Goal: Task Accomplishment & Management: Use online tool/utility

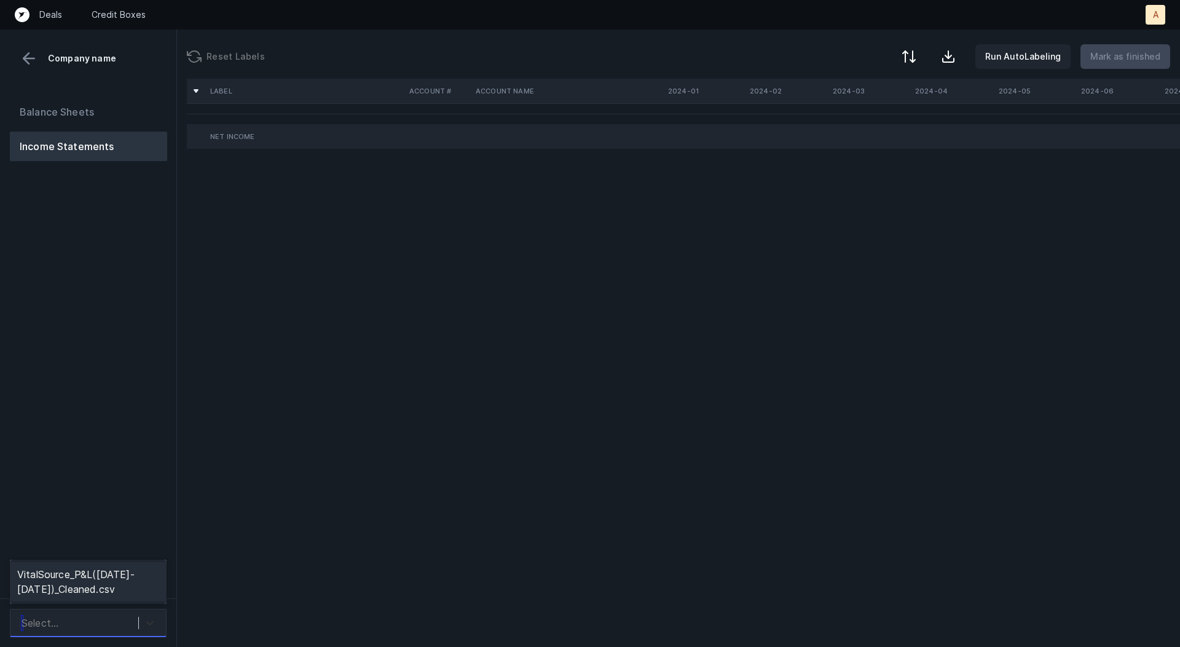
click at [143, 619] on div at bounding box center [150, 623] width 22 height 22
click at [135, 587] on div "VitalSource_P&L([DATE]-[DATE])_Cleaned.csv" at bounding box center [88, 581] width 157 height 39
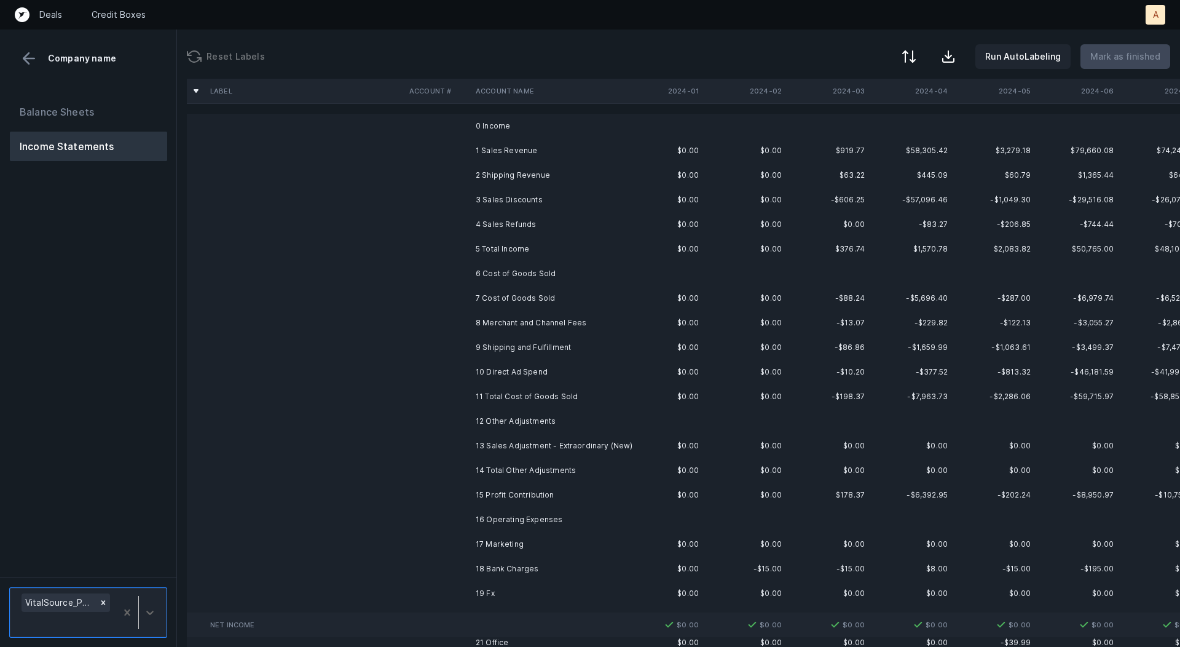
click at [535, 151] on td "1 Sales Revenue" at bounding box center [546, 150] width 150 height 25
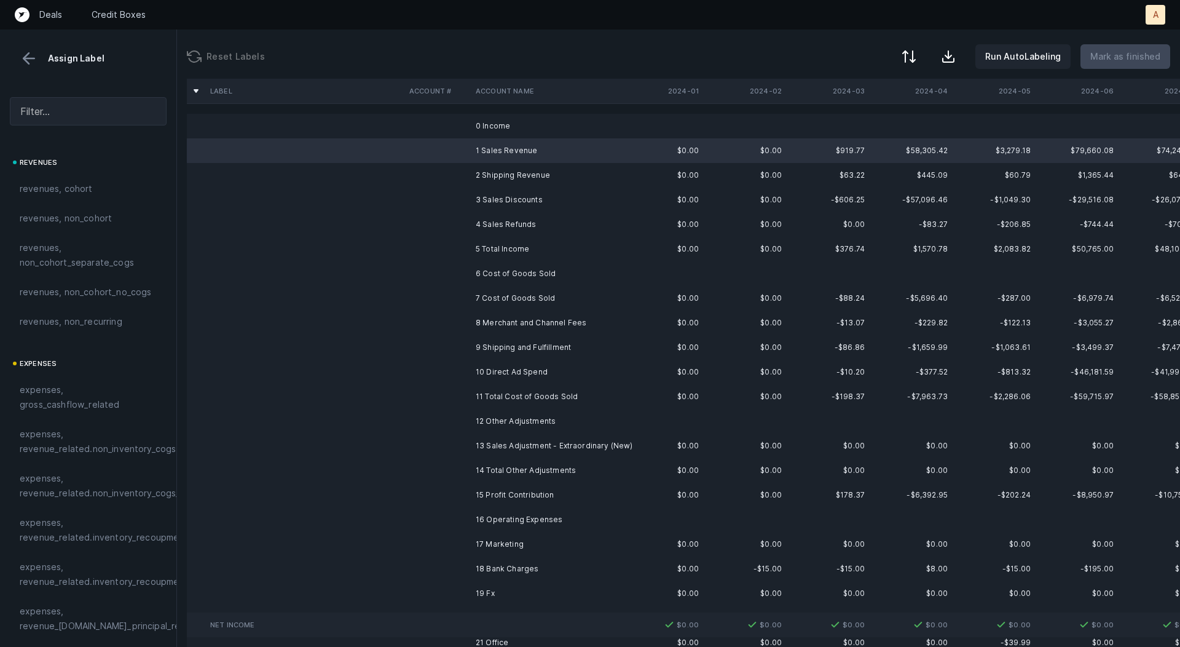
click at [513, 216] on td "4 Sales Refunds" at bounding box center [546, 224] width 150 height 25
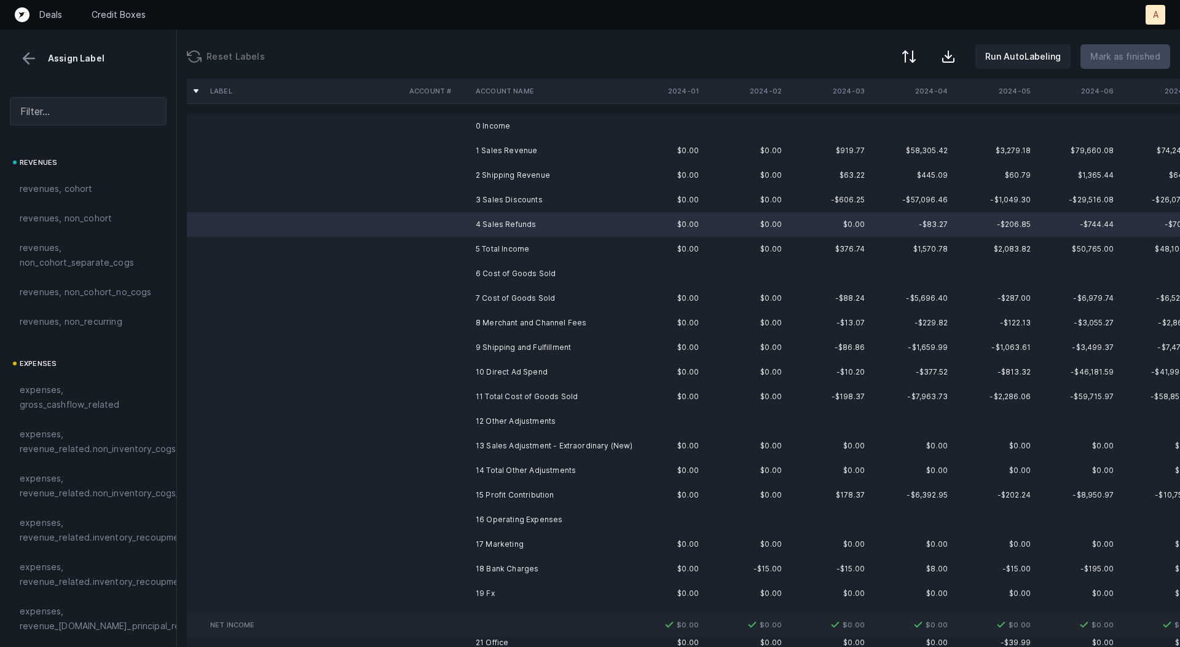
click at [510, 151] on td "1 Sales Revenue" at bounding box center [546, 150] width 150 height 25
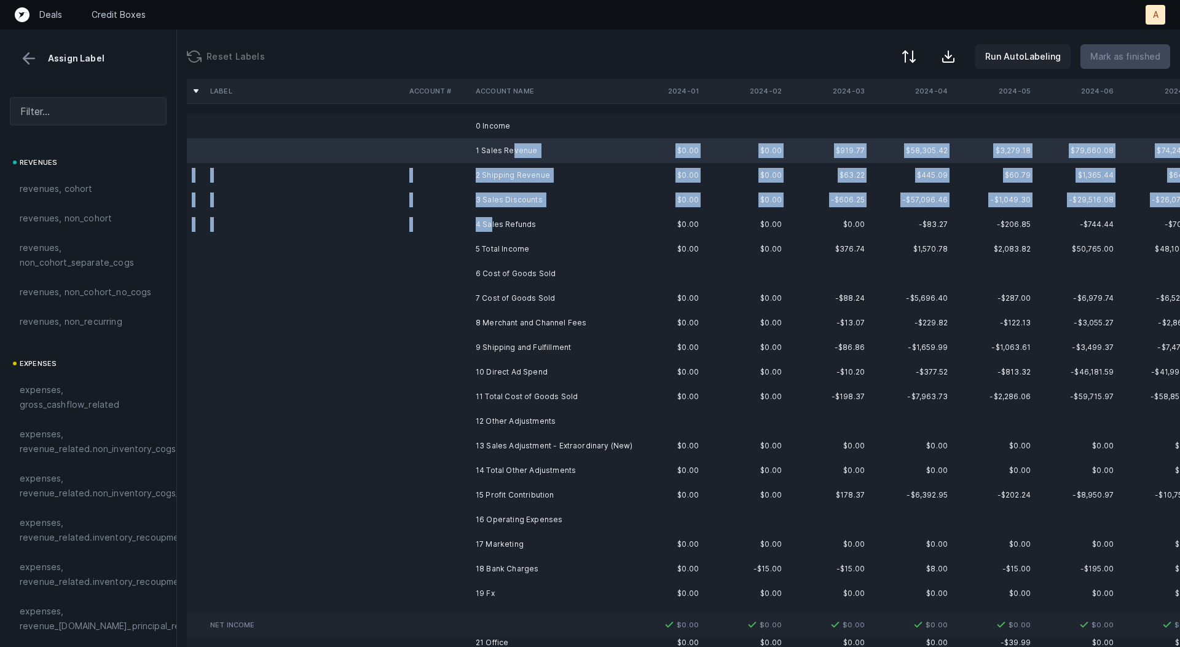
click at [491, 218] on td "4 Sales Refunds" at bounding box center [546, 224] width 150 height 25
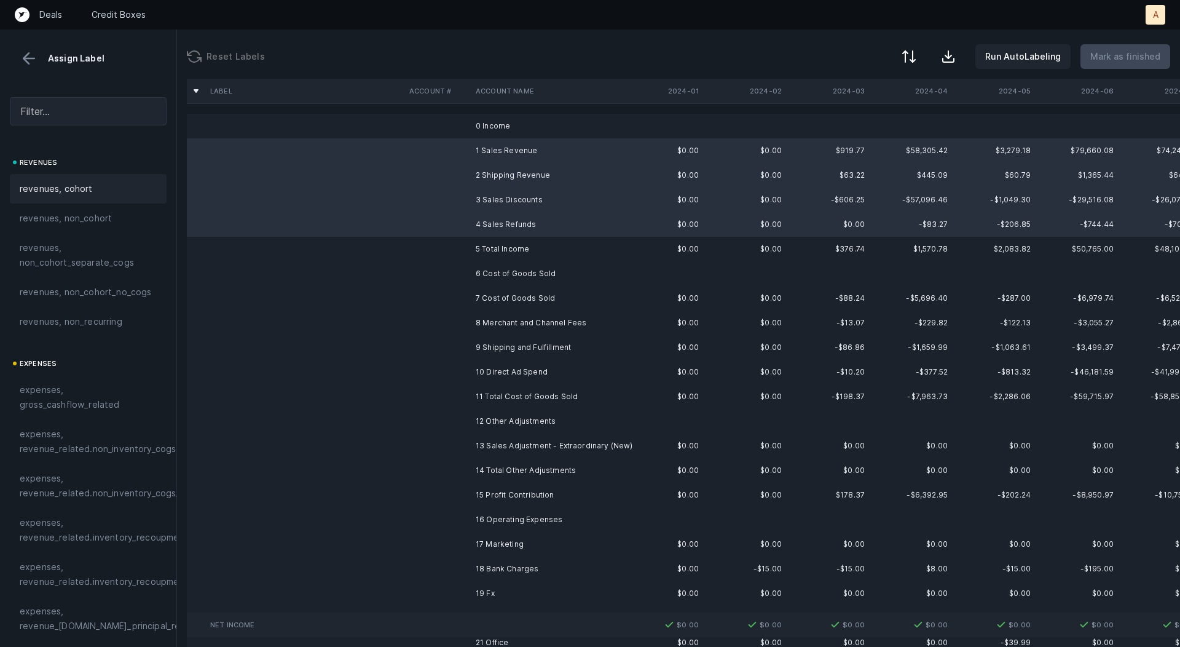
click at [122, 182] on div "revenues, cohort" at bounding box center [88, 188] width 137 height 15
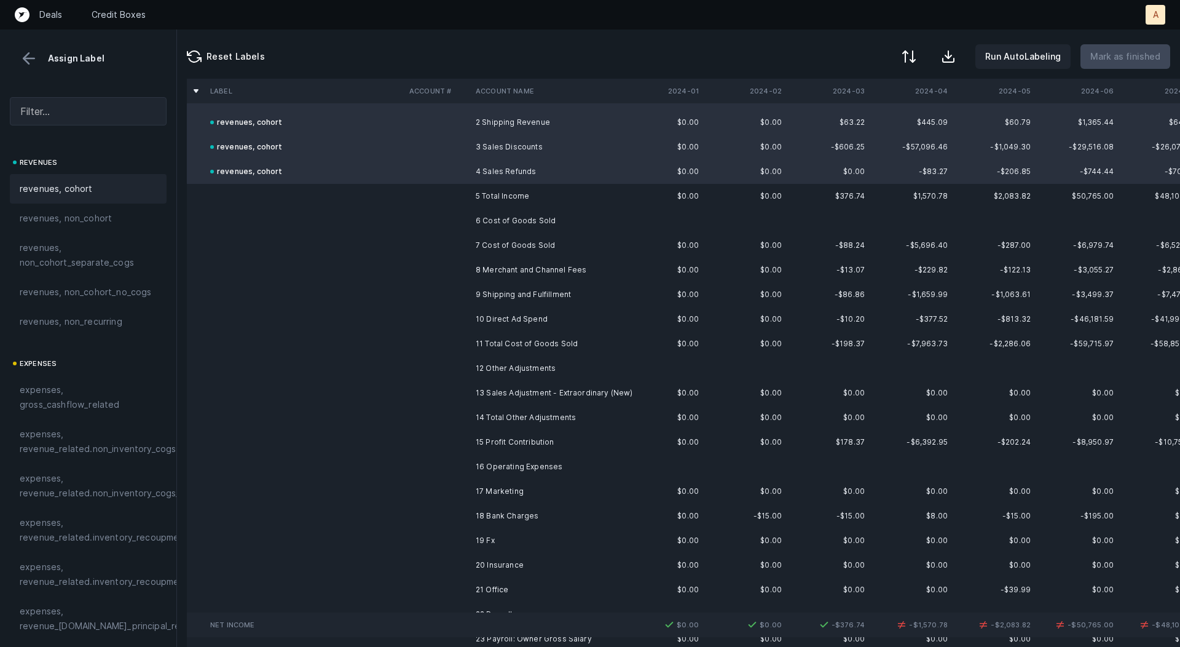
scroll to position [60, 0]
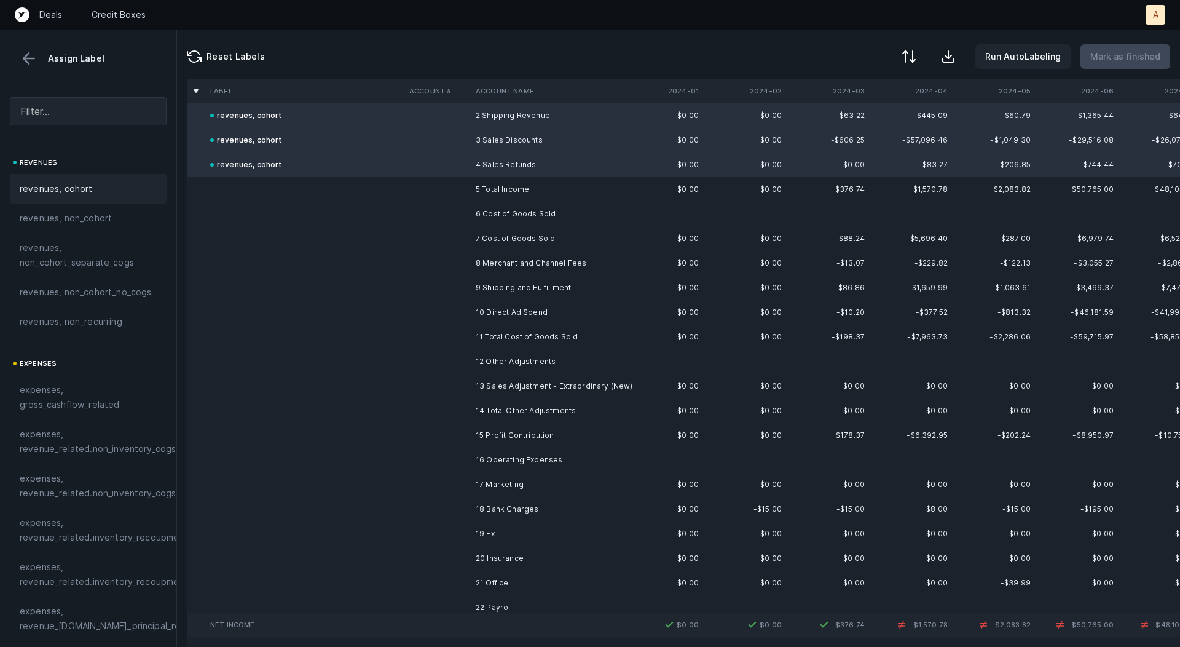
click at [487, 242] on td "7 Cost of Goods Sold" at bounding box center [546, 238] width 150 height 25
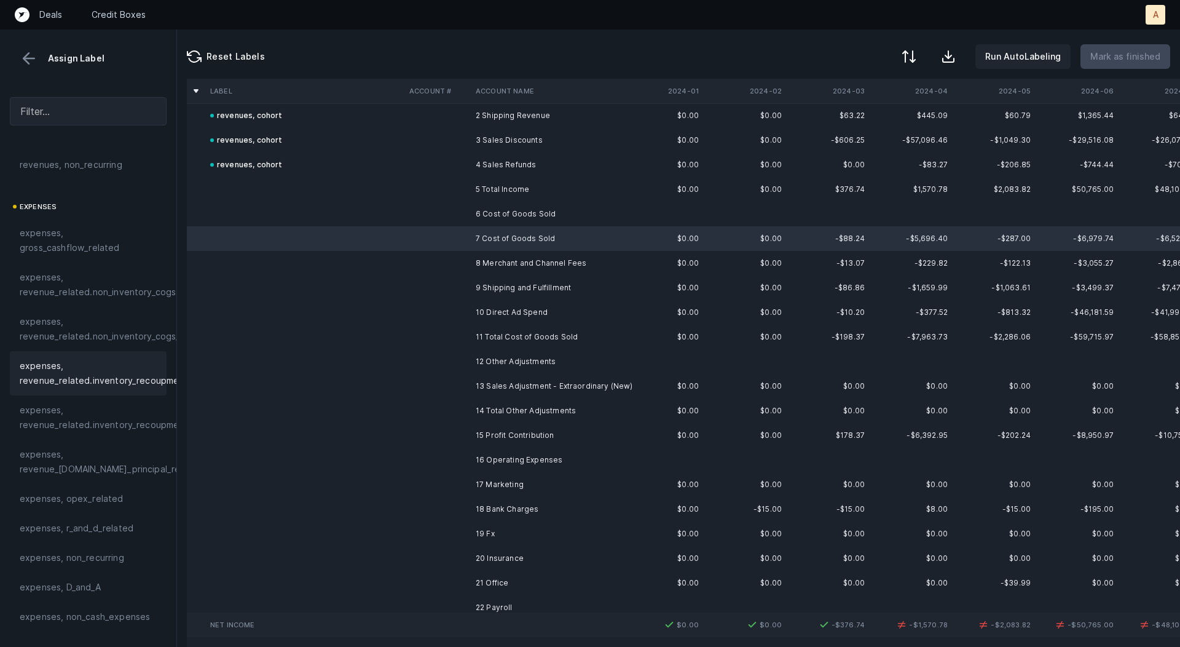
click at [138, 390] on div "expenses, revenue_related.inventory_recoupment" at bounding box center [88, 373] width 157 height 44
click at [489, 253] on td "8 Merchant and Channel Fees" at bounding box center [546, 263] width 150 height 25
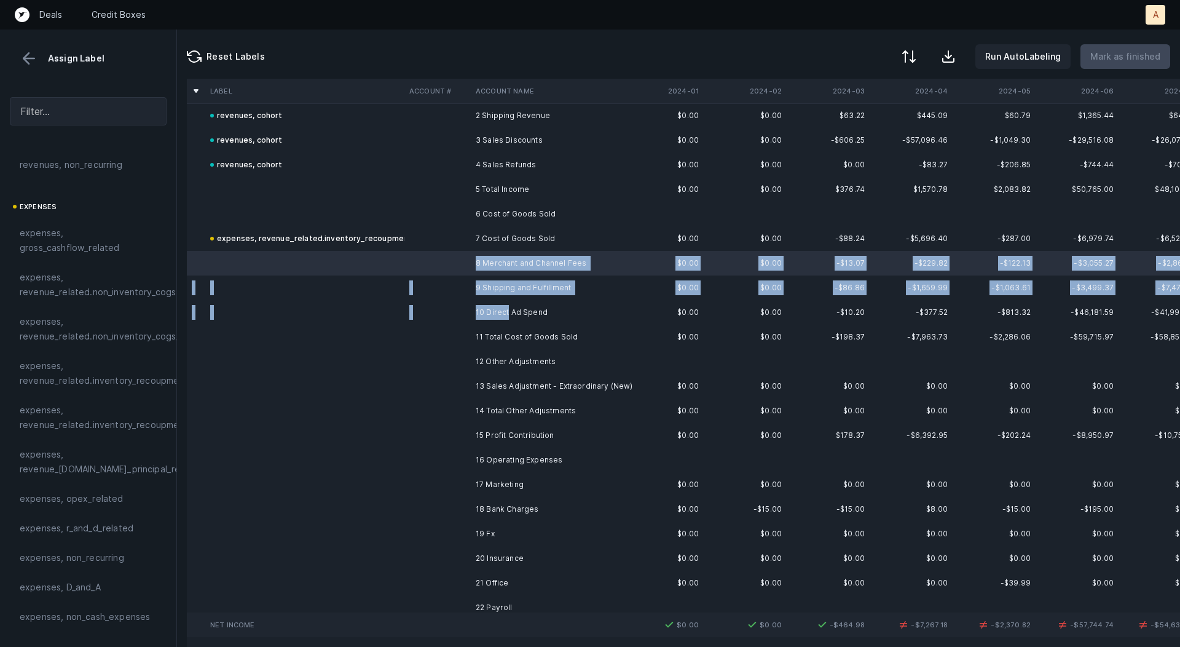
click at [508, 310] on td "10 Direct Ad Spend" at bounding box center [546, 312] width 150 height 25
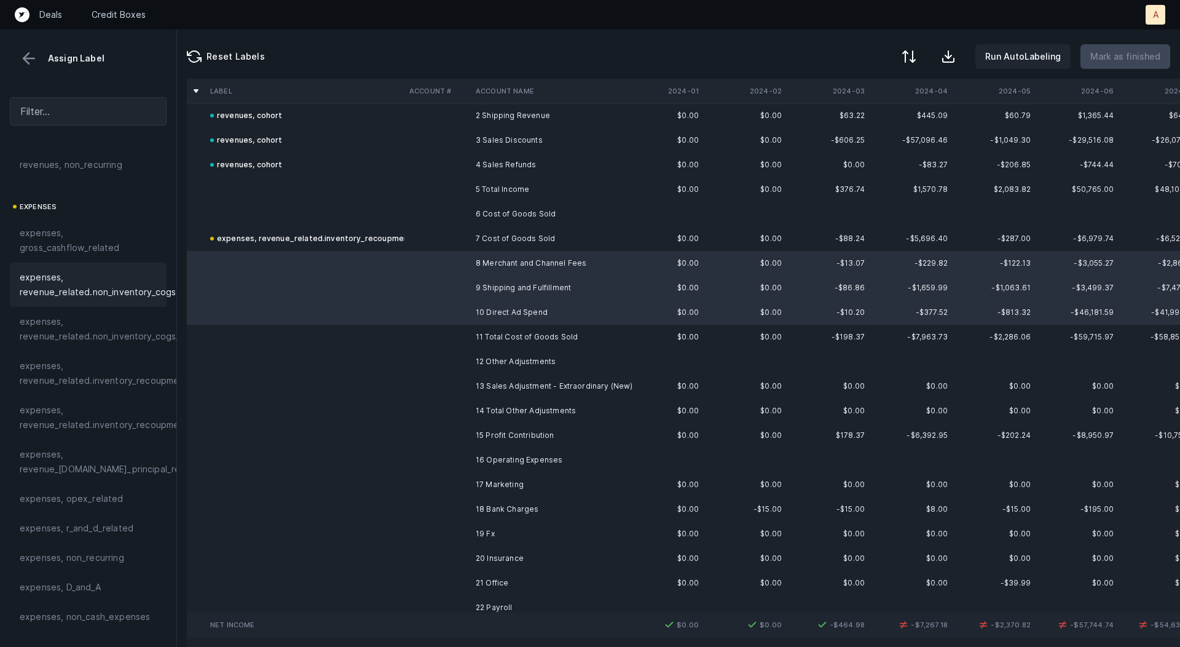
click at [130, 278] on span "expenses, revenue_related.non_inventory_cogs" at bounding box center [98, 285] width 156 height 30
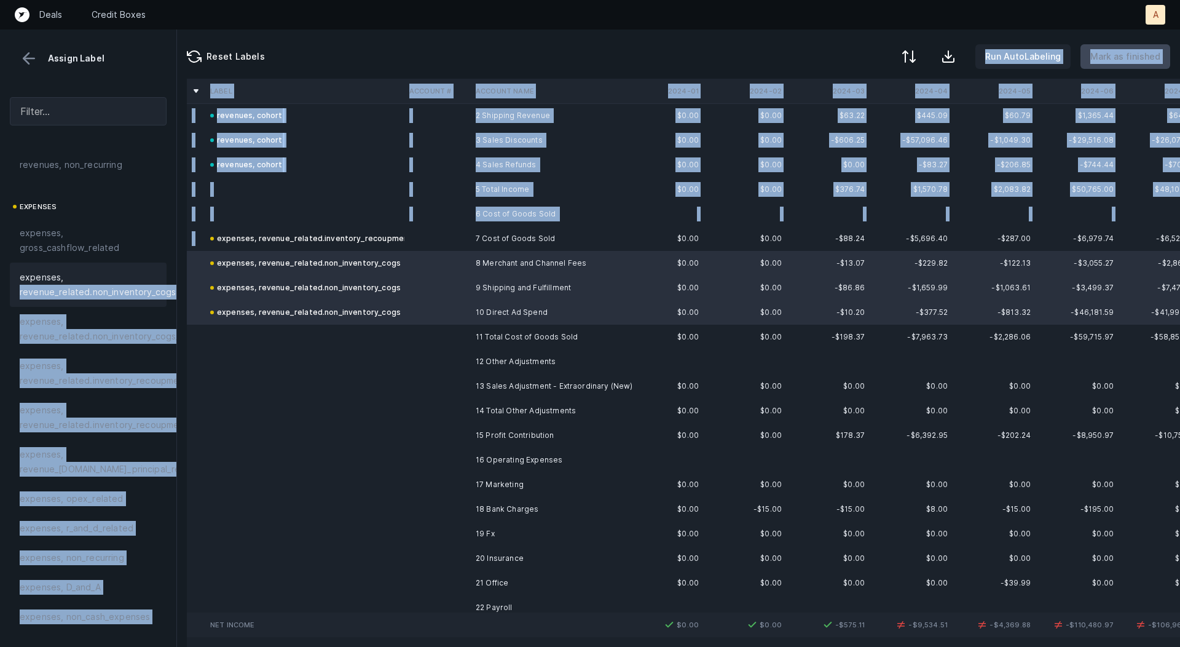
click at [323, 232] on div "expenses, revenue_related.inventory_recoupment" at bounding box center [311, 238] width 202 height 15
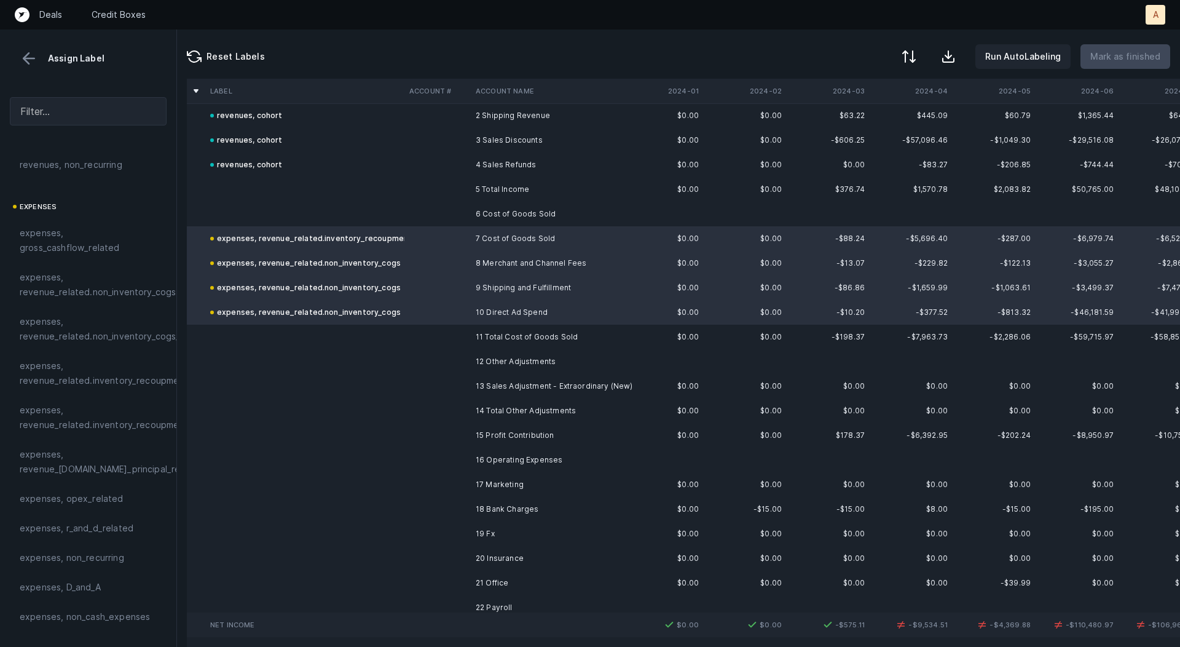
click at [371, 257] on div at bounding box center [590, 323] width 1180 height 647
click at [394, 266] on span "Sign flip" at bounding box center [397, 272] width 33 height 14
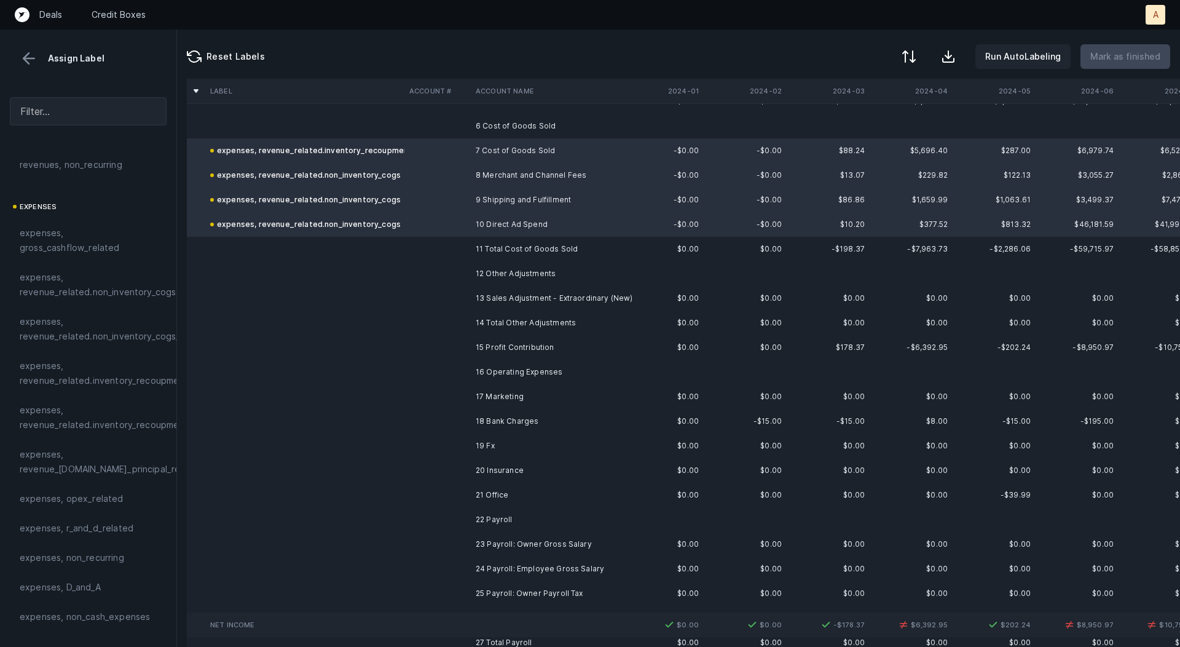
scroll to position [149, 0]
click at [464, 293] on td at bounding box center [438, 296] width 66 height 25
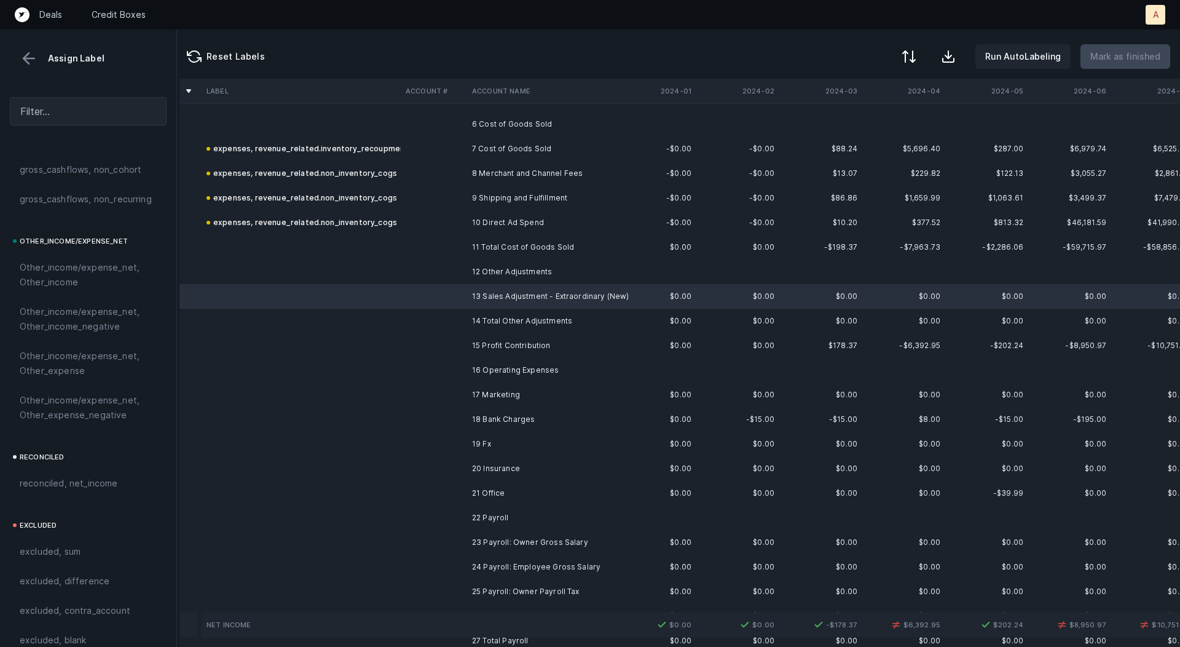
scroll to position [1380, 0]
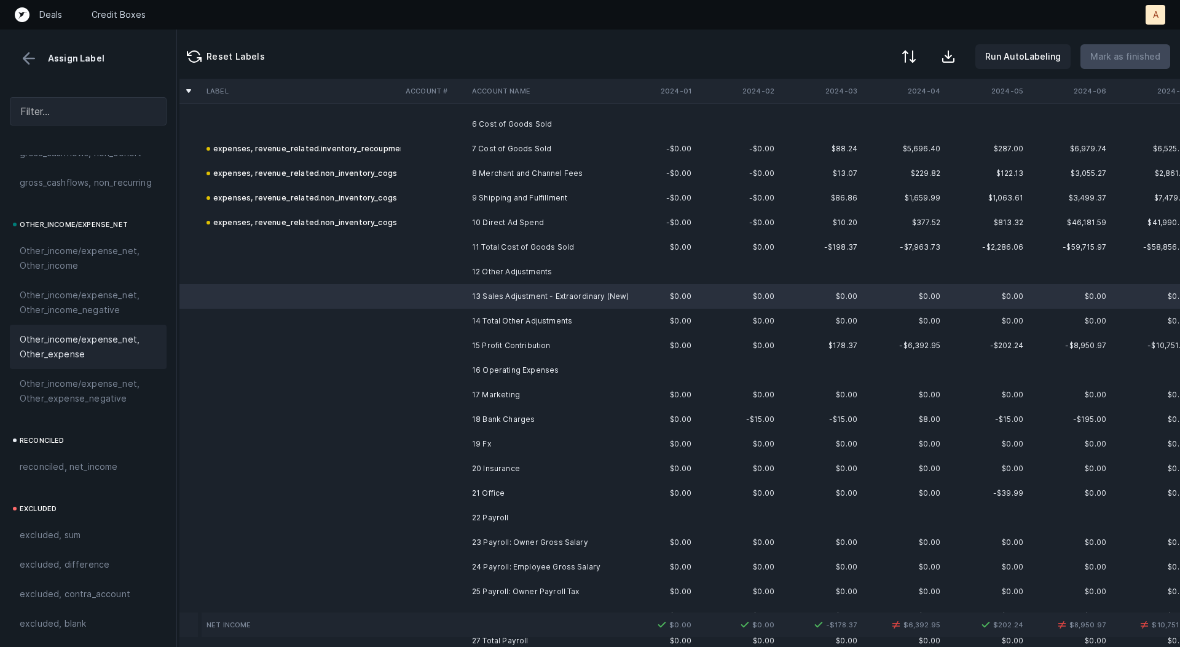
click at [92, 346] on span "Other_income/expense_net, Other_expense" at bounding box center [88, 347] width 137 height 30
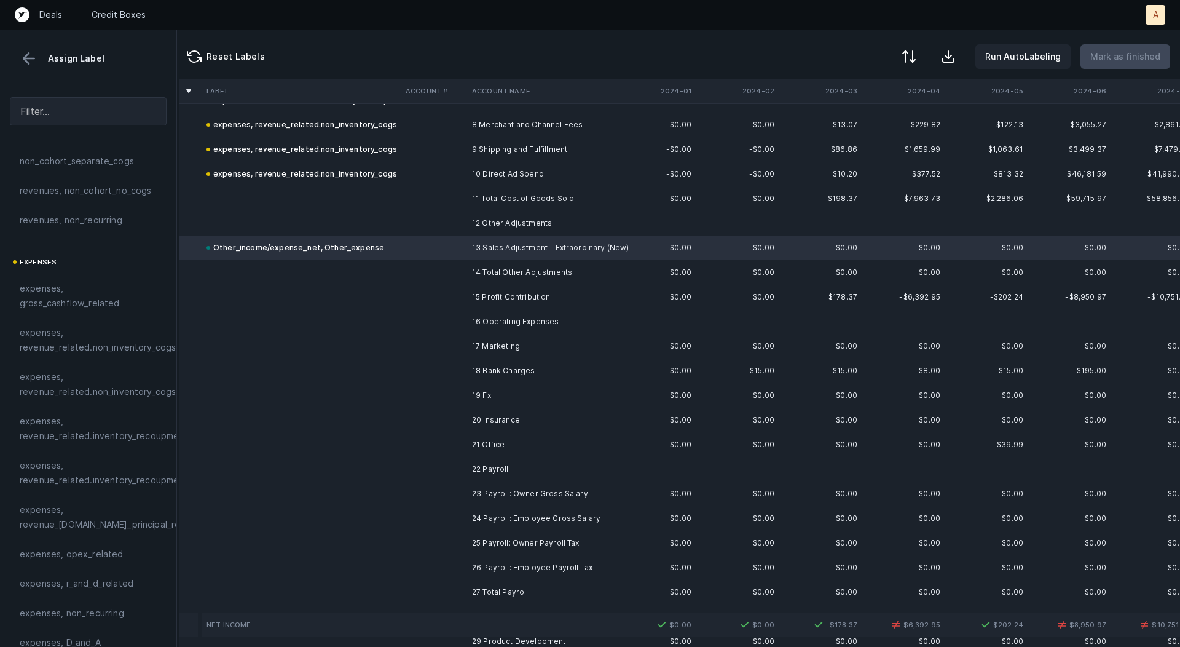
scroll to position [22, 0]
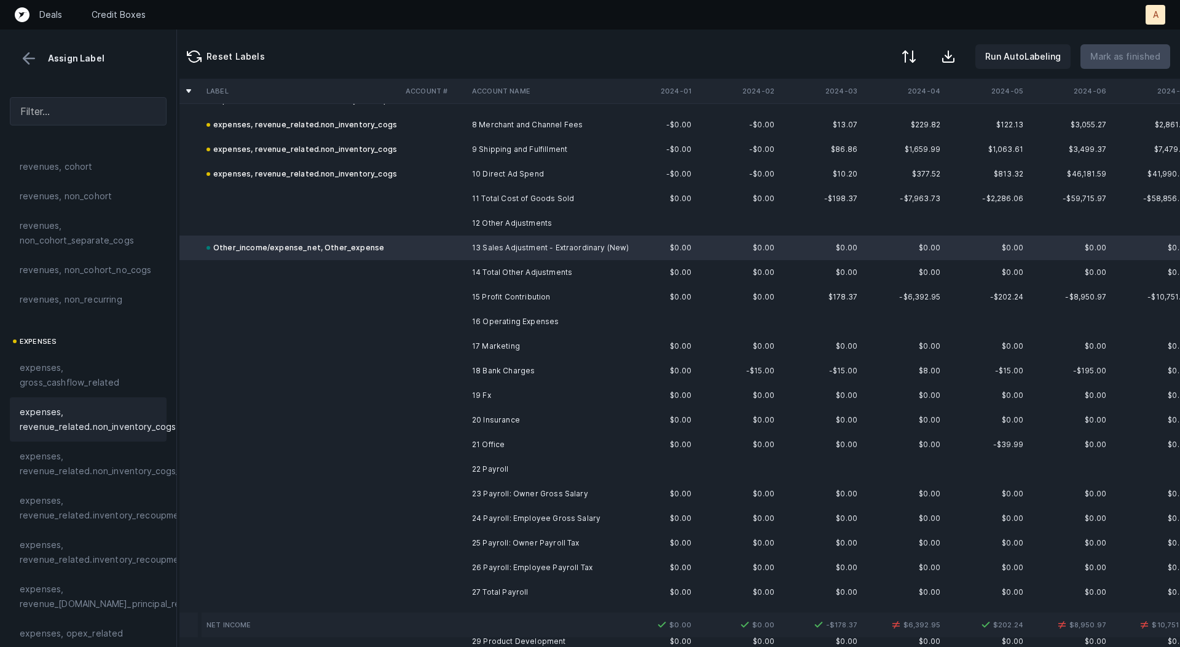
click at [105, 401] on div "expenses, revenue_related.non_inventory_cogs" at bounding box center [88, 419] width 157 height 44
click at [454, 344] on td at bounding box center [434, 346] width 66 height 25
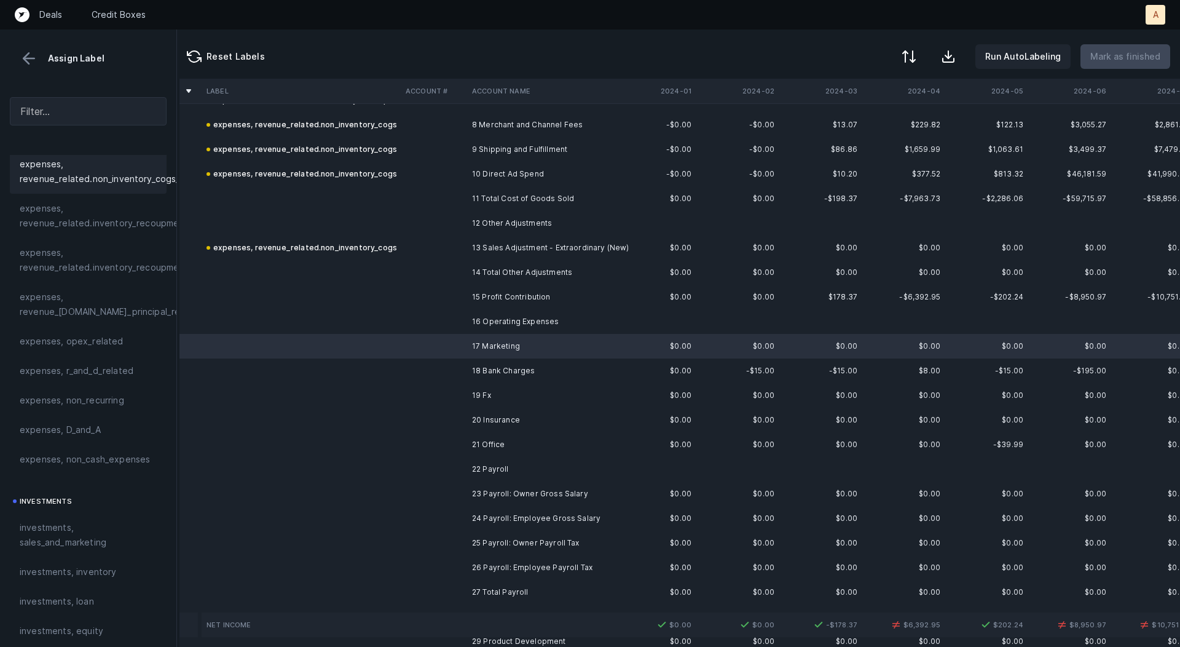
scroll to position [345, 0]
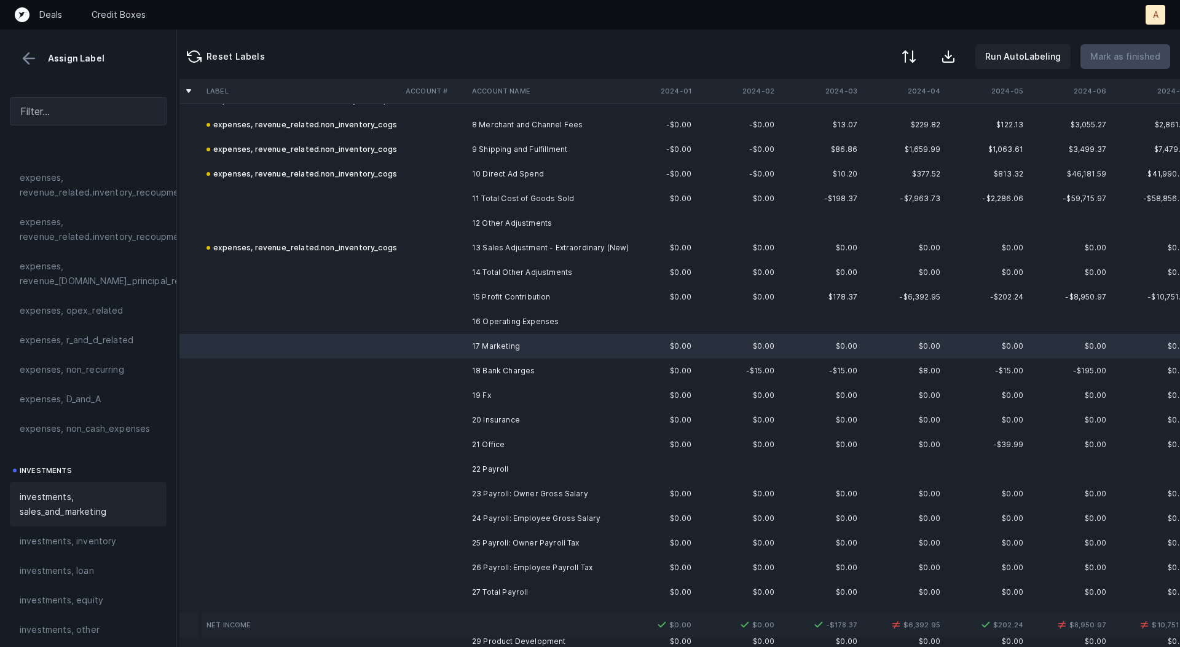
click at [73, 489] on span "investments, sales_and_marketing" at bounding box center [88, 504] width 137 height 30
click at [441, 364] on td at bounding box center [434, 370] width 66 height 25
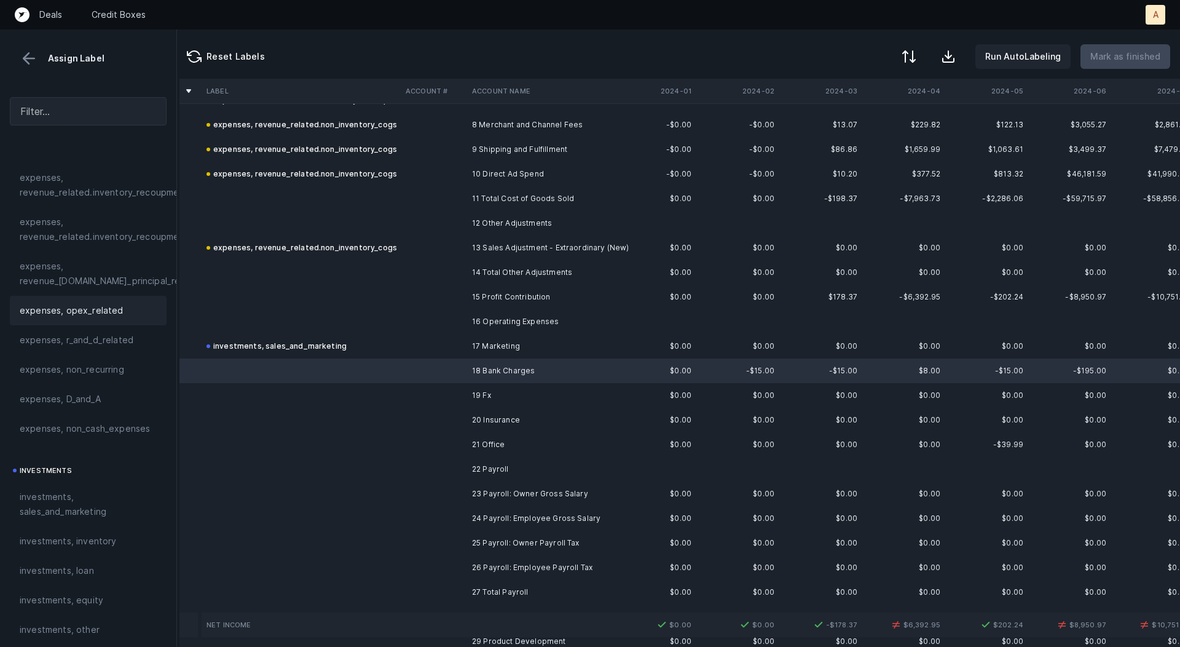
click at [109, 307] on span "expenses, opex_related" at bounding box center [72, 310] width 104 height 15
click at [440, 392] on td at bounding box center [434, 395] width 66 height 25
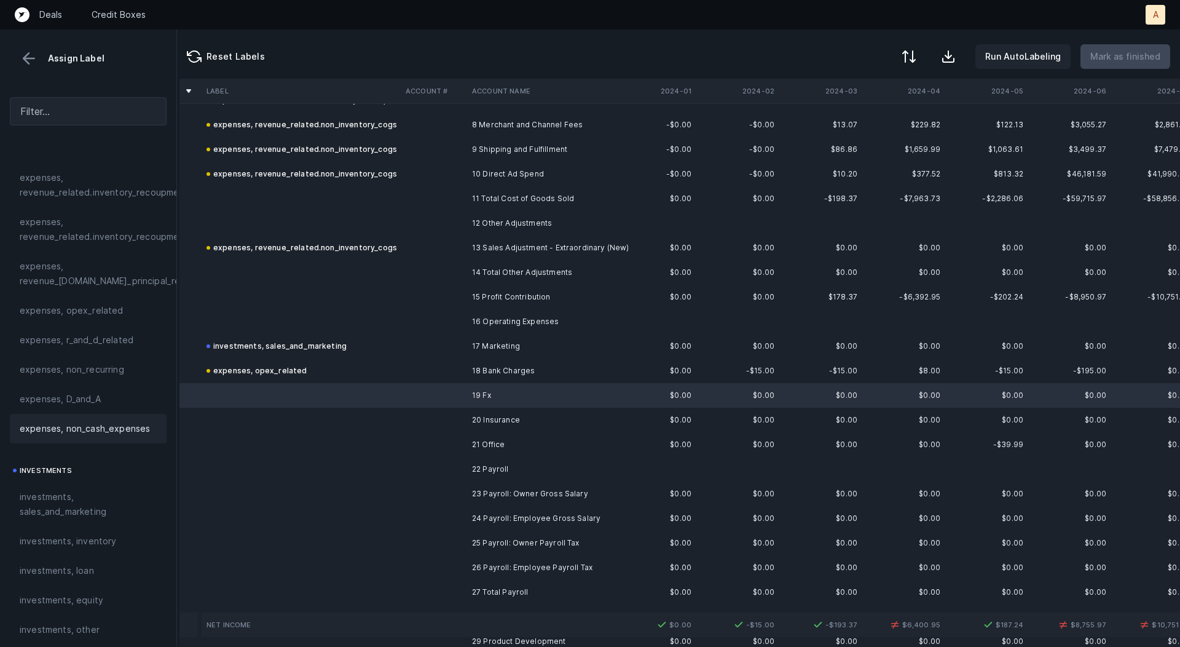
click at [117, 424] on span "expenses, non_cash_expenses" at bounding box center [85, 428] width 130 height 15
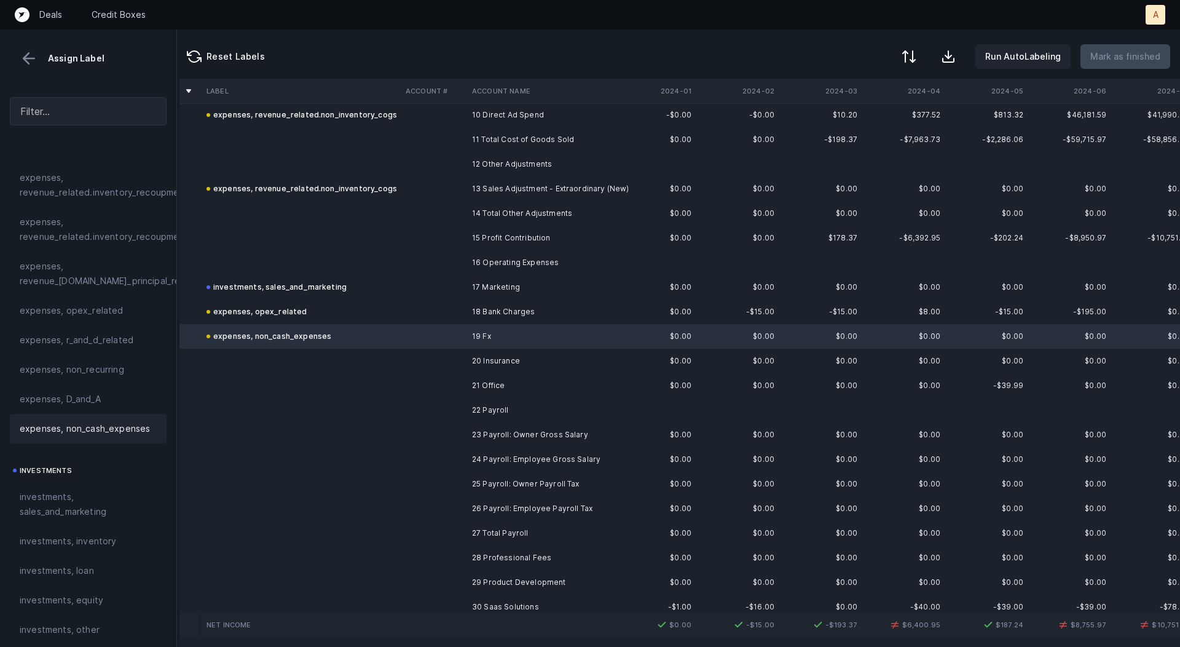
scroll to position [263, 7]
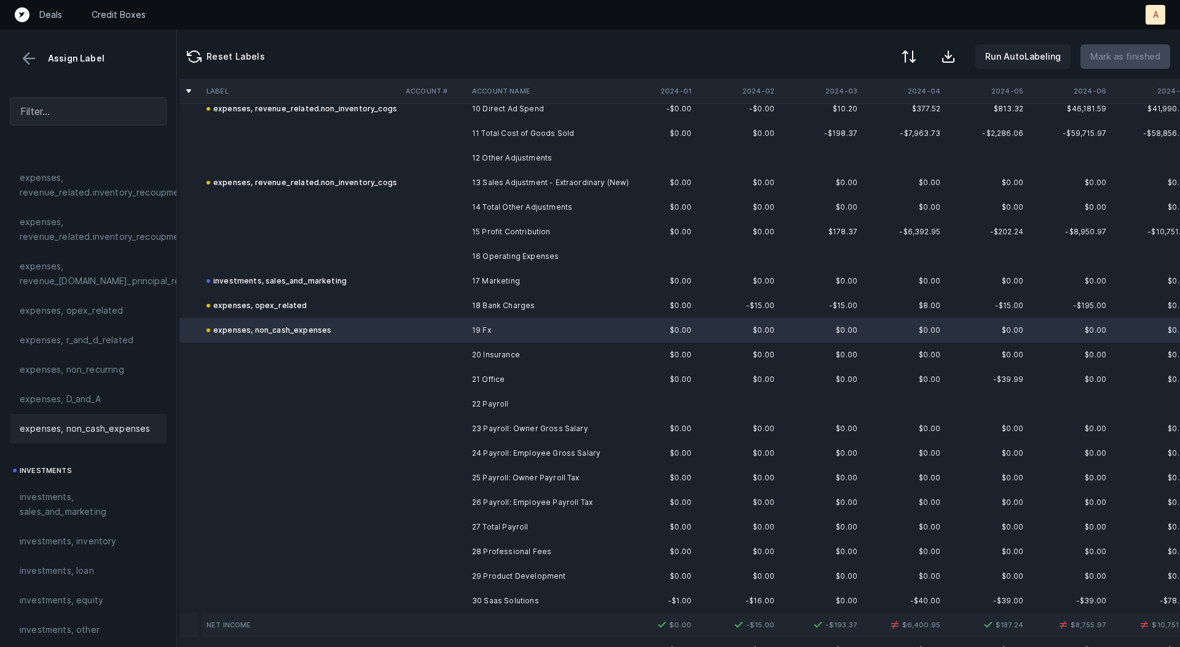
click at [509, 355] on td "20 Insurance" at bounding box center [542, 354] width 150 height 25
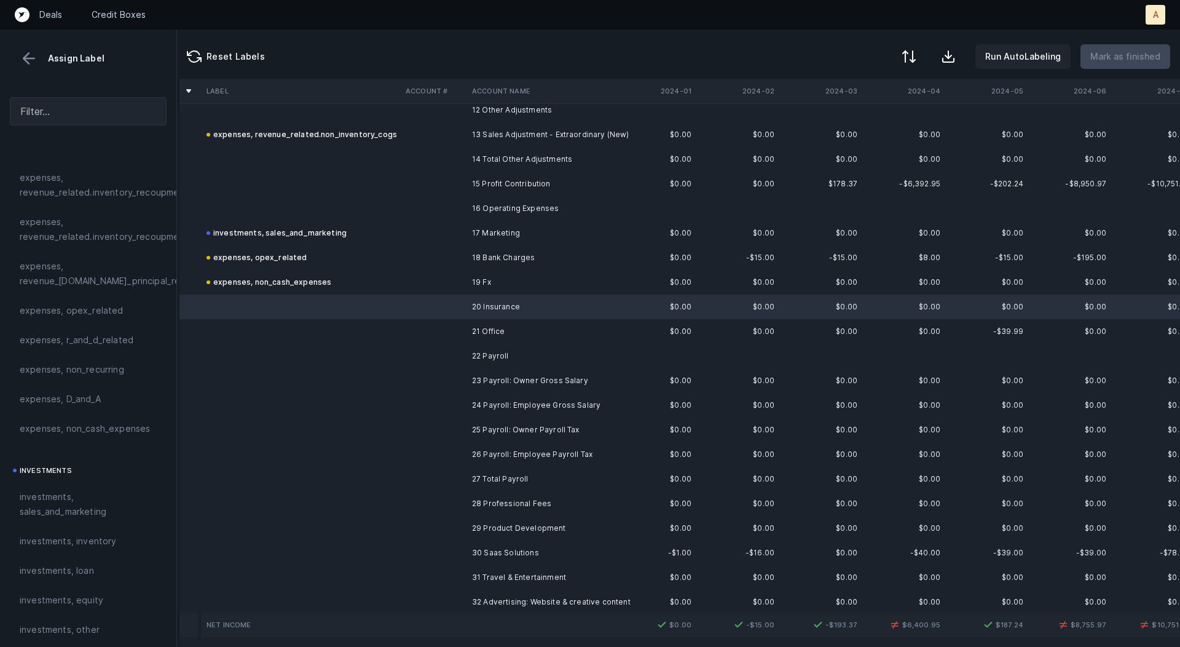
scroll to position [314, 7]
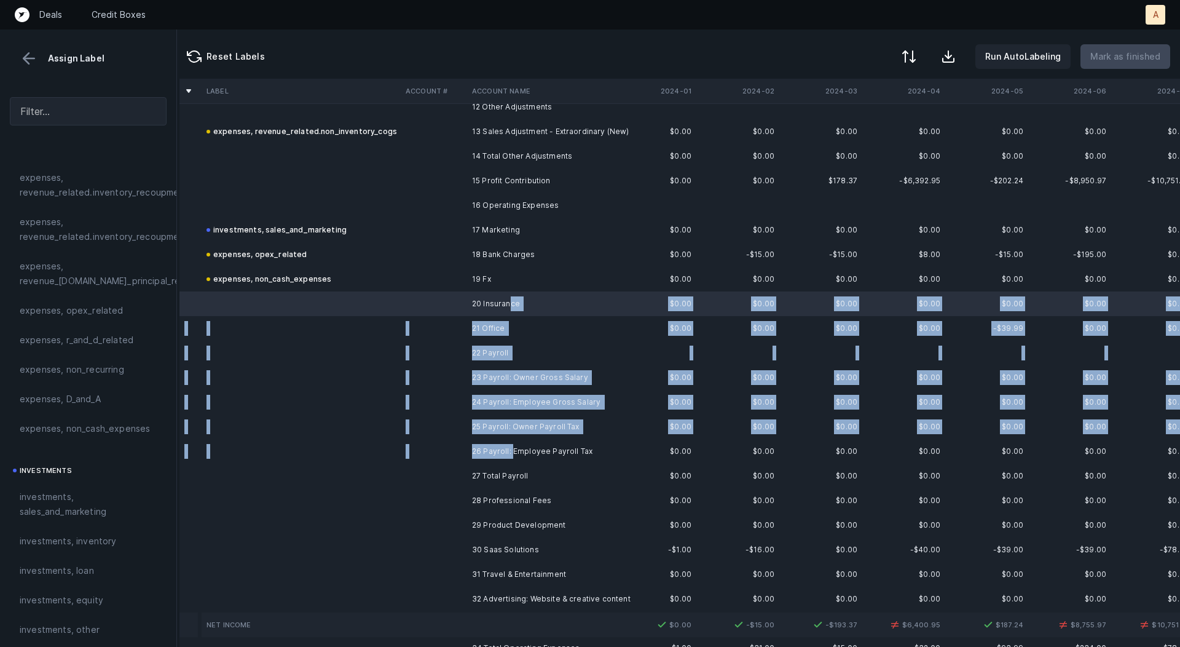
click at [513, 449] on td "26 Payroll: Employee Payroll Tax" at bounding box center [542, 451] width 150 height 25
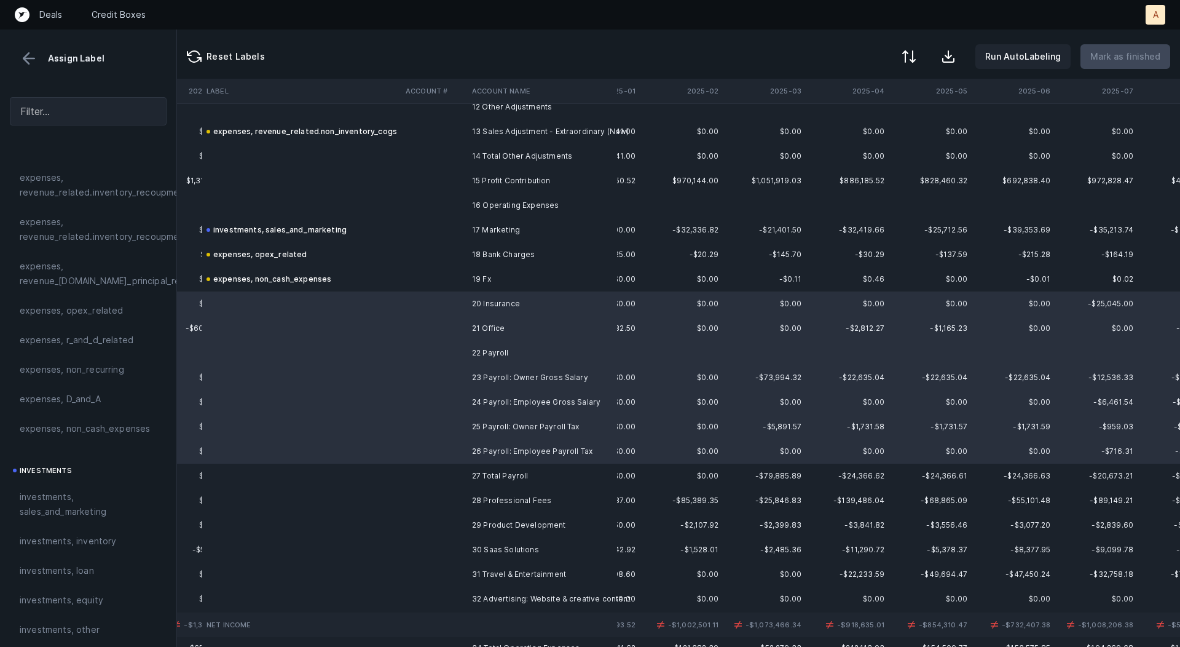
scroll to position [314, 1101]
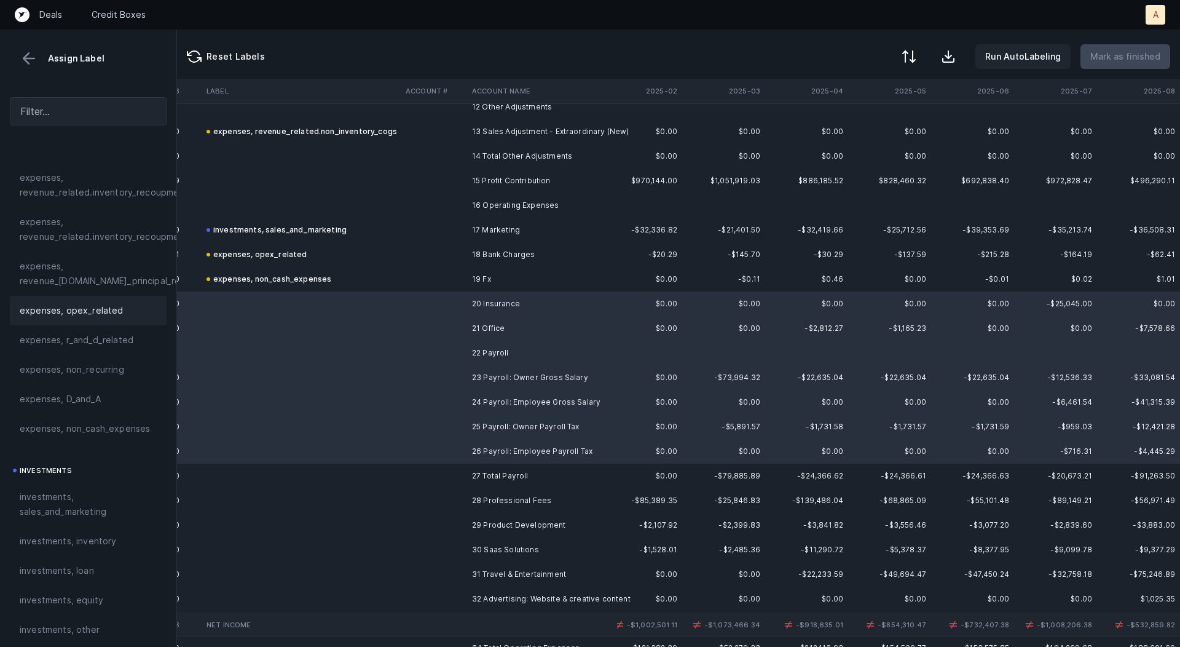
click at [90, 313] on span "expenses, opex_related" at bounding box center [72, 310] width 104 height 15
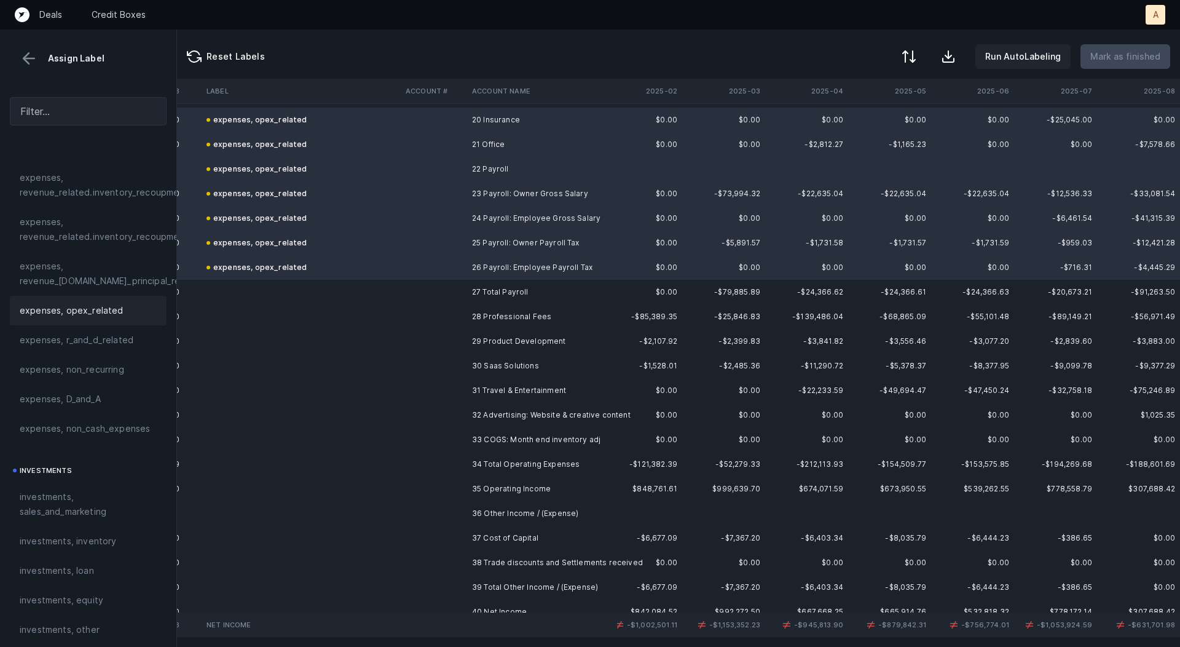
scroll to position [499, 1101]
click at [469, 318] on td "28 Professional Fees" at bounding box center [542, 315] width 150 height 25
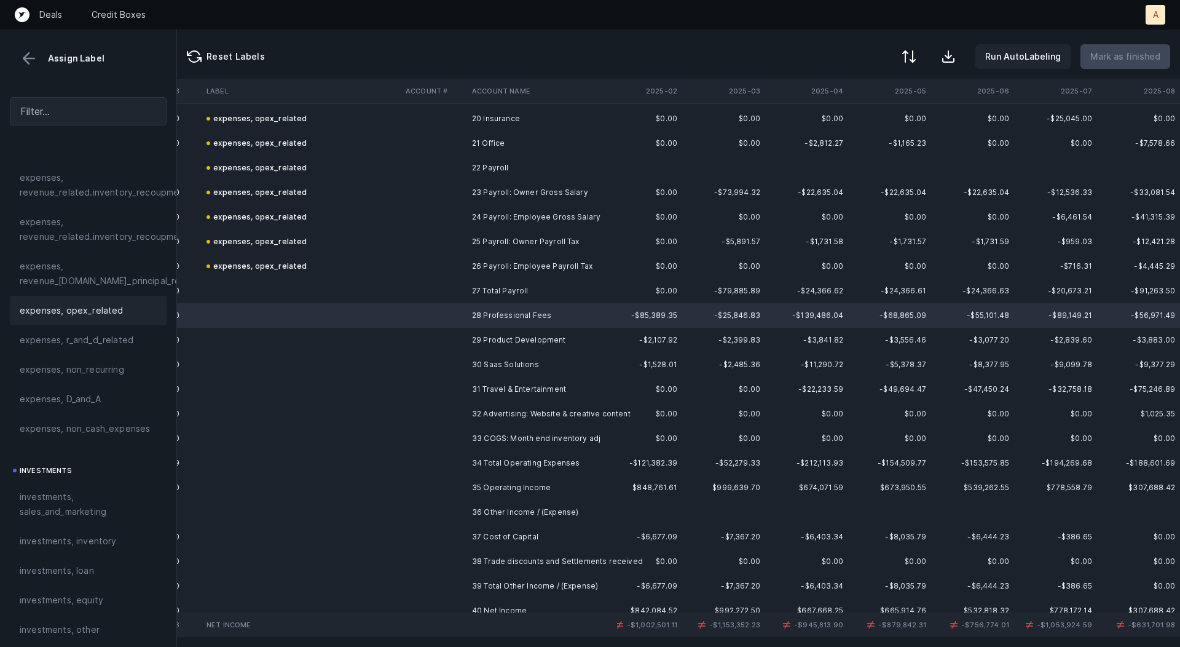
click at [127, 299] on div "expenses, opex_related" at bounding box center [88, 311] width 157 height 30
click at [255, 331] on td at bounding box center [301, 340] width 199 height 25
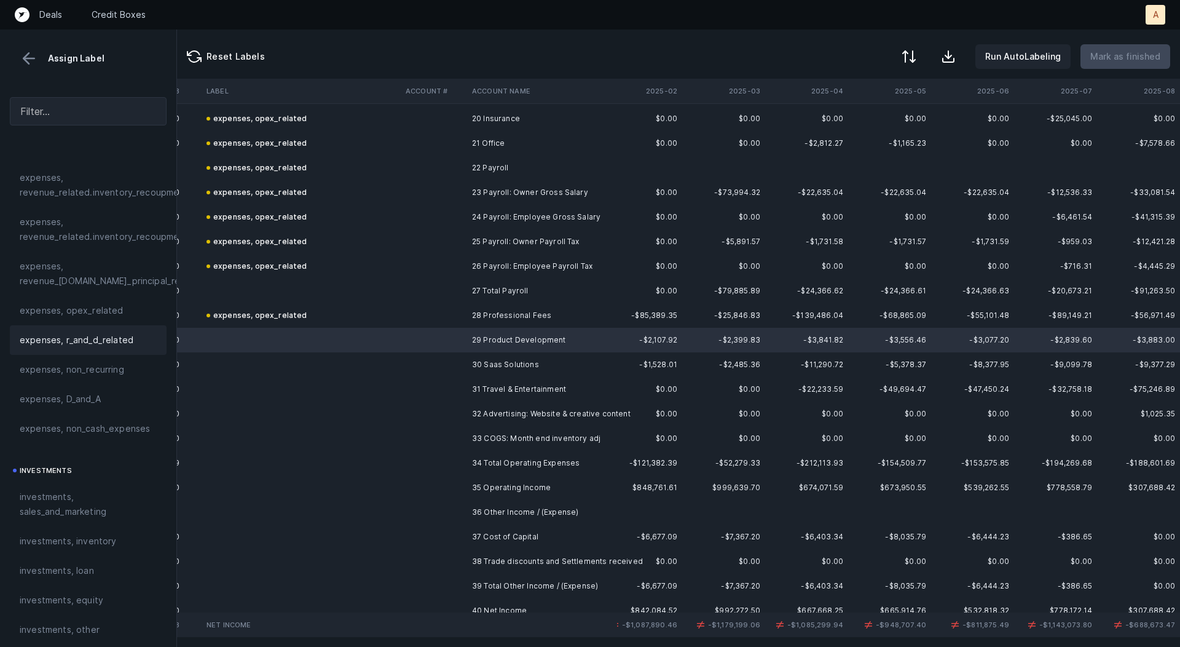
click at [77, 341] on span "expenses, r_and_d_related" at bounding box center [77, 340] width 114 height 15
click at [380, 374] on td at bounding box center [301, 364] width 199 height 25
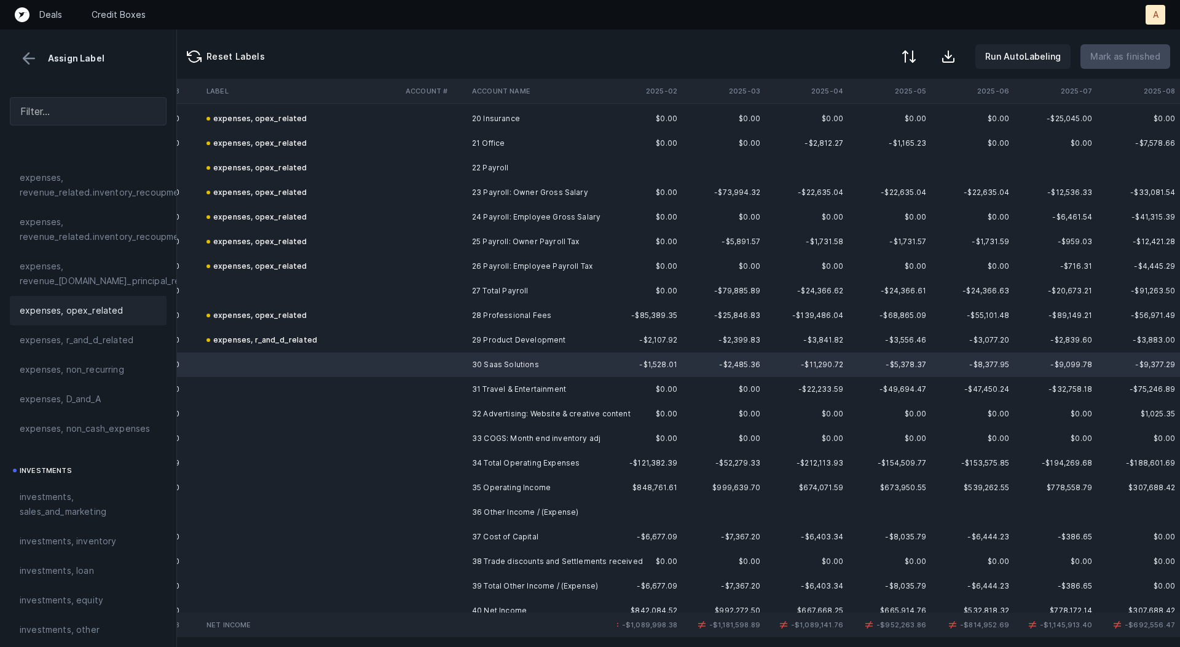
click at [124, 313] on div "expenses, opex_related" at bounding box center [88, 310] width 137 height 15
click at [460, 394] on td at bounding box center [434, 389] width 66 height 25
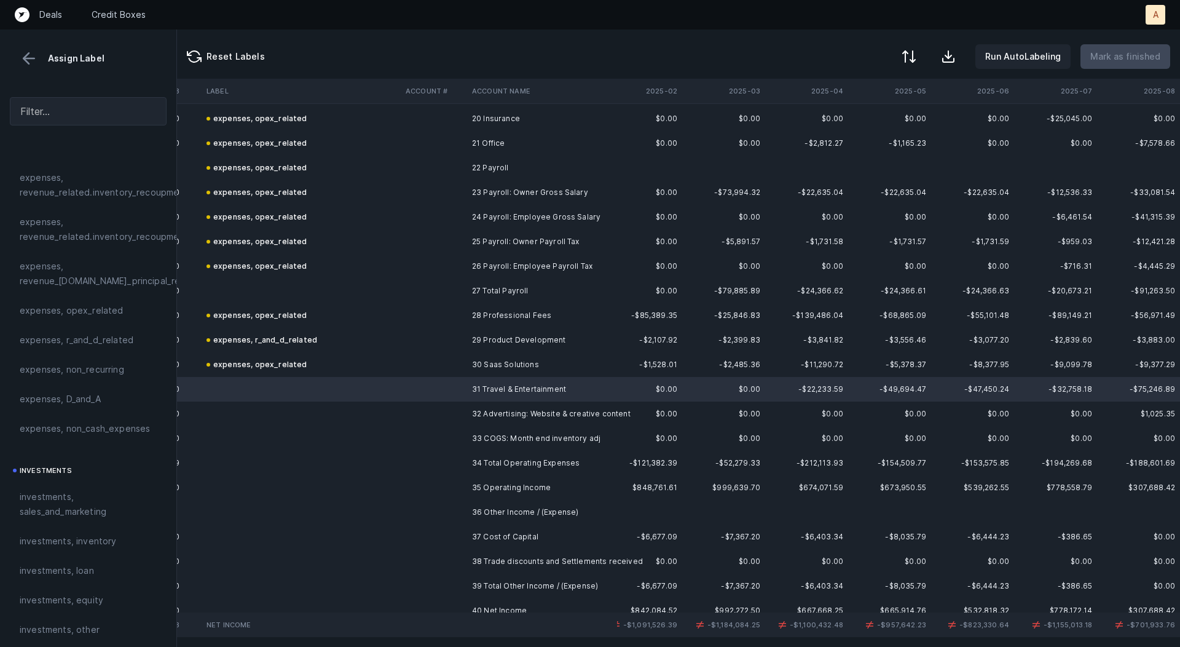
click at [455, 409] on td at bounding box center [434, 413] width 66 height 25
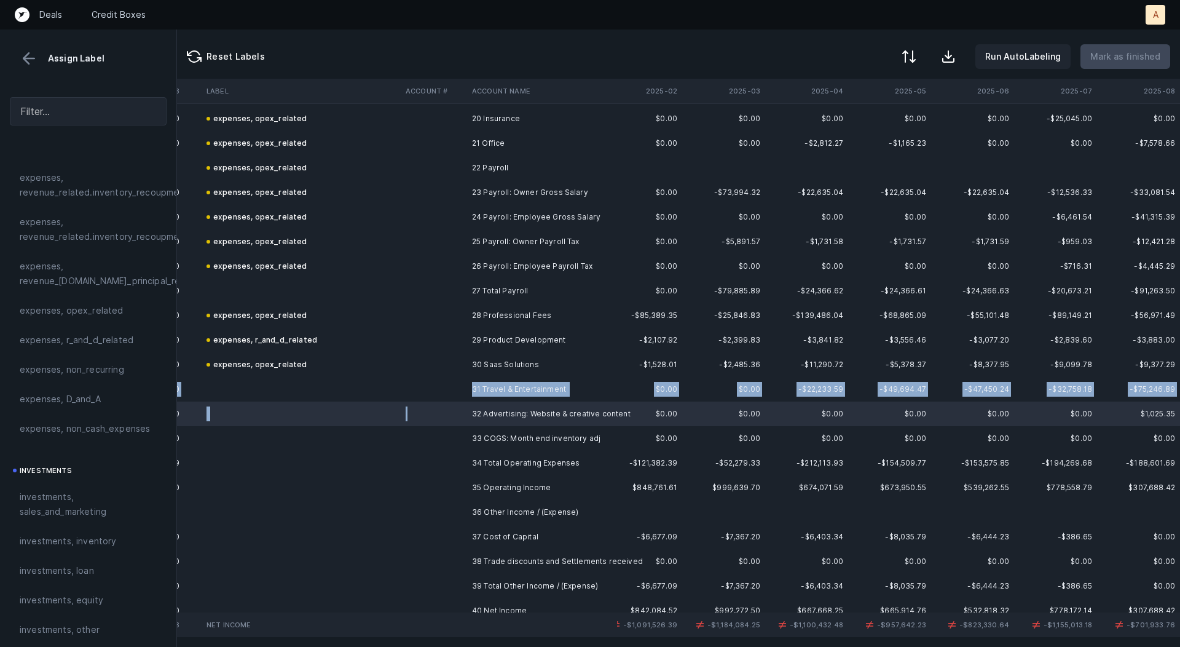
click at [465, 392] on td at bounding box center [434, 389] width 66 height 25
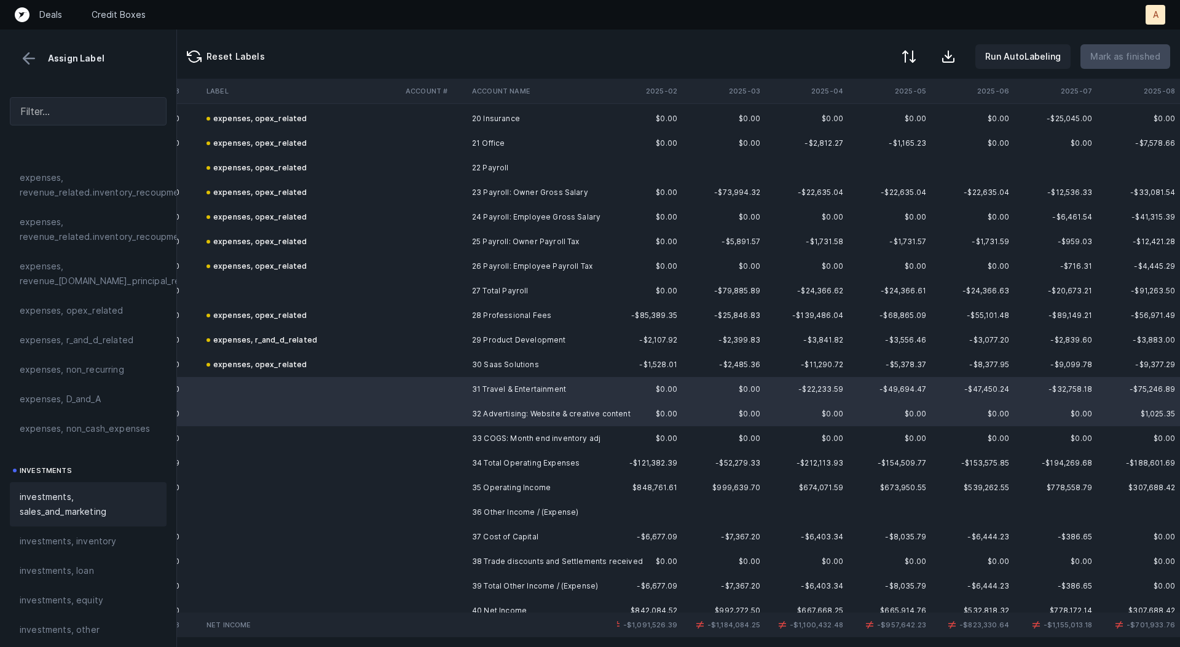
click at [51, 498] on span "investments, sales_and_marketing" at bounding box center [88, 504] width 137 height 30
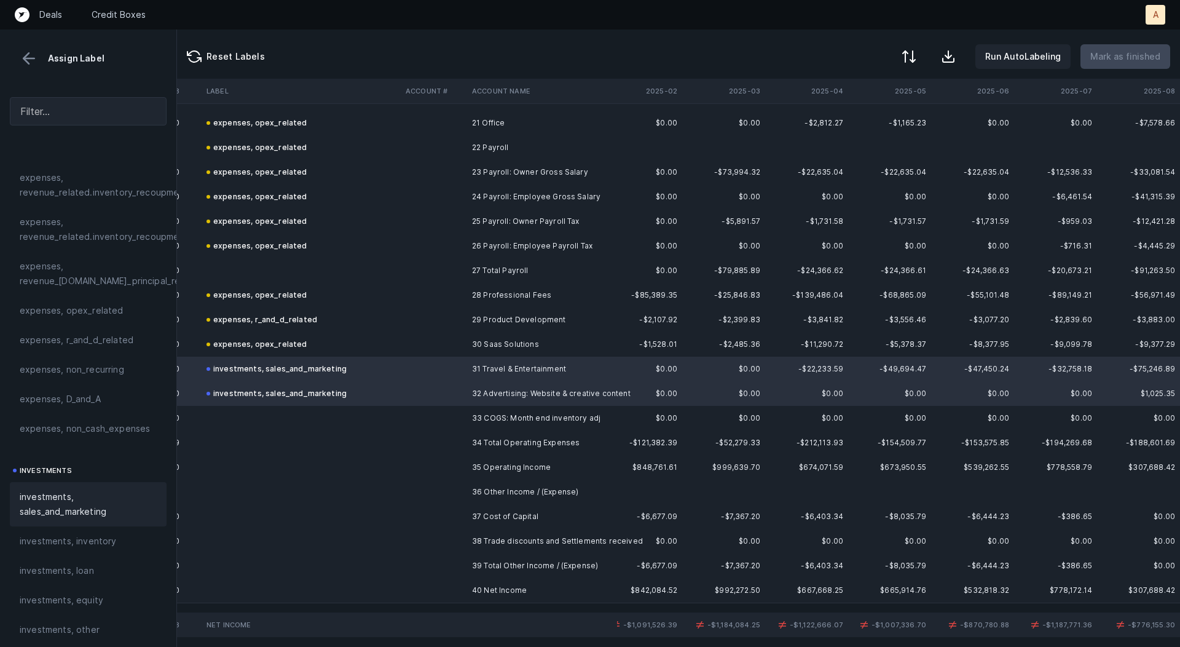
click at [438, 415] on td at bounding box center [434, 418] width 66 height 25
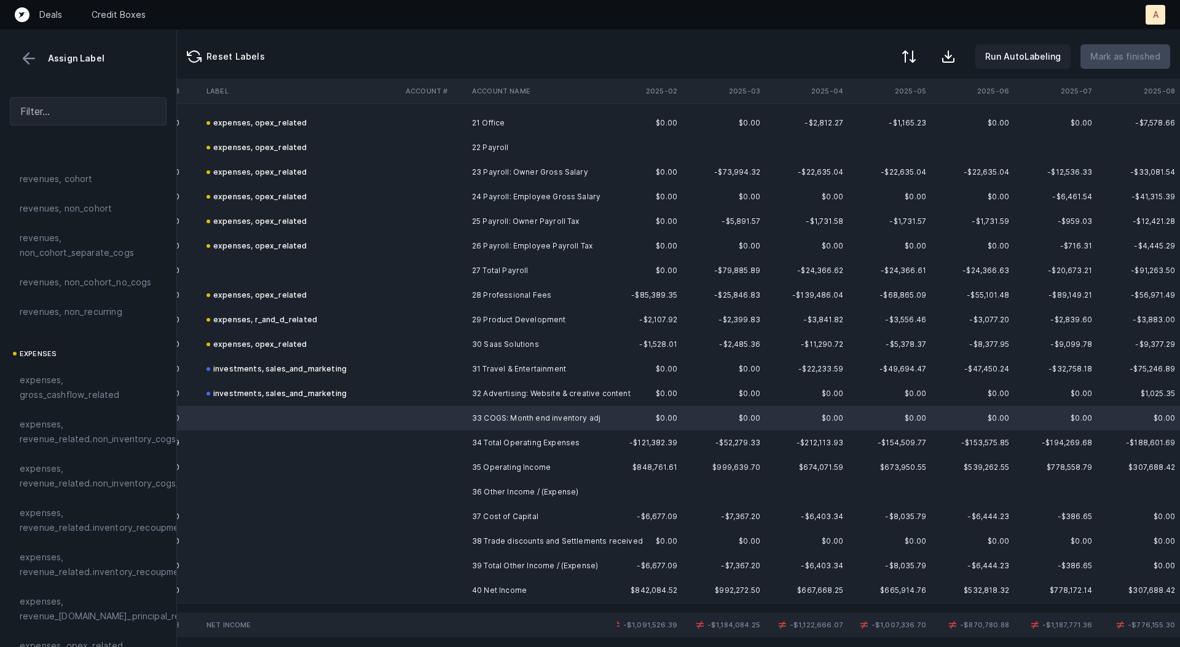
scroll to position [0, 0]
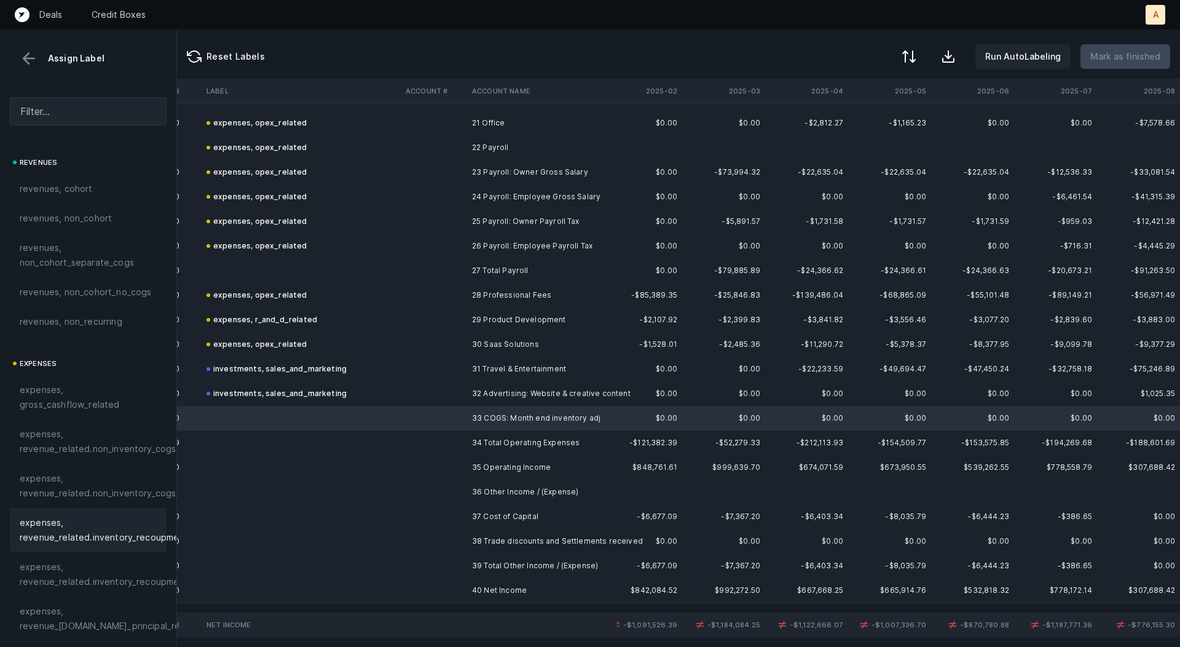
click at [67, 540] on span "expenses, revenue_related.inventory_recoupment" at bounding box center [104, 530] width 168 height 30
click at [456, 508] on td at bounding box center [434, 516] width 66 height 25
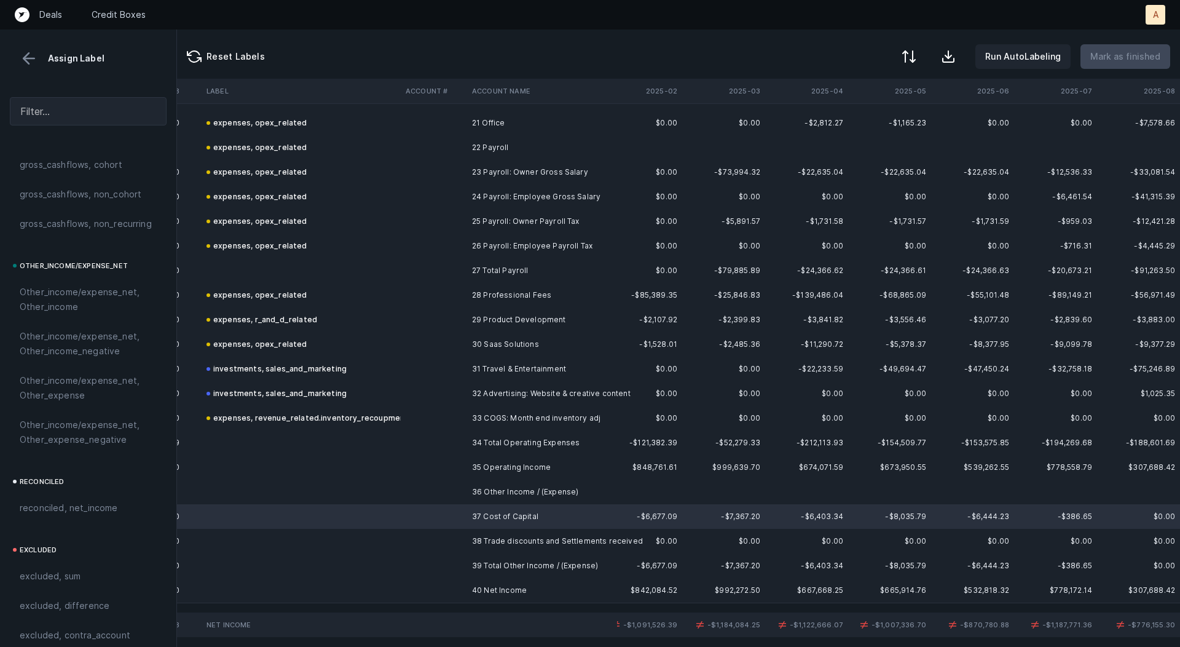
scroll to position [1380, 0]
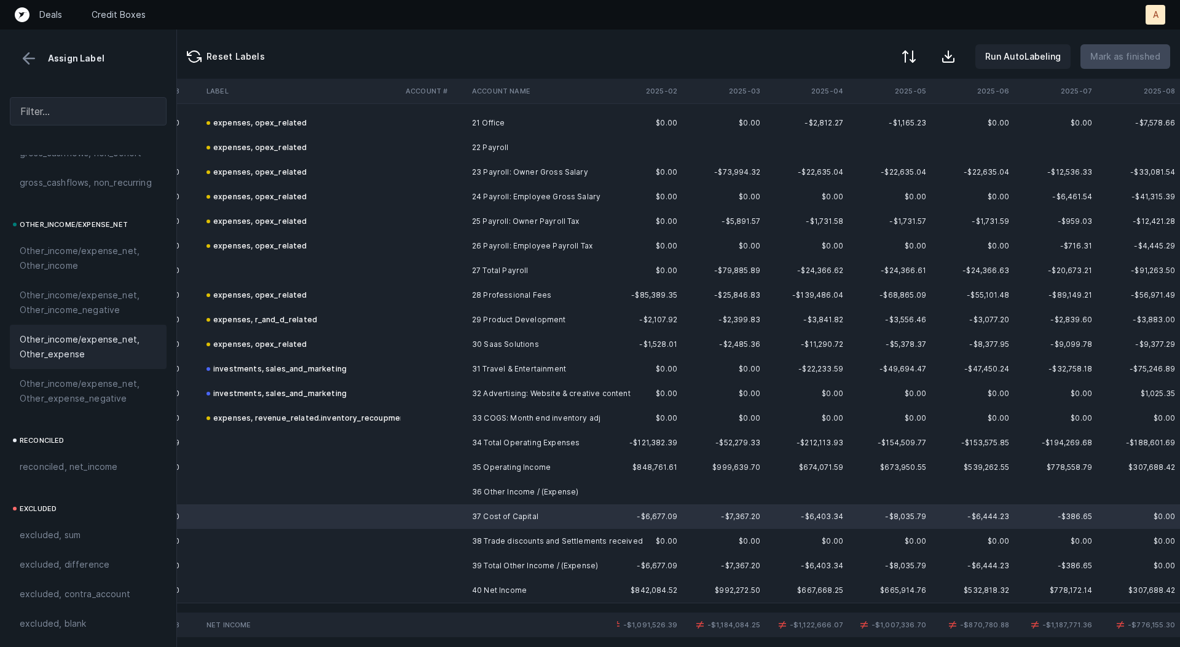
click at [66, 340] on span "Other_income/expense_net, Other_expense" at bounding box center [88, 347] width 137 height 30
click at [413, 540] on td at bounding box center [434, 541] width 66 height 25
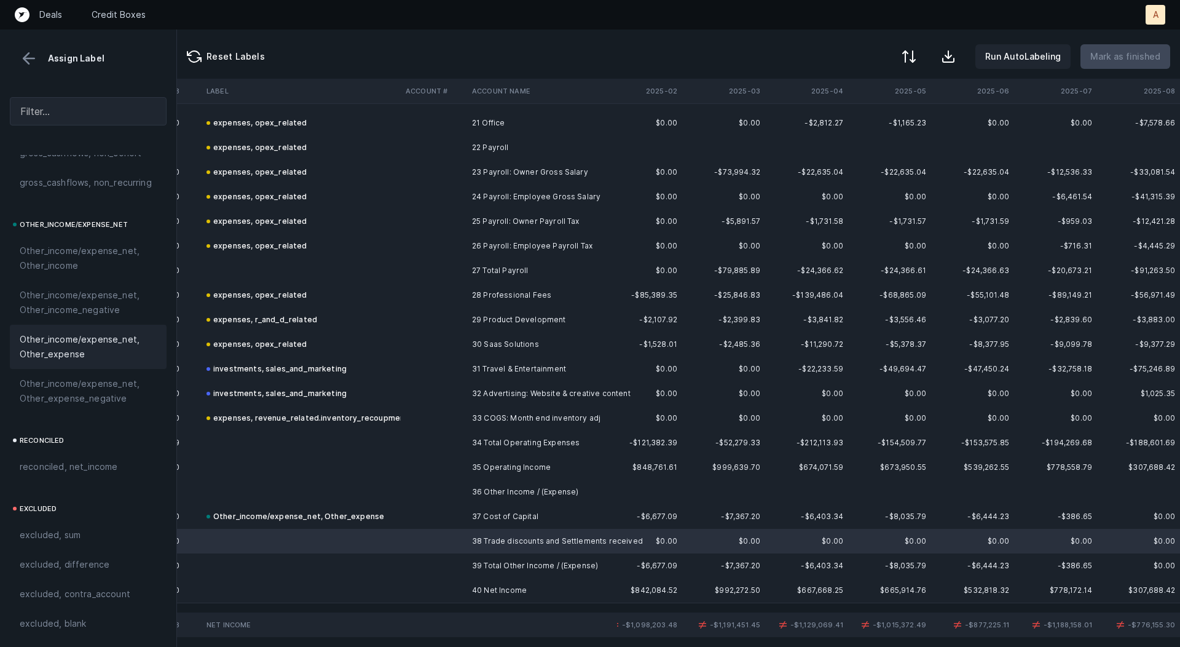
click at [76, 351] on span "Other_income/expense_net, Other_expense" at bounding box center [88, 347] width 137 height 30
click at [420, 582] on td at bounding box center [434, 590] width 66 height 25
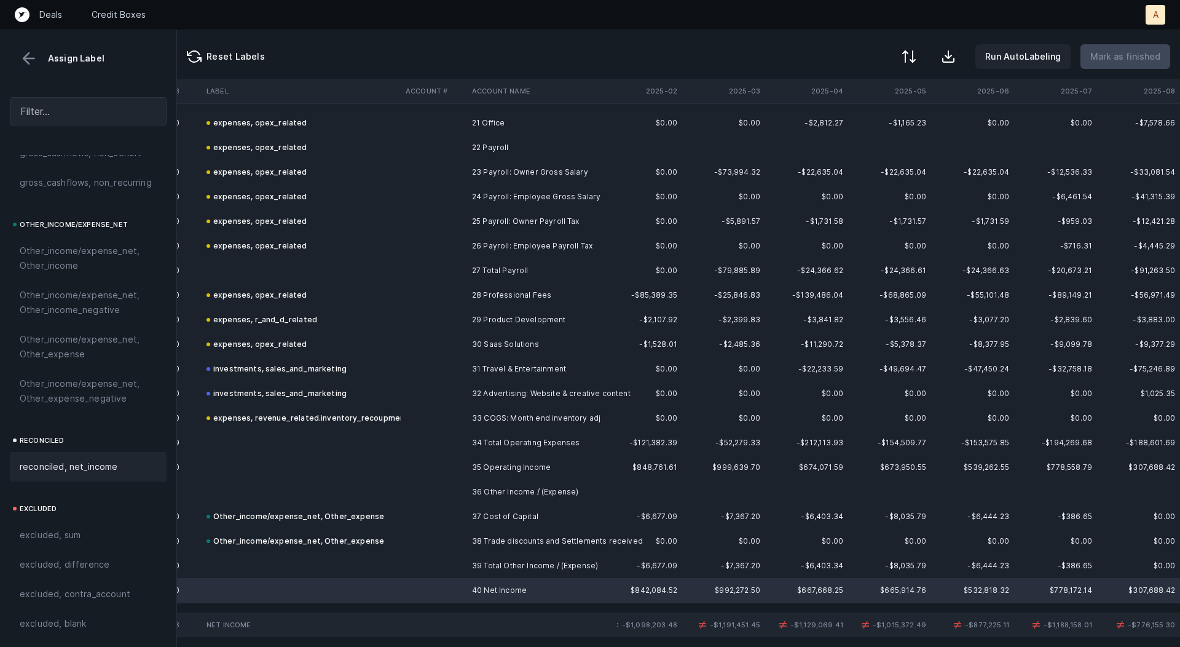
click at [116, 456] on div "reconciled, net_income" at bounding box center [88, 467] width 157 height 30
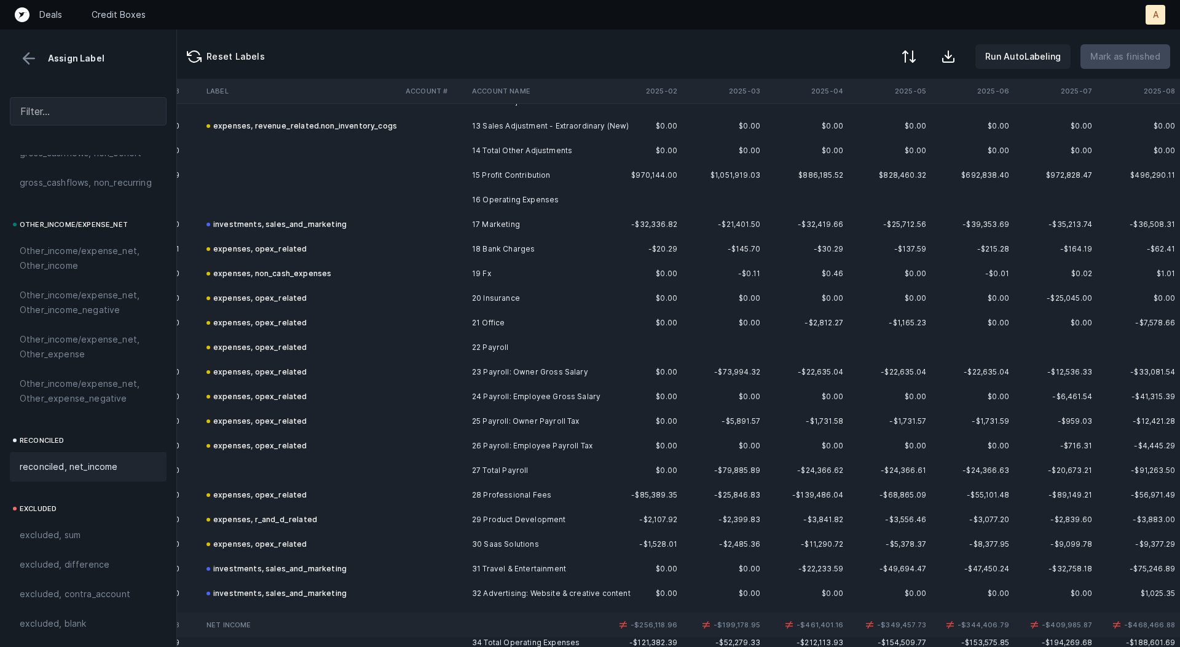
scroll to position [352, 1101]
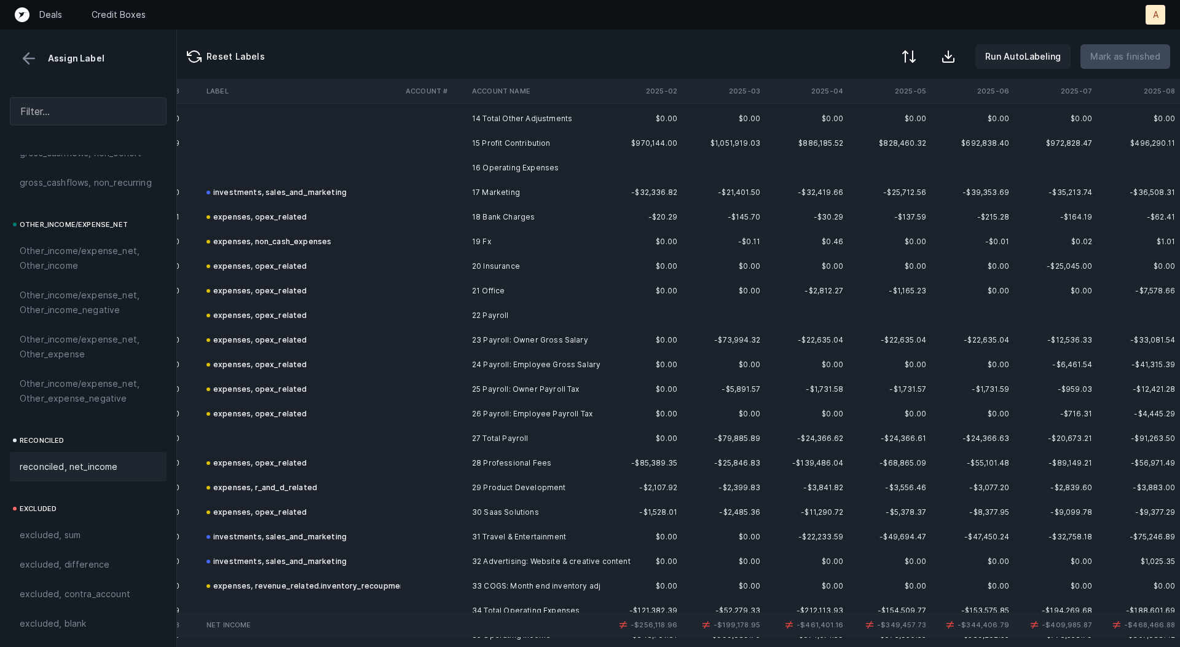
click at [358, 196] on td "investments, sales_and_marketing" at bounding box center [301, 192] width 199 height 25
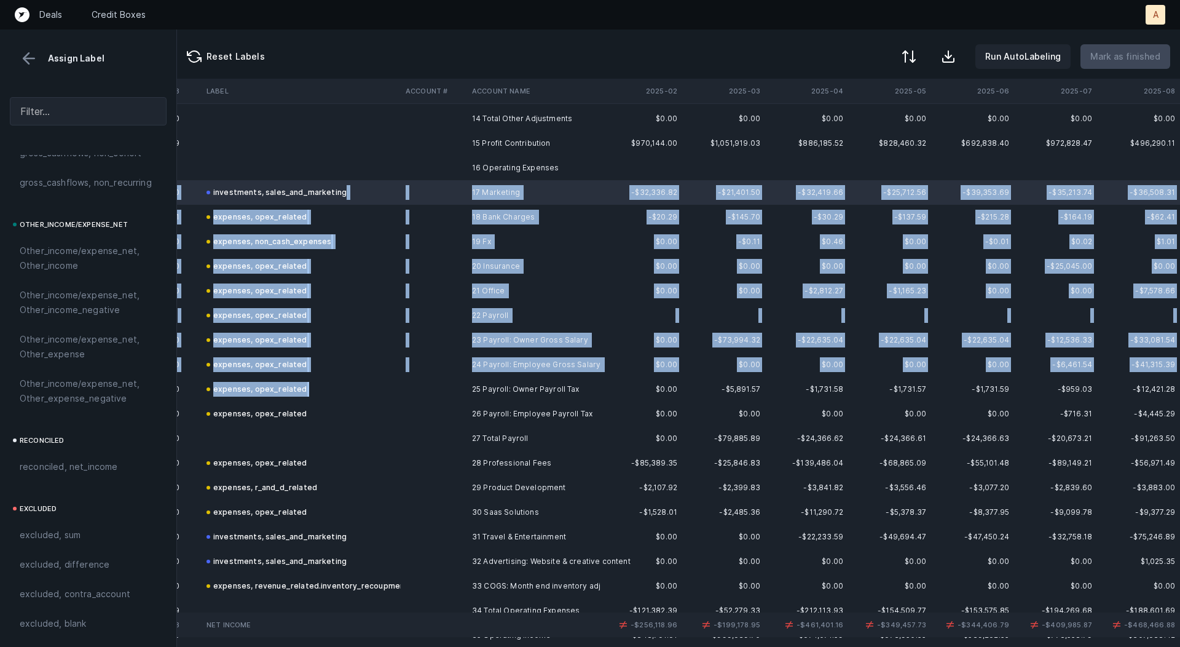
click at [270, 399] on td "expenses, opex_related" at bounding box center [301, 389] width 199 height 25
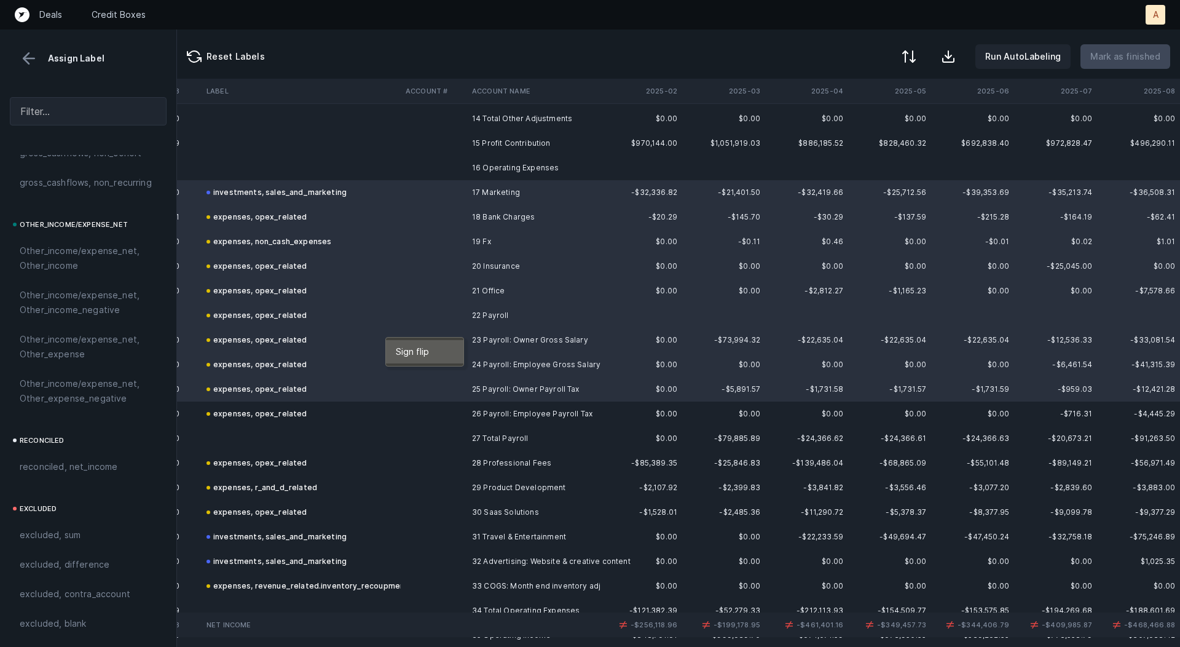
click at [403, 342] on div "Sign flip" at bounding box center [424, 351] width 77 height 23
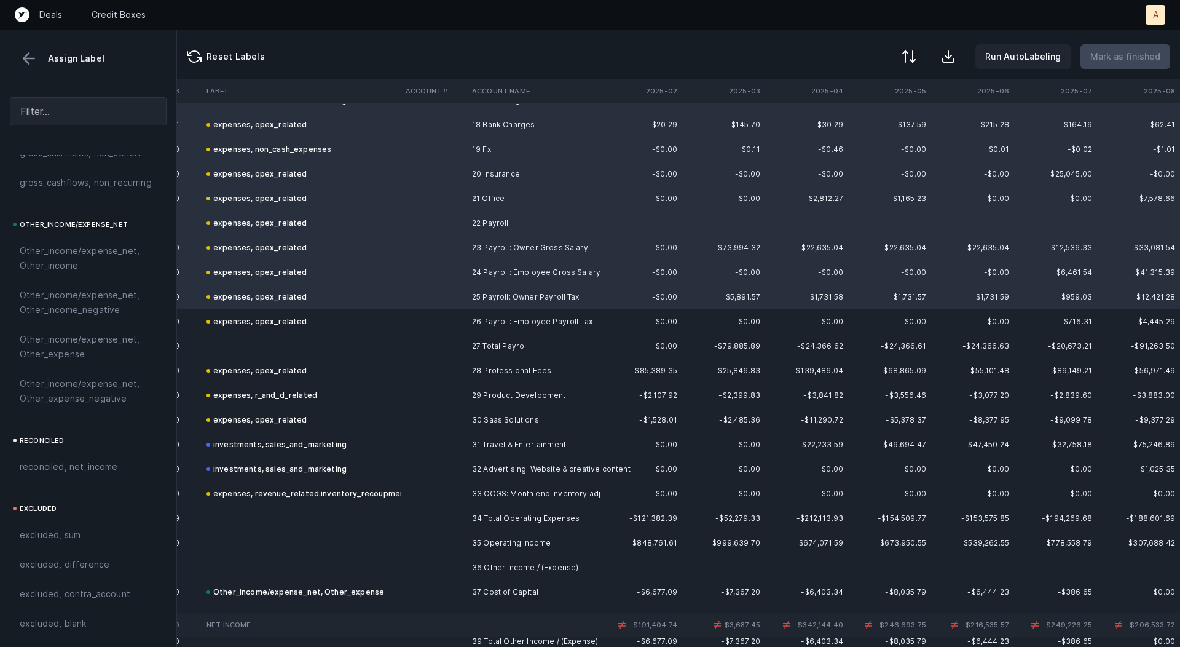
scroll to position [520, 1101]
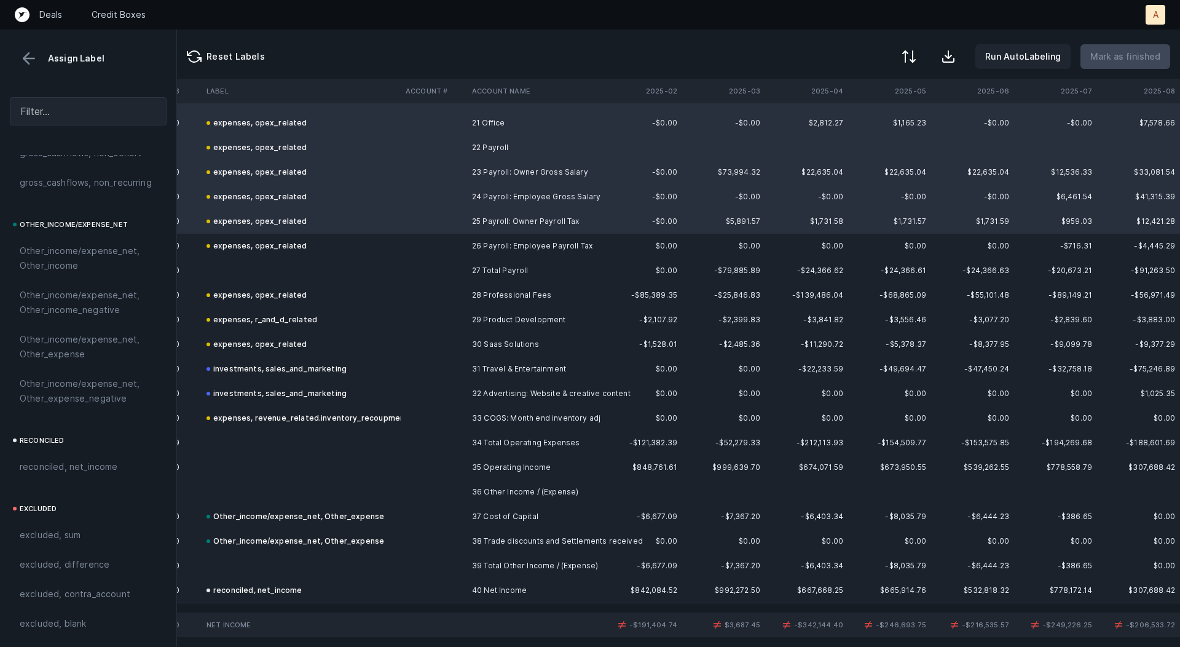
click at [392, 295] on td "expenses, opex_related" at bounding box center [301, 295] width 199 height 25
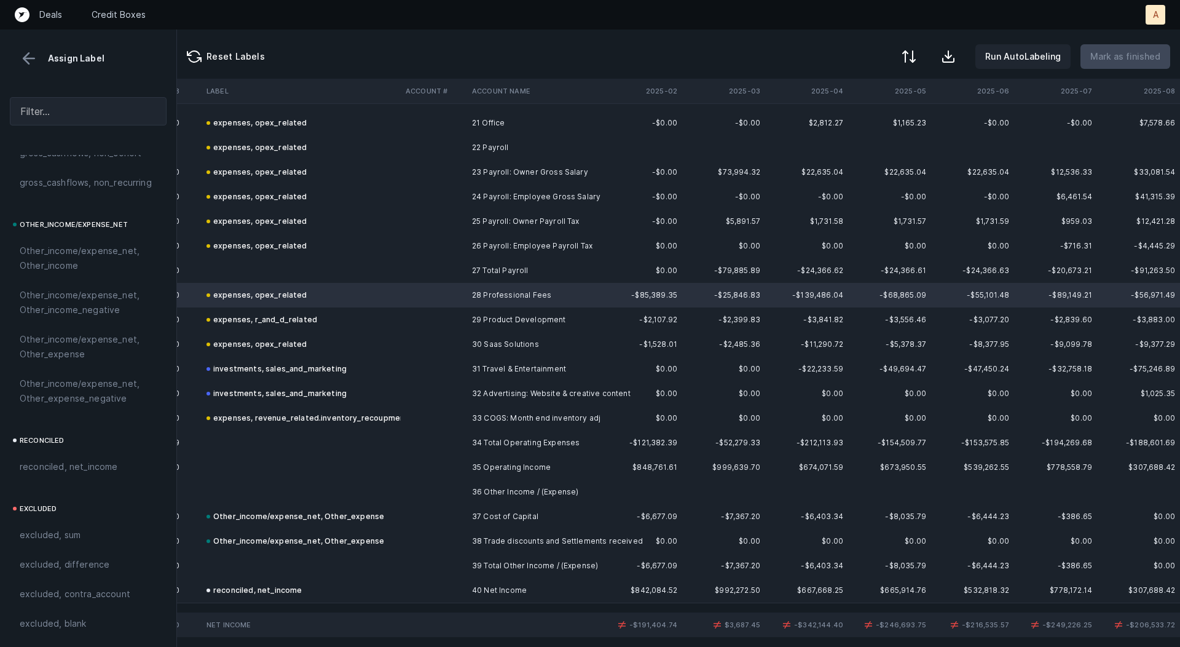
click at [342, 408] on td "expenses, revenue_related.inventory_recoupment" at bounding box center [301, 418] width 199 height 25
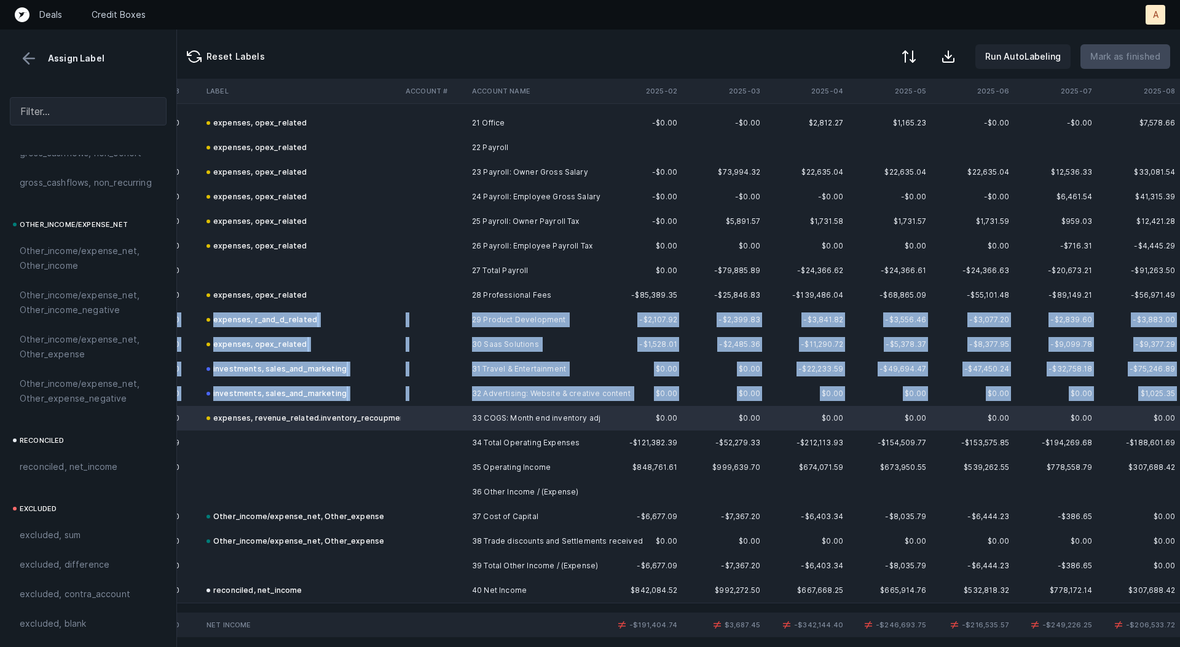
click at [354, 312] on td "expenses, r_and_d_related" at bounding box center [301, 319] width 199 height 25
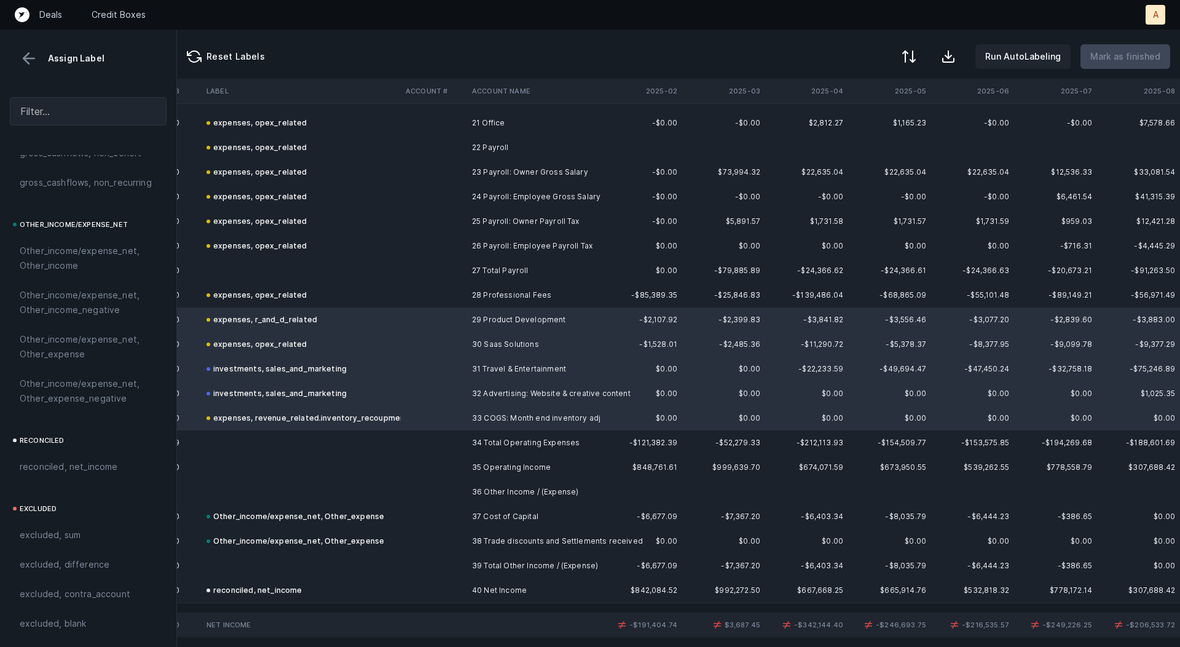
click at [354, 290] on td "expenses, opex_related" at bounding box center [301, 295] width 199 height 25
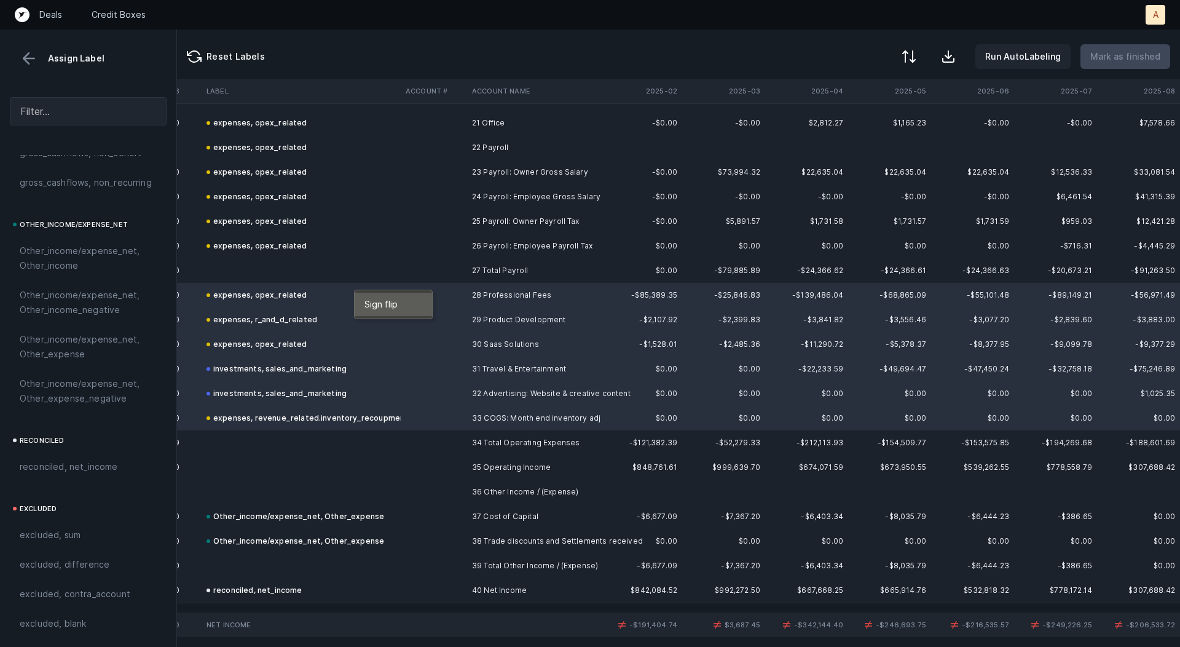
click at [388, 299] on span "Sign flip" at bounding box center [381, 305] width 33 height 14
click at [430, 517] on td at bounding box center [434, 516] width 66 height 25
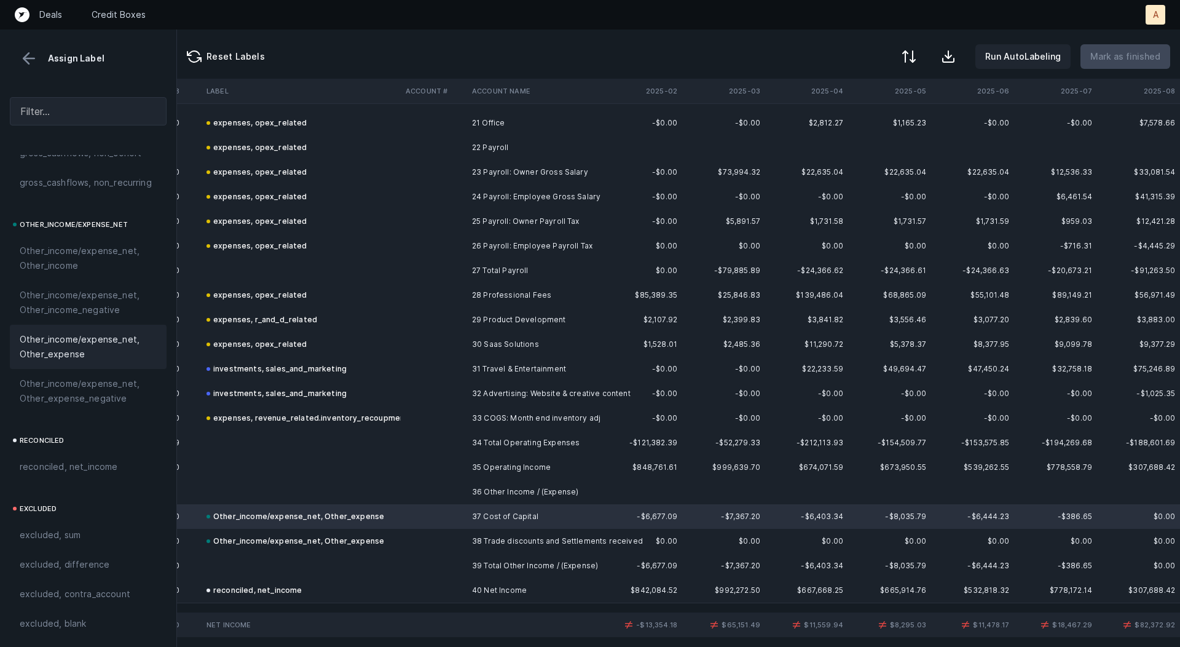
click at [396, 547] on td "Other_income/expense_net, Other_expense" at bounding box center [301, 541] width 199 height 25
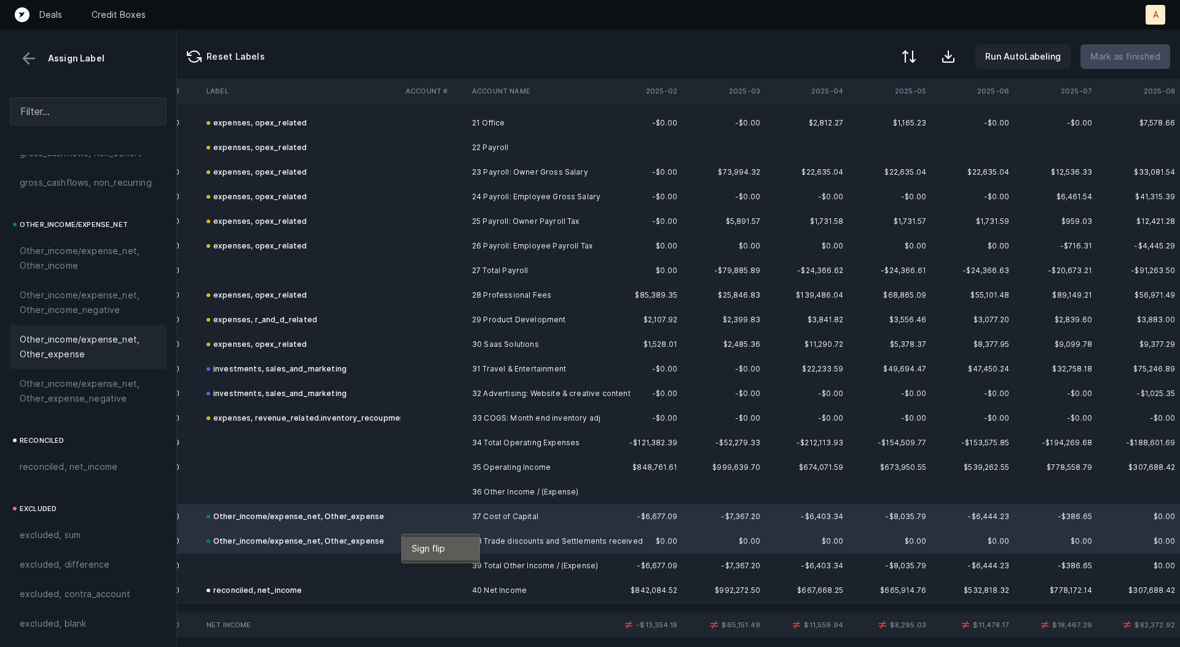
click at [435, 544] on span "Sign flip" at bounding box center [428, 549] width 33 height 14
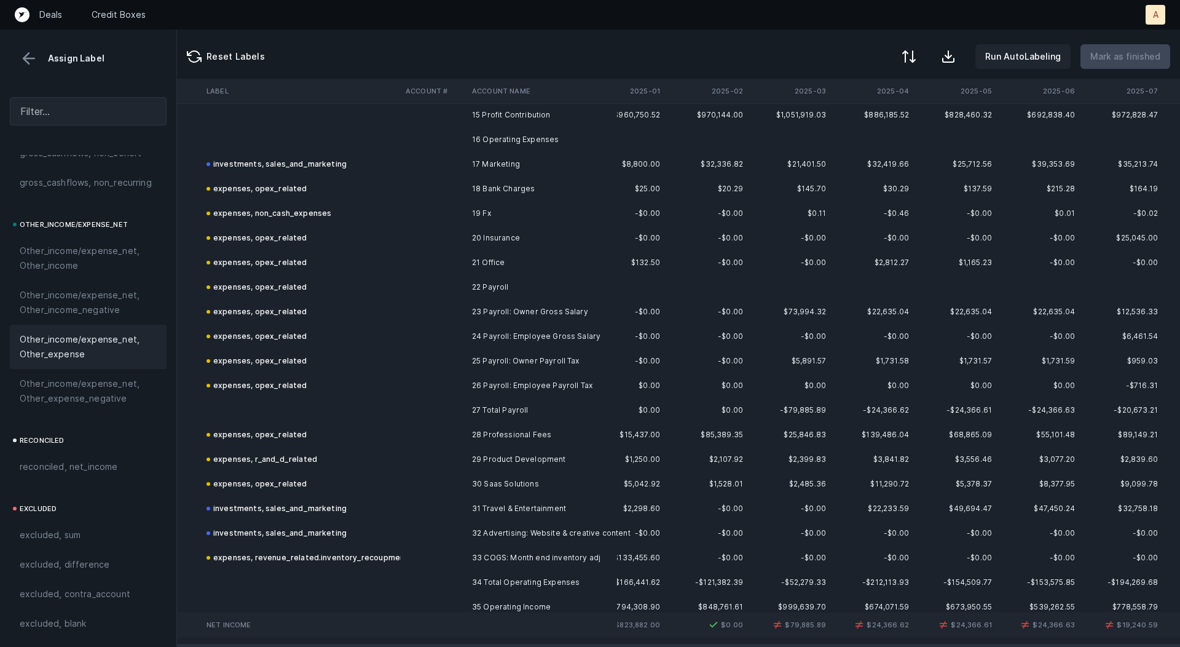
scroll to position [376, 1034]
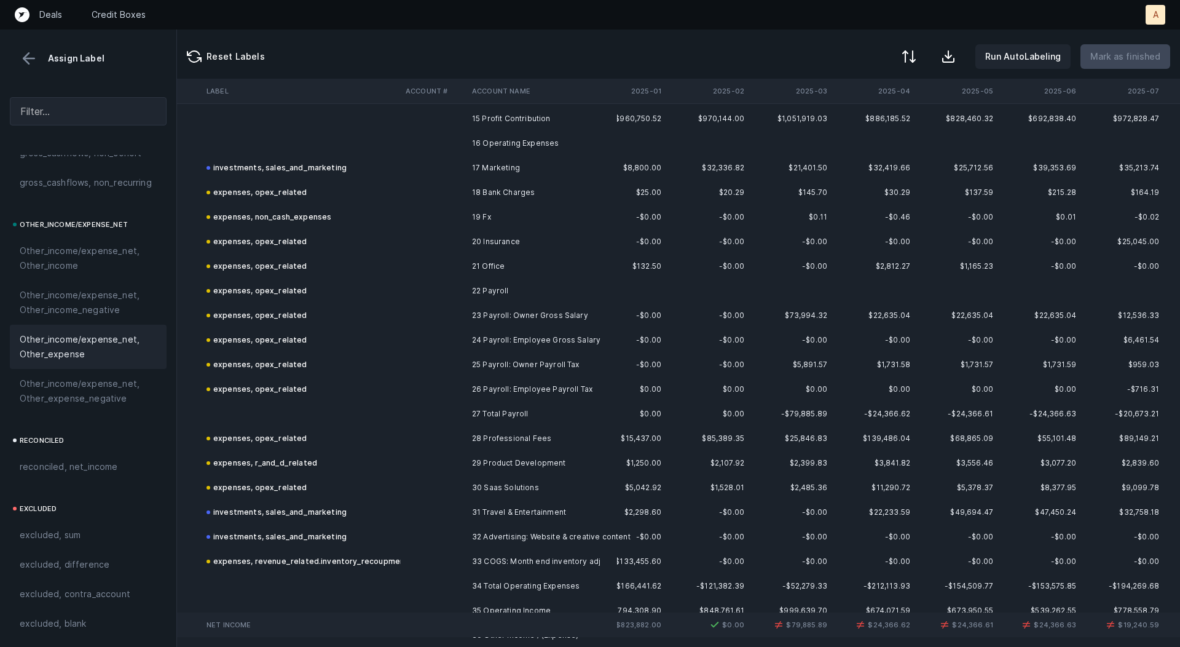
click at [521, 320] on td "23 Payroll: Owner Gross Salary" at bounding box center [542, 315] width 150 height 25
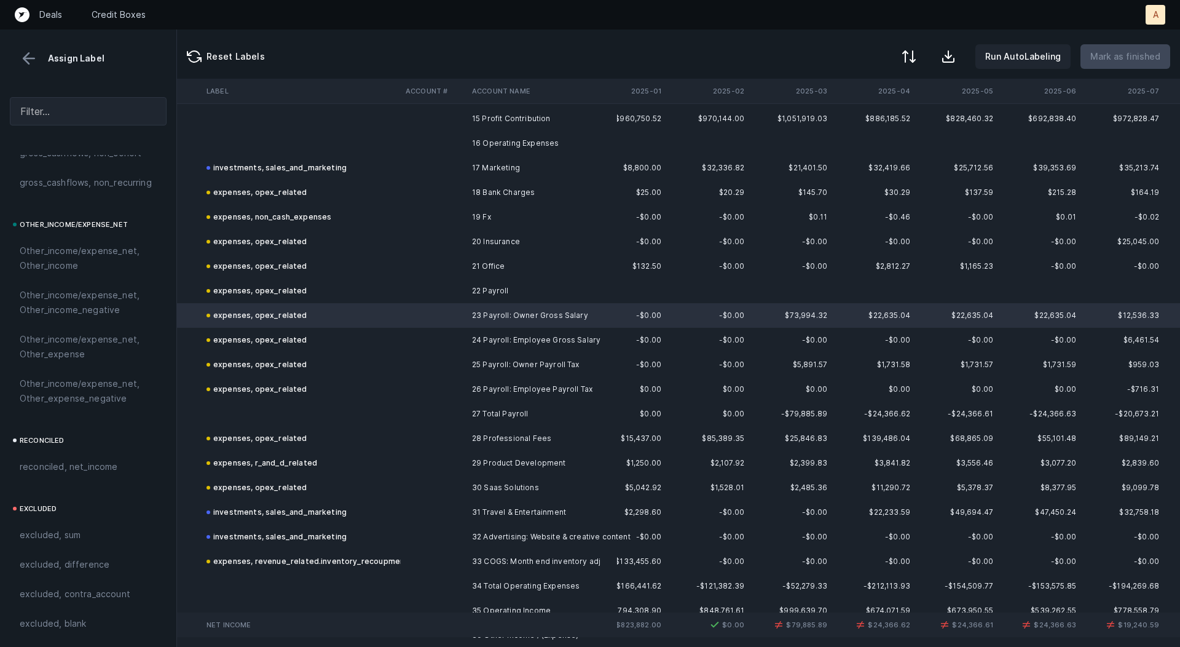
click at [520, 385] on td "26 Payroll: Employee Payroll Tax" at bounding box center [542, 389] width 150 height 25
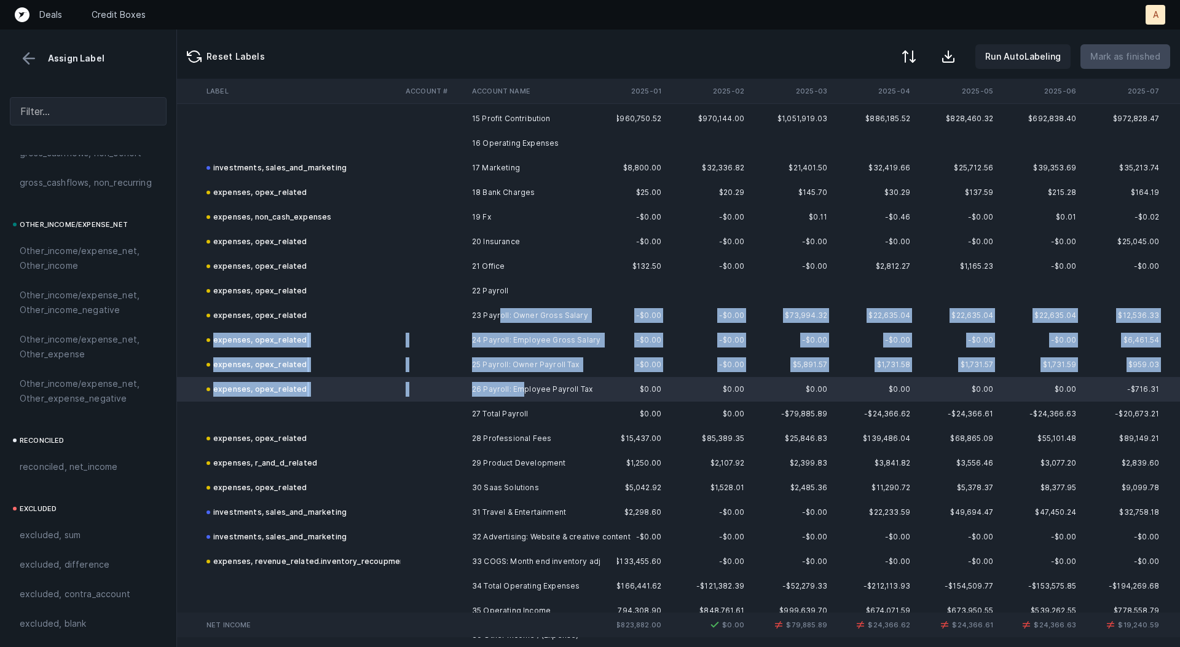
click at [499, 315] on td "23 Payroll: Owner Gross Salary" at bounding box center [542, 315] width 150 height 25
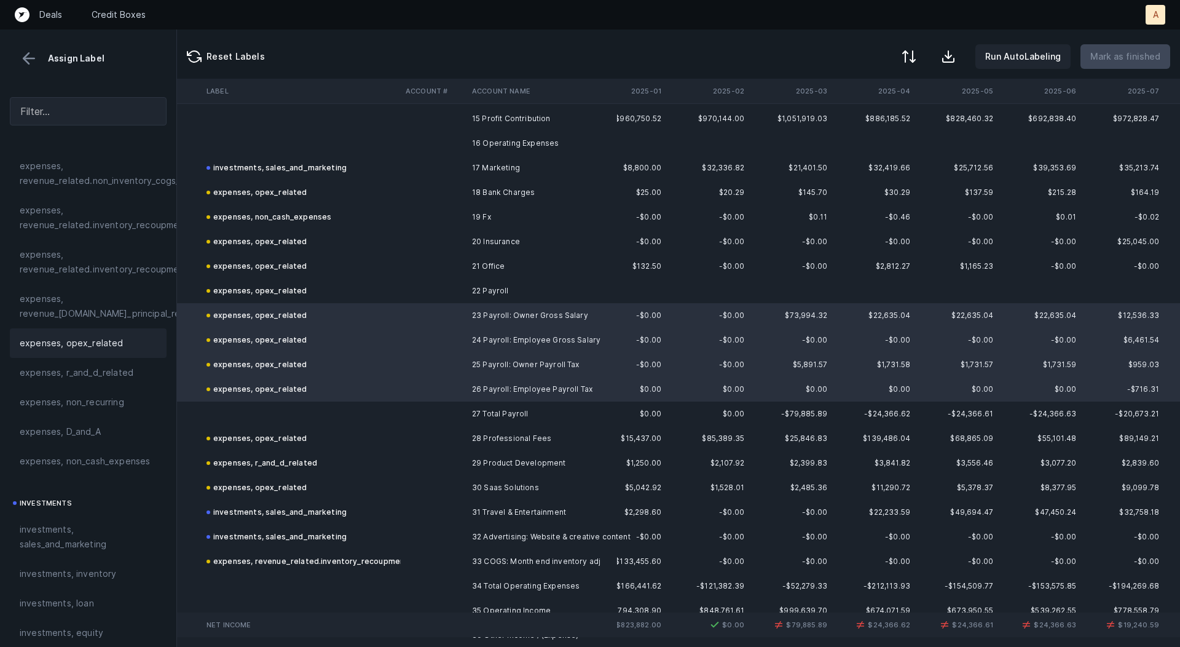
scroll to position [299, 0]
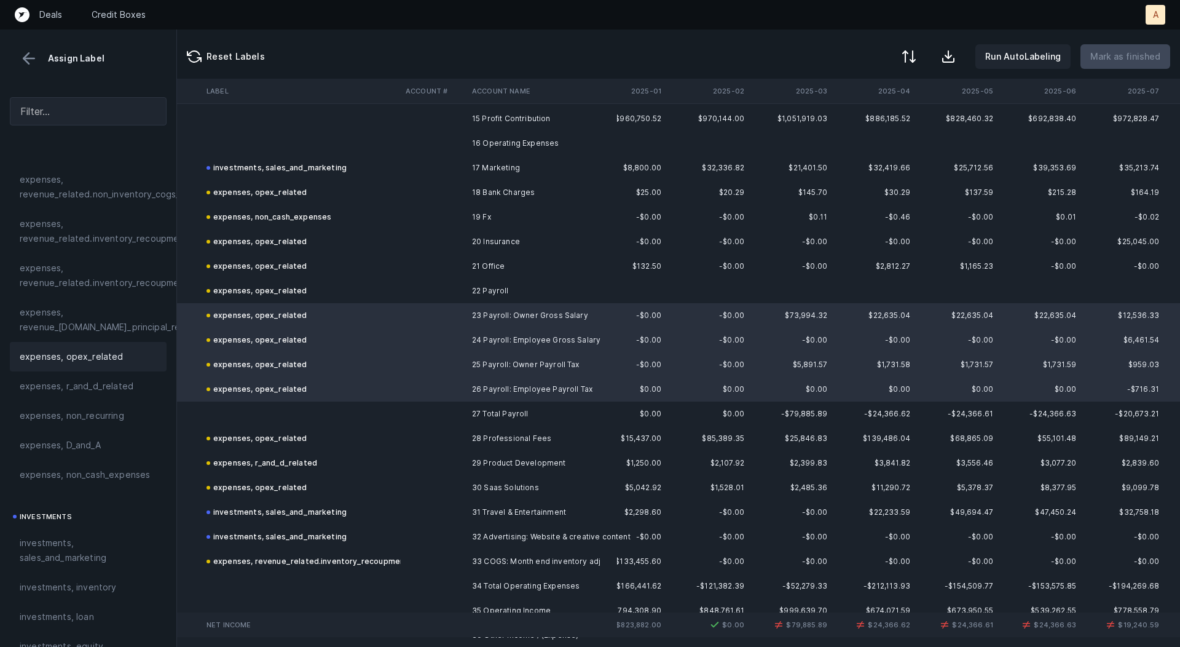
click at [69, 353] on span "expenses, opex_related" at bounding box center [72, 356] width 104 height 15
click at [403, 351] on span "Sign flip" at bounding box center [404, 353] width 33 height 14
click at [114, 360] on span "expenses, opex_related" at bounding box center [72, 356] width 104 height 15
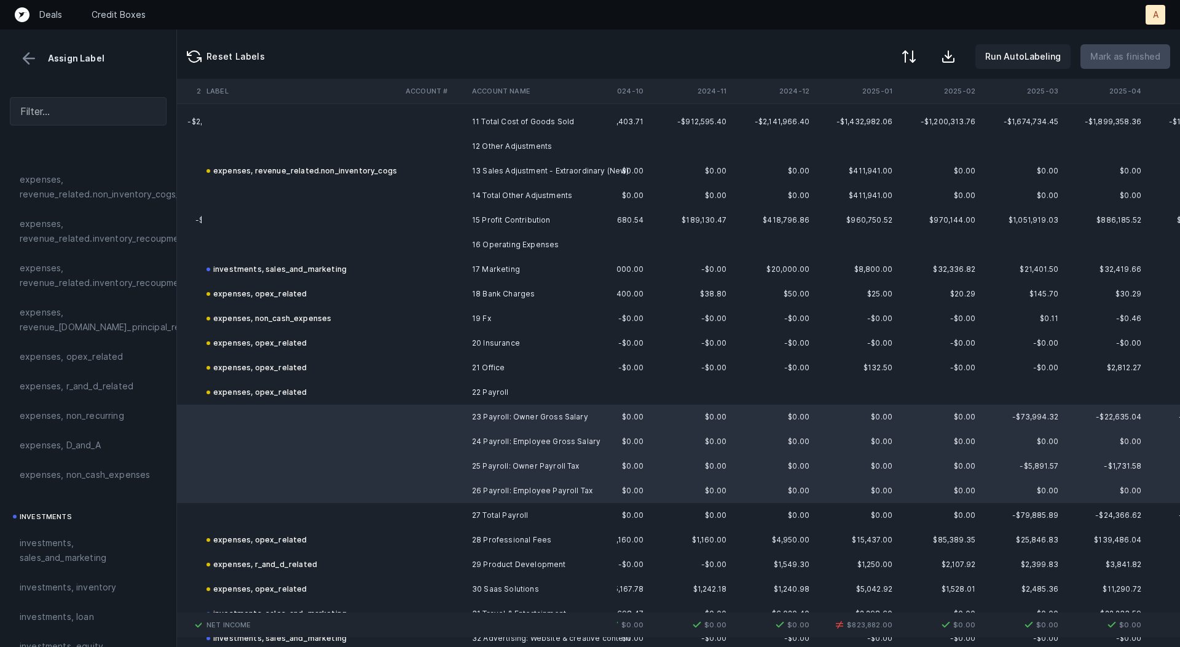
scroll to position [275, 800]
click at [465, 172] on td at bounding box center [434, 171] width 66 height 25
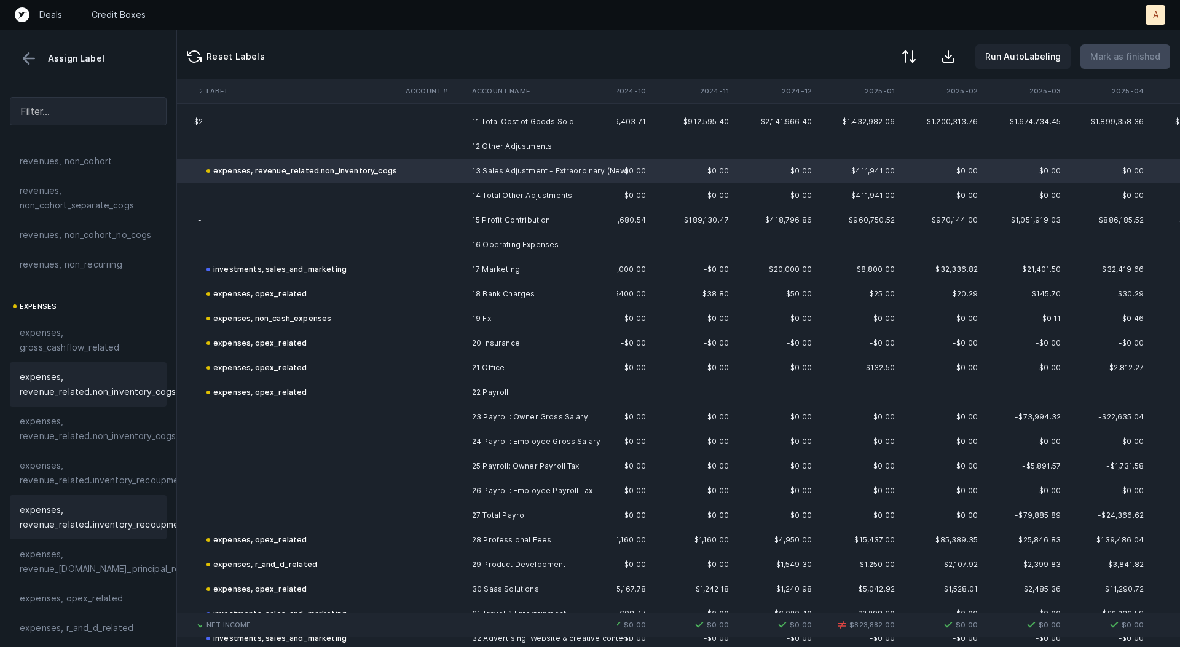
scroll to position [46, 0]
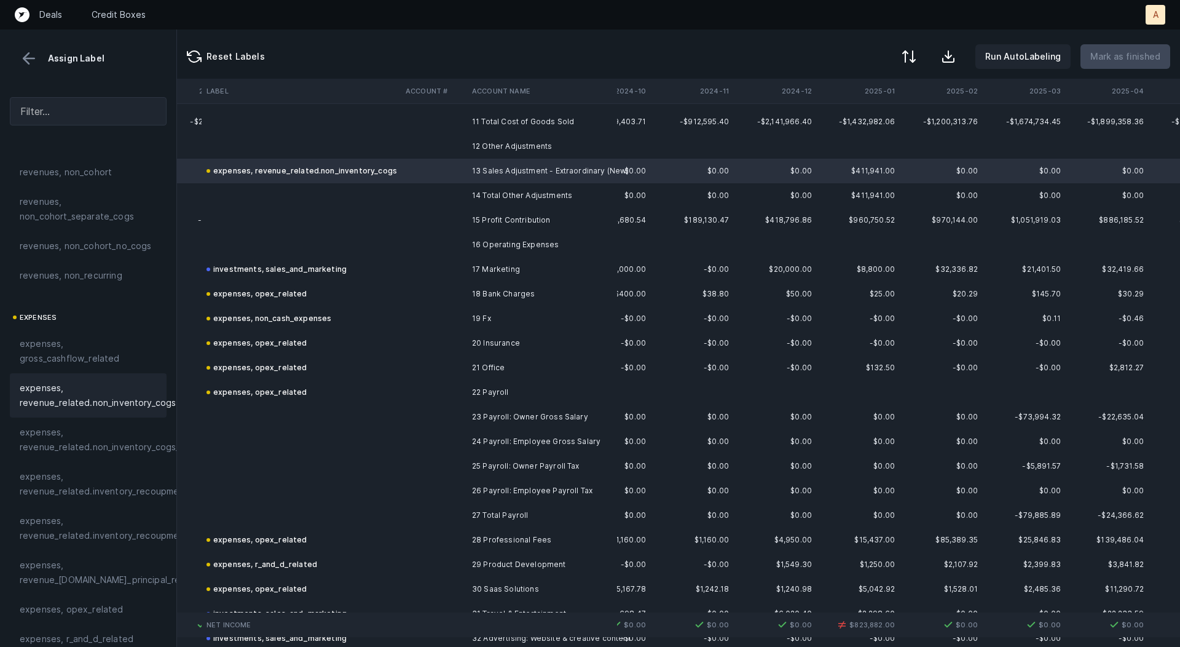
click at [111, 396] on span "expenses, revenue_related.non_inventory_cogs" at bounding box center [98, 396] width 156 height 30
click at [111, 395] on span "expenses, revenue_related.non_inventory_cogs" at bounding box center [98, 396] width 156 height 30
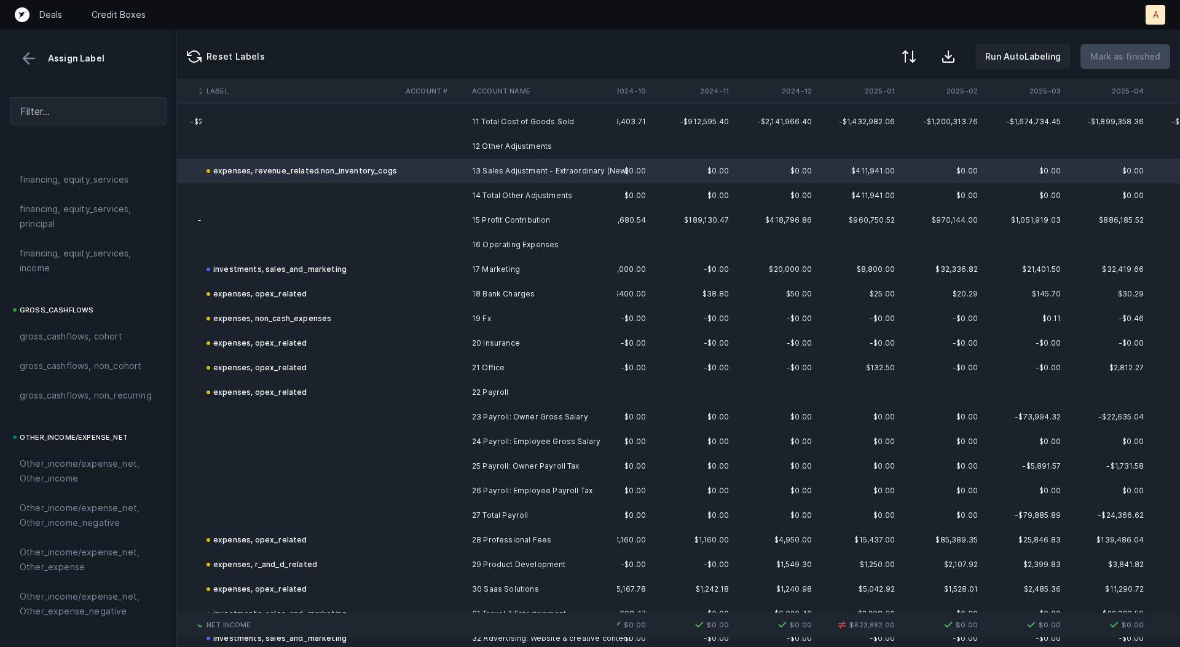
scroll to position [1169, 0]
click at [85, 452] on div "Other_income/expense_net, Other_income" at bounding box center [88, 470] width 157 height 44
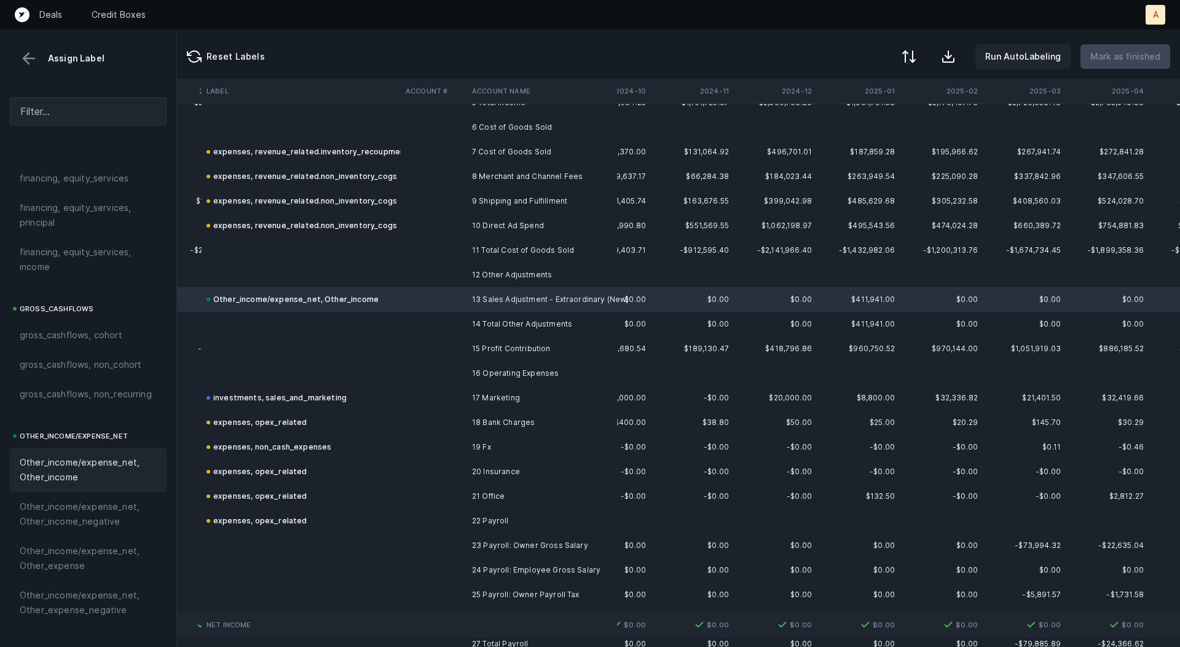
scroll to position [0, 800]
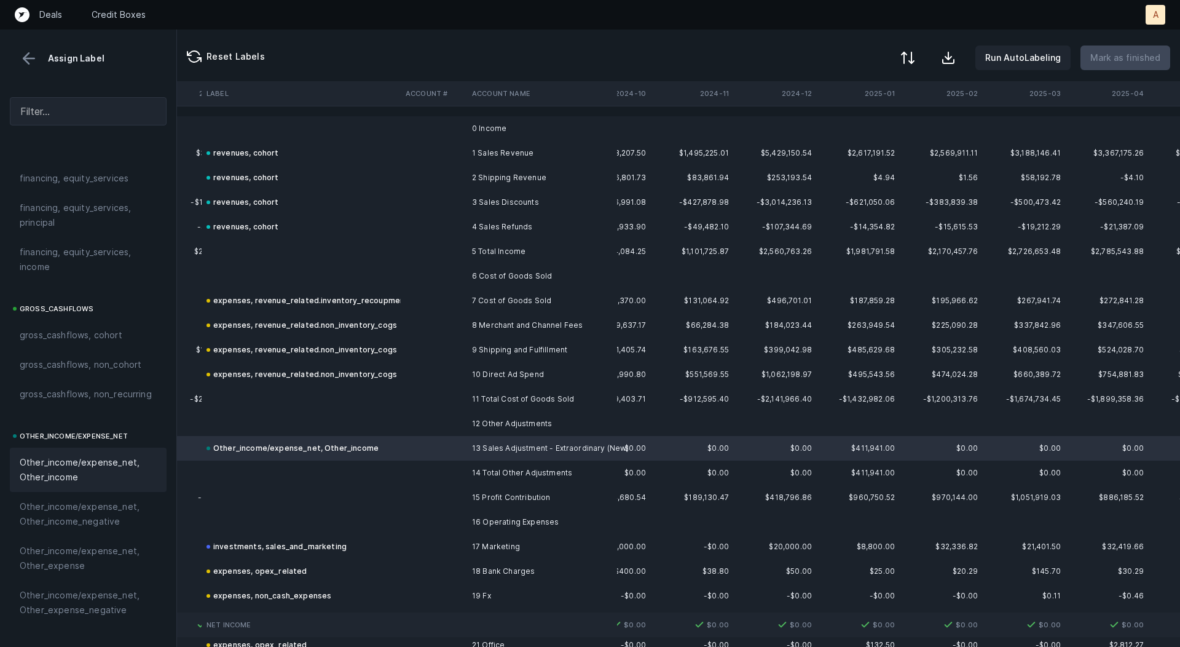
click at [922, 60] on button at bounding box center [908, 57] width 27 height 27
click at [850, 128] on div "By Hum label" at bounding box center [830, 129] width 54 height 15
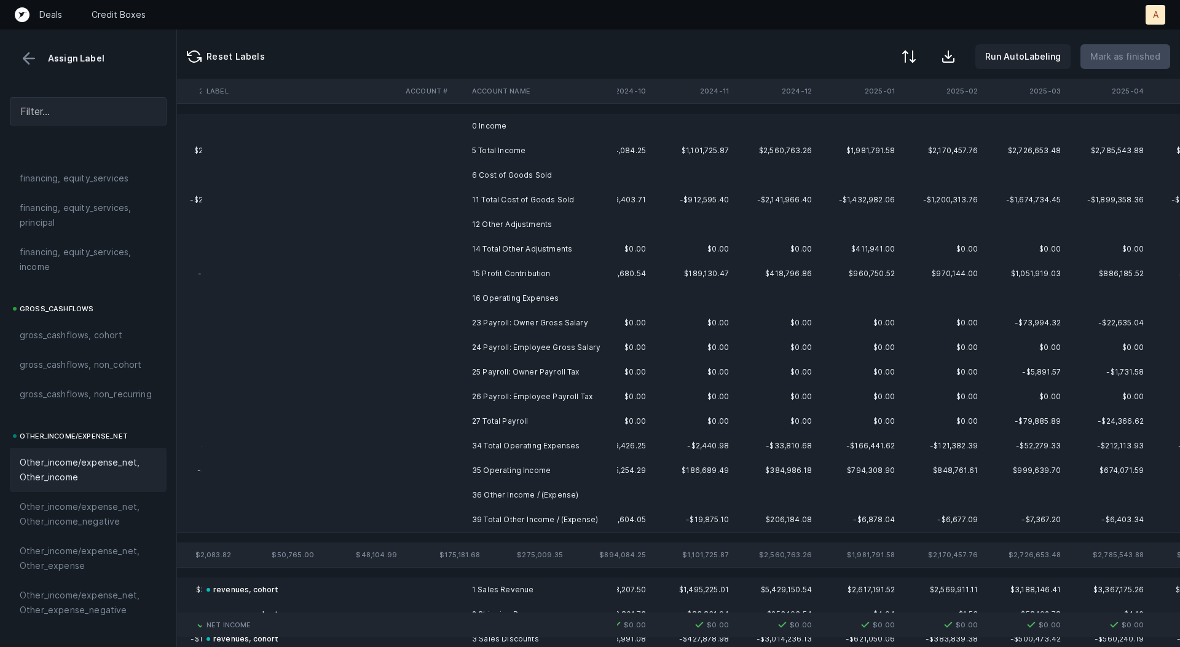
click at [713, 142] on td "$1,101,725.87" at bounding box center [692, 150] width 83 height 25
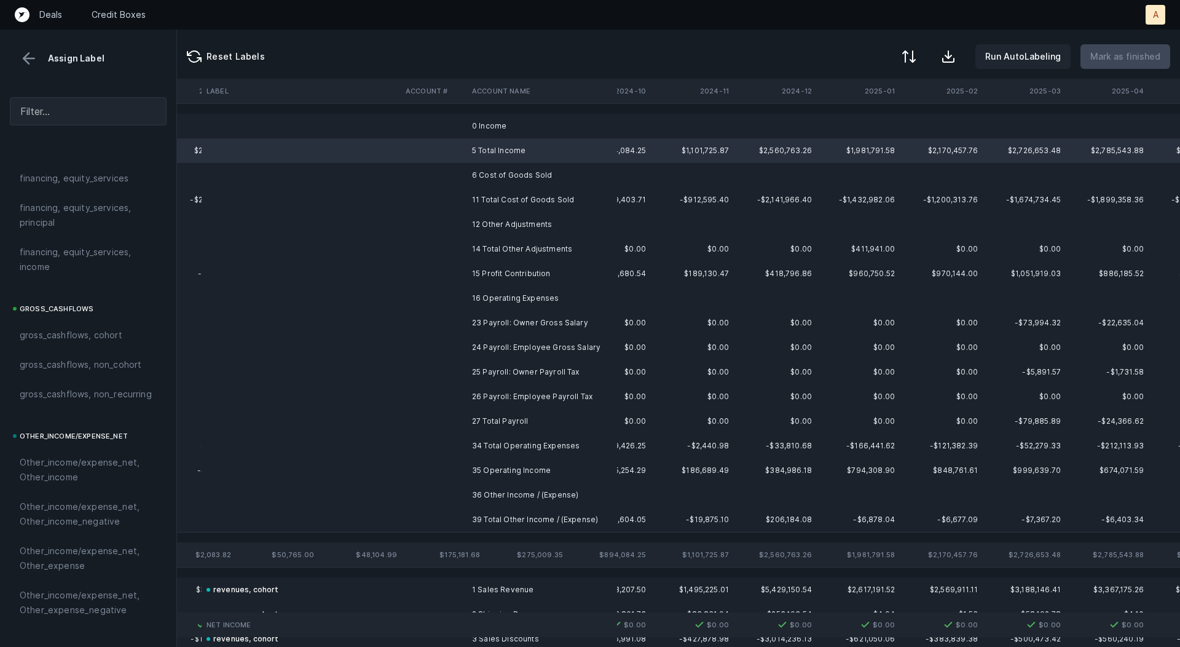
click at [654, 127] on td at bounding box center [692, 126] width 83 height 25
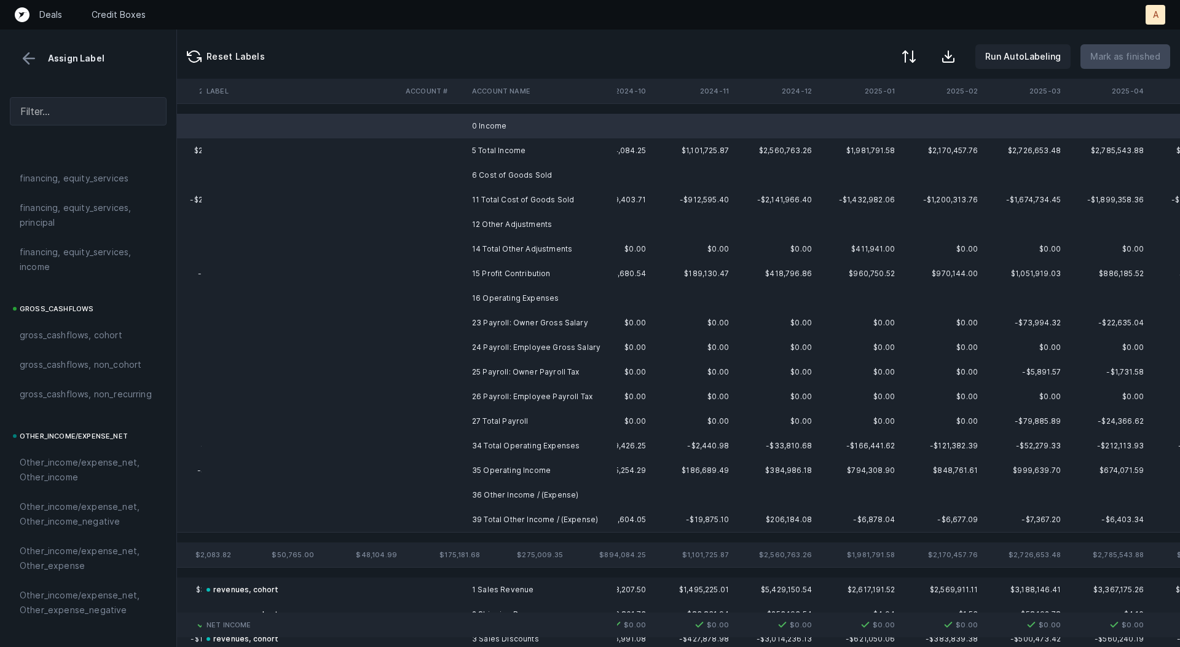
click at [618, 168] on td at bounding box center [609, 175] width 83 height 25
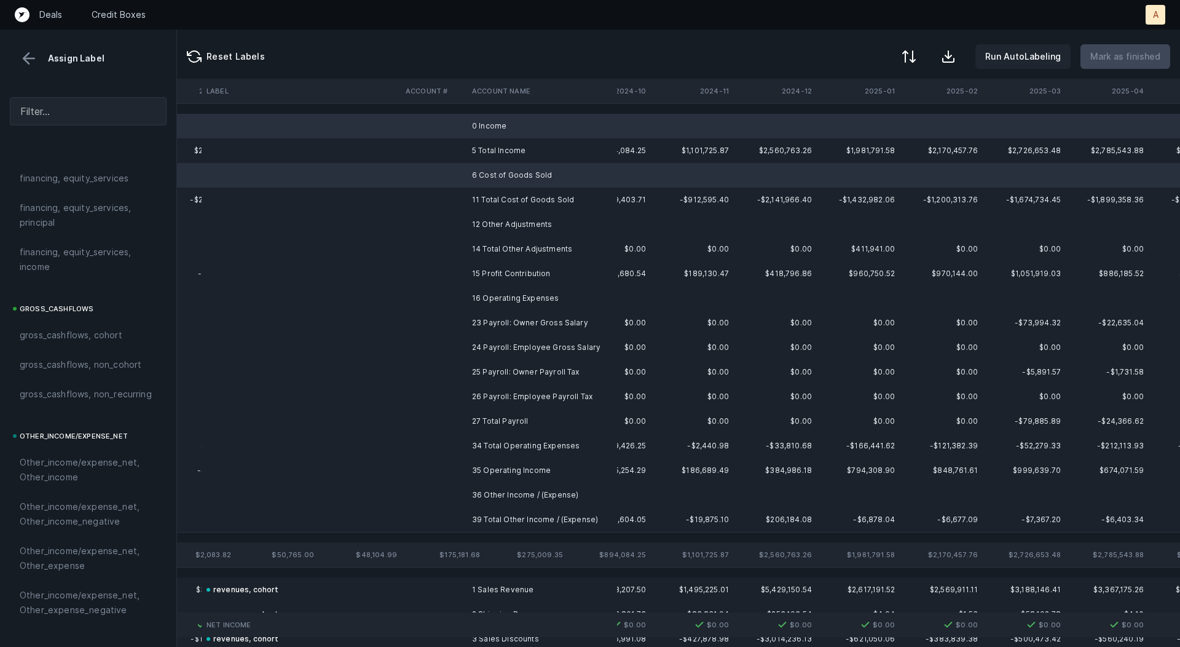
click at [566, 223] on td "12 Other Adjustments" at bounding box center [542, 224] width 150 height 25
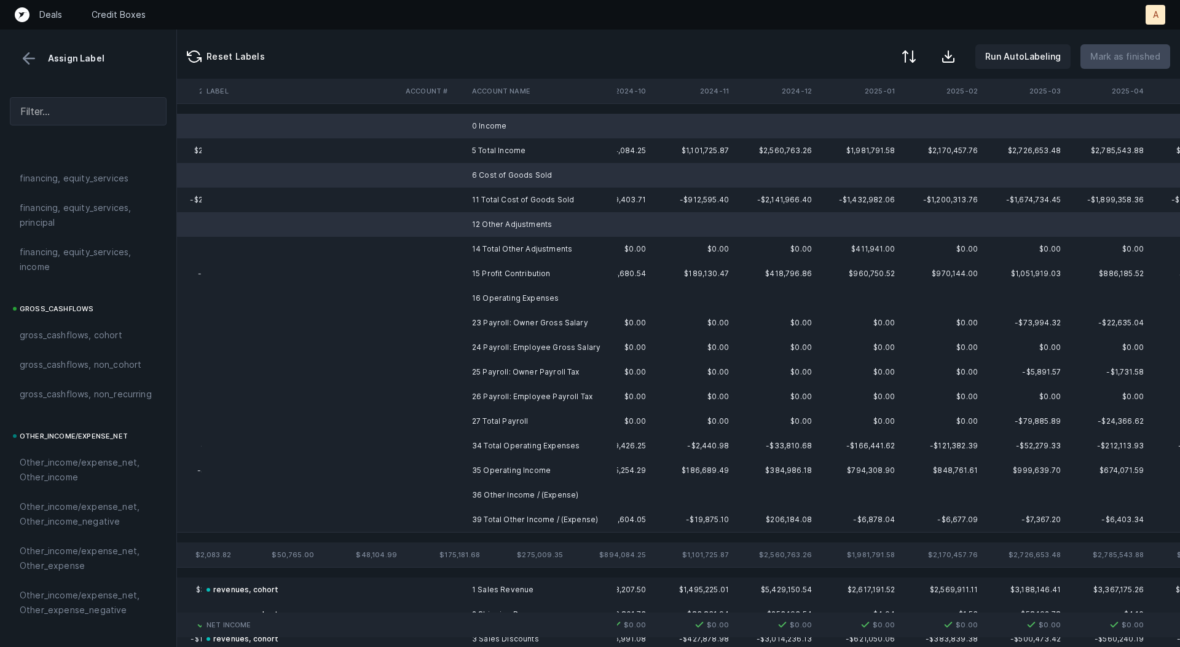
click at [542, 293] on td "16 Operating Expenses" at bounding box center [542, 298] width 150 height 25
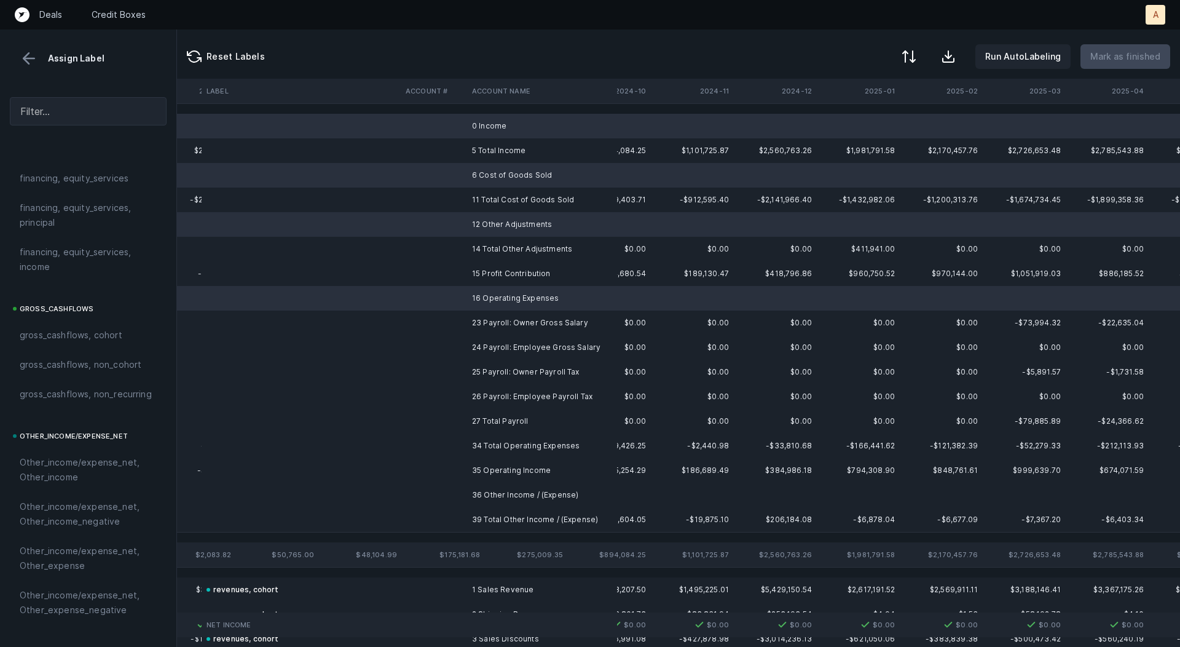
click at [507, 494] on td "36 Other Income / (Expense)" at bounding box center [542, 495] width 150 height 25
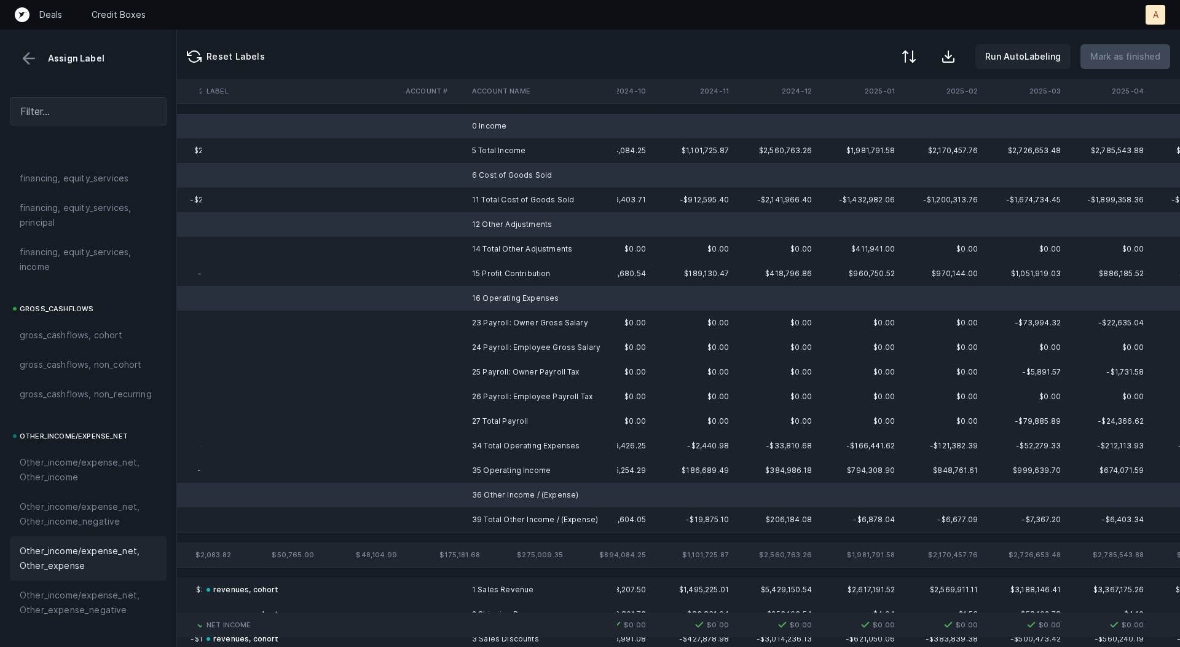
scroll to position [1380, 0]
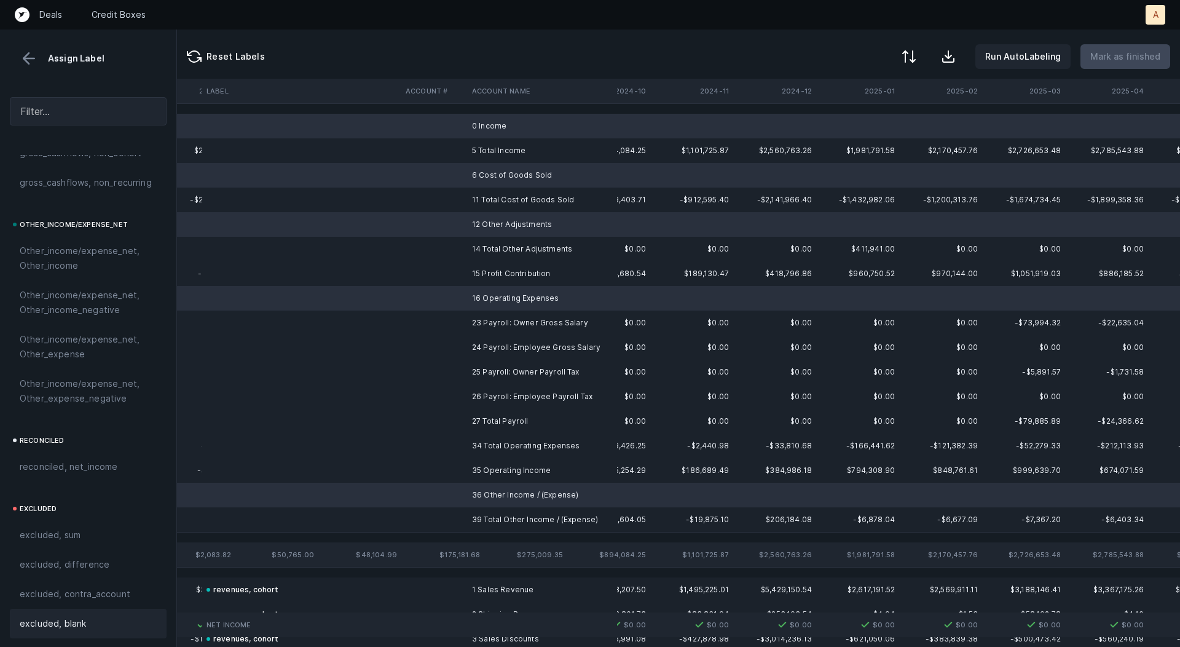
click at [56, 624] on span "excluded, blank" at bounding box center [53, 623] width 66 height 15
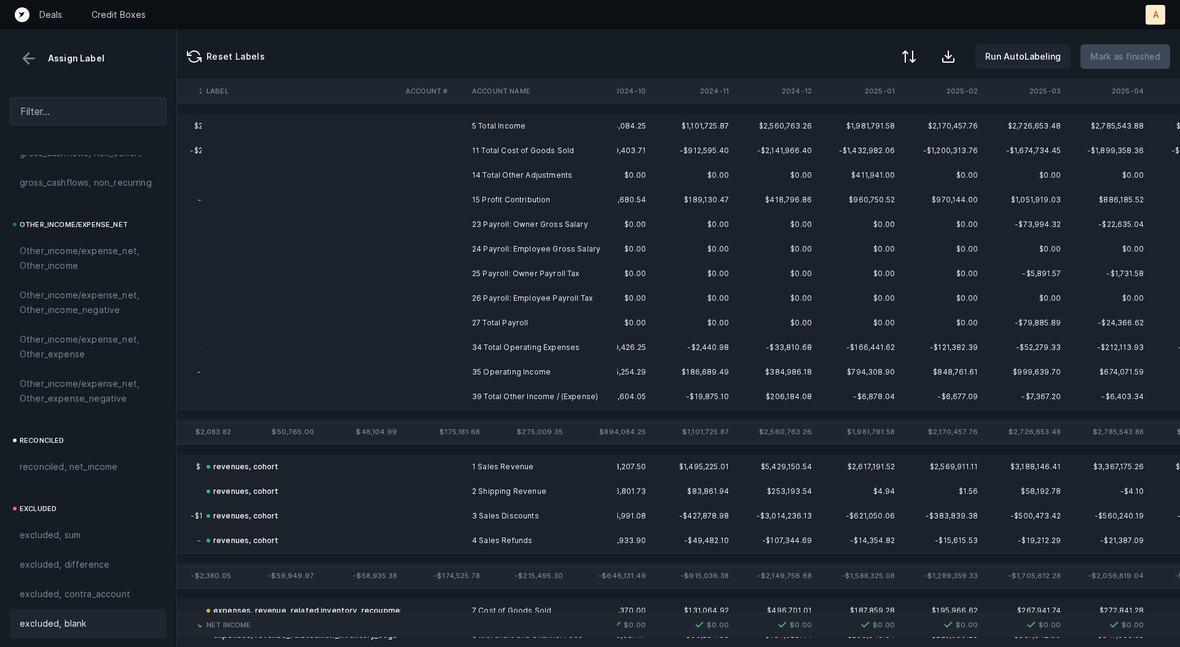
click at [492, 193] on td "15 Profit Contribution" at bounding box center [542, 200] width 150 height 25
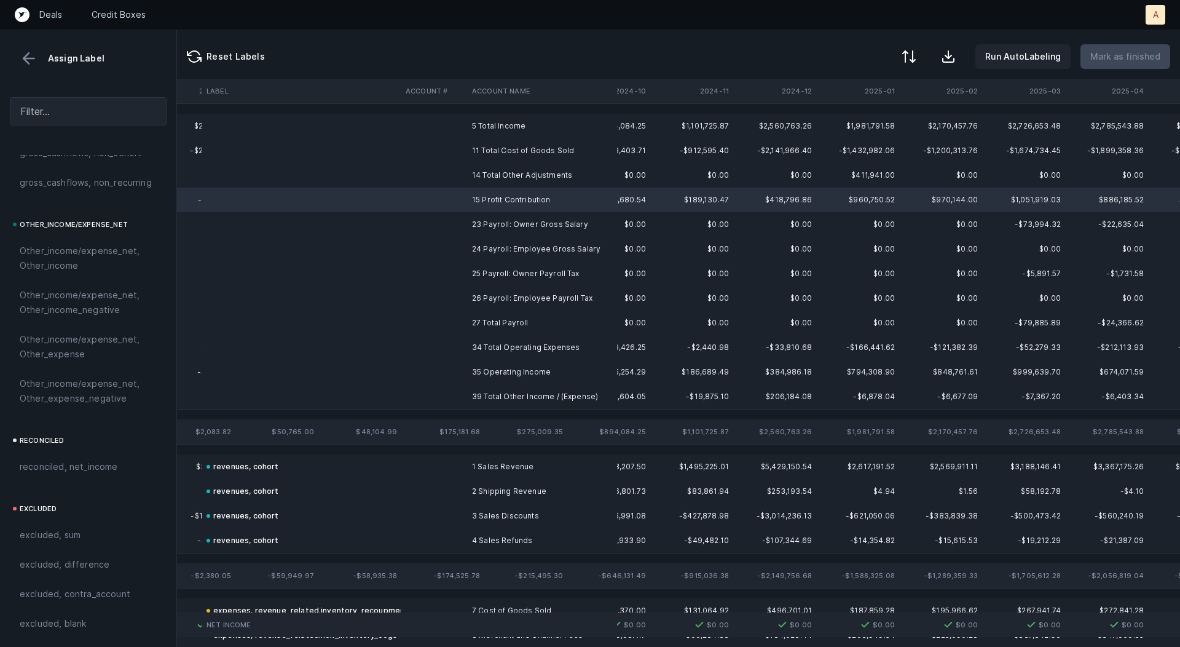
click at [505, 218] on td "23 Payroll: Owner Gross Salary" at bounding box center [542, 224] width 150 height 25
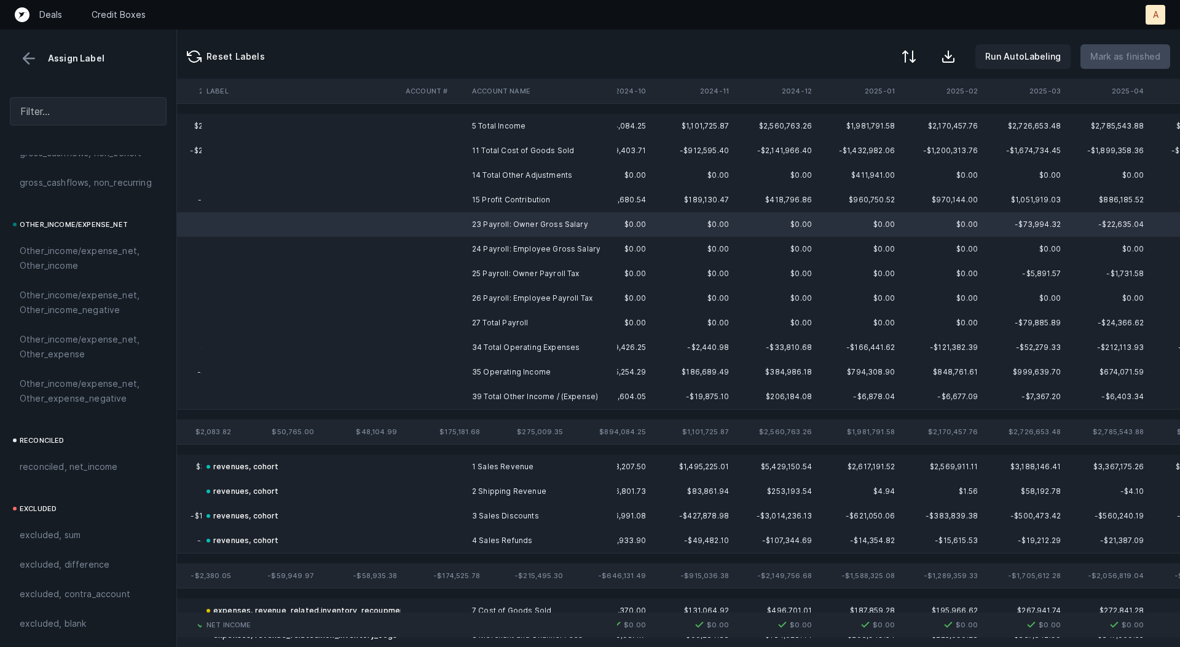
click at [489, 379] on td "35 Operating Income" at bounding box center [542, 372] width 150 height 25
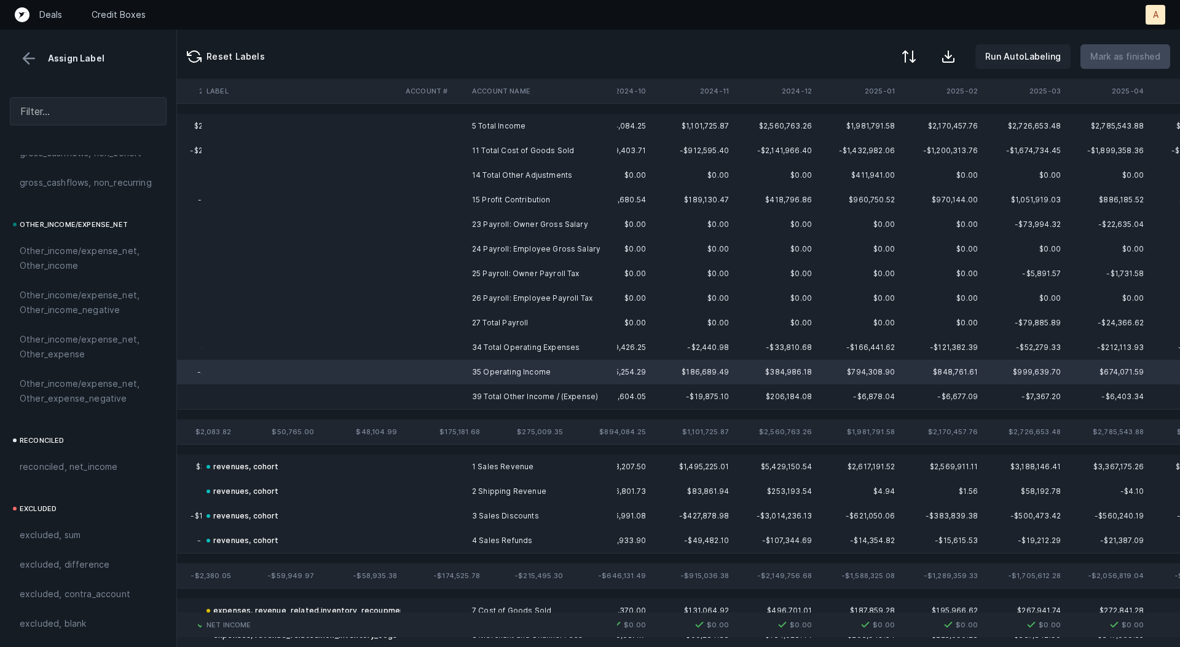
click at [501, 203] on td "15 Profit Contribution" at bounding box center [542, 200] width 150 height 25
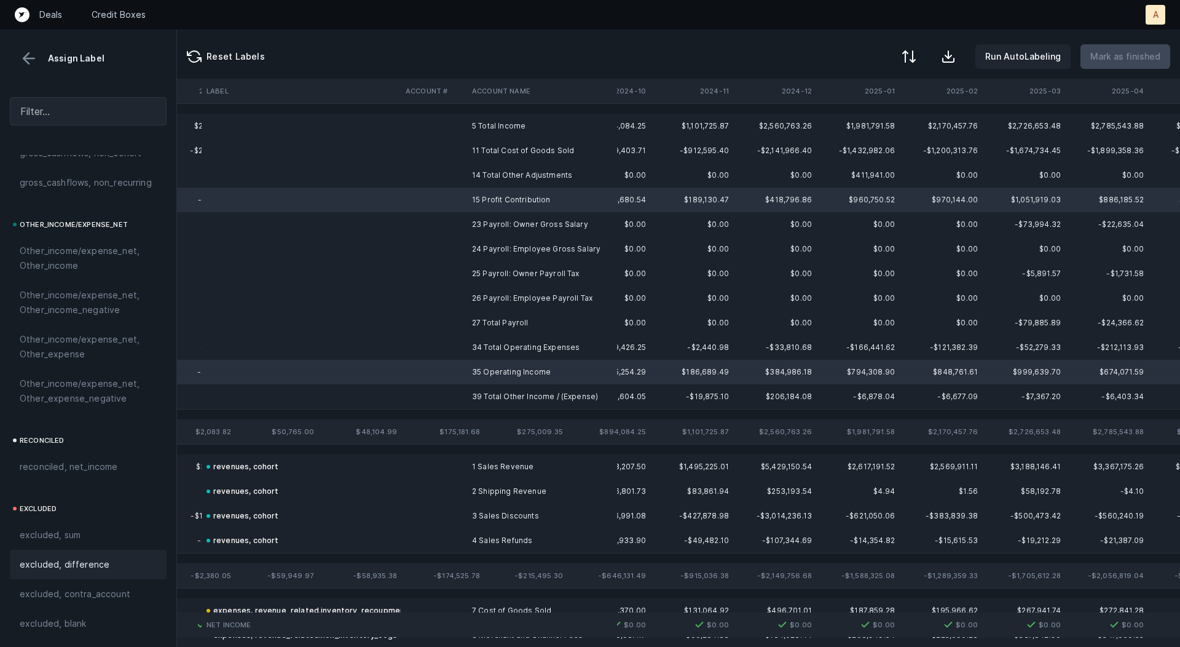
click at [131, 567] on div "excluded, difference" at bounding box center [88, 564] width 137 height 15
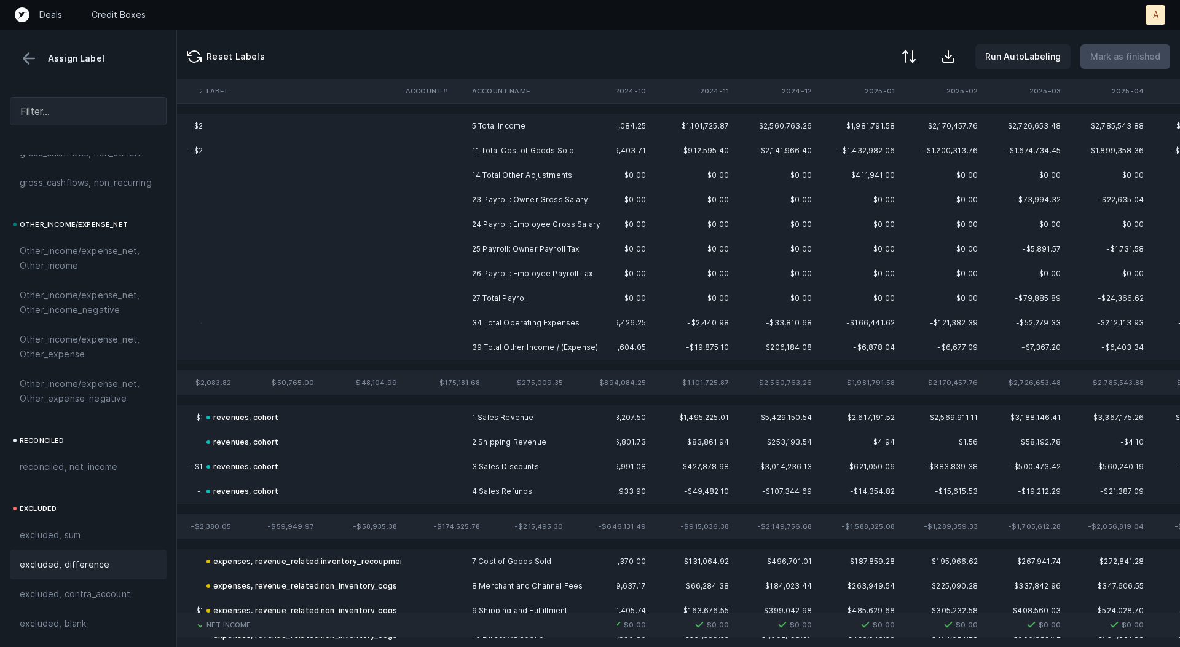
click at [513, 121] on td "5 Total Income" at bounding box center [542, 126] width 150 height 25
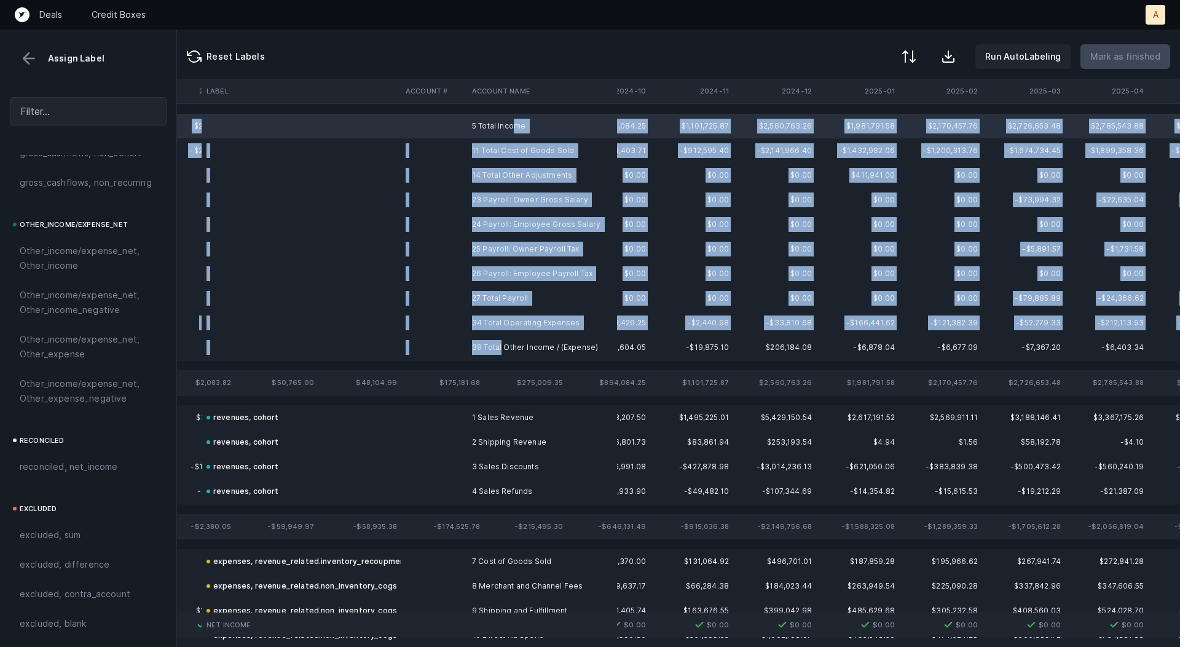
click at [500, 342] on td "39 Total Other Income / (Expense)" at bounding box center [542, 347] width 150 height 25
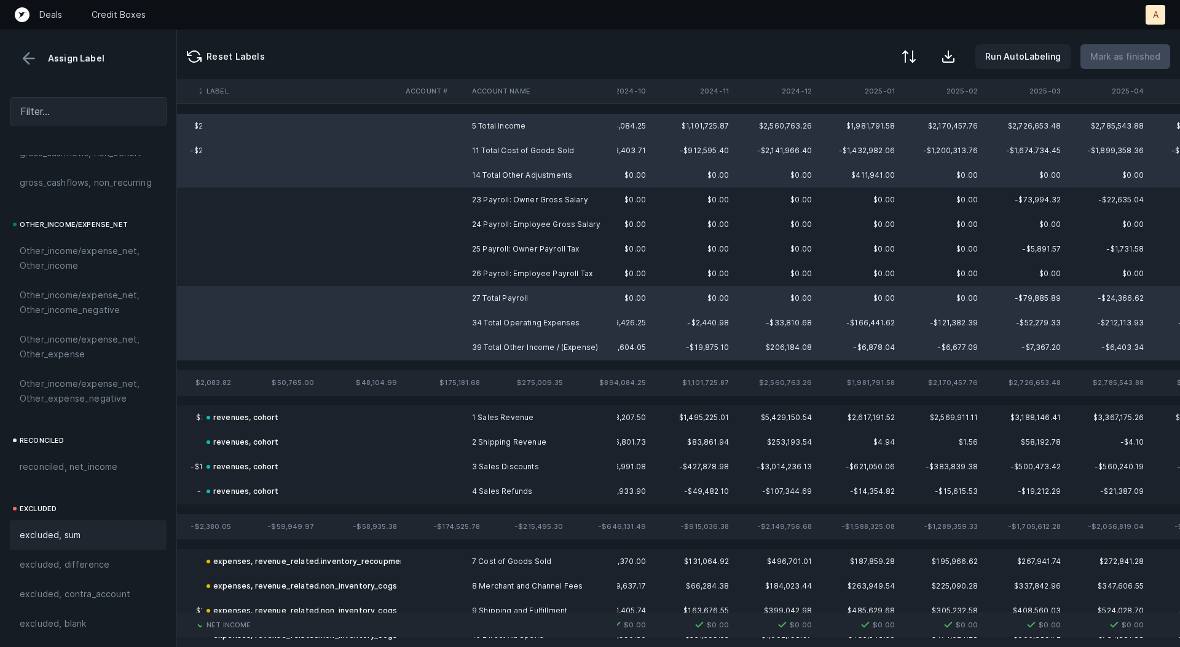
click at [98, 533] on div "excluded, sum" at bounding box center [88, 535] width 137 height 15
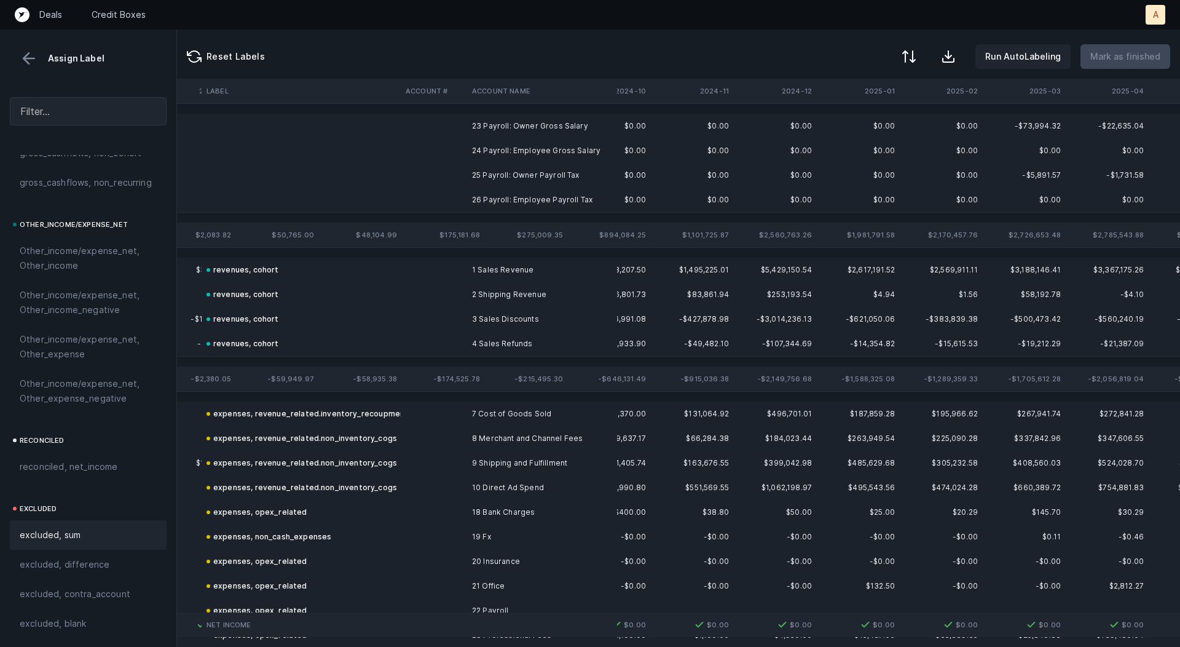
click at [515, 123] on td "23 Payroll: Owner Gross Salary" at bounding box center [542, 126] width 150 height 25
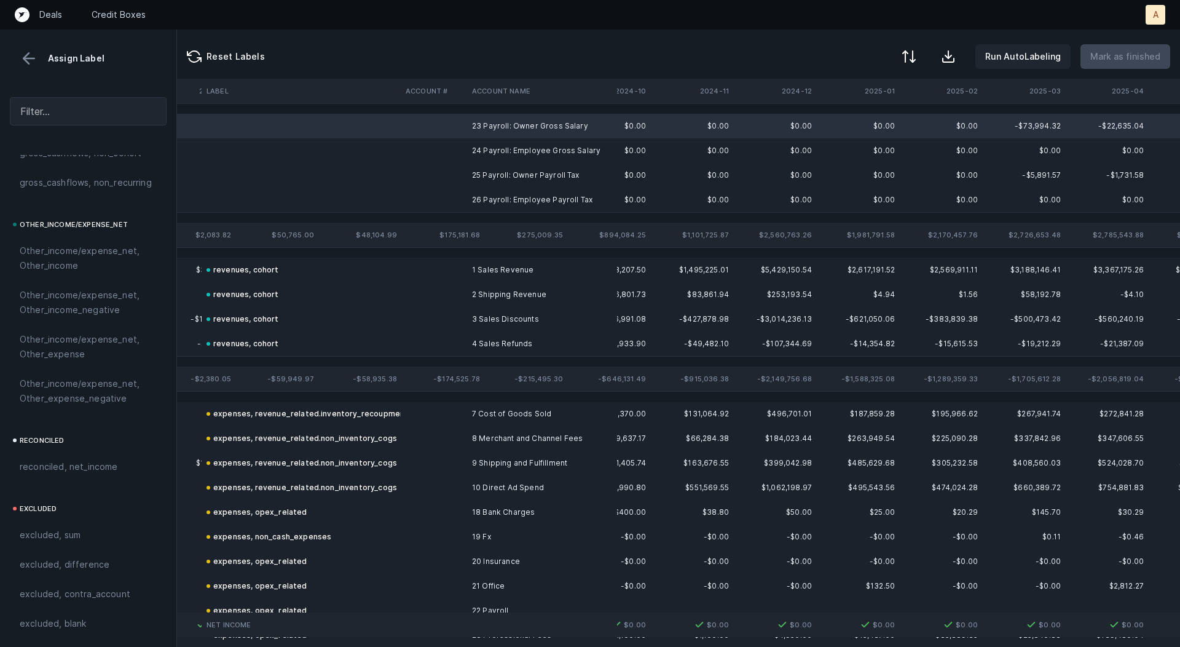
click at [502, 144] on td "24 Payroll: Employee Gross Salary" at bounding box center [542, 150] width 150 height 25
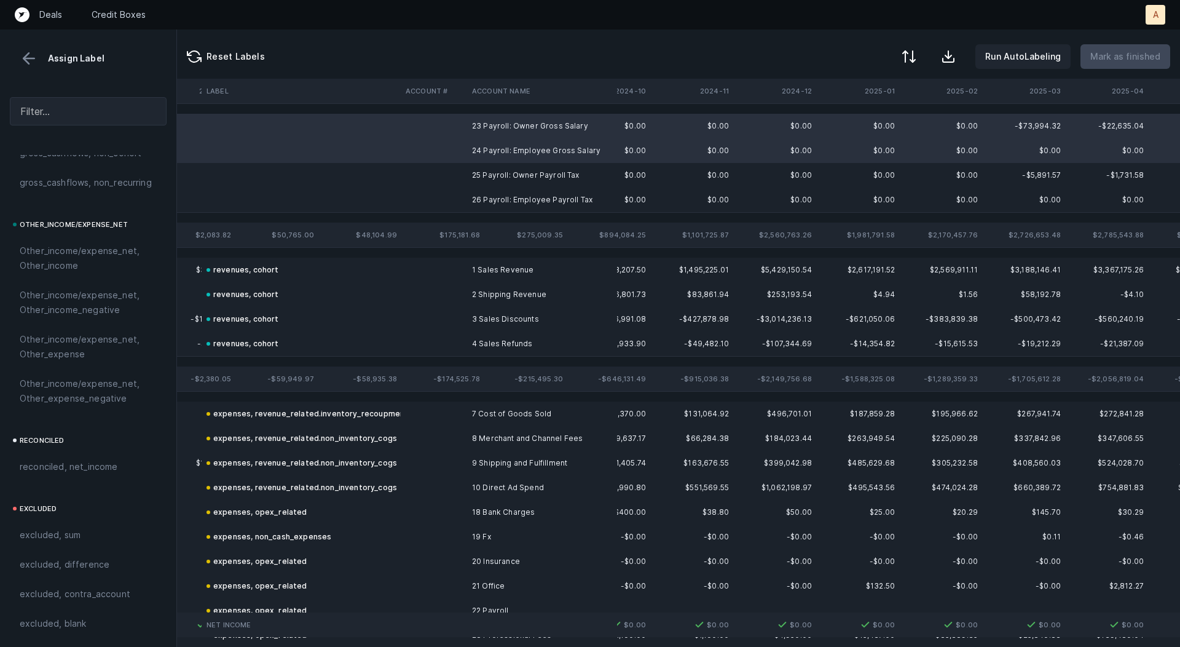
click at [496, 160] on td "24 Payroll: Employee Gross Salary" at bounding box center [542, 150] width 150 height 25
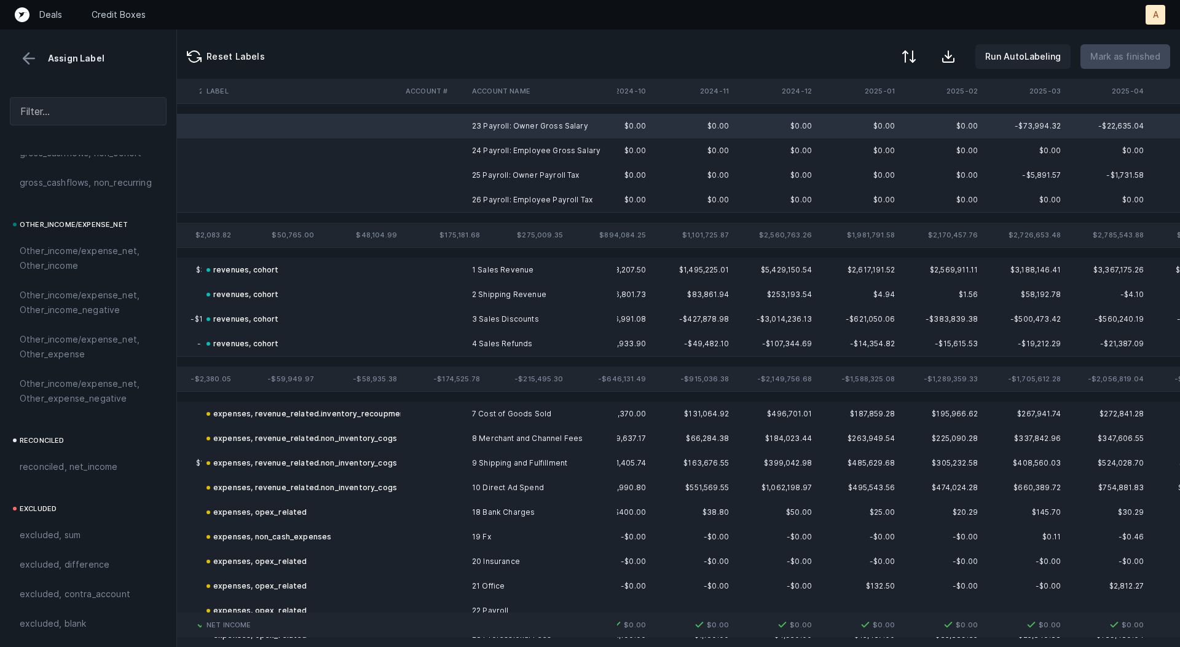
click at [492, 172] on td "25 Payroll: Owner Payroll Tax" at bounding box center [542, 175] width 150 height 25
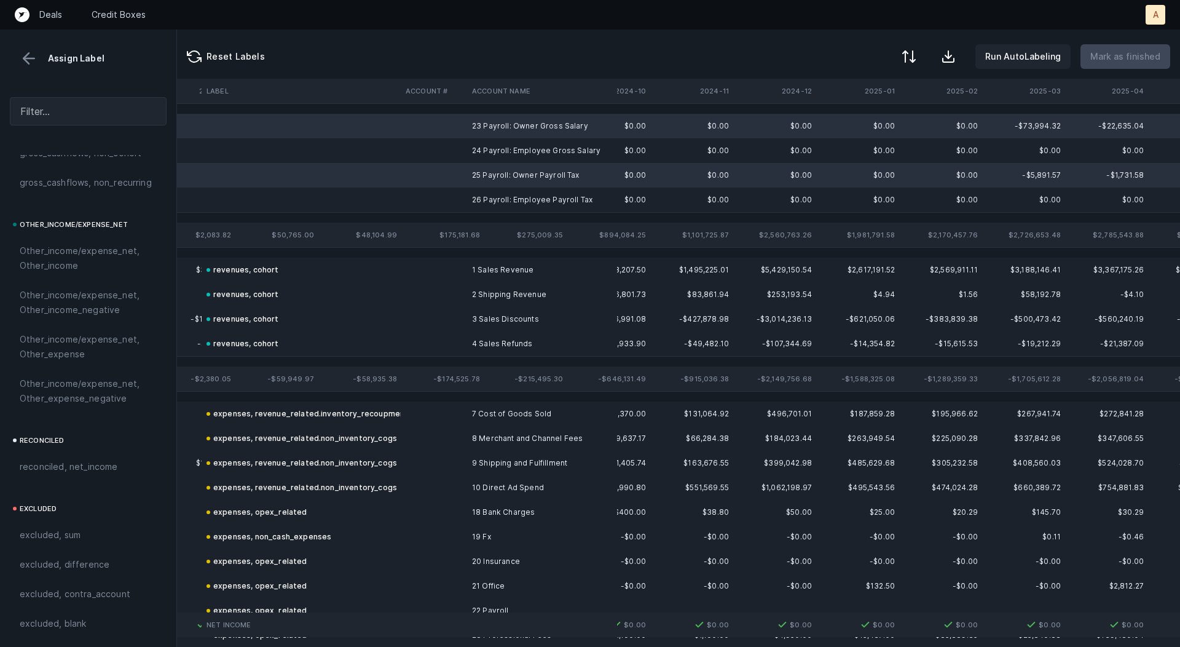
click at [481, 199] on td "26 Payroll: Employee Payroll Tax" at bounding box center [542, 200] width 150 height 25
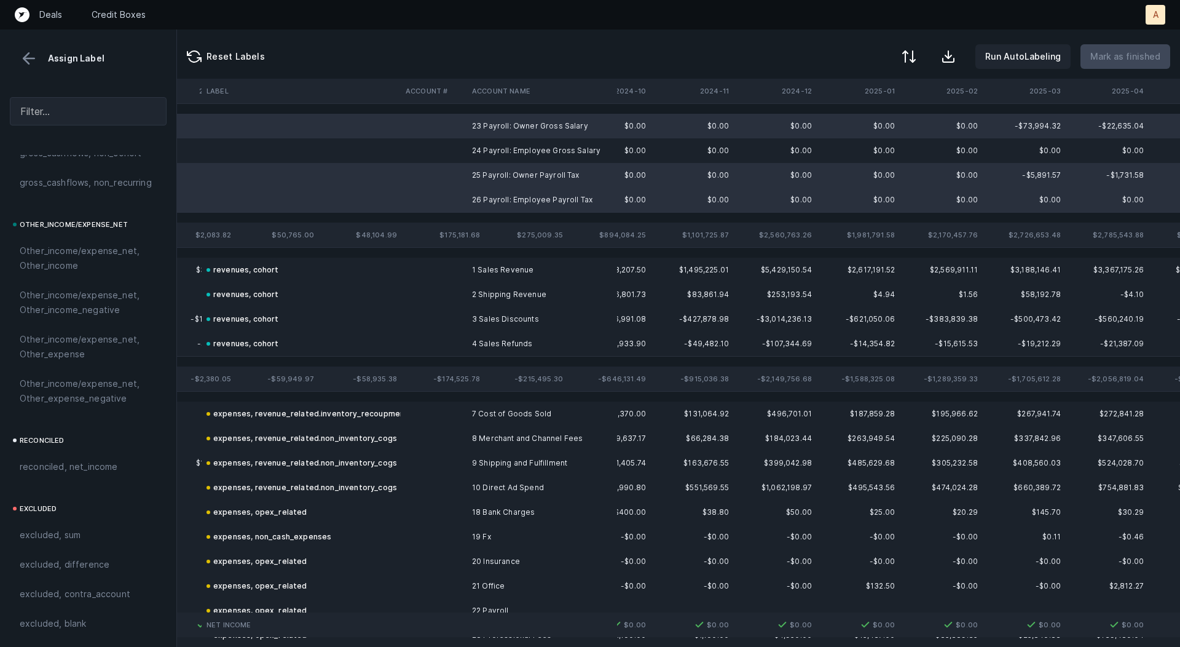
click at [504, 149] on td "24 Payroll: Employee Gross Salary" at bounding box center [542, 150] width 150 height 25
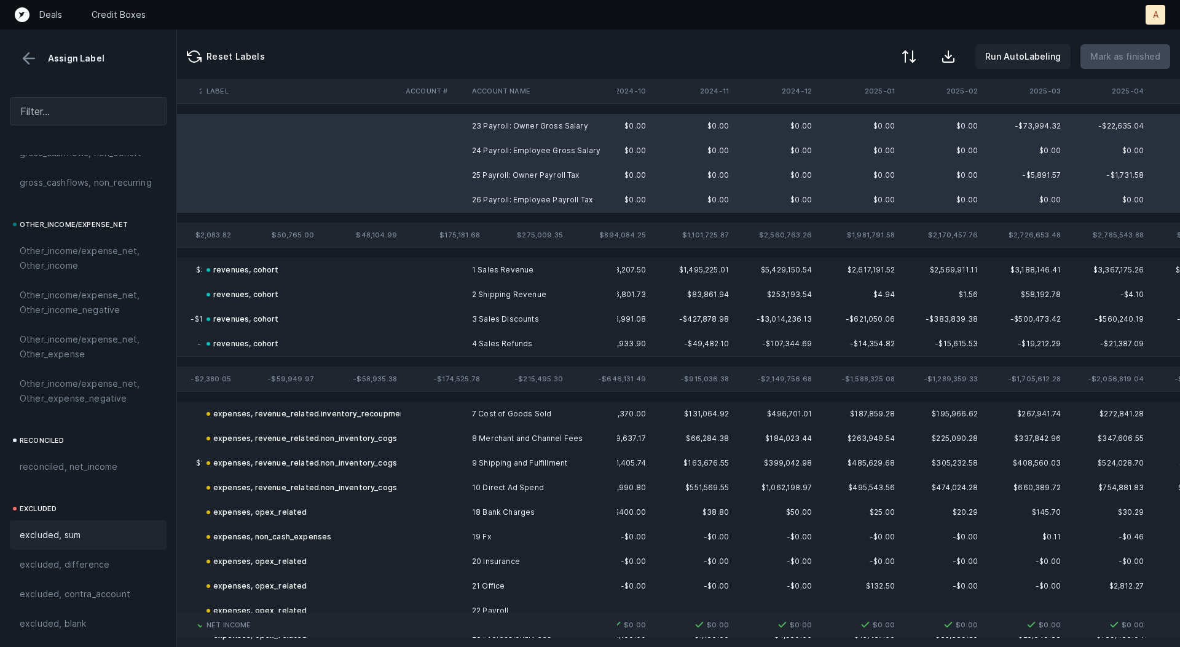
click at [85, 540] on div "excluded, sum" at bounding box center [88, 535] width 137 height 15
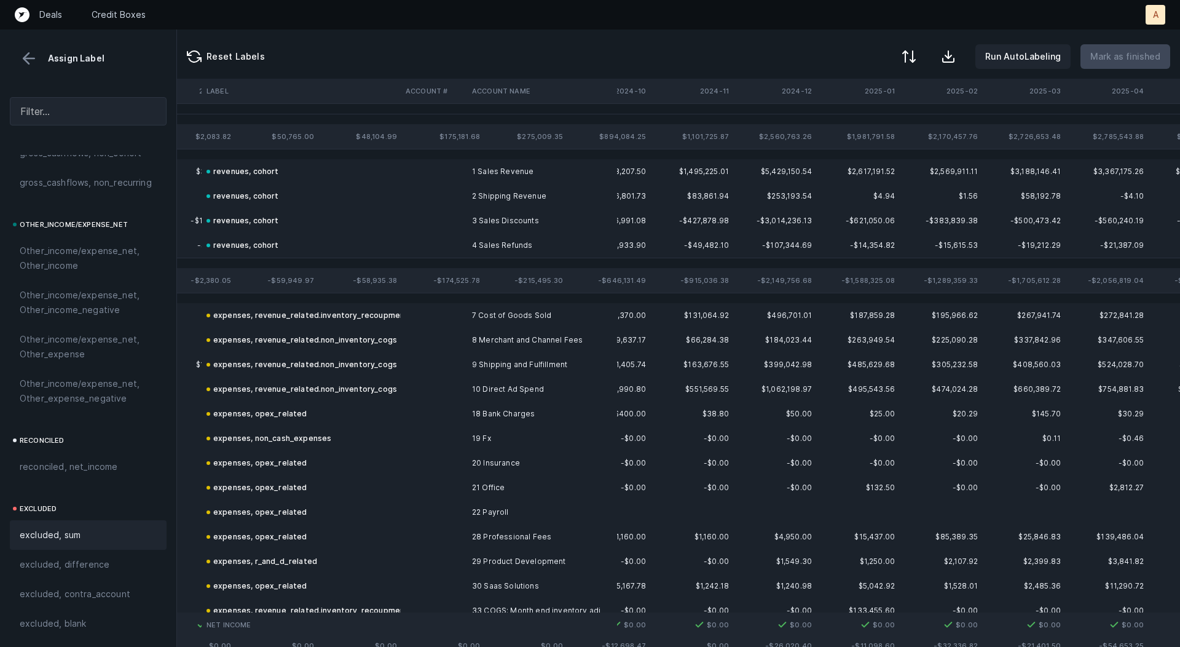
click at [28, 62] on button at bounding box center [29, 58] width 18 height 18
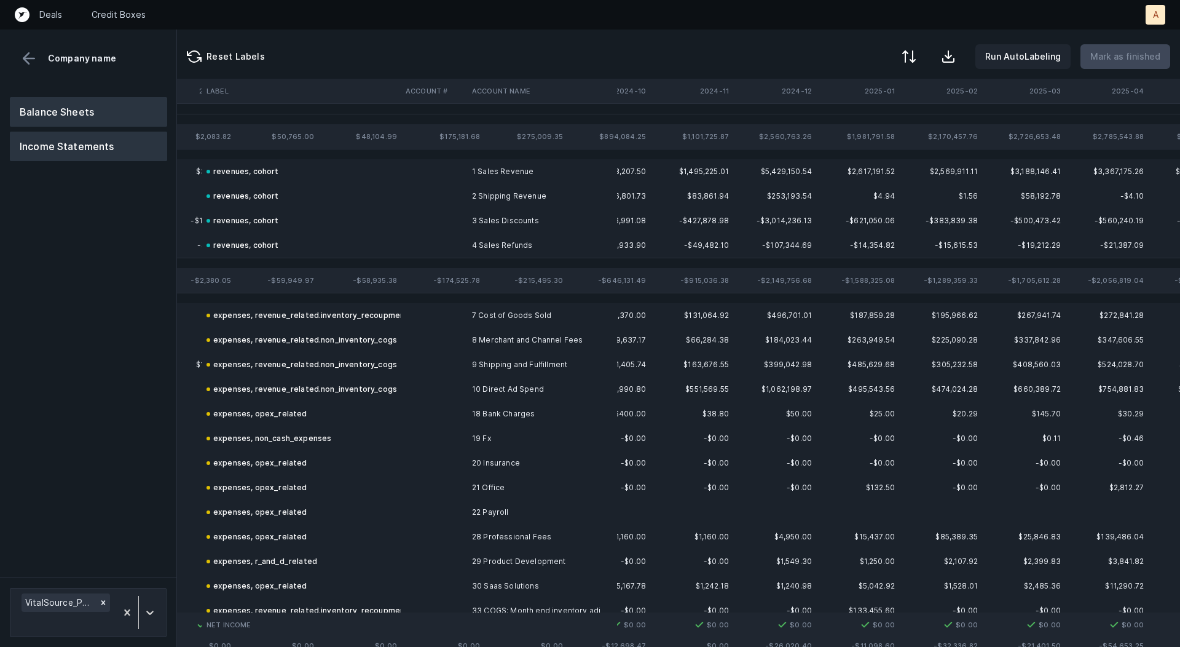
click at [41, 110] on button "Balance Sheets" at bounding box center [88, 112] width 157 height 30
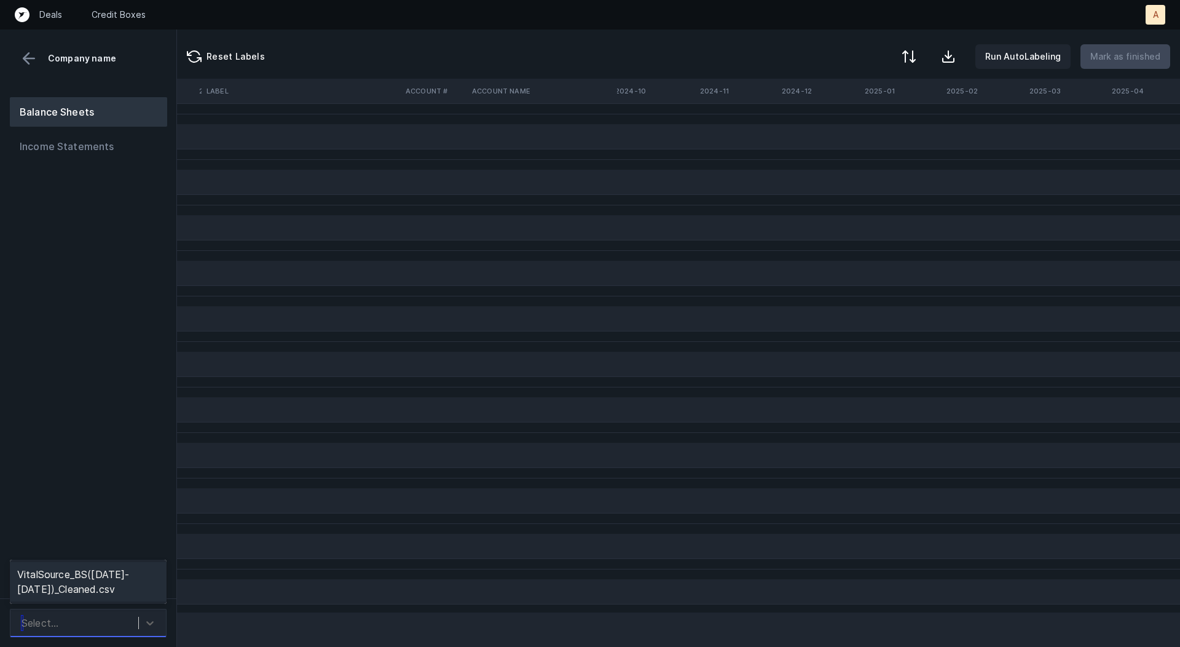
click at [73, 628] on div "Select..." at bounding box center [76, 623] width 123 height 22
click at [90, 593] on div "VitalSource_BS(2024-2025)_Cleaned.csv" at bounding box center [88, 581] width 157 height 39
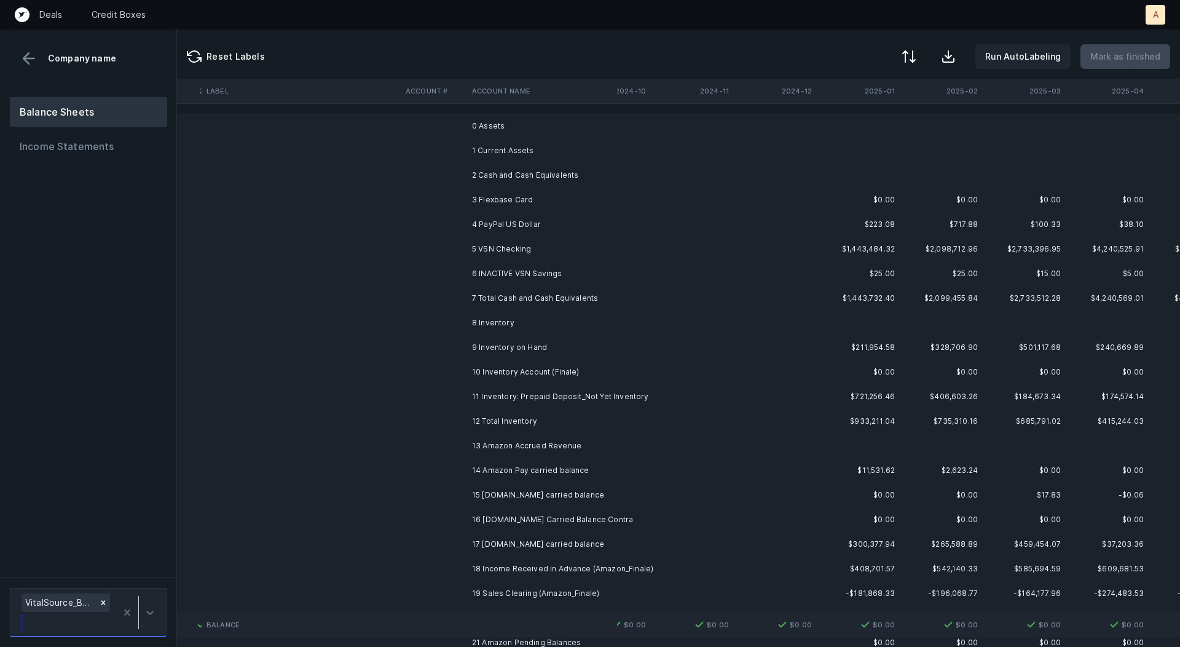
scroll to position [0, 1101]
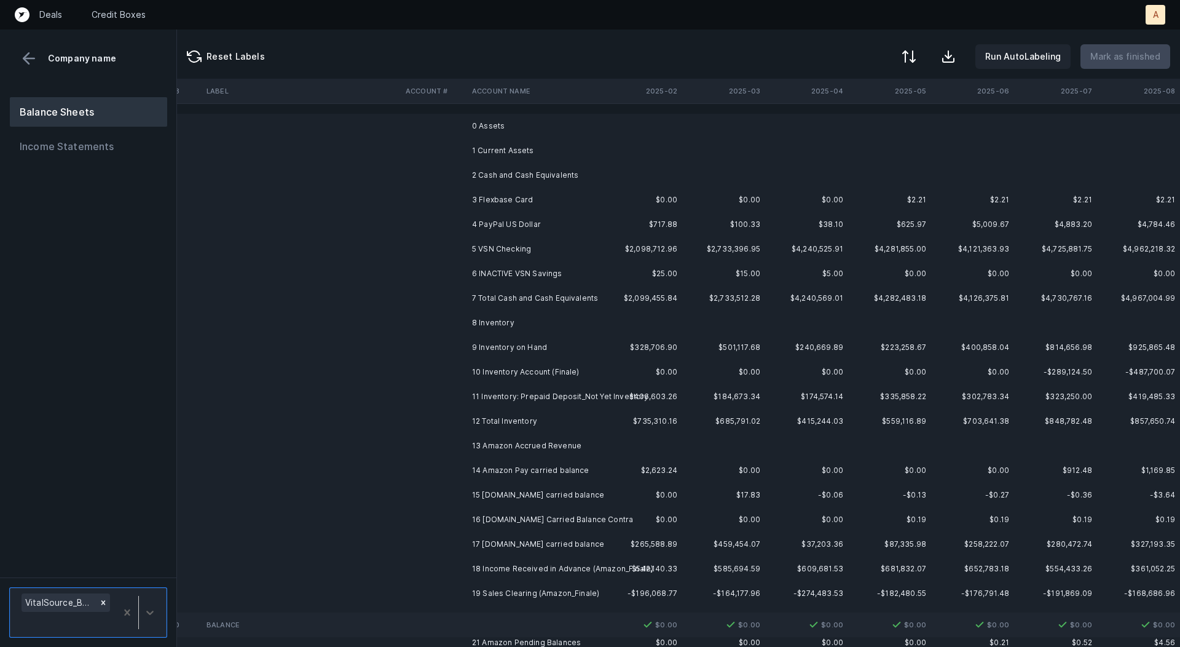
click at [511, 189] on td "3 Flexbase Card" at bounding box center [542, 200] width 150 height 25
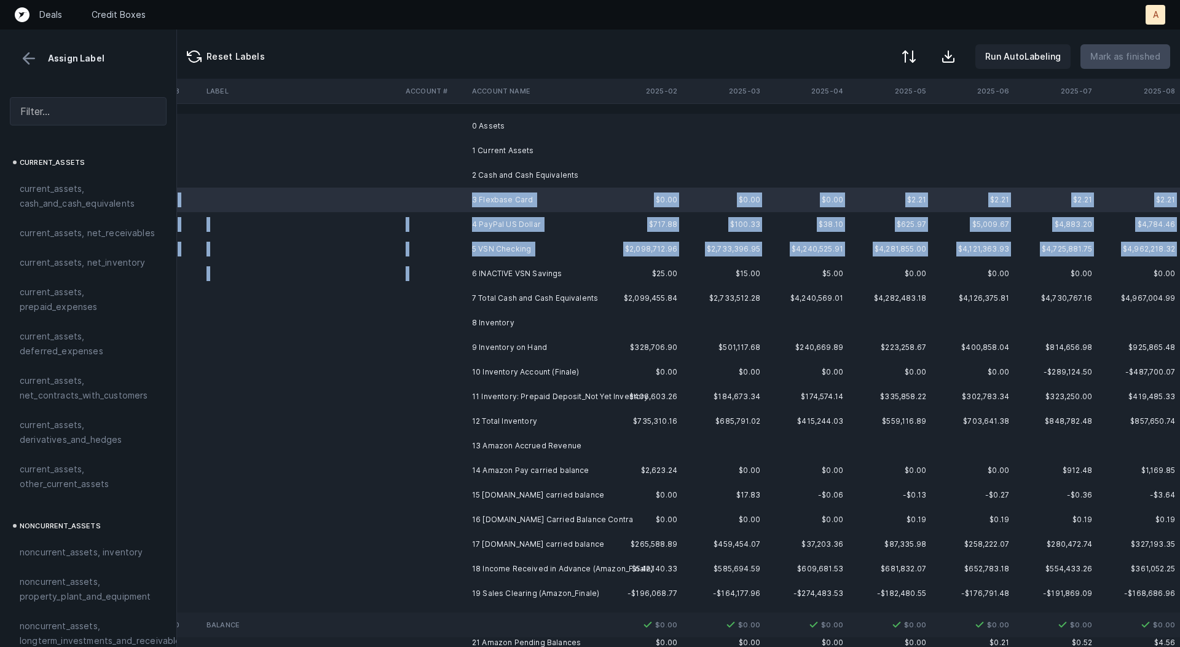
click at [504, 264] on td "6 INACTIVE VSN Savings" at bounding box center [542, 273] width 150 height 25
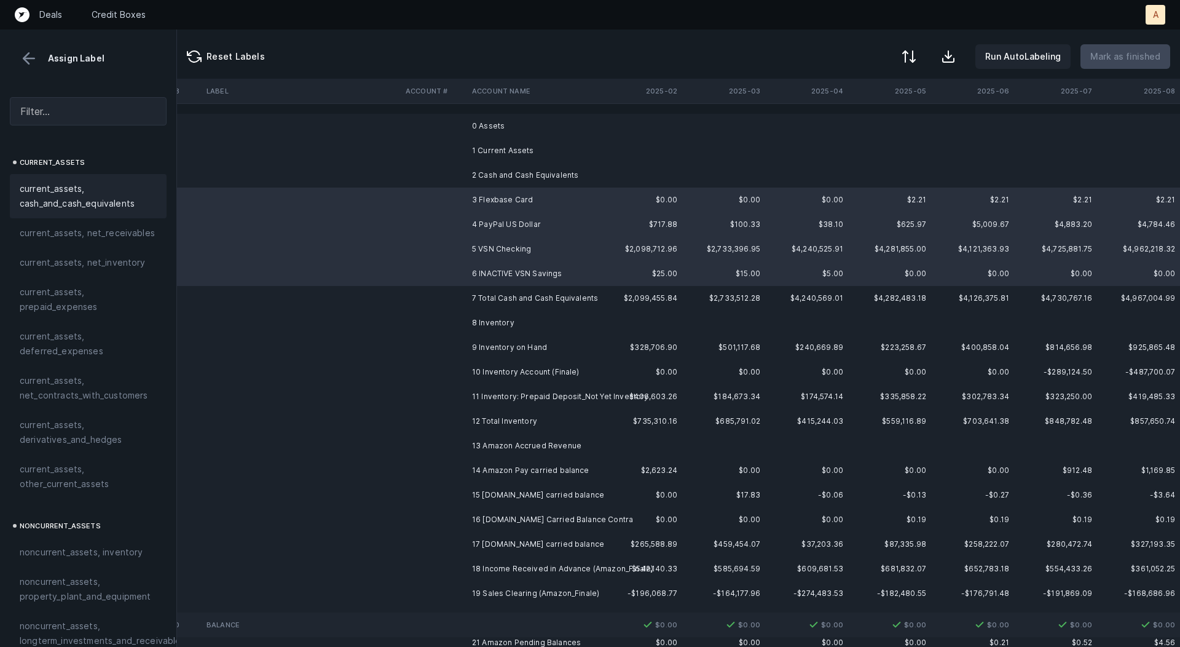
click at [96, 200] on span "current_assets, cash_and_cash_equivalents" at bounding box center [88, 196] width 137 height 30
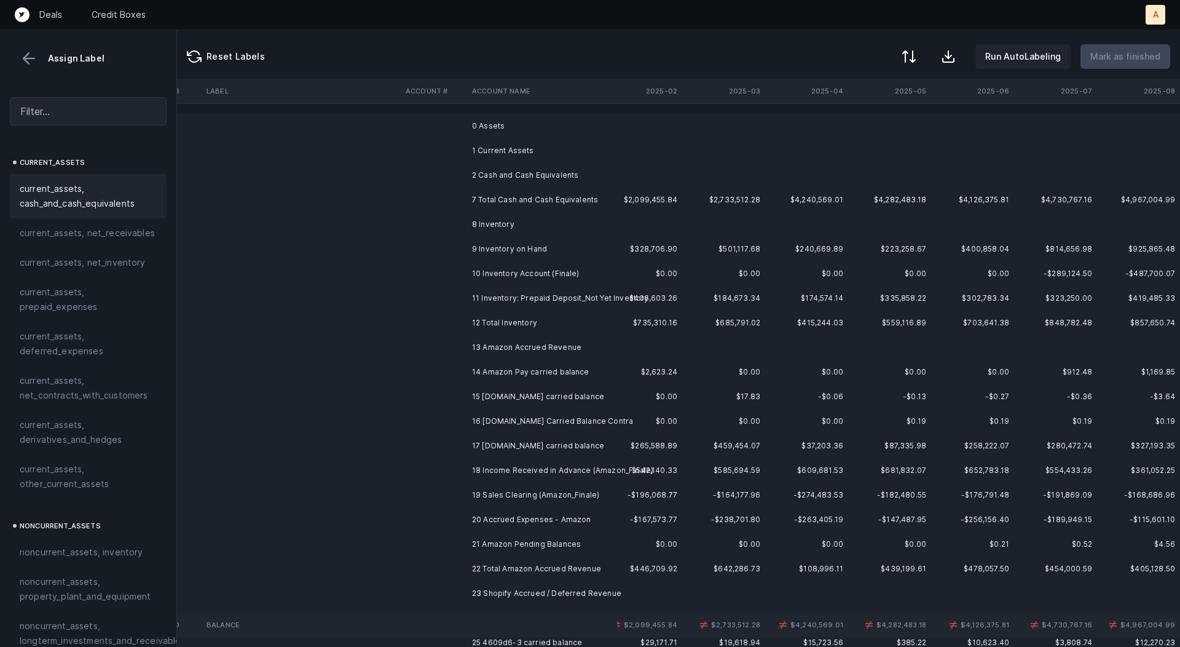
click at [529, 250] on td "9 Inventory on Hand" at bounding box center [542, 249] width 150 height 25
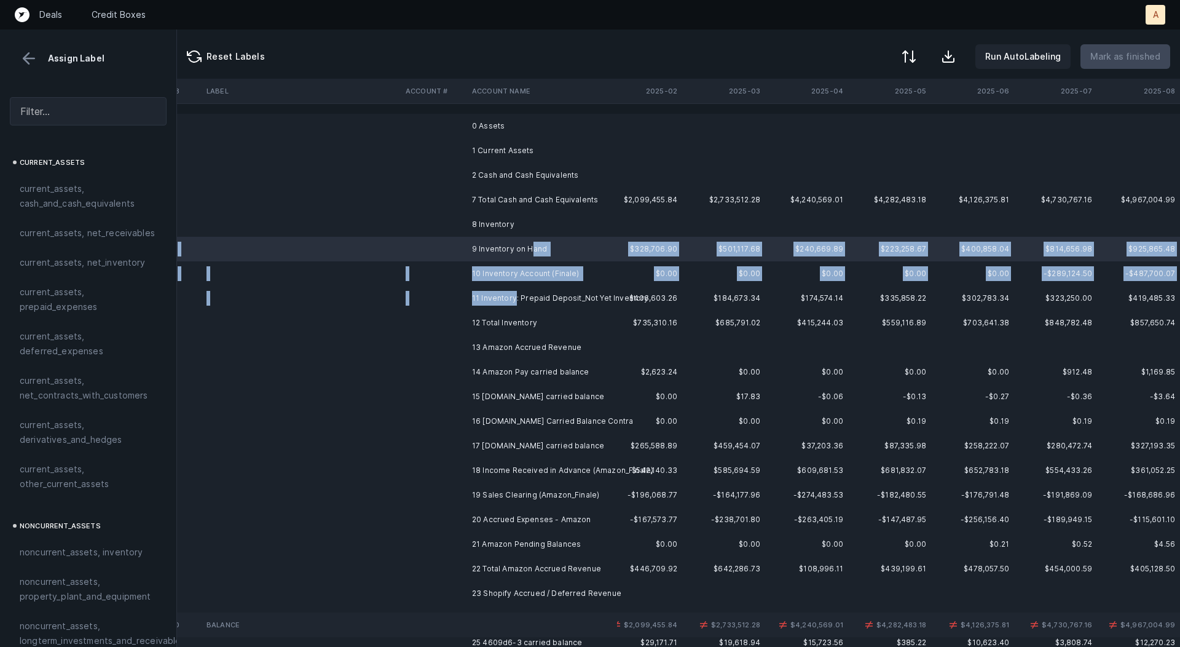
click at [514, 296] on td "11 Inventory: Prepaid Deposit_Not Yet Inventory" at bounding box center [542, 298] width 150 height 25
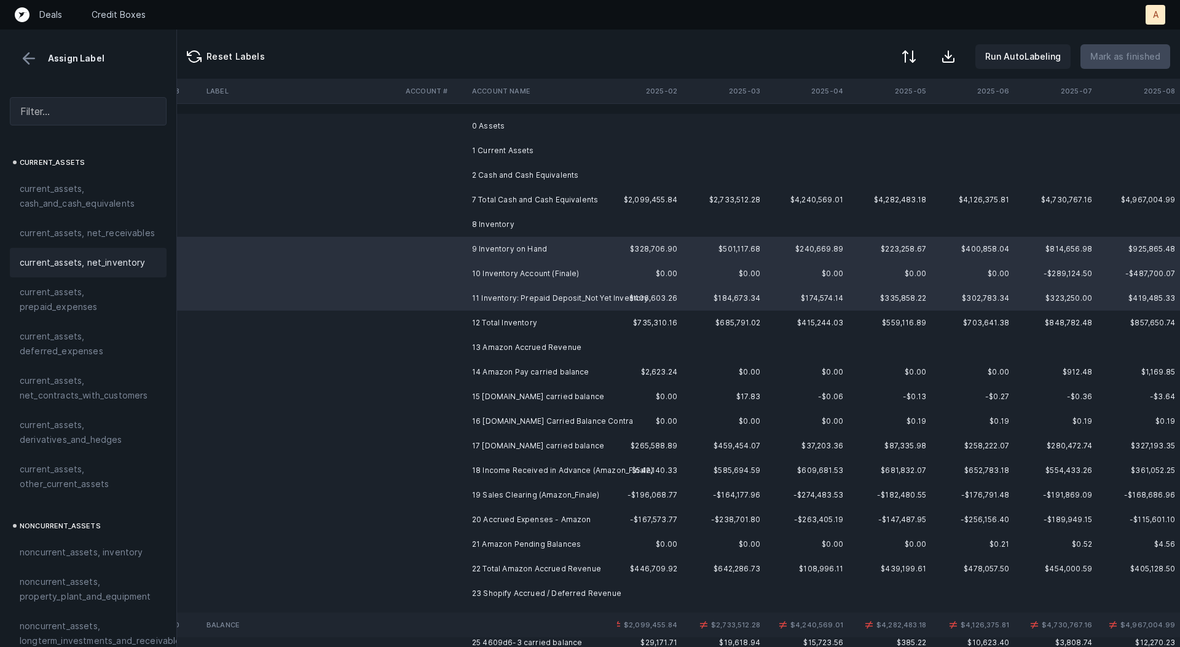
click at [109, 258] on span "current_assets, net_inventory" at bounding box center [83, 262] width 126 height 15
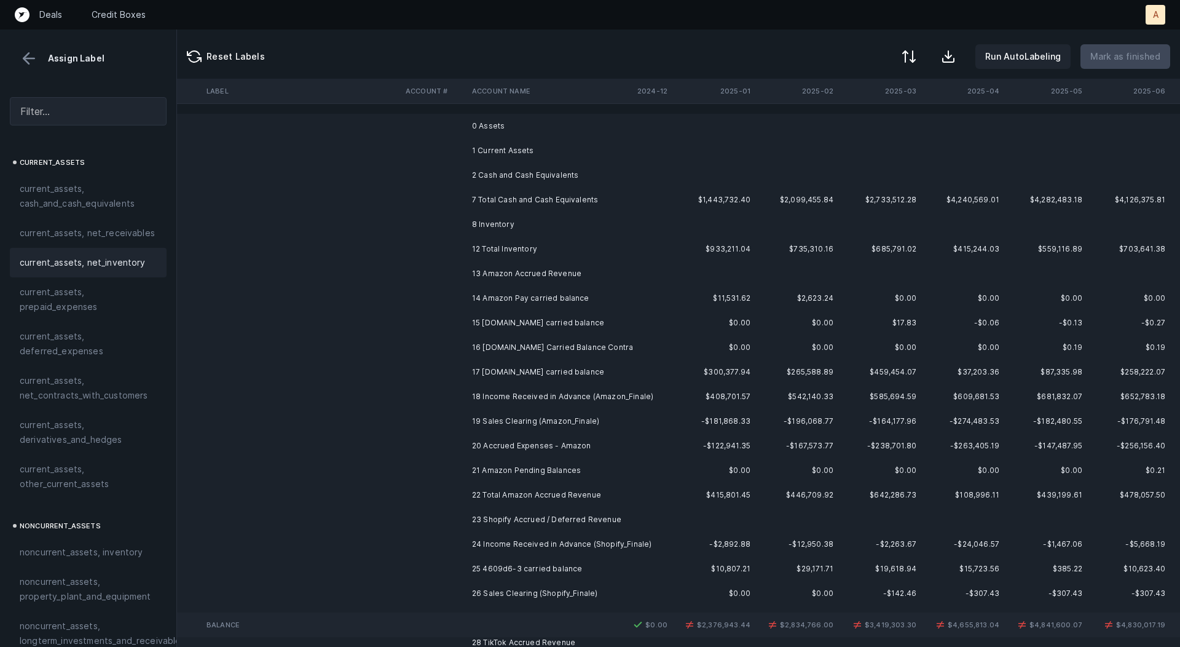
scroll to position [0, 951]
click at [628, 285] on td at bounding box center [624, 273] width 83 height 25
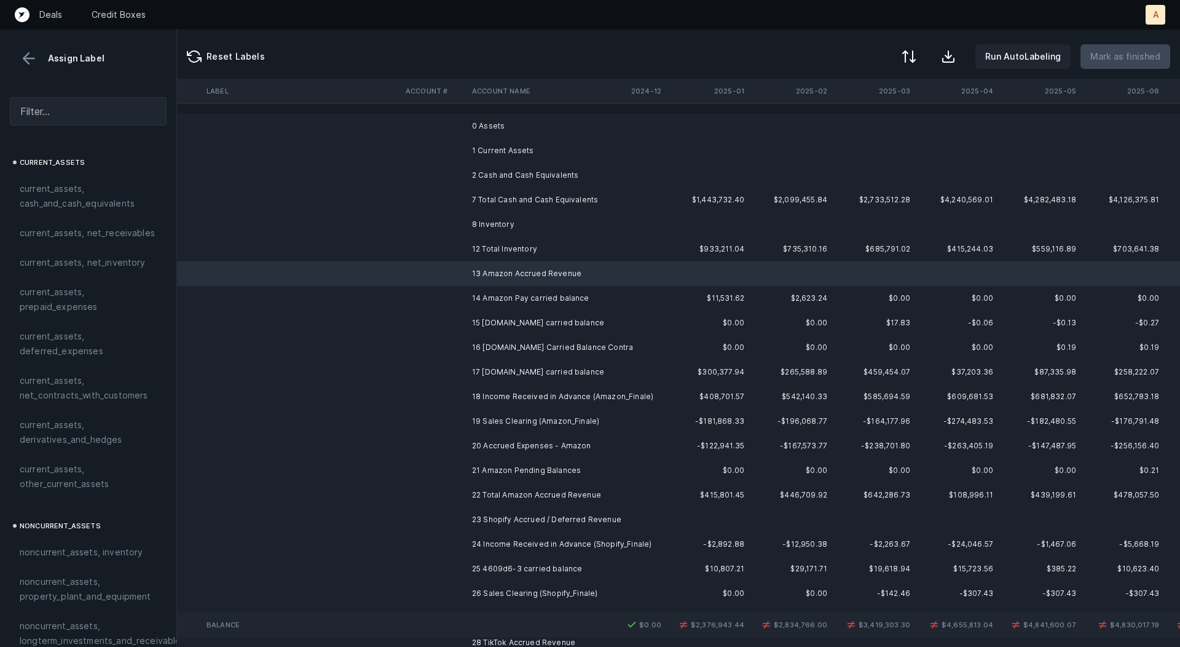
click at [622, 295] on td at bounding box center [624, 298] width 83 height 25
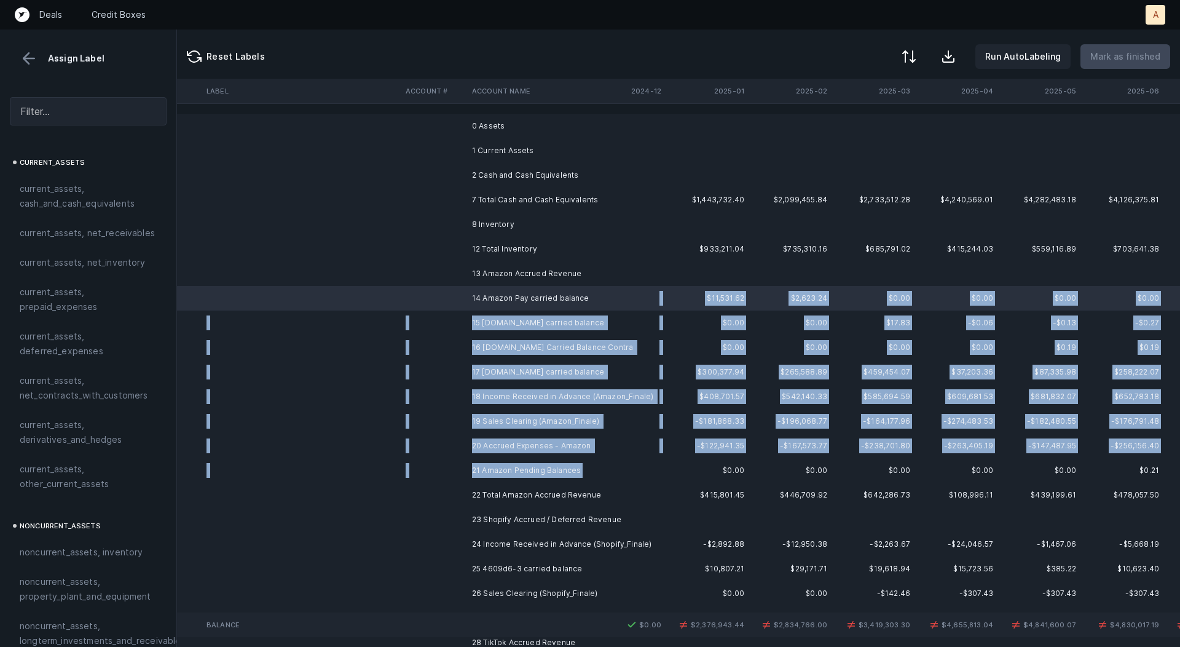
click at [582, 469] on td "21 Amazon Pending Balances" at bounding box center [542, 470] width 150 height 25
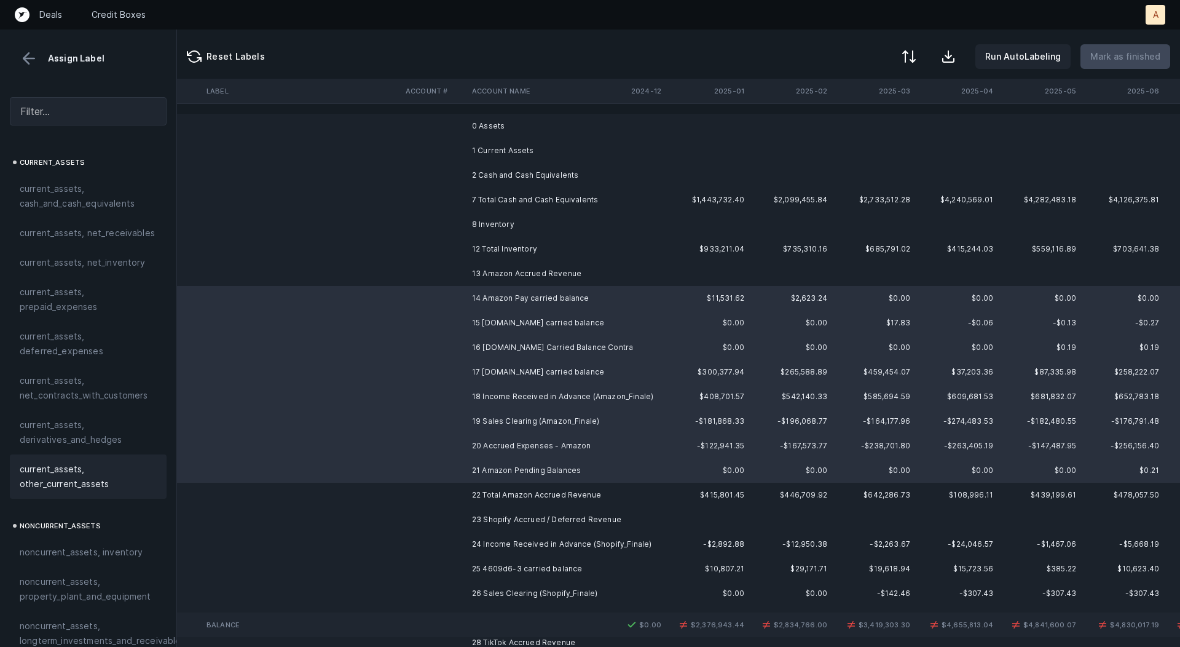
click at [76, 484] on span "current_assets, other_current_assets" at bounding box center [88, 477] width 137 height 30
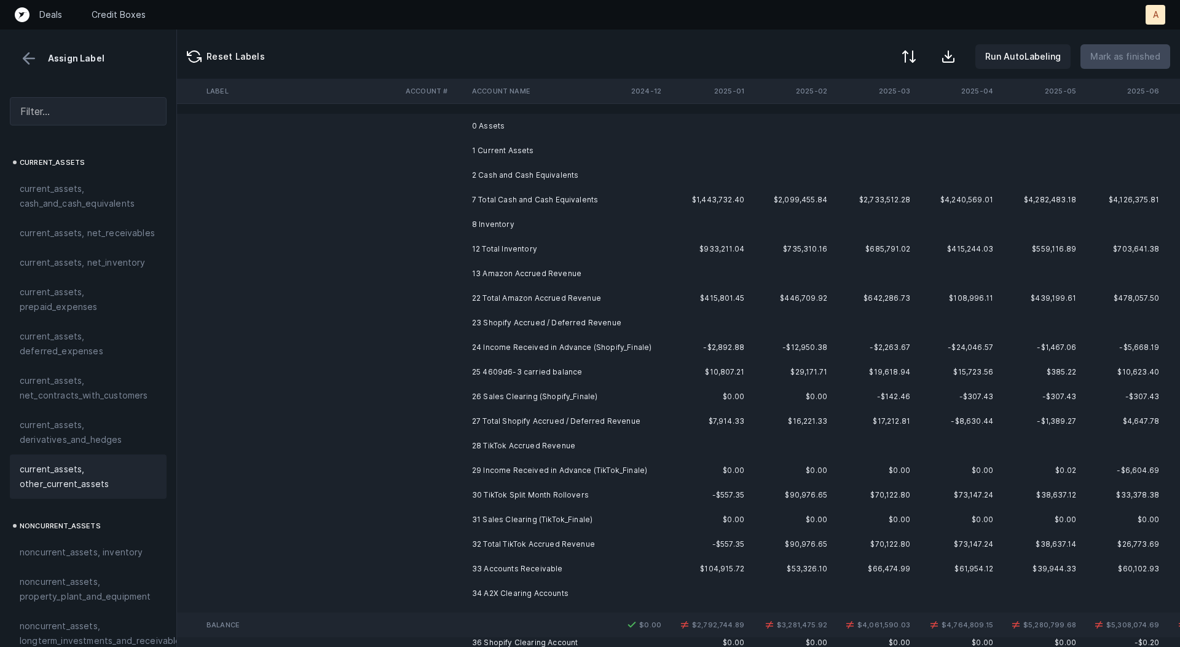
click at [542, 325] on td "23 Shopify Accrued / Deferred Revenue" at bounding box center [542, 322] width 150 height 25
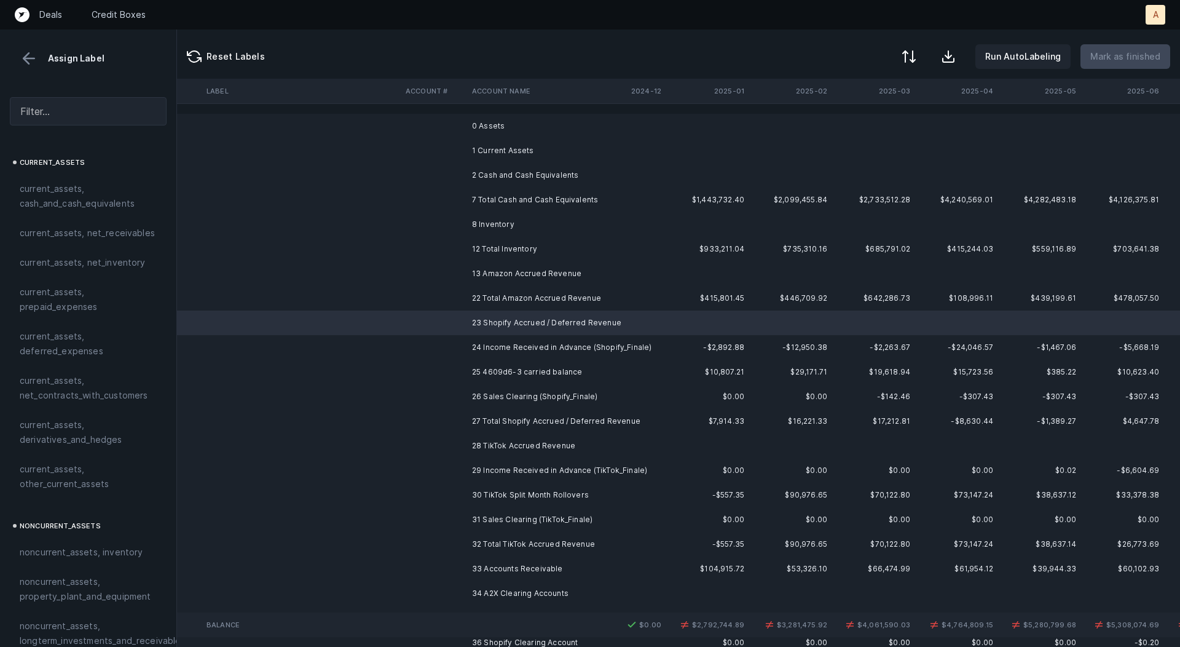
click at [545, 344] on td "24 Income Received in Advance (Shopify_Finale)" at bounding box center [542, 347] width 150 height 25
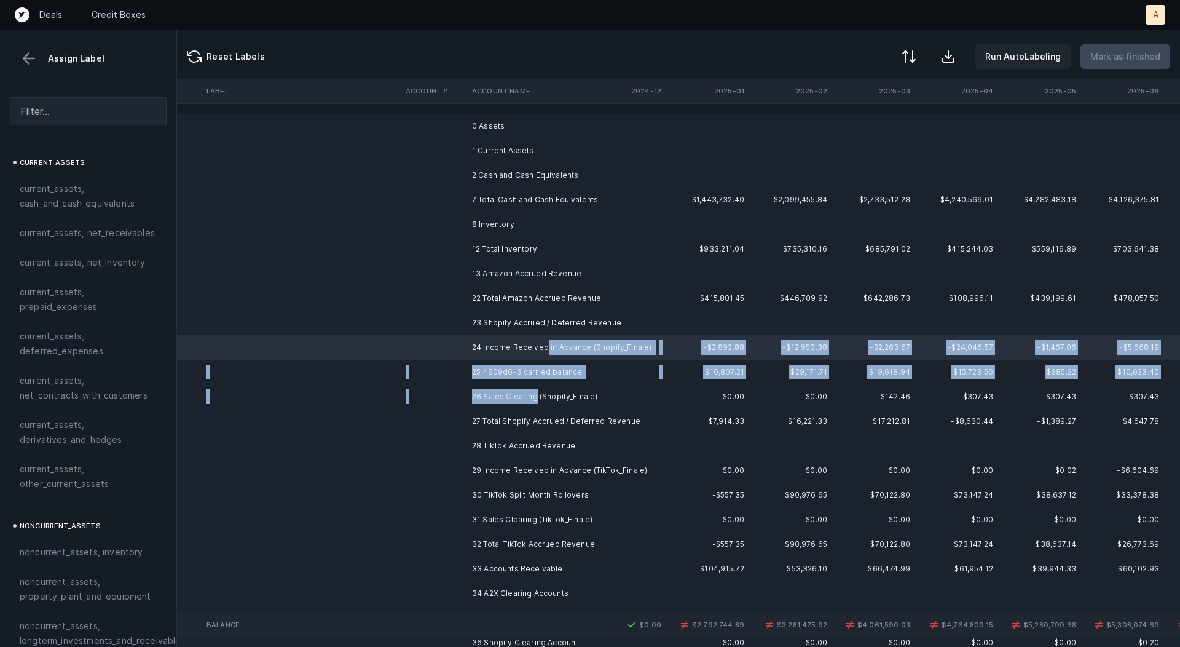
click at [534, 389] on td "26 Sales Clearing (Shopify_Finale)" at bounding box center [542, 396] width 150 height 25
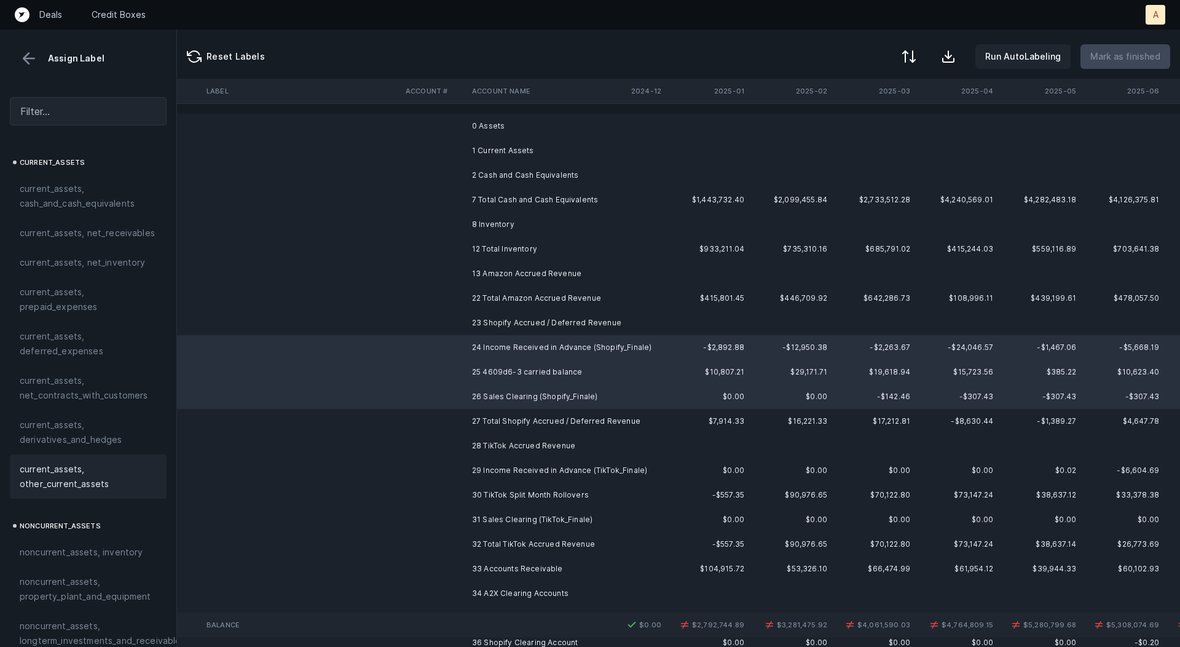
click at [113, 474] on span "current_assets, other_current_assets" at bounding box center [88, 477] width 137 height 30
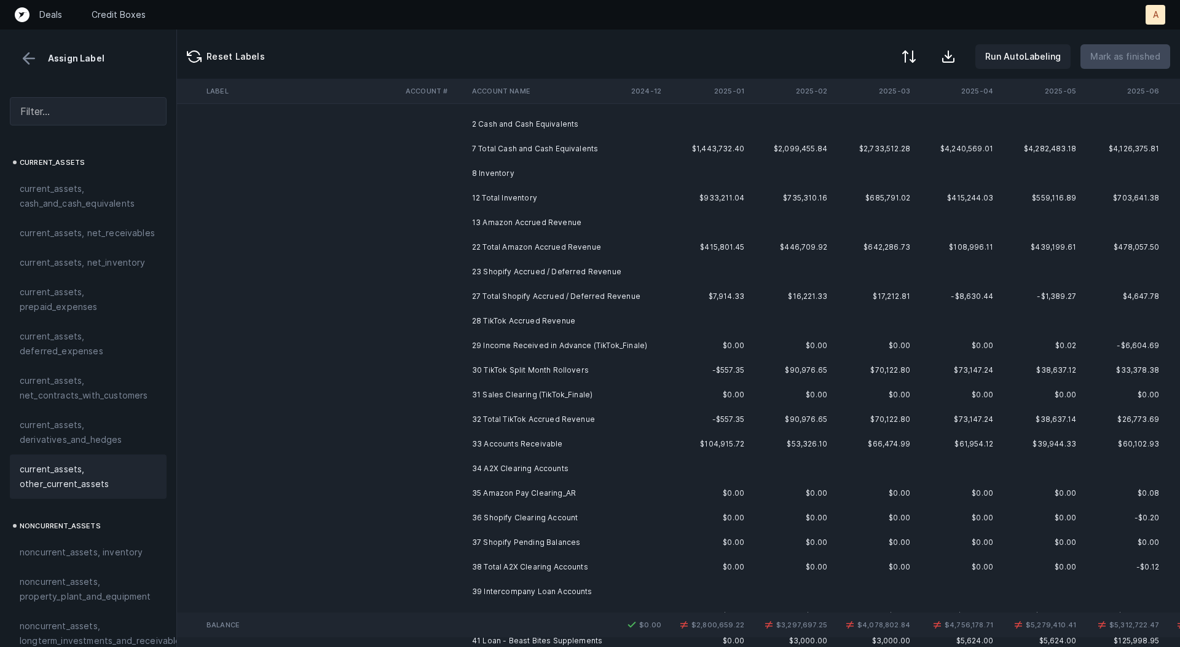
scroll to position [55, 951]
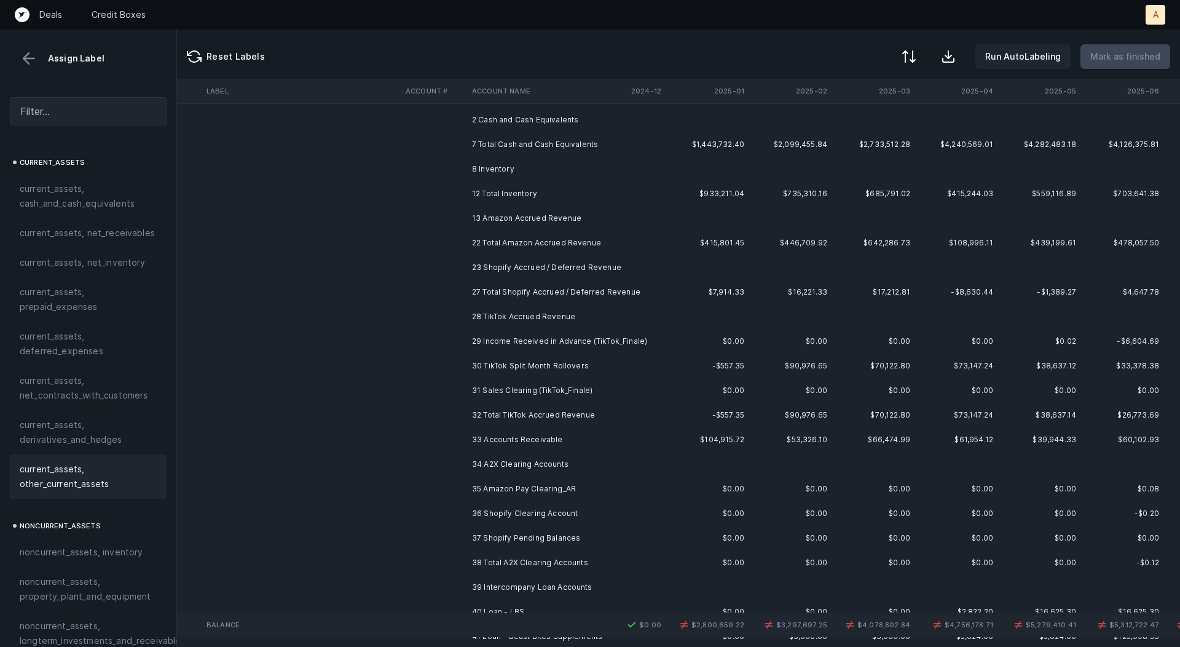
click at [512, 352] on td "29 Income Received in Advance (TikTok_Finale)" at bounding box center [542, 341] width 150 height 25
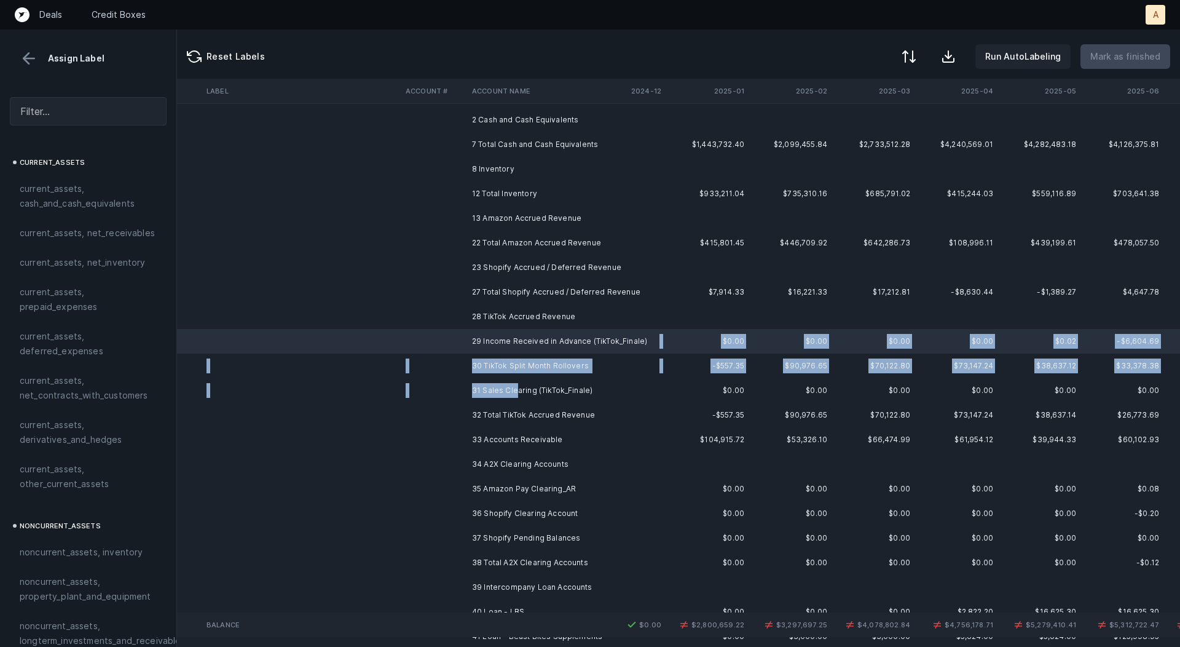
click at [513, 392] on td "31 Sales Clearing (TikTok_Finale)" at bounding box center [542, 390] width 150 height 25
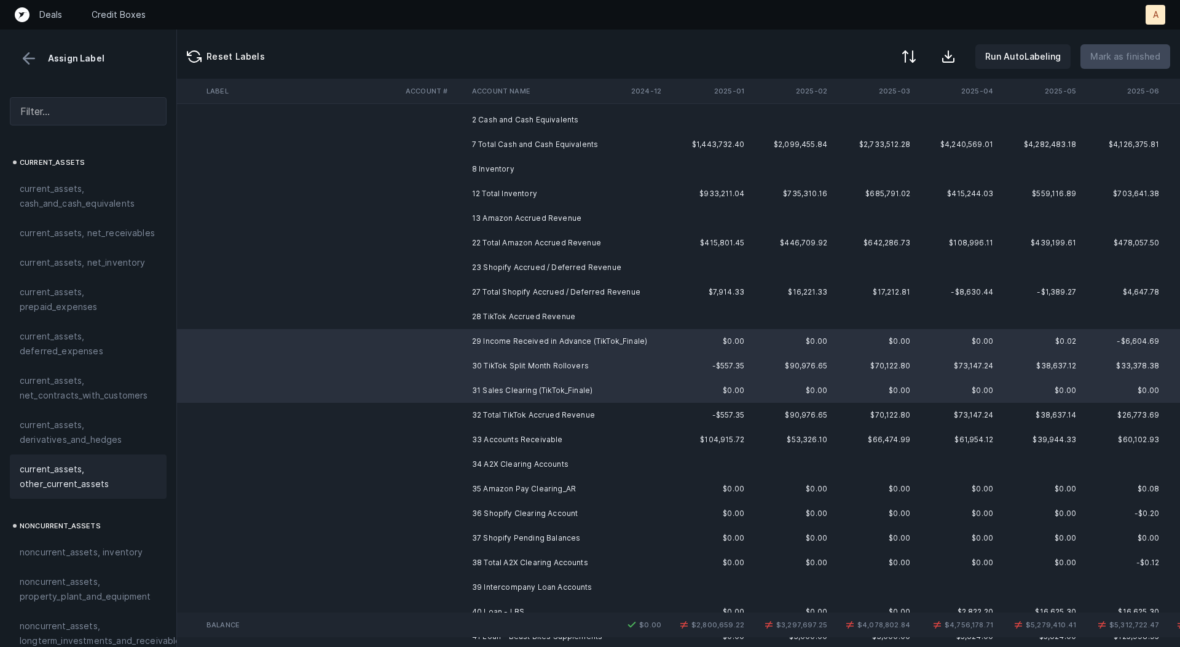
click at [100, 485] on span "current_assets, other_current_assets" at bounding box center [88, 477] width 137 height 30
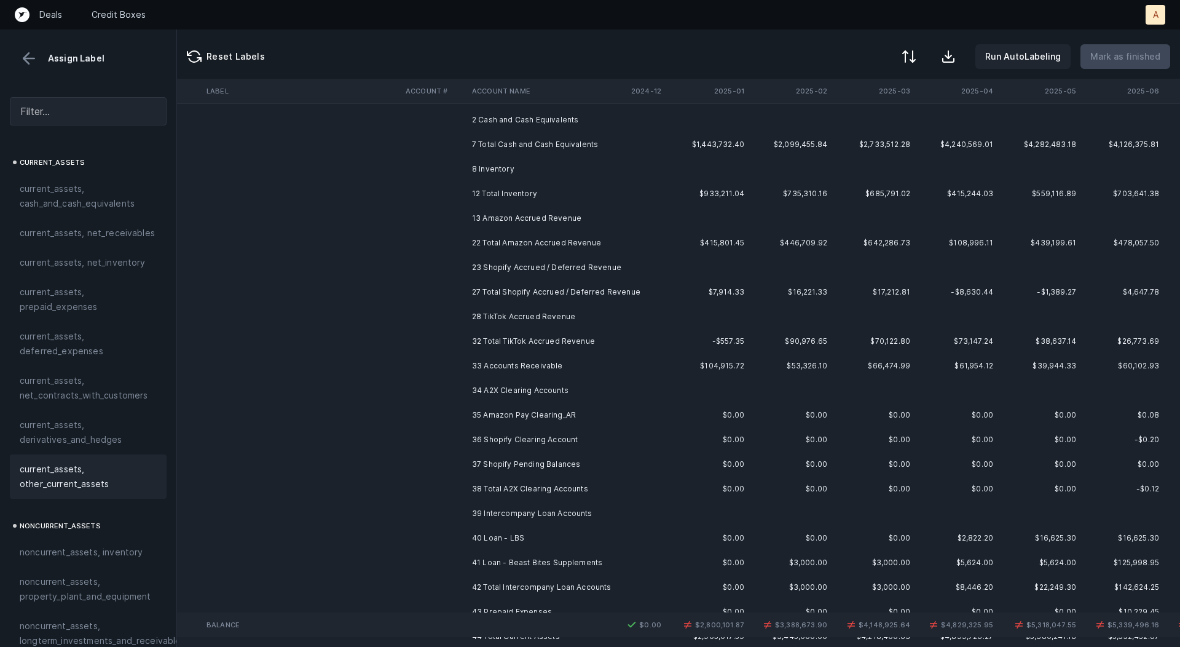
click at [558, 363] on td "33 Accounts Receivable" at bounding box center [542, 366] width 150 height 25
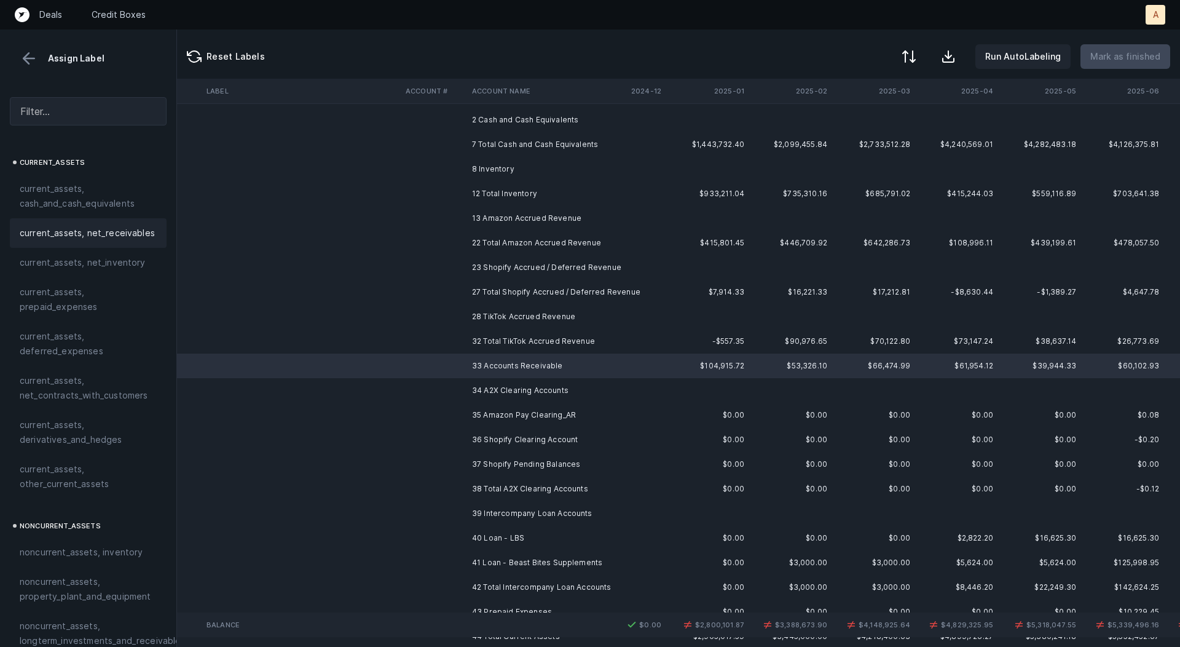
click at [124, 239] on span "current_assets, net_receivables" at bounding box center [87, 233] width 135 height 15
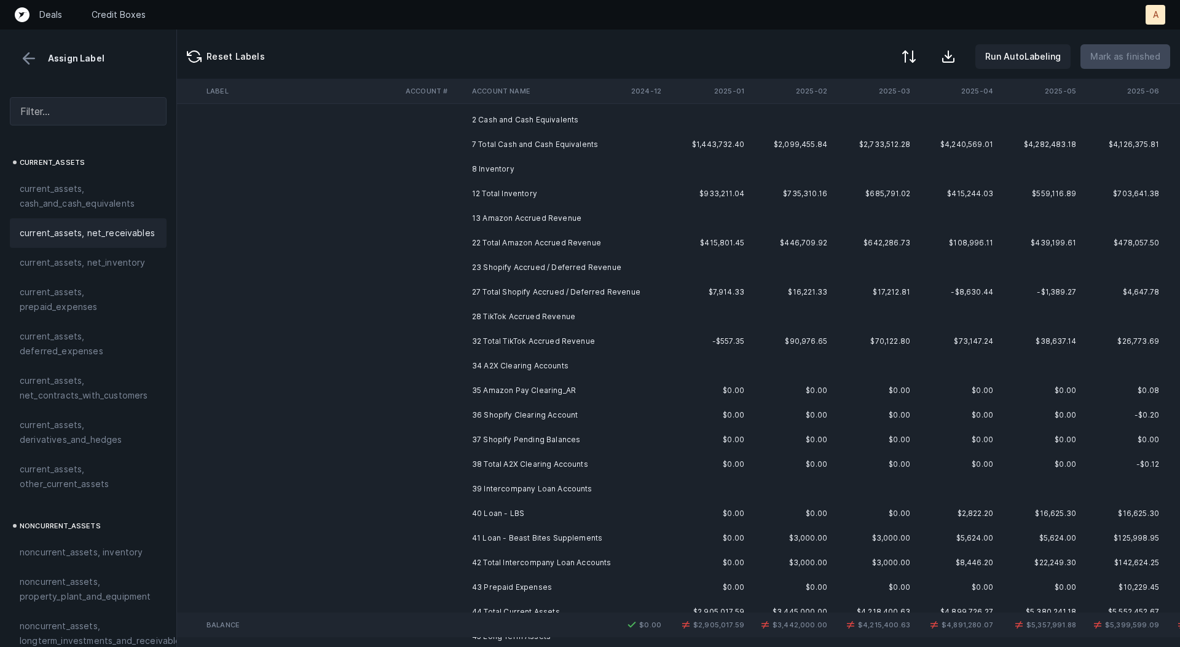
click at [539, 385] on td "35 Amazon Pay Clearing_AR" at bounding box center [542, 390] width 150 height 25
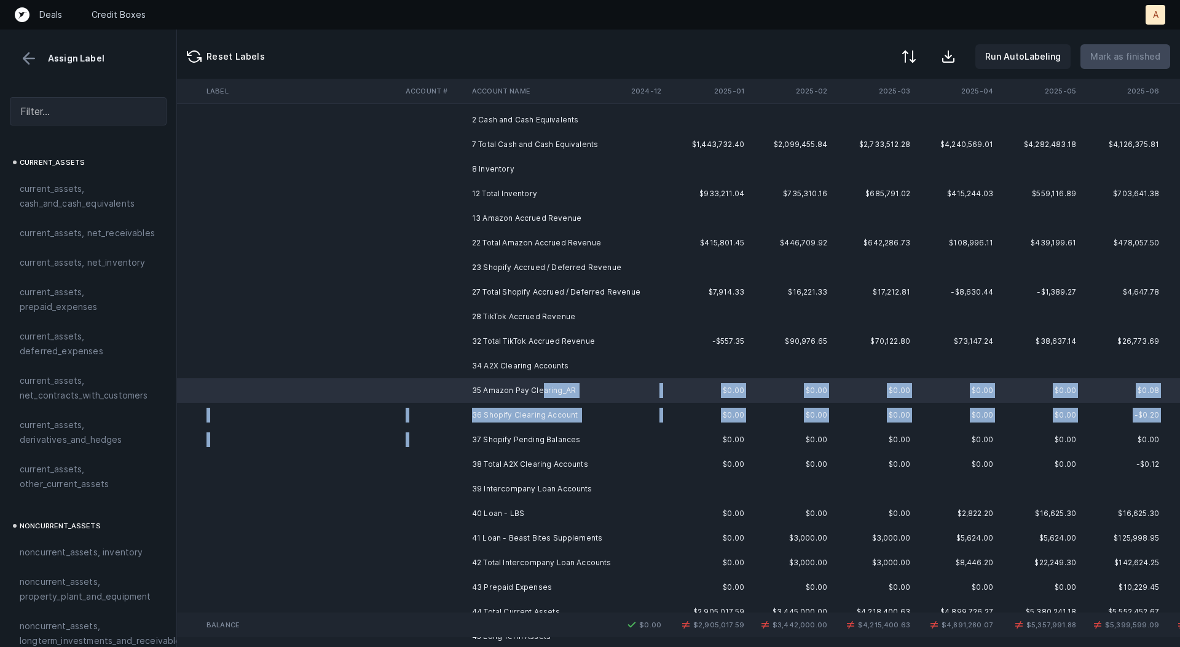
click at [524, 432] on td "37 Shopify Pending Balances" at bounding box center [542, 439] width 150 height 25
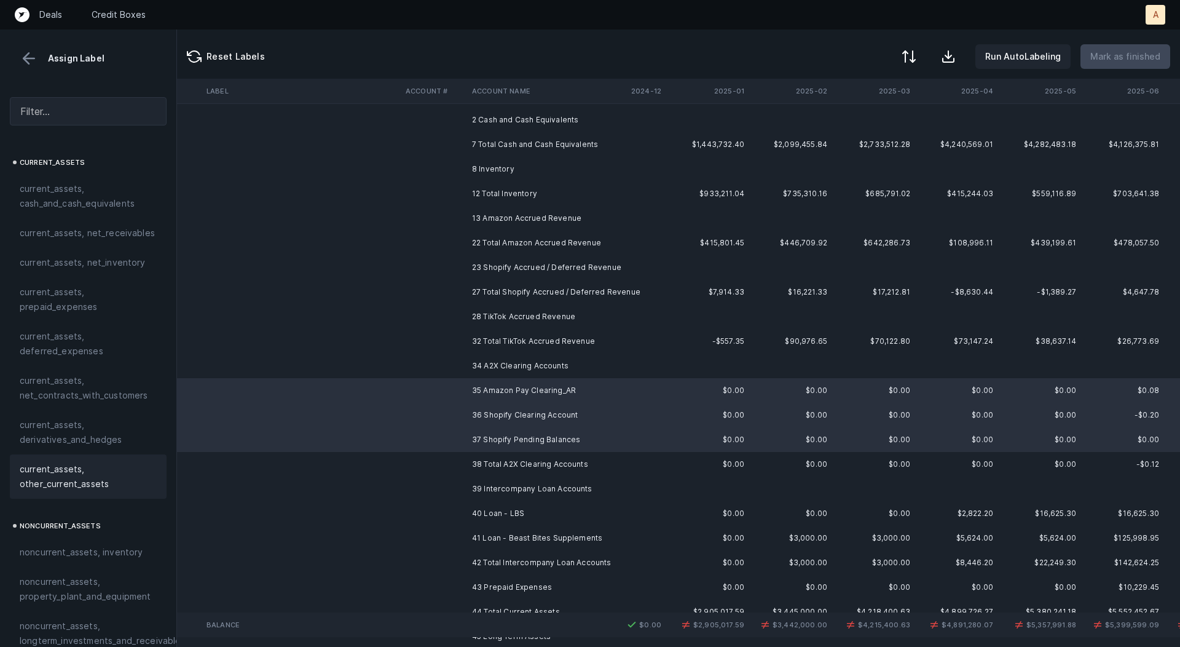
click at [106, 481] on span "current_assets, other_current_assets" at bounding box center [88, 477] width 137 height 30
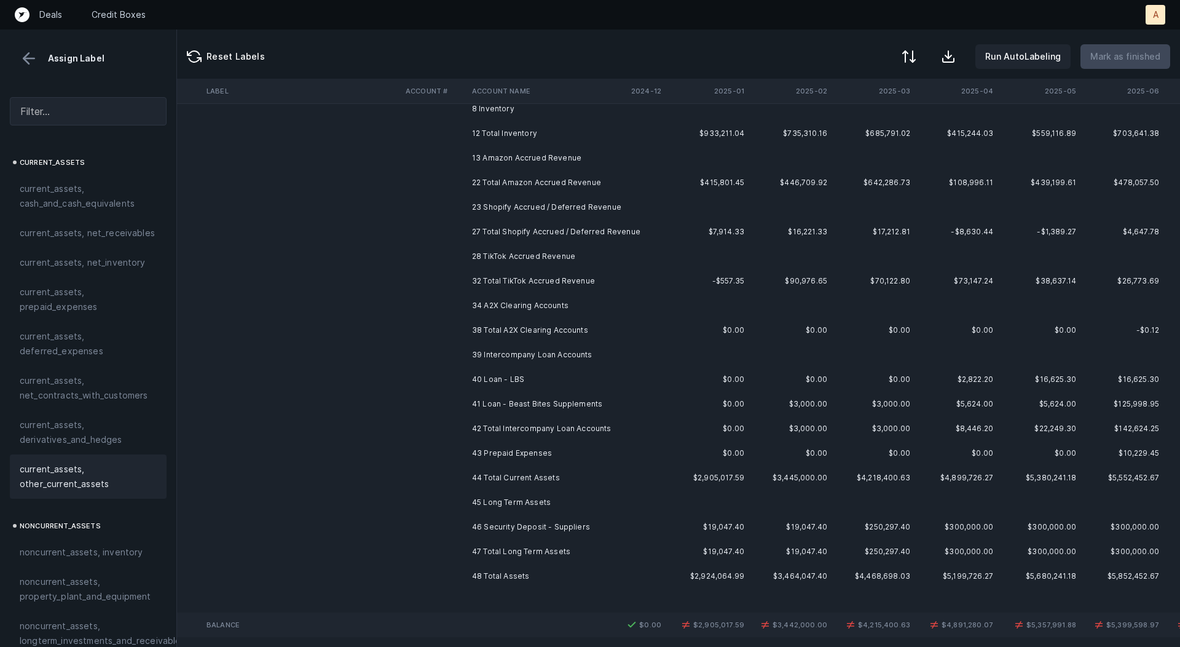
scroll to position [126, 951]
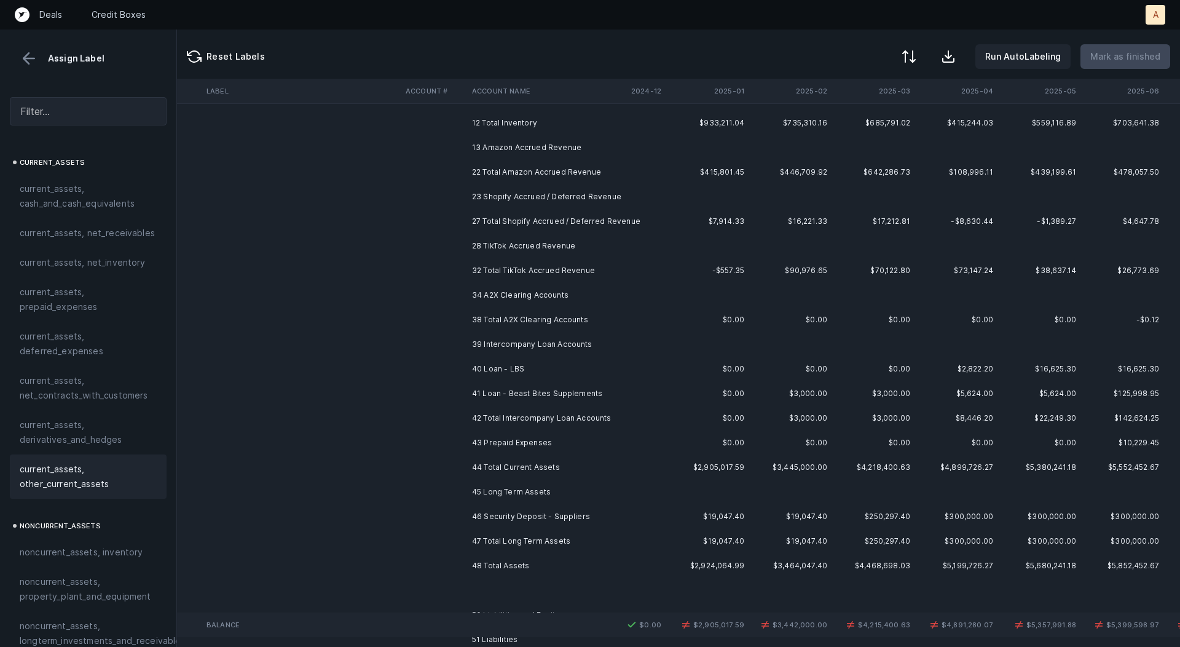
click at [518, 371] on td "40 Loan - LBS" at bounding box center [542, 369] width 150 height 25
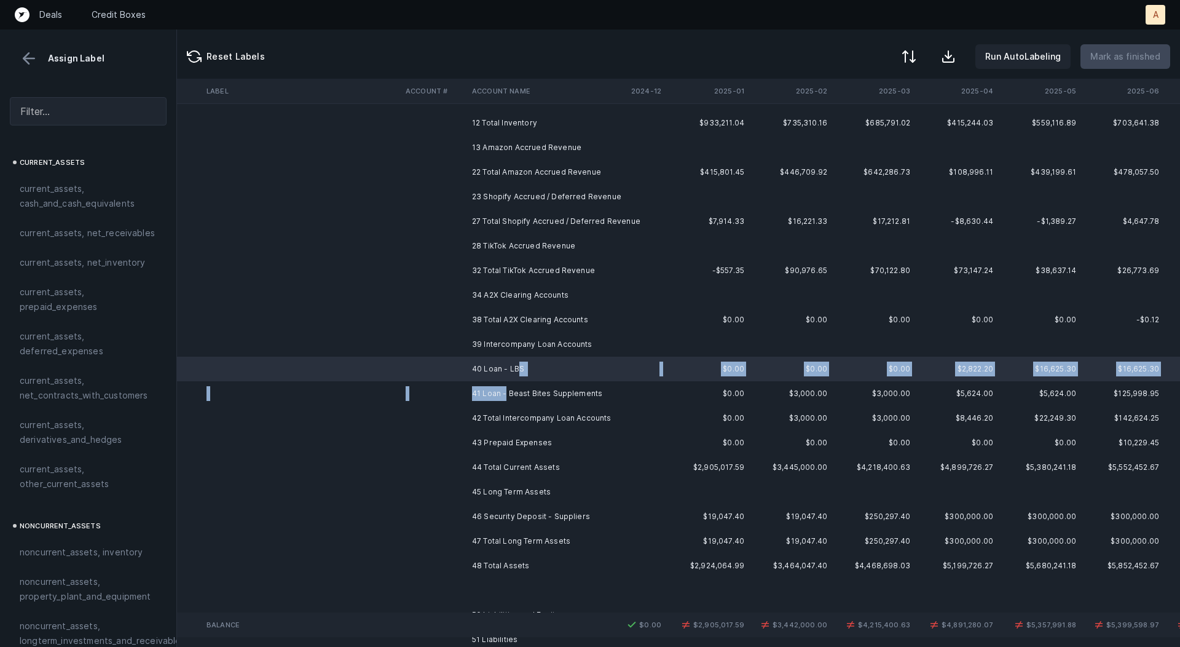
click at [505, 395] on td "41 Loan - Beast Bites Supplements" at bounding box center [542, 393] width 150 height 25
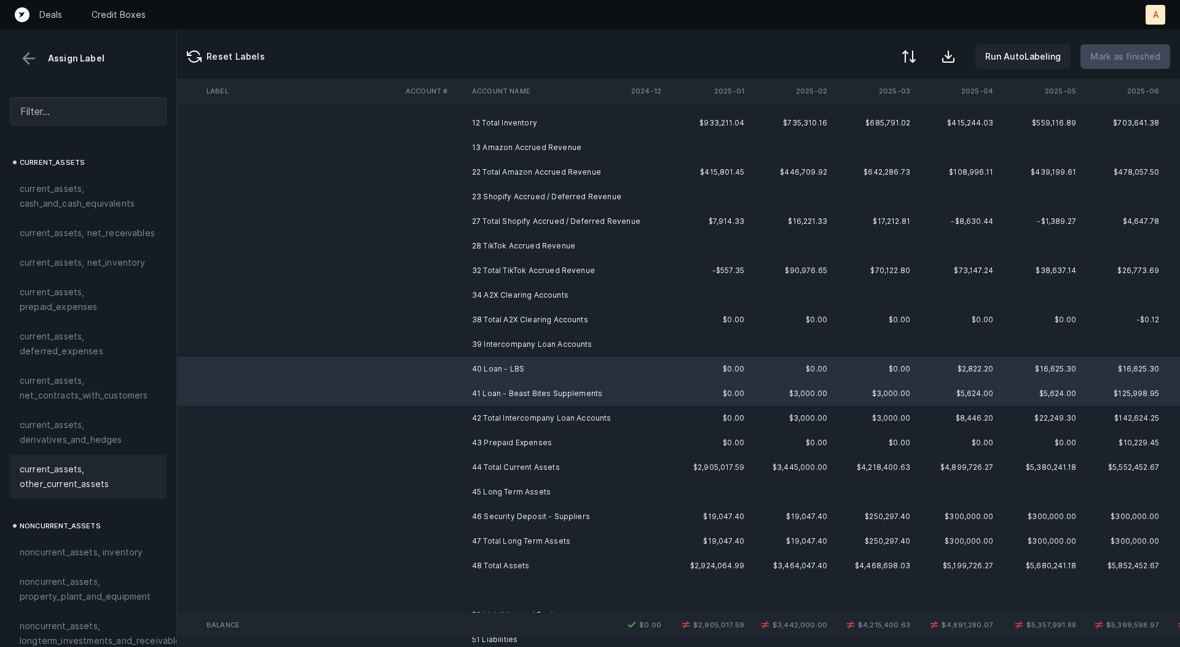
click at [101, 476] on span "current_assets, other_current_assets" at bounding box center [88, 477] width 137 height 30
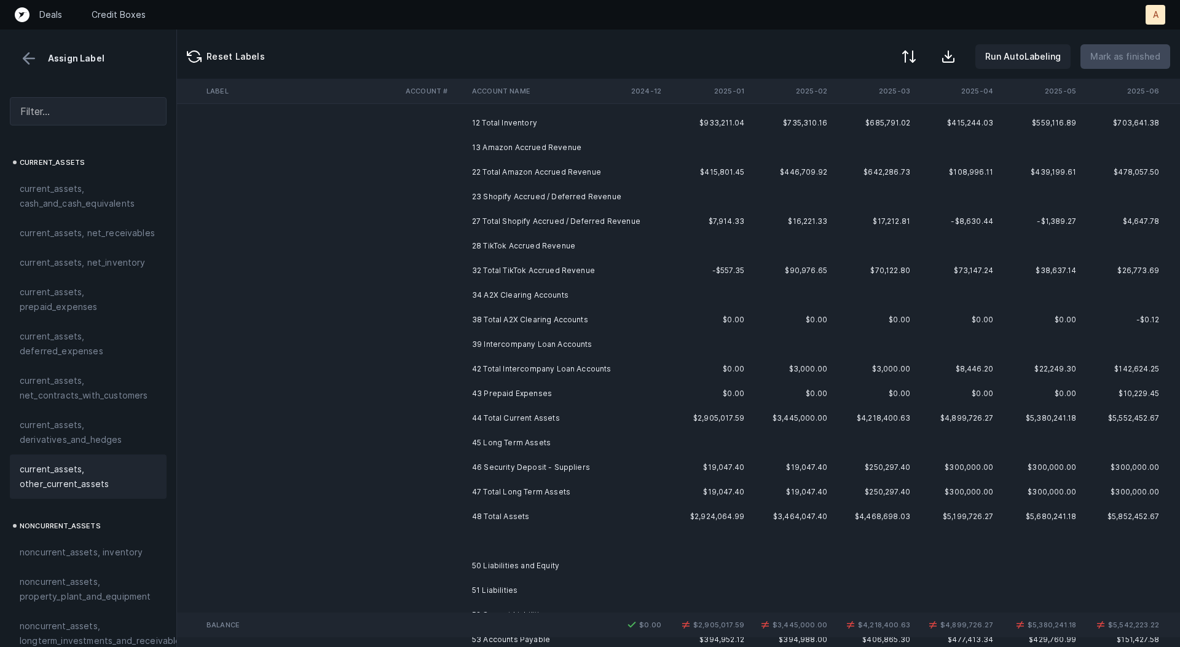
click at [398, 395] on td at bounding box center [301, 393] width 199 height 25
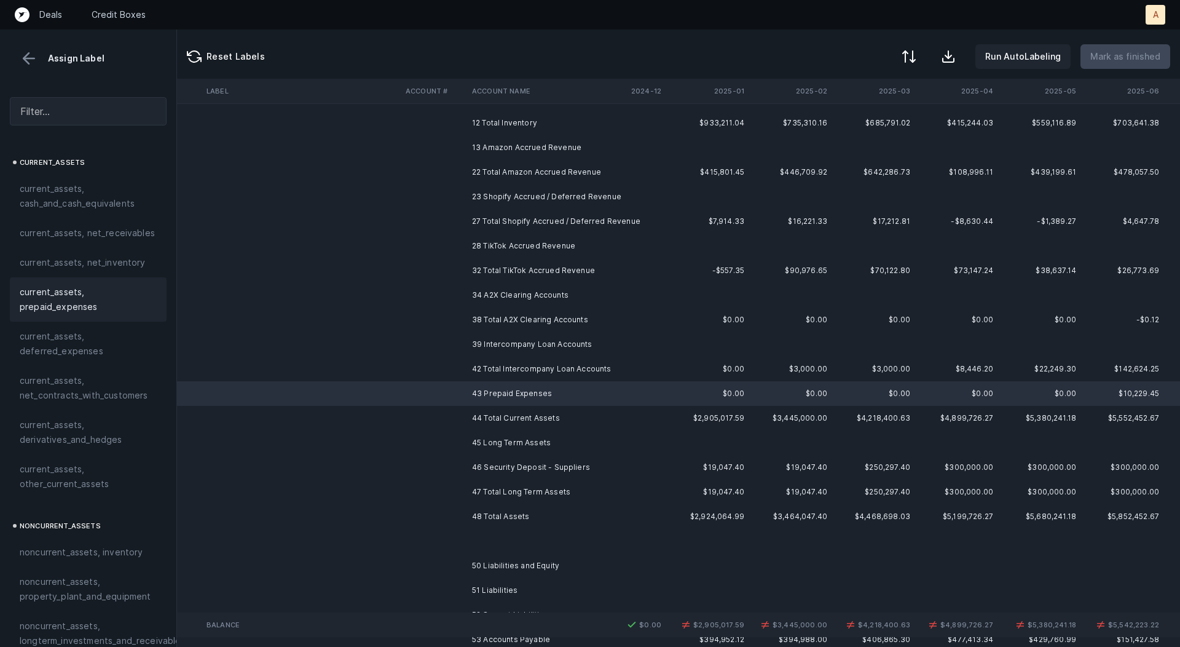
click at [66, 289] on span "current_assets, prepaid_expenses" at bounding box center [88, 300] width 137 height 30
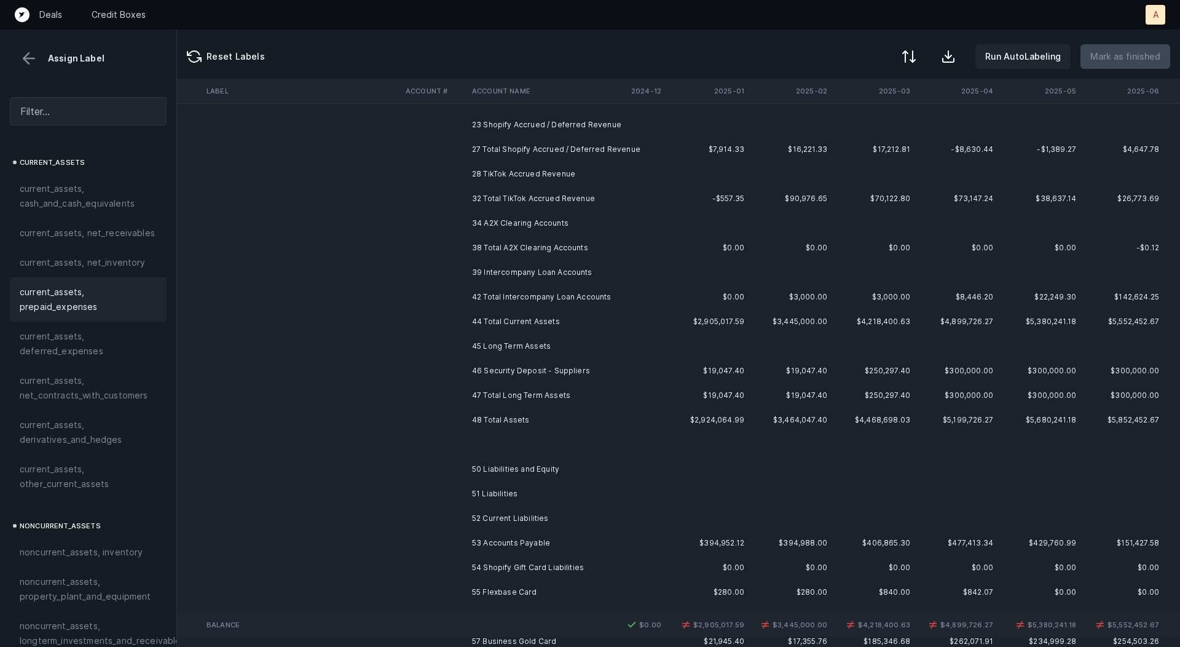
scroll to position [200, 951]
click at [566, 367] on td "46 Security Deposit - Suppliers" at bounding box center [542, 368] width 150 height 25
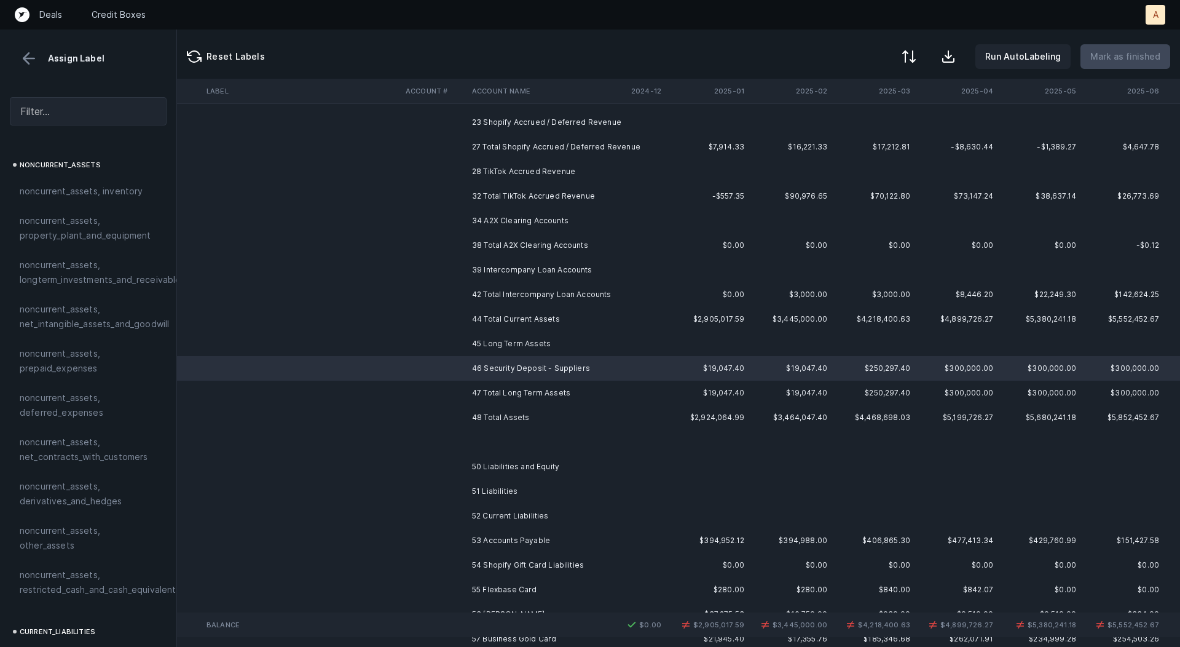
scroll to position [363, 0]
click at [79, 565] on span "noncurrent_assets, restricted_cash_and_cash_equivalents" at bounding box center [100, 580] width 161 height 30
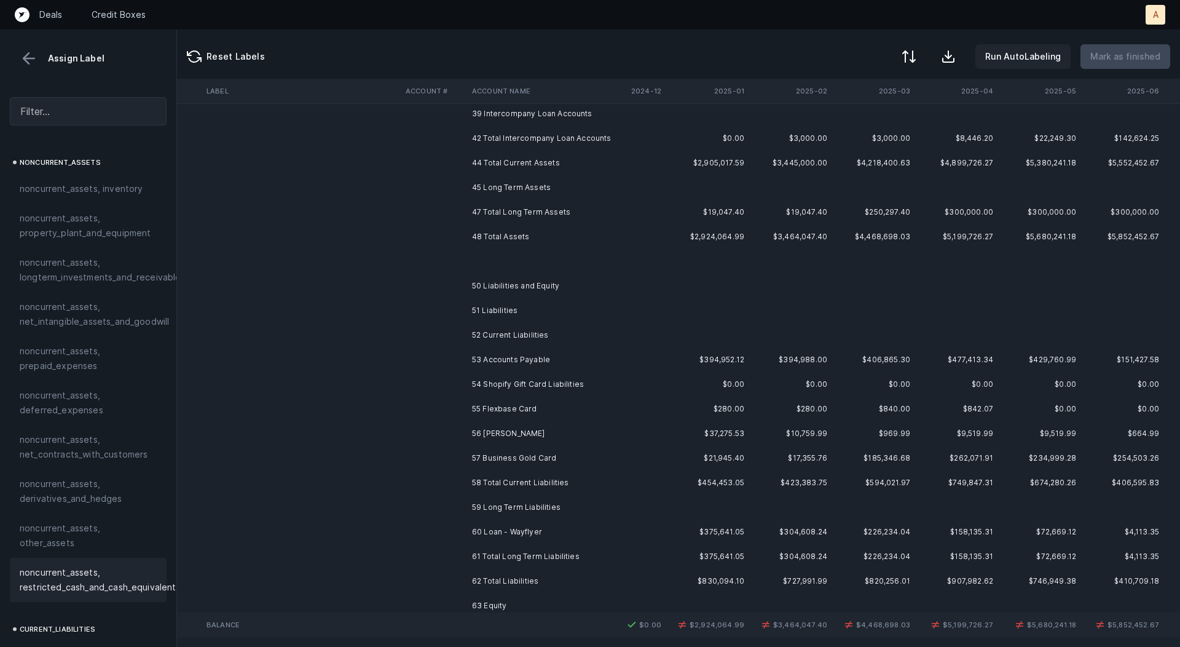
scroll to position [460, 951]
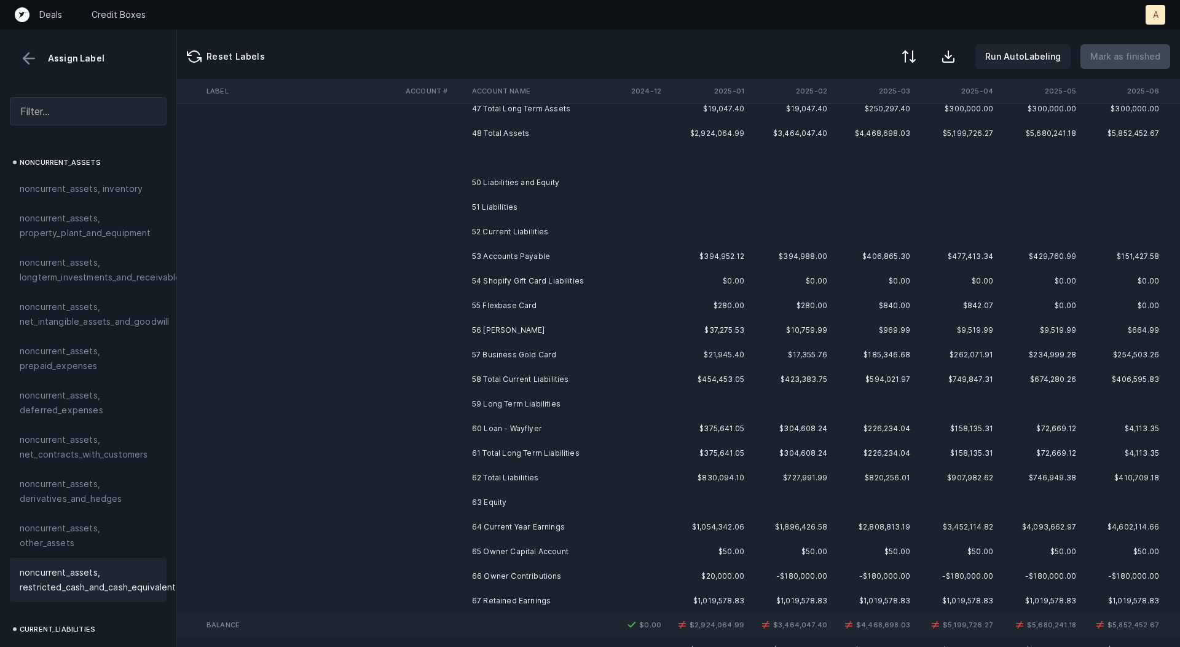
click at [473, 259] on td "53 Accounts Payable" at bounding box center [542, 256] width 150 height 25
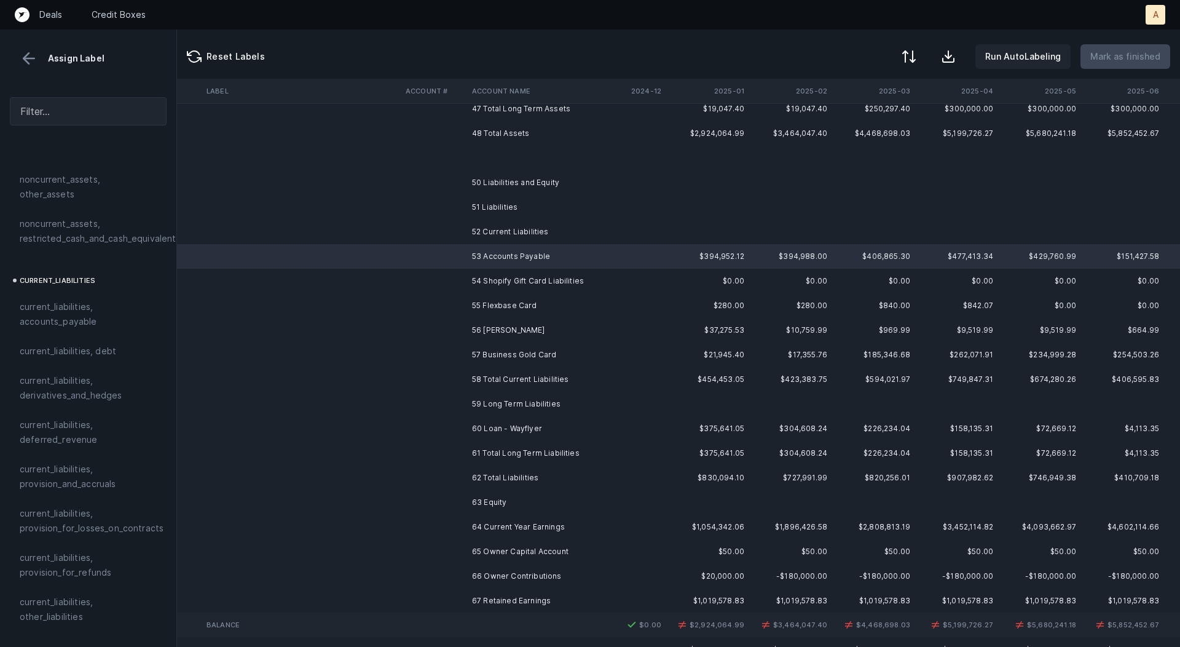
scroll to position [721, 0]
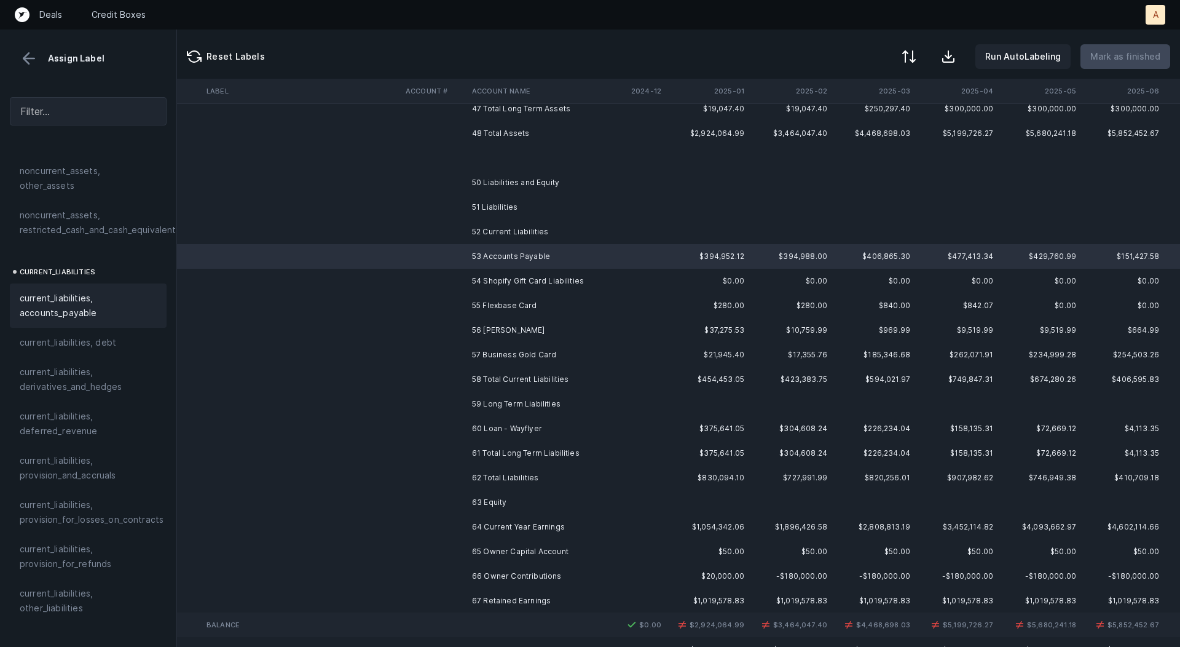
click at [47, 297] on span "current_liabilities, accounts_payable" at bounding box center [88, 306] width 137 height 30
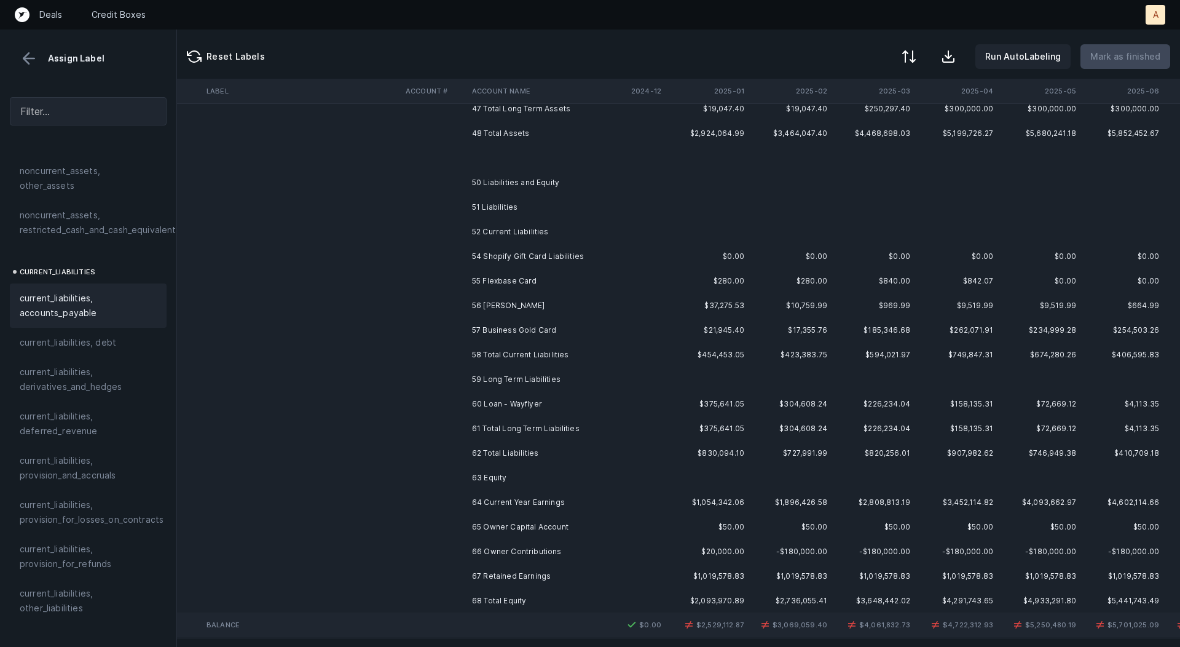
click at [403, 253] on td at bounding box center [434, 256] width 66 height 25
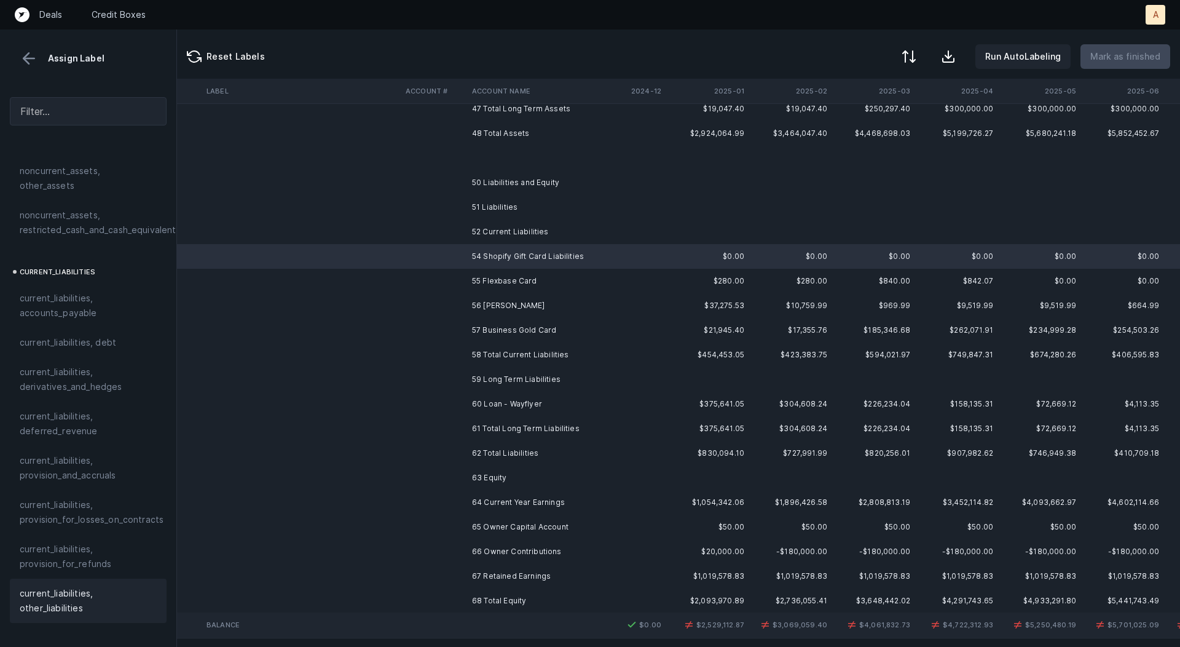
click at [49, 586] on span "current_liabilities, other_liabilities" at bounding box center [88, 601] width 137 height 30
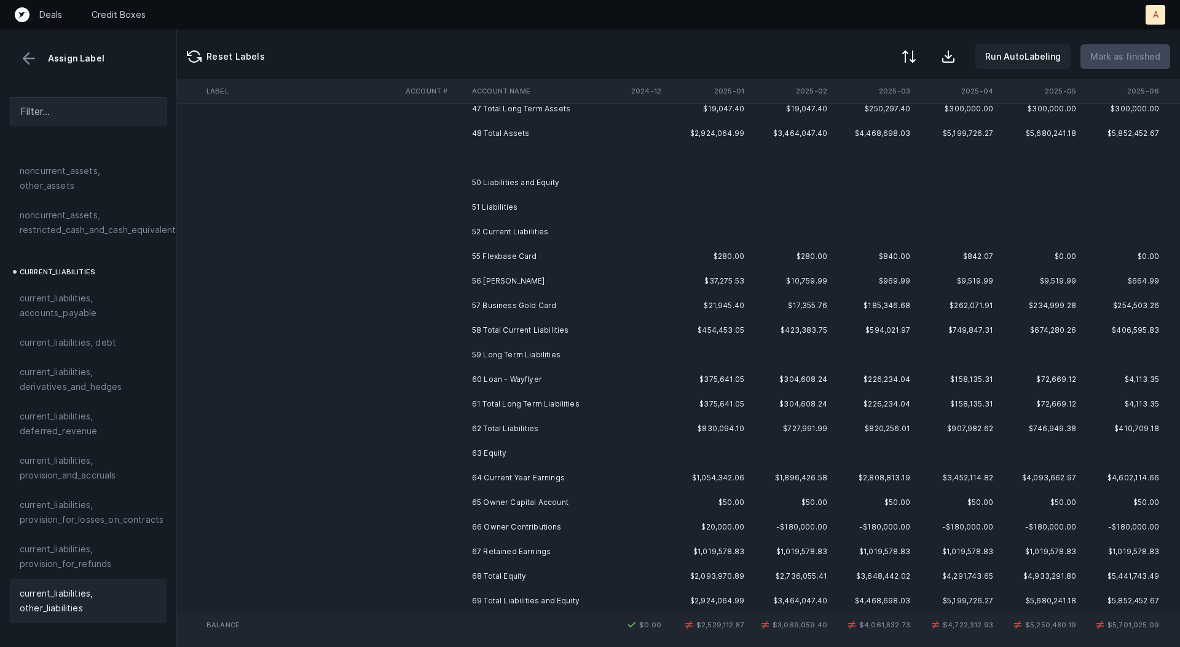
click at [478, 261] on td "55 Flexbase Card" at bounding box center [542, 256] width 150 height 25
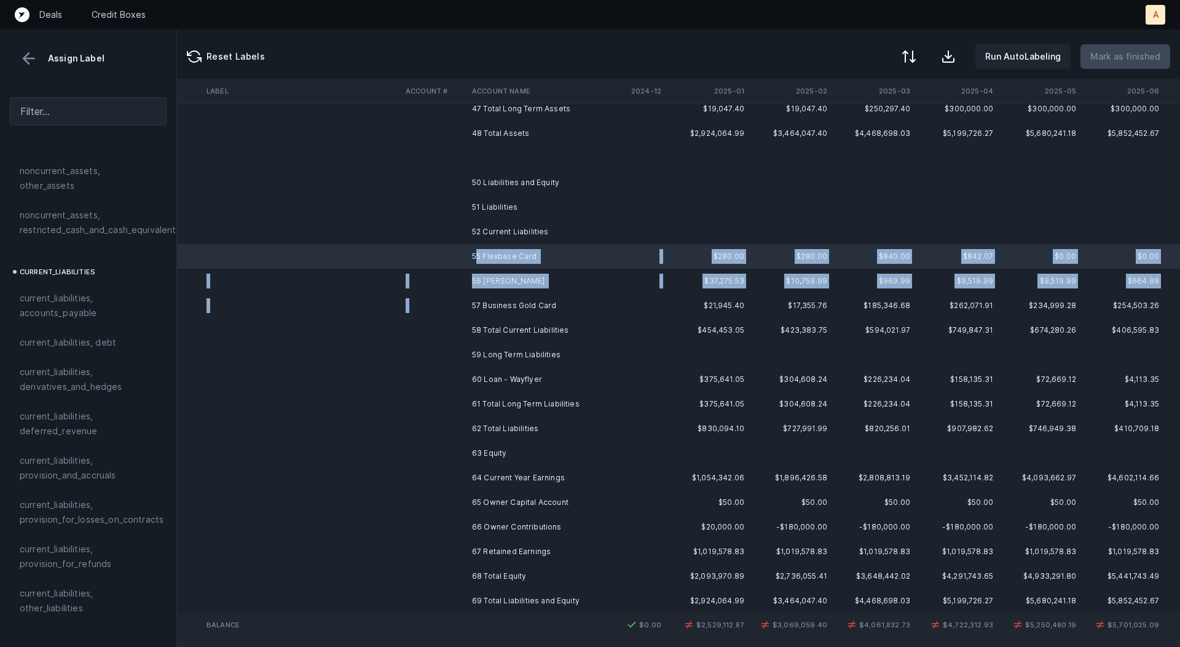
click at [479, 295] on td "57 Business Gold Card" at bounding box center [542, 305] width 150 height 25
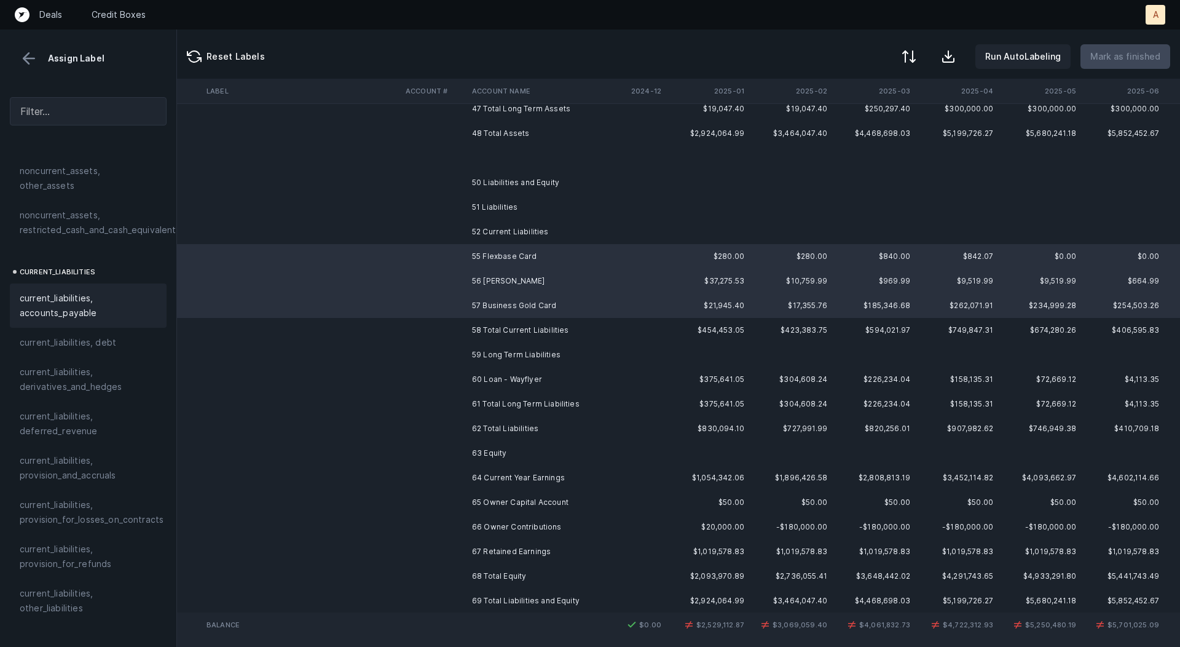
click at [113, 296] on span "current_liabilities, accounts_payable" at bounding box center [88, 306] width 137 height 30
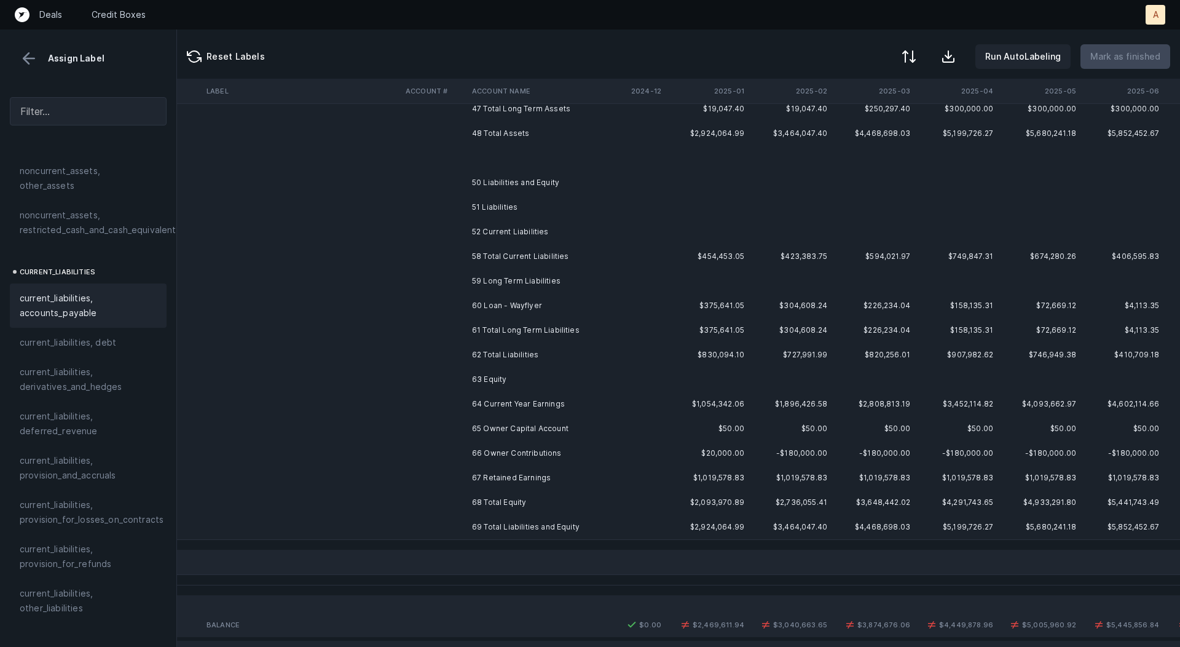
click at [488, 302] on td "60 Loan - Wayflyer" at bounding box center [542, 305] width 150 height 25
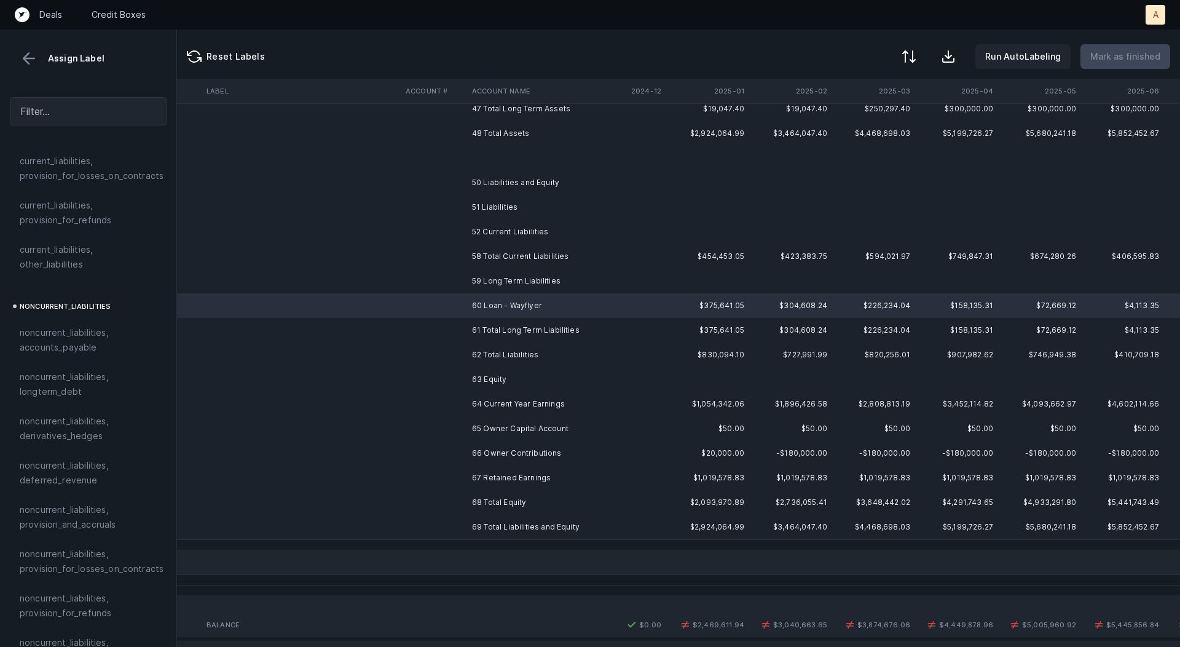
scroll to position [1168, 0]
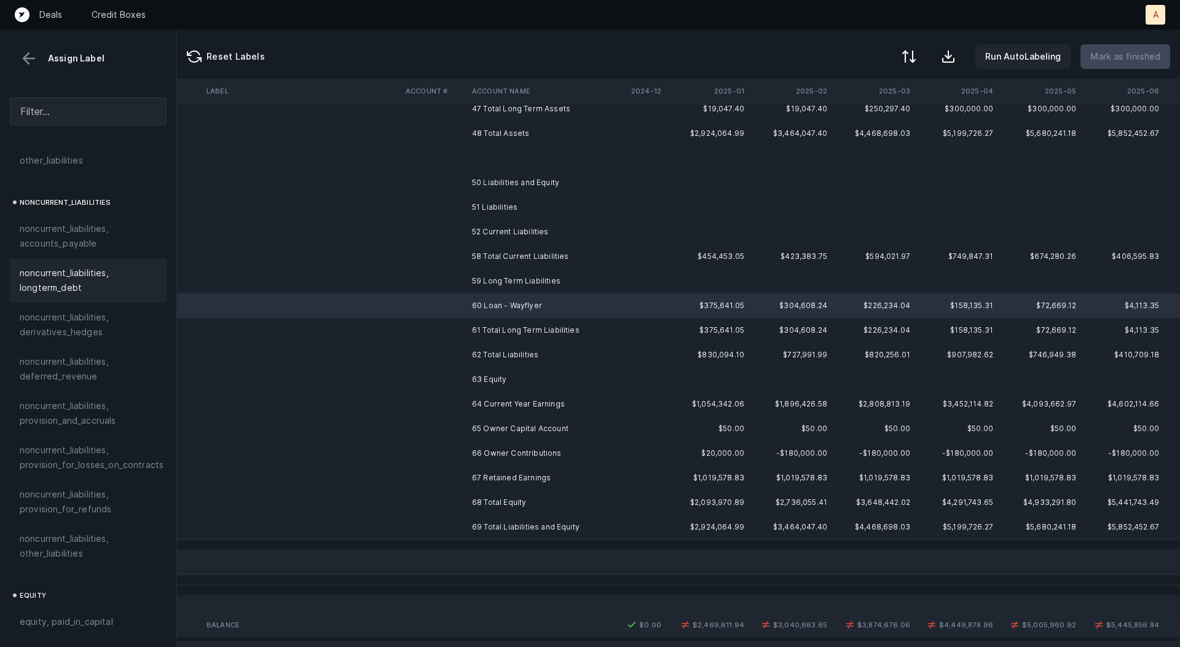
click at [66, 266] on span "noncurrent_liabilities, longterm_debt" at bounding box center [88, 281] width 137 height 30
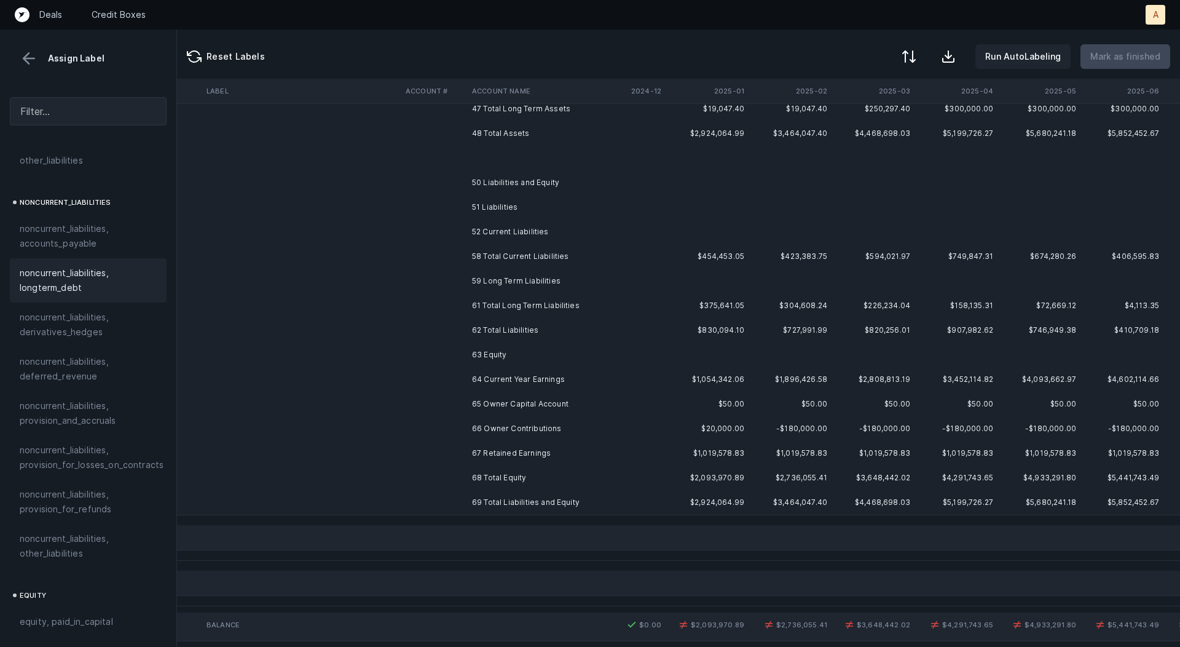
click at [499, 374] on td "64 Current Year Earnings" at bounding box center [542, 379] width 150 height 25
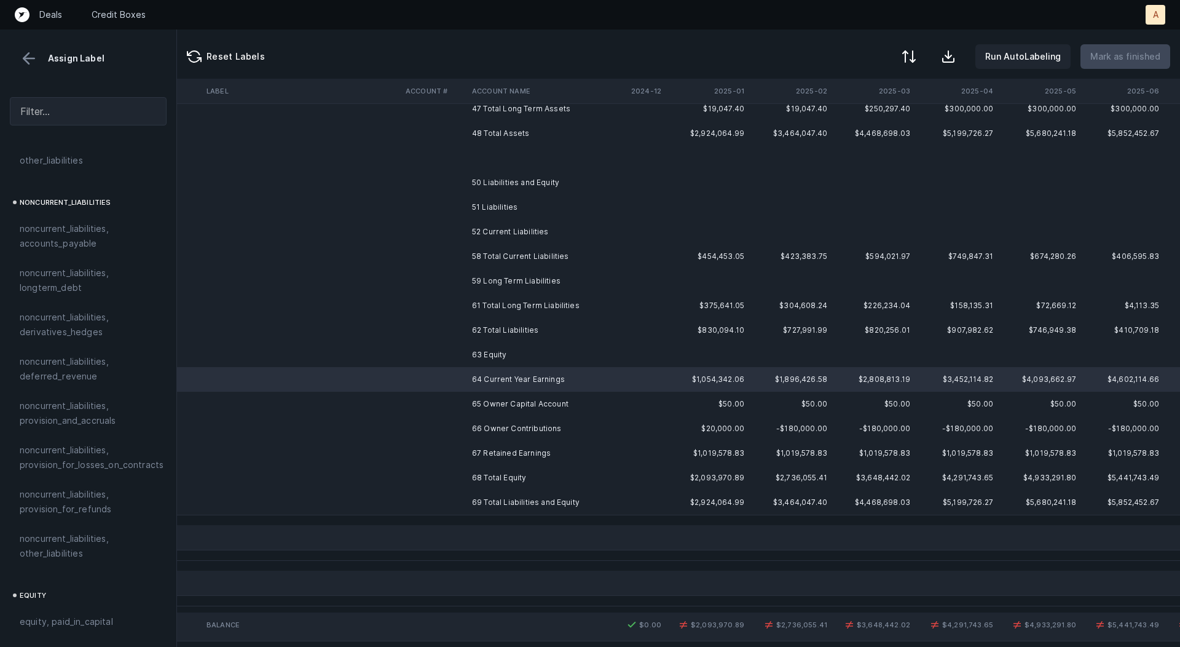
click at [494, 453] on td "67 Retained Earnings" at bounding box center [542, 453] width 150 height 25
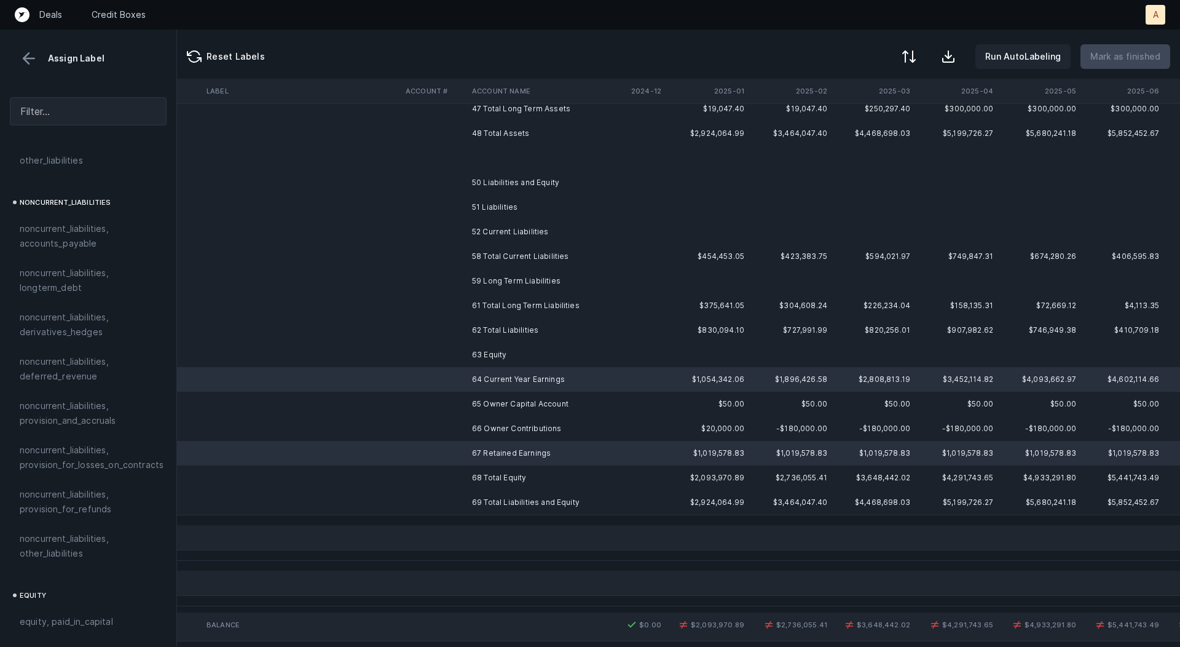
scroll to position [1338, 0]
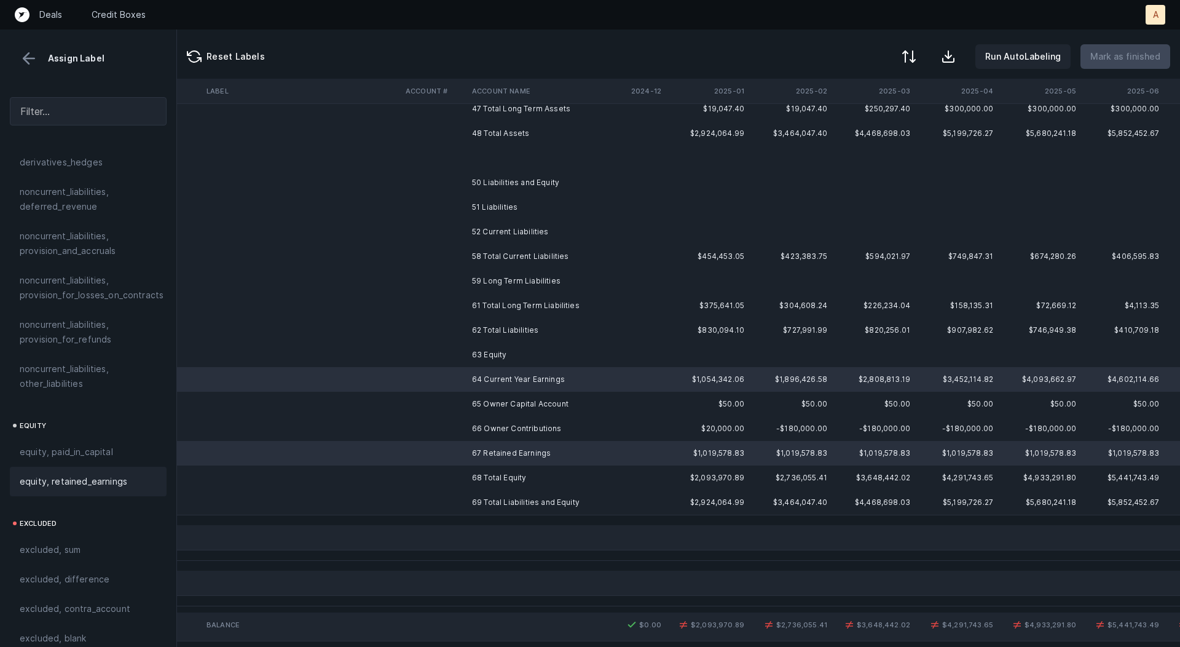
click at [47, 467] on div "equity, retained_earnings" at bounding box center [88, 482] width 157 height 30
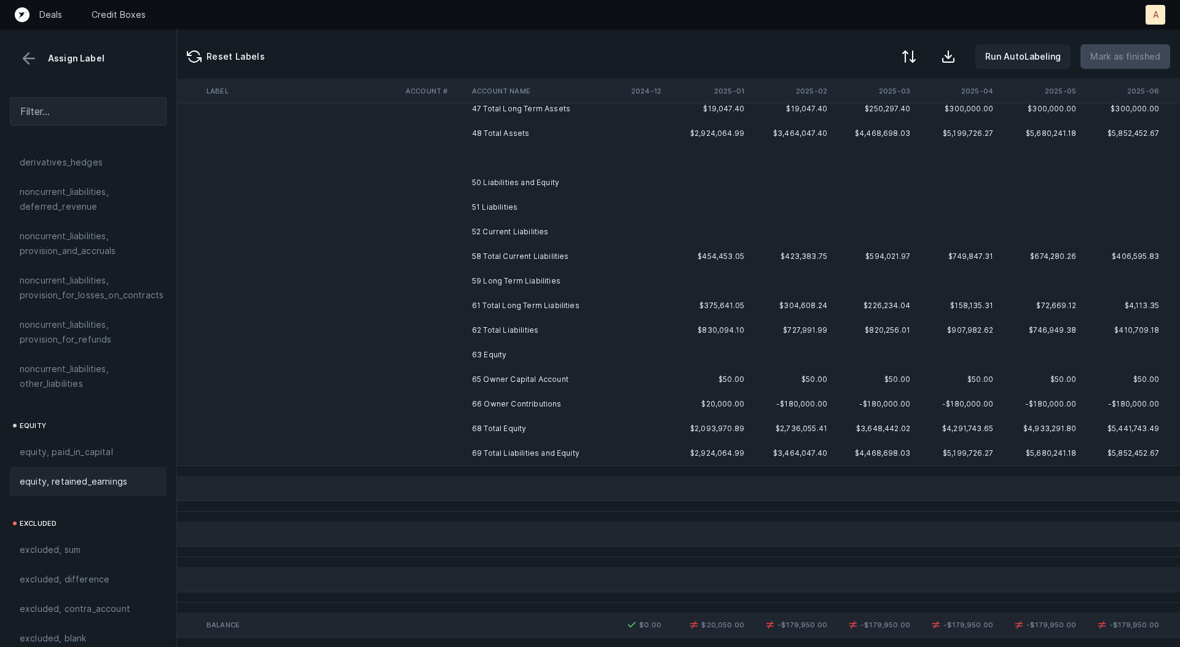
click at [467, 378] on td at bounding box center [434, 379] width 66 height 25
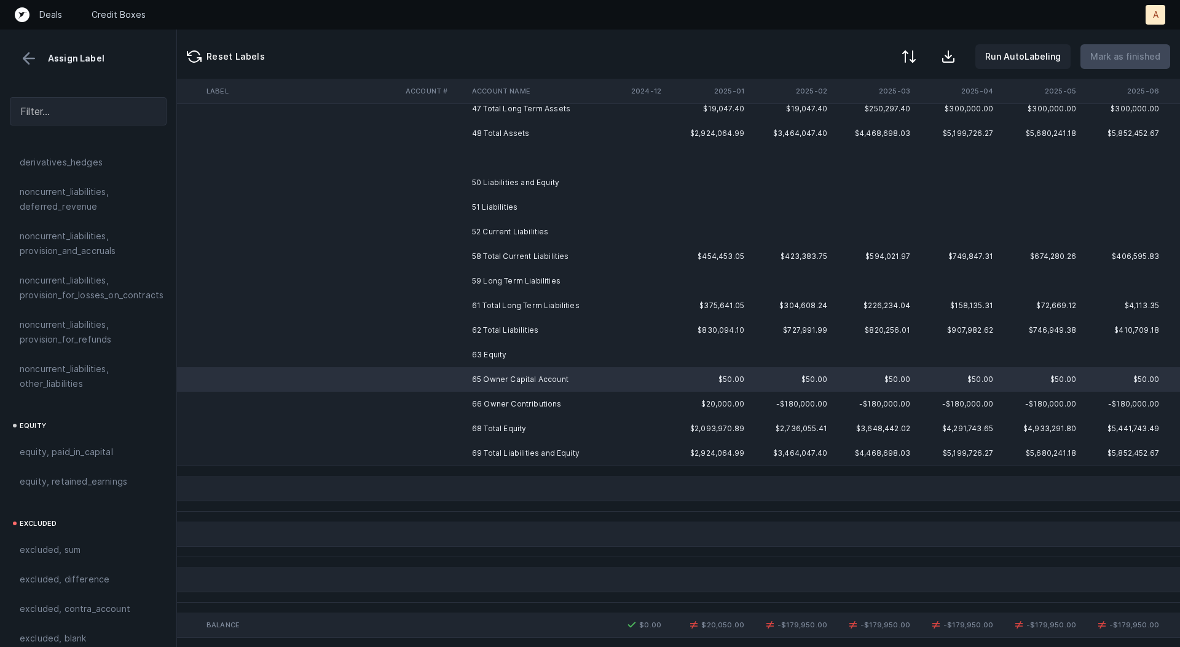
click at [466, 399] on td at bounding box center [434, 404] width 66 height 25
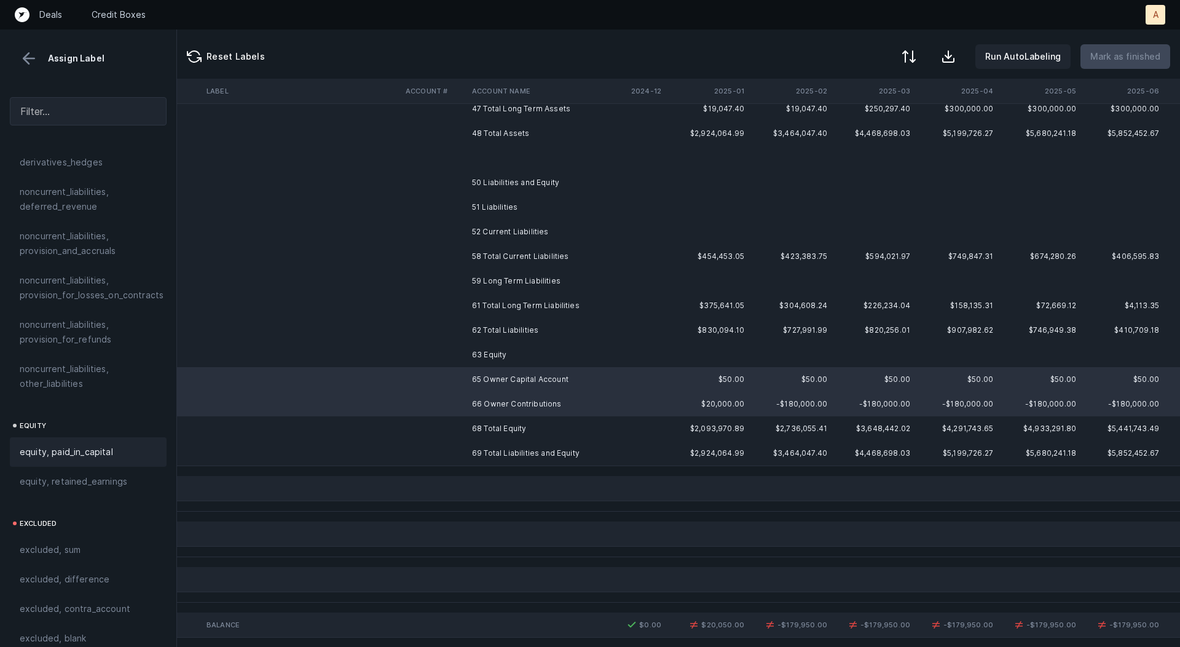
click at [116, 445] on div "equity, paid_in_capital" at bounding box center [88, 452] width 137 height 15
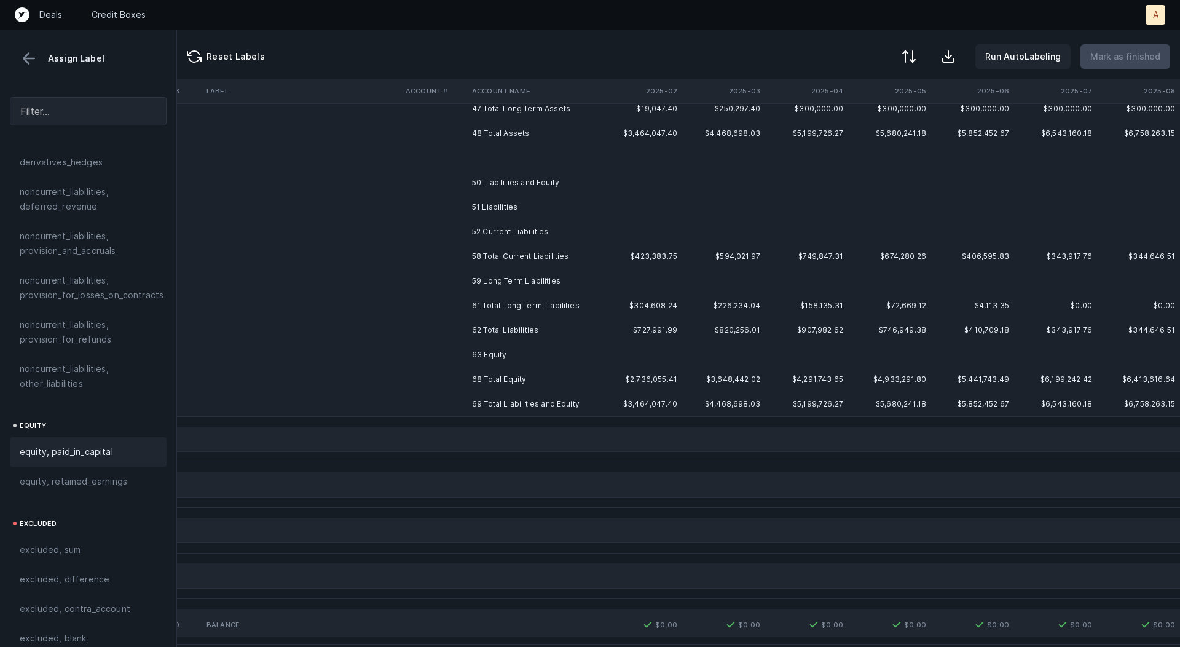
scroll to position [0, 1101]
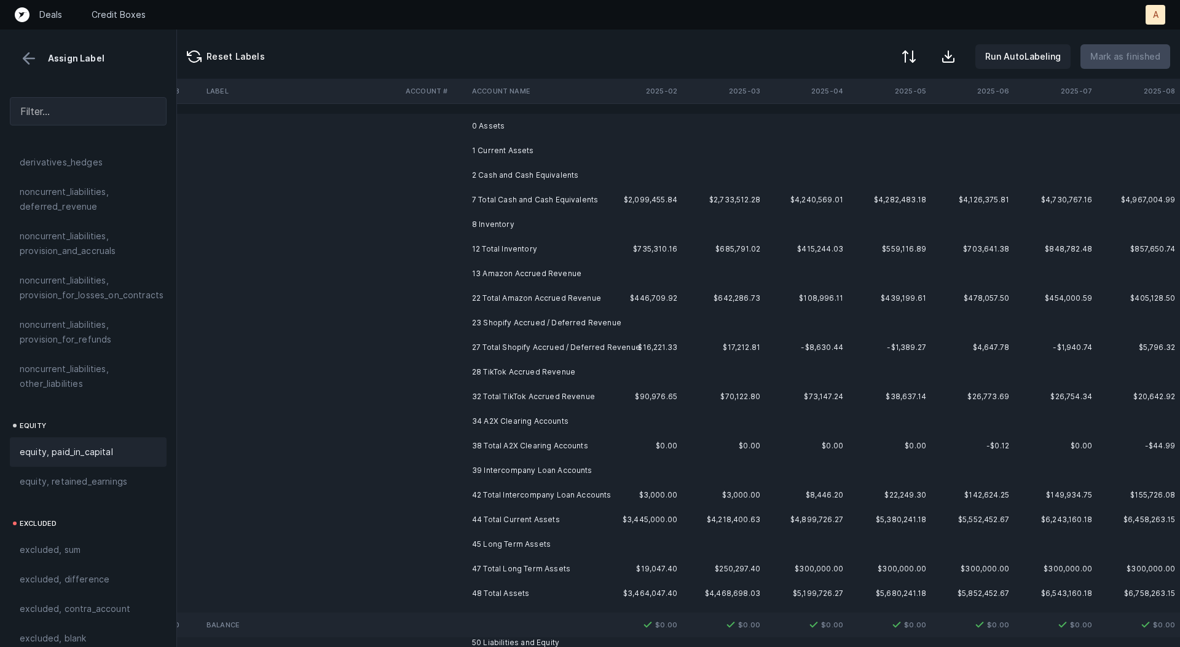
click at [550, 133] on td "0 Assets" at bounding box center [542, 126] width 150 height 25
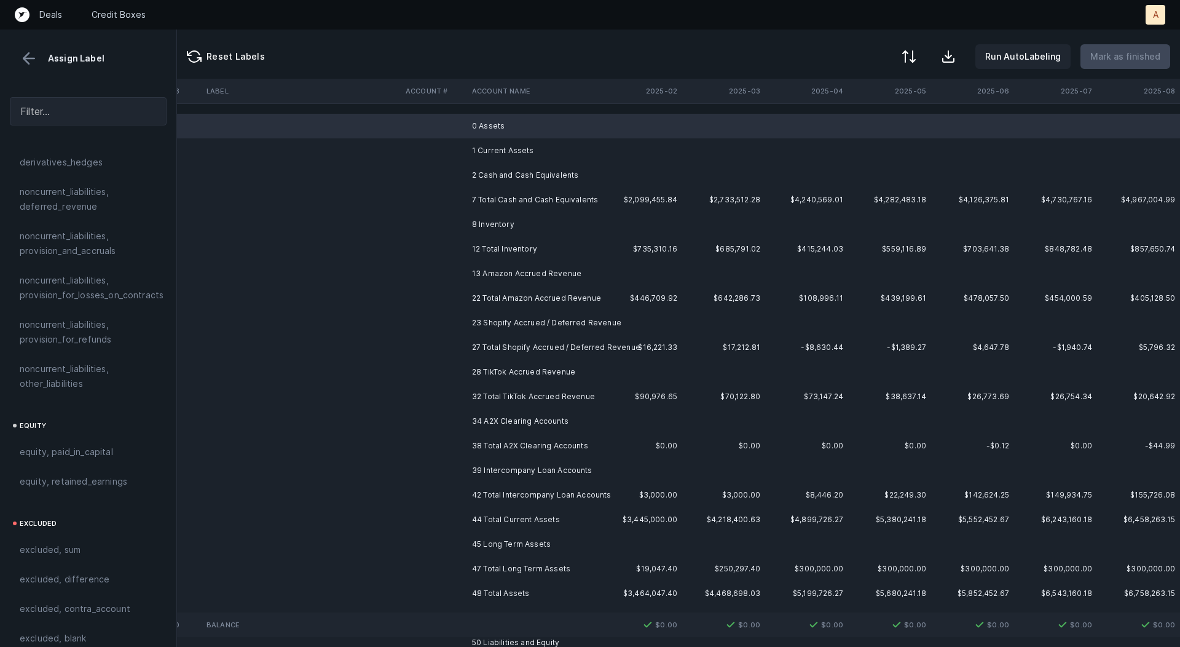
click at [536, 146] on td "1 Current Assets" at bounding box center [542, 150] width 150 height 25
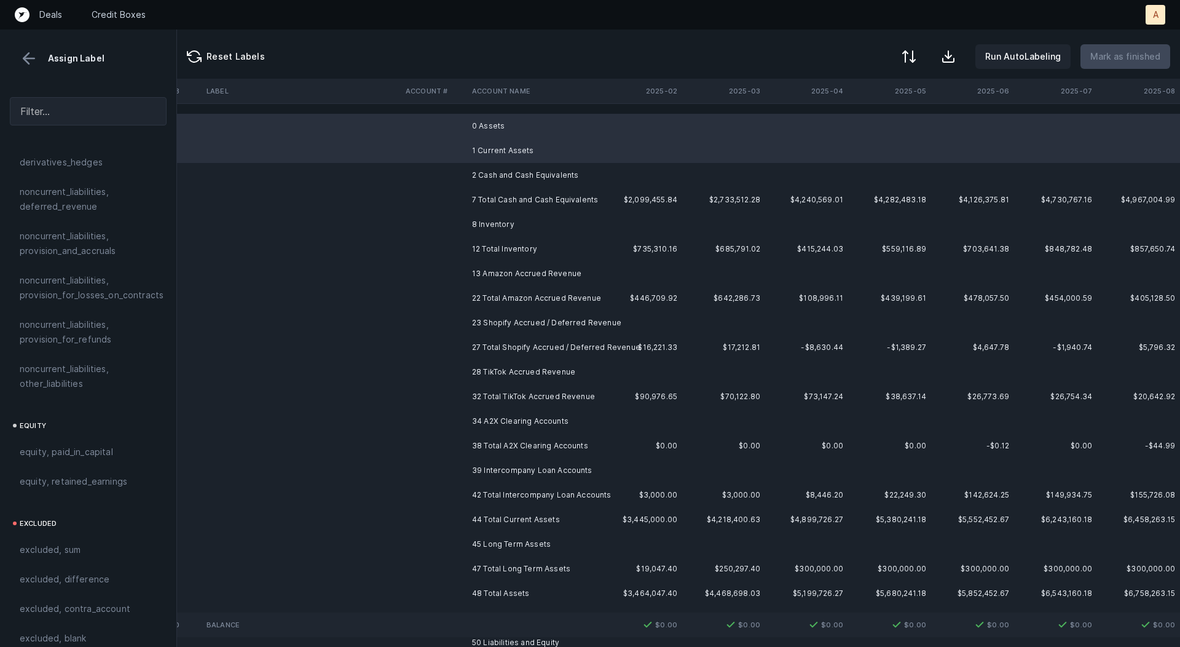
click at [524, 164] on td "2 Cash and Cash Equivalents" at bounding box center [542, 175] width 150 height 25
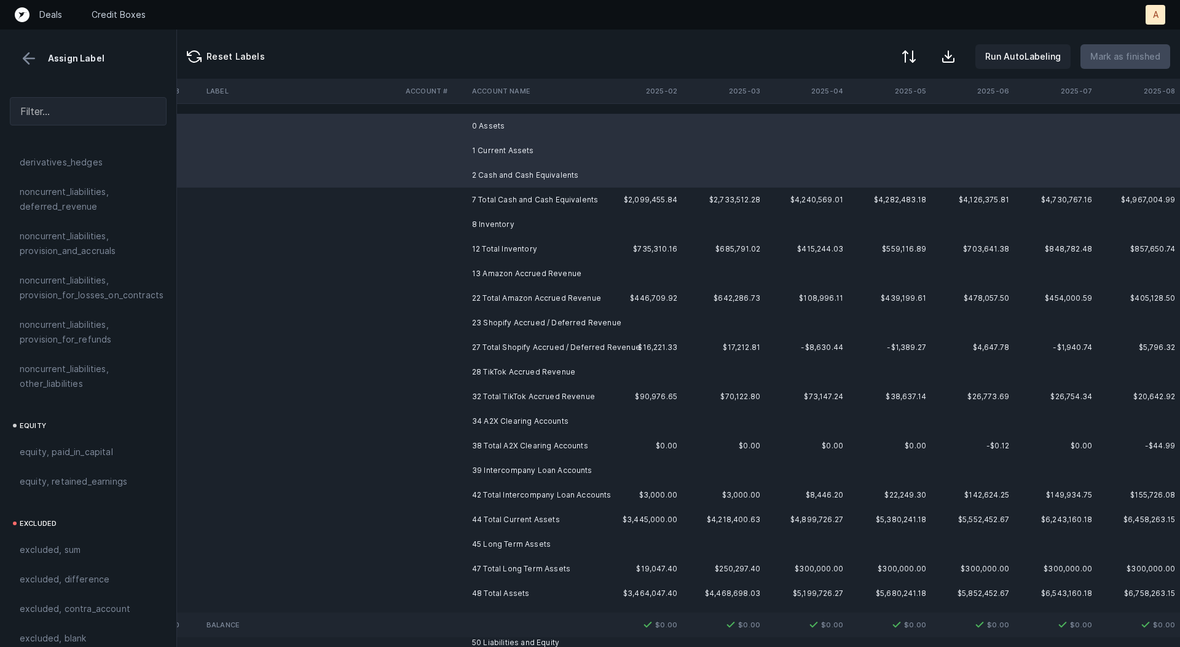
click at [489, 223] on td "8 Inventory" at bounding box center [542, 224] width 150 height 25
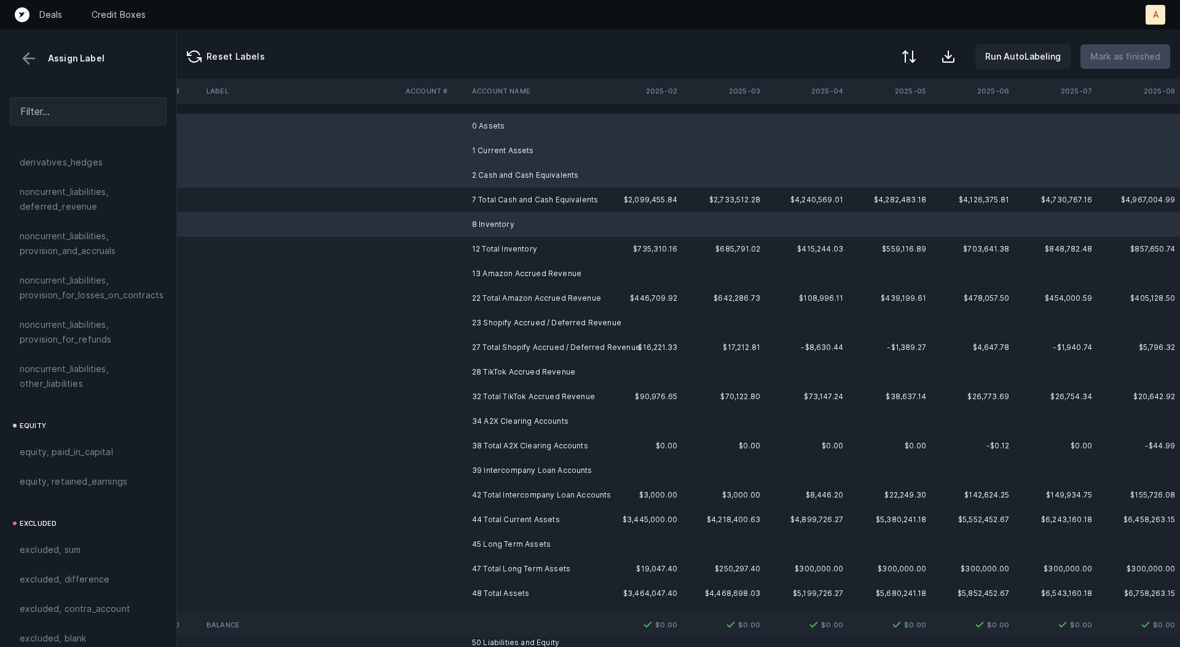
click at [489, 268] on td "13 Amazon Accrued Revenue" at bounding box center [542, 273] width 150 height 25
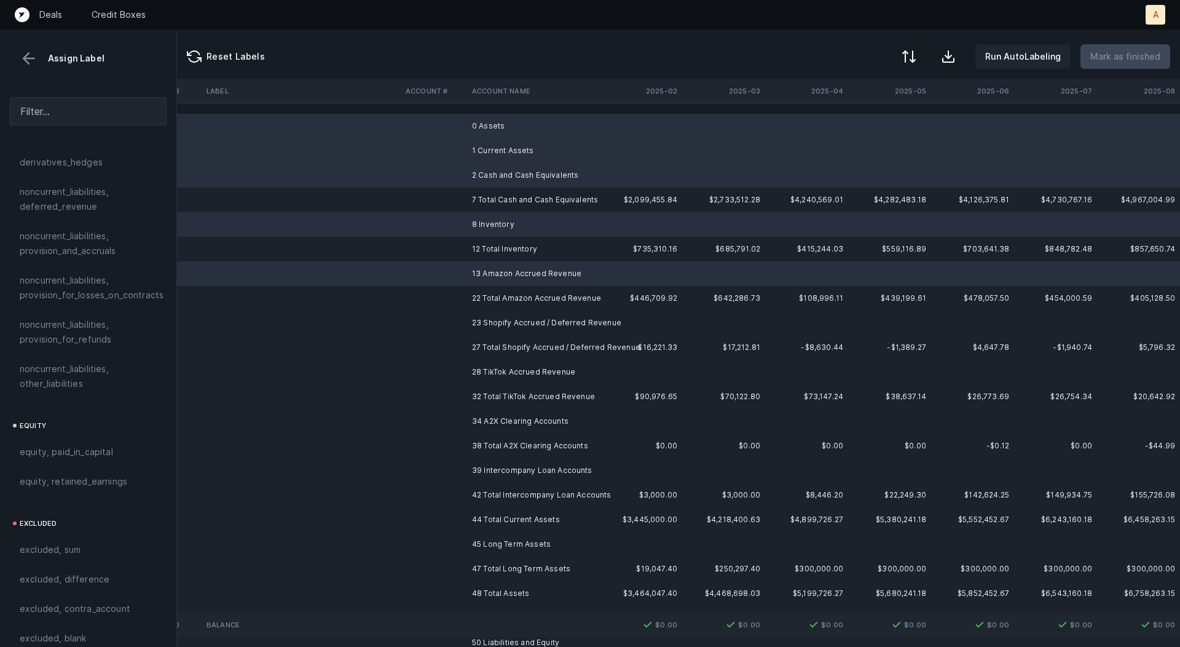
click at [500, 321] on td "23 Shopify Accrued / Deferred Revenue" at bounding box center [542, 322] width 150 height 25
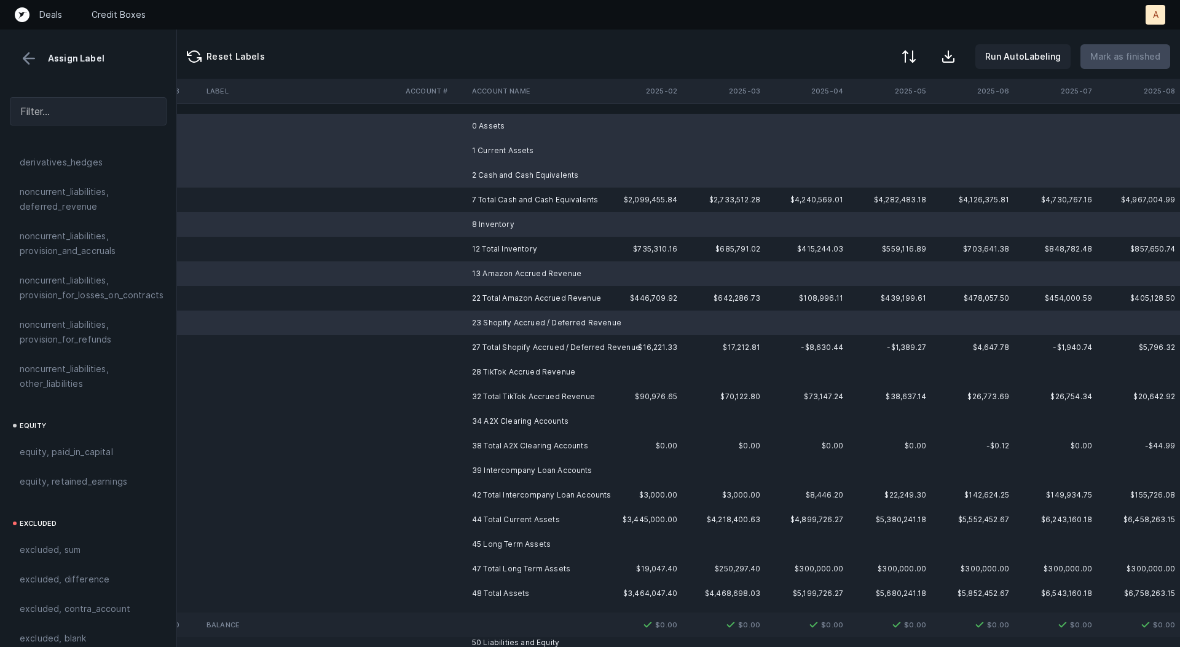
click at [516, 371] on td "28 TikTok Accrued Revenue" at bounding box center [542, 372] width 150 height 25
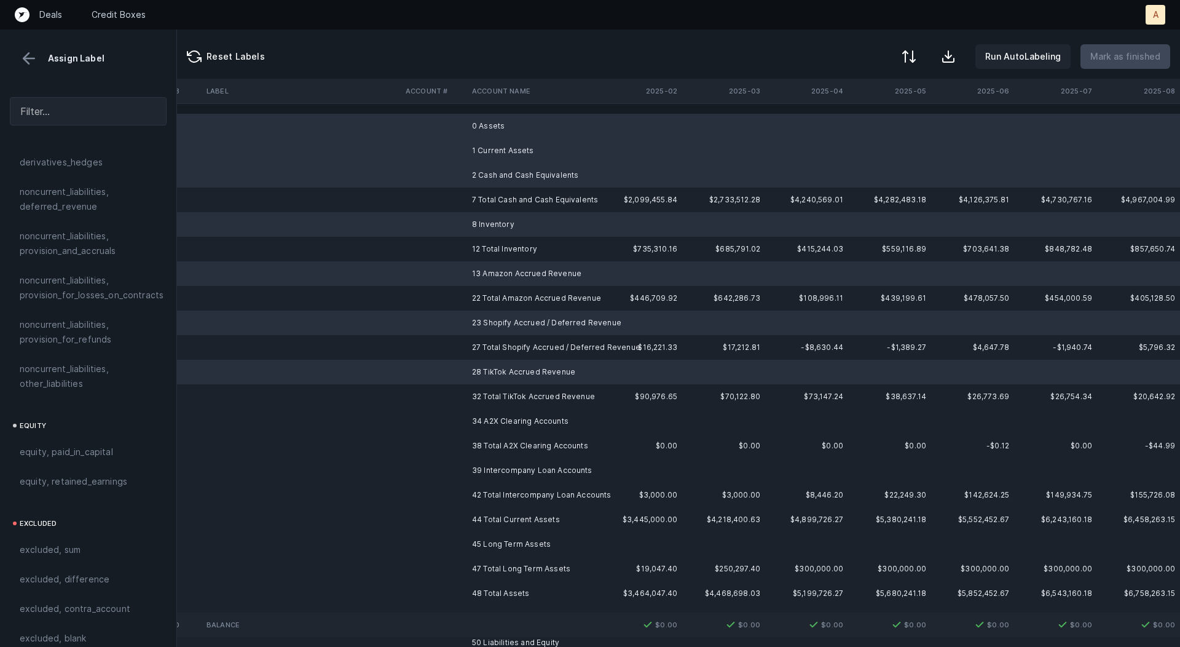
click at [499, 422] on td "34 A2X Clearing Accounts" at bounding box center [542, 421] width 150 height 25
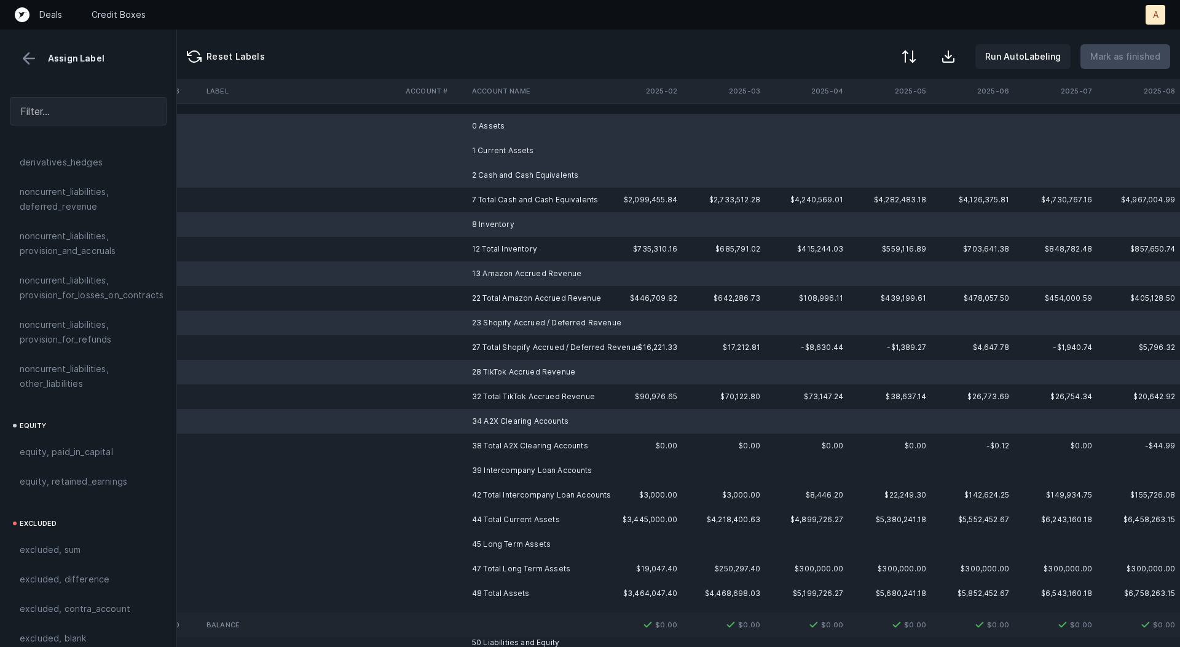
click at [500, 475] on td "39 Intercompany Loan Accounts" at bounding box center [542, 470] width 150 height 25
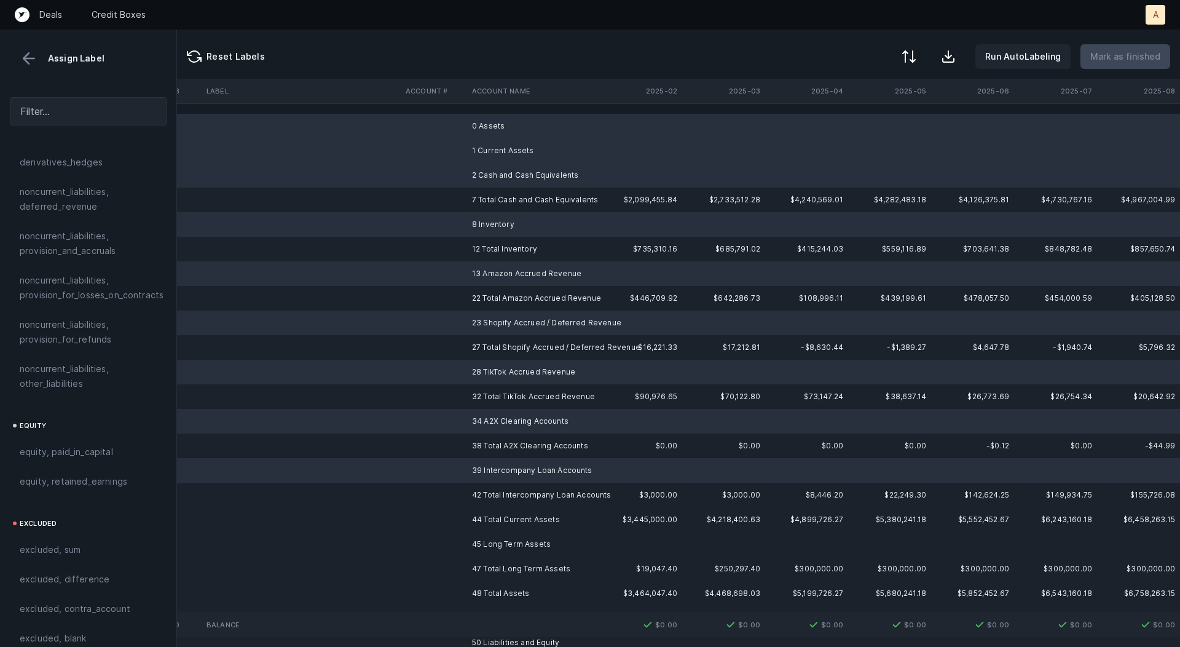
click at [498, 545] on td "45 Long Term Assets" at bounding box center [542, 544] width 150 height 25
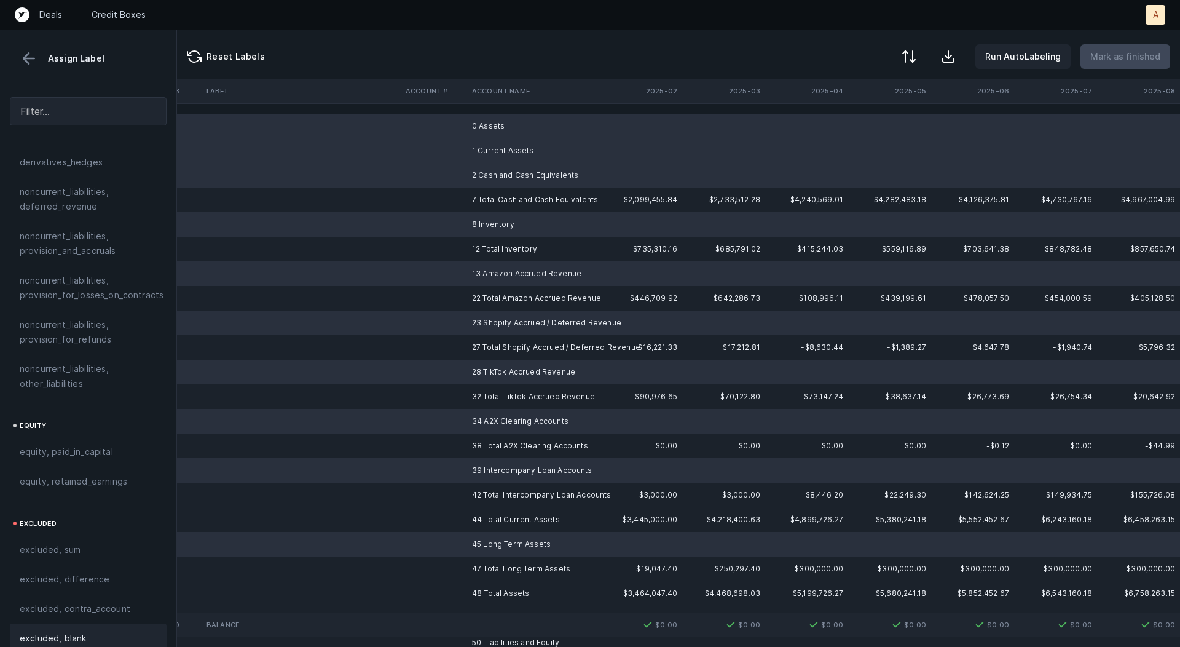
click at [92, 623] on div "excluded, blank" at bounding box center [88, 638] width 157 height 30
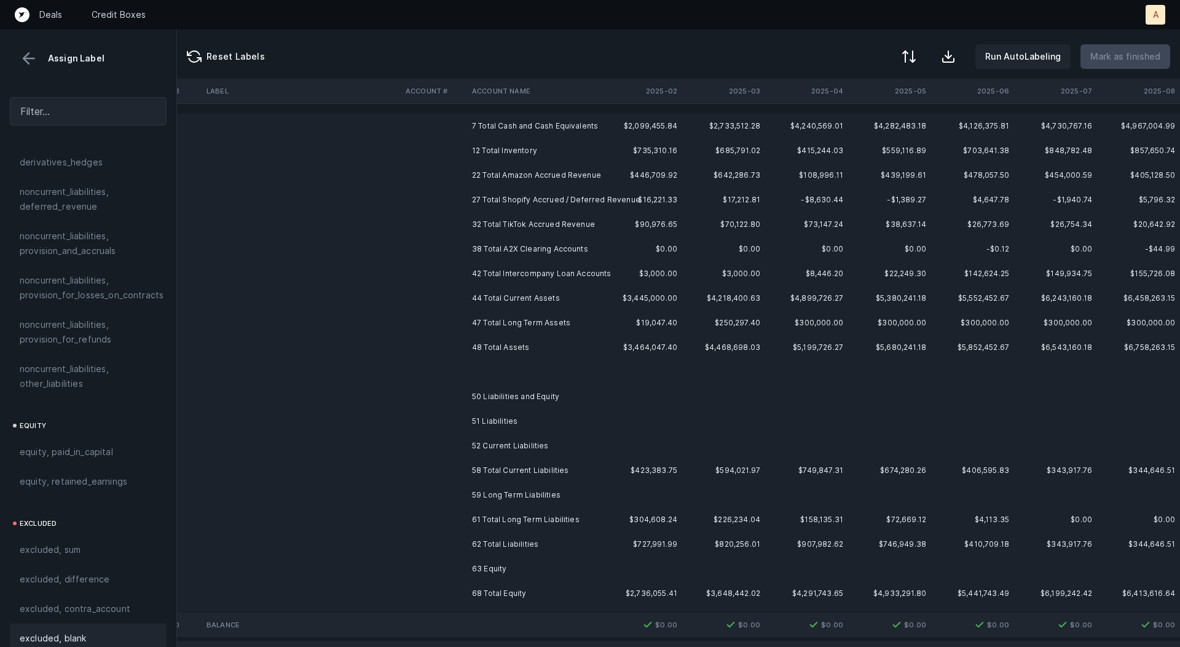
click at [553, 368] on td at bounding box center [542, 372] width 150 height 25
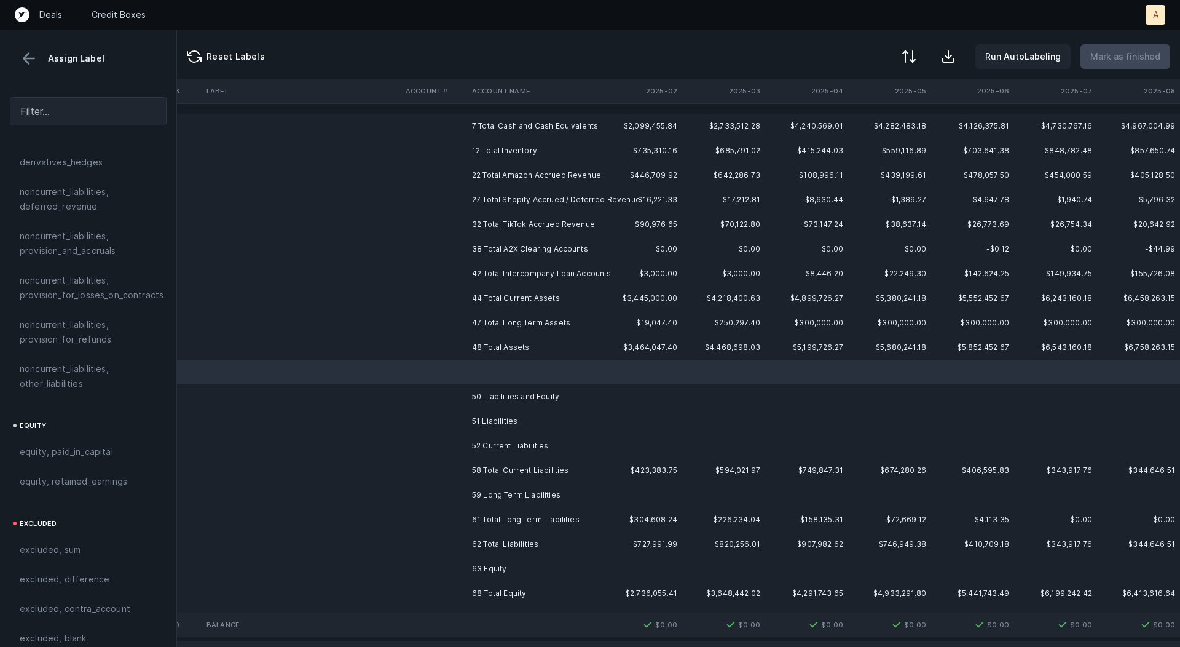
click at [504, 403] on td "50 Liabilities and Equity" at bounding box center [542, 396] width 150 height 25
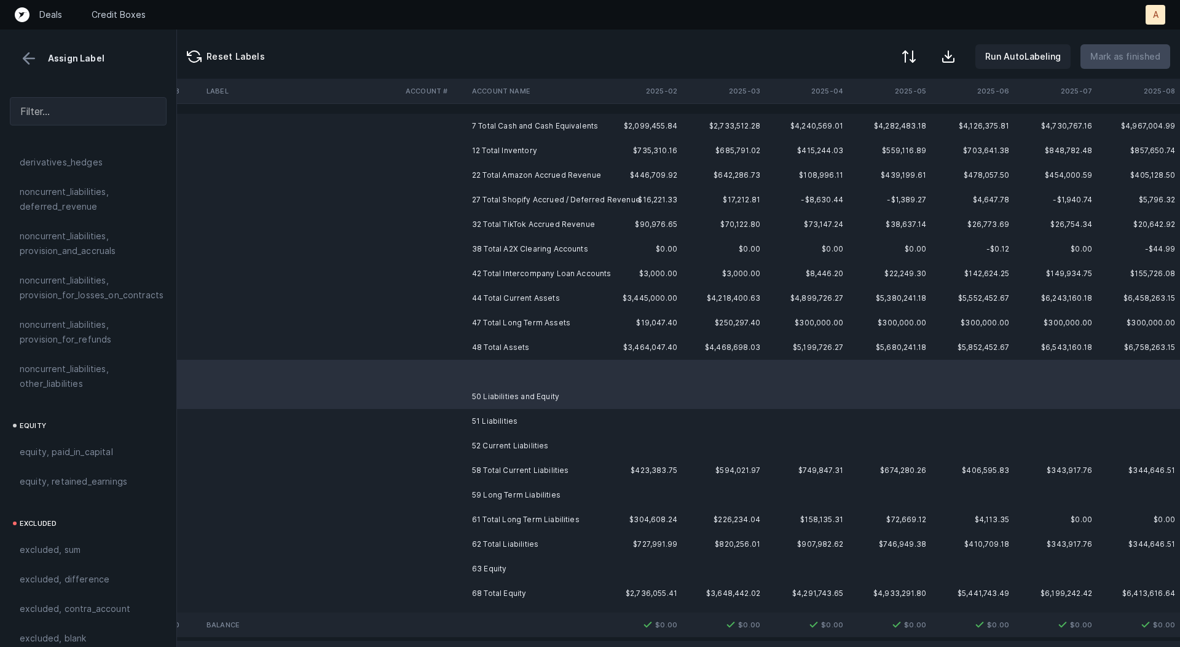
click at [495, 428] on td "51 Liabilities" at bounding box center [542, 421] width 150 height 25
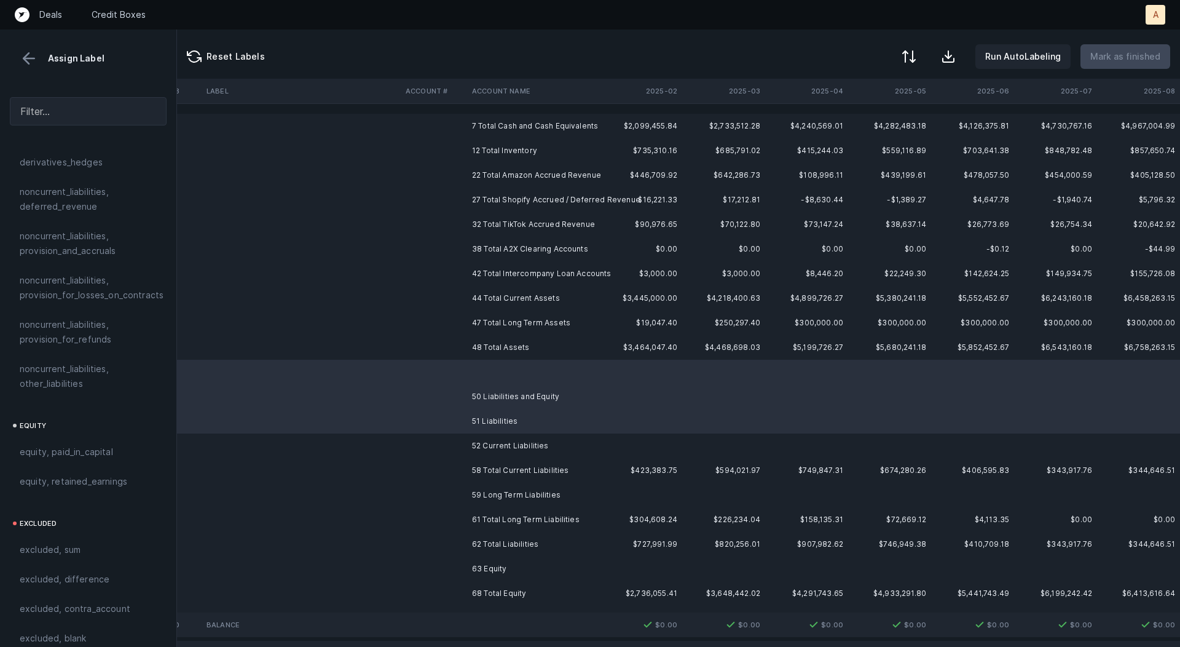
click at [494, 447] on td "52 Current Liabilities" at bounding box center [542, 445] width 150 height 25
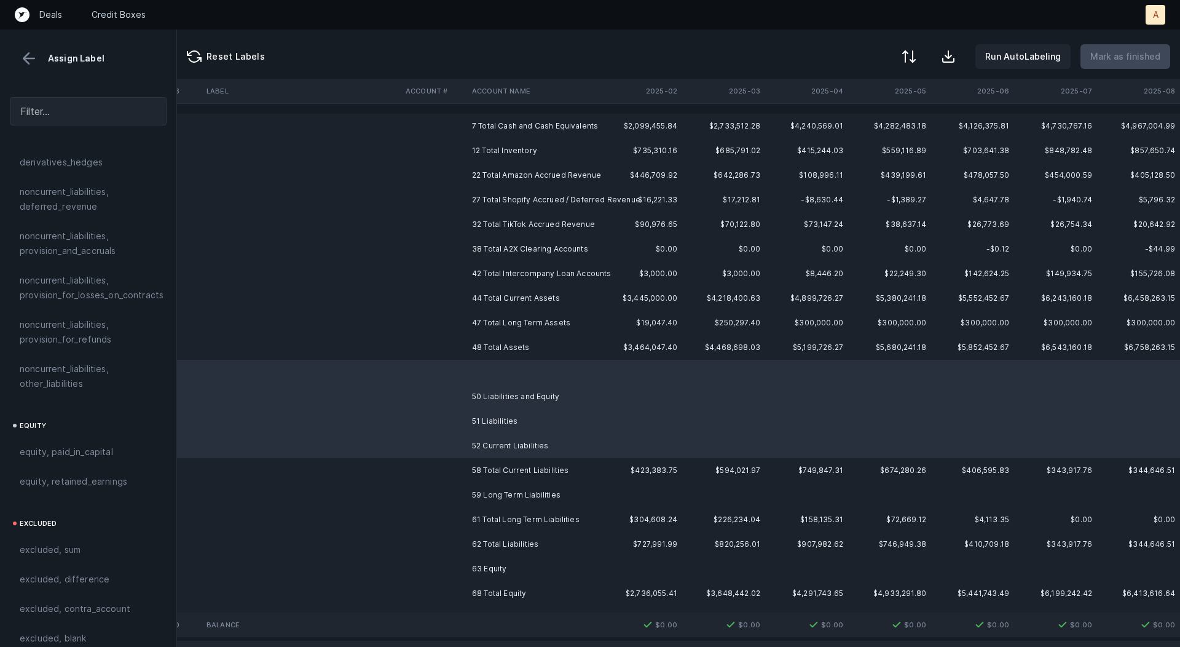
click at [494, 490] on td "59 Long Term Liabilities" at bounding box center [542, 495] width 150 height 25
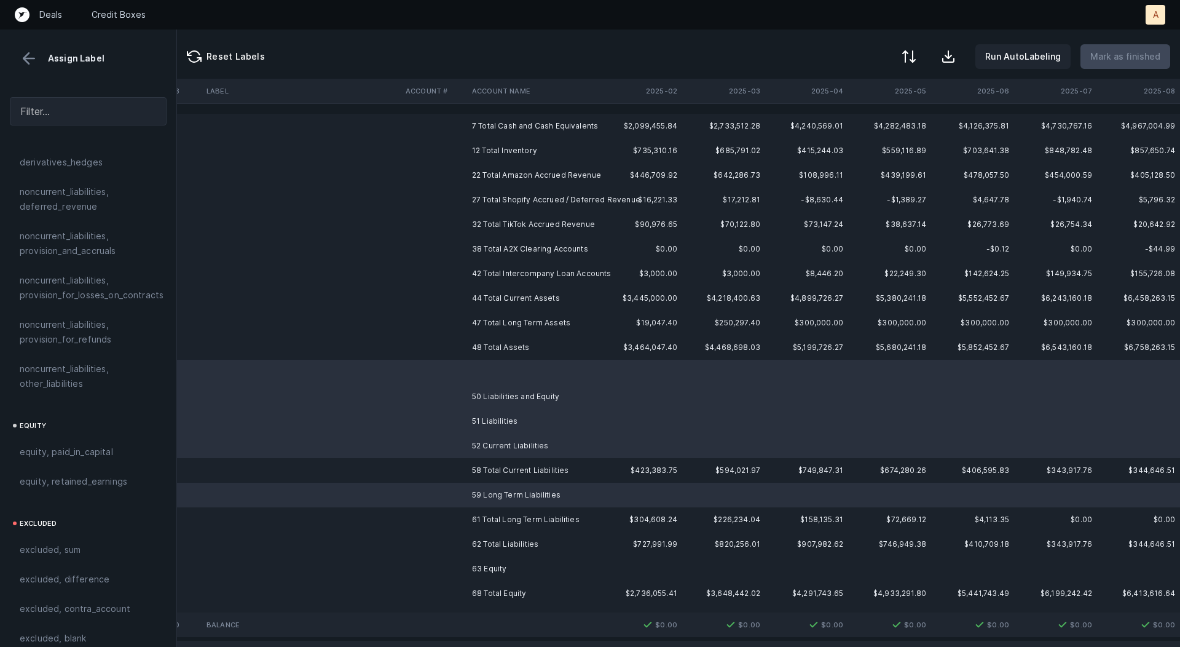
click at [486, 563] on td "63 Equity" at bounding box center [542, 568] width 150 height 25
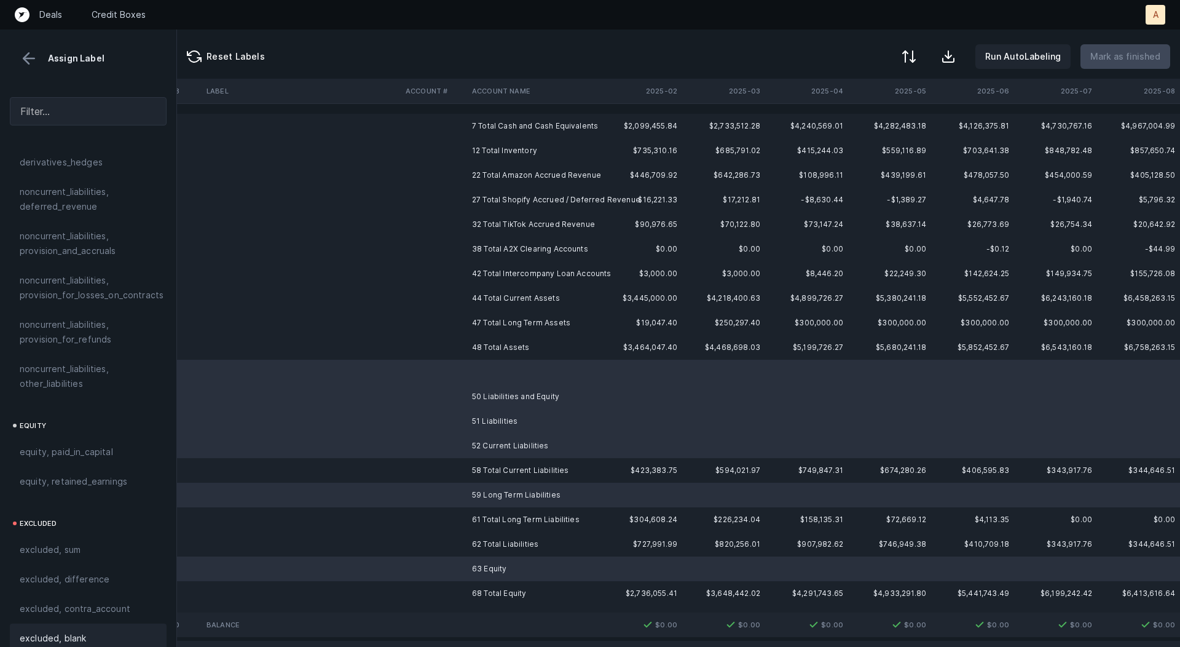
click at [114, 631] on div "excluded, blank" at bounding box center [88, 638] width 137 height 15
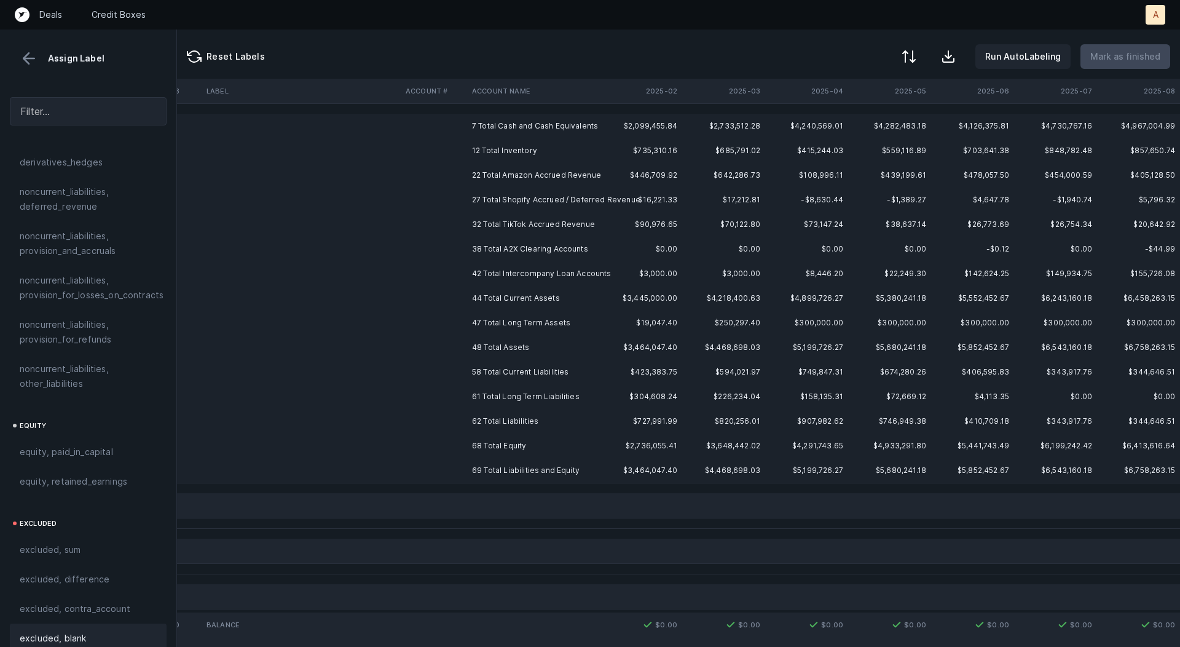
click at [541, 128] on td "7 Total Cash and Cash Equivalents" at bounding box center [542, 126] width 150 height 25
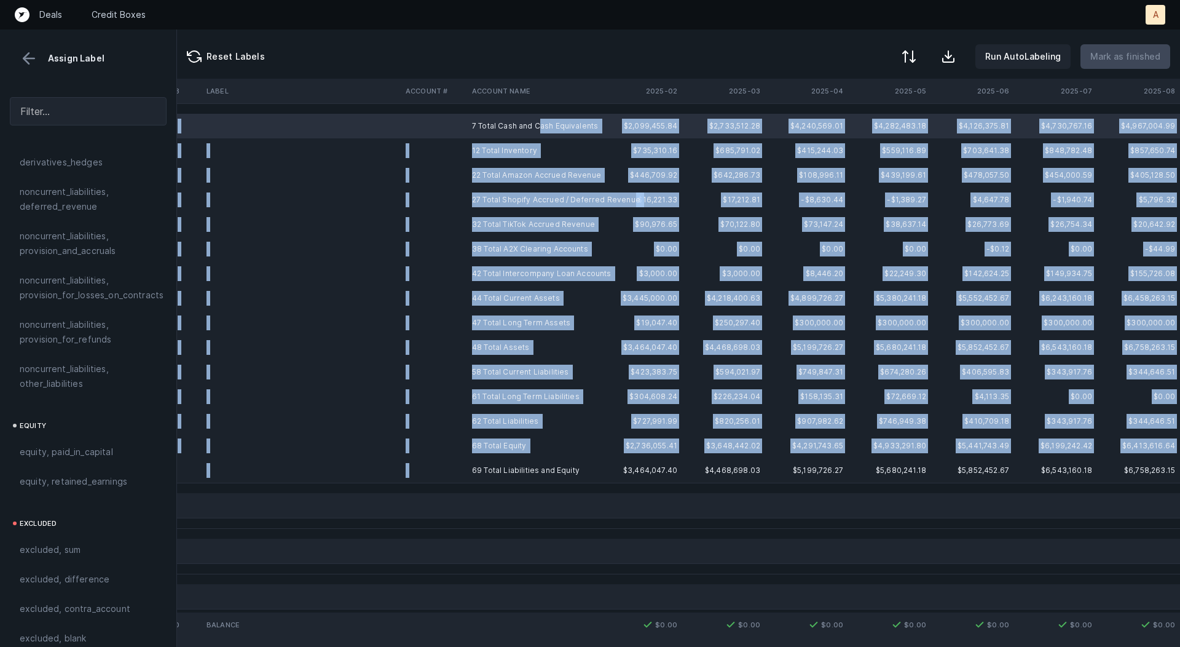
click at [557, 462] on td "69 Total Liabilities and Equity" at bounding box center [542, 470] width 150 height 25
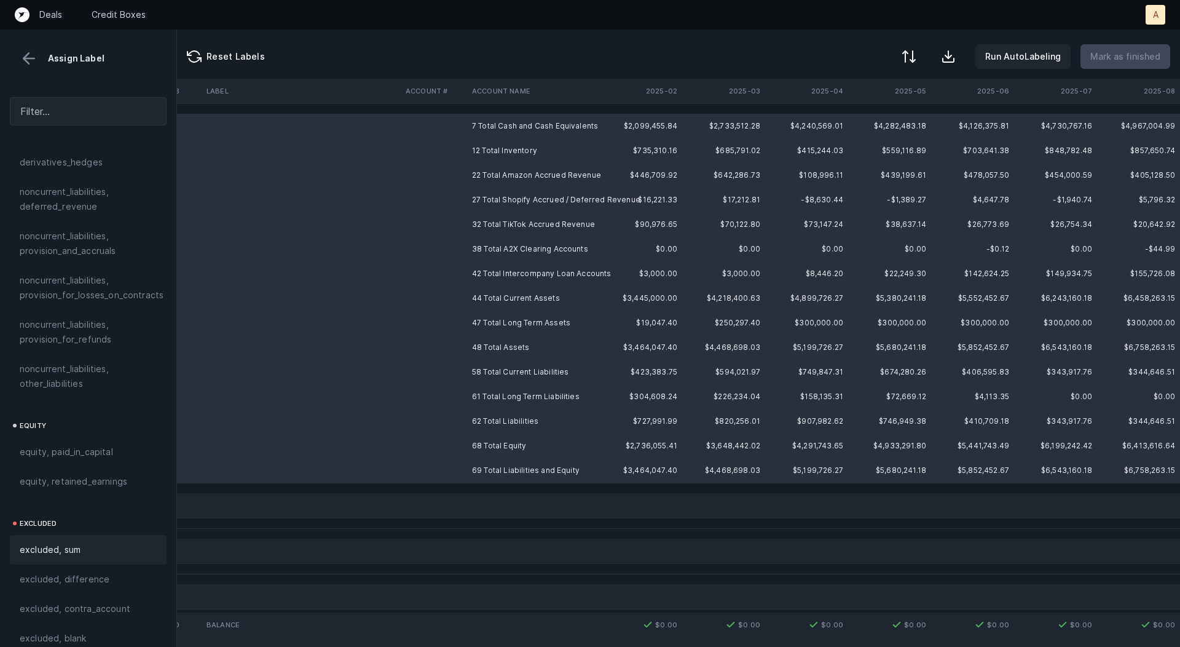
click at [97, 542] on div "excluded, sum" at bounding box center [88, 549] width 137 height 15
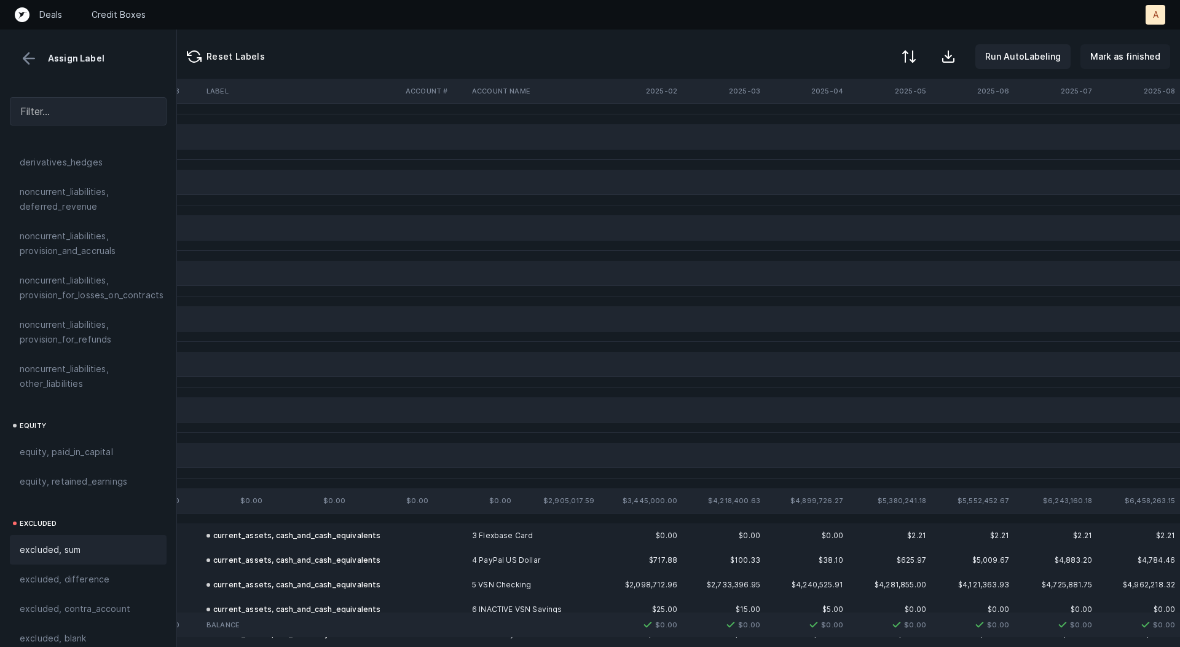
click at [1132, 57] on p "Mark as finished" at bounding box center [1126, 56] width 70 height 15
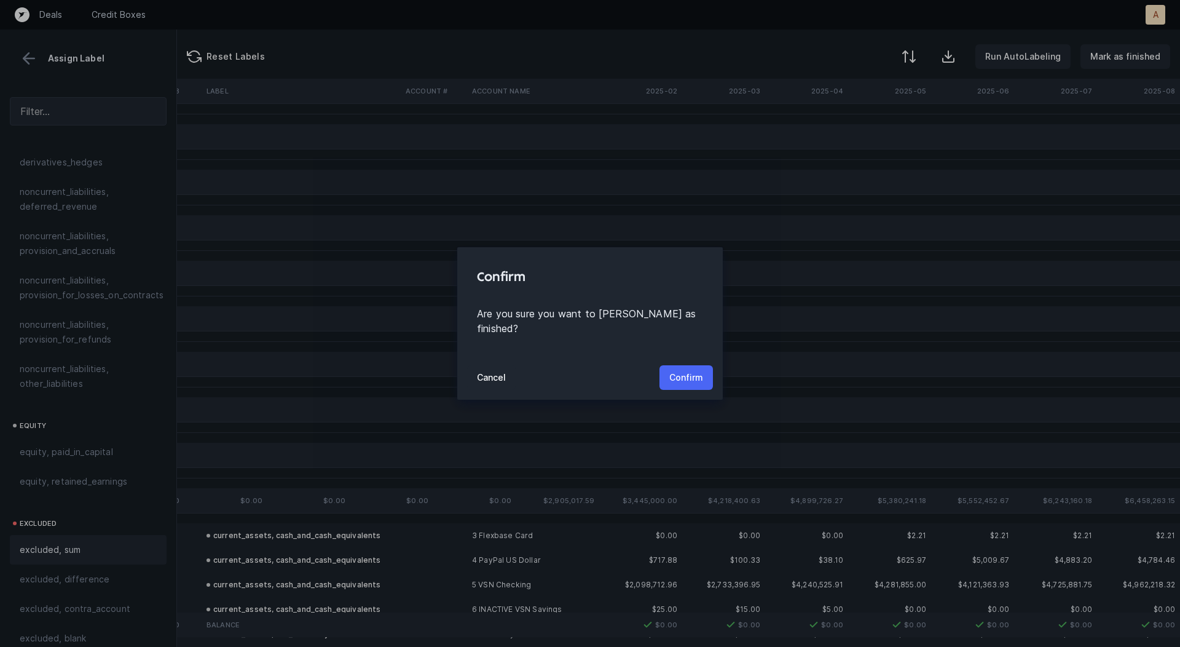
click at [685, 370] on p "Confirm" at bounding box center [687, 377] width 34 height 15
click at [682, 382] on p "Confirm" at bounding box center [687, 377] width 34 height 15
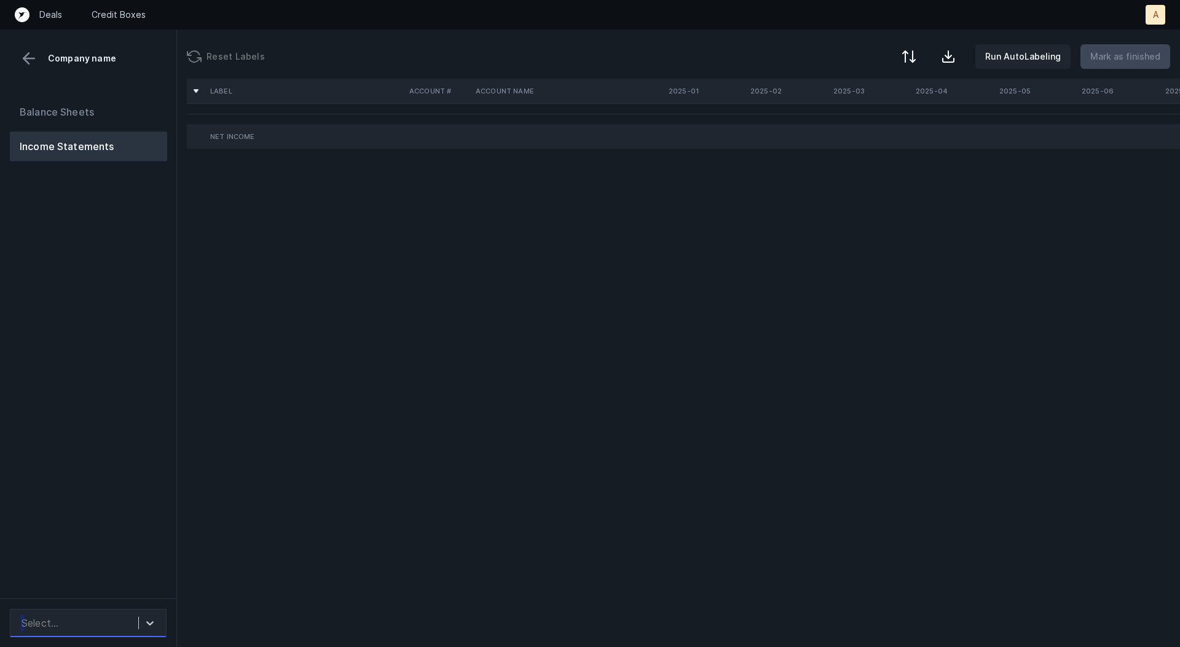
click at [74, 628] on div "Select..." at bounding box center [76, 623] width 123 height 22
click at [130, 588] on div "MSG_P&L(2025)_Cleaned.csv" at bounding box center [88, 589] width 157 height 25
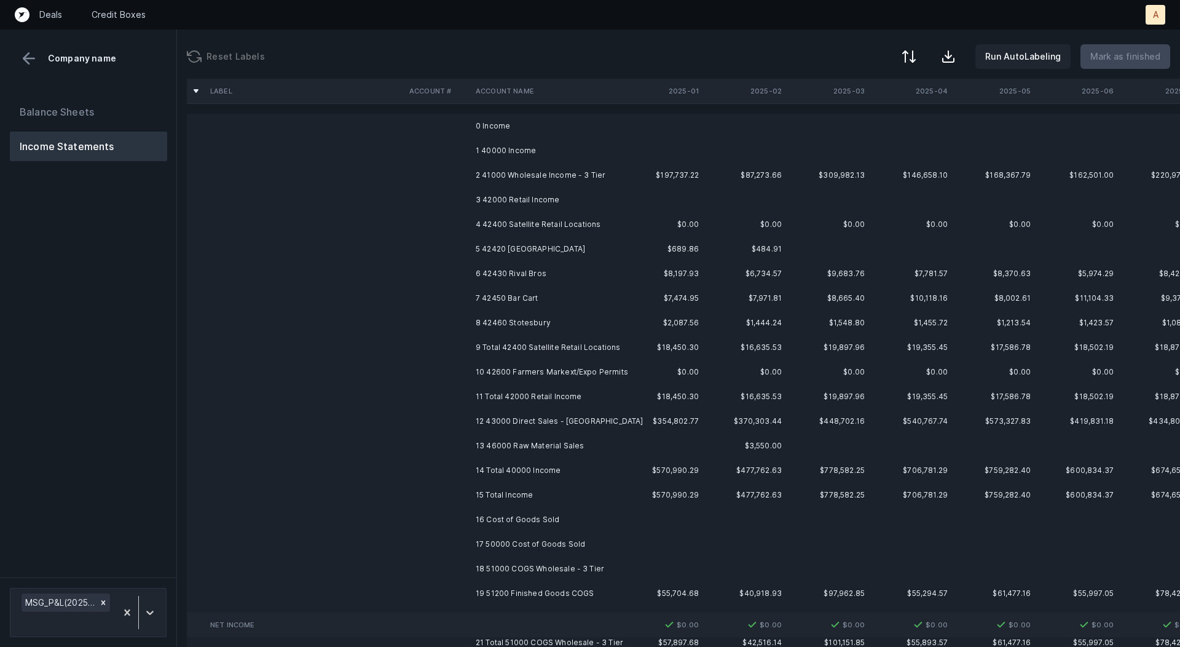
click at [607, 175] on td "2 41000 Wholesale Income - 3 Tier" at bounding box center [546, 175] width 150 height 25
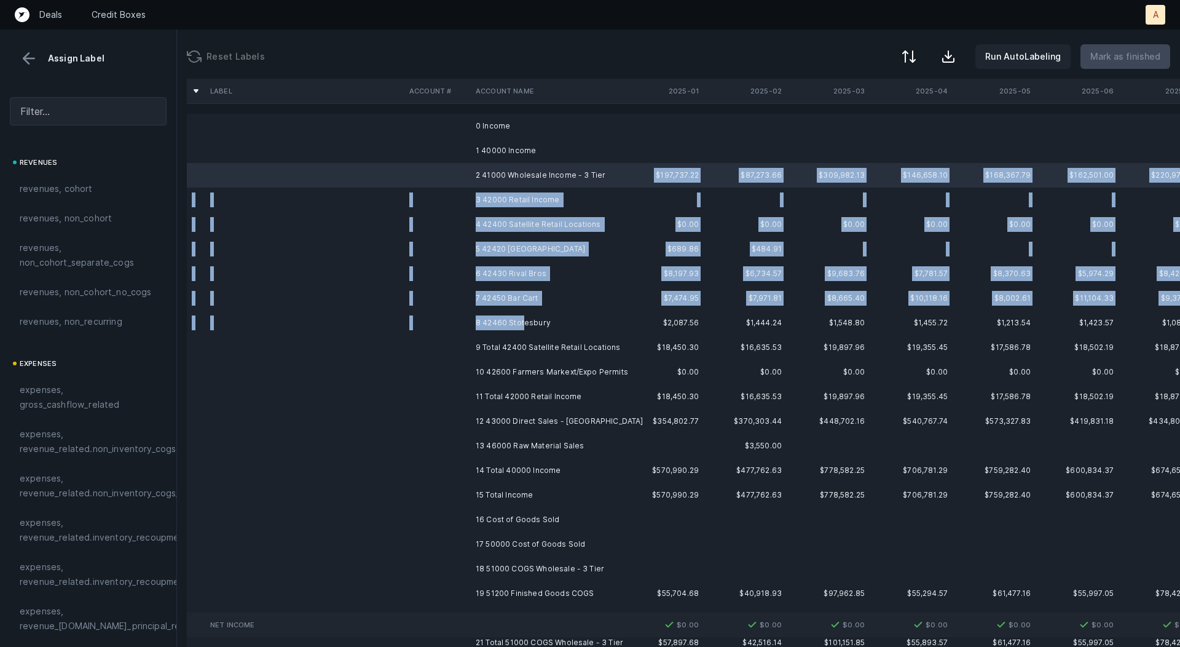
click at [522, 318] on td "8 42460 Stotesbury" at bounding box center [546, 322] width 150 height 25
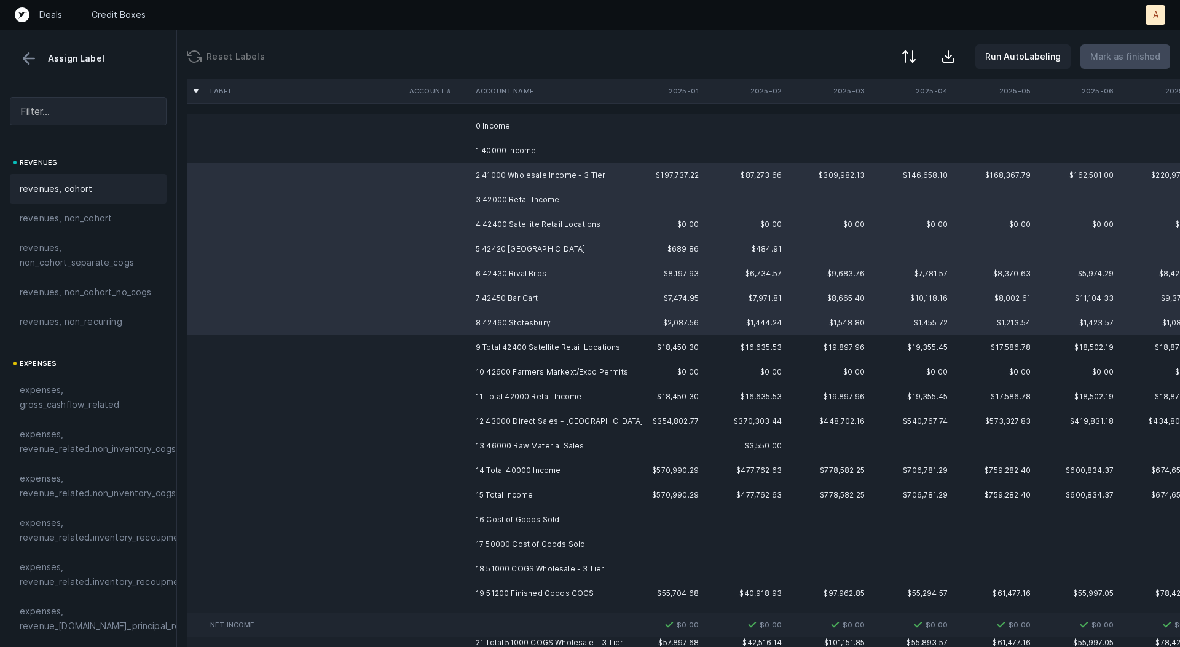
click at [76, 189] on span "revenues, cohort" at bounding box center [56, 188] width 73 height 15
click at [488, 376] on td "10 42600 Farmers Markext/Expo Permits" at bounding box center [546, 372] width 150 height 25
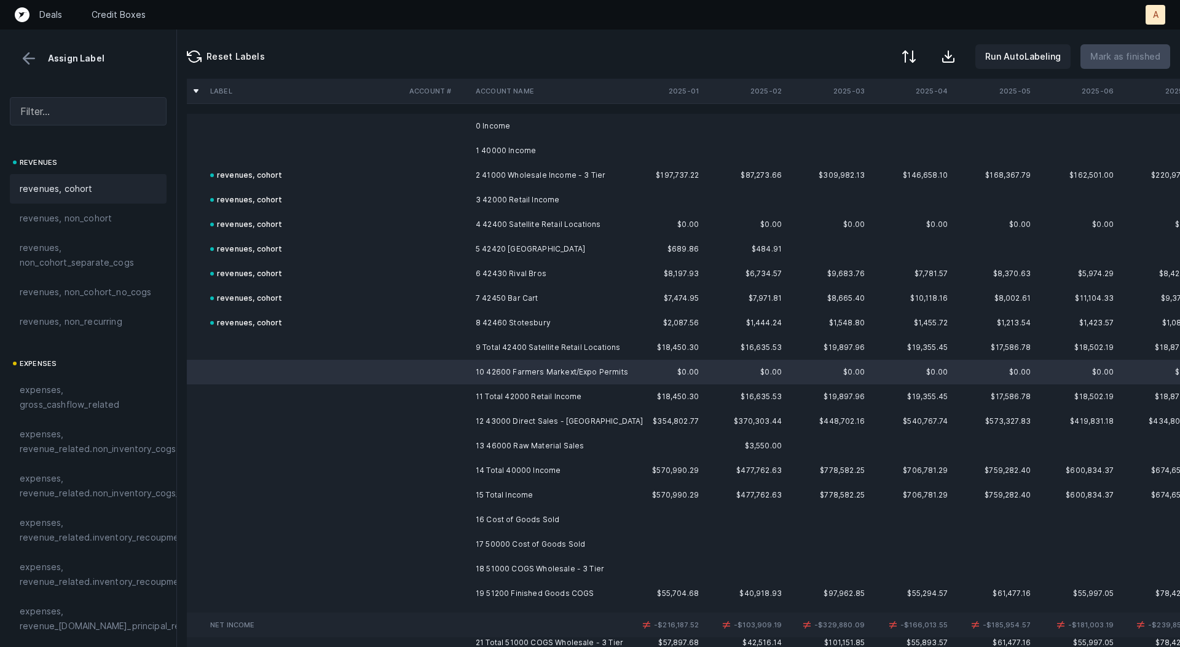
click at [66, 184] on span "revenues, cohort" at bounding box center [56, 188] width 73 height 15
click at [552, 424] on td "12 43000 Direct Sales - [GEOGRAPHIC_DATA]" at bounding box center [546, 421] width 150 height 25
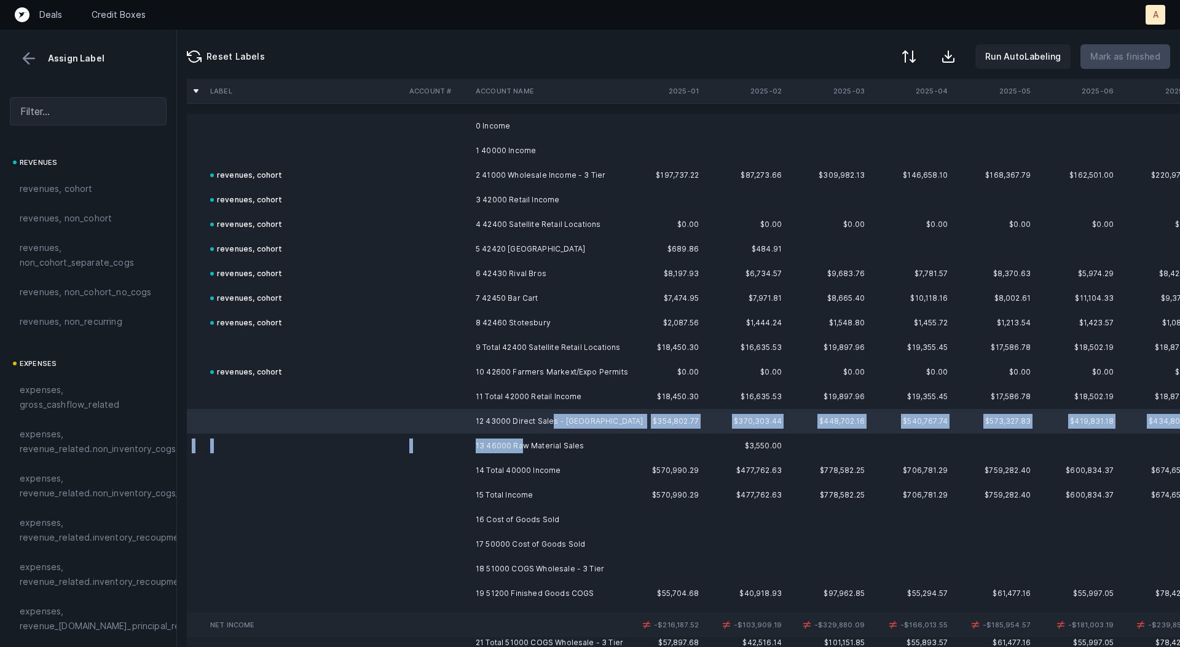
click at [523, 443] on td "13 46000 Raw Material Sales" at bounding box center [546, 445] width 150 height 25
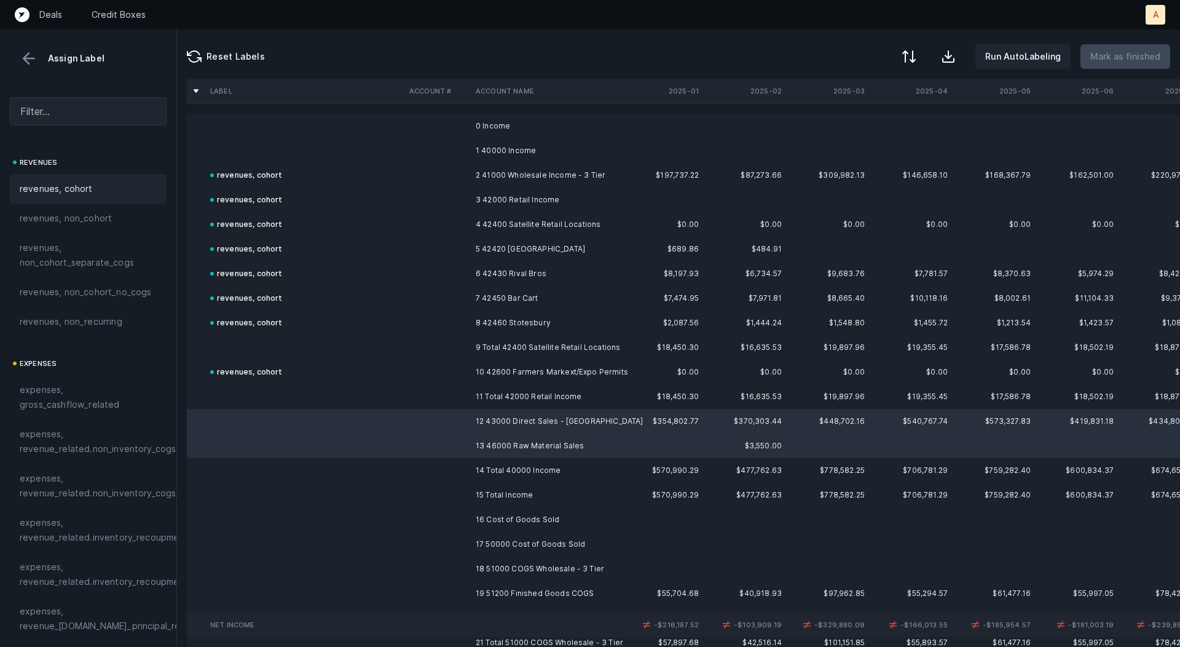
click at [82, 178] on div "revenues, cohort" at bounding box center [88, 189] width 157 height 30
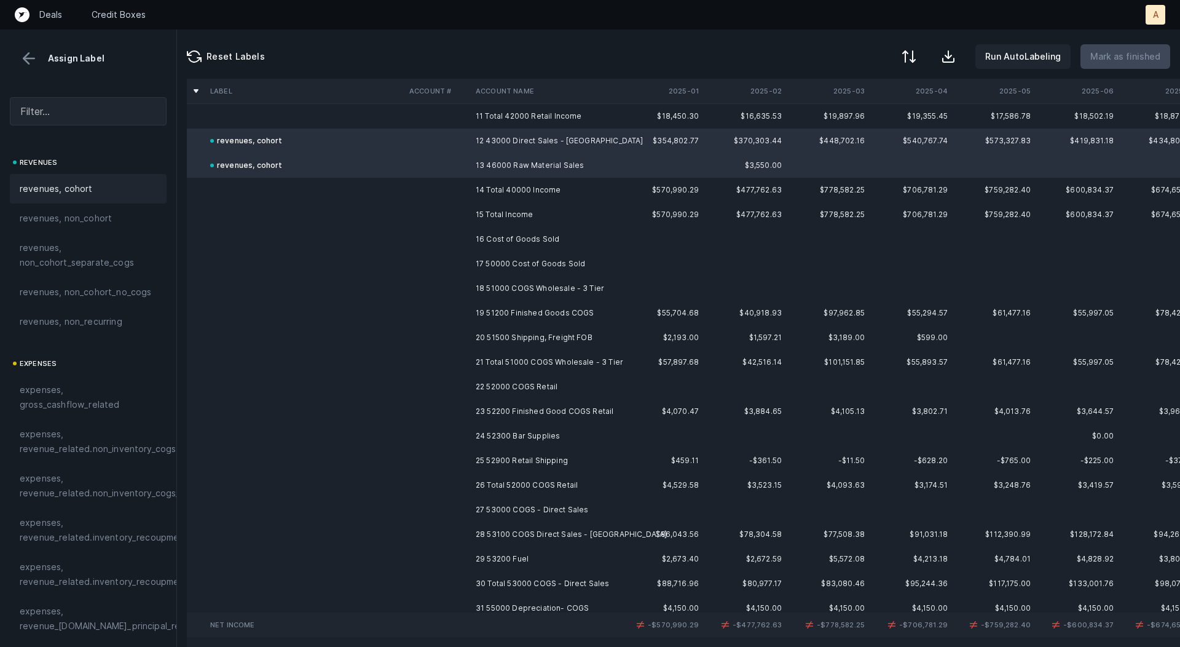
scroll to position [284, 0]
click at [577, 261] on td "17 50000 Cost of Goods Sold" at bounding box center [546, 260] width 150 height 25
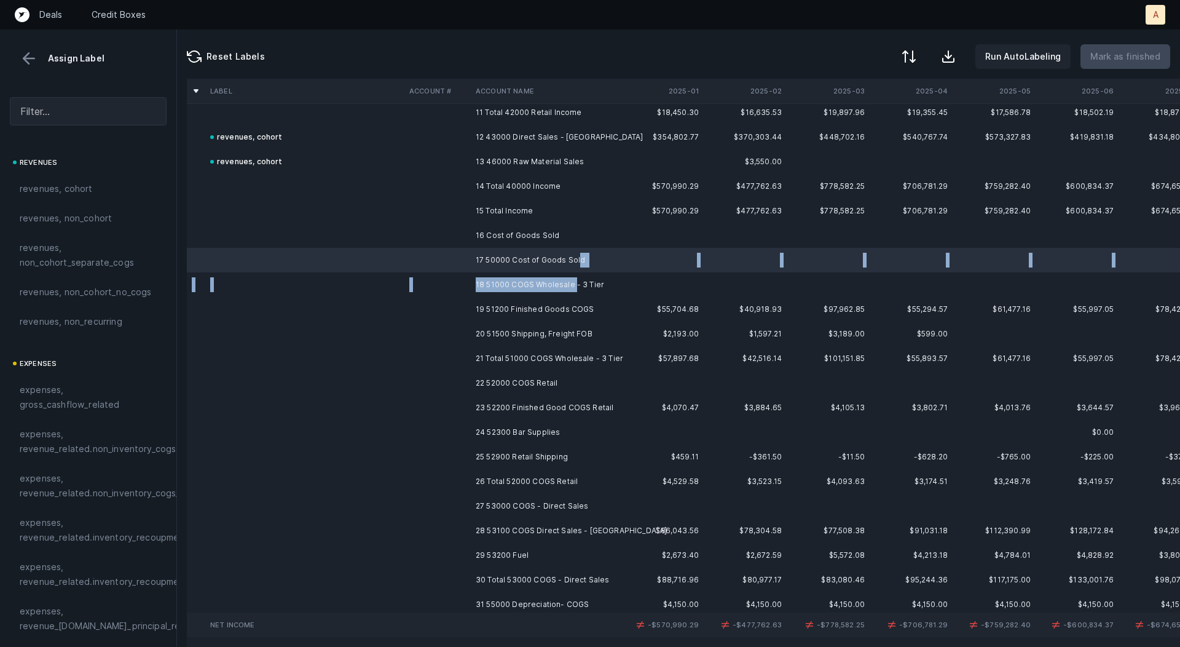
click at [574, 286] on td "18 51000 COGS Wholesale - 3 Tier" at bounding box center [546, 284] width 150 height 25
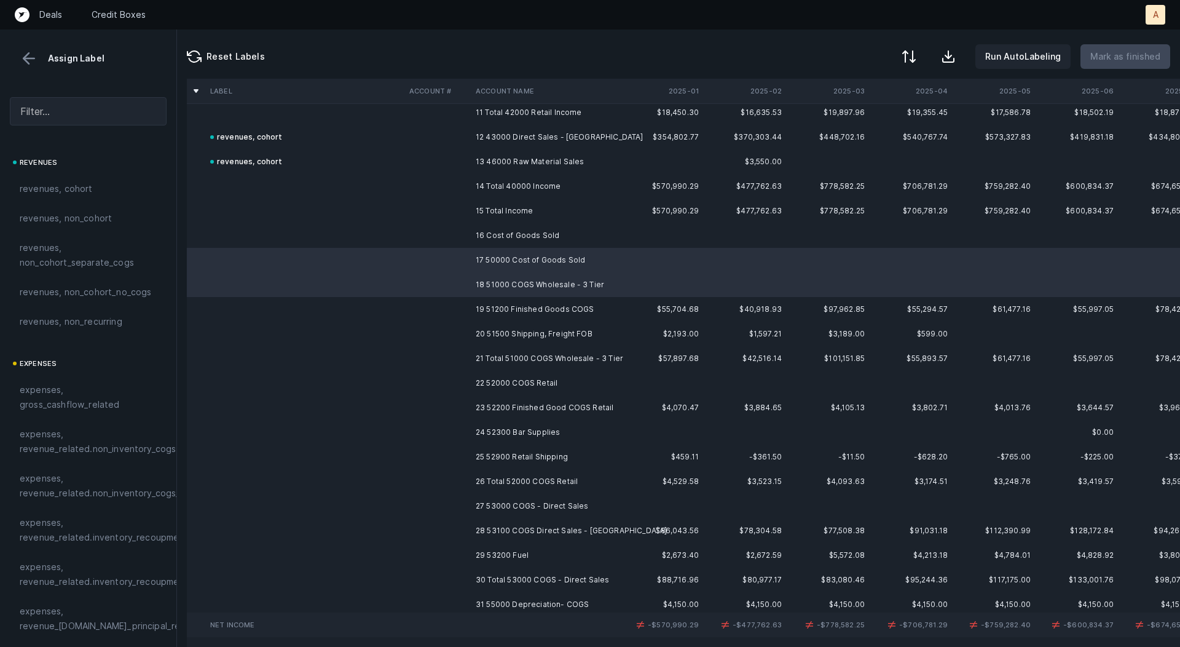
click at [555, 311] on td "19 51200 Finished Goods COGS" at bounding box center [546, 309] width 150 height 25
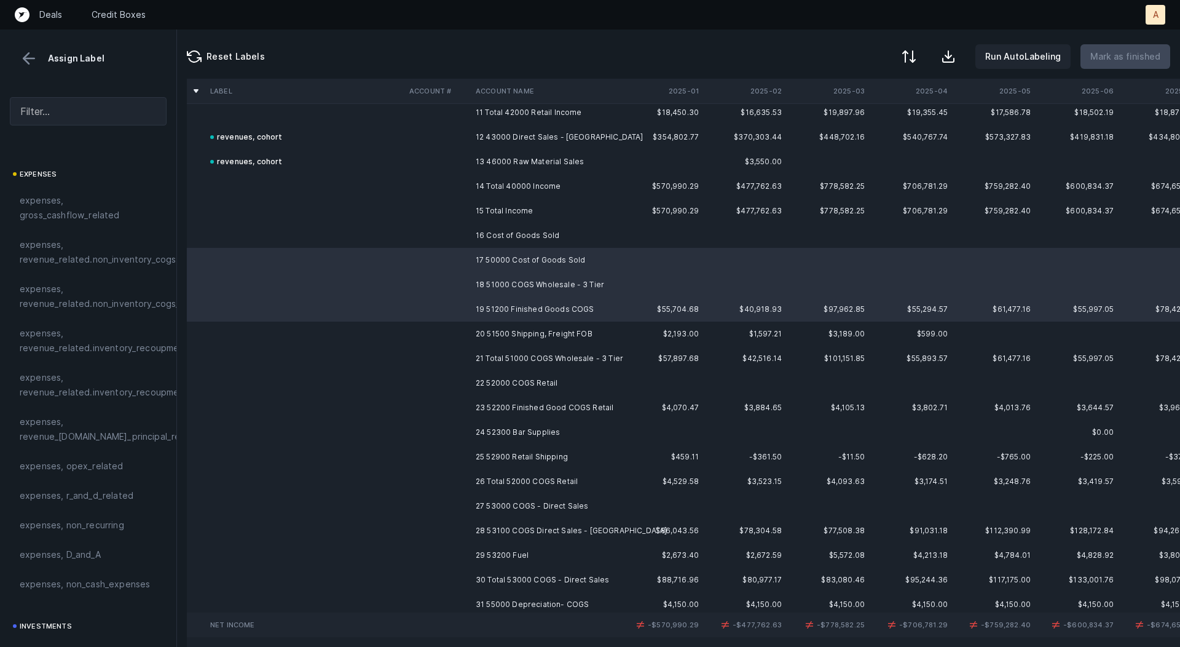
scroll to position [204, 0]
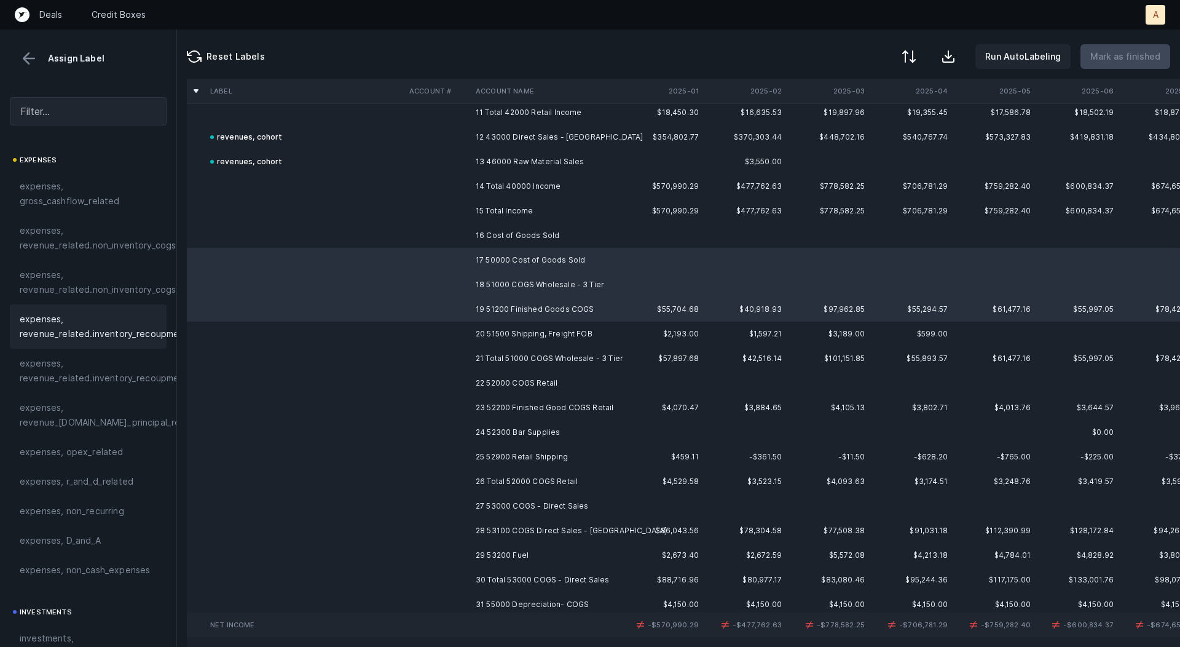
click at [110, 324] on span "expenses, revenue_related.inventory_recoupment" at bounding box center [104, 327] width 168 height 30
click at [488, 328] on td "20 51500 Shipping, Freight FOB" at bounding box center [546, 334] width 150 height 25
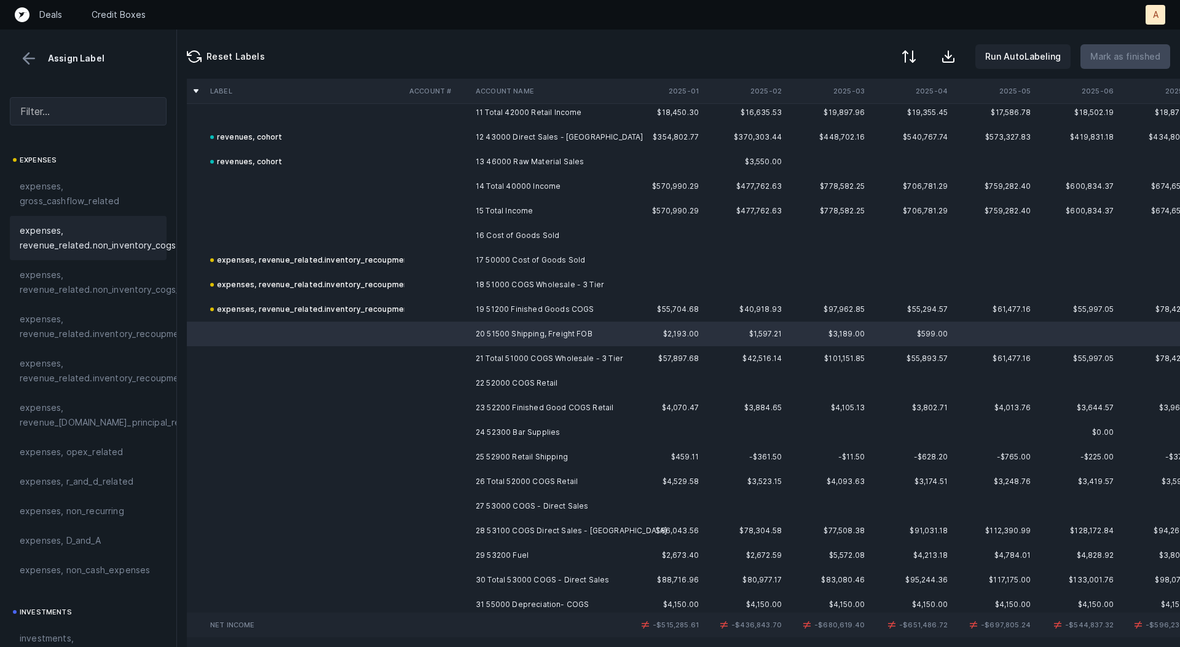
click at [104, 243] on span "expenses, revenue_related.non_inventory_cogs" at bounding box center [98, 238] width 156 height 30
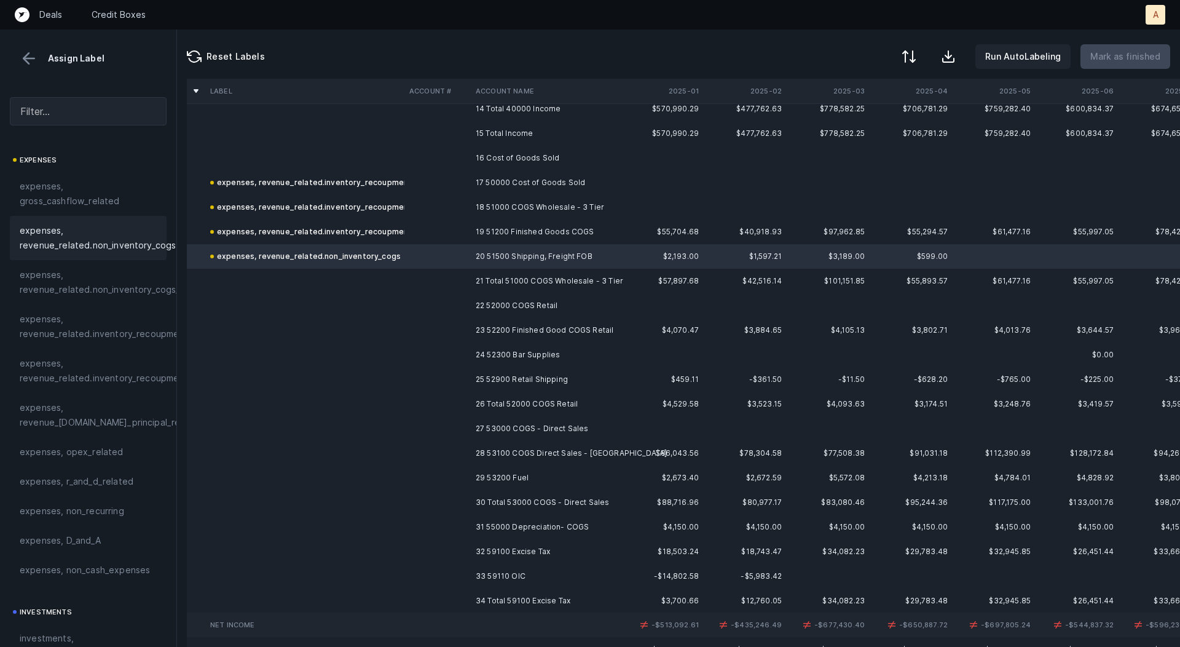
scroll to position [380, 0]
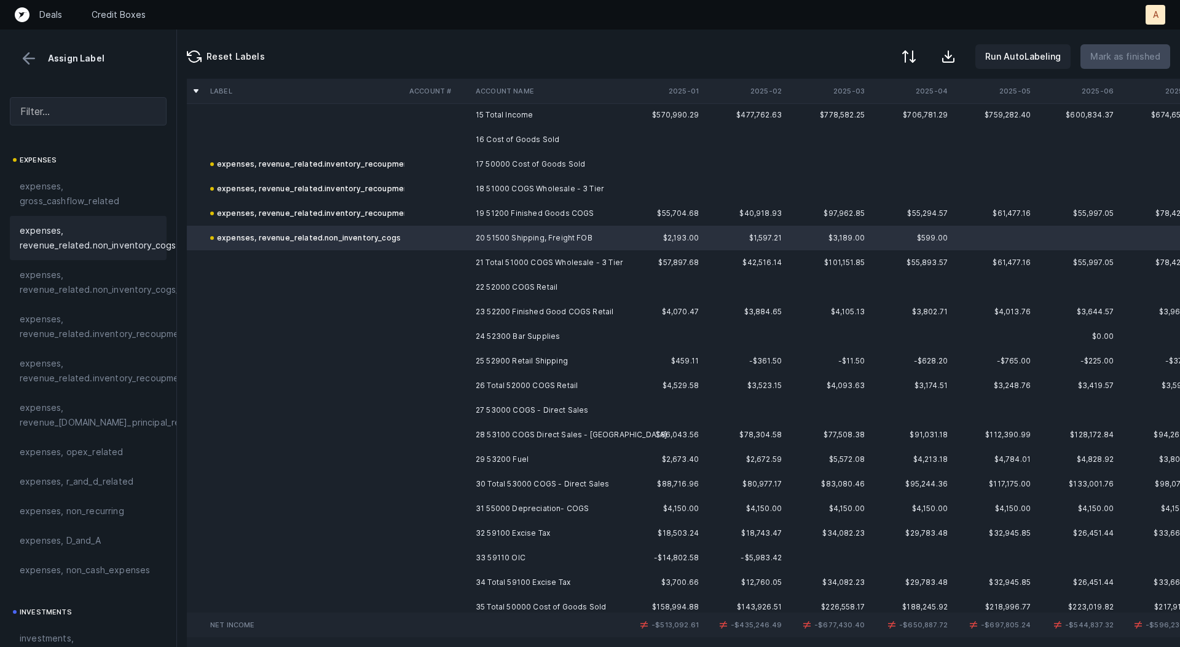
click at [551, 282] on td "22 52000 COGS Retail" at bounding box center [546, 287] width 150 height 25
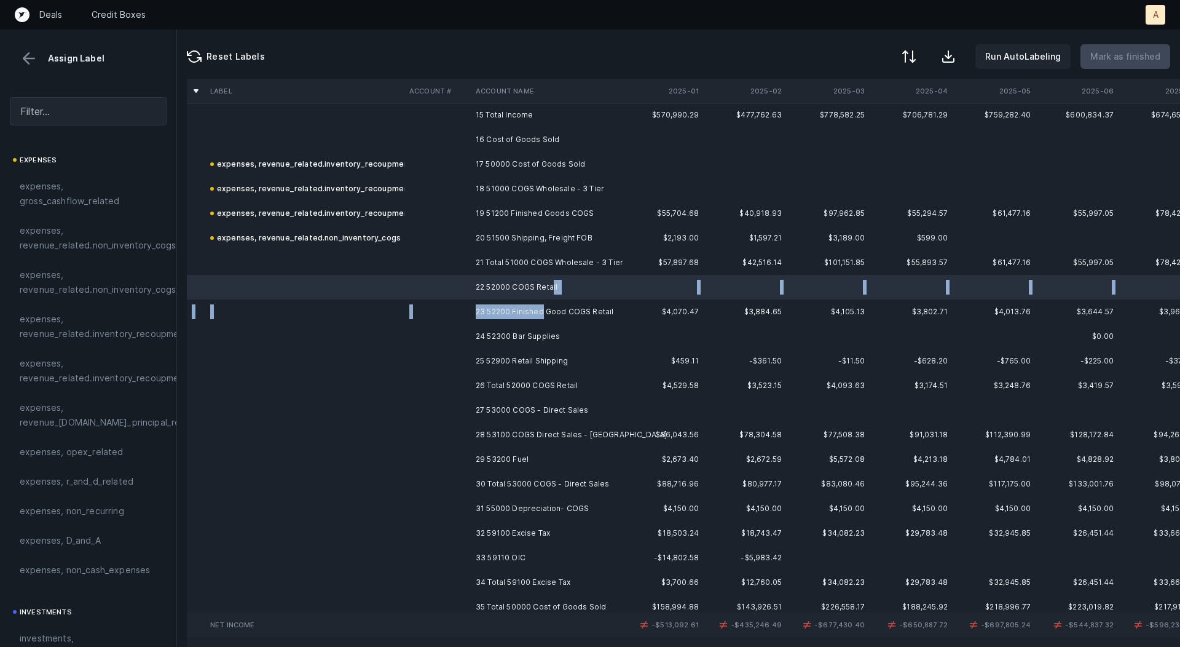
click at [542, 315] on td "23 52200 Finished Good COGS Retail" at bounding box center [546, 311] width 150 height 25
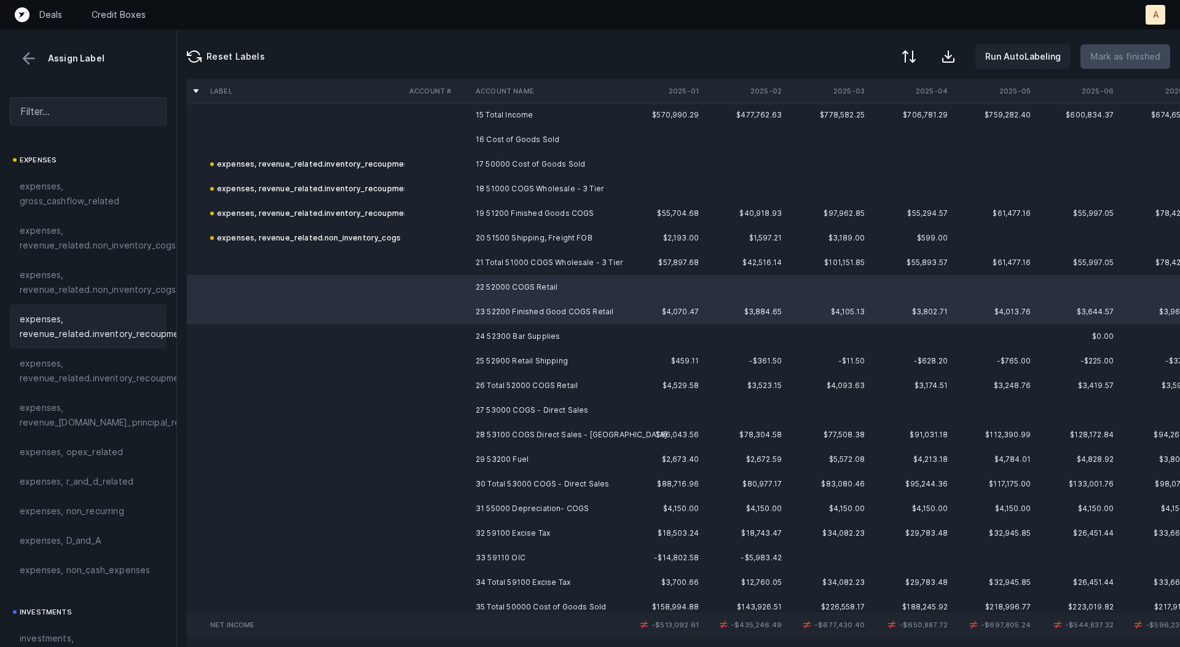
click at [102, 312] on span "expenses, revenue_related.inventory_recoupment" at bounding box center [104, 327] width 168 height 30
click at [481, 334] on td "24 52300 Bar Supplies" at bounding box center [546, 336] width 150 height 25
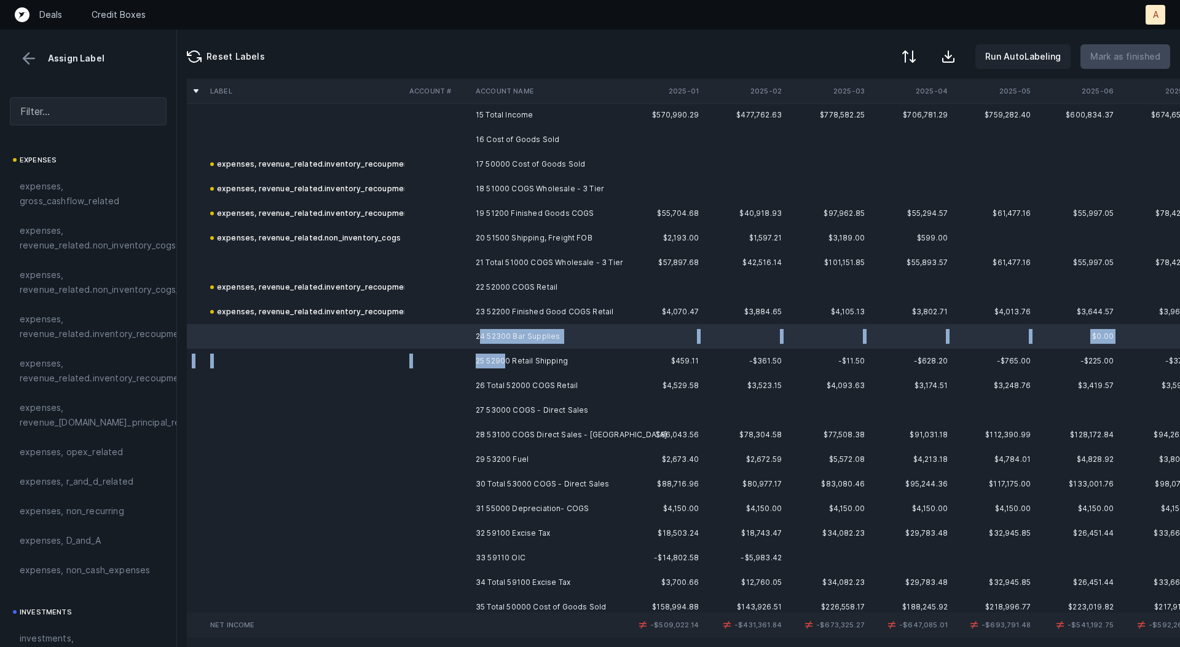
click at [505, 360] on td "25 52900 Retail Shipping" at bounding box center [546, 361] width 150 height 25
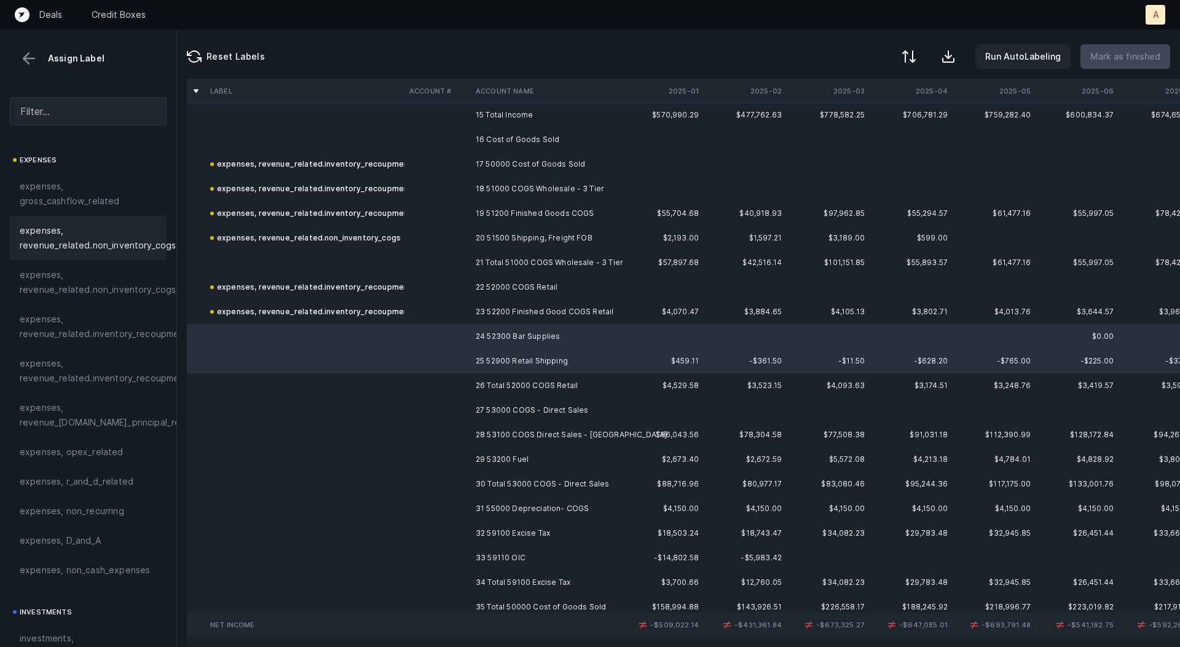
click at [116, 230] on span "expenses, revenue_related.non_inventory_cogs" at bounding box center [98, 238] width 156 height 30
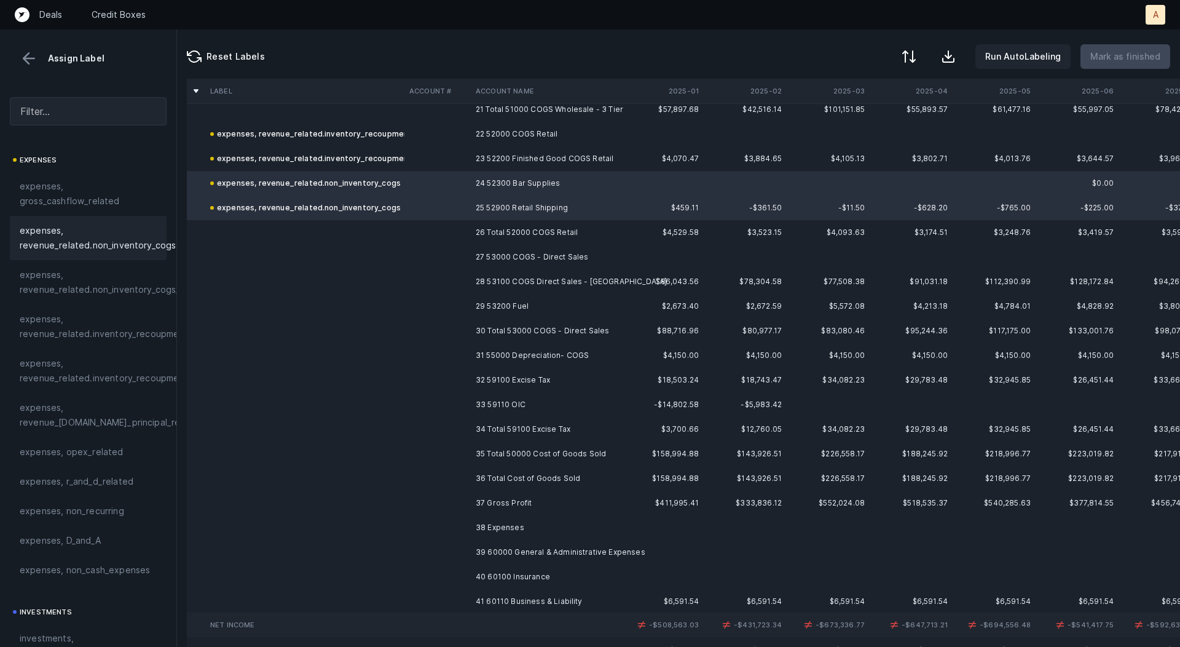
scroll to position [541, 0]
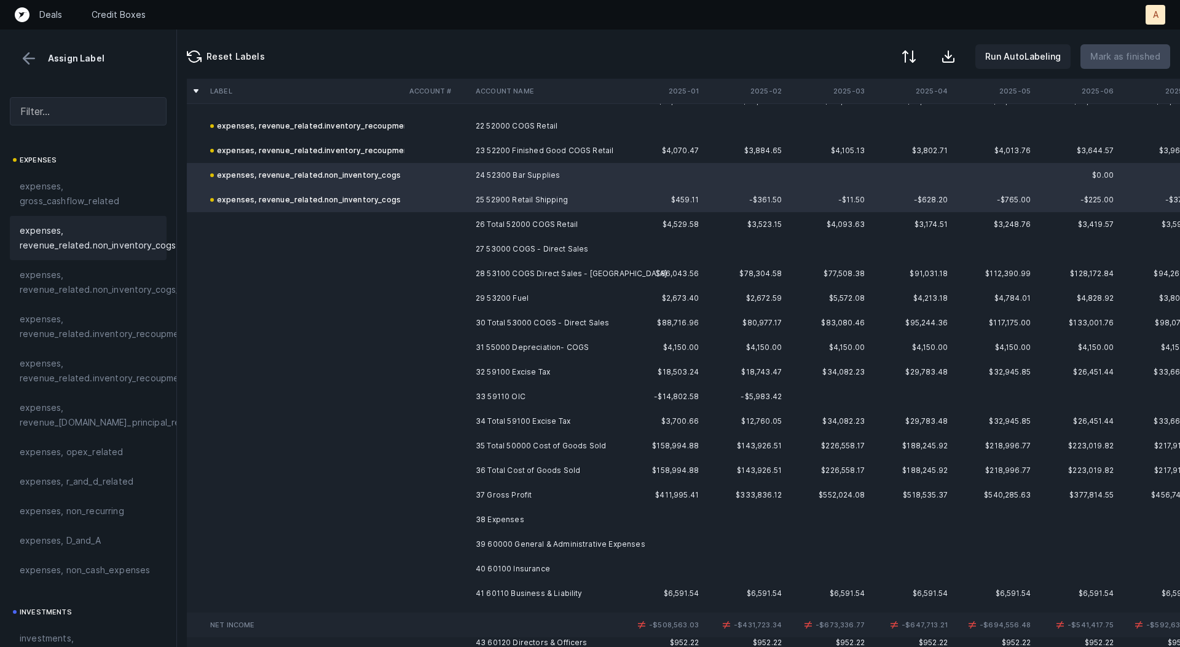
click at [558, 248] on td "27 53000 COGS - Direct Sales" at bounding box center [546, 249] width 150 height 25
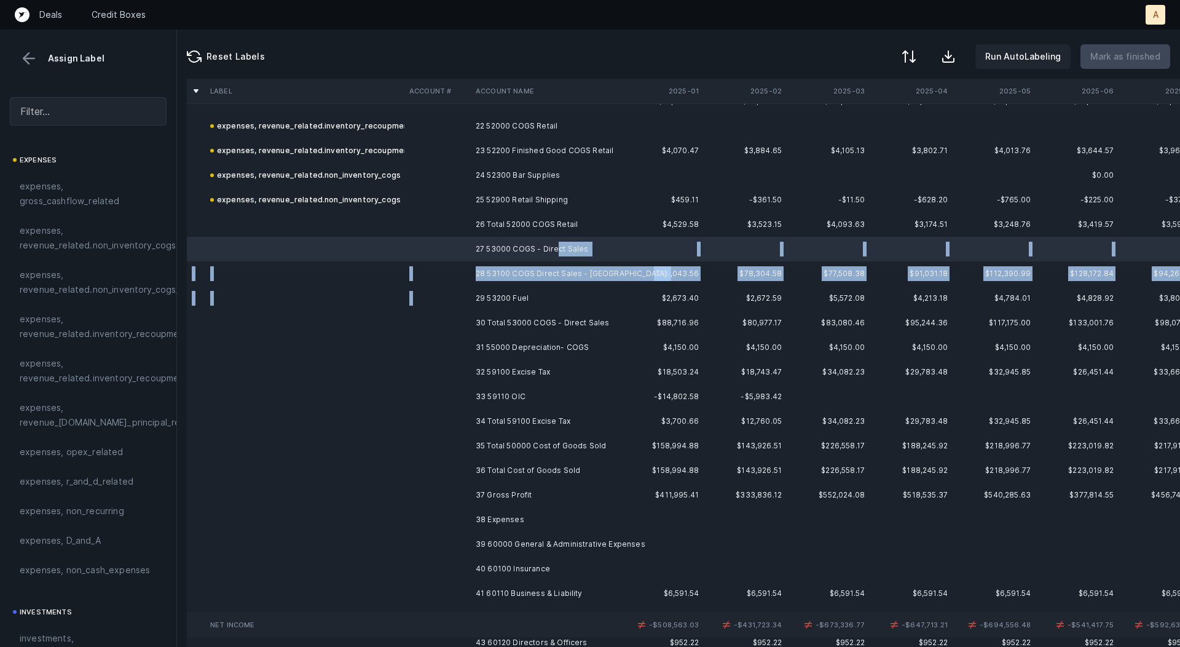
click at [555, 287] on td "29 53200 Fuel" at bounding box center [546, 298] width 150 height 25
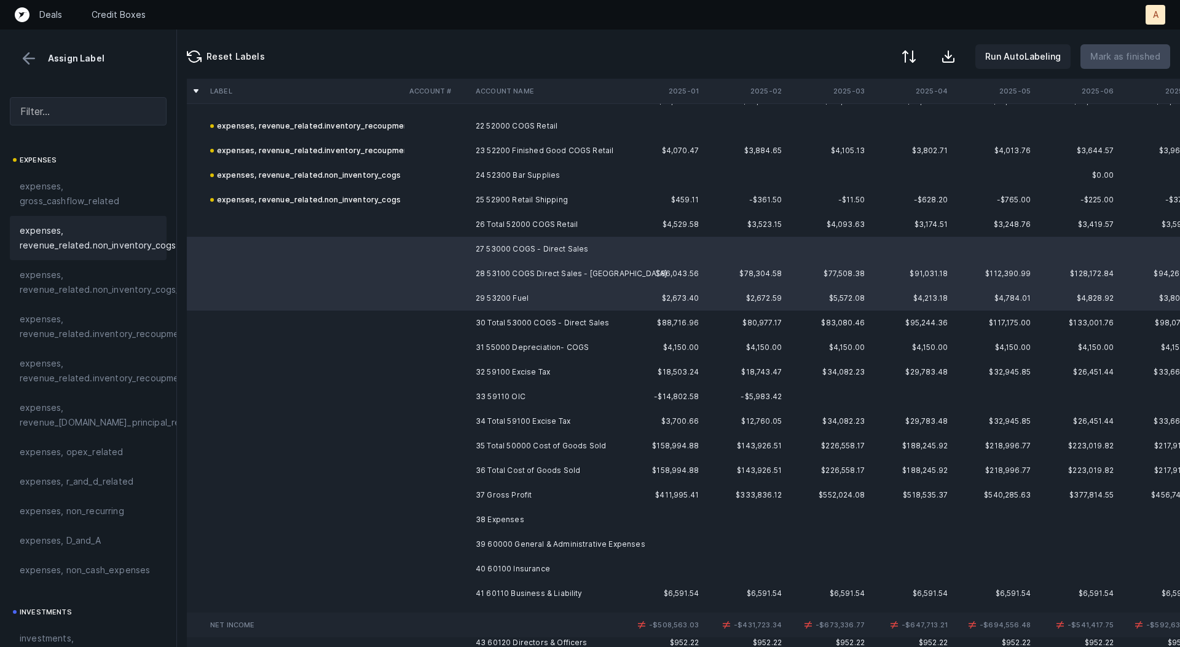
click at [102, 230] on span "expenses, revenue_related.non_inventory_cogs" at bounding box center [98, 238] width 156 height 30
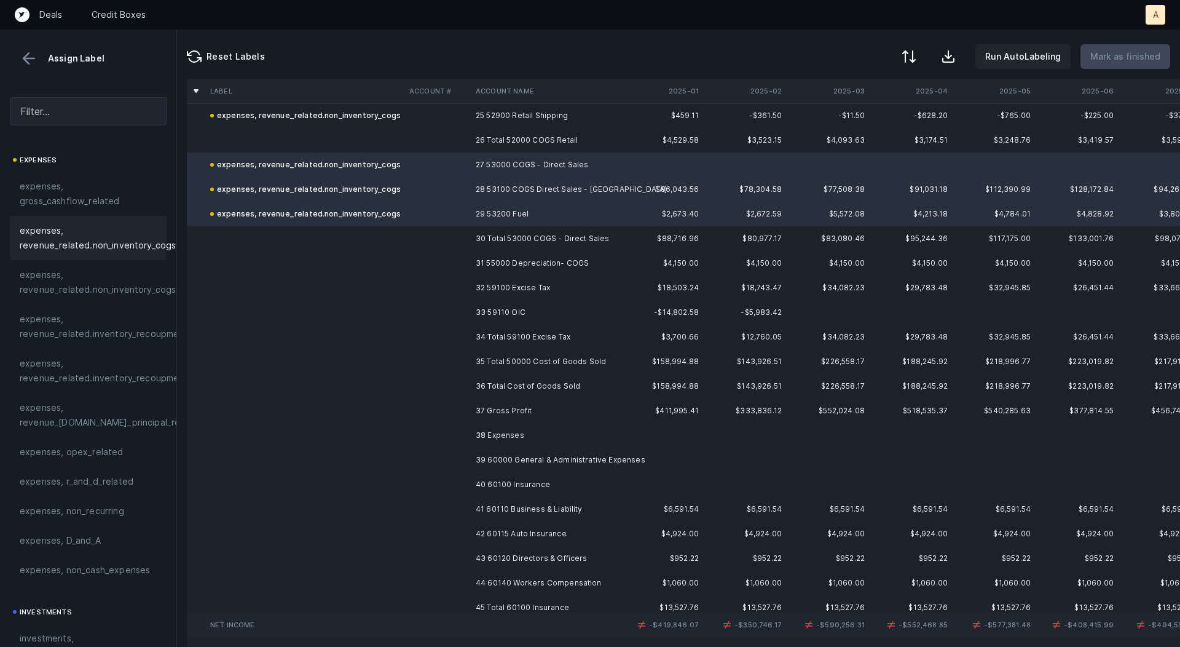
scroll to position [633, 0]
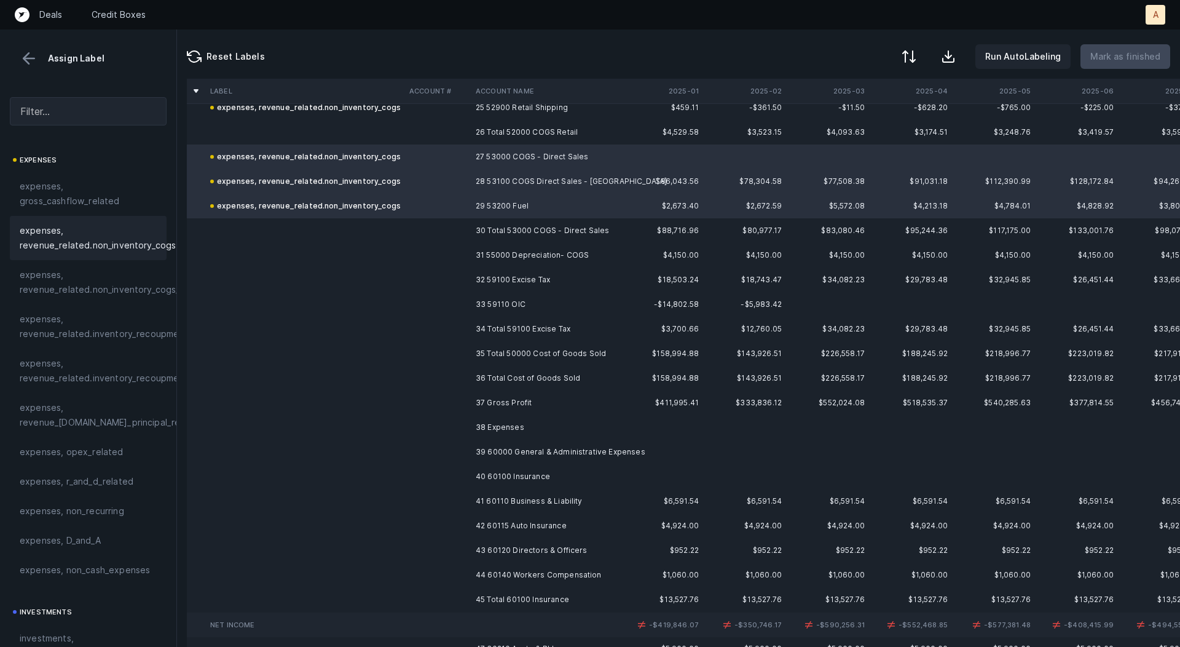
click at [514, 256] on td "31 55000 Depreciation- COGS" at bounding box center [546, 255] width 150 height 25
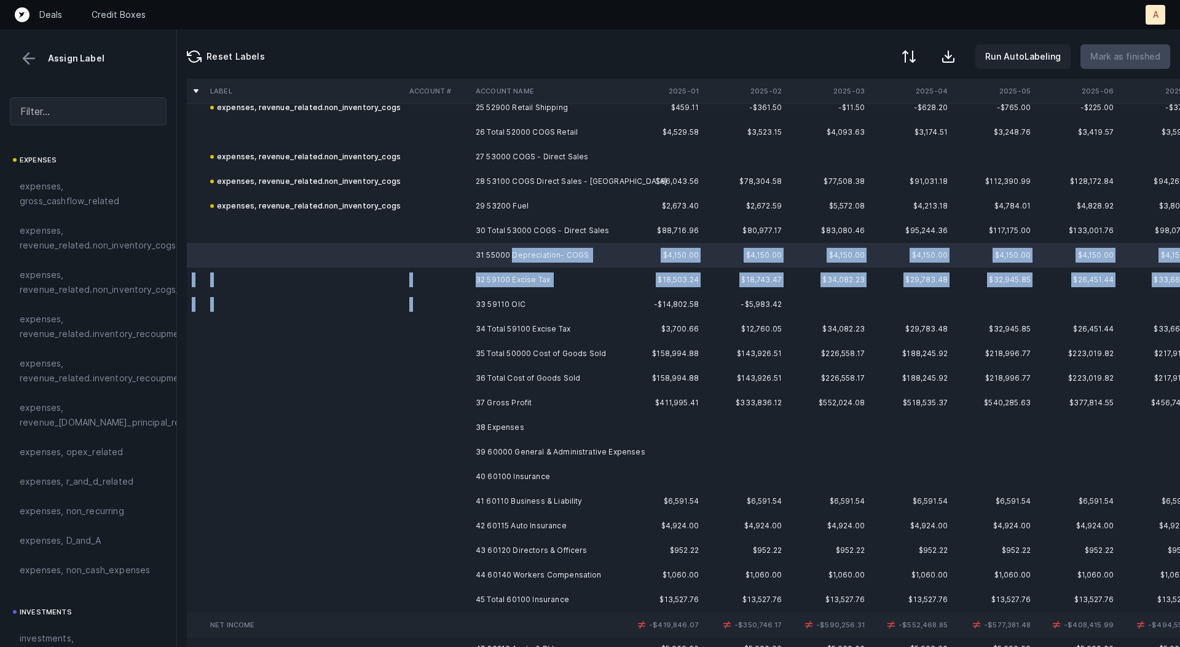
click at [520, 295] on td "33 59110 OIC" at bounding box center [546, 304] width 150 height 25
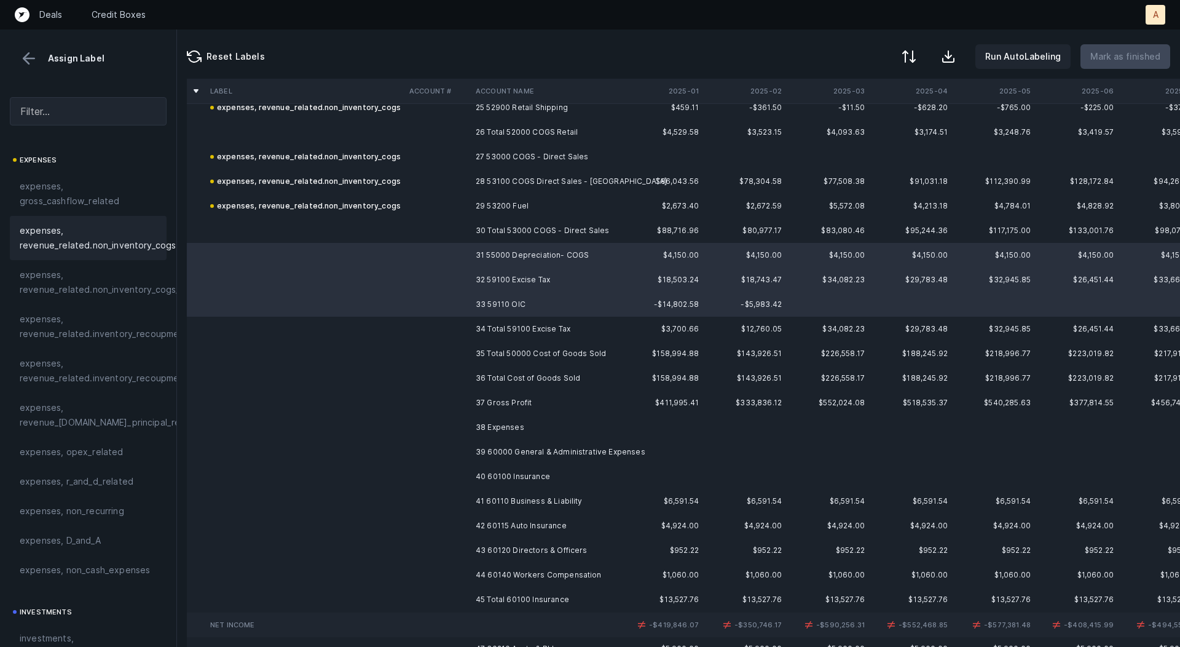
click at [149, 227] on span "expenses, revenue_related.non_inventory_cogs" at bounding box center [98, 238] width 156 height 30
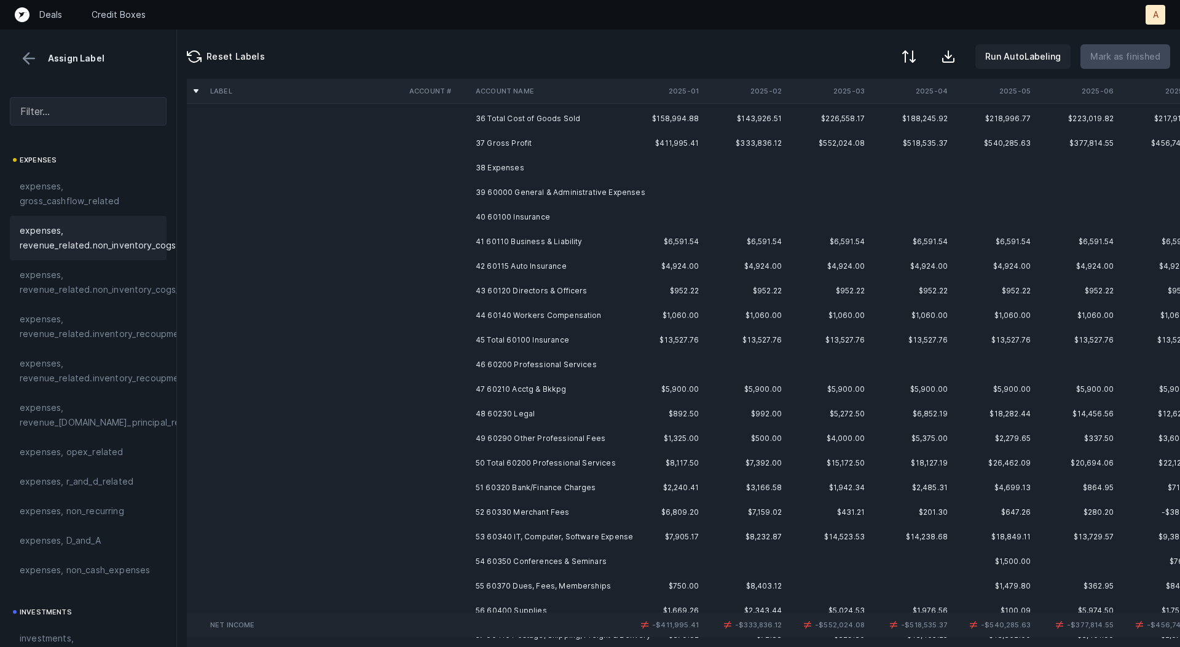
scroll to position [892, 0]
click at [518, 193] on td "39 60000 General & Administrative Expenses" at bounding box center [546, 193] width 150 height 25
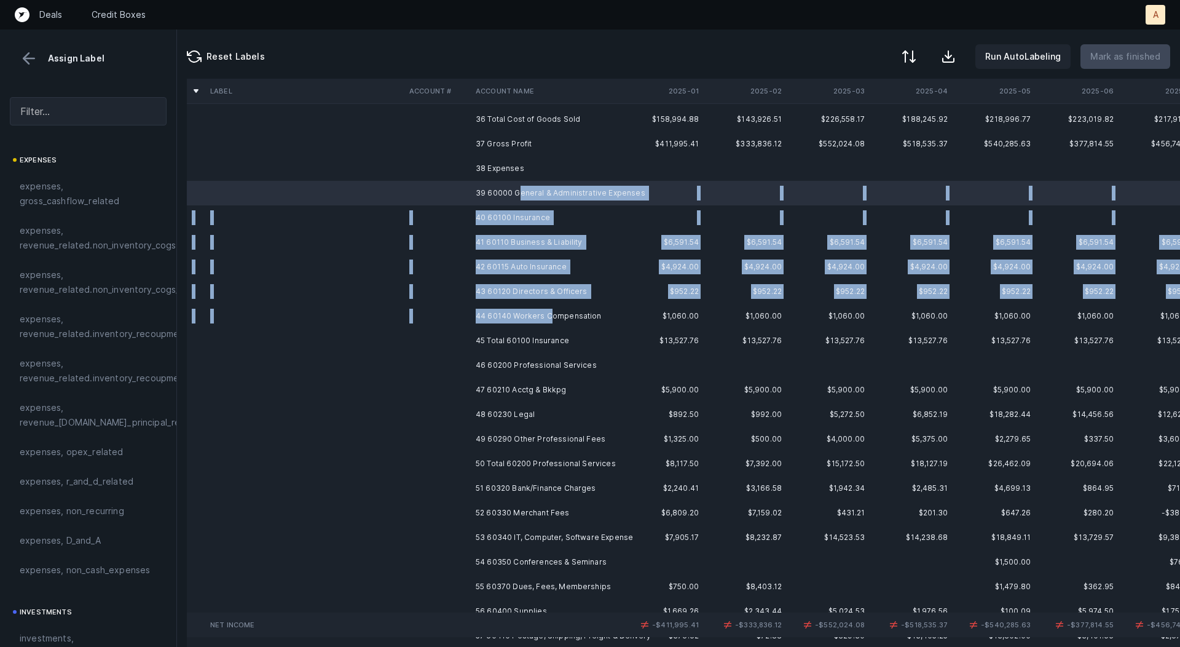
click at [547, 316] on td "44 60140 Workers Compensation" at bounding box center [546, 316] width 150 height 25
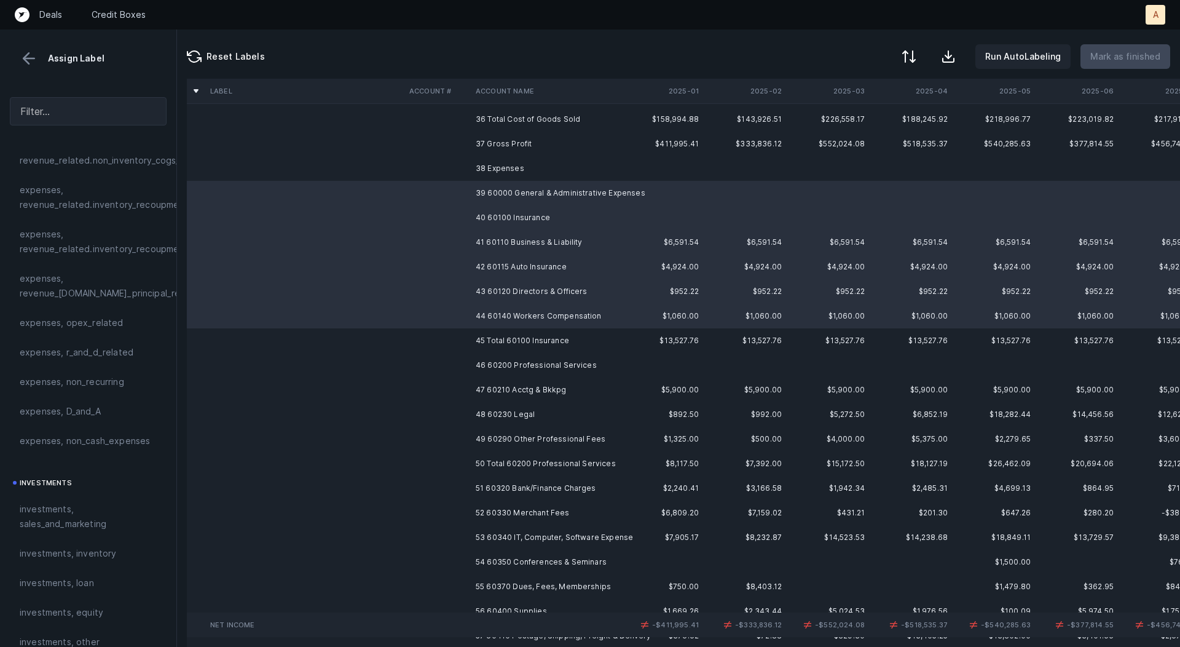
scroll to position [332, 0]
click at [78, 318] on span "expenses, opex_related" at bounding box center [72, 323] width 104 height 15
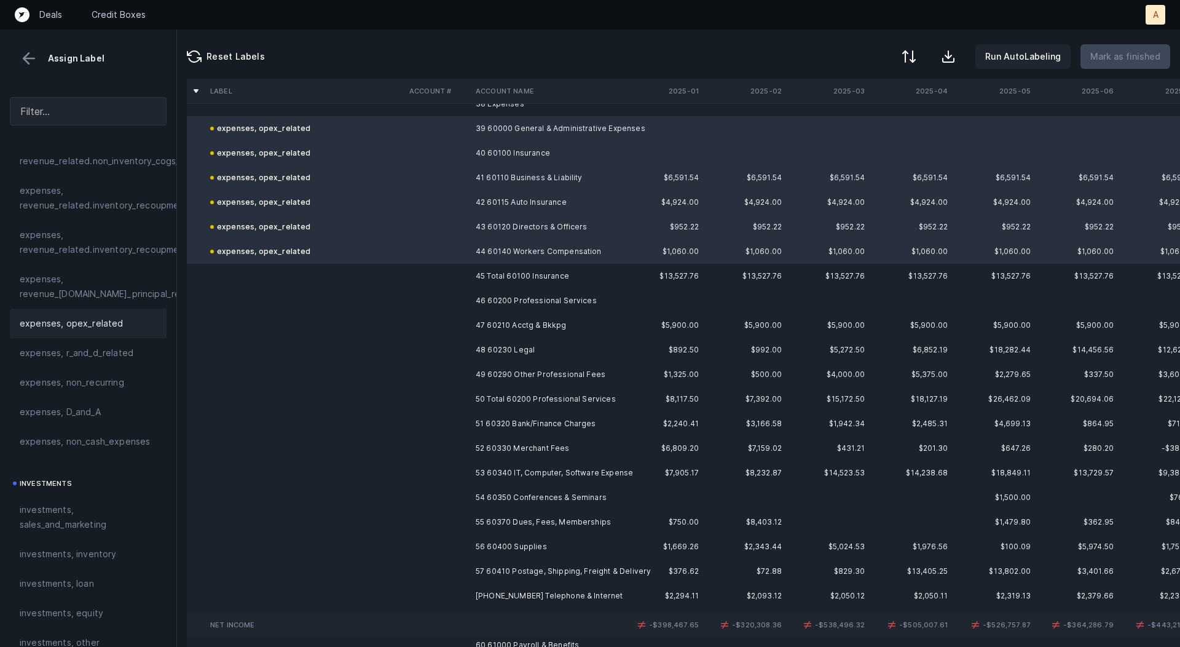
scroll to position [971, 0]
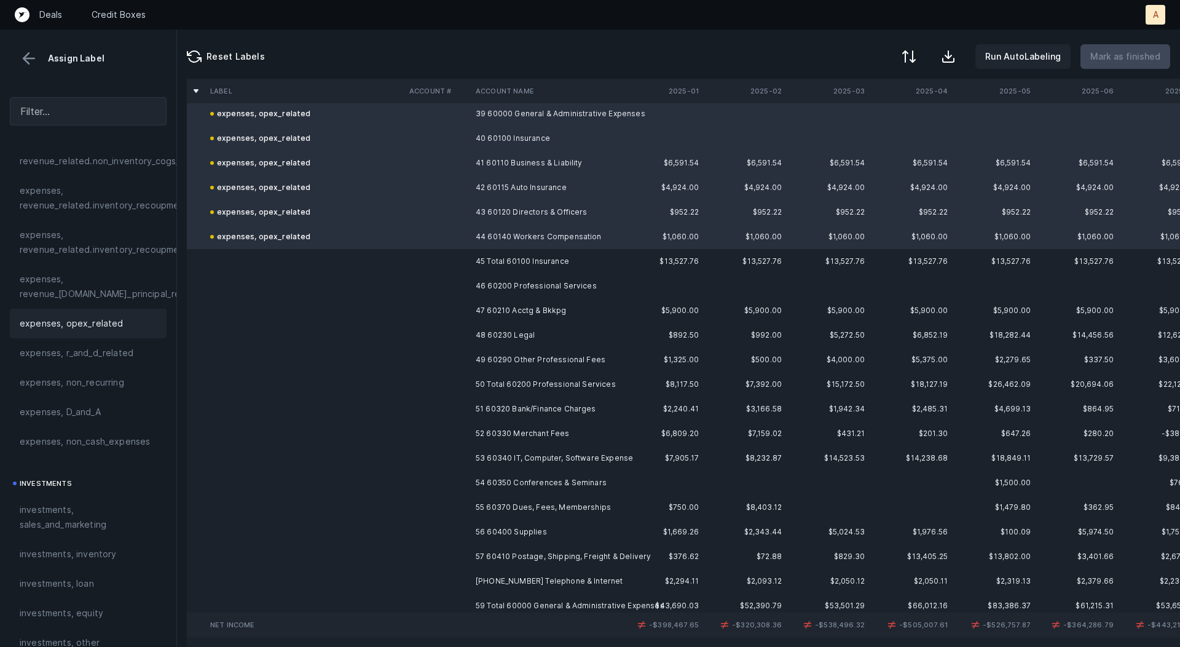
click at [510, 288] on td "46 60200 Professional Services" at bounding box center [546, 286] width 150 height 25
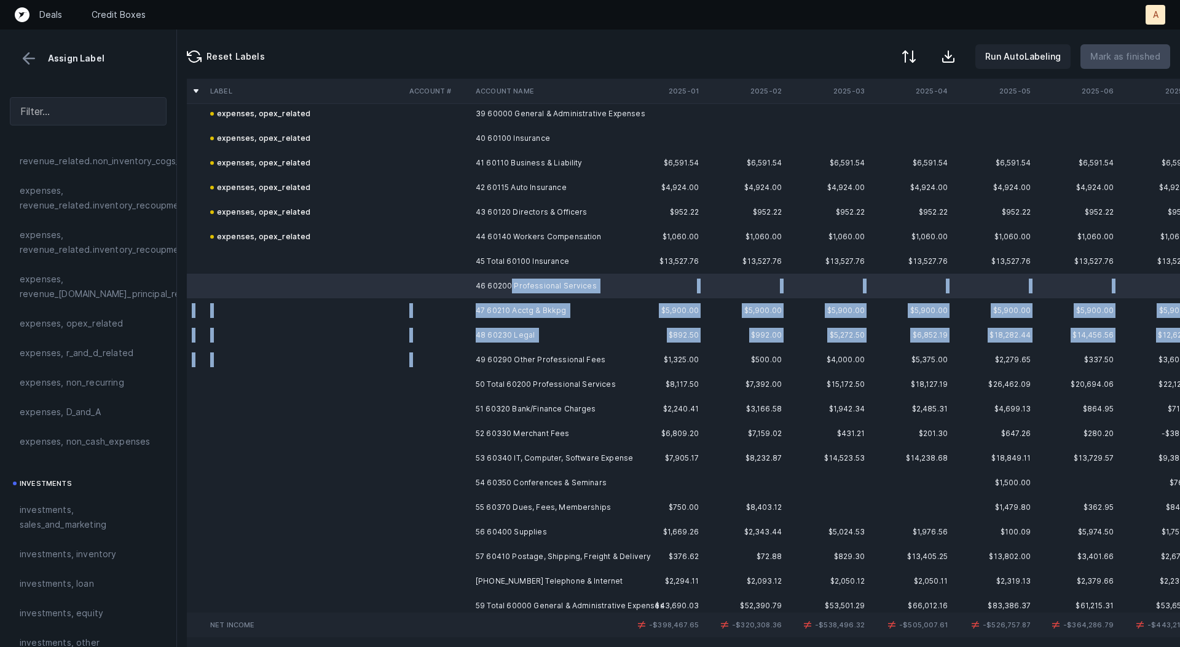
click at [499, 352] on td "49 60290 Other Professional Fees" at bounding box center [546, 359] width 150 height 25
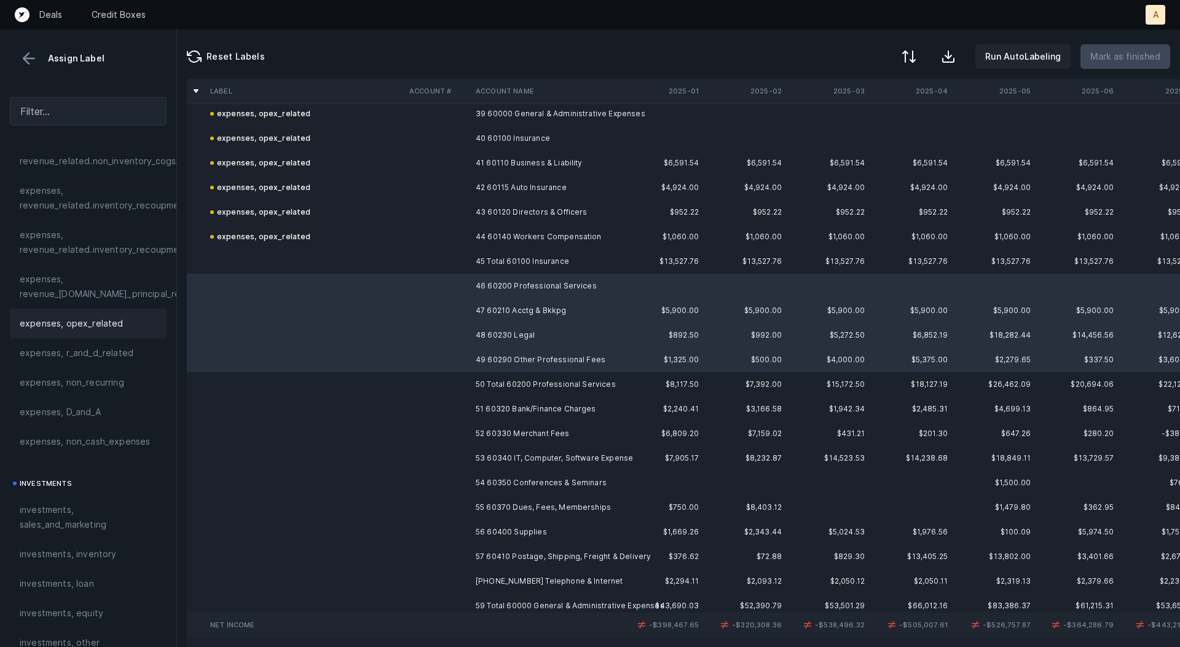
click at [78, 317] on span "expenses, opex_related" at bounding box center [72, 323] width 104 height 15
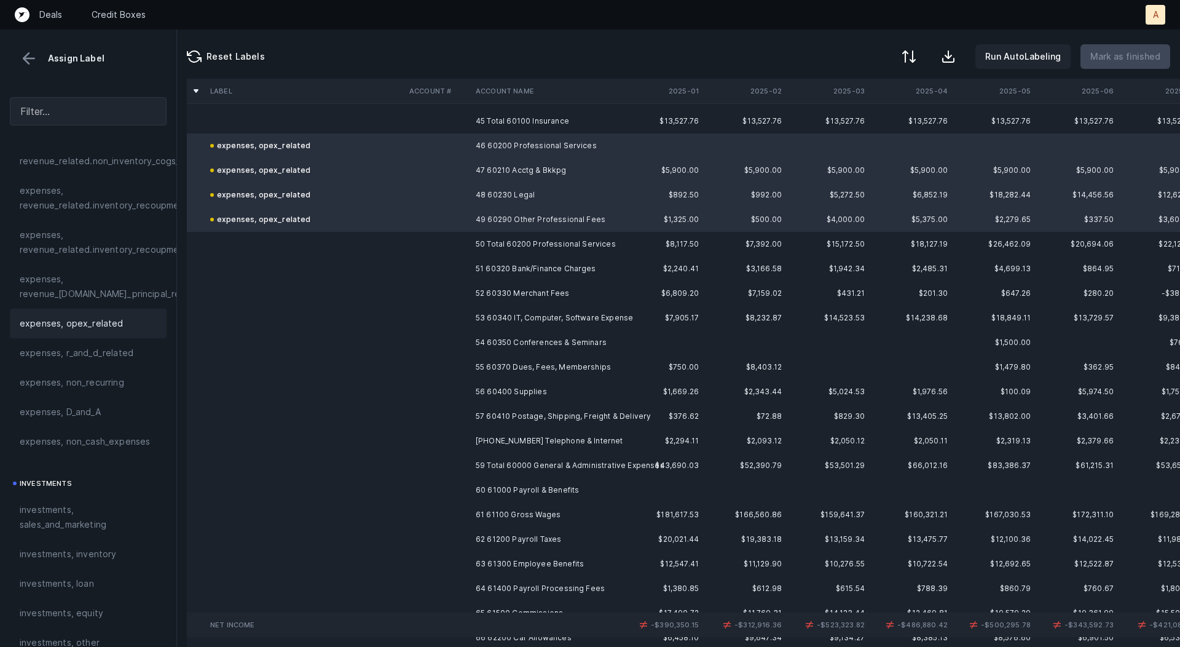
scroll to position [1125, 0]
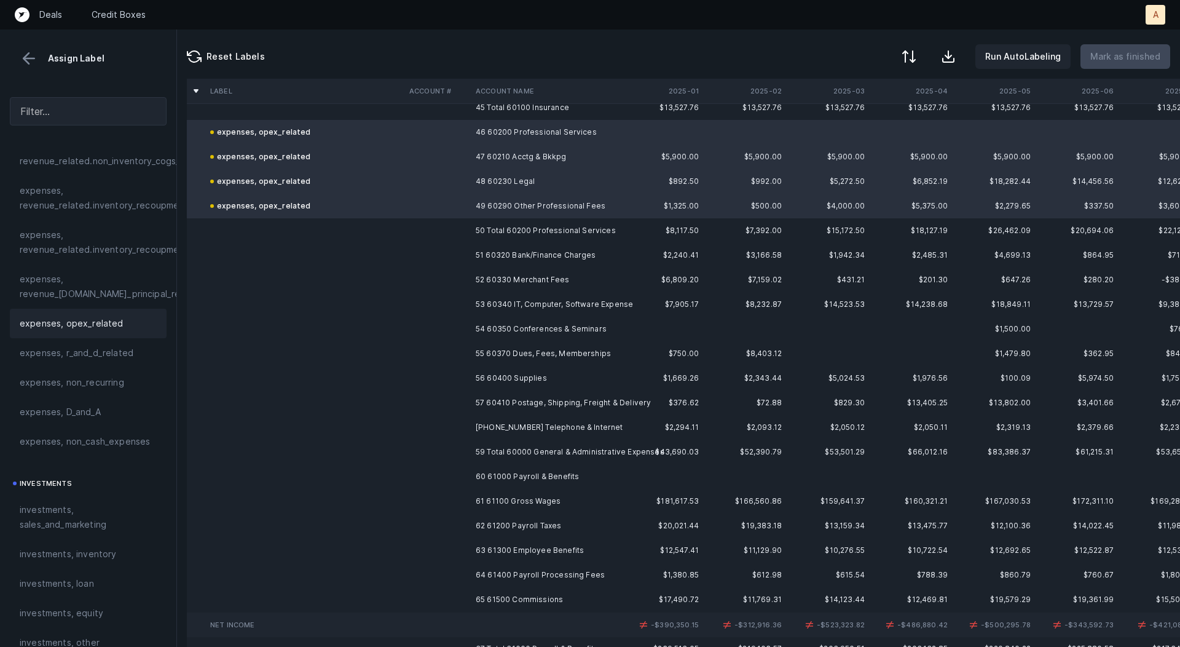
click at [492, 251] on td "51 60320 Bank/Finance Charges" at bounding box center [546, 255] width 150 height 25
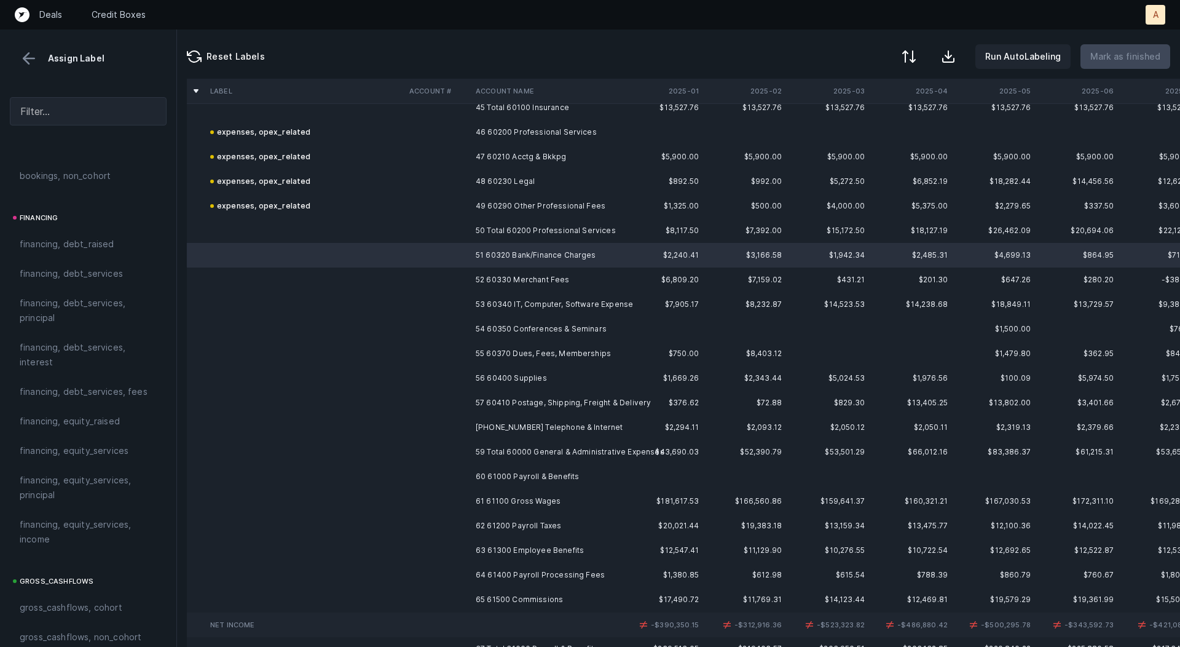
scroll to position [884, 0]
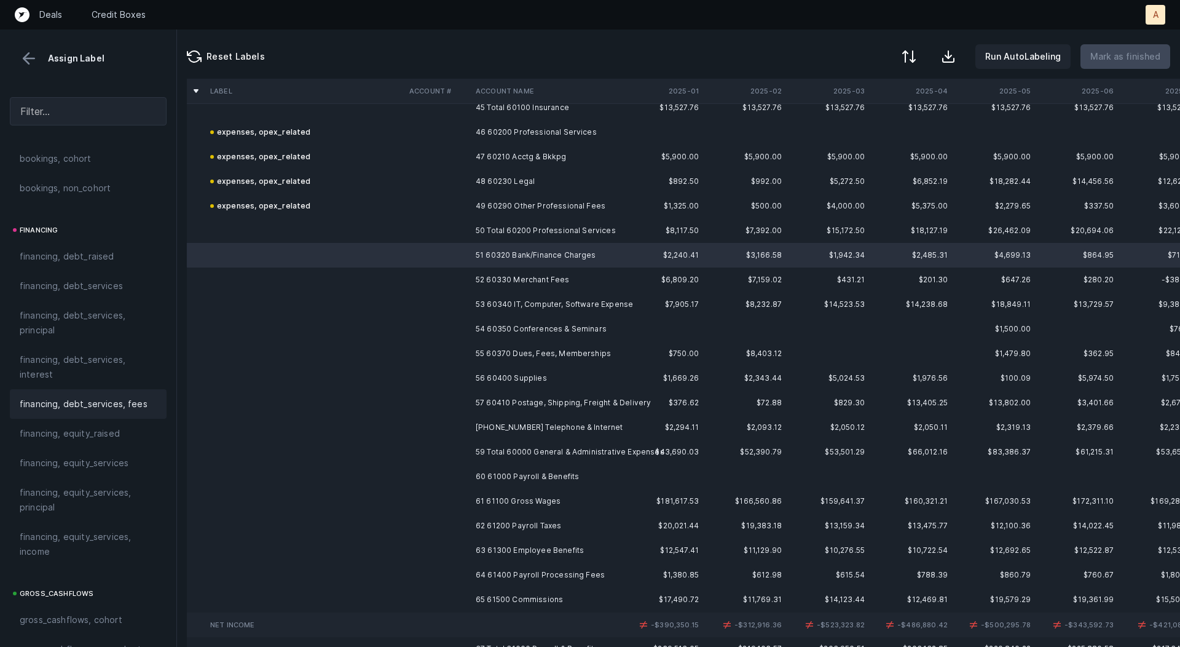
click at [79, 397] on span "financing, debt_services, fees" at bounding box center [84, 404] width 128 height 15
click at [500, 277] on td "52 60330 Merchant Fees" at bounding box center [546, 279] width 150 height 25
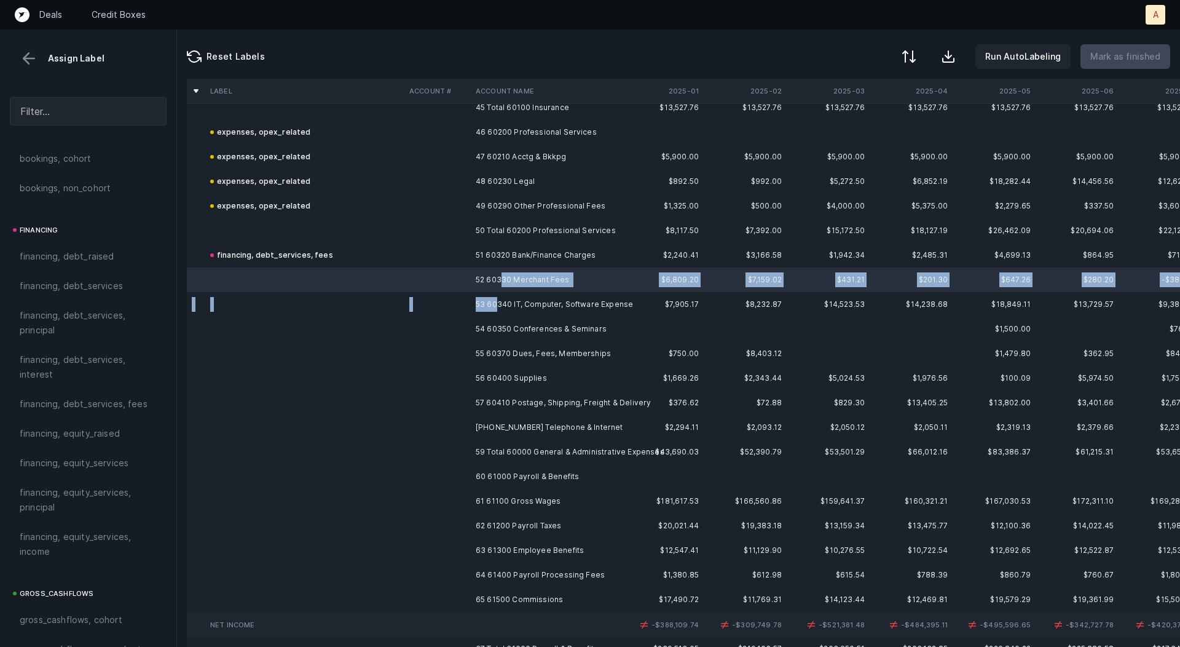
click at [497, 298] on td "53 60340 IT, Computer, Software Expense" at bounding box center [546, 304] width 150 height 25
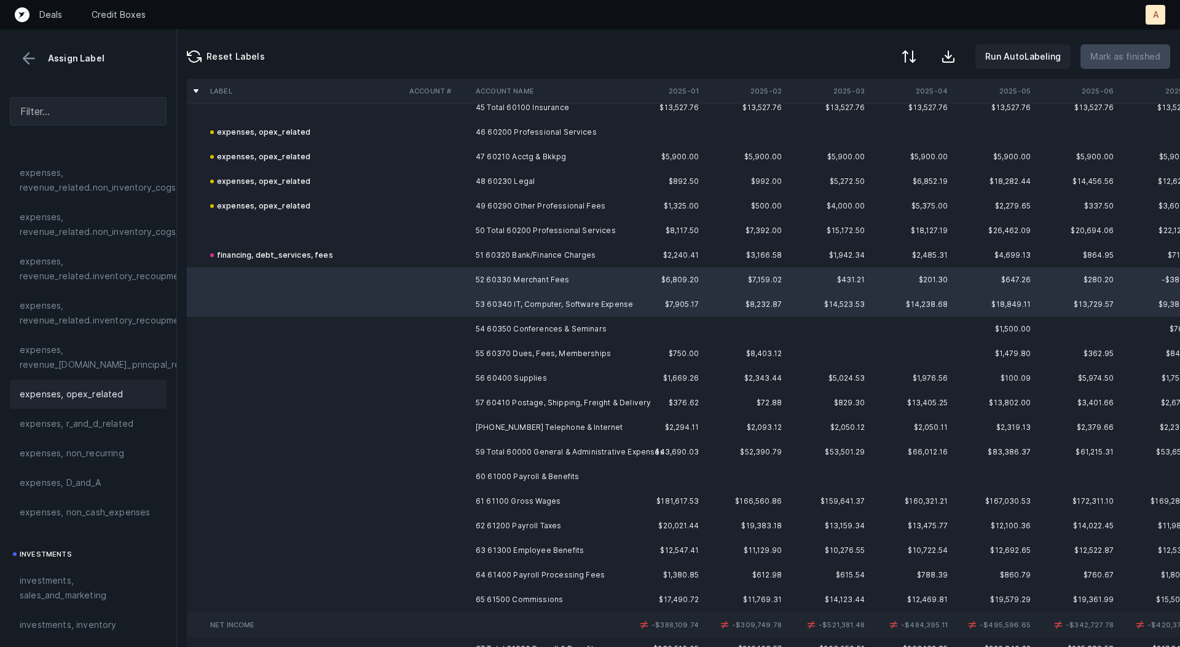
scroll to position [254, 0]
click at [90, 394] on span "expenses, opex_related" at bounding box center [72, 401] width 104 height 15
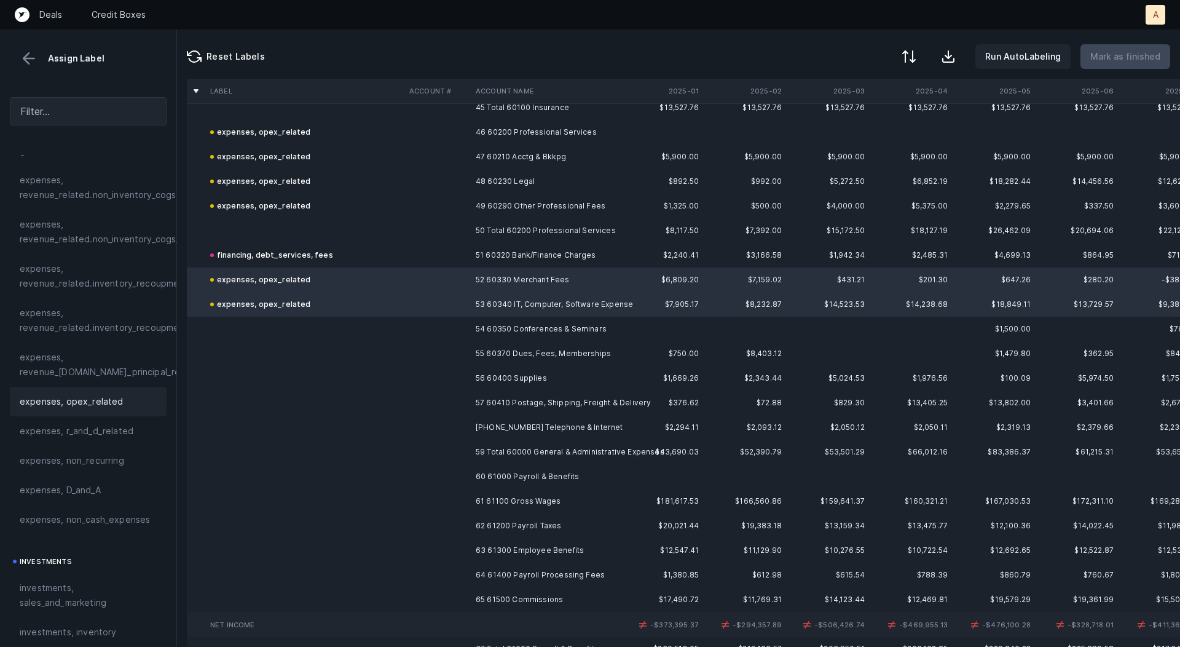
click at [464, 329] on td at bounding box center [438, 329] width 66 height 25
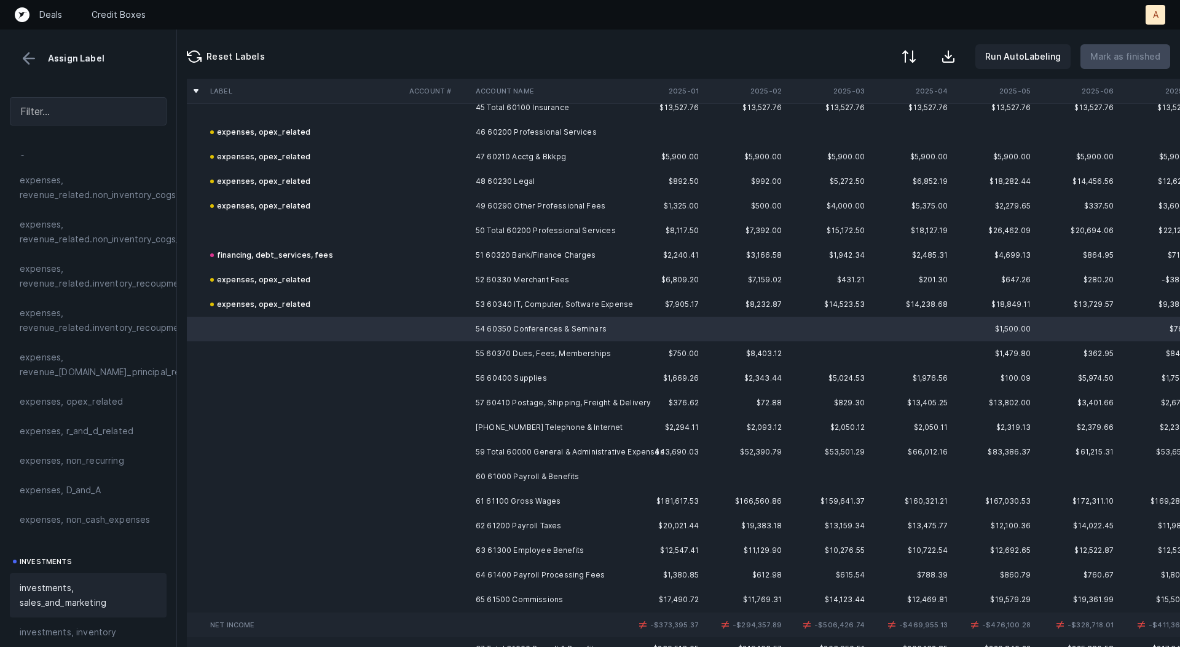
click at [51, 582] on span "investments, sales_and_marketing" at bounding box center [88, 595] width 137 height 30
click at [526, 347] on td "55 60370 Dues, Fees, Memberships" at bounding box center [546, 353] width 150 height 25
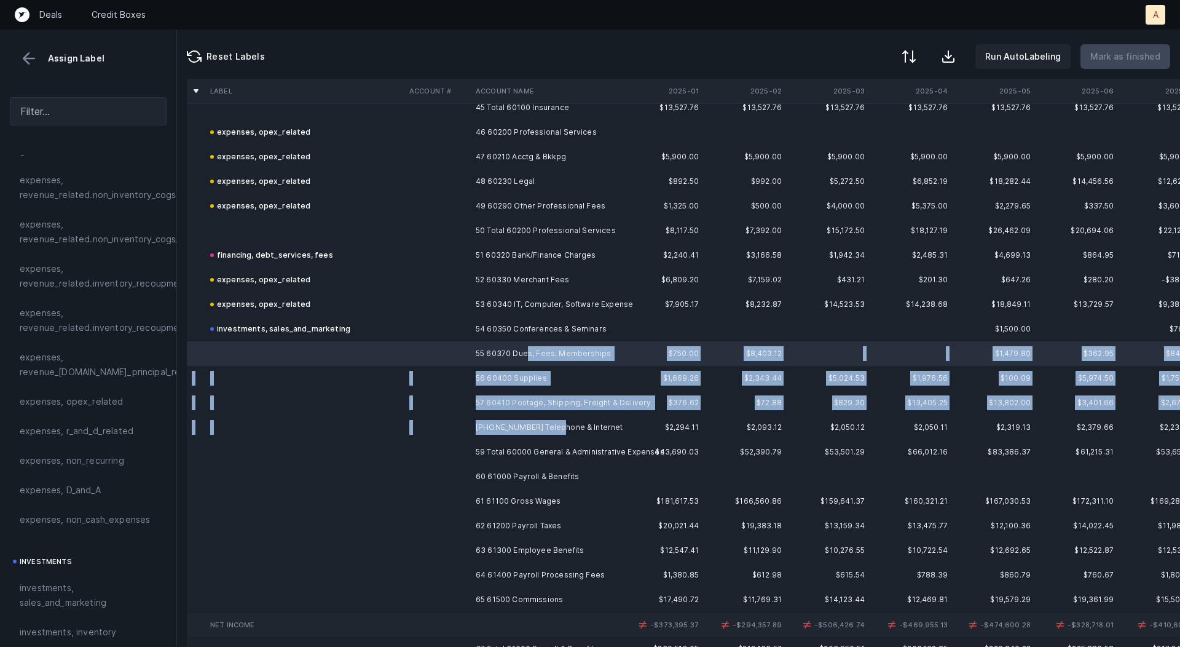
click at [534, 426] on td "[PHONE_NUMBER] Telephone & Internet" at bounding box center [546, 427] width 150 height 25
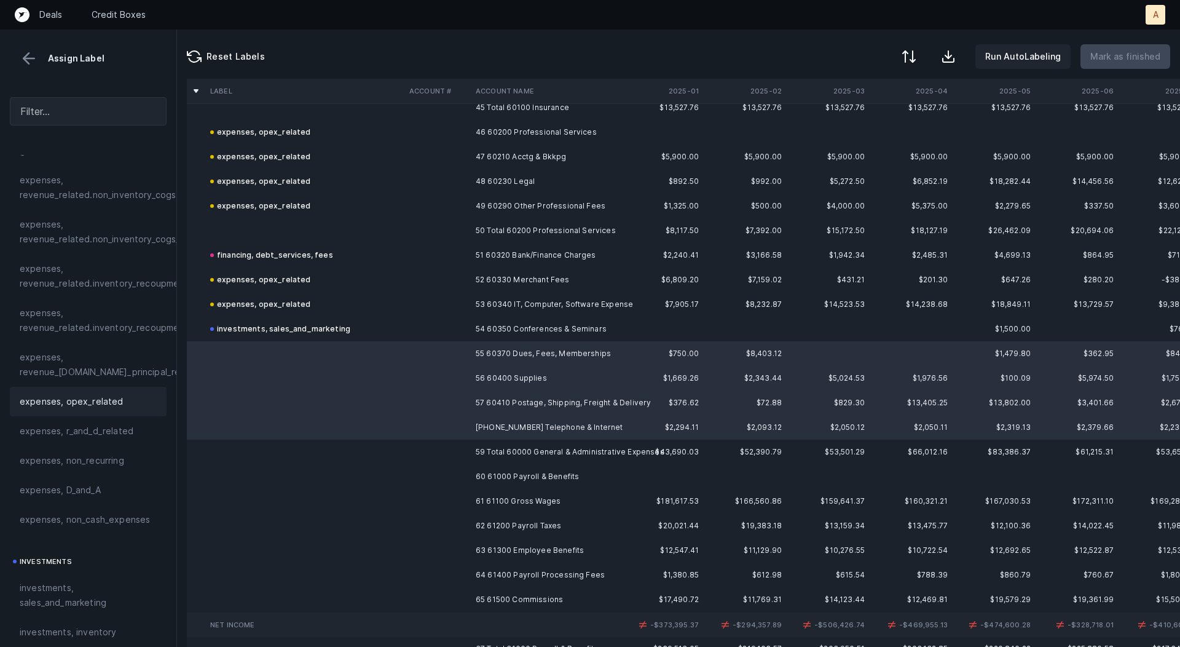
click at [98, 398] on span "expenses, opex_related" at bounding box center [72, 401] width 104 height 15
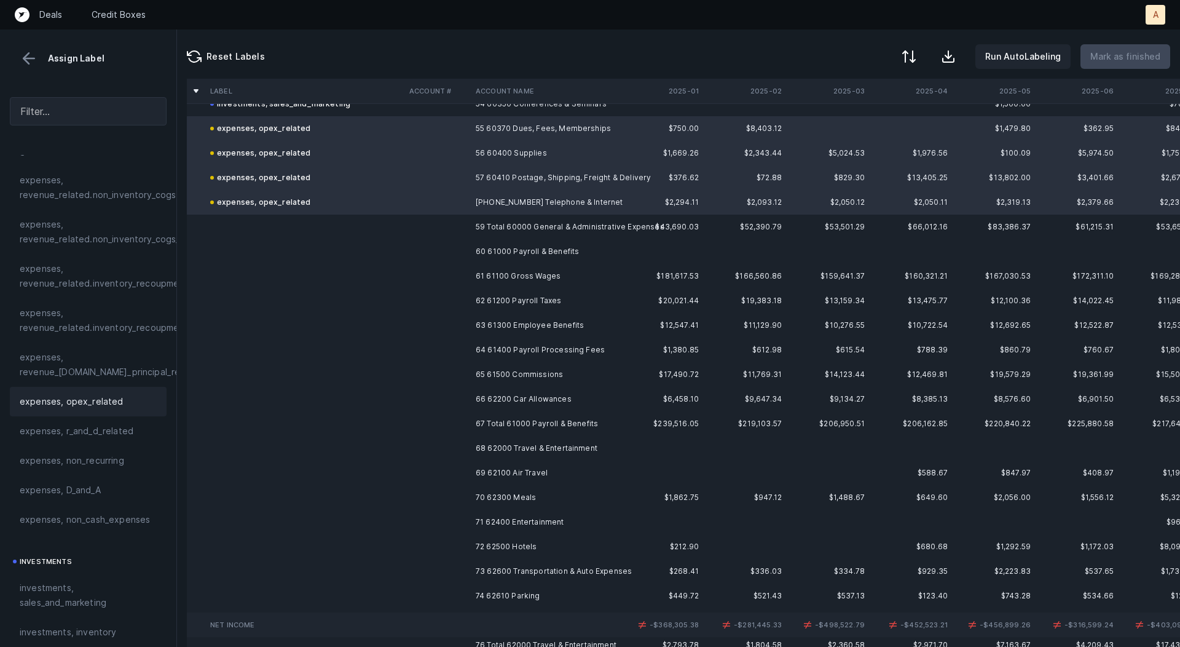
scroll to position [1351, 0]
click at [547, 275] on td "61 61100 Gross Wages" at bounding box center [546, 275] width 150 height 25
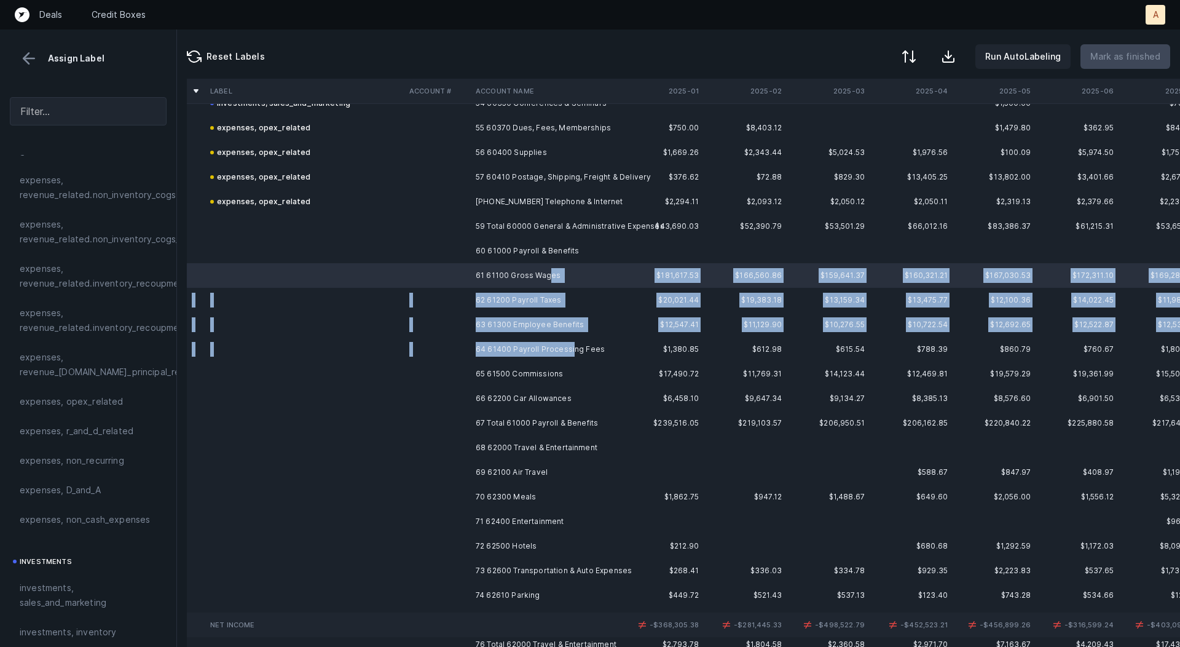
click at [568, 345] on td "64 61400 Payroll Processing Fees" at bounding box center [546, 349] width 150 height 25
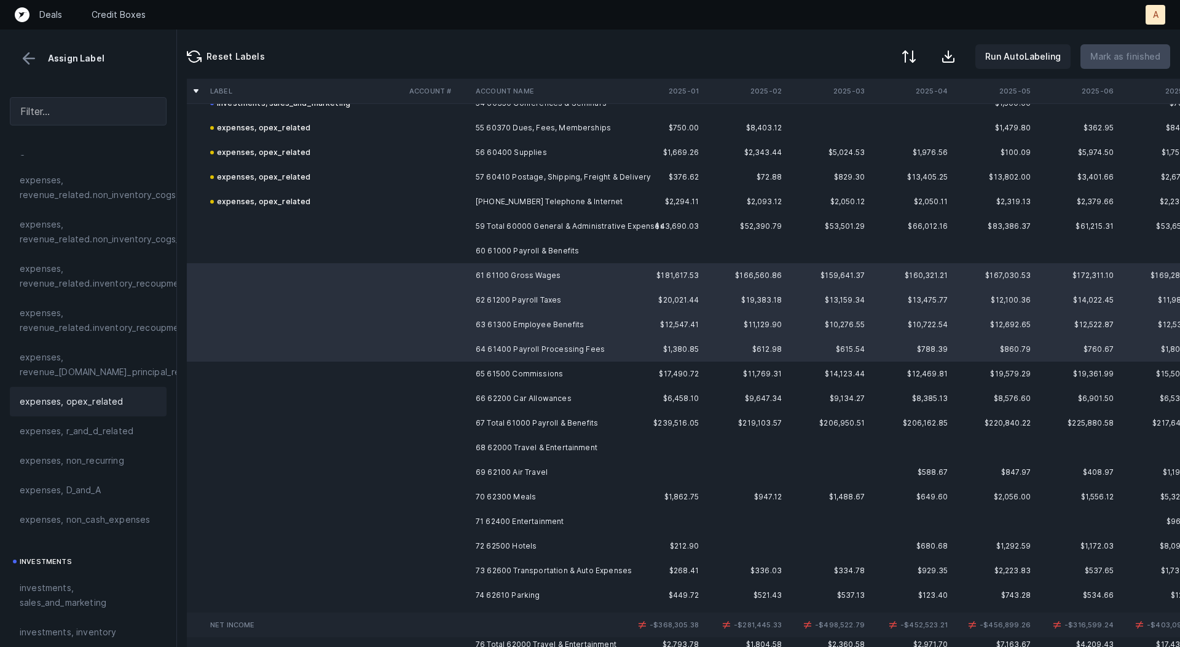
click at [90, 392] on div "expenses, opex_related" at bounding box center [88, 402] width 157 height 30
click at [538, 367] on td "65 61500 Commissions" at bounding box center [546, 374] width 150 height 25
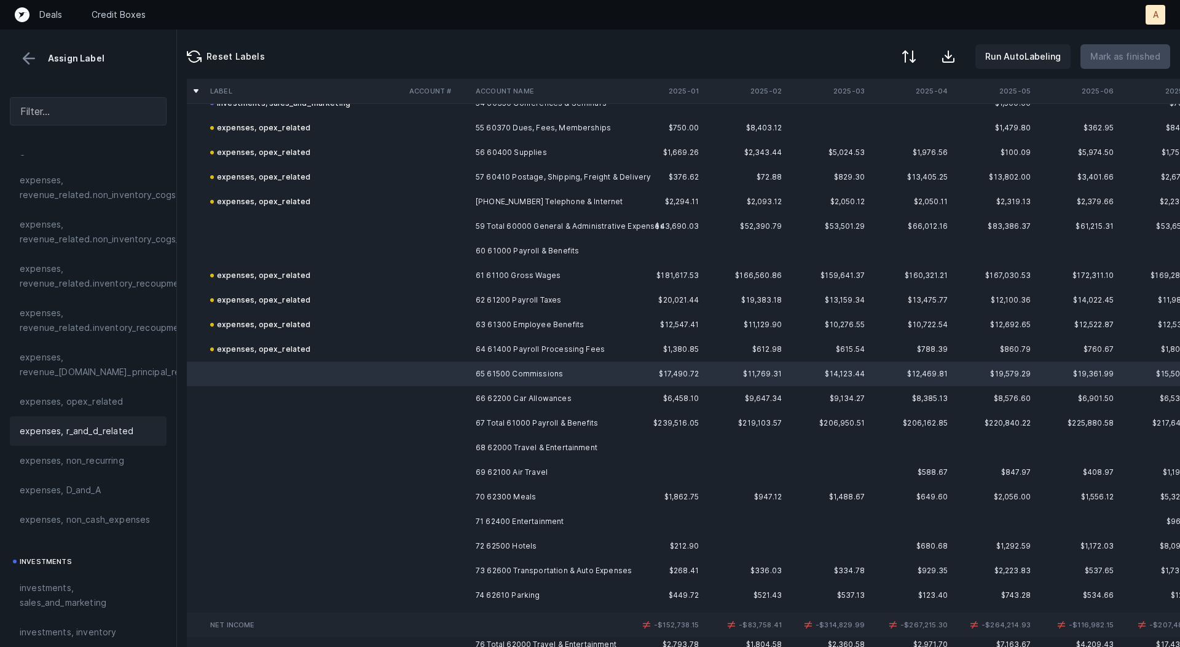
click at [53, 416] on div "expenses, r_and_d_related" at bounding box center [88, 431] width 157 height 30
click at [432, 403] on td at bounding box center [438, 398] width 66 height 25
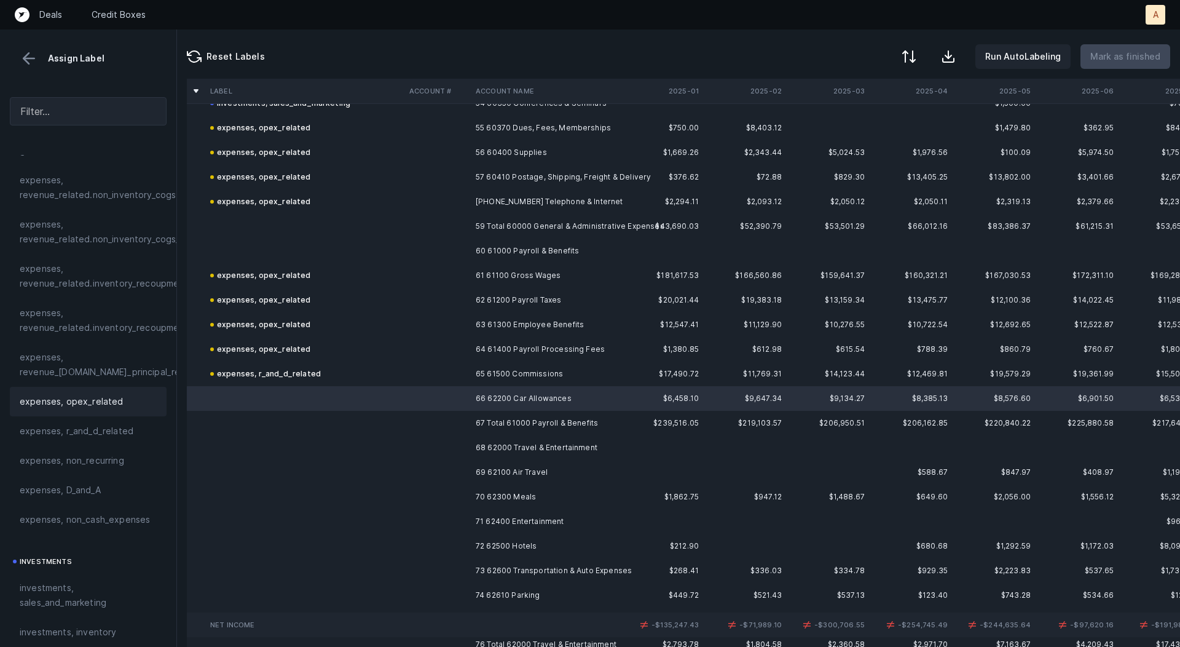
click at [79, 397] on span "expenses, opex_related" at bounding box center [72, 401] width 104 height 15
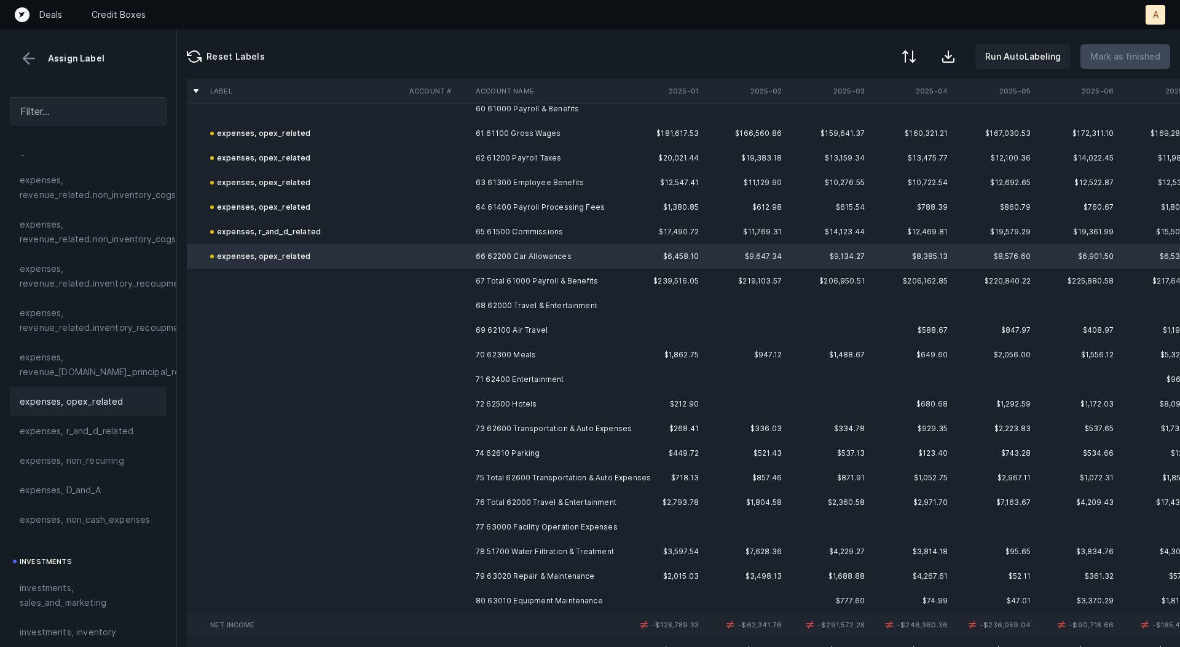
scroll to position [1514, 0]
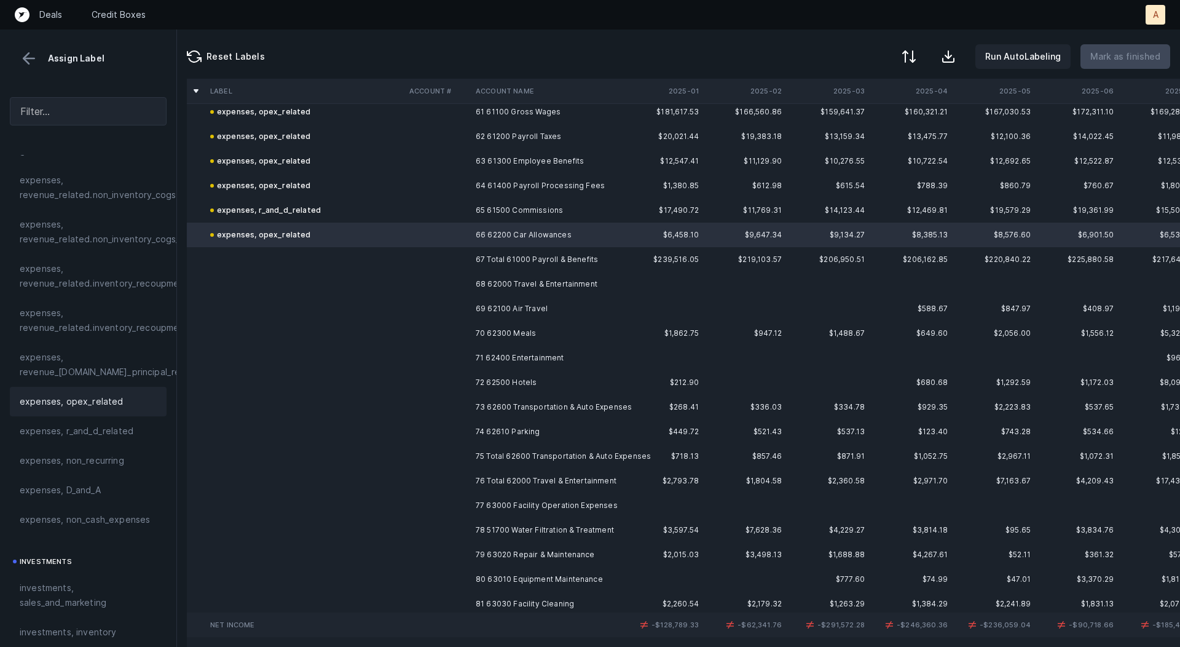
click at [505, 280] on td "68 62000 Travel & Entertainment" at bounding box center [546, 284] width 150 height 25
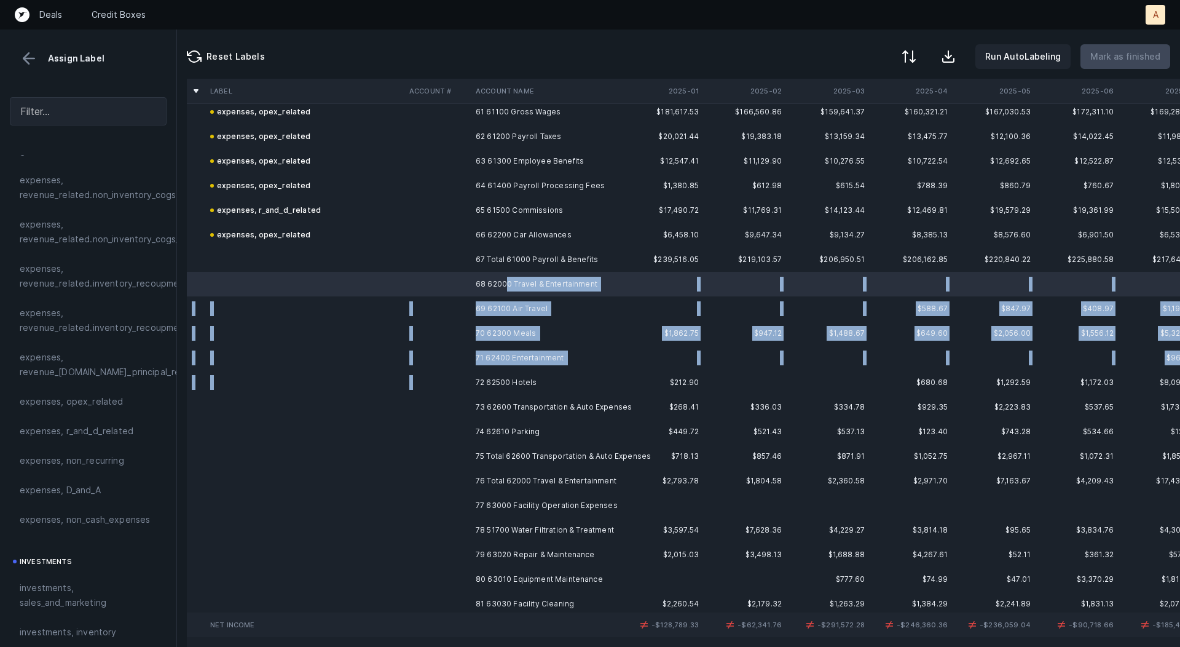
click at [503, 370] on td "72 62500 Hotels" at bounding box center [546, 382] width 150 height 25
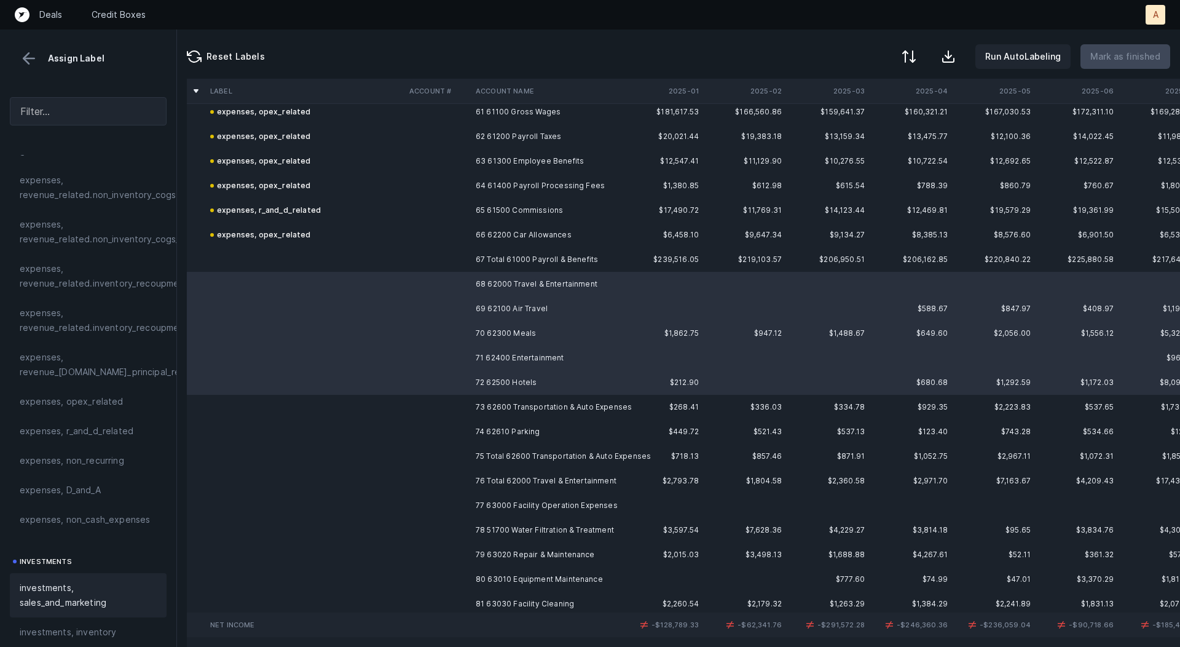
click at [76, 585] on span "investments, sales_and_marketing" at bounding box center [88, 595] width 137 height 30
click at [444, 410] on td at bounding box center [438, 407] width 66 height 25
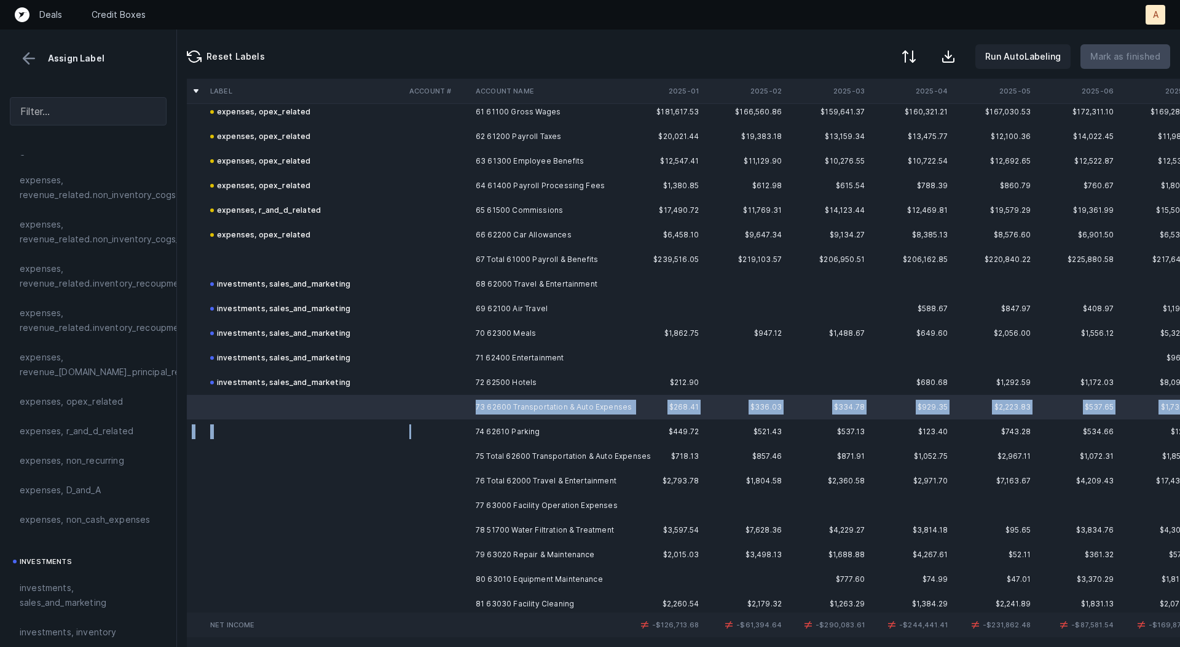
click at [428, 432] on td at bounding box center [438, 431] width 66 height 25
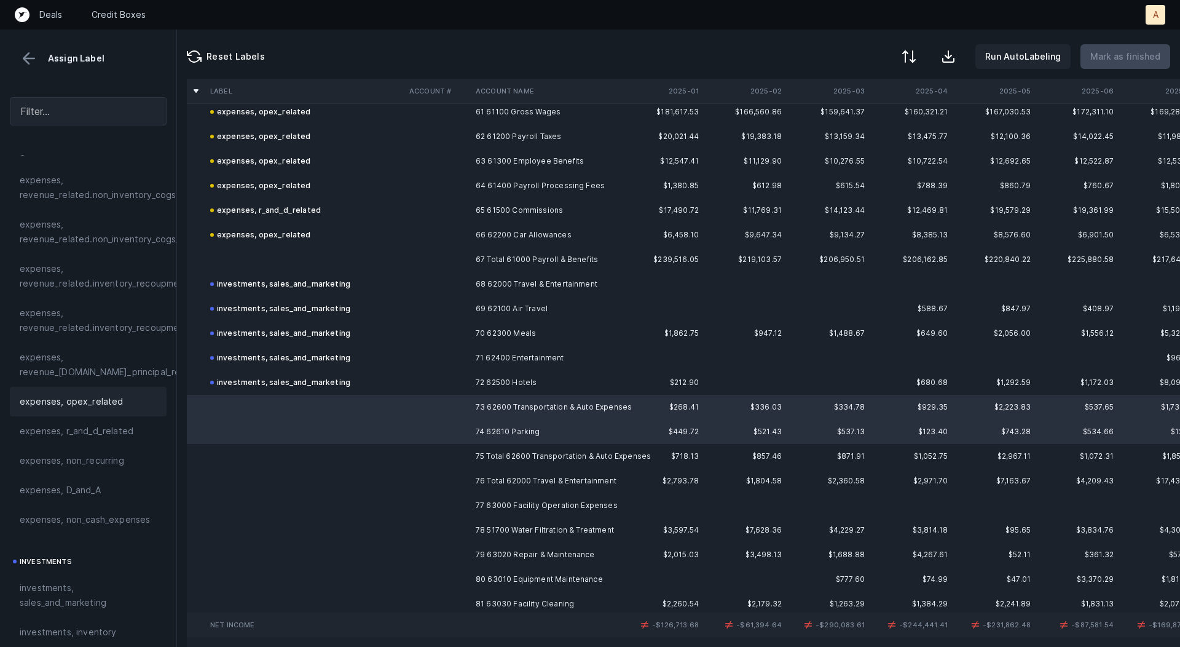
click at [94, 400] on span "expenses, opex_related" at bounding box center [72, 401] width 104 height 15
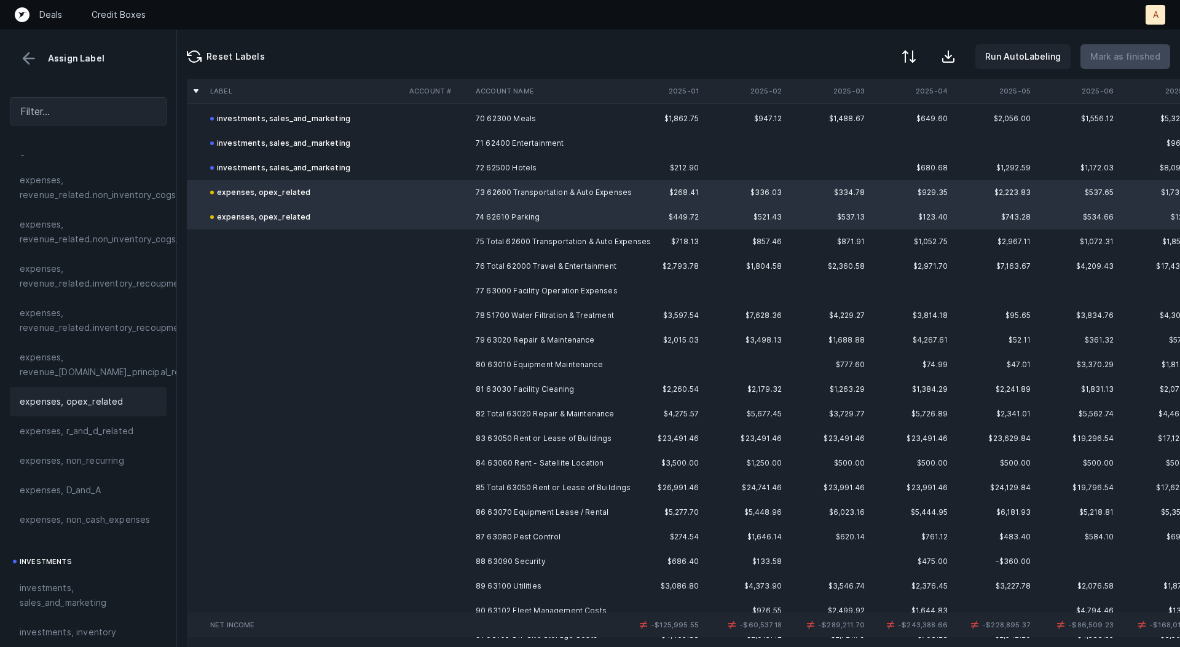
scroll to position [1739, 0]
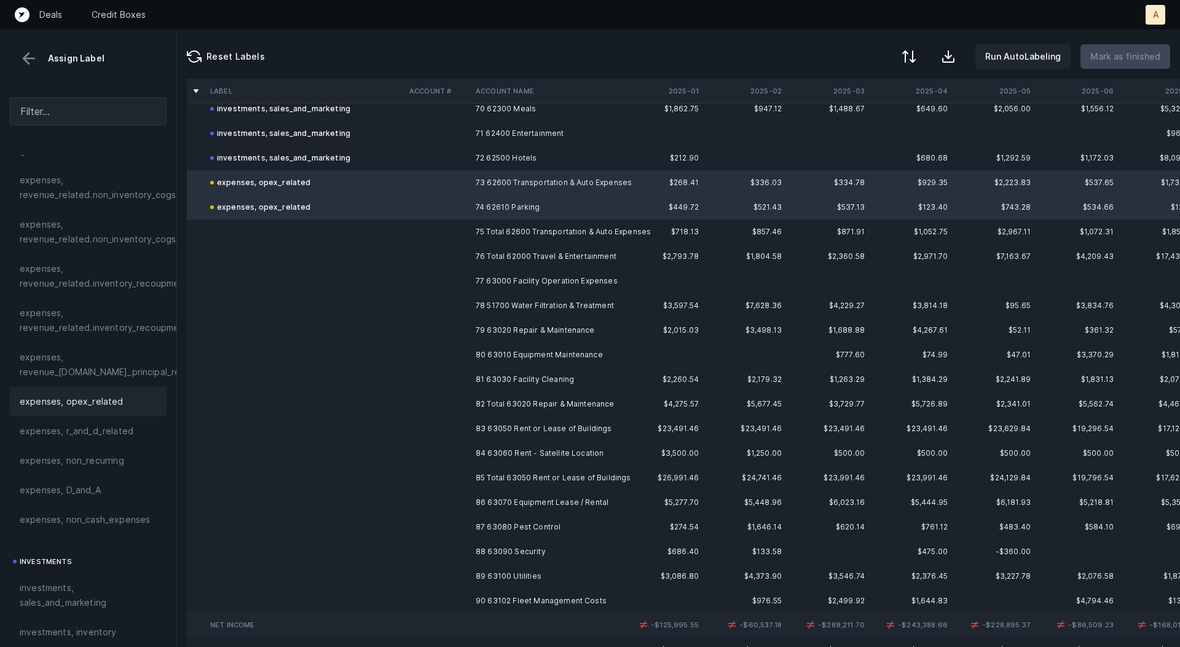
click at [498, 277] on td "77 63000 Facility Operation Expenses" at bounding box center [546, 281] width 150 height 25
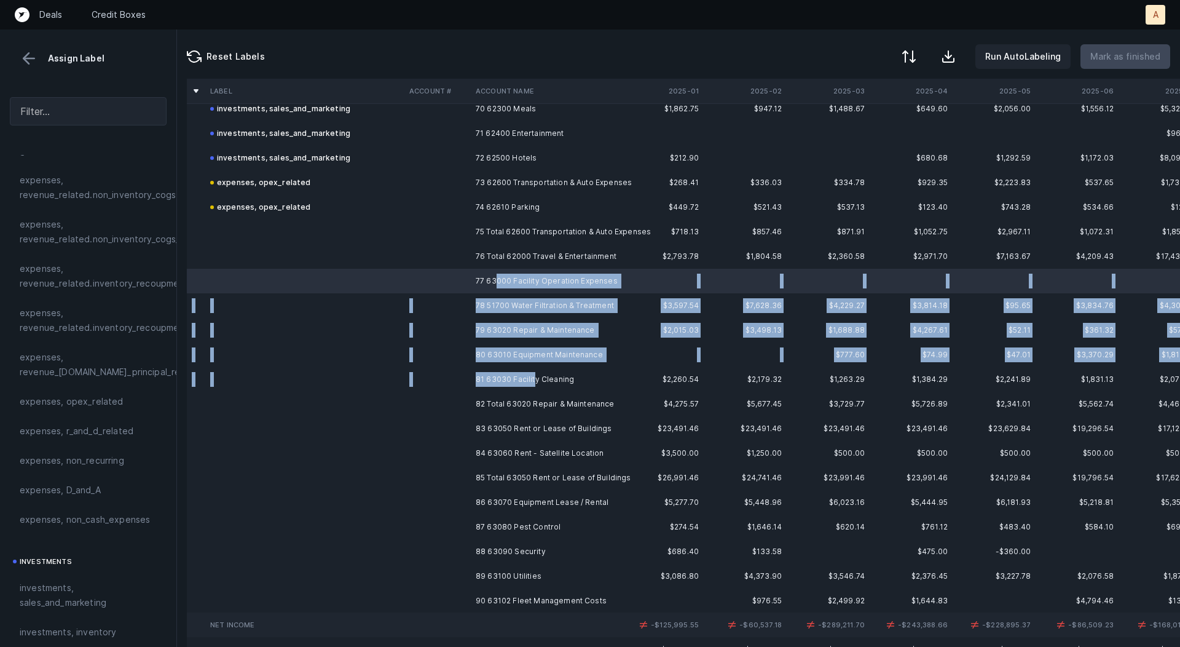
click at [534, 375] on td "81 63030 Facility Cleaning" at bounding box center [546, 379] width 150 height 25
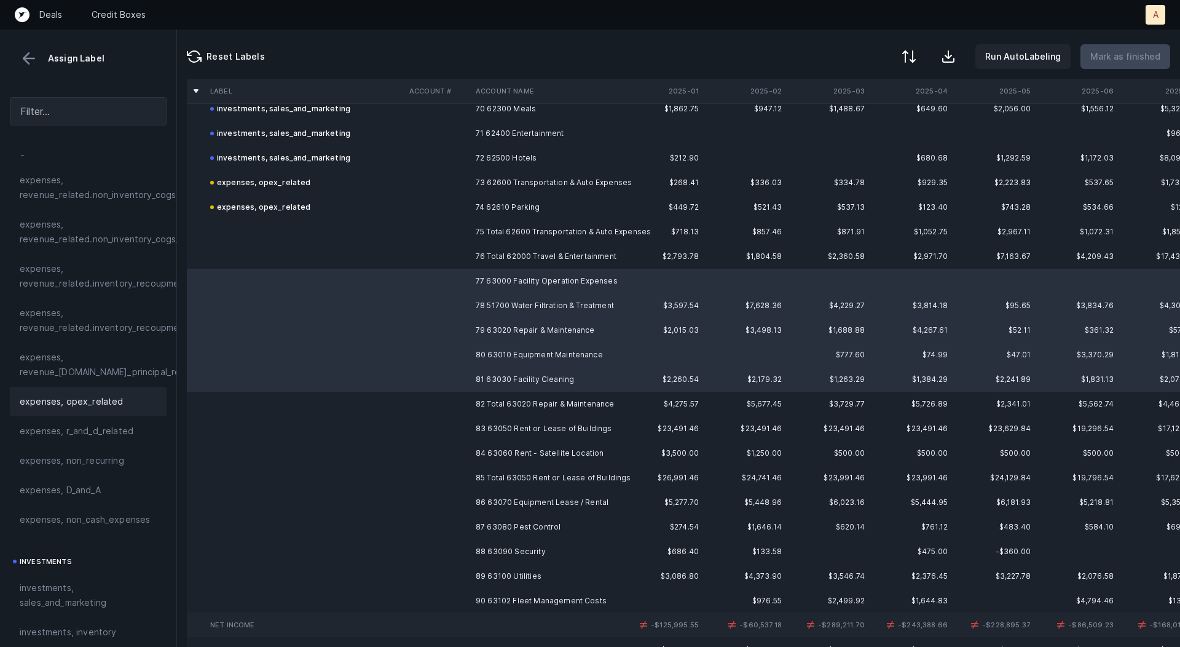
click at [84, 403] on span "expenses, opex_related" at bounding box center [72, 401] width 104 height 15
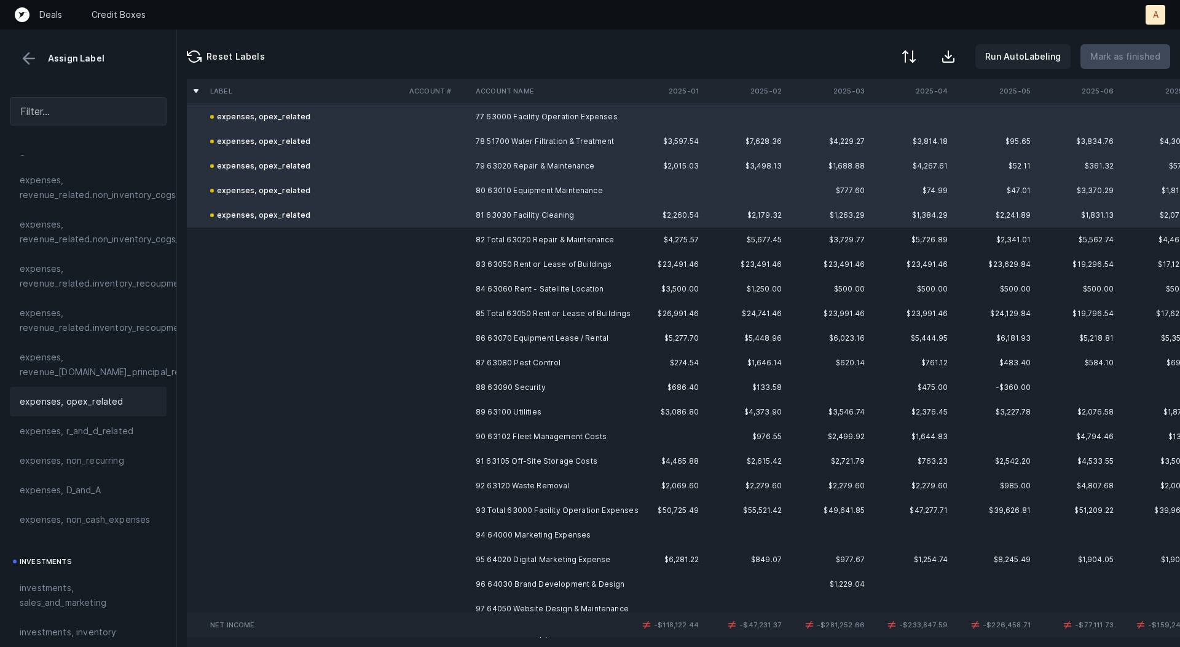
scroll to position [1916, 0]
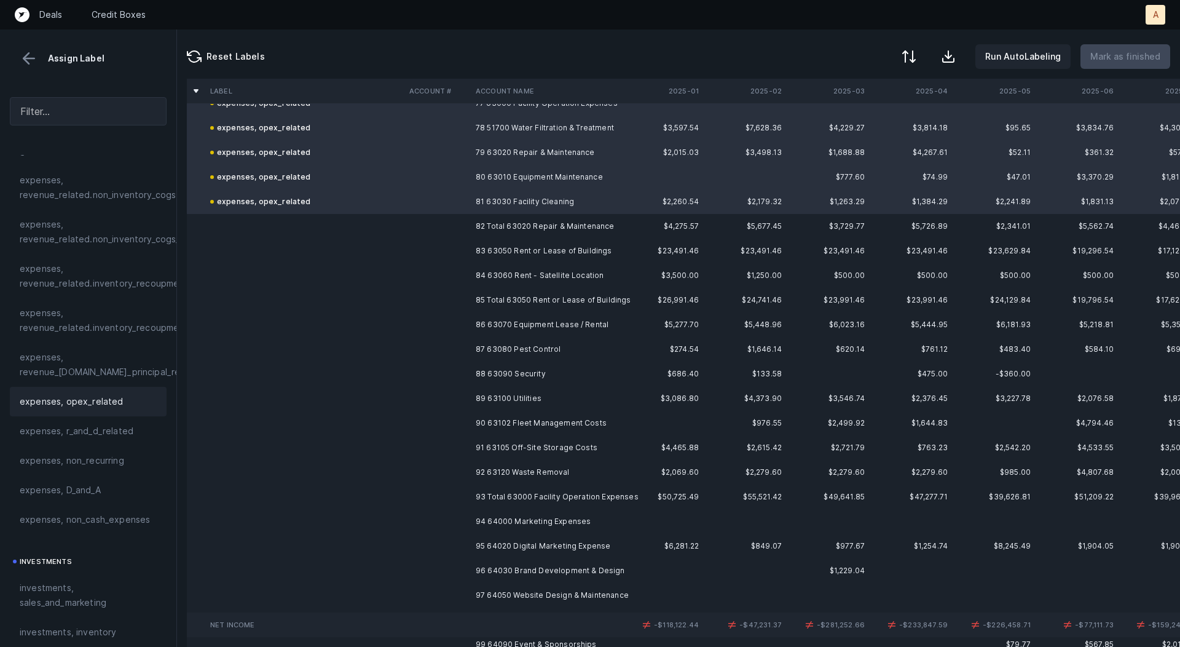
click at [527, 248] on td "83 63050 Rent or Lease of Buildings" at bounding box center [546, 251] width 150 height 25
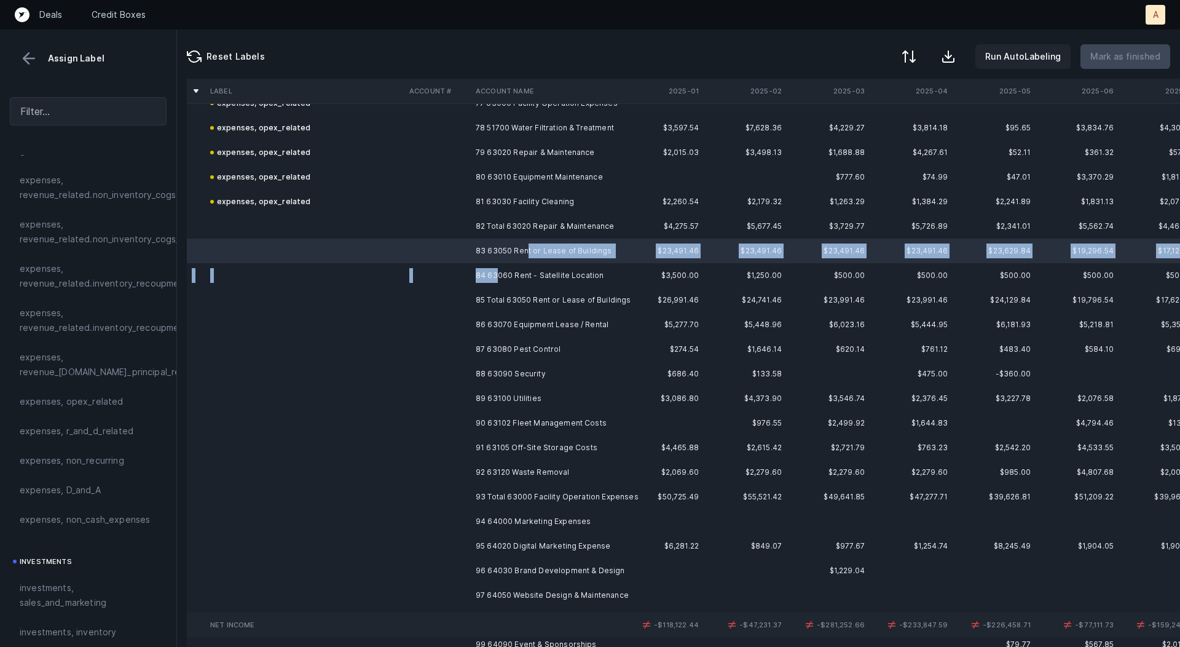
click at [494, 280] on td "84 63060 Rent - Satellite Location" at bounding box center [546, 275] width 150 height 25
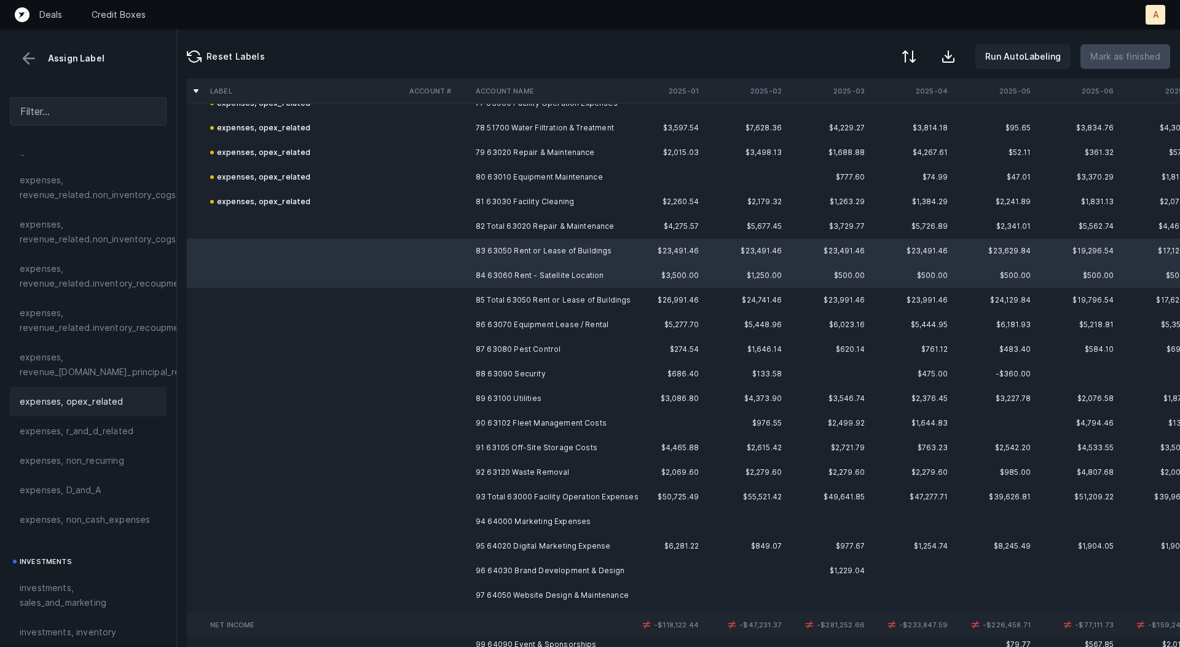
click at [133, 387] on div "expenses, opex_related" at bounding box center [88, 402] width 157 height 30
click at [528, 322] on td "86 63070 Equipment Lease / Rental" at bounding box center [546, 324] width 150 height 25
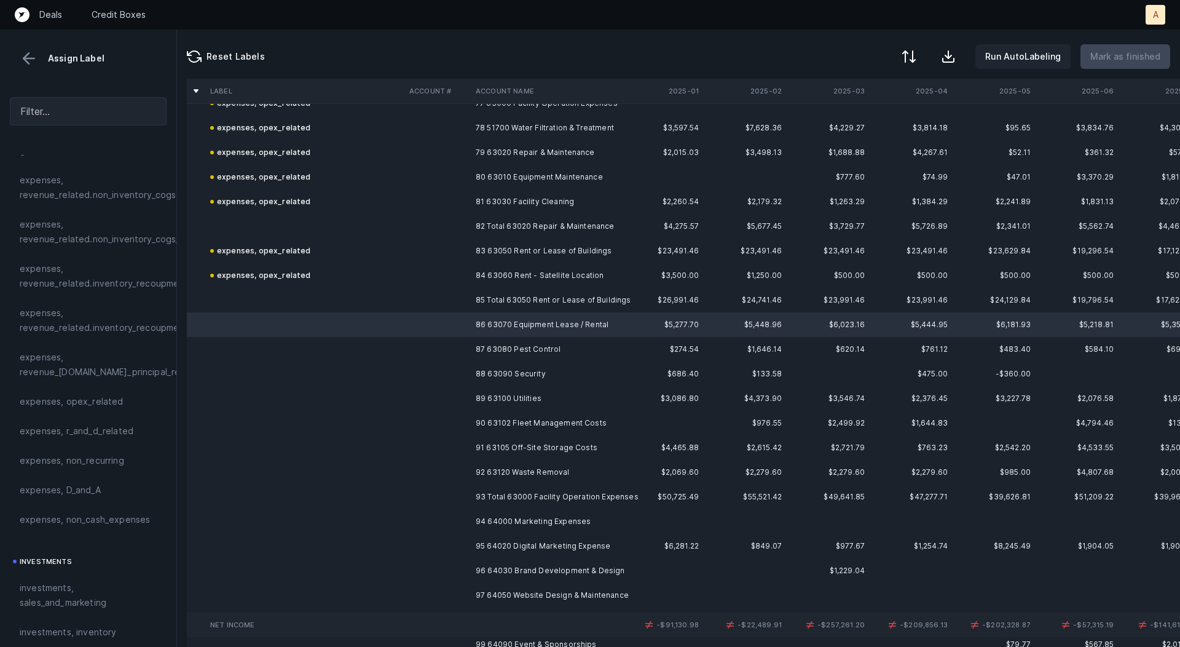
scroll to position [1937, 0]
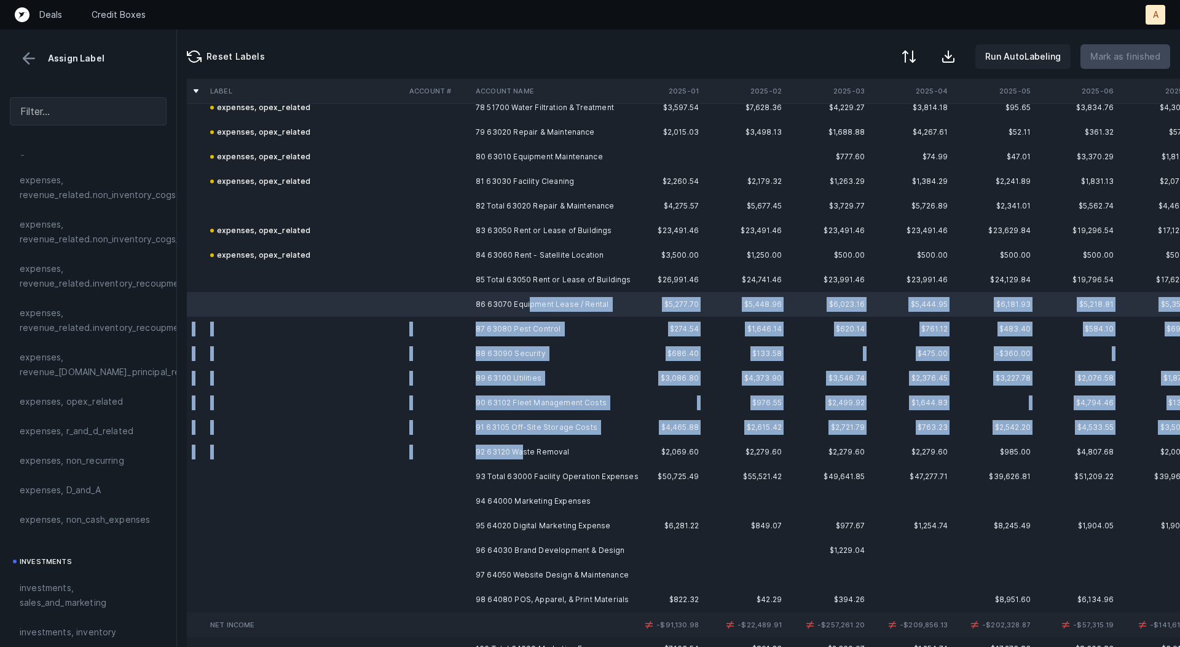
click at [523, 454] on td "92 63120 Waste Removal" at bounding box center [546, 452] width 150 height 25
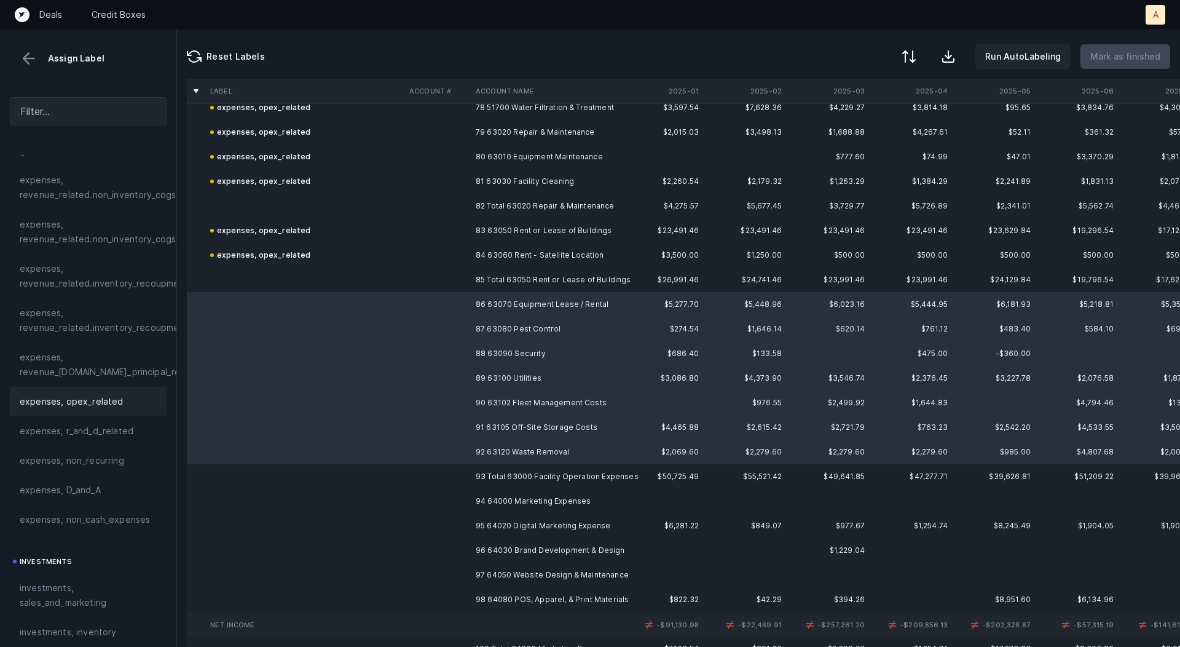
click at [61, 394] on span "expenses, opex_related" at bounding box center [72, 401] width 104 height 15
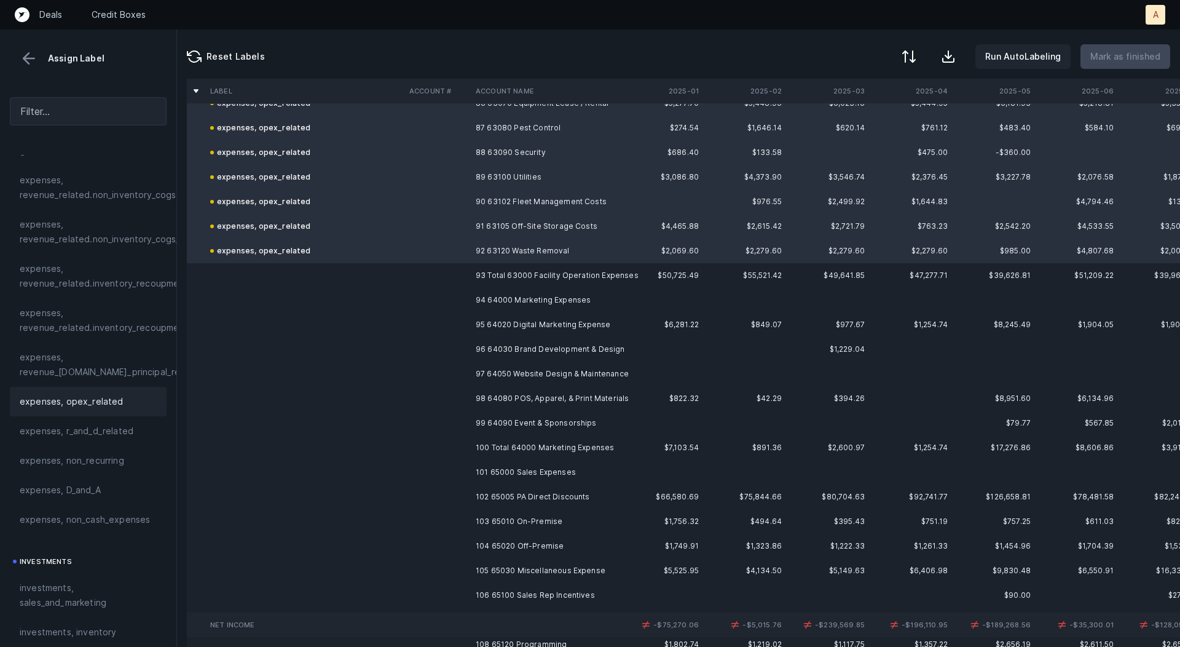
scroll to position [2170, 0]
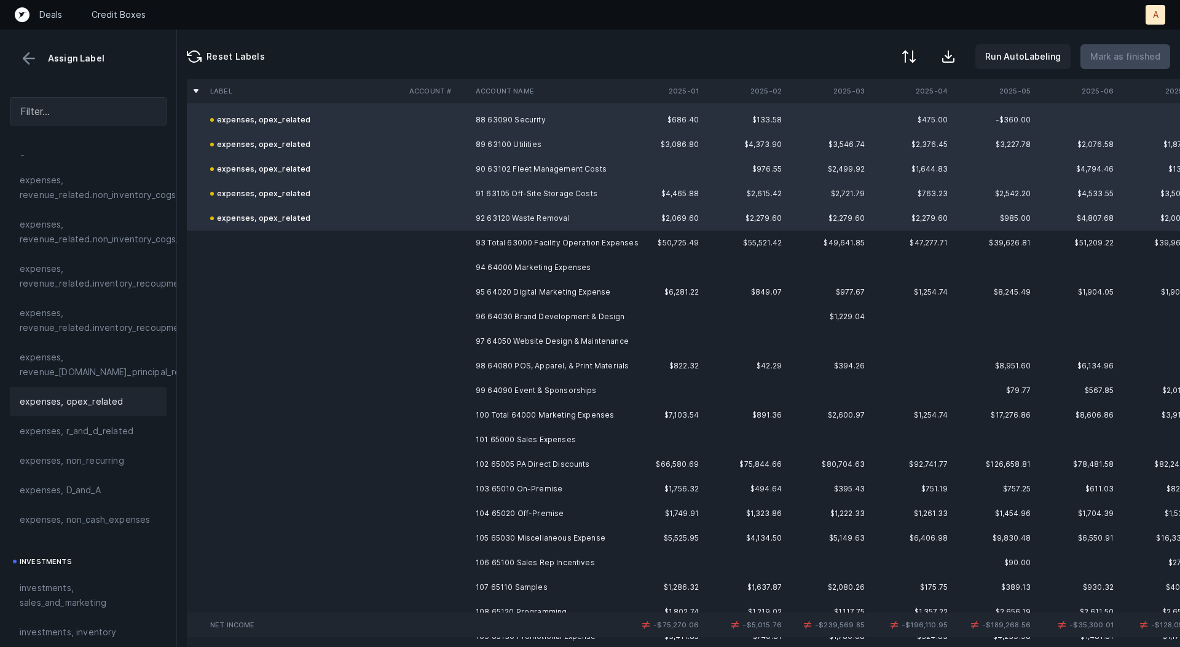
click at [531, 263] on td "94 64000 Marketing Expenses" at bounding box center [546, 267] width 150 height 25
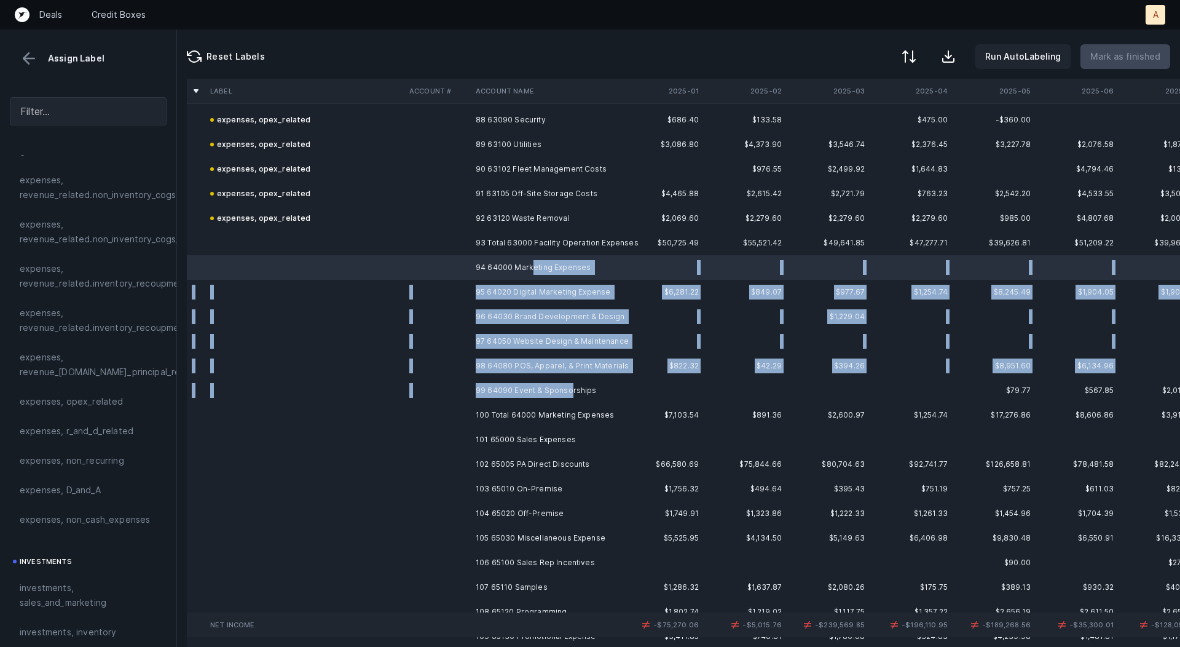
click at [570, 395] on td "99 64090 Event & Sponsorships" at bounding box center [546, 390] width 150 height 25
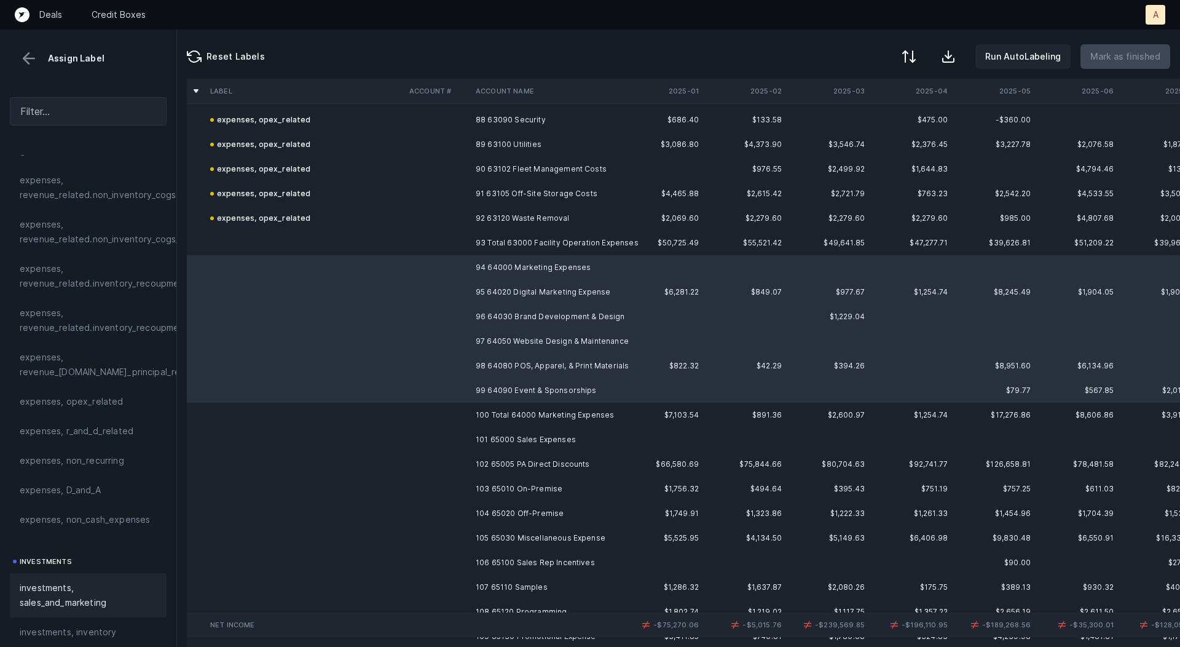
click at [61, 591] on span "investments, sales_and_marketing" at bounding box center [88, 595] width 137 height 30
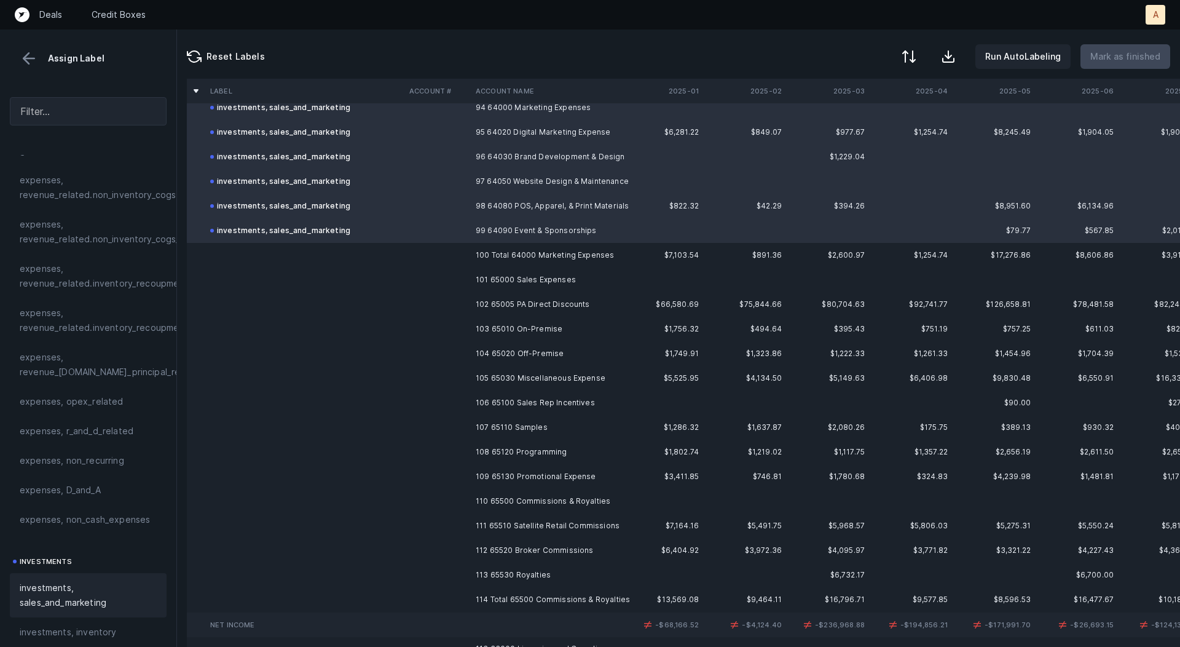
scroll to position [2343, 0]
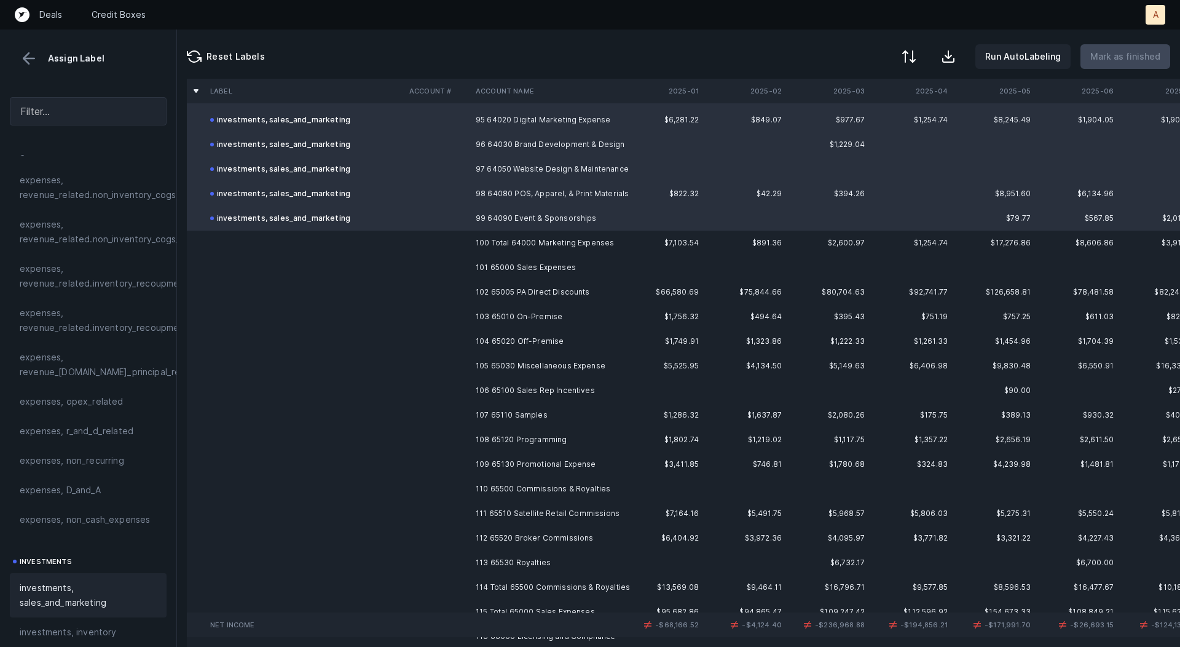
click at [488, 264] on td "101 65000 Sales Expenses" at bounding box center [546, 267] width 150 height 25
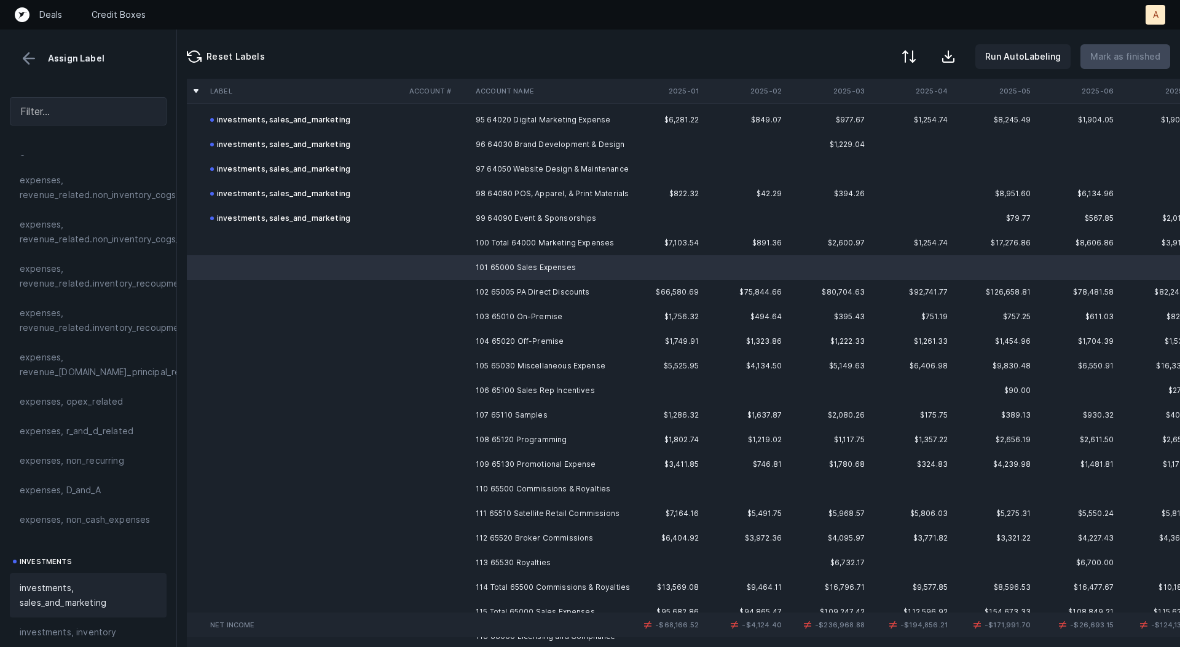
click at [90, 603] on span "investments, sales_and_marketing" at bounding box center [88, 595] width 137 height 30
click at [554, 282] on td "102 65005 PA Direct Discounts" at bounding box center [546, 292] width 150 height 25
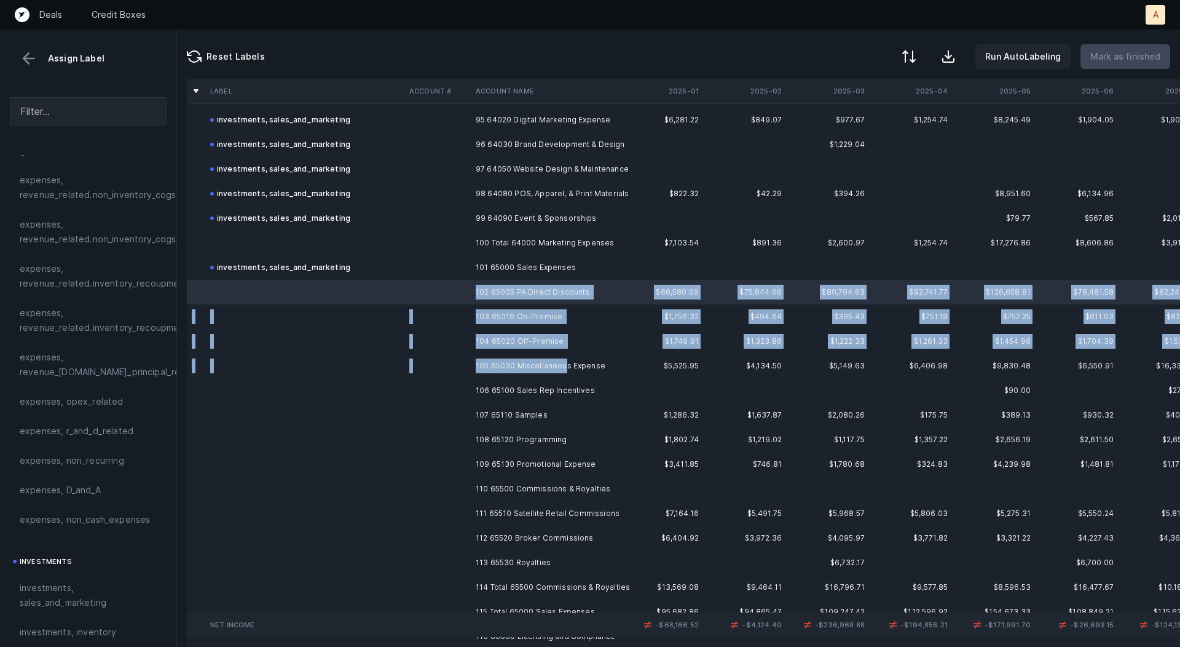
click at [563, 361] on td "105 65030 Miscellaneous Expense" at bounding box center [546, 366] width 150 height 25
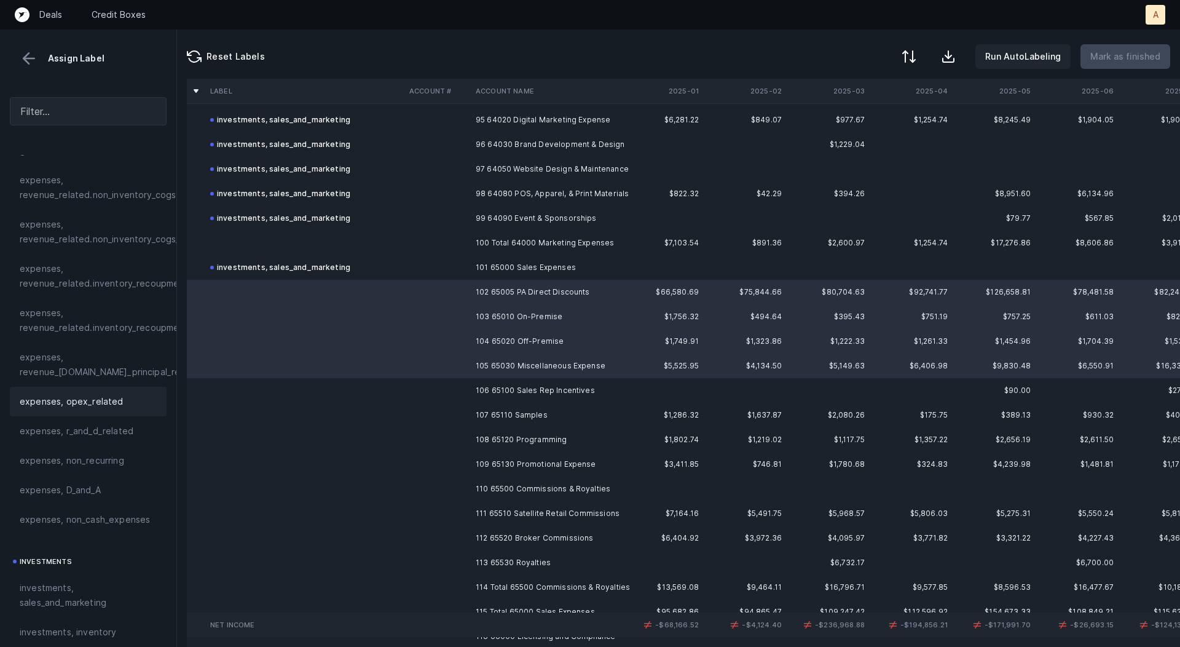
click at [99, 396] on span "expenses, opex_related" at bounding box center [72, 401] width 104 height 15
click at [414, 392] on td at bounding box center [438, 390] width 66 height 25
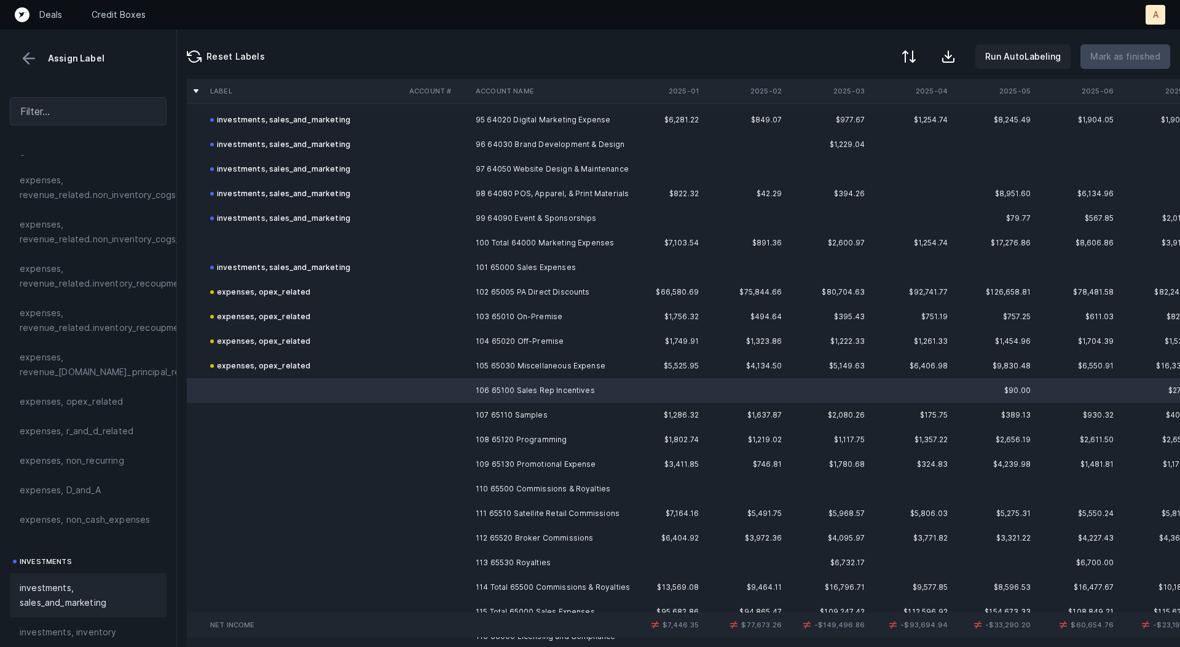
click at [50, 585] on span "investments, sales_and_marketing" at bounding box center [88, 595] width 137 height 30
click at [500, 414] on td "107 65110 Samples" at bounding box center [546, 415] width 150 height 25
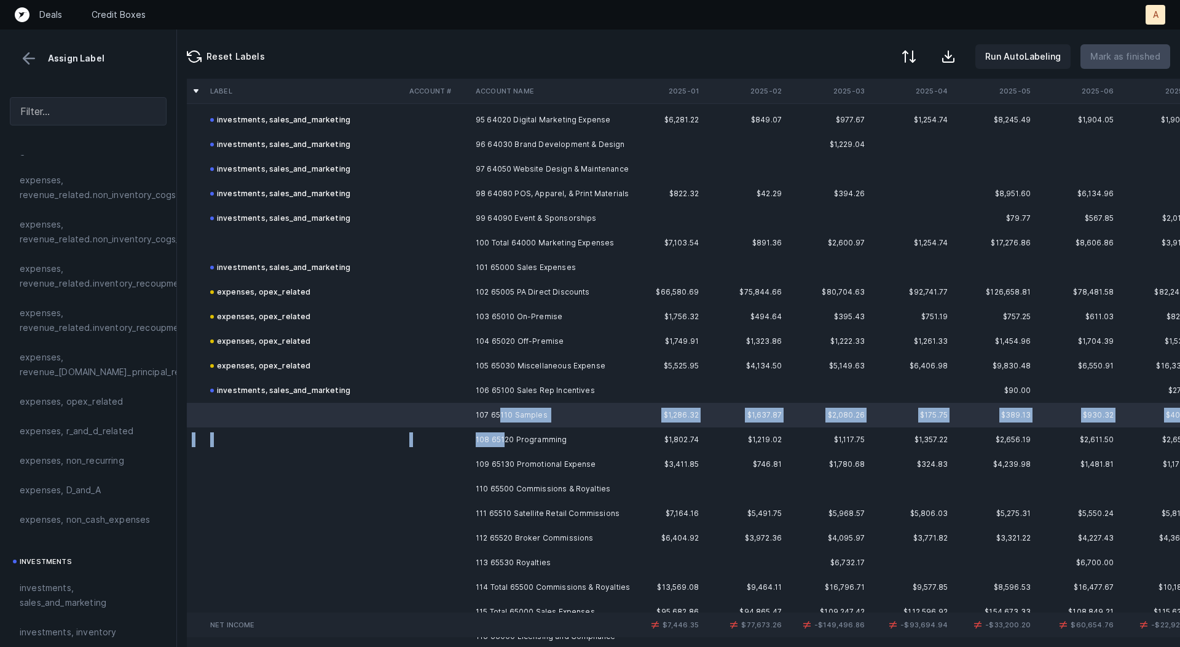
click at [505, 433] on td "108 65120 Programming" at bounding box center [546, 439] width 150 height 25
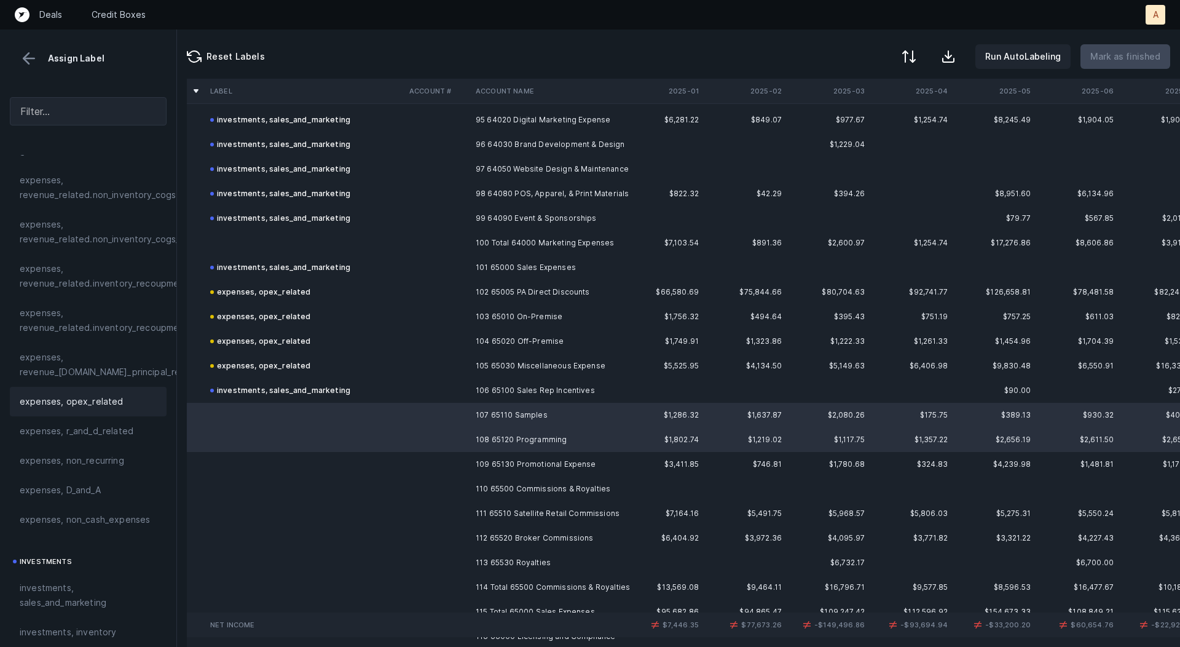
click at [114, 399] on span "expenses, opex_related" at bounding box center [72, 401] width 104 height 15
click at [313, 473] on td at bounding box center [304, 464] width 199 height 25
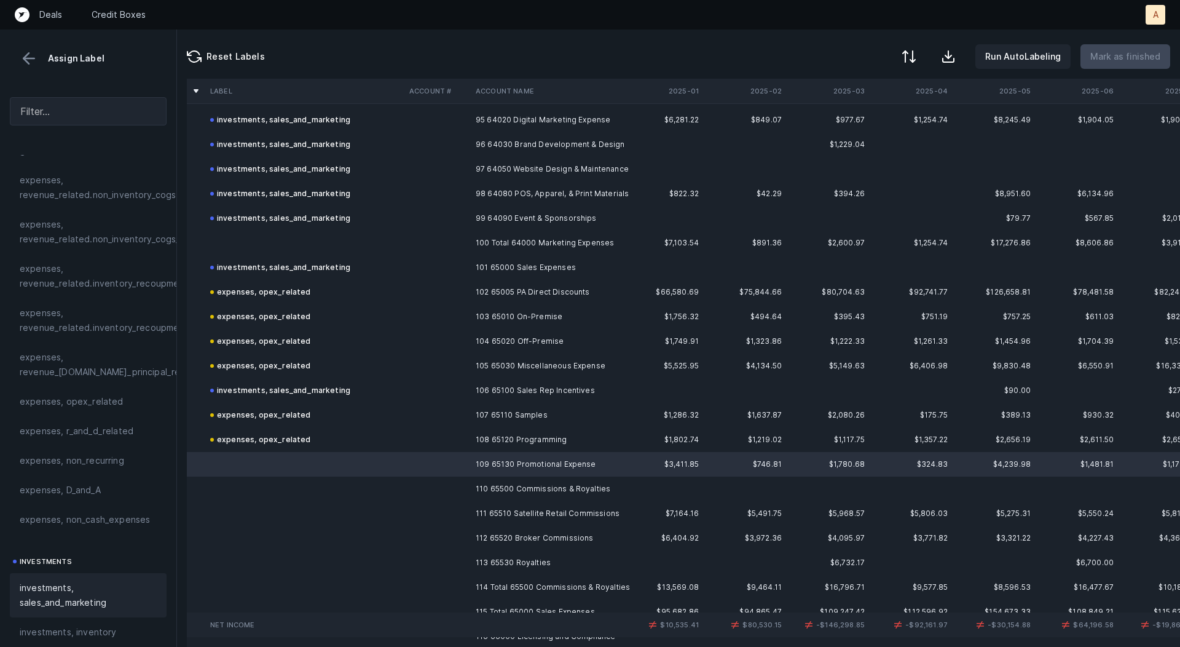
click at [86, 591] on span "investments, sales_and_marketing" at bounding box center [88, 595] width 137 height 30
click at [393, 489] on td at bounding box center [304, 488] width 199 height 25
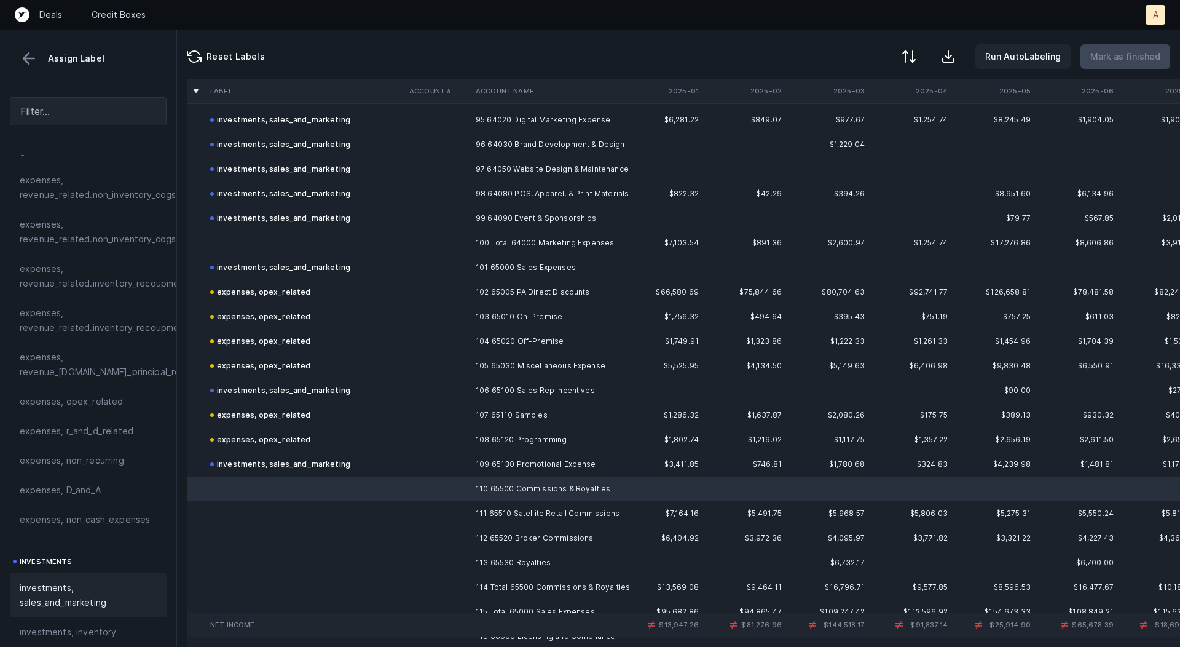
click at [74, 592] on span "investments, sales_and_marketing" at bounding box center [88, 595] width 137 height 30
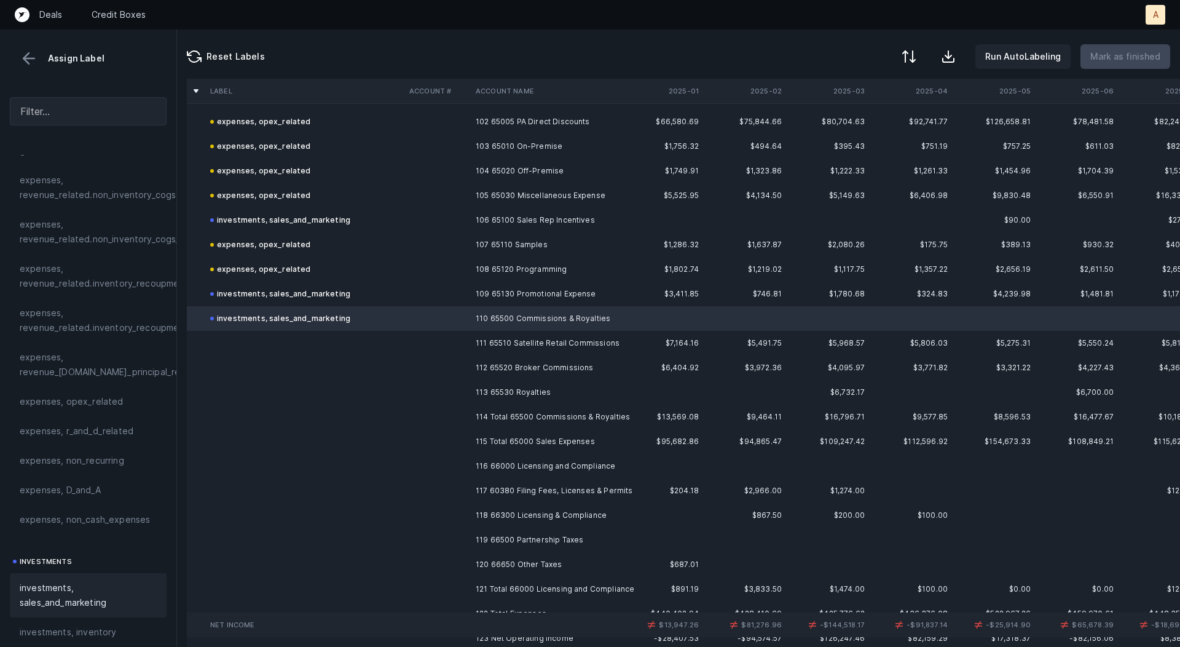
scroll to position [2519, 0]
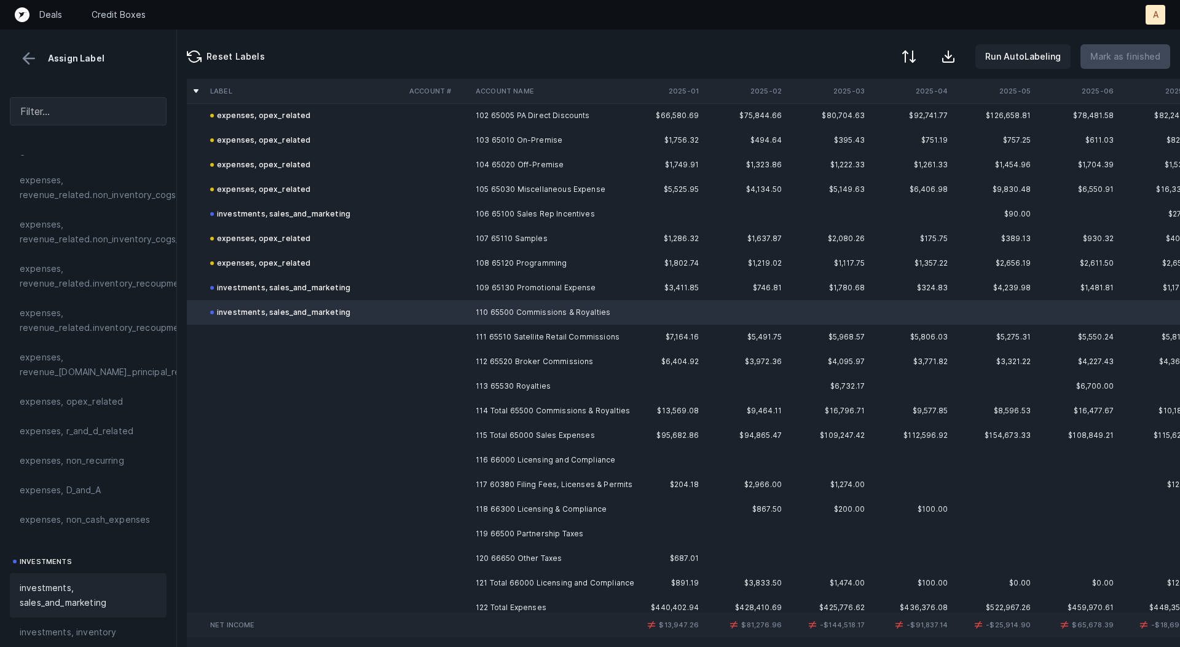
click at [439, 333] on td at bounding box center [438, 337] width 66 height 25
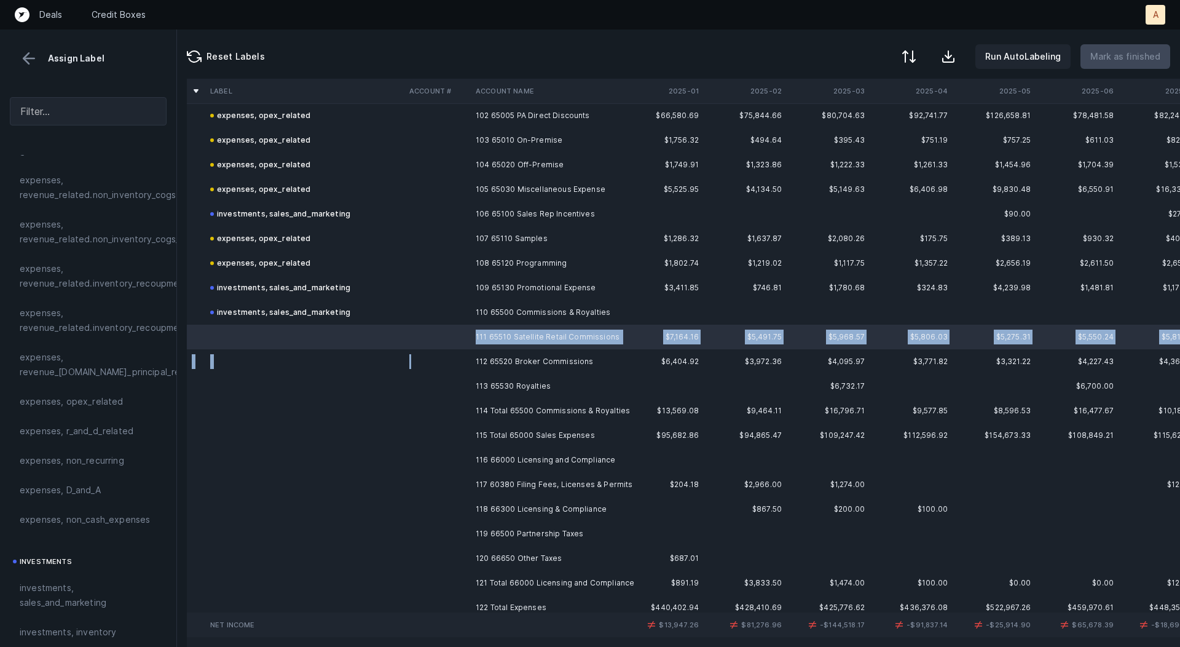
click at [443, 373] on td at bounding box center [438, 361] width 66 height 25
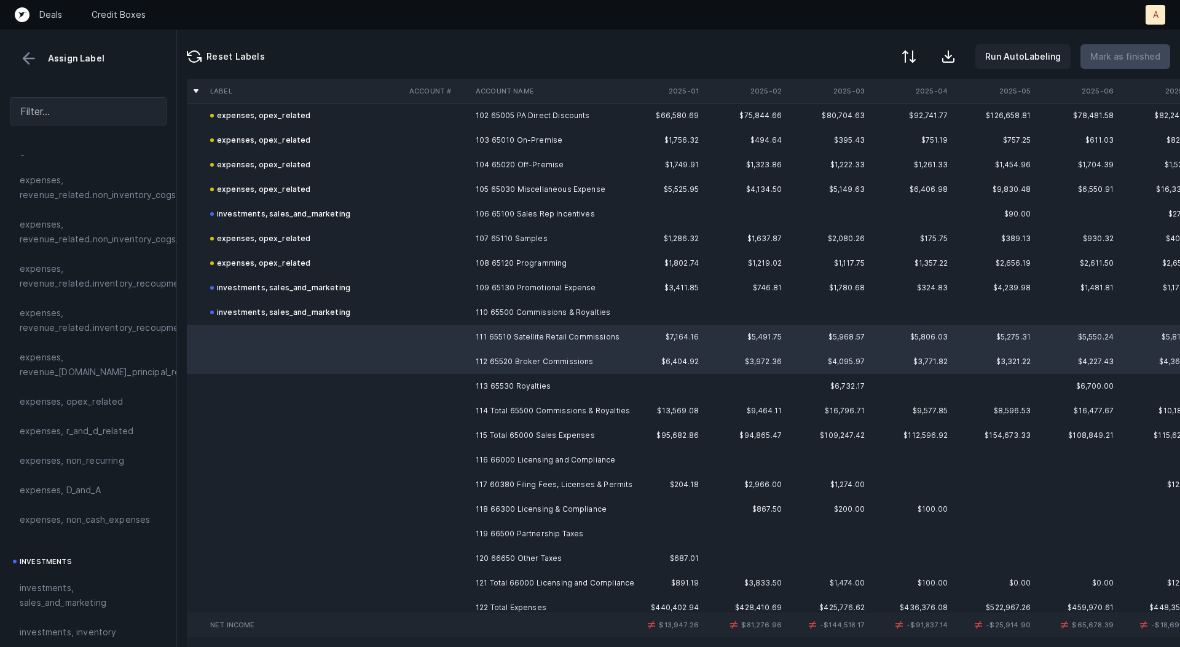
click at [440, 384] on td at bounding box center [438, 386] width 66 height 25
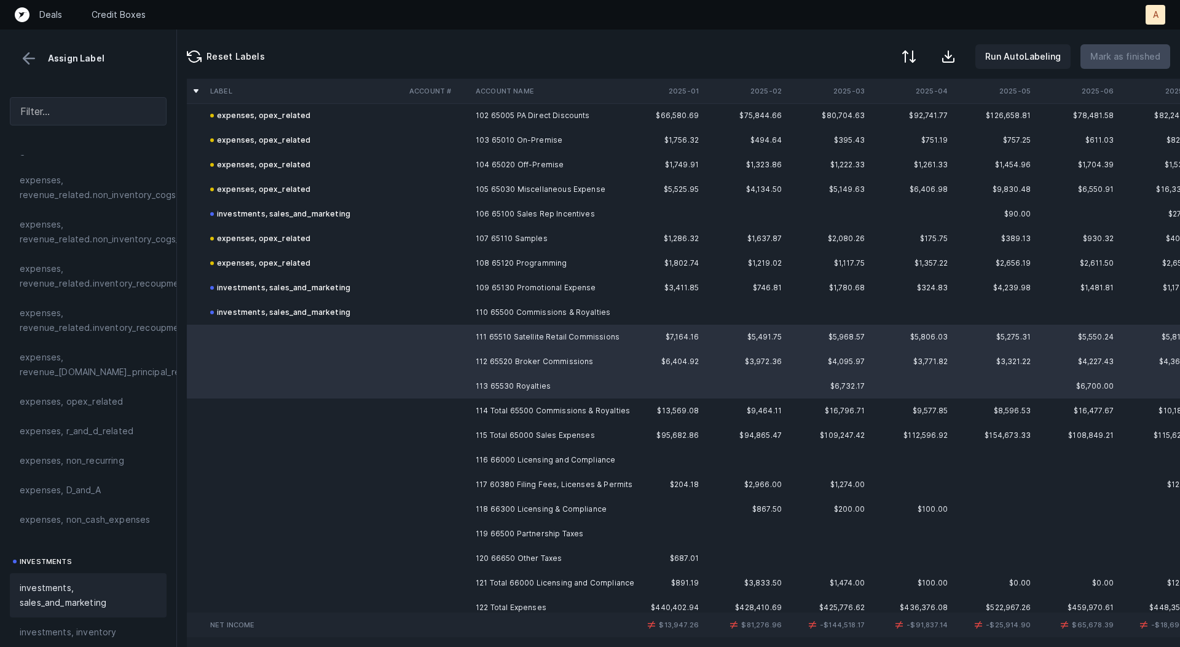
click at [68, 586] on span "investments, sales_and_marketing" at bounding box center [88, 595] width 137 height 30
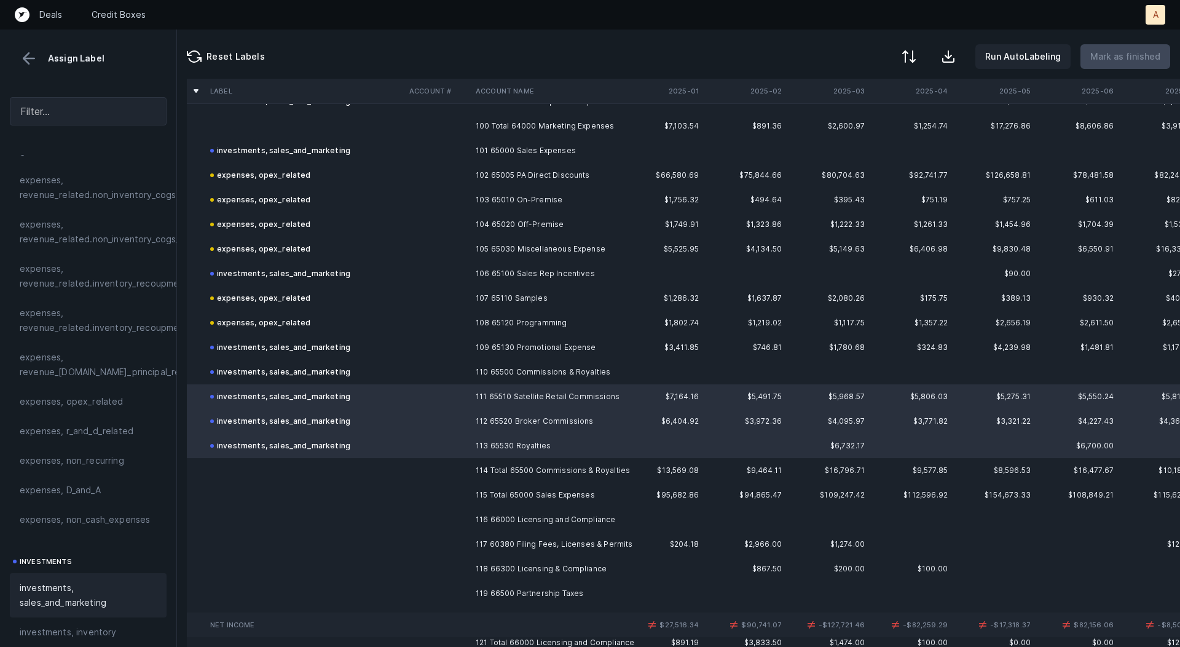
scroll to position [2454, 0]
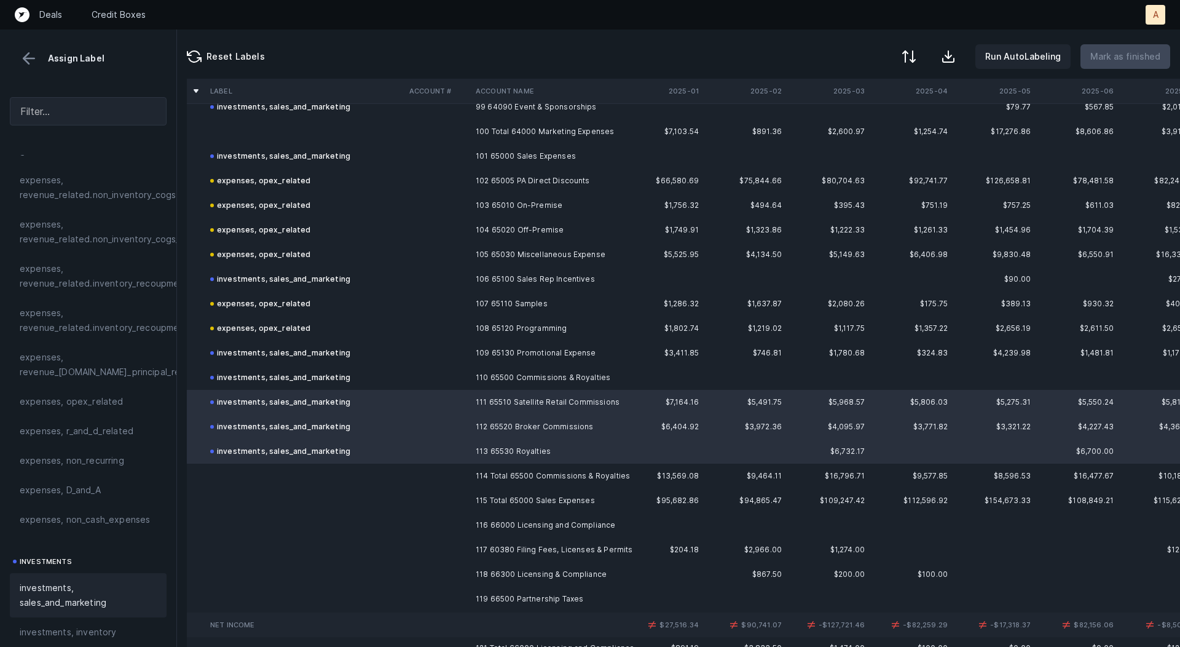
click at [447, 183] on td at bounding box center [438, 180] width 66 height 25
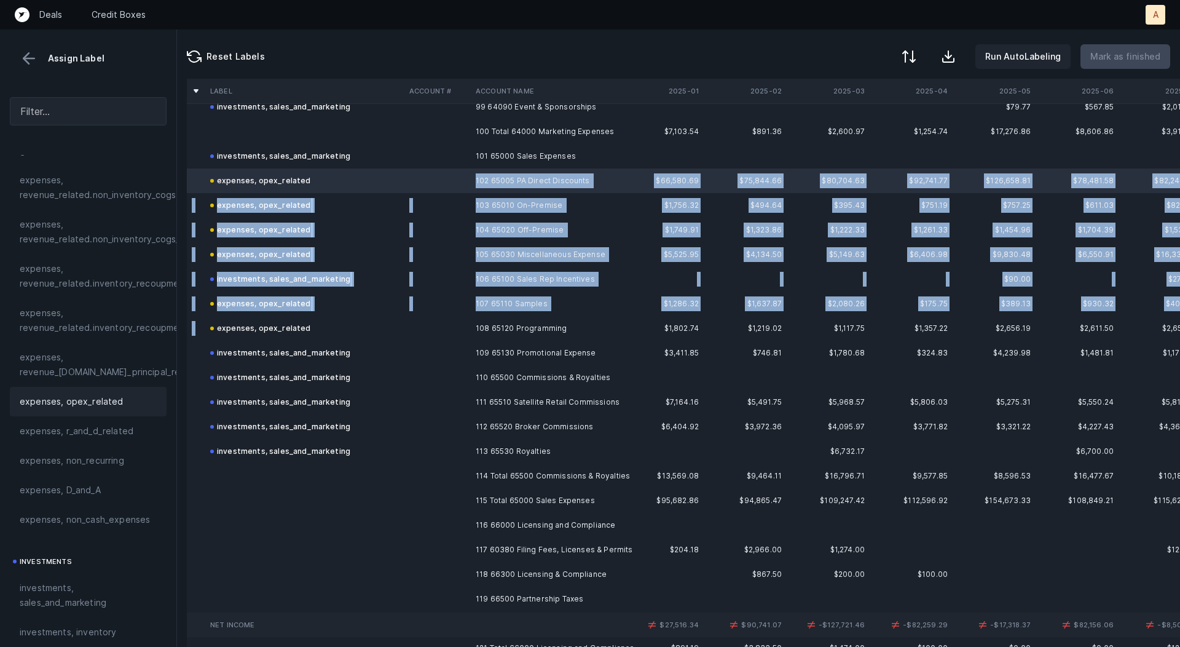
click at [328, 318] on td "expenses, opex_related" at bounding box center [304, 328] width 199 height 25
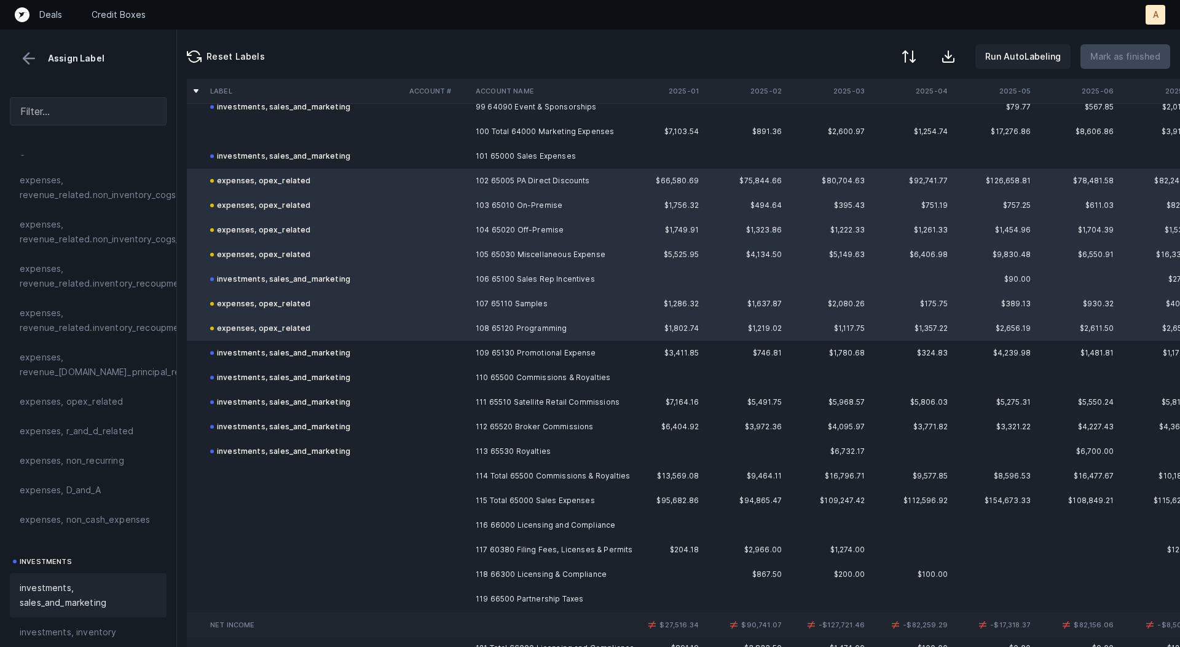
click at [25, 602] on span "investments, sales_and_marketing" at bounding box center [88, 595] width 137 height 30
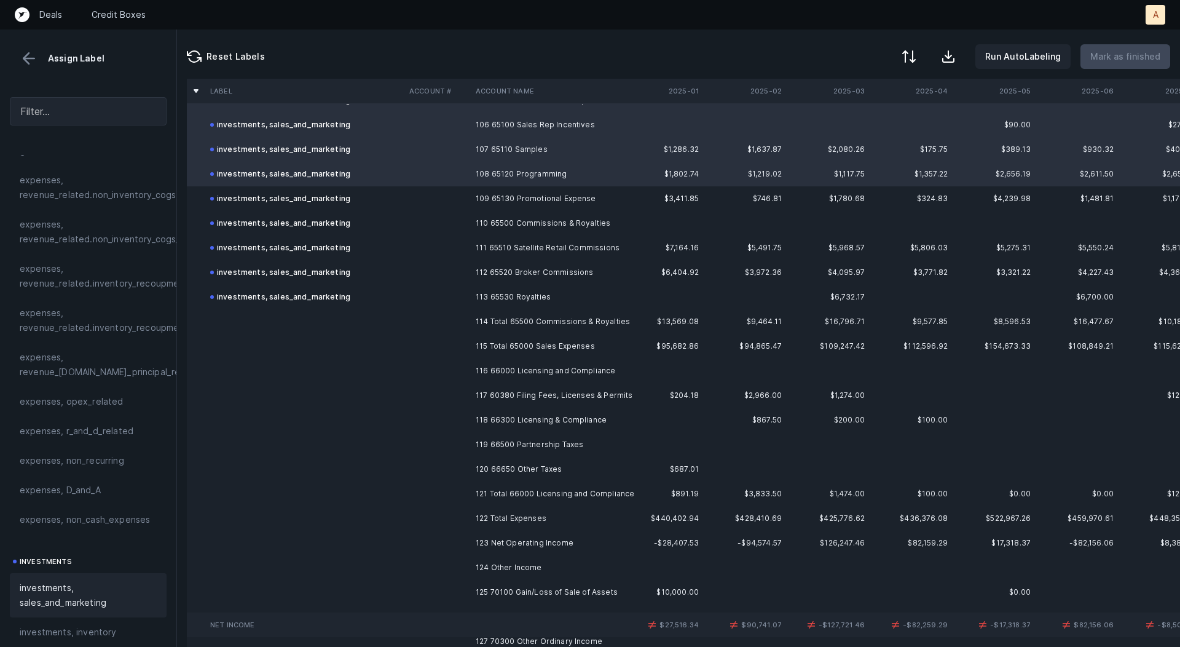
scroll to position [2633, 0]
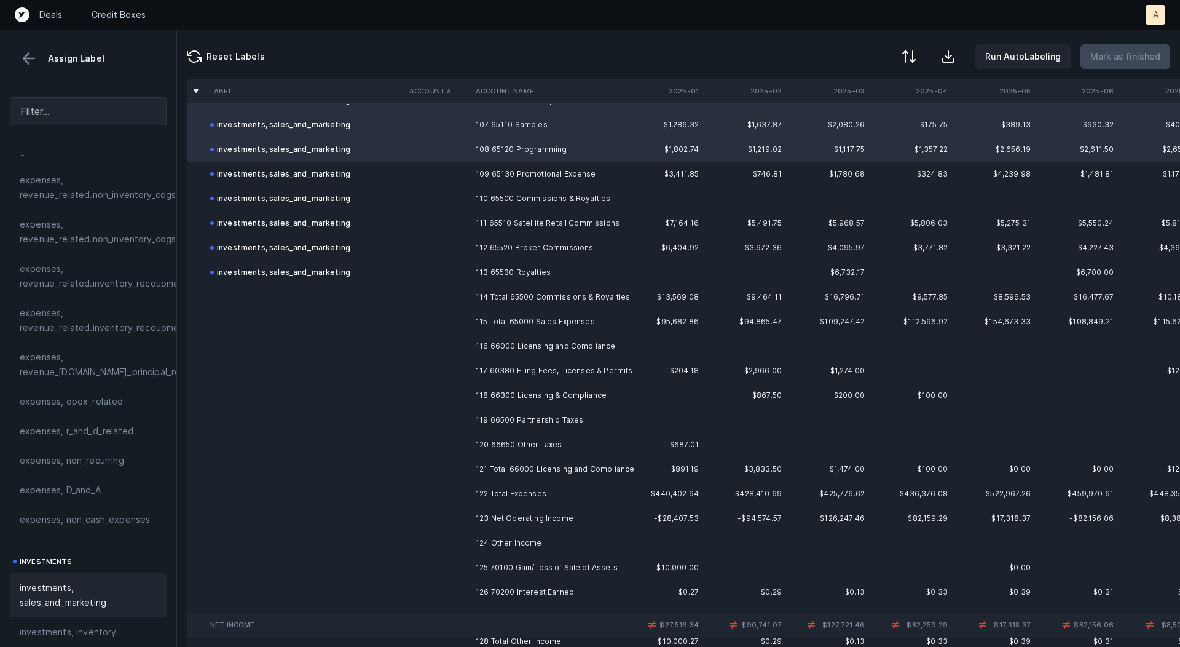
click at [484, 340] on td "116 66000 Licensing and Compliance" at bounding box center [546, 346] width 150 height 25
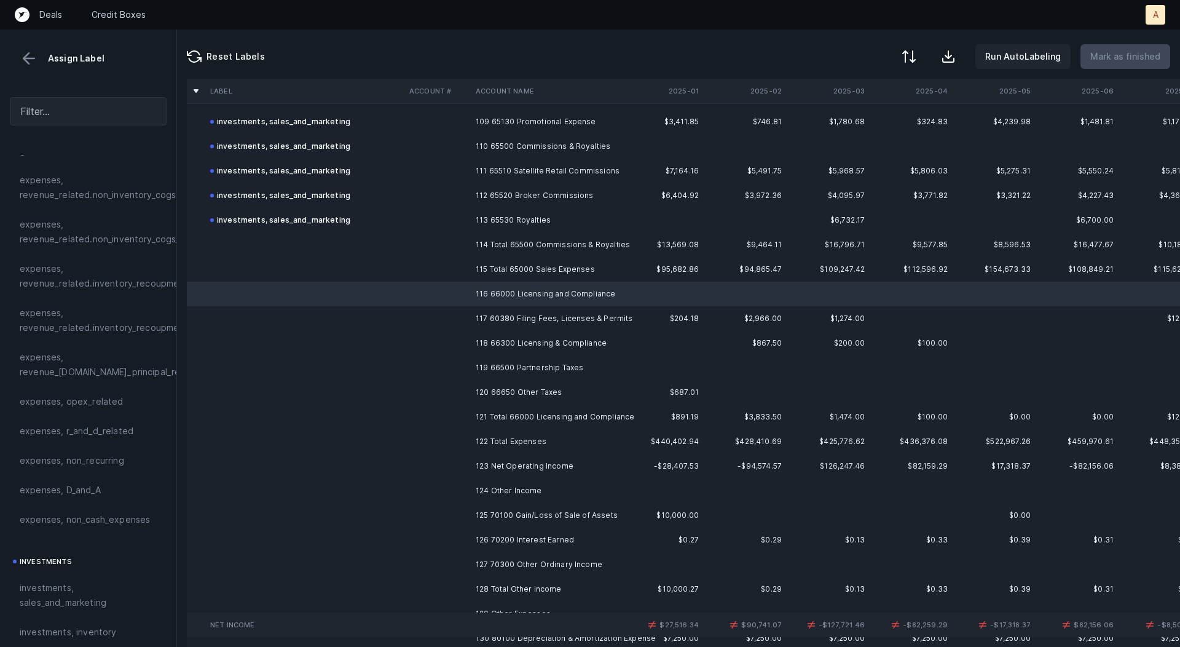
scroll to position [2688, 0]
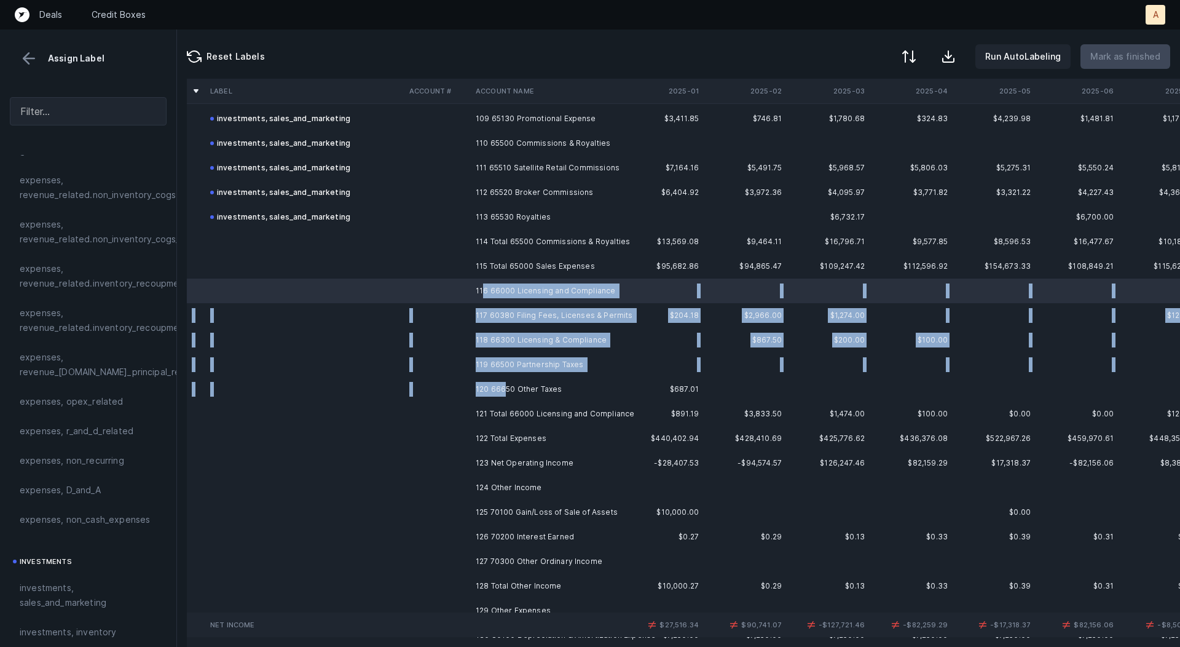
click at [503, 382] on td "120 66650 Other Taxes" at bounding box center [546, 389] width 150 height 25
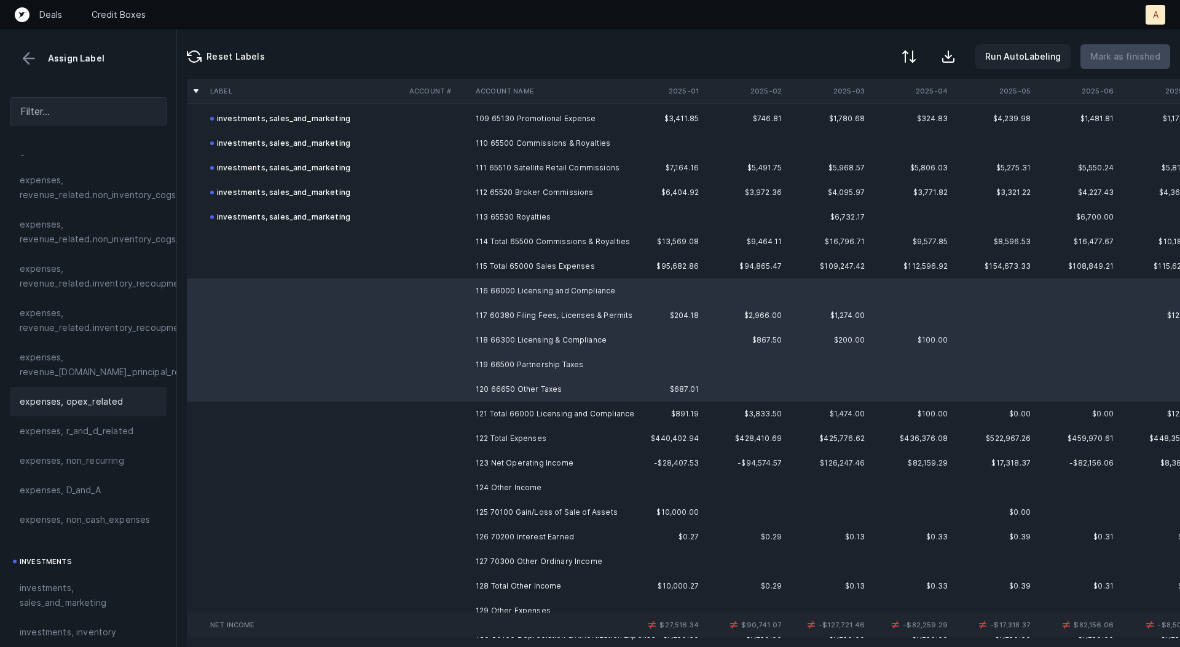
click at [111, 402] on span "expenses, opex_related" at bounding box center [72, 401] width 104 height 15
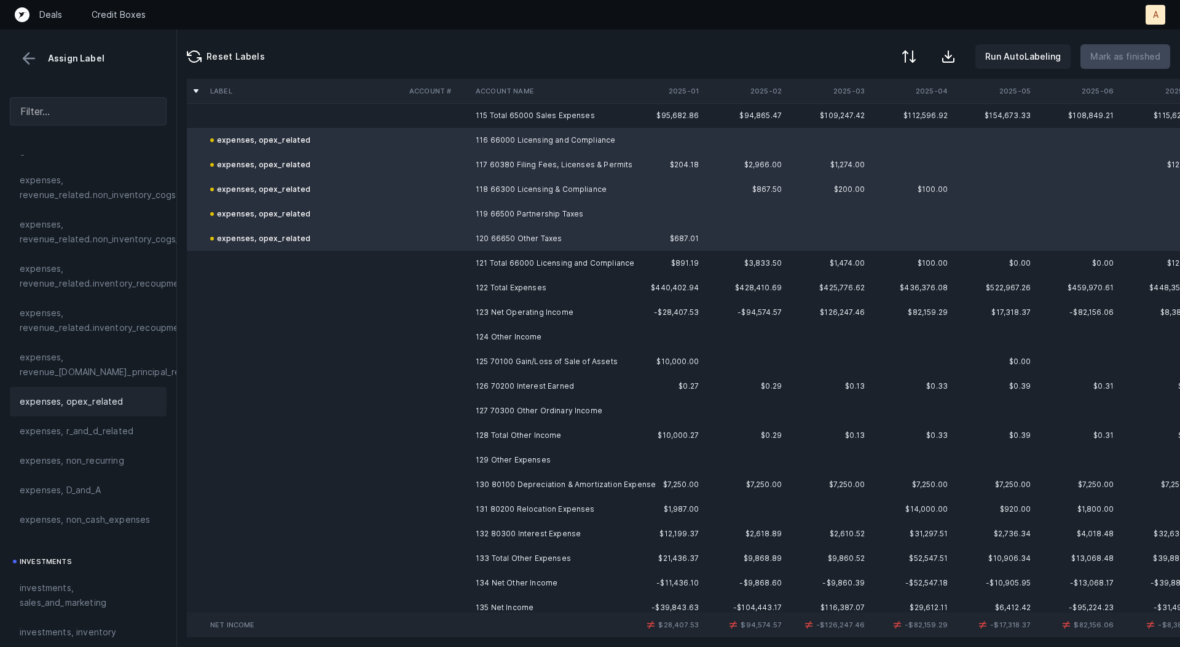
scroll to position [2856, 0]
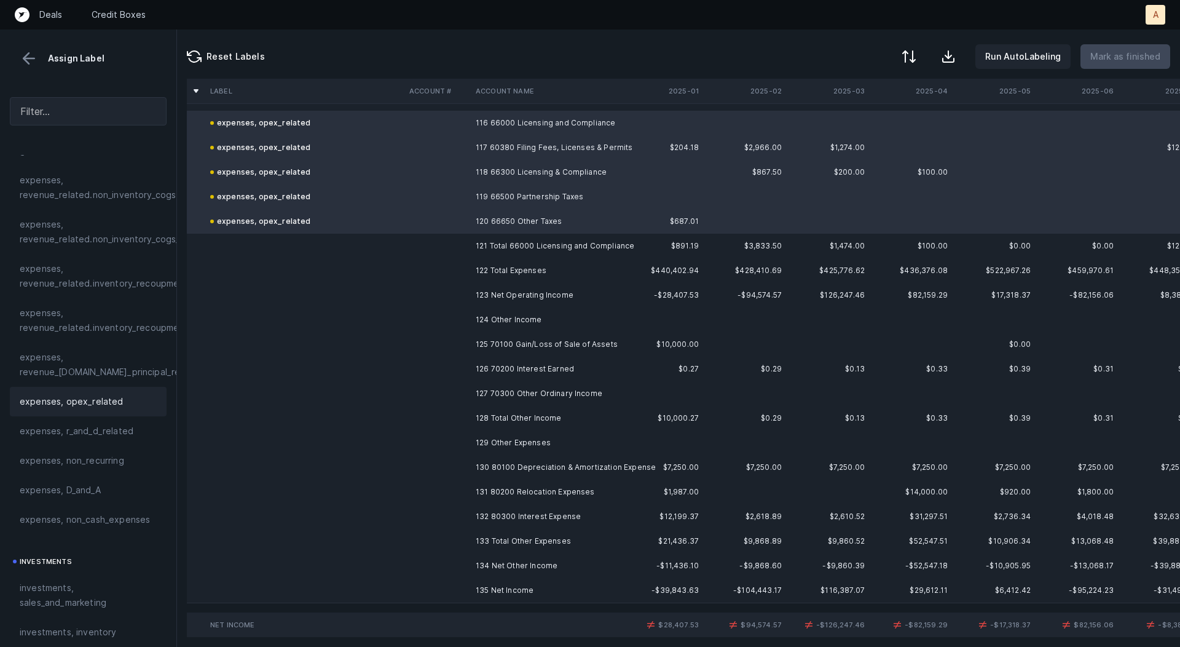
click at [524, 345] on td "125 70100 Gain/Loss of Sale of Assets" at bounding box center [546, 344] width 150 height 25
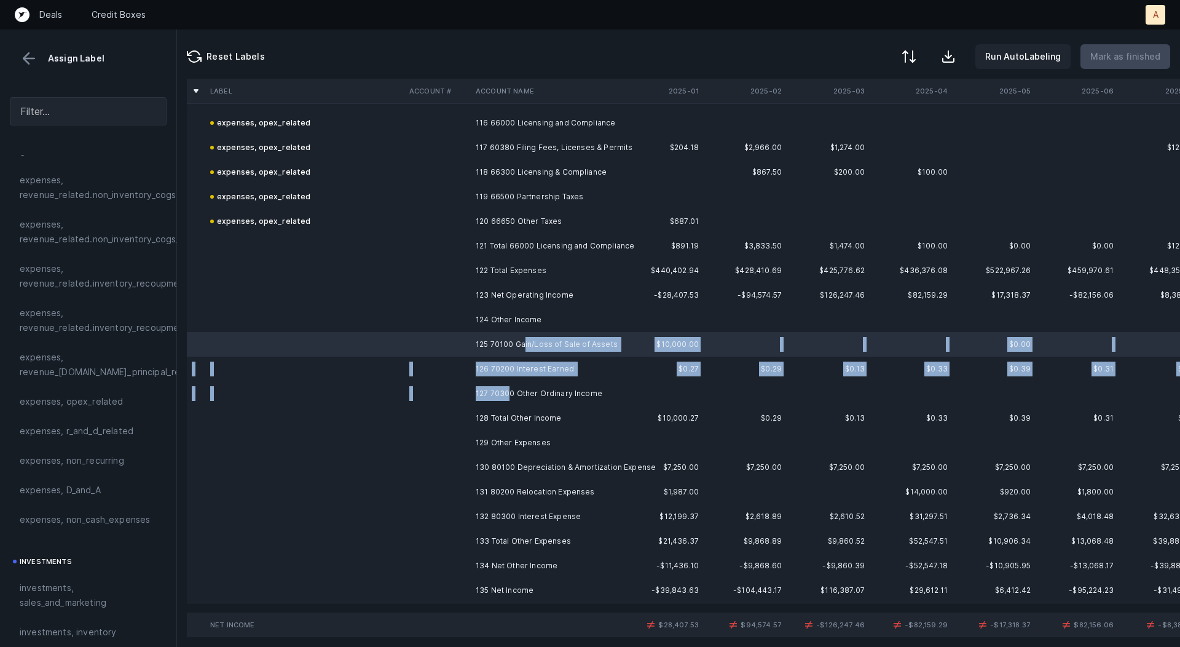
click at [507, 393] on td "127 70300 Other Ordinary Income" at bounding box center [546, 393] width 150 height 25
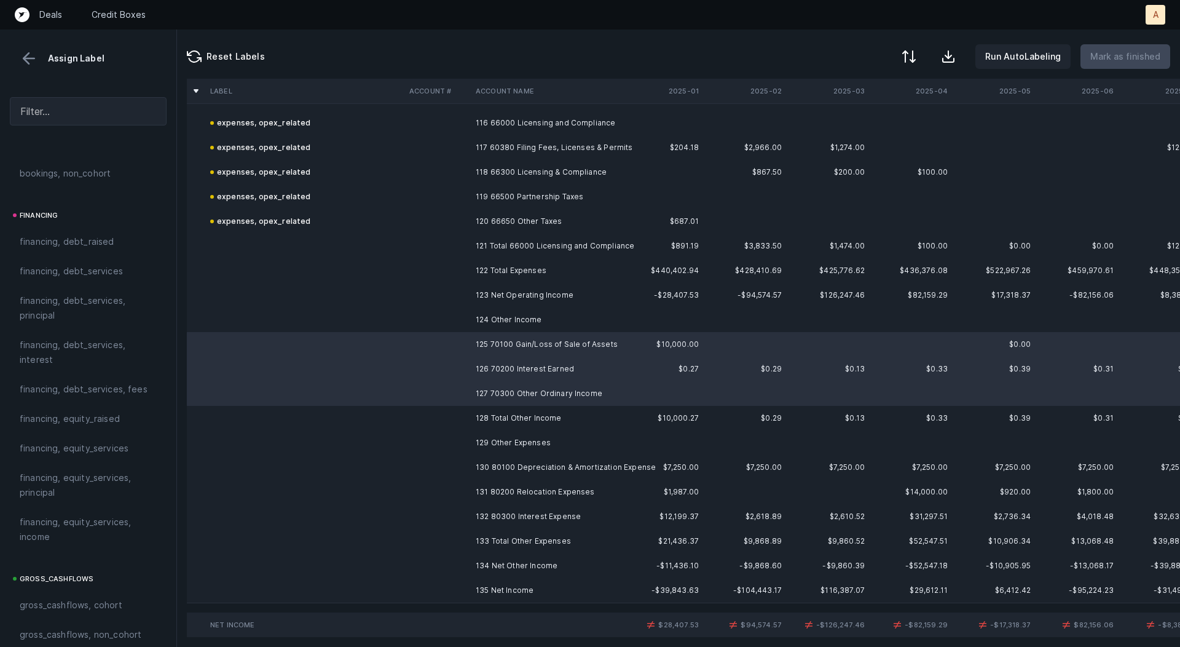
scroll to position [1380, 0]
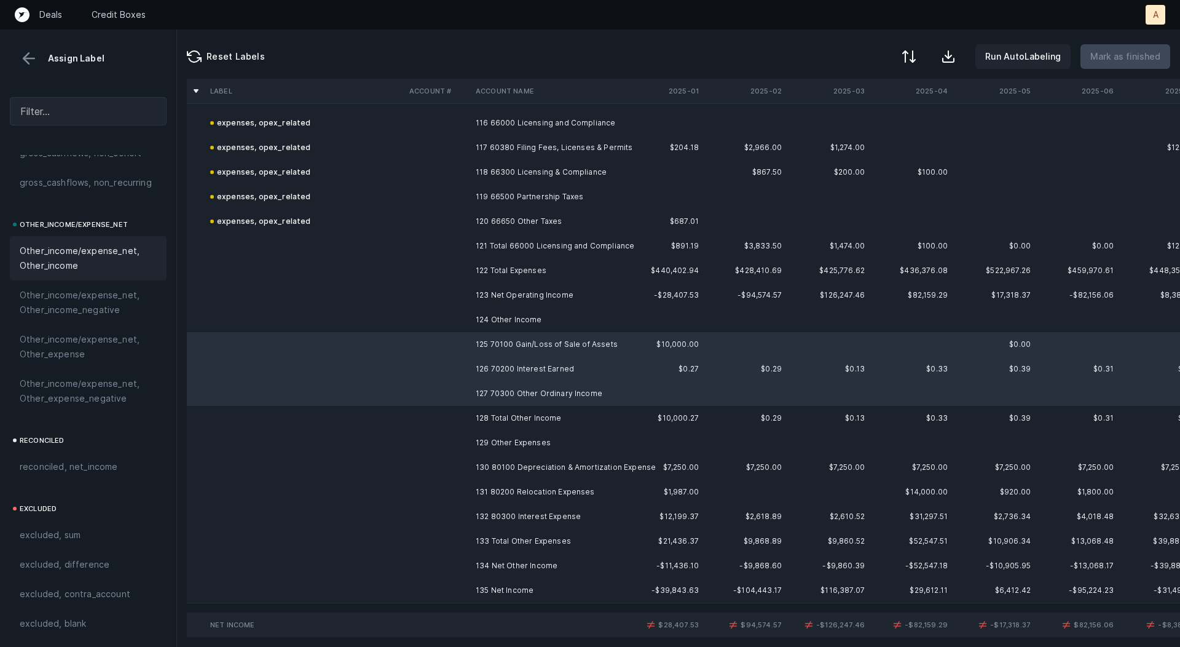
click at [78, 263] on span "Other_income/expense_net, Other_income" at bounding box center [88, 258] width 137 height 30
click at [536, 466] on td "130 80100 Depreciation & Amortization Expense" at bounding box center [546, 467] width 150 height 25
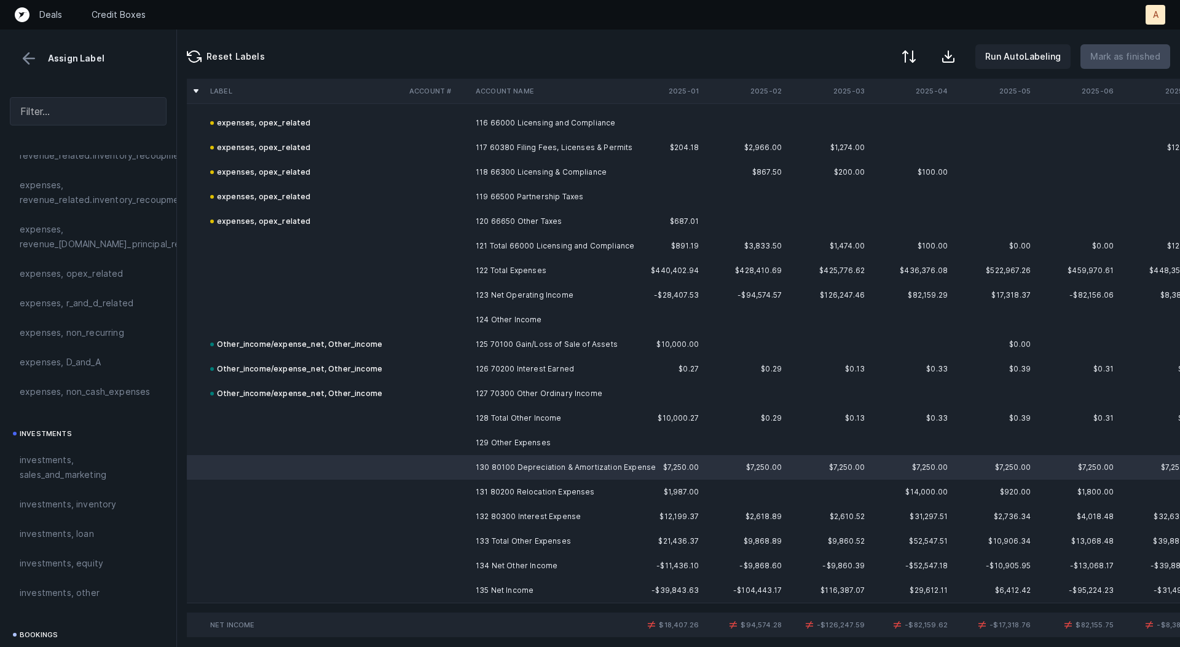
scroll to position [398, 0]
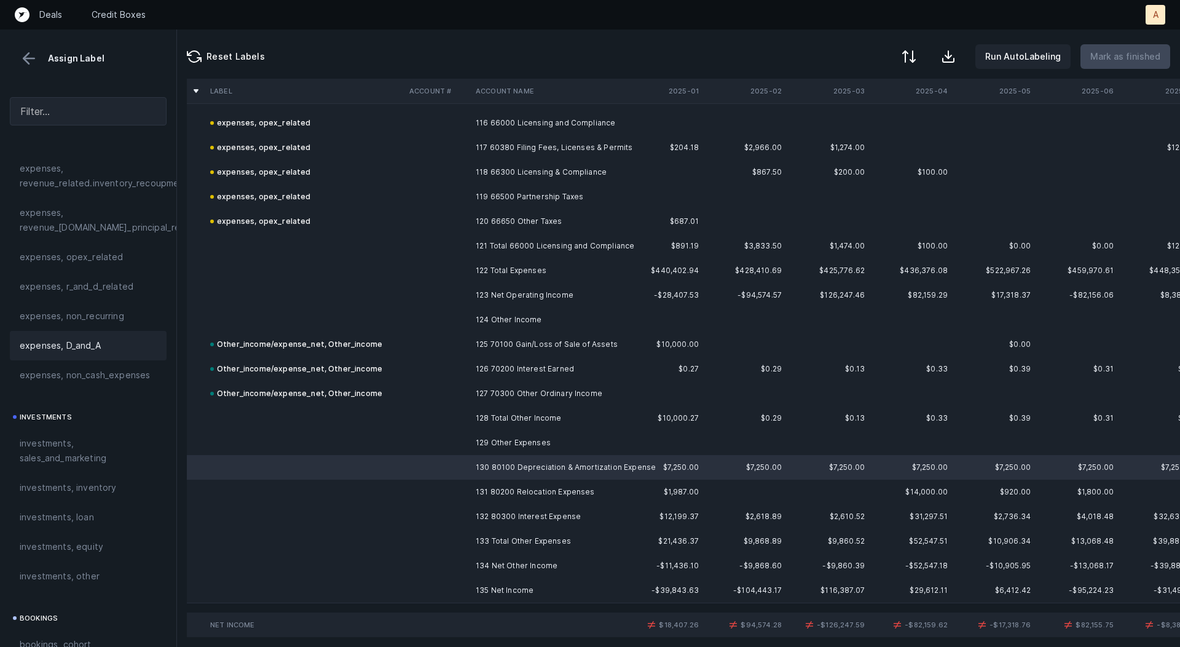
click at [69, 350] on span "expenses, D_and_A" at bounding box center [60, 345] width 81 height 15
click at [489, 489] on td "131 80200 Relocation Expenses" at bounding box center [546, 492] width 150 height 25
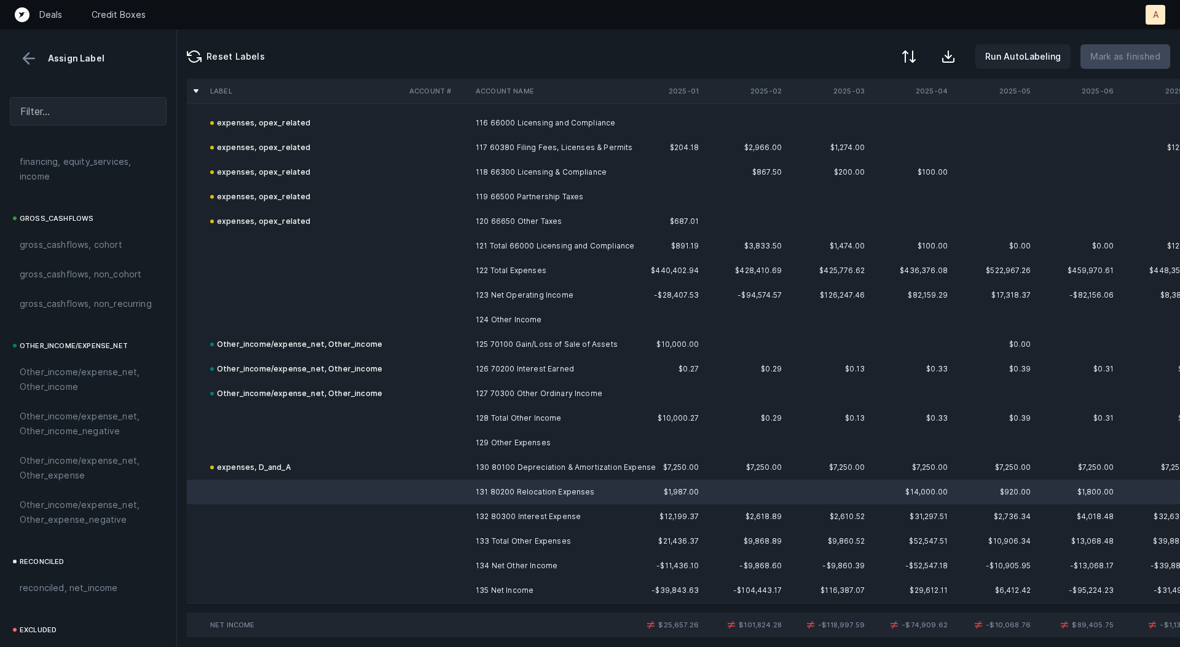
scroll to position [1380, 0]
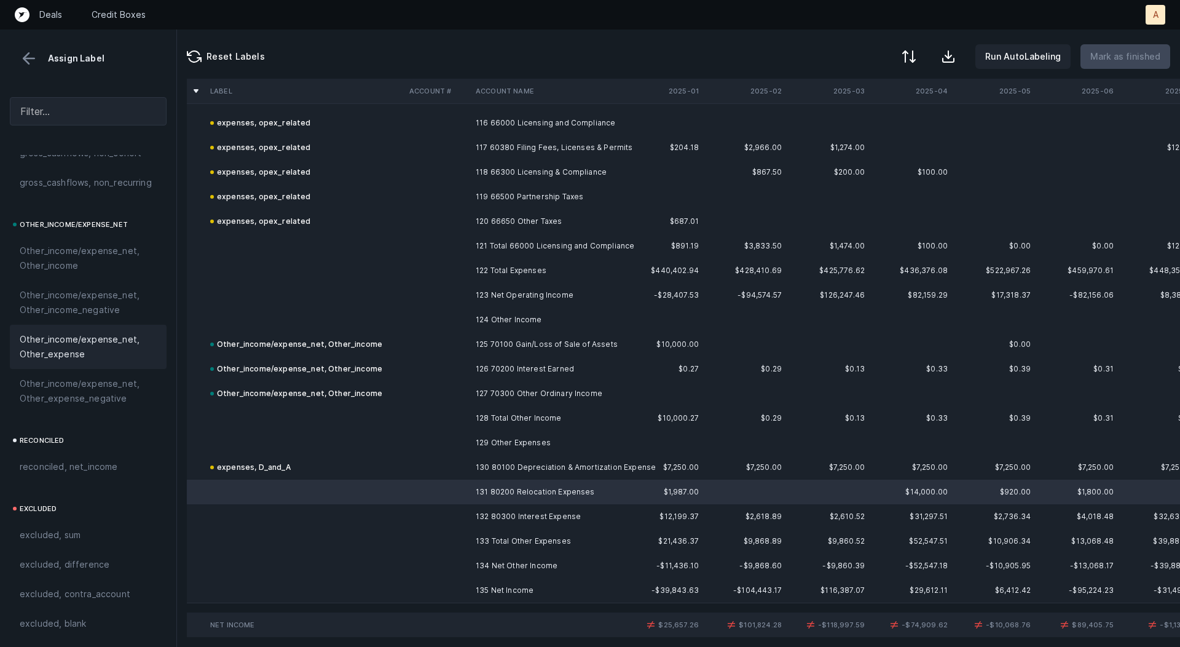
click at [44, 346] on span "Other_income/expense_net, Other_expense" at bounding box center [88, 347] width 137 height 30
click at [414, 522] on td at bounding box center [438, 516] width 66 height 25
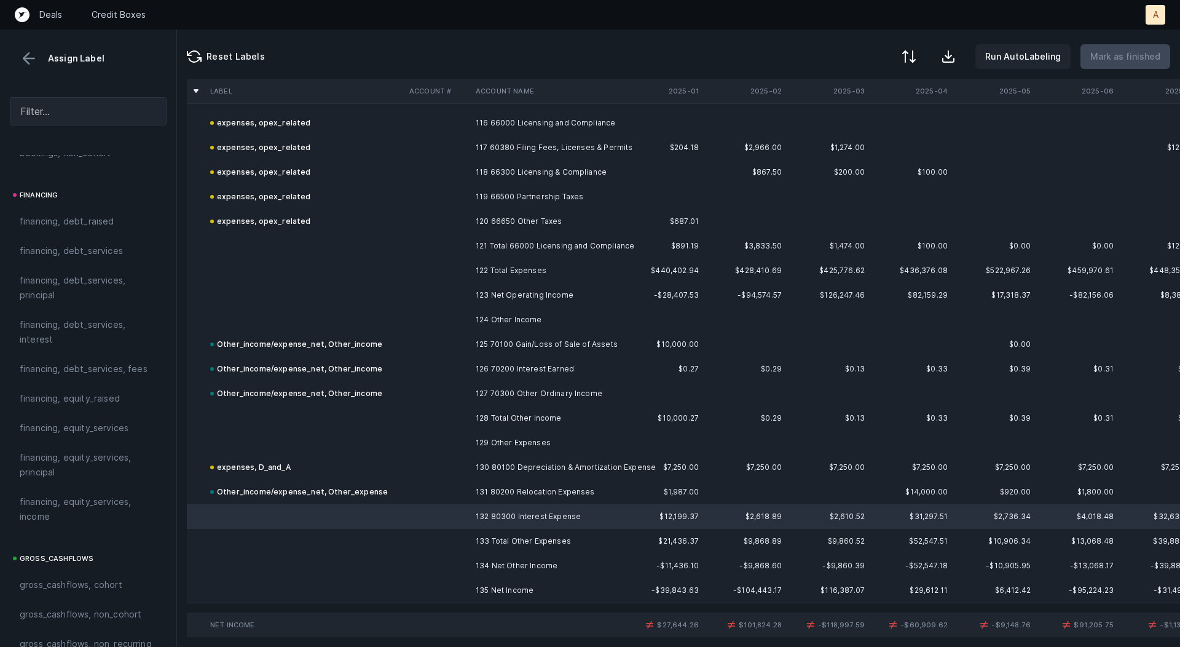
scroll to position [909, 0]
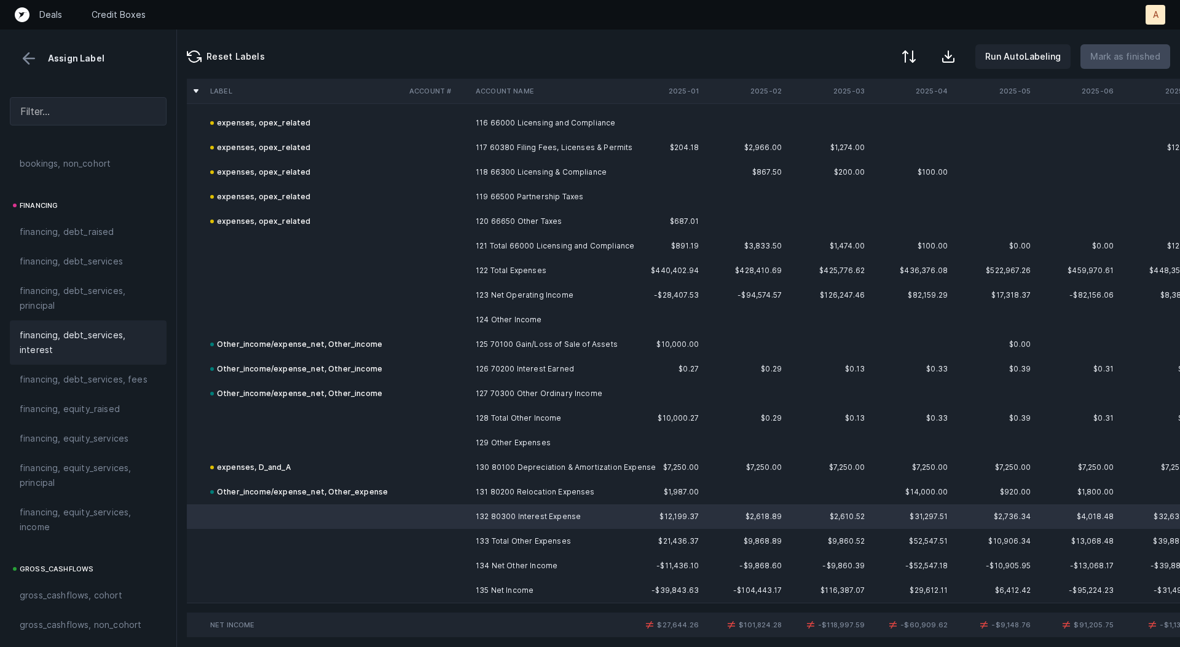
click at [55, 346] on span "financing, debt_services, interest" at bounding box center [88, 343] width 137 height 30
click at [465, 582] on td at bounding box center [438, 590] width 66 height 25
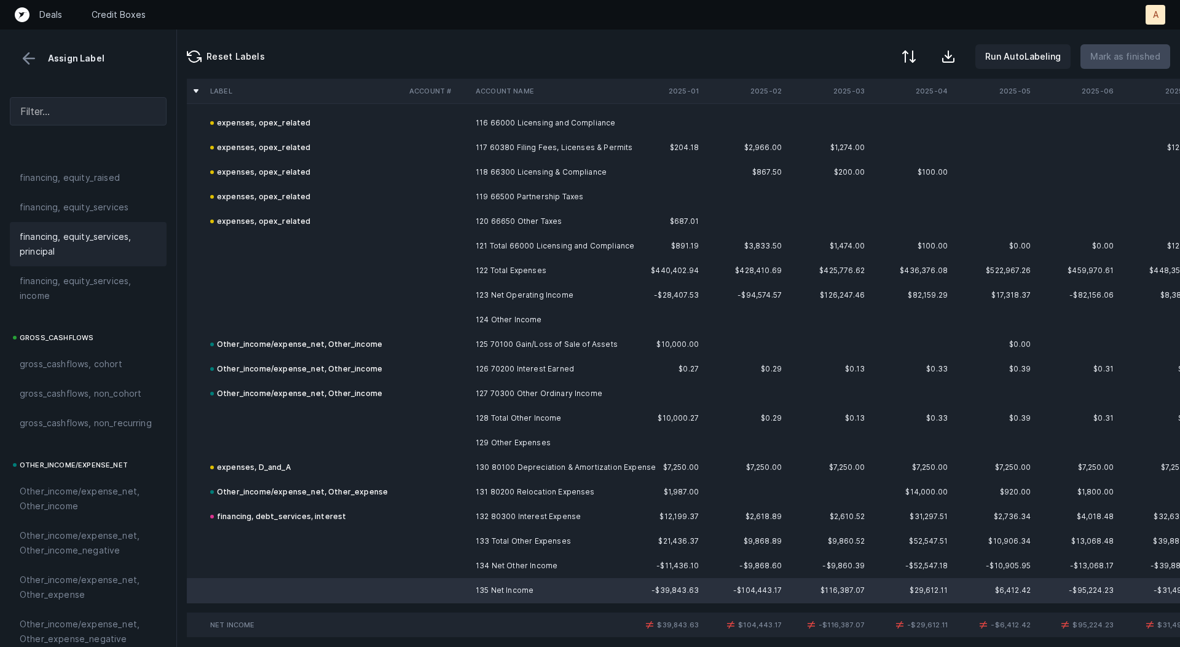
scroll to position [1380, 0]
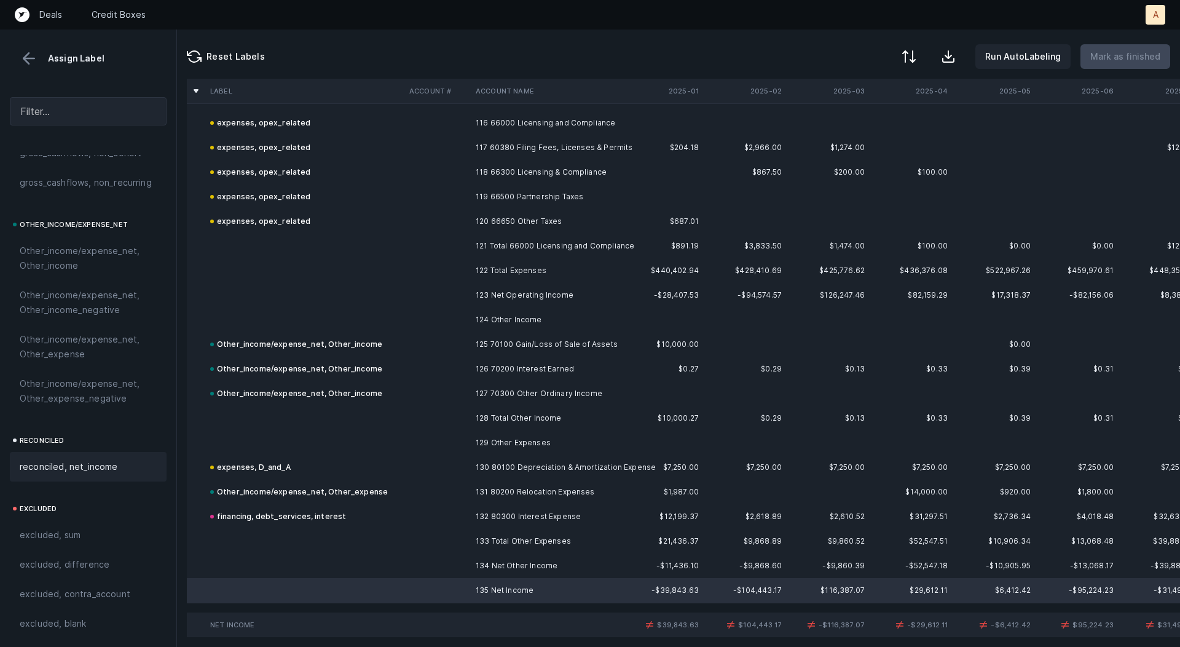
click at [66, 453] on div "reconciled, net_income" at bounding box center [88, 467] width 157 height 30
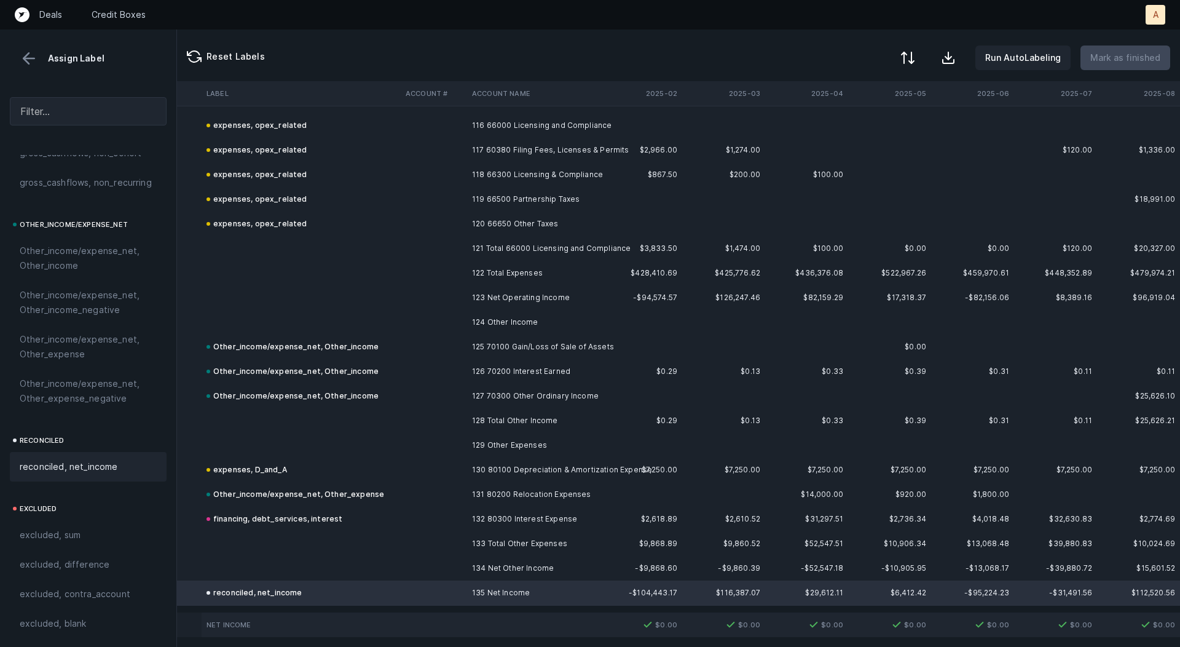
click at [915, 58] on div at bounding box center [908, 57] width 15 height 15
click at [860, 126] on div "By Hum label" at bounding box center [854, 130] width 123 height 25
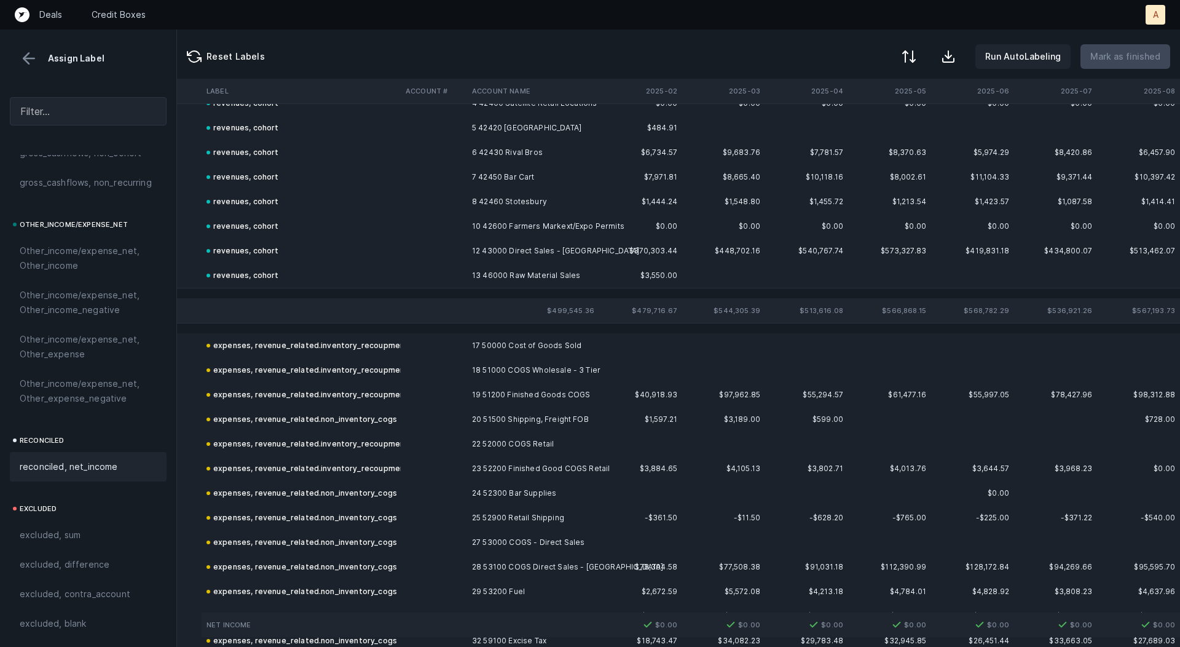
scroll to position [0, 105]
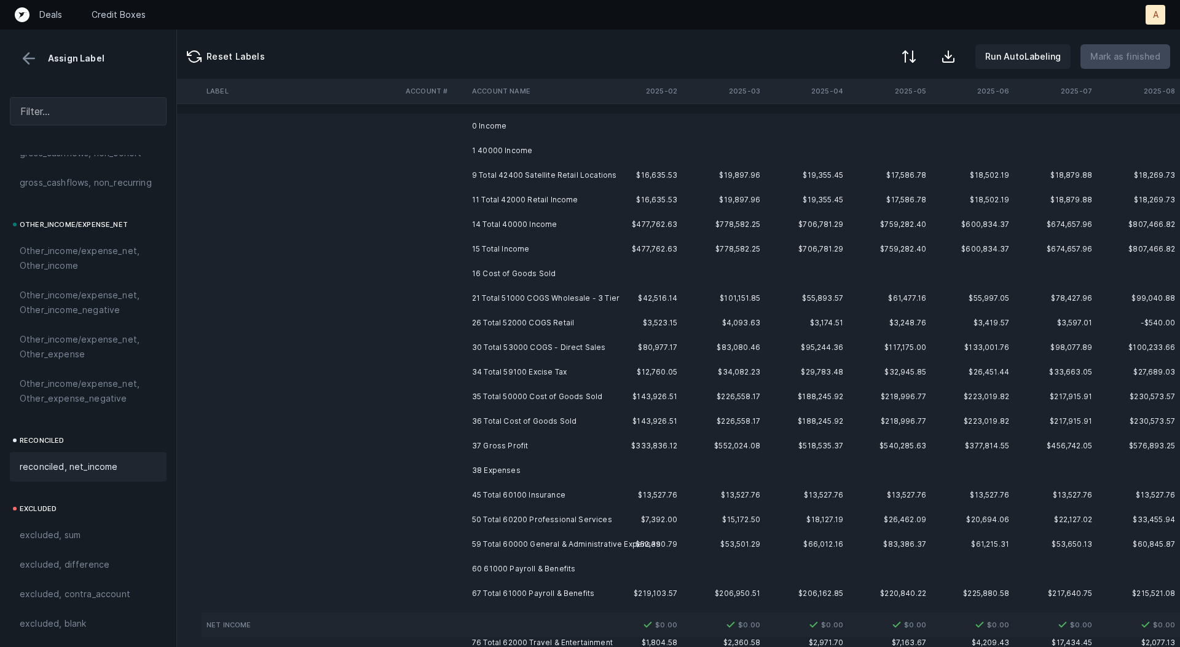
click at [598, 139] on td "1 40000 Income" at bounding box center [542, 150] width 150 height 25
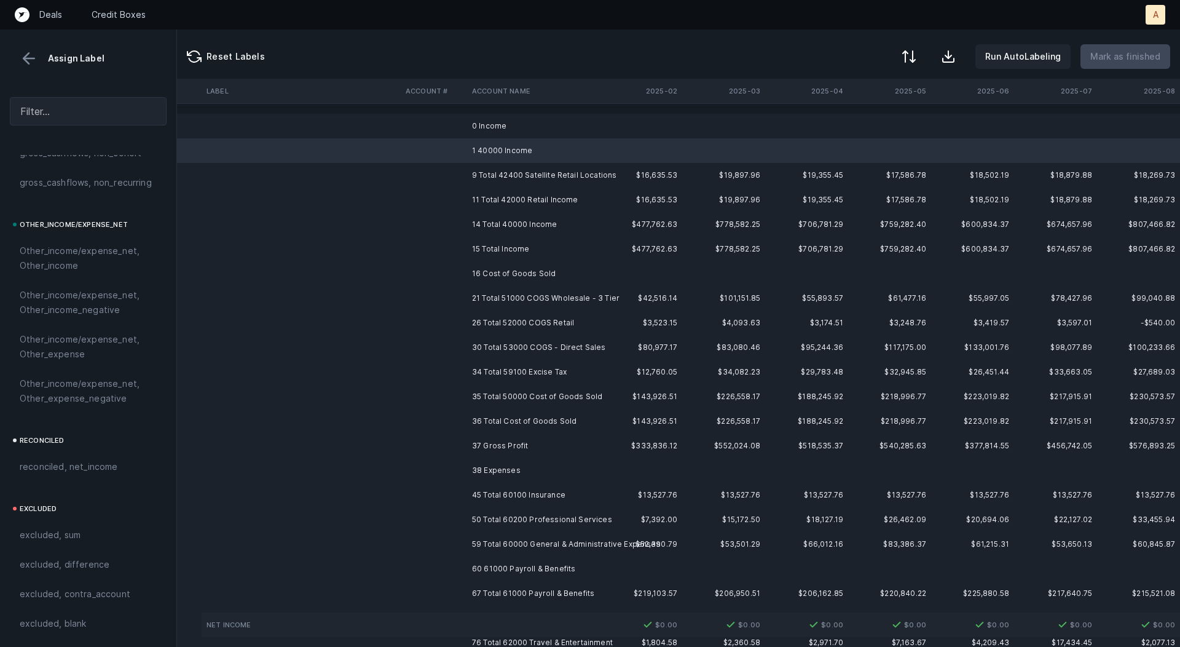
click at [540, 128] on td "0 Income" at bounding box center [542, 126] width 150 height 25
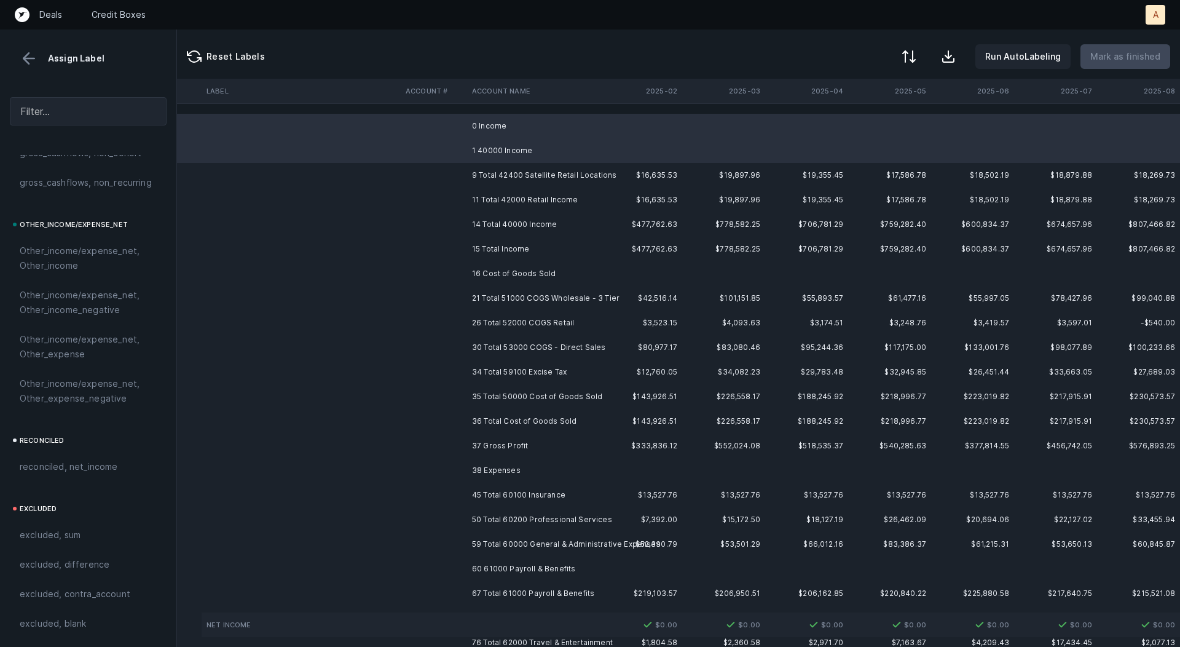
click at [508, 271] on td "16 Cost of Goods Sold" at bounding box center [542, 273] width 150 height 25
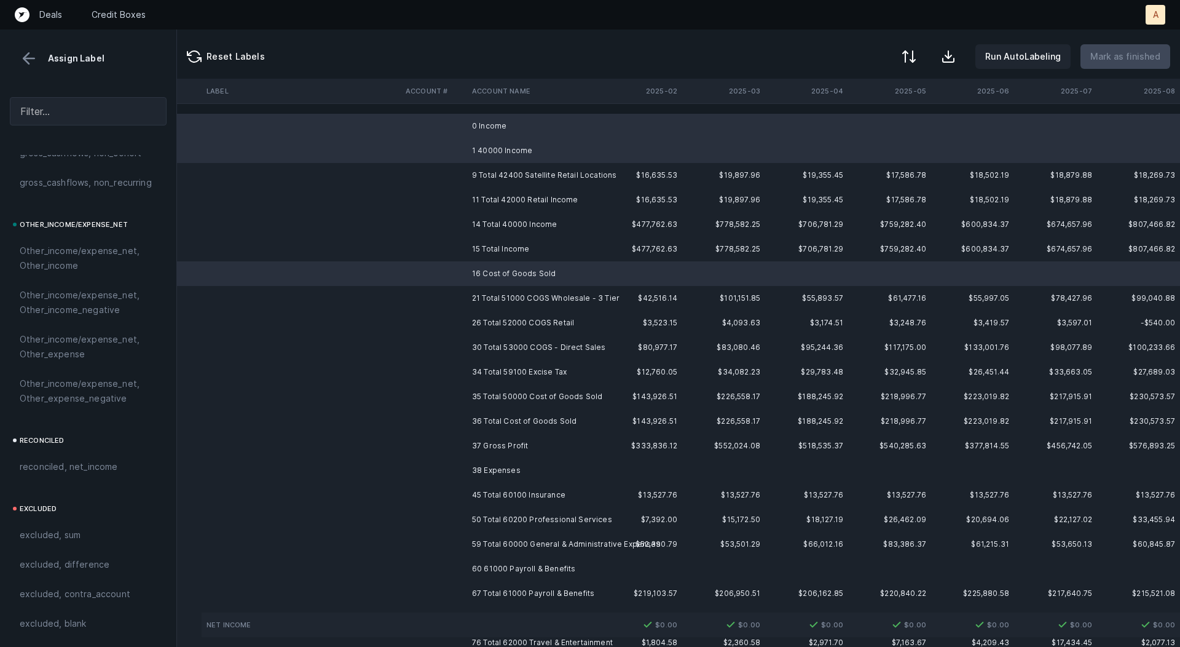
click at [507, 467] on td "38 Expenses" at bounding box center [542, 470] width 150 height 25
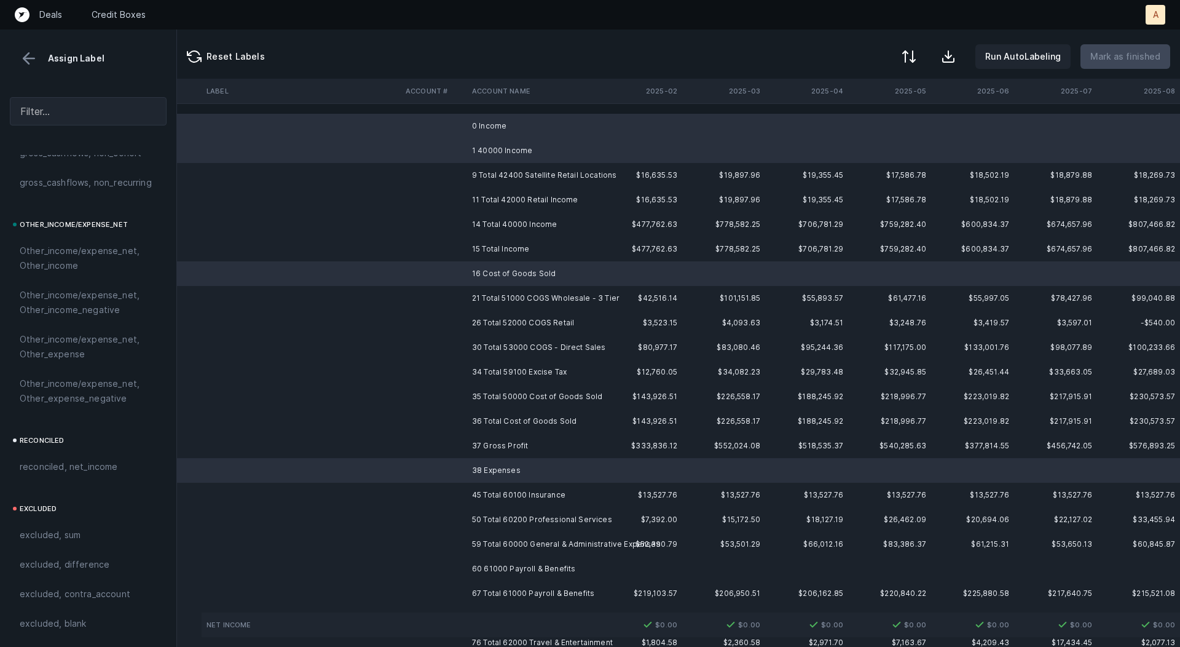
click at [493, 566] on td "60 61000 Payroll & Benefits" at bounding box center [542, 568] width 150 height 25
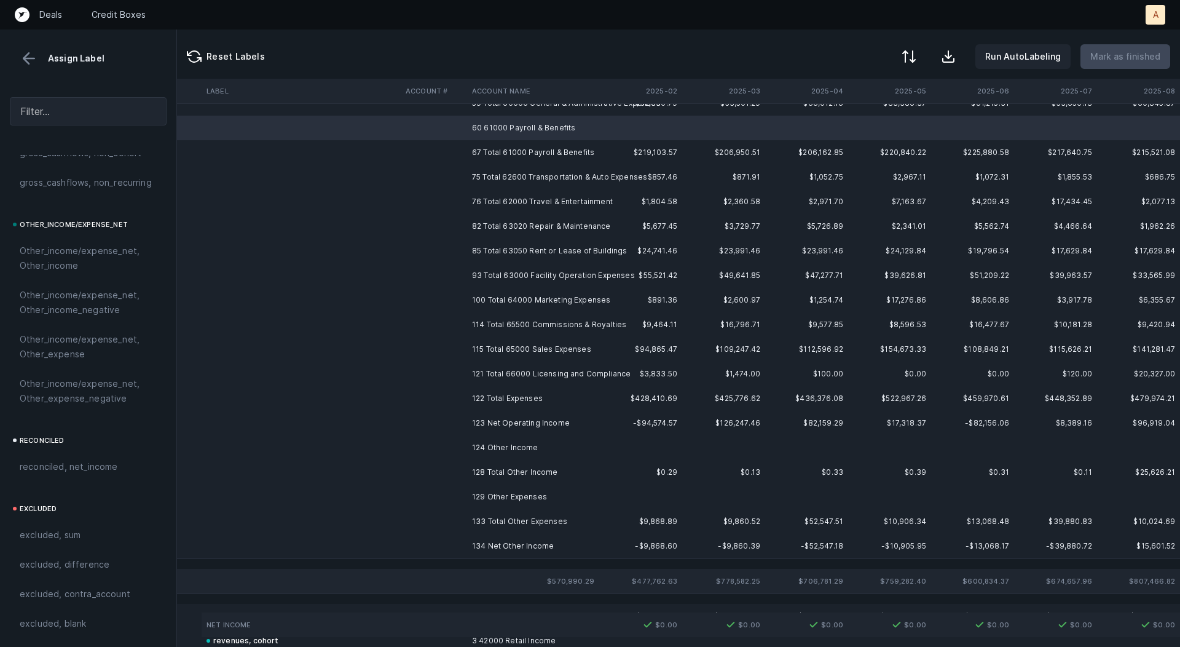
scroll to position [441, 105]
click at [502, 448] on td "124 Other Income" at bounding box center [542, 447] width 150 height 25
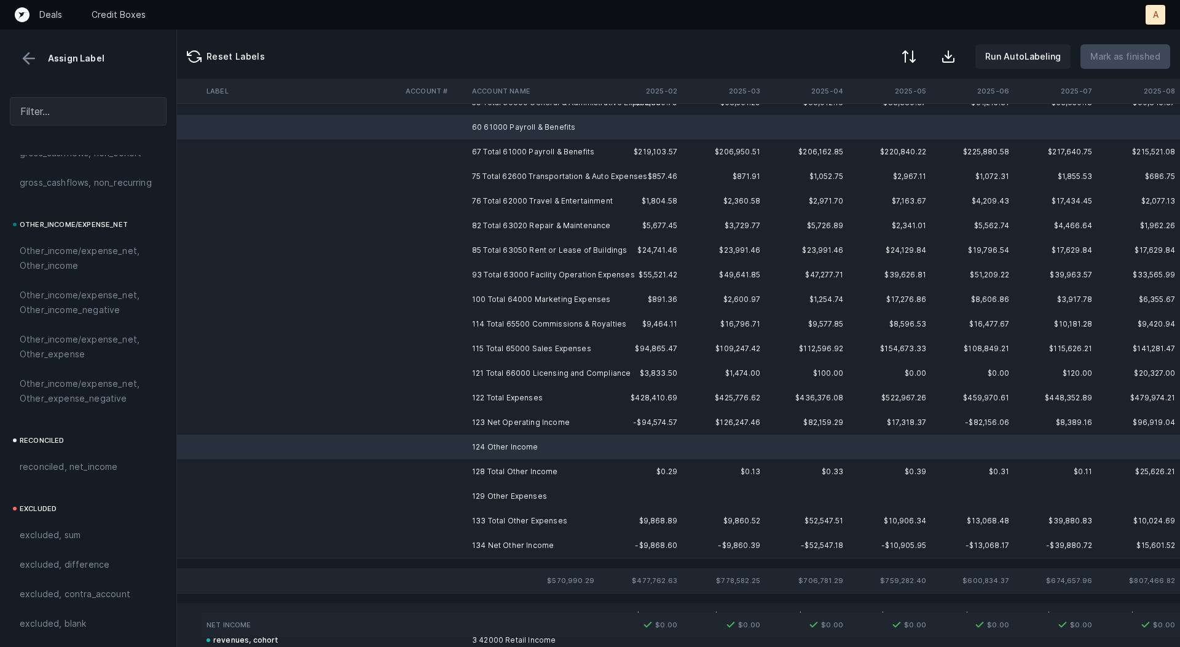
click at [499, 490] on td "129 Other Expenses" at bounding box center [542, 496] width 150 height 25
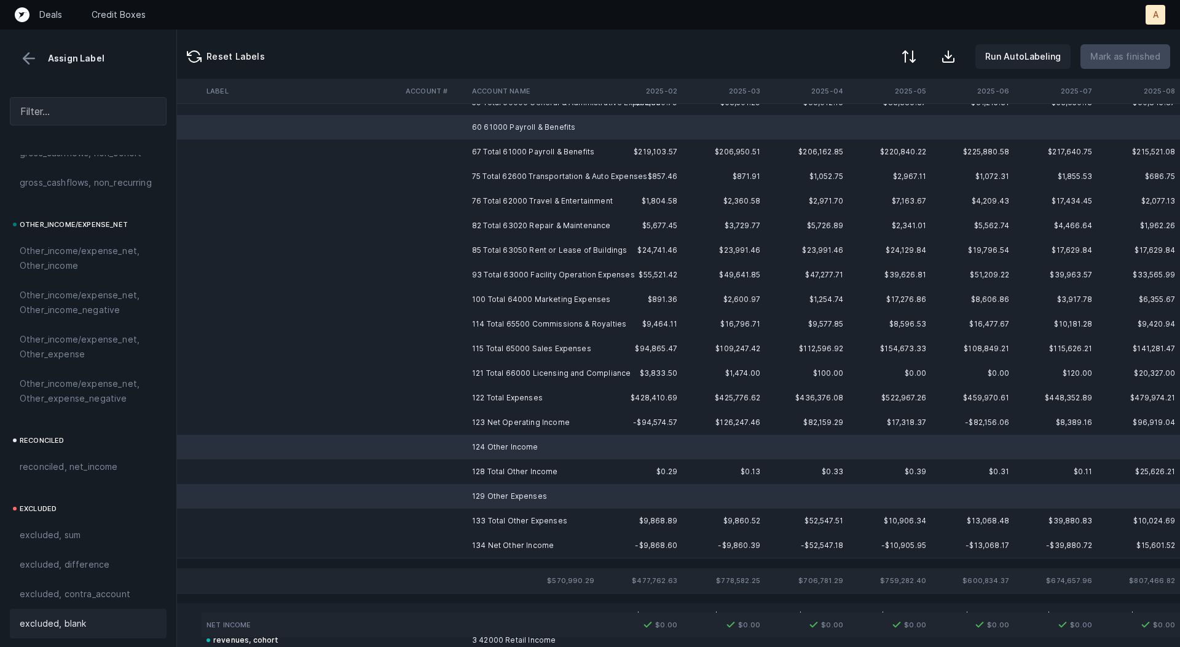
click at [77, 627] on span "excluded, blank" at bounding box center [53, 623] width 66 height 15
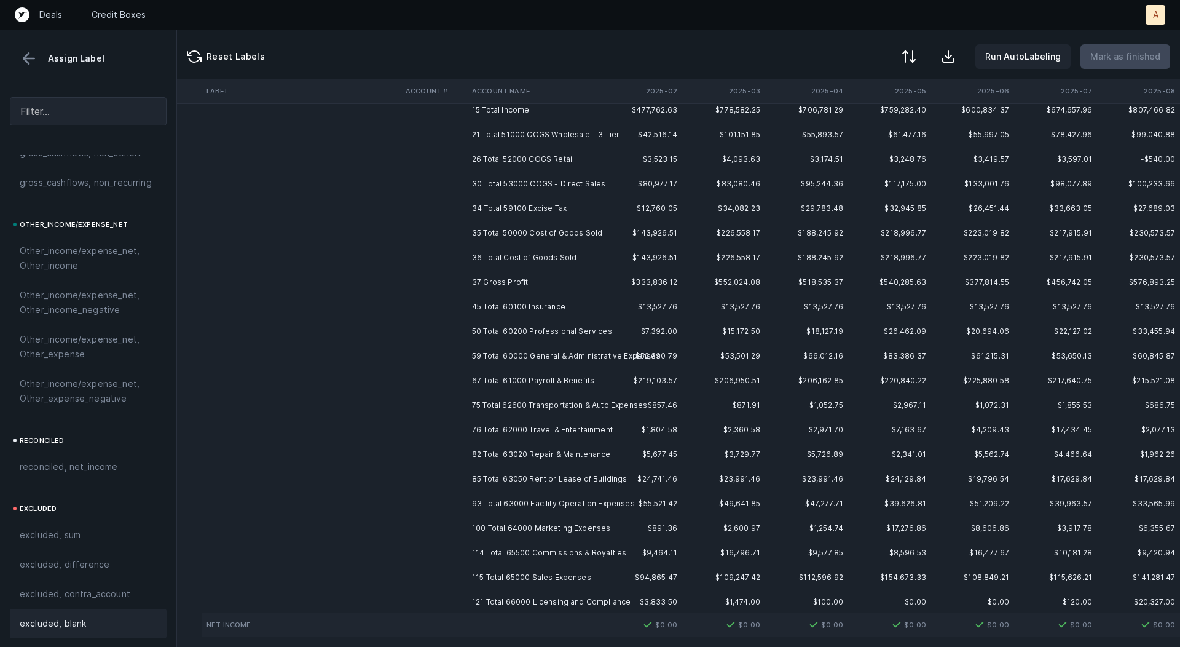
scroll to position [0, 105]
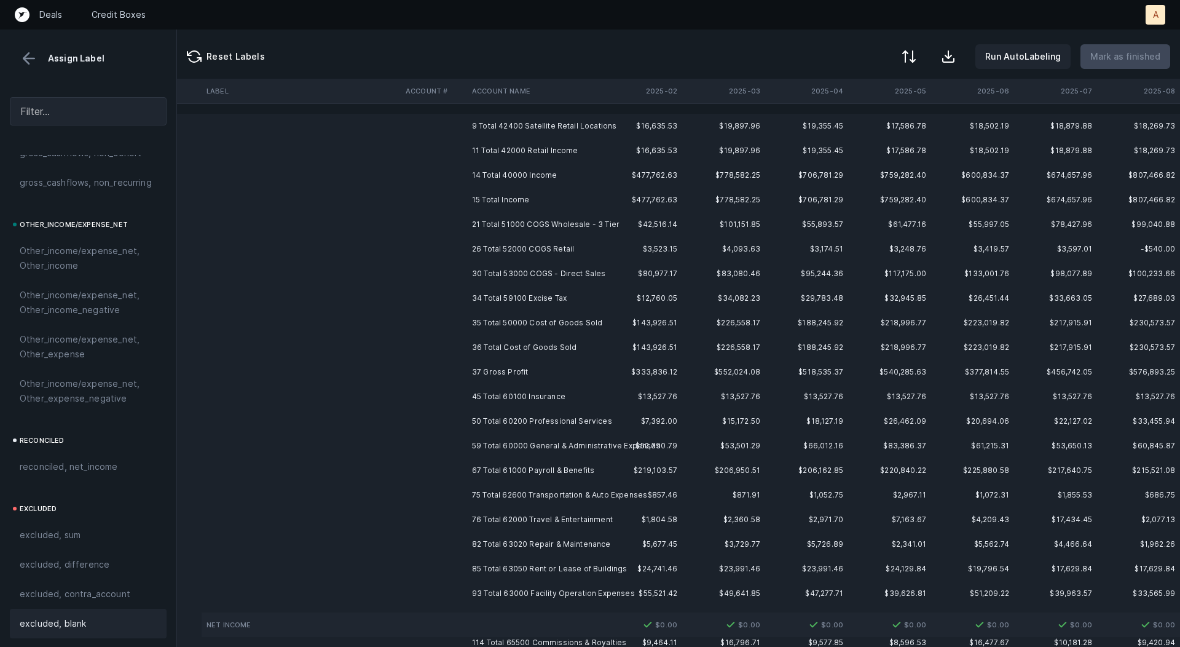
click at [497, 366] on td "37 Gross Profit" at bounding box center [542, 372] width 150 height 25
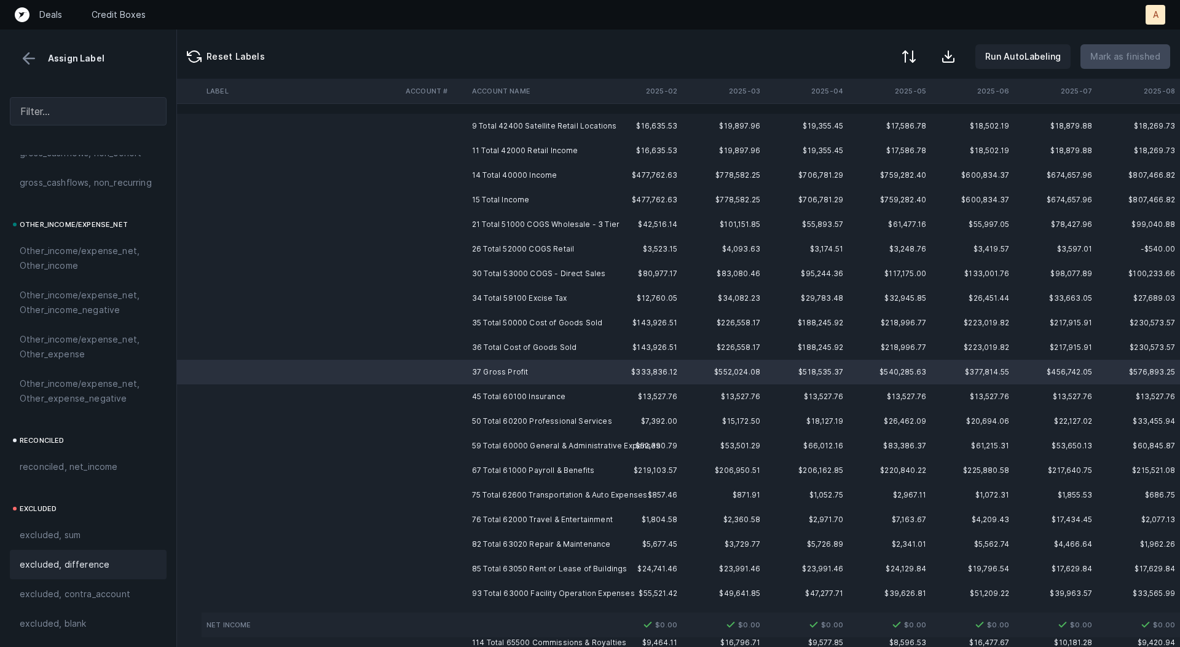
click at [48, 572] on div "excluded, difference" at bounding box center [88, 565] width 157 height 30
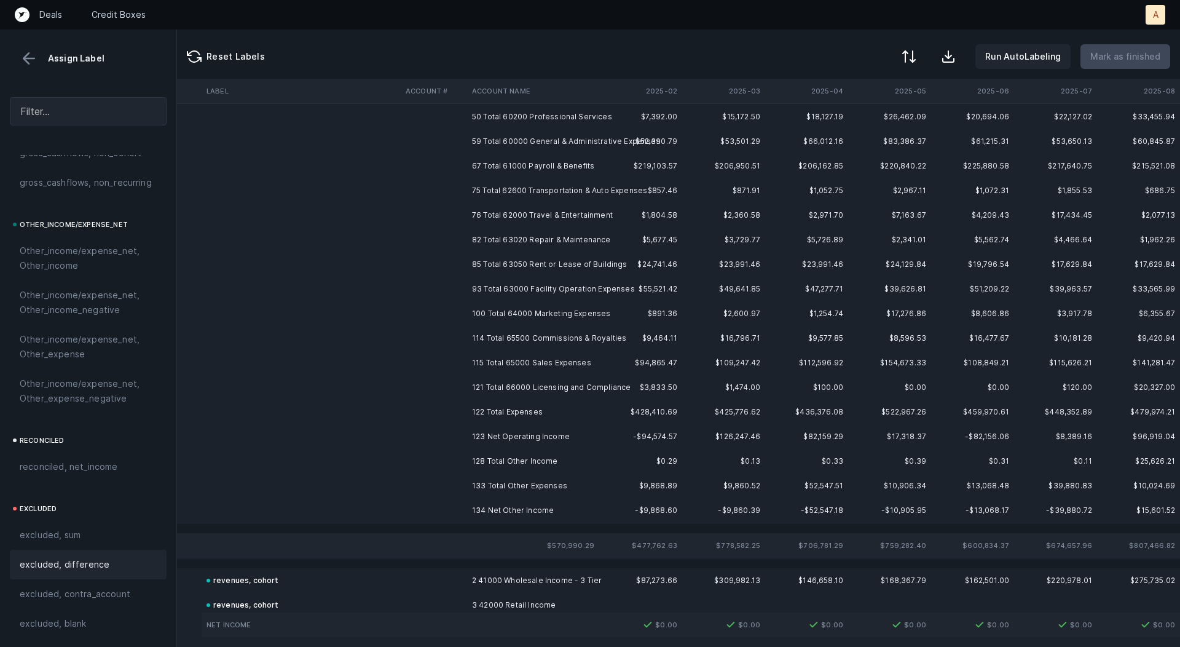
scroll to position [302, 105]
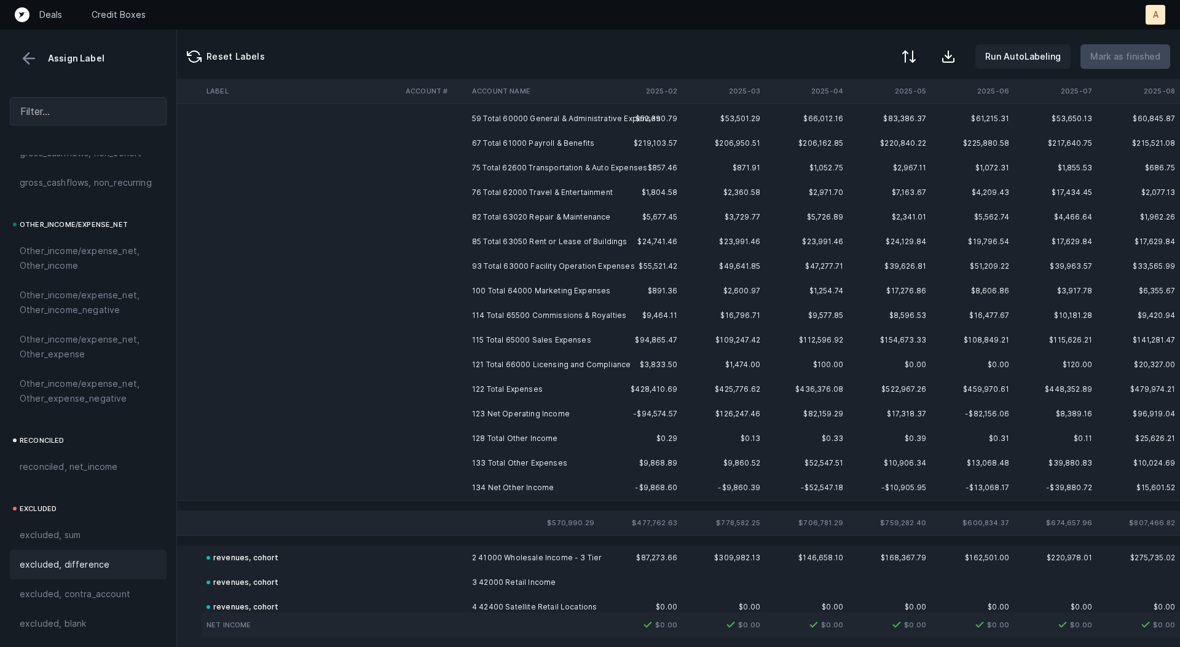
click at [507, 416] on td "123 Net Operating Income" at bounding box center [542, 413] width 150 height 25
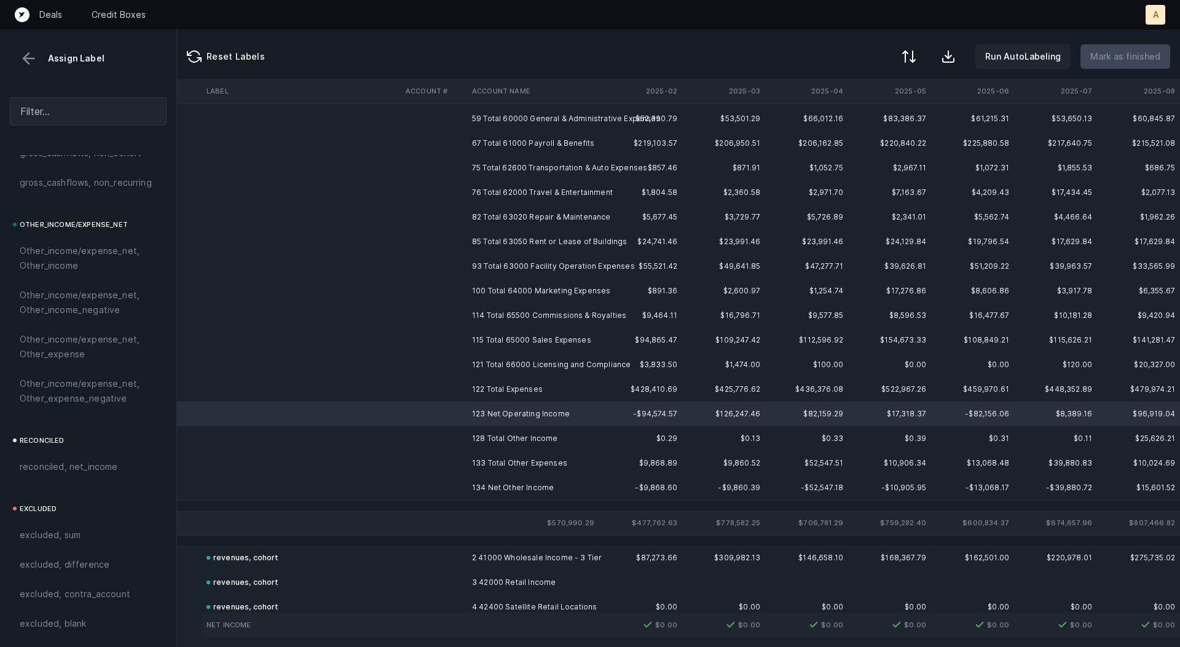
click at [512, 484] on td "134 Net Other Income" at bounding box center [542, 487] width 150 height 25
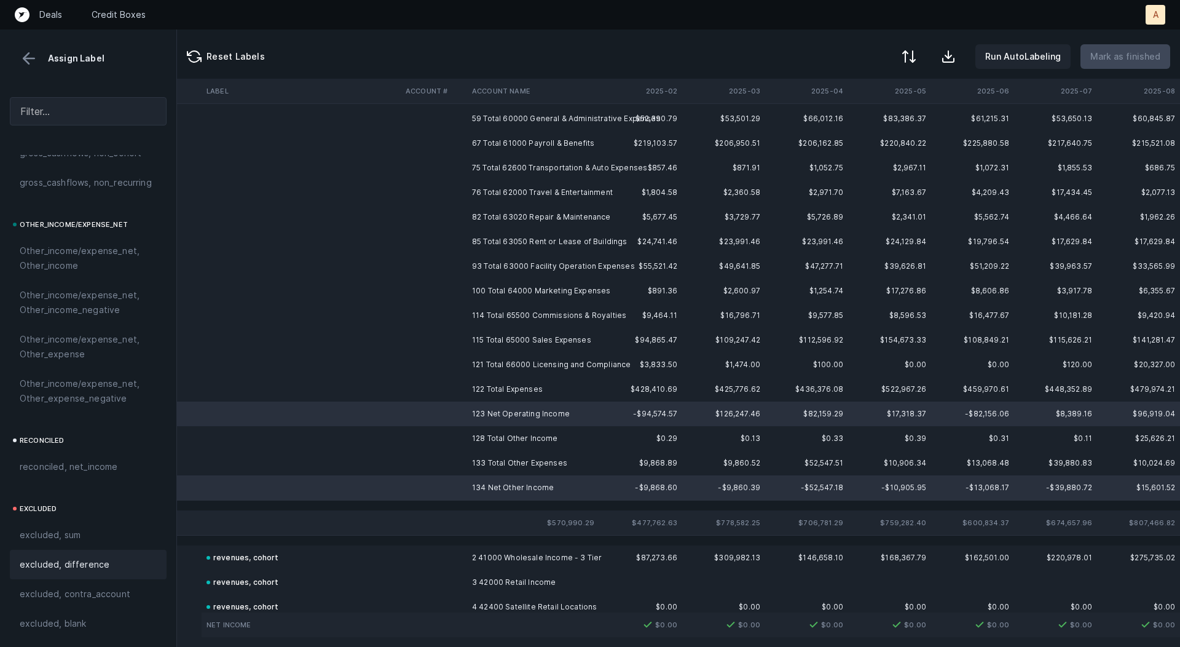
click at [62, 558] on span "excluded, difference" at bounding box center [65, 564] width 90 height 15
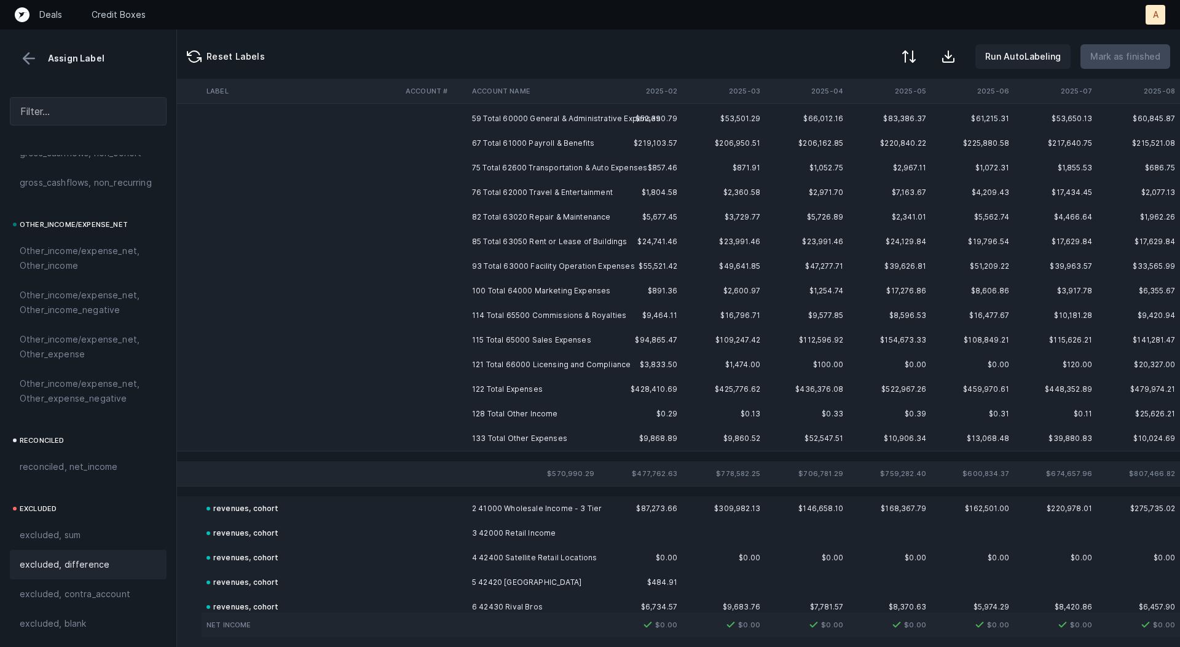
scroll to position [0, 105]
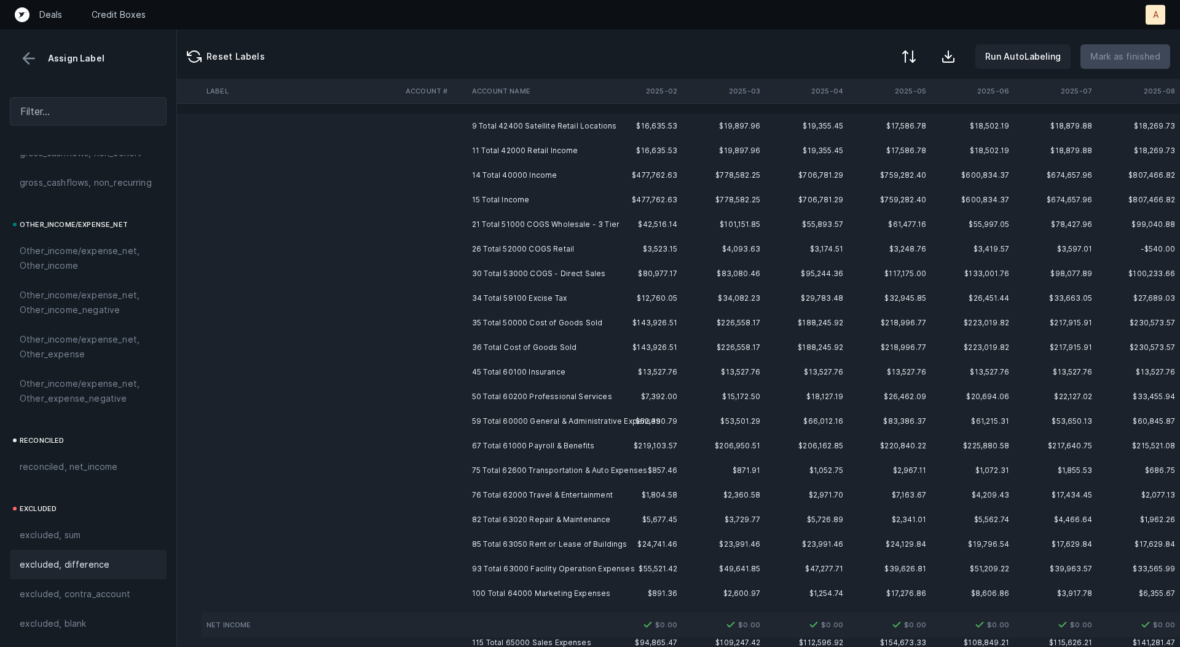
click at [535, 121] on td "9 Total 42400 Satellite Retail Locations" at bounding box center [542, 126] width 150 height 25
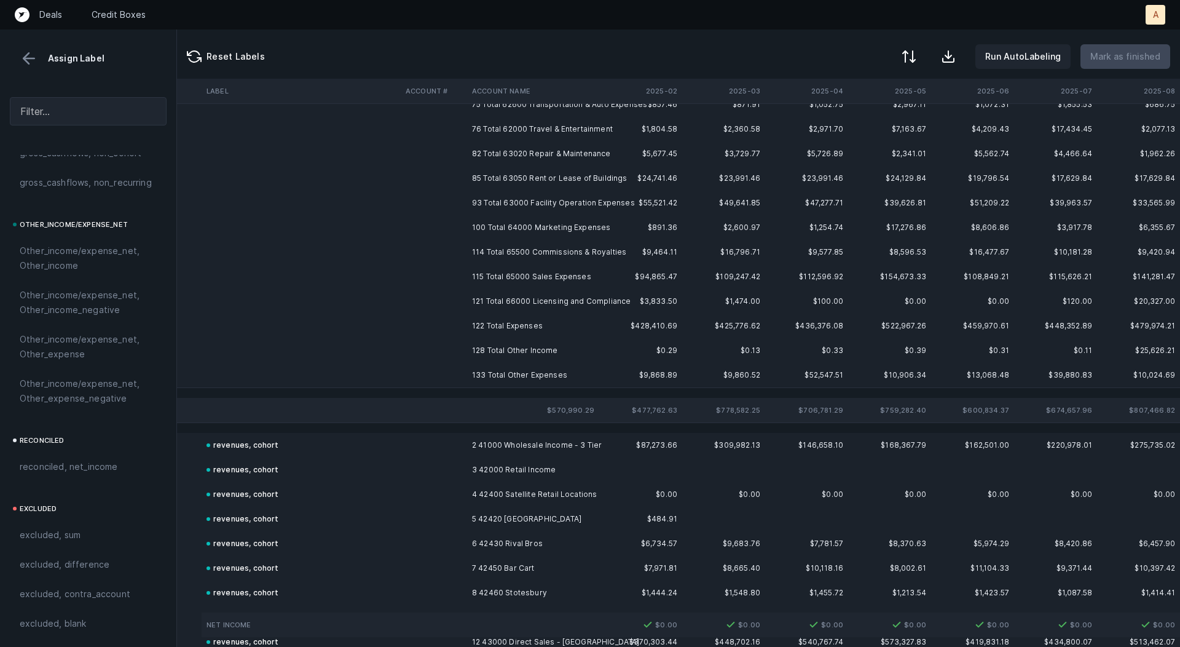
scroll to position [370, 105]
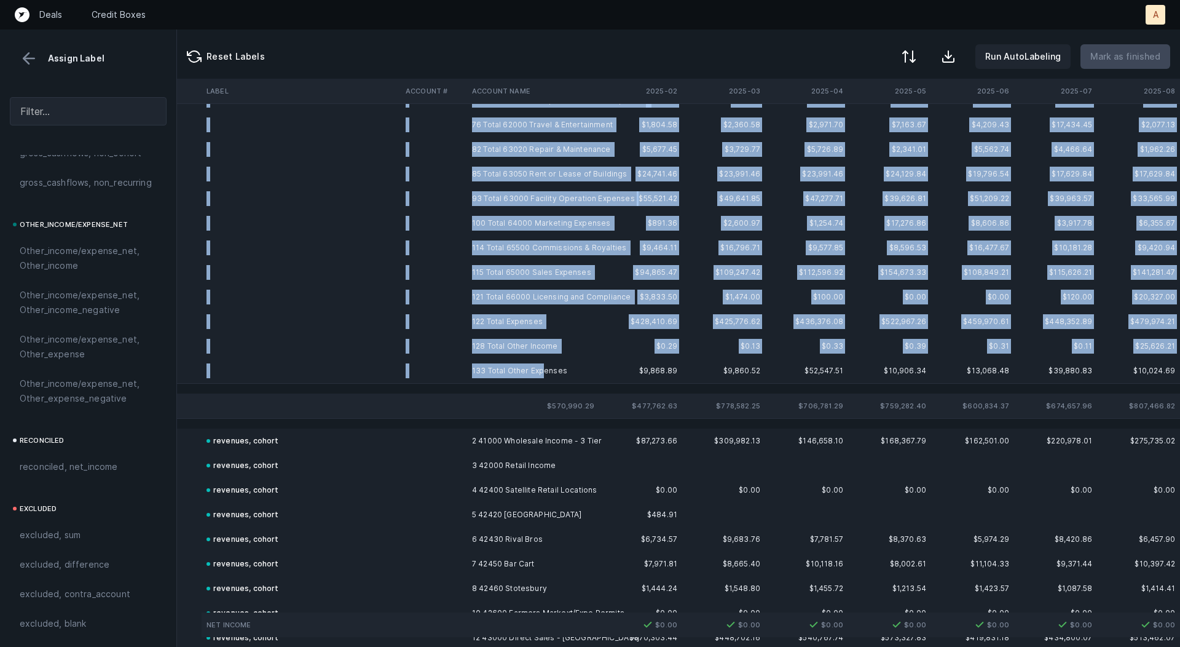
click at [542, 363] on td "133 Total Other Expenses" at bounding box center [542, 370] width 150 height 25
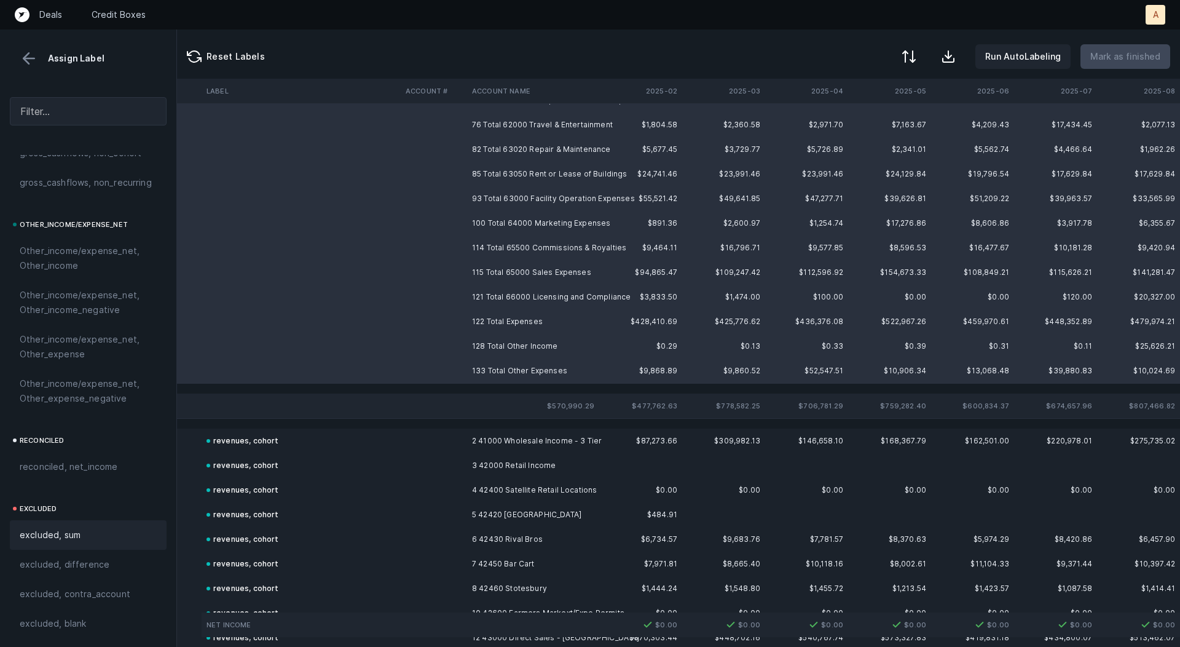
click at [97, 534] on div "excluded, sum" at bounding box center [88, 535] width 137 height 15
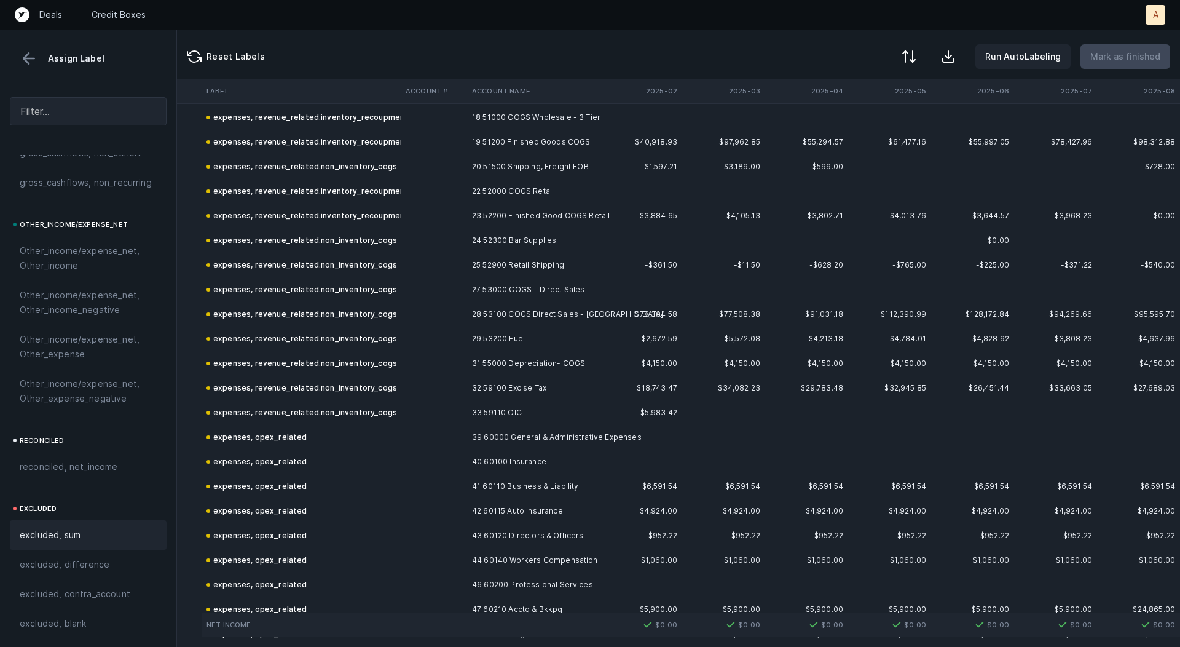
click at [24, 66] on button at bounding box center [29, 58] width 18 height 18
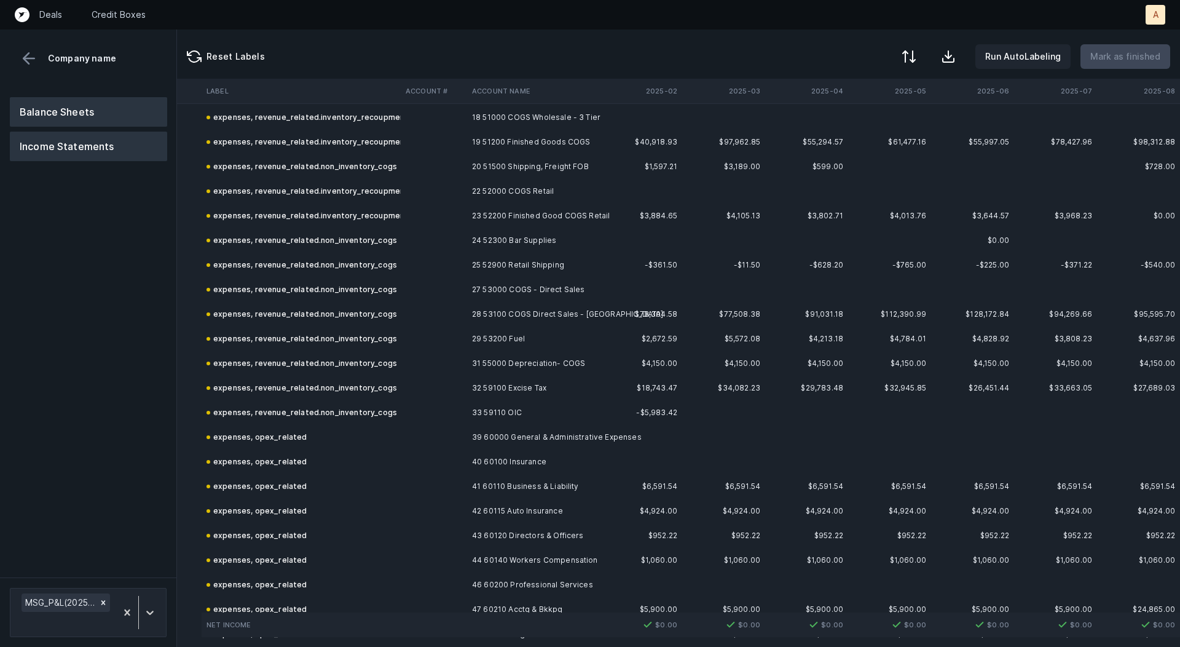
click at [45, 102] on button "Balance Sheets" at bounding box center [88, 112] width 157 height 30
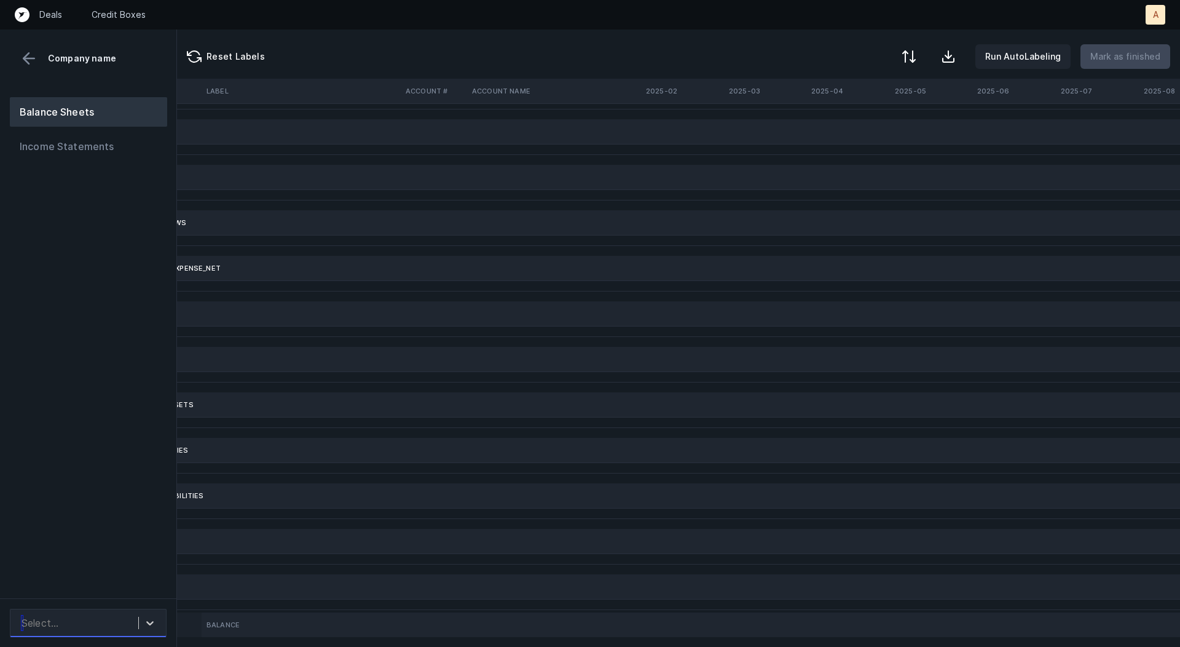
click at [100, 623] on div "Select..." at bounding box center [76, 623] width 123 height 22
click at [100, 587] on div "MSG_BS(2025)_Cleaned.csv" at bounding box center [88, 589] width 157 height 25
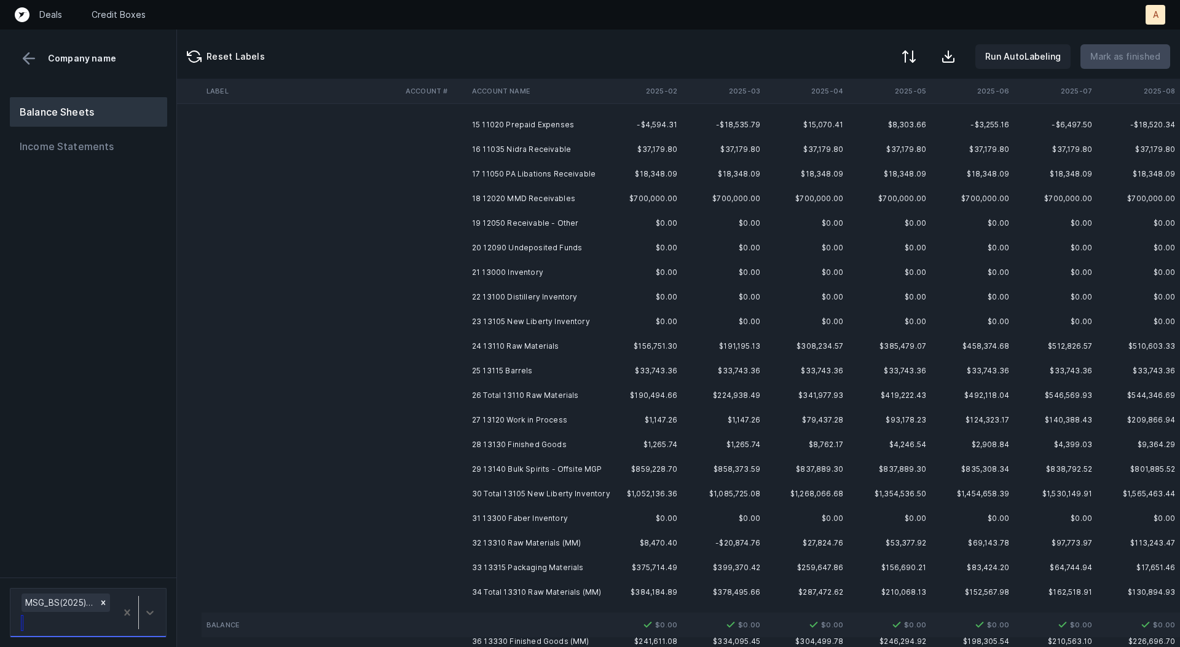
scroll to position [0, 105]
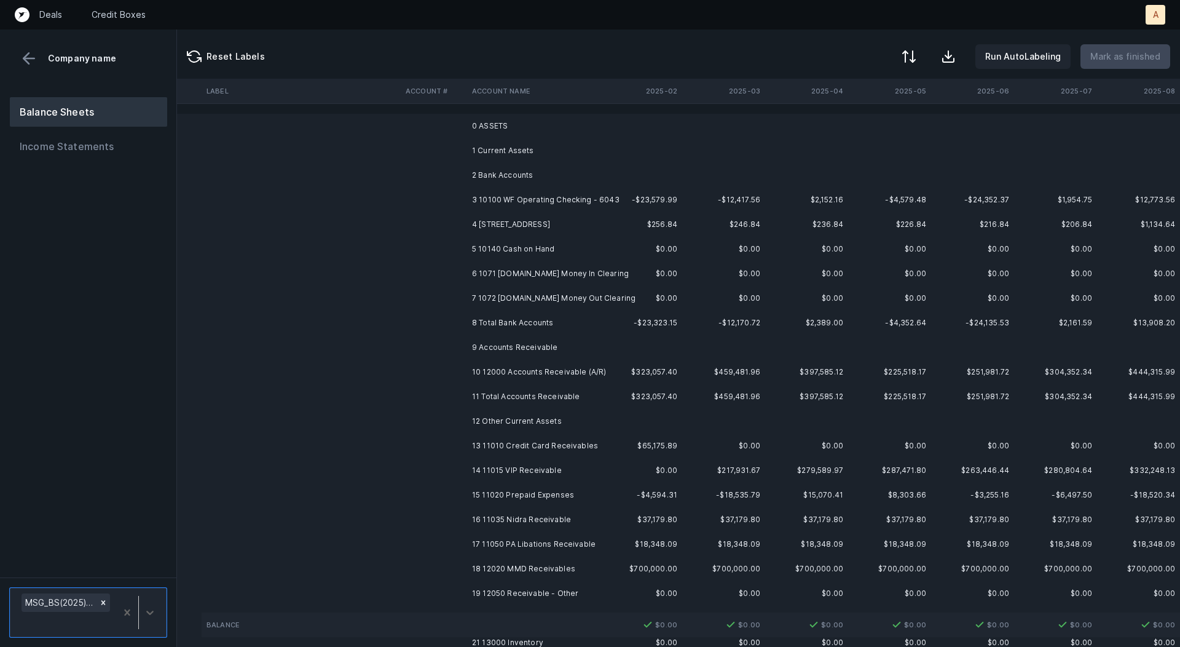
click at [563, 196] on td "3 10100 WF Operating Checking - 6043" at bounding box center [542, 200] width 150 height 25
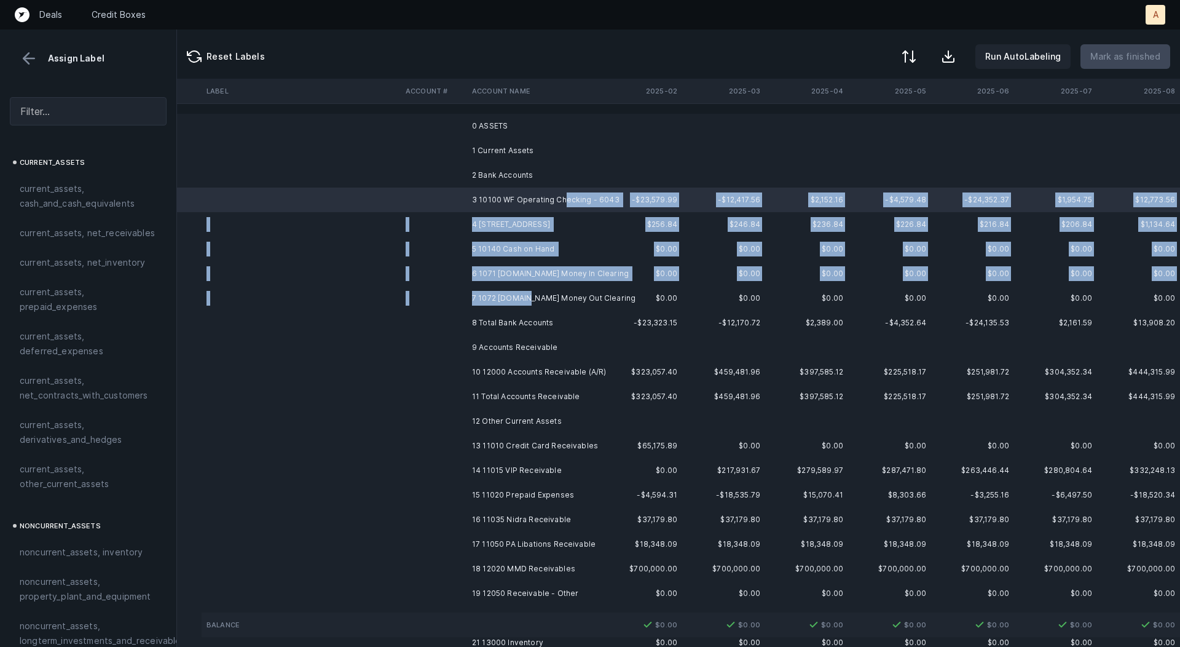
click at [520, 301] on td "7 1072 [DOMAIN_NAME] Money Out Clearing" at bounding box center [542, 298] width 150 height 25
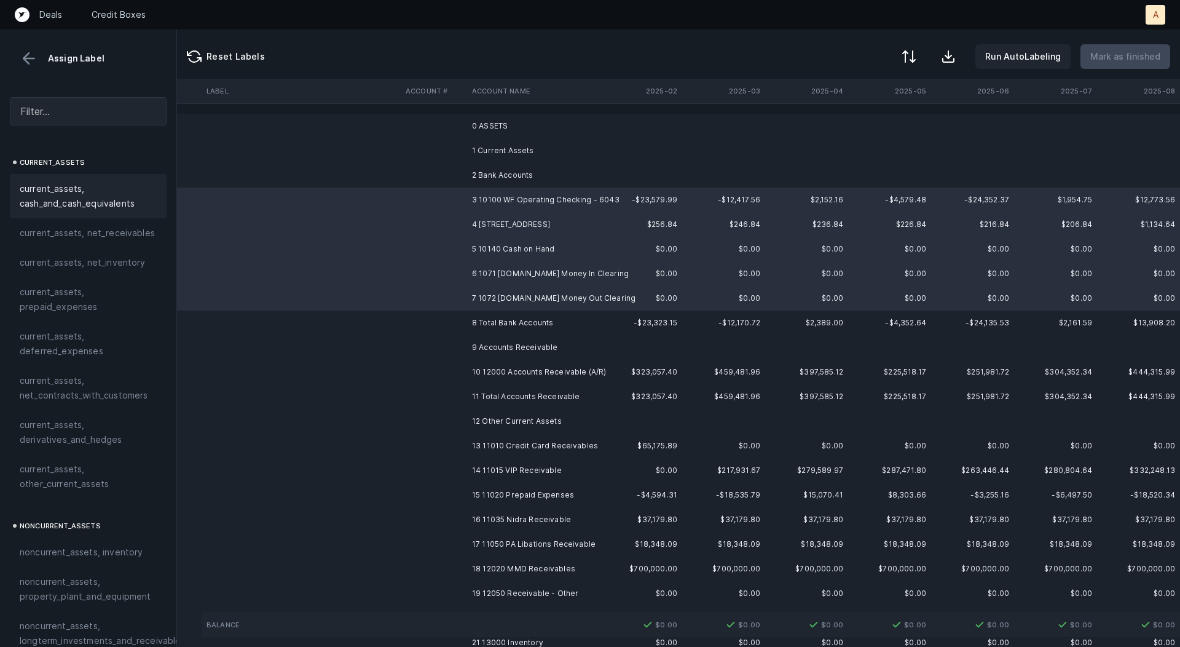
click at [100, 187] on span "current_assets, cash_and_cash_equivalents" at bounding box center [88, 196] width 137 height 30
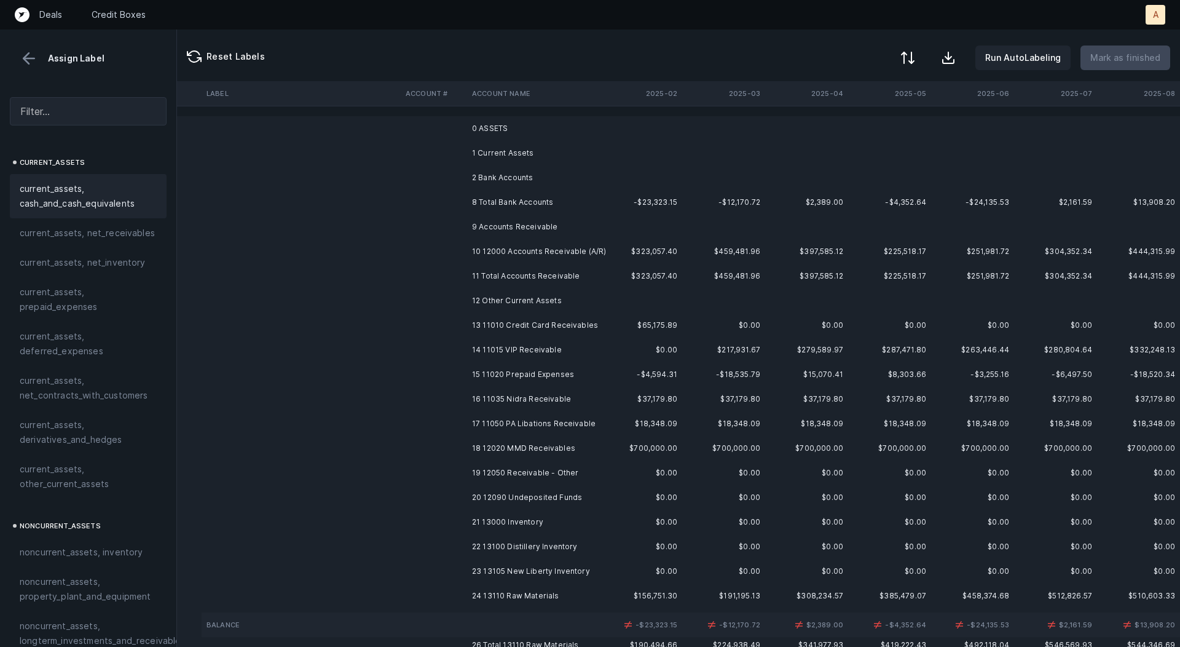
click at [912, 57] on div at bounding box center [908, 57] width 15 height 15
click at [879, 101] on div "By original order" at bounding box center [854, 105] width 123 height 25
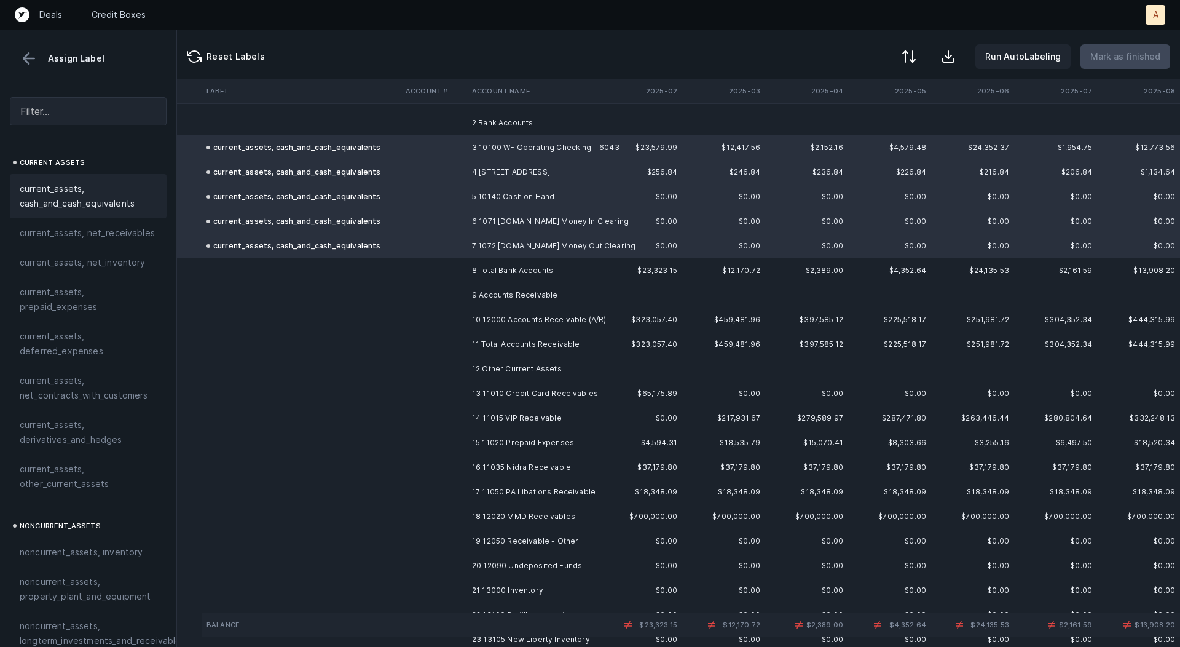
scroll to position [55, 105]
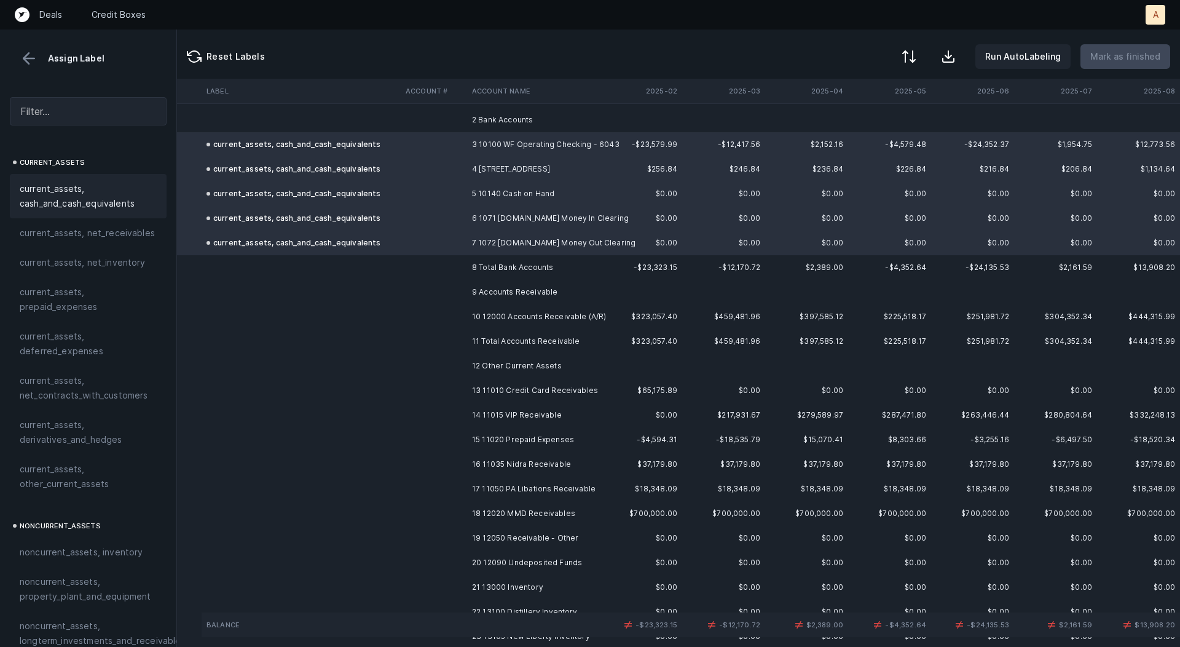
click at [546, 315] on td "10 12000 Accounts Receivable (A/R)" at bounding box center [542, 316] width 150 height 25
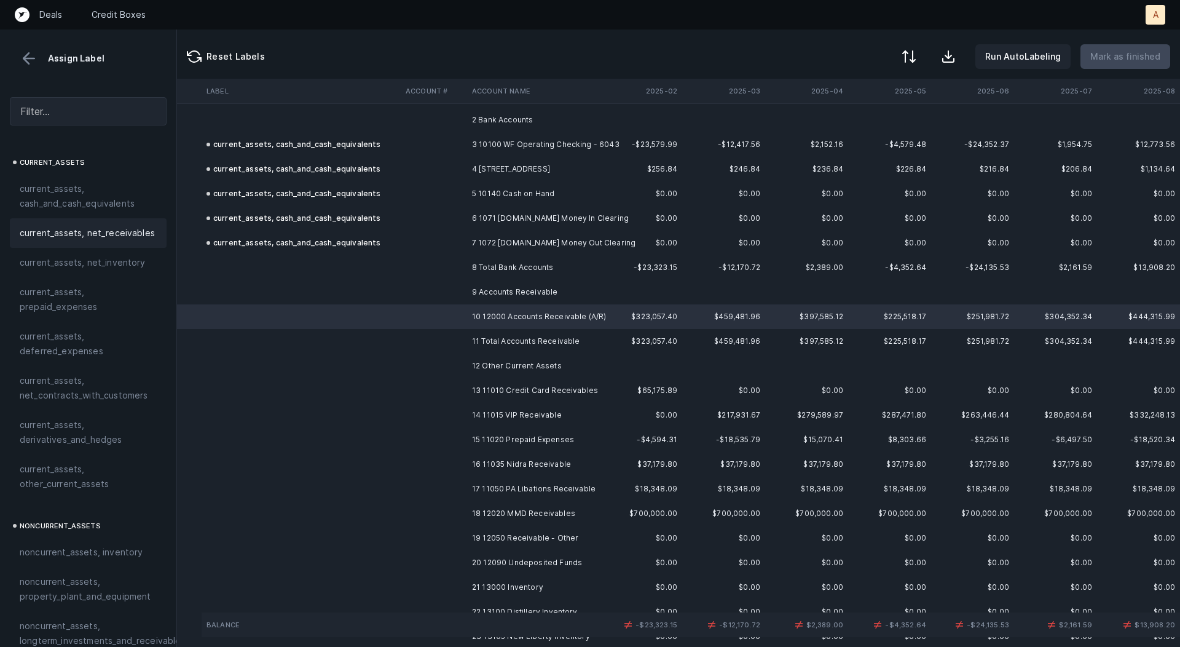
click at [140, 239] on span "current_assets, net_receivables" at bounding box center [87, 233] width 135 height 15
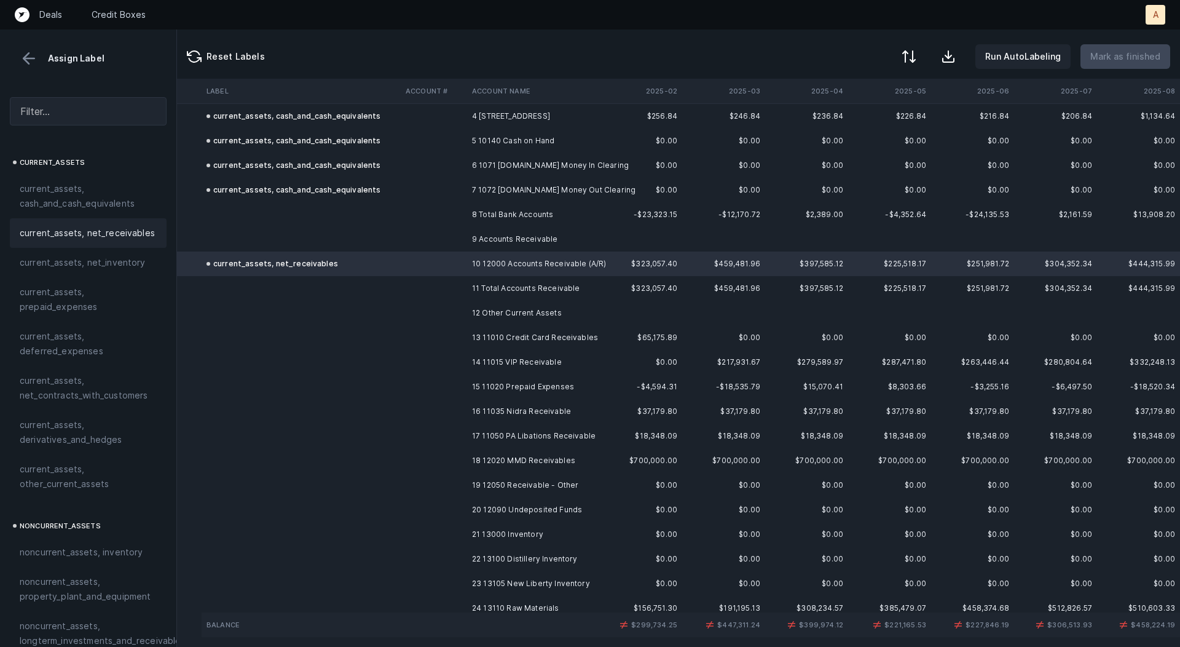
scroll to position [126, 105]
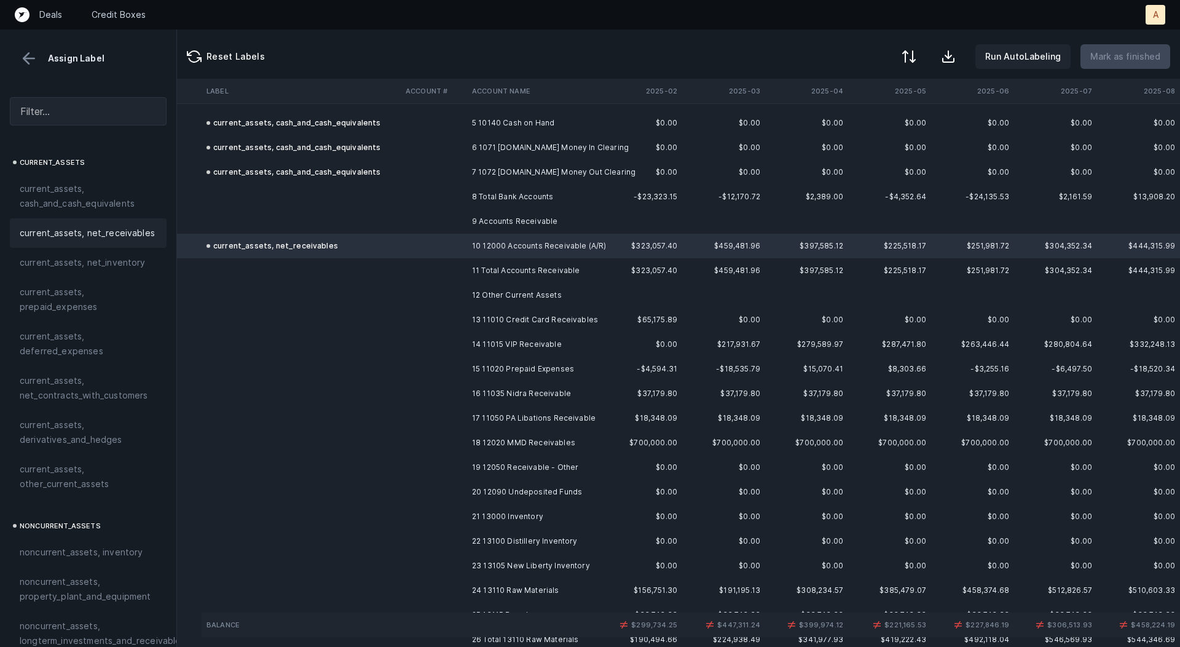
click at [551, 318] on td "13 11010 Credit Card Receivables" at bounding box center [542, 319] width 150 height 25
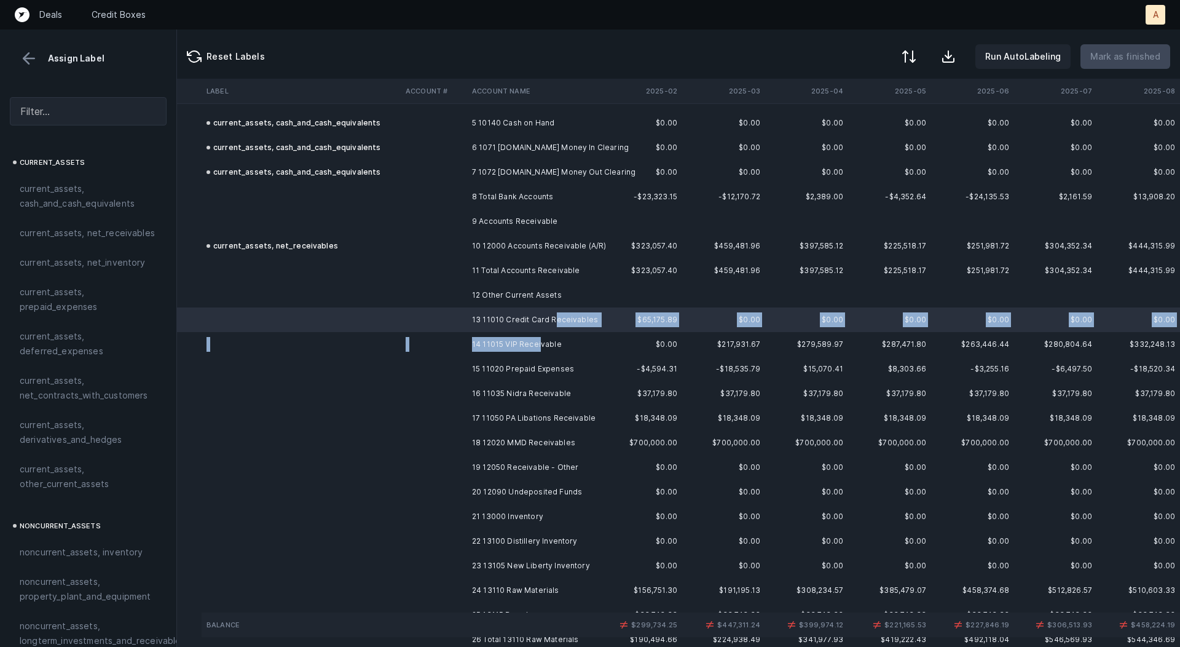
click at [539, 345] on td "14 11015 VIP Receivable" at bounding box center [542, 344] width 150 height 25
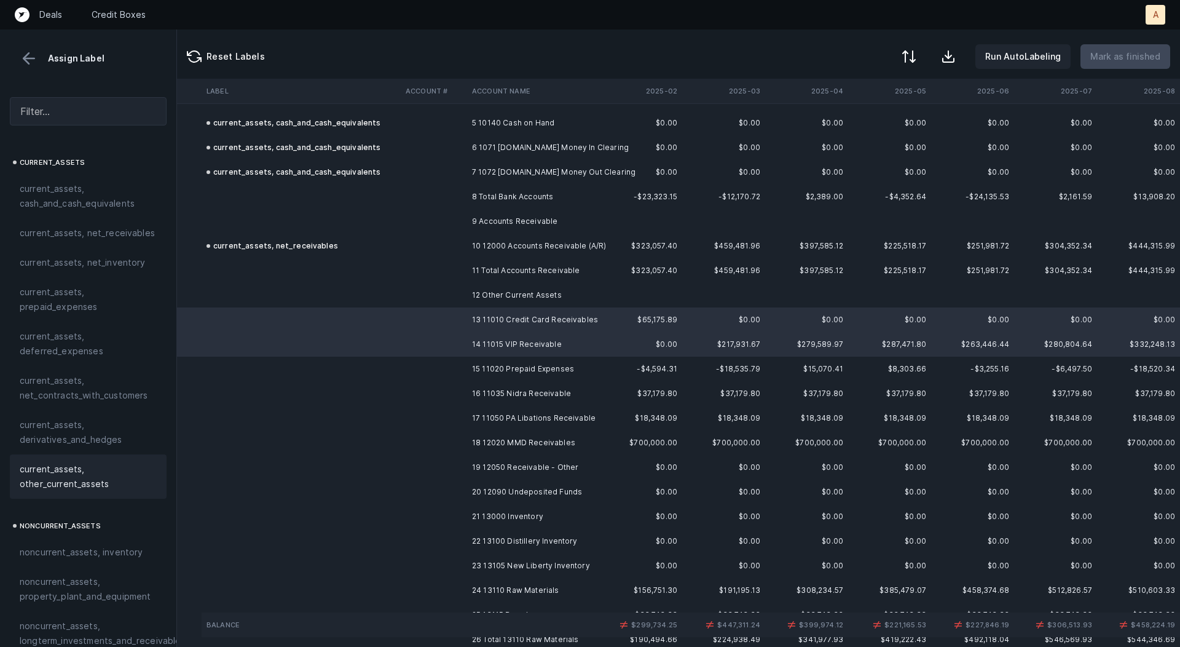
click at [45, 464] on span "current_assets, other_current_assets" at bounding box center [88, 477] width 137 height 30
click at [538, 369] on td "15 11020 Prepaid Expenses" at bounding box center [542, 369] width 150 height 25
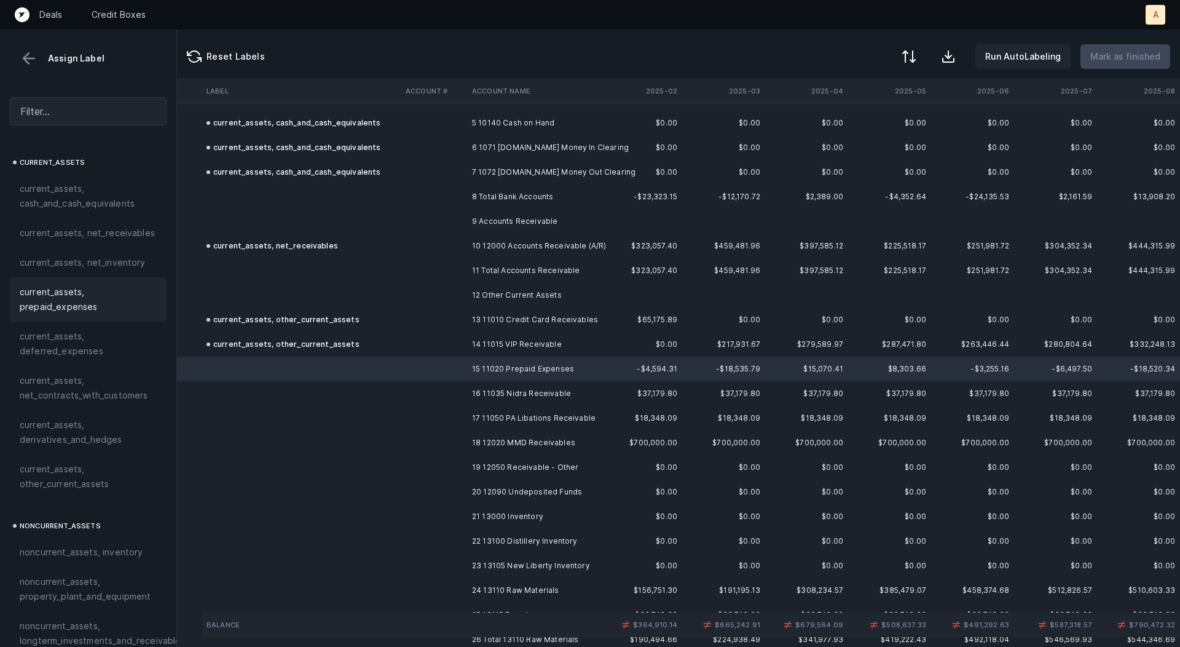
click at [100, 303] on span "current_assets, prepaid_expenses" at bounding box center [88, 300] width 137 height 30
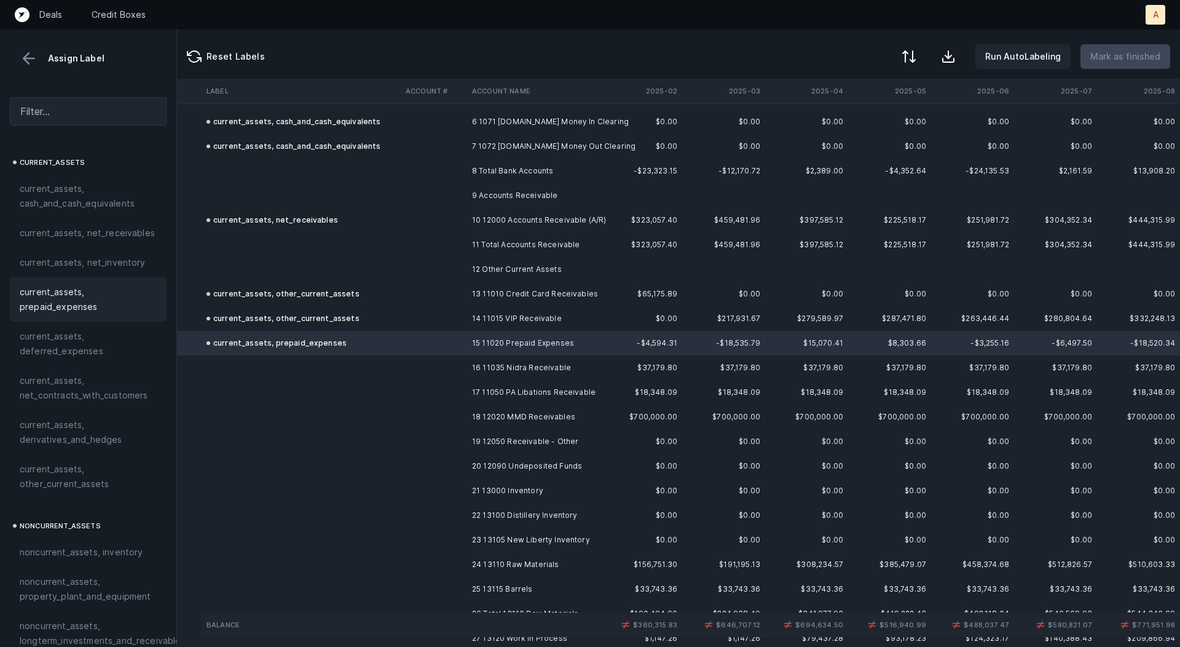
scroll to position [159, 105]
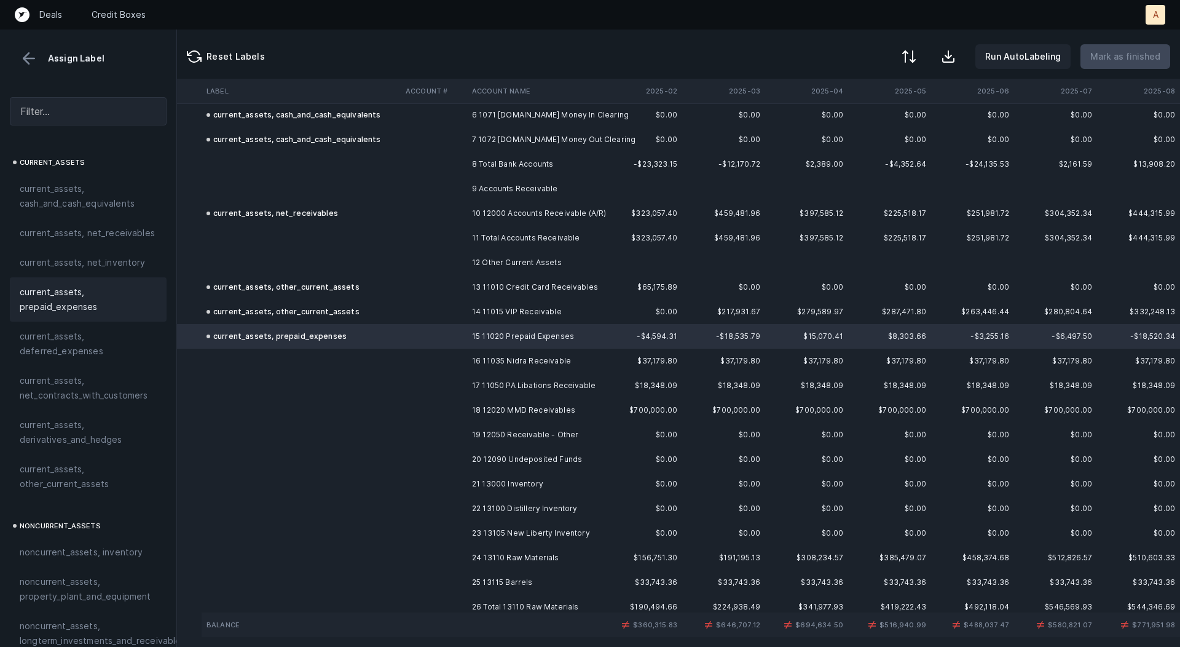
click at [501, 355] on td "16 11035 Nidra Receivable" at bounding box center [542, 361] width 150 height 25
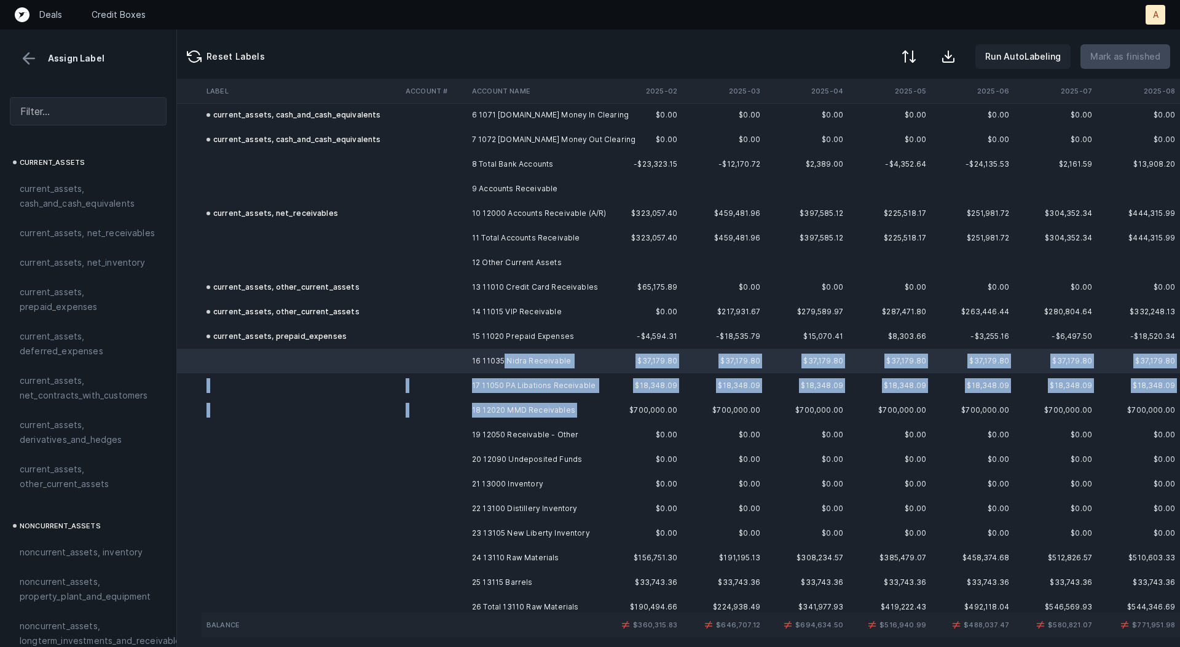
click at [541, 421] on td "18 12020 MMD Receivables" at bounding box center [542, 410] width 150 height 25
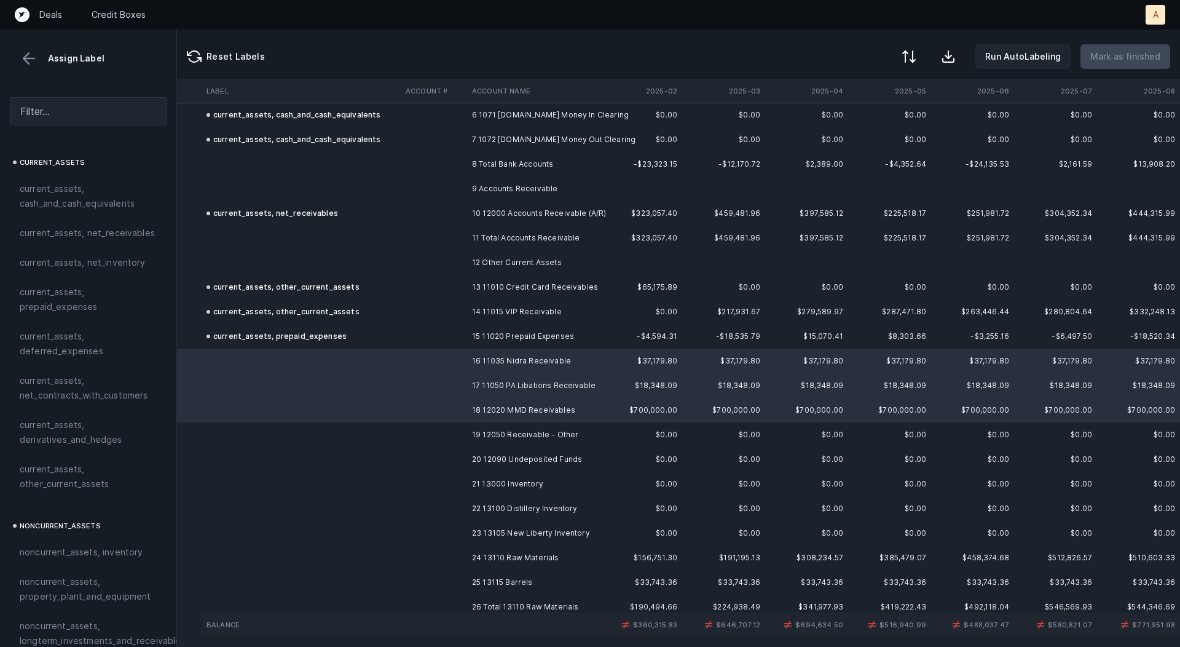
click at [531, 449] on td "20 12090 Undeposited Funds" at bounding box center [542, 459] width 150 height 25
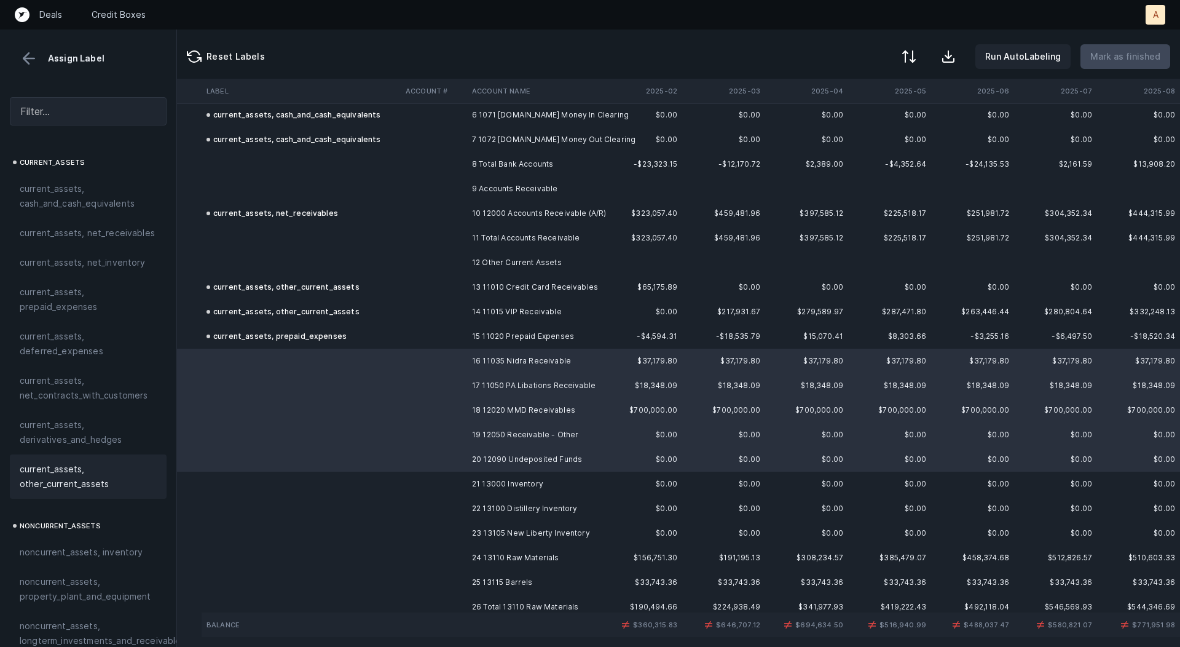
click at [82, 466] on span "current_assets, other_current_assets" at bounding box center [88, 477] width 137 height 30
click at [491, 488] on td "21 13000 Inventory" at bounding box center [542, 484] width 150 height 25
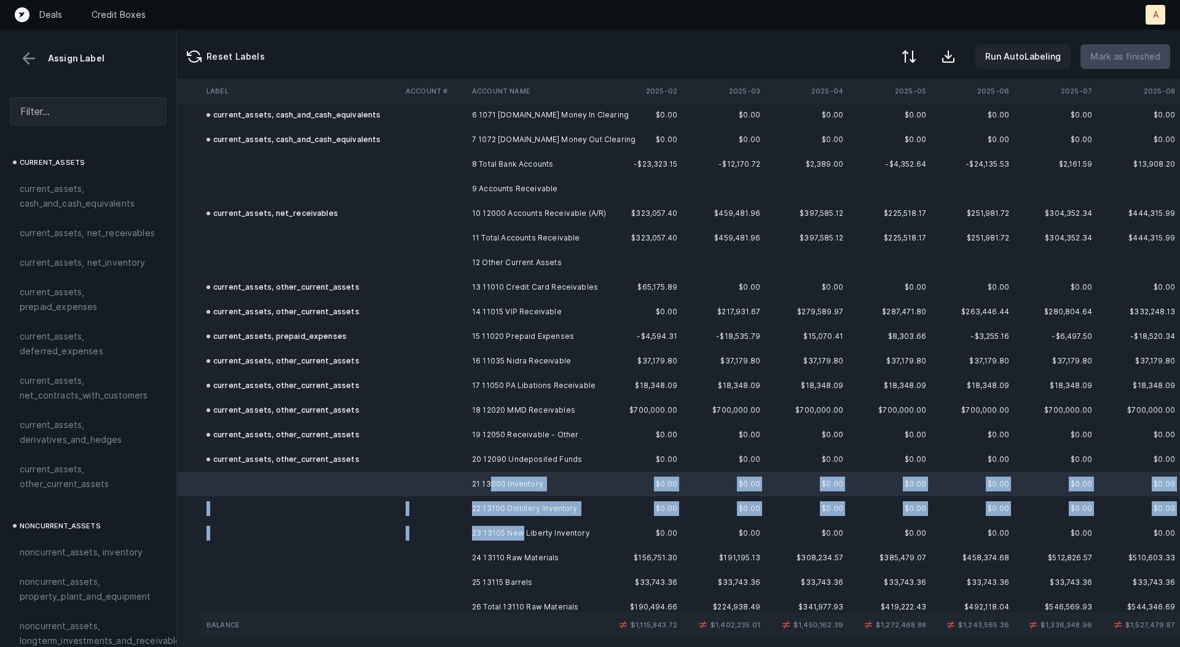
click at [521, 540] on td "23 13105 New Liberty Inventory" at bounding box center [542, 533] width 150 height 25
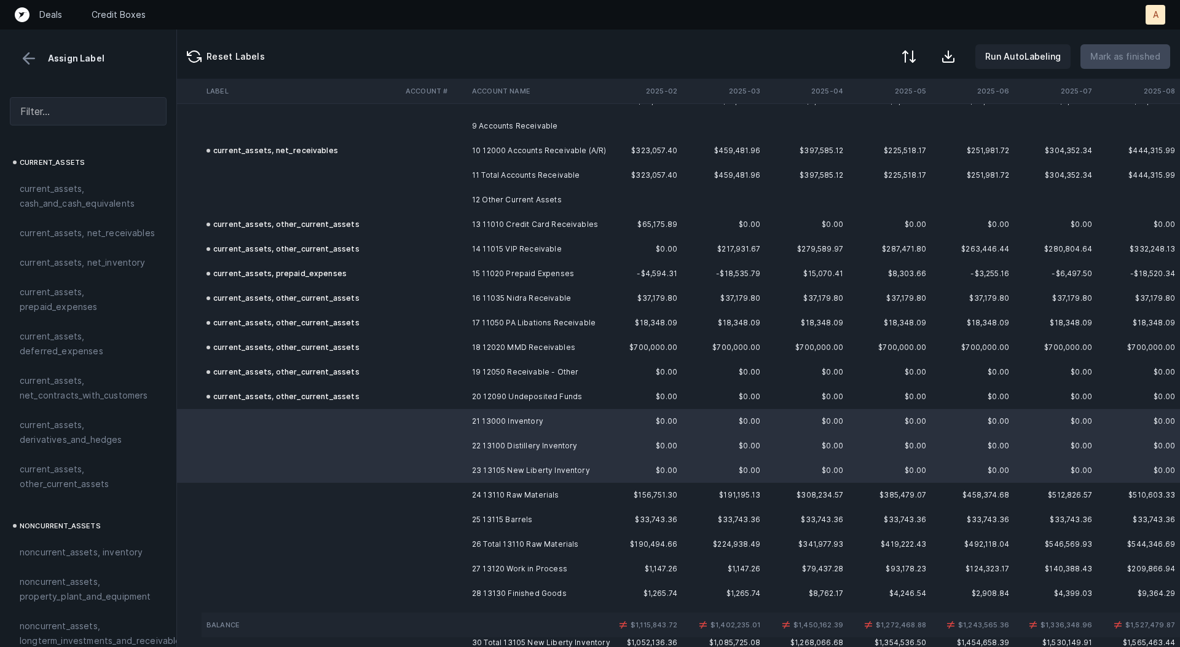
scroll to position [267, 105]
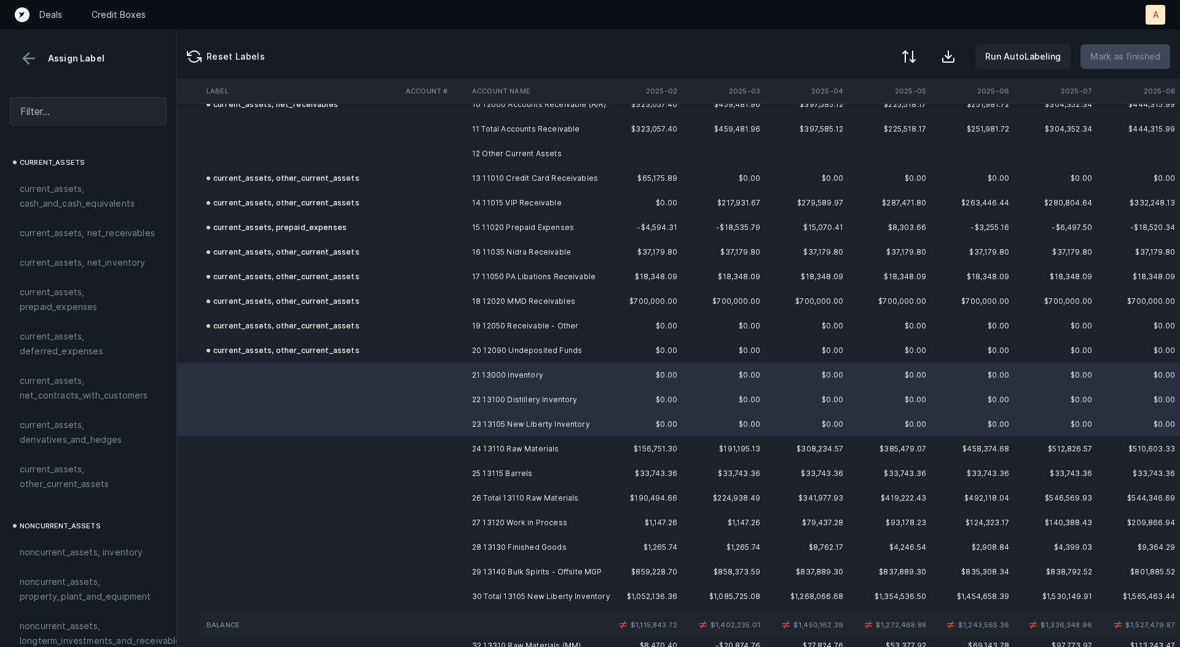
click at [504, 476] on td "25 13115 Barrels" at bounding box center [542, 473] width 150 height 25
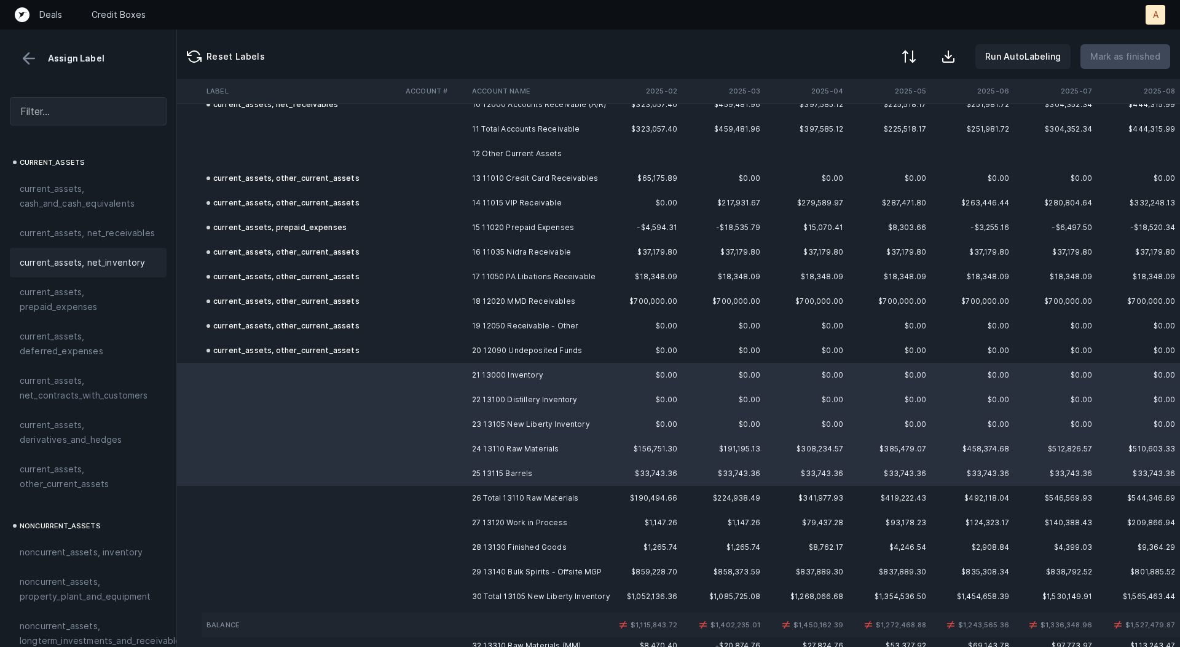
click at [105, 251] on div "current_assets, net_inventory" at bounding box center [88, 263] width 157 height 30
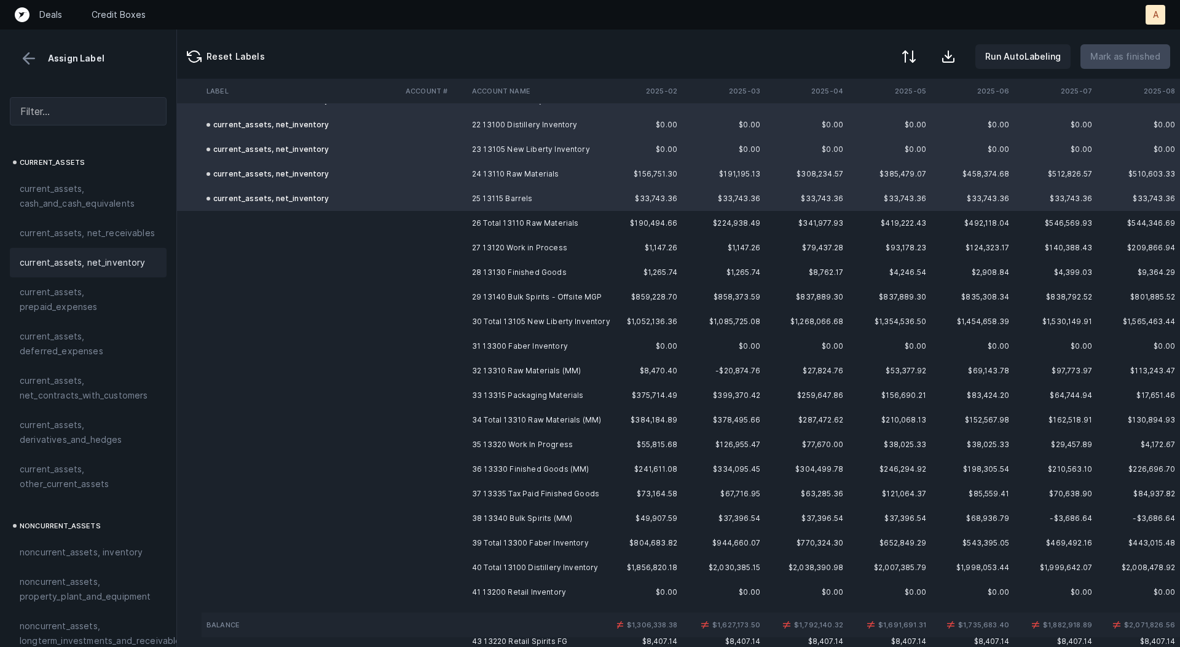
scroll to position [552, 105]
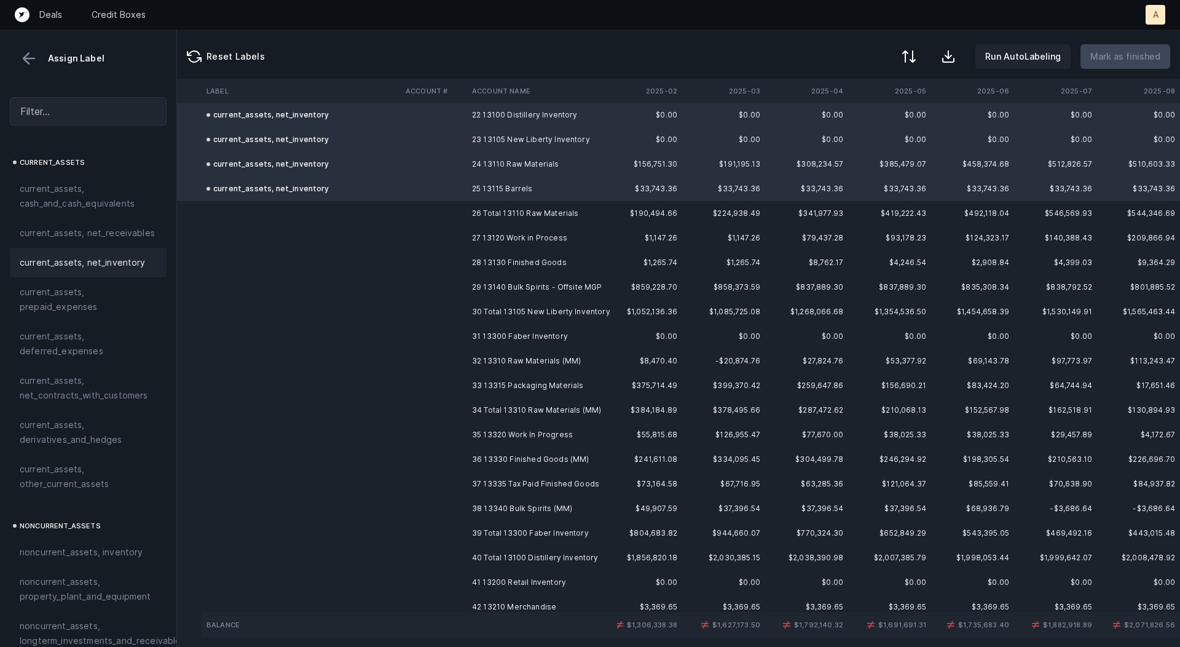
click at [465, 238] on td at bounding box center [434, 238] width 66 height 25
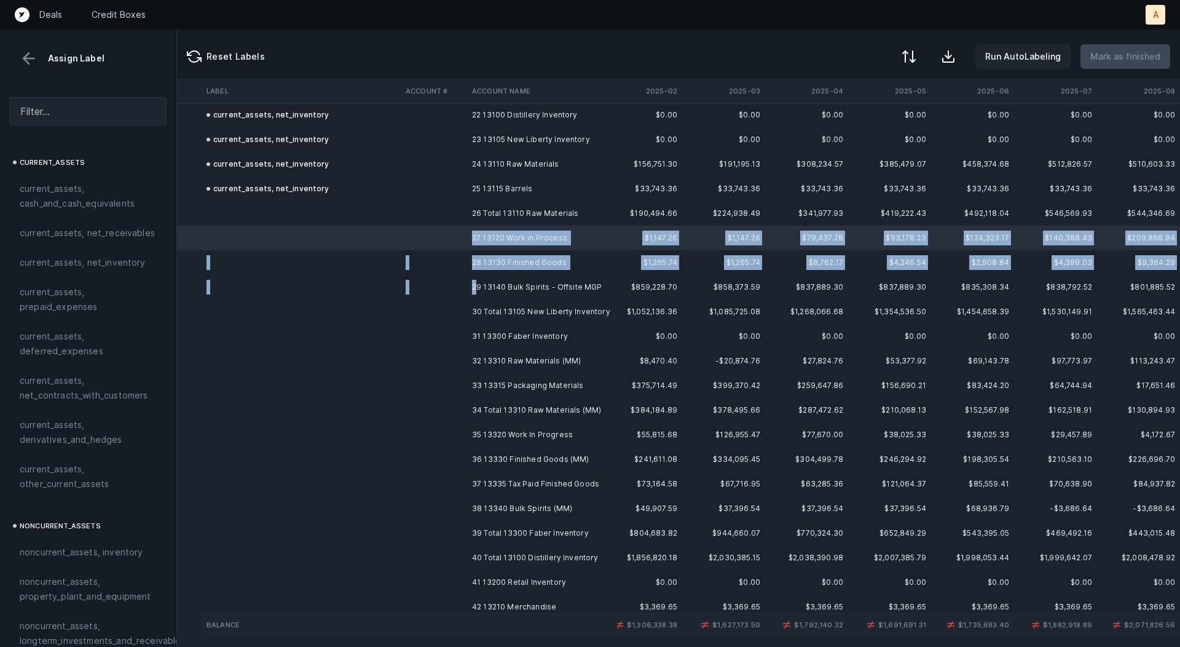
click at [476, 281] on td "29 13140 Bulk Spirits - Offsite MGP" at bounding box center [542, 287] width 150 height 25
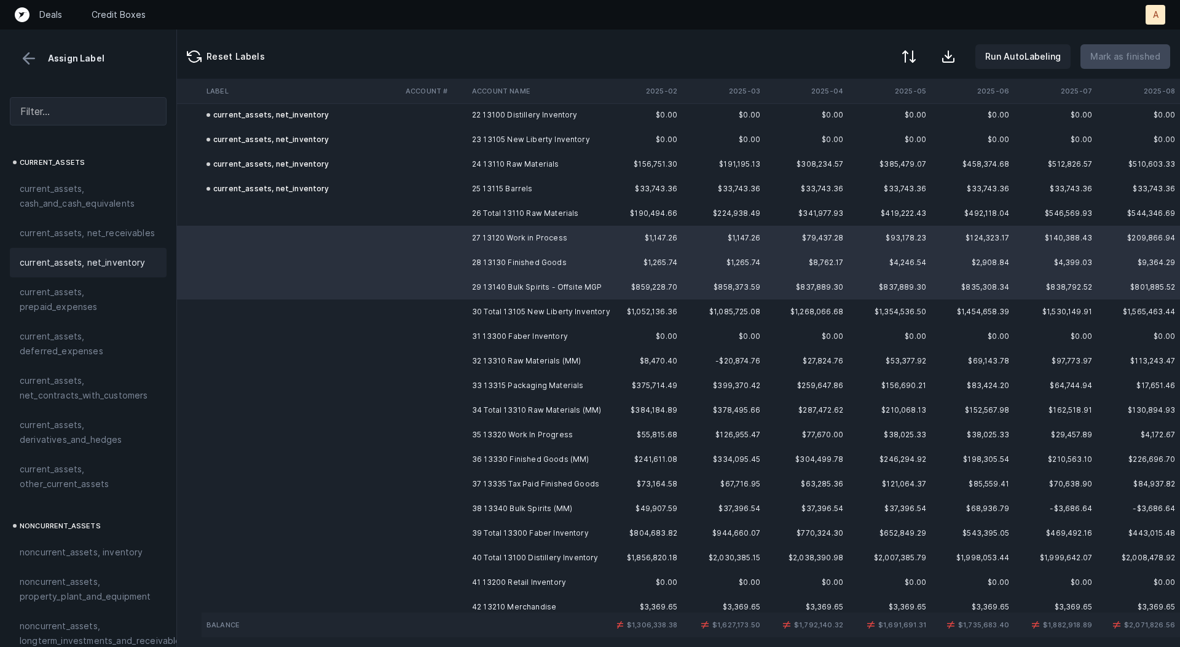
click at [130, 266] on span "current_assets, net_inventory" at bounding box center [83, 262] width 126 height 15
click at [498, 330] on td "31 13300 Faber Inventory" at bounding box center [542, 336] width 150 height 25
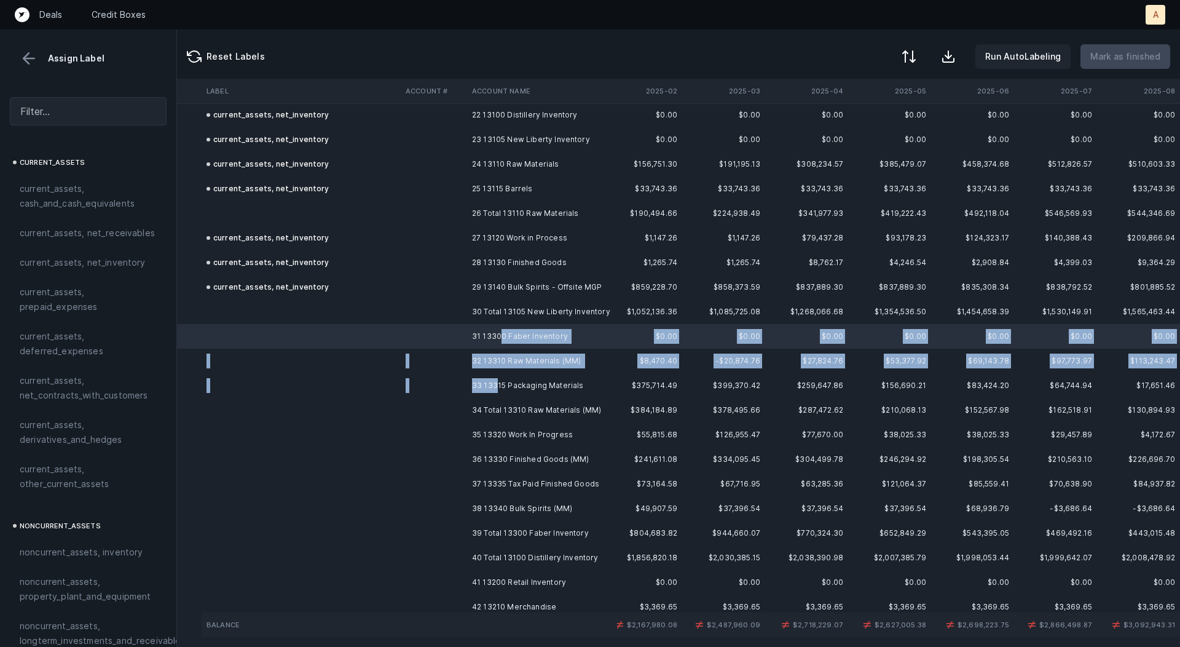
click at [497, 383] on td "33 13315 Packaging Materials" at bounding box center [542, 385] width 150 height 25
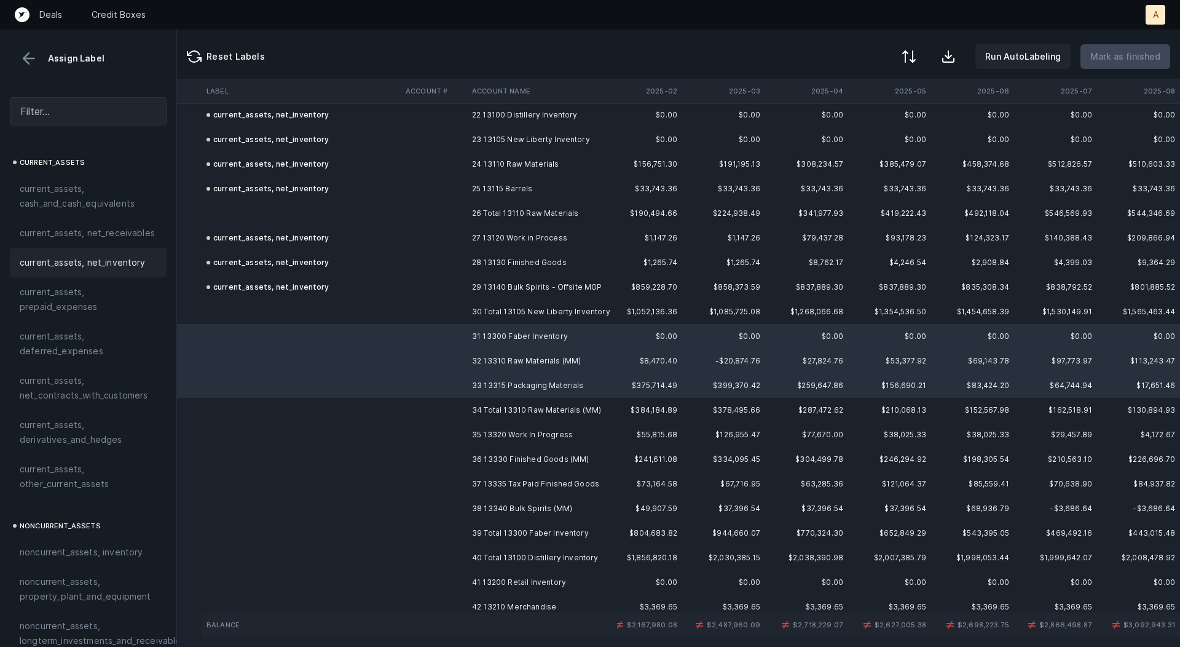
click at [117, 259] on span "current_assets, net_inventory" at bounding box center [83, 262] width 126 height 15
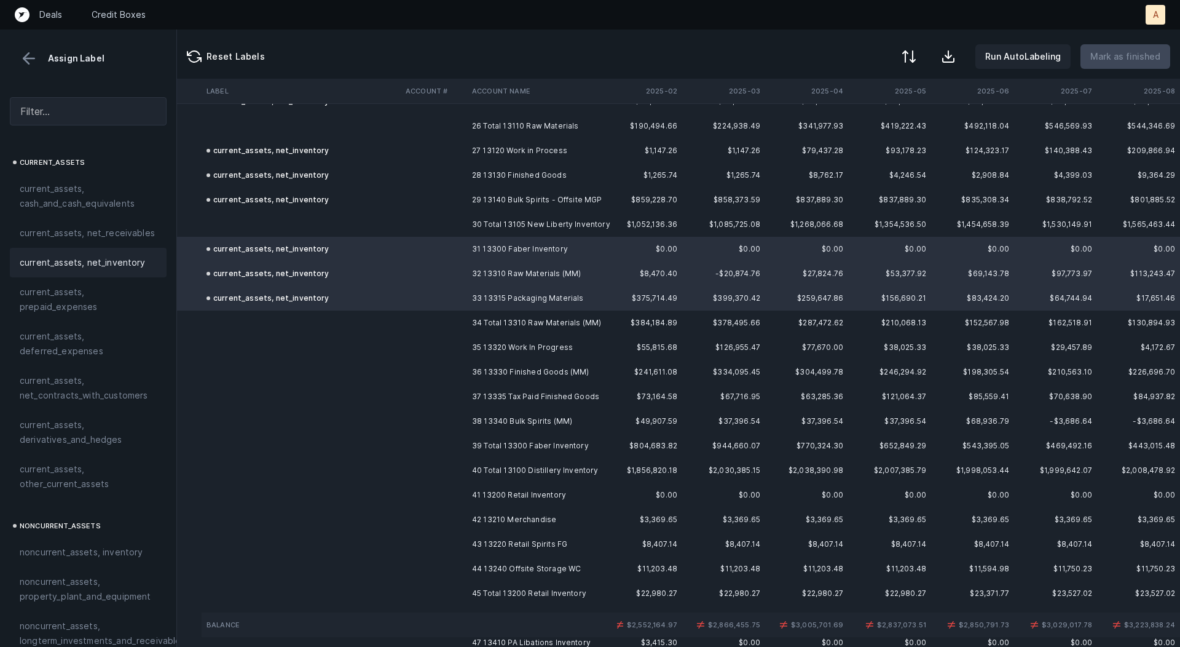
scroll to position [654, 105]
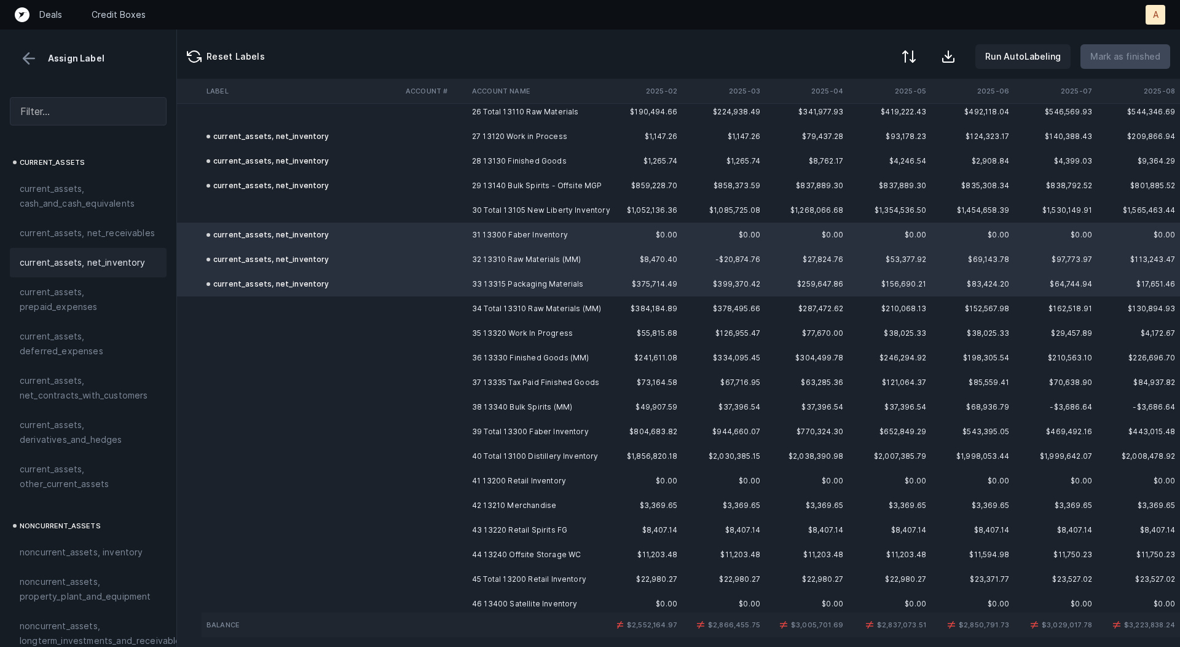
click at [488, 332] on td "35 13320 Work In Progress" at bounding box center [542, 333] width 150 height 25
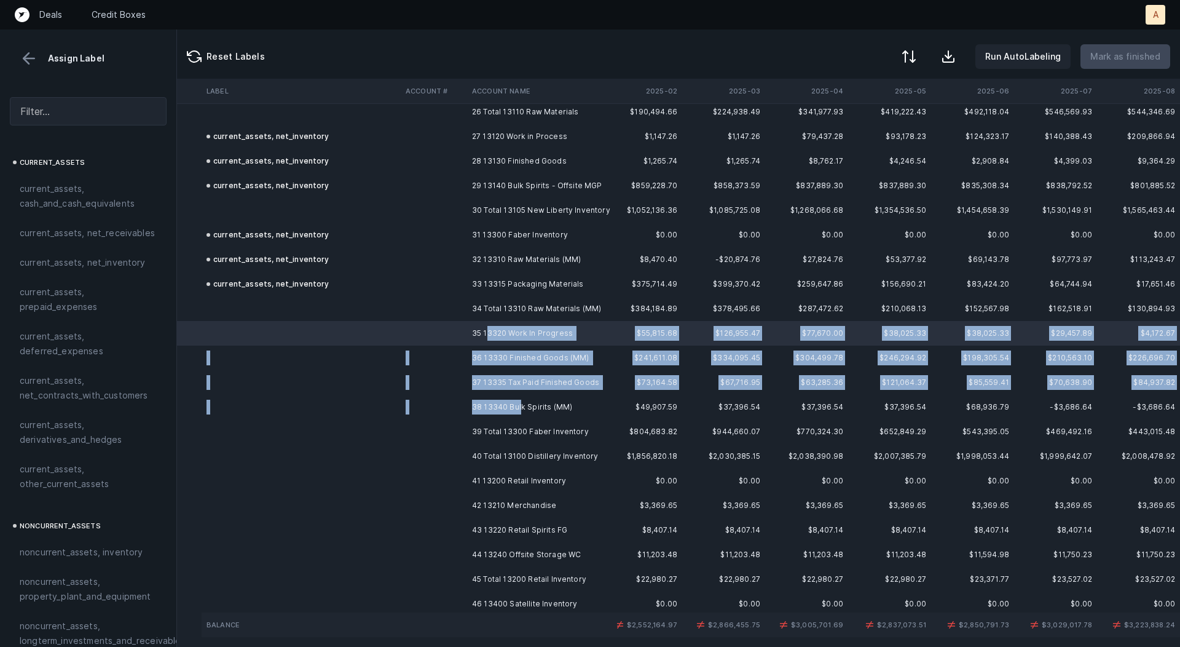
click at [520, 405] on td "38 13340 Bulk Spirits (MM)" at bounding box center [542, 407] width 150 height 25
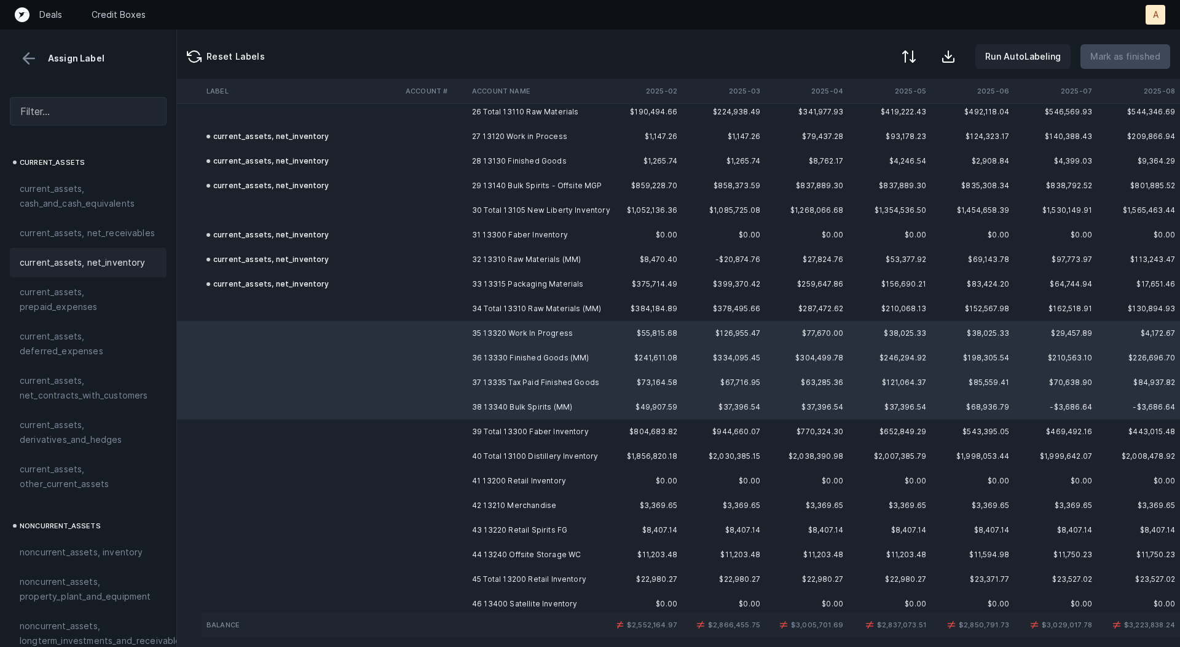
click at [121, 263] on span "current_assets, net_inventory" at bounding box center [83, 262] width 126 height 15
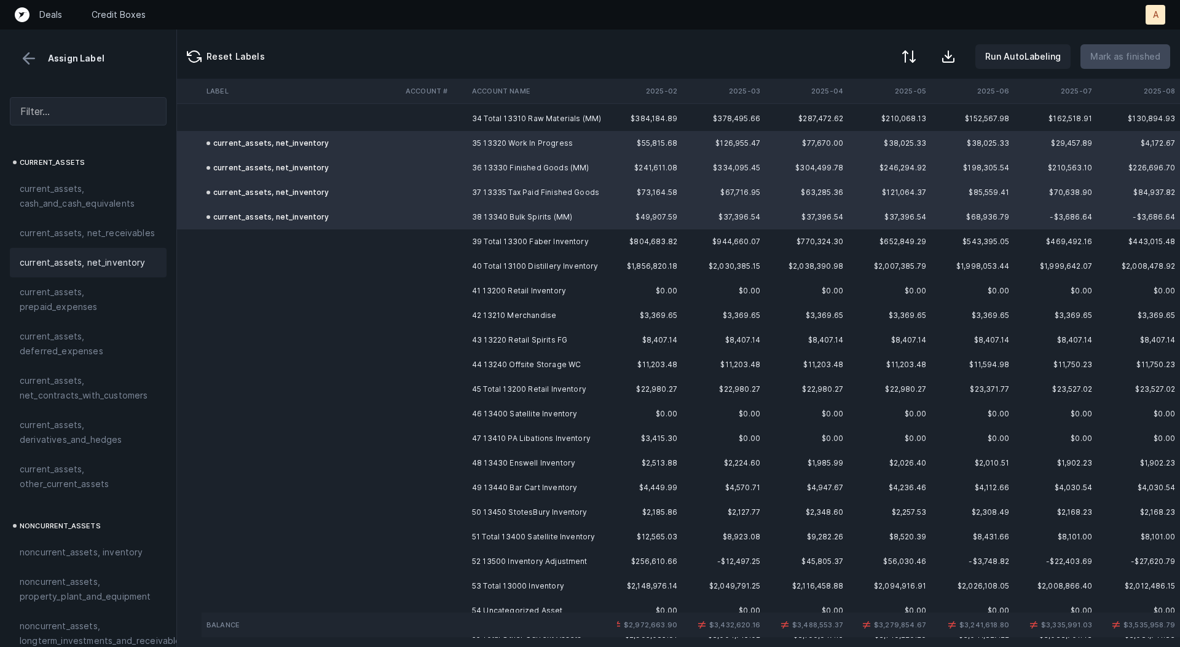
scroll to position [858, 105]
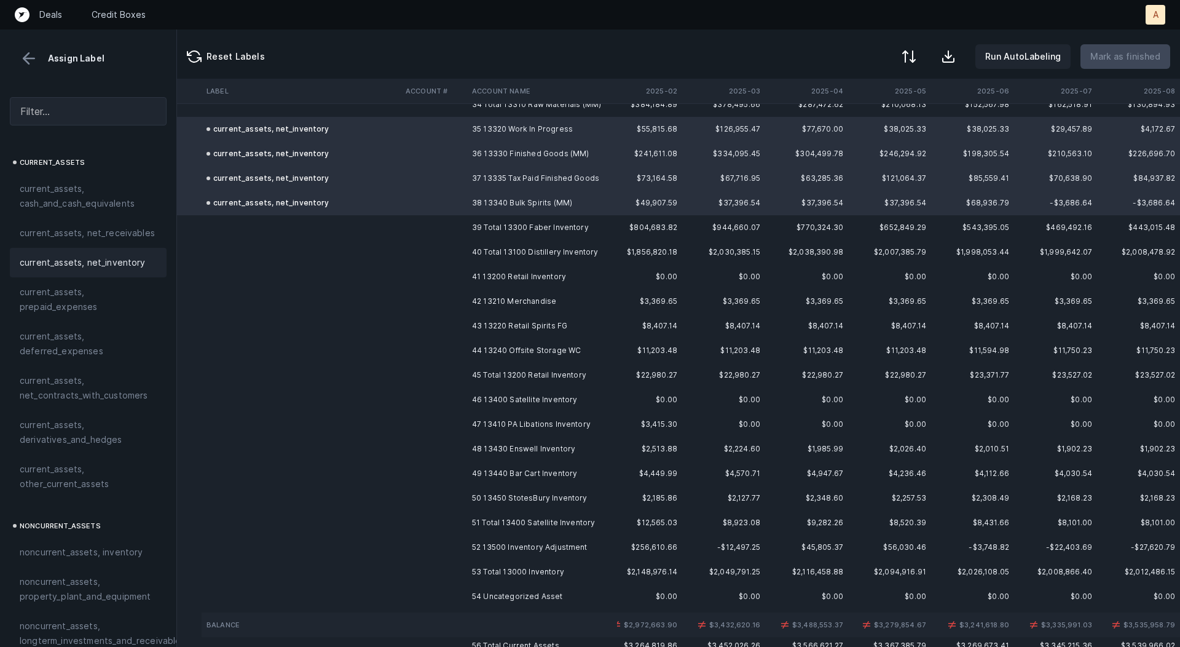
click at [532, 279] on td "41 13200 Retail Inventory" at bounding box center [542, 276] width 150 height 25
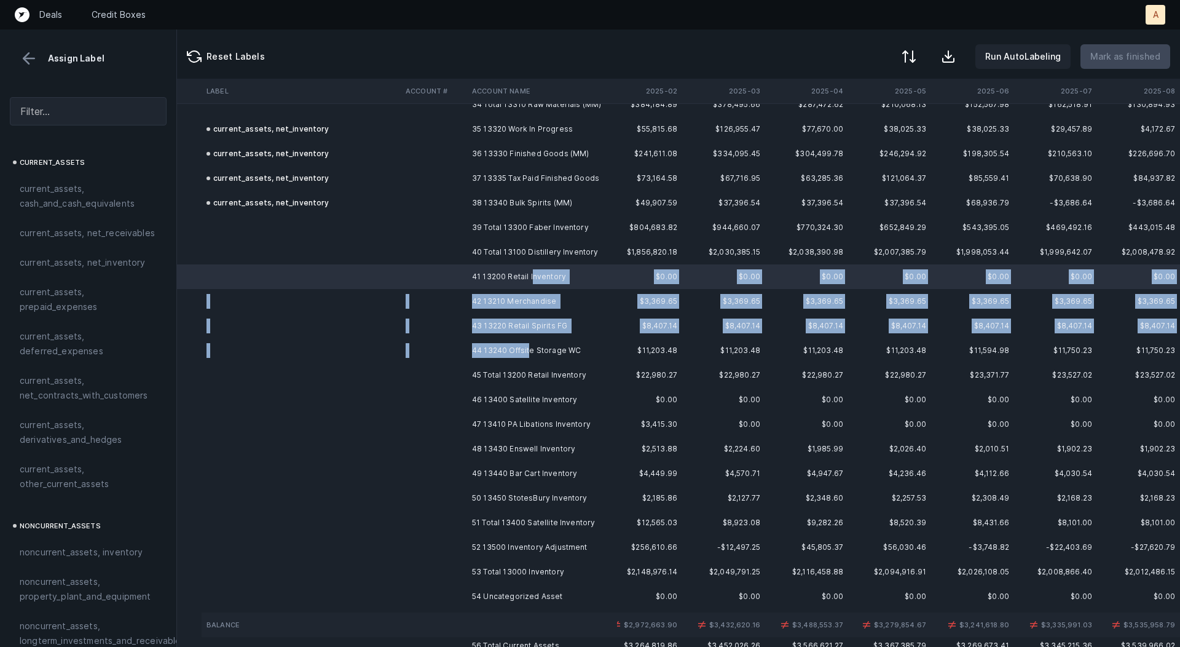
click at [527, 350] on td "44 13240 Offsite Storage WC" at bounding box center [542, 350] width 150 height 25
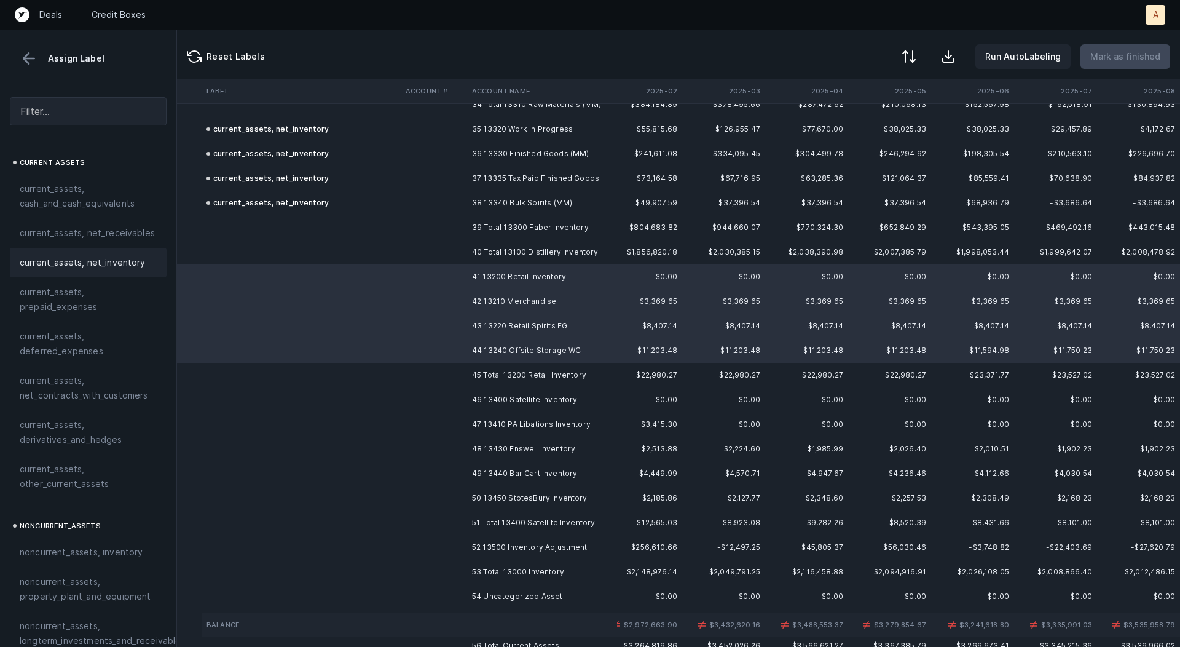
click at [84, 259] on span "current_assets, net_inventory" at bounding box center [83, 262] width 126 height 15
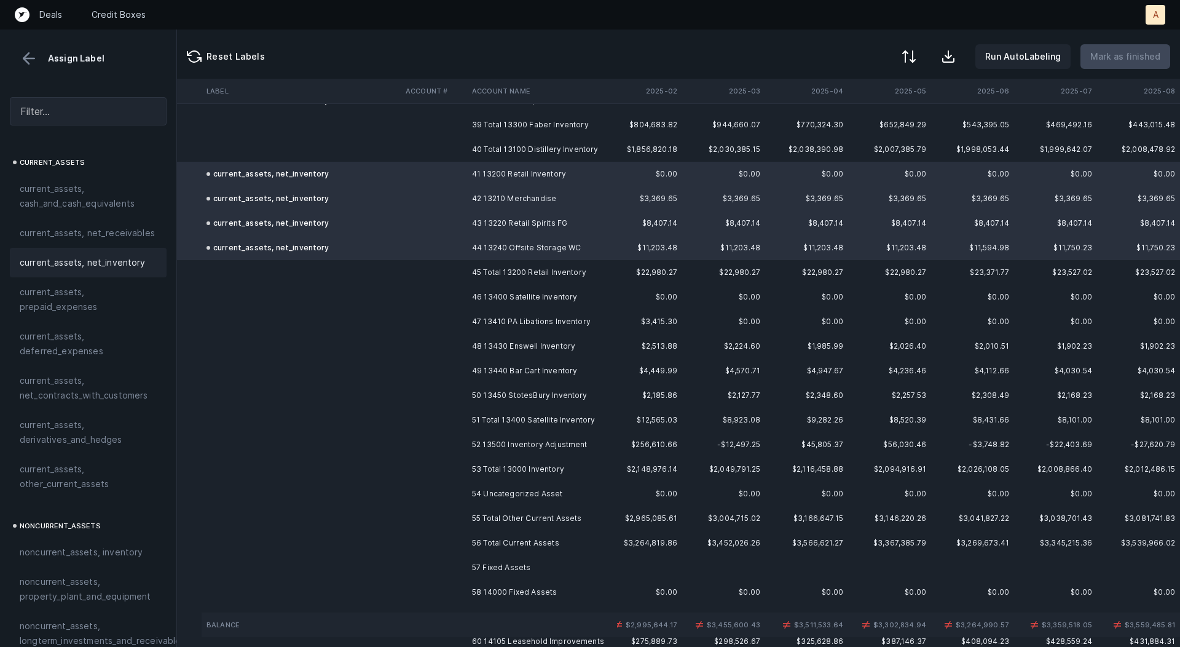
scroll to position [963, 105]
click at [500, 295] on td "46 13400 Satellite Inventory" at bounding box center [542, 294] width 150 height 25
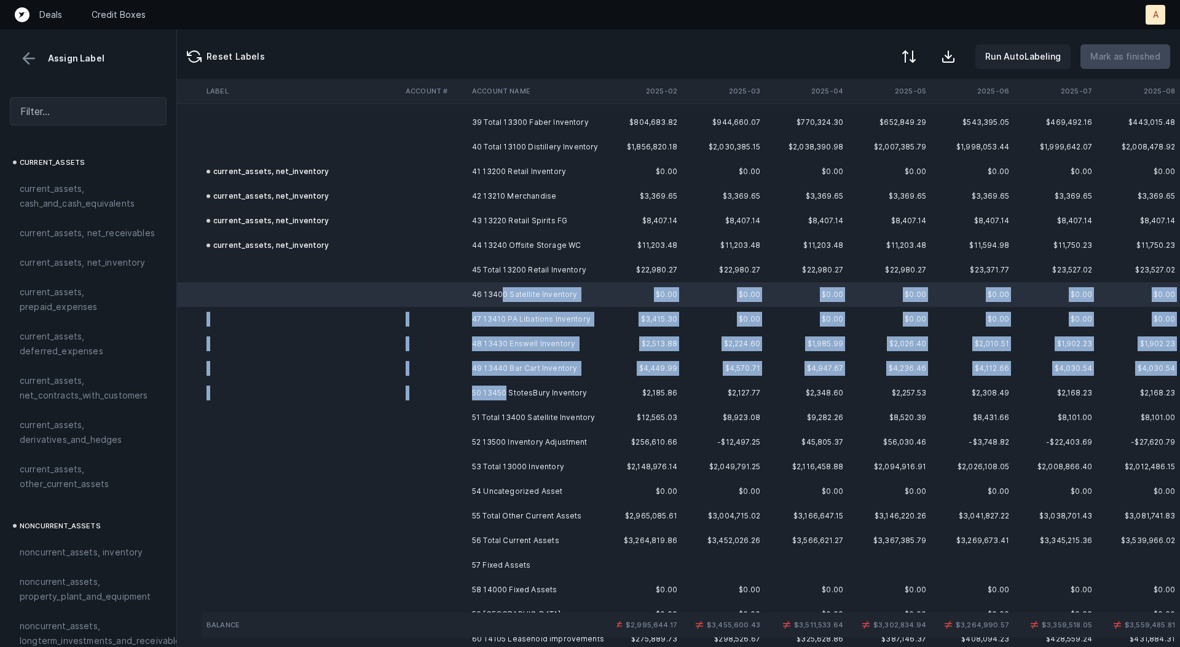
click at [506, 388] on td "50 13450 StotesBury Inventory" at bounding box center [542, 393] width 150 height 25
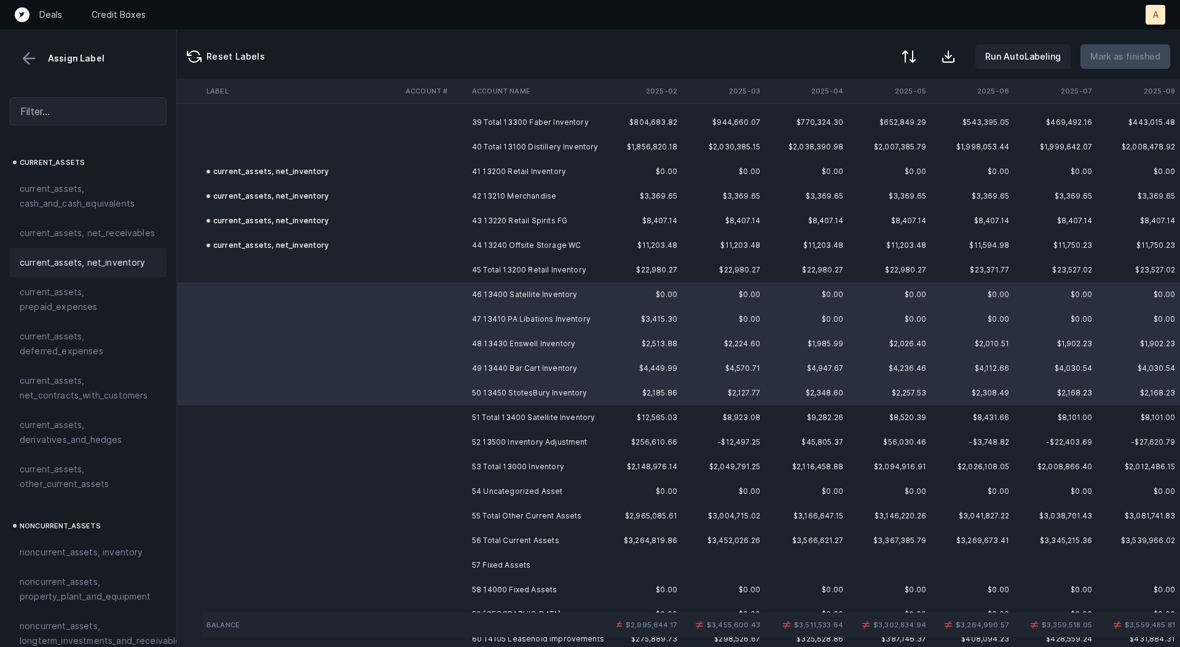
click at [125, 264] on span "current_assets, net_inventory" at bounding box center [83, 262] width 126 height 15
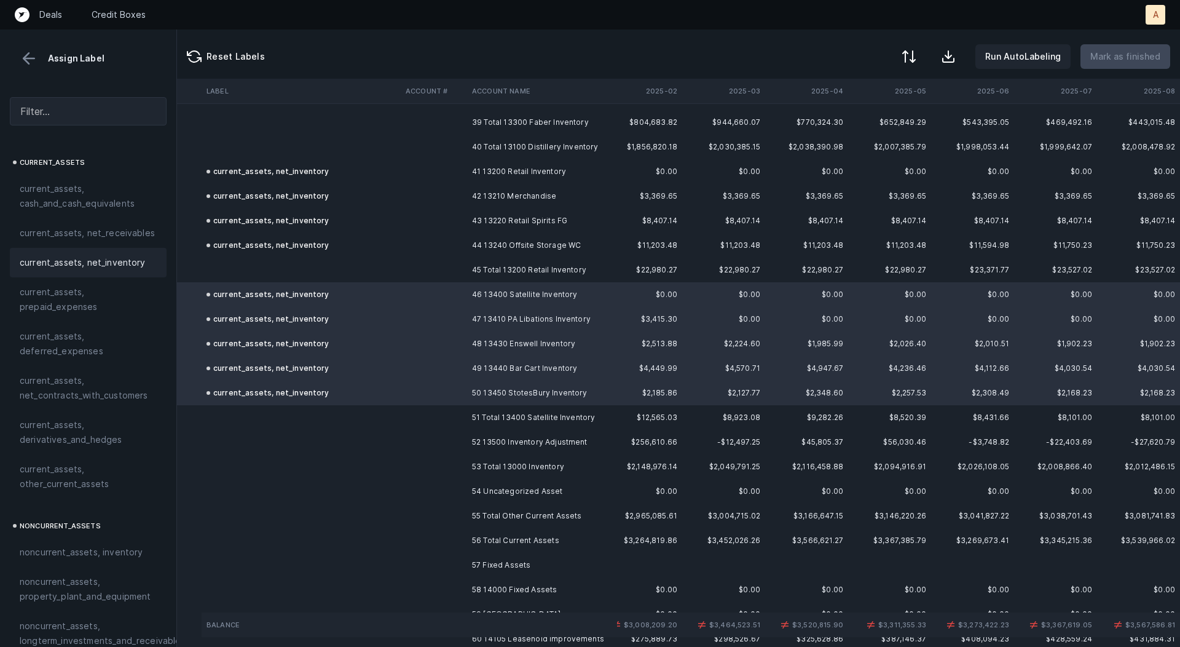
click at [481, 433] on td "52 13500 Inventory Adjustment" at bounding box center [542, 442] width 150 height 25
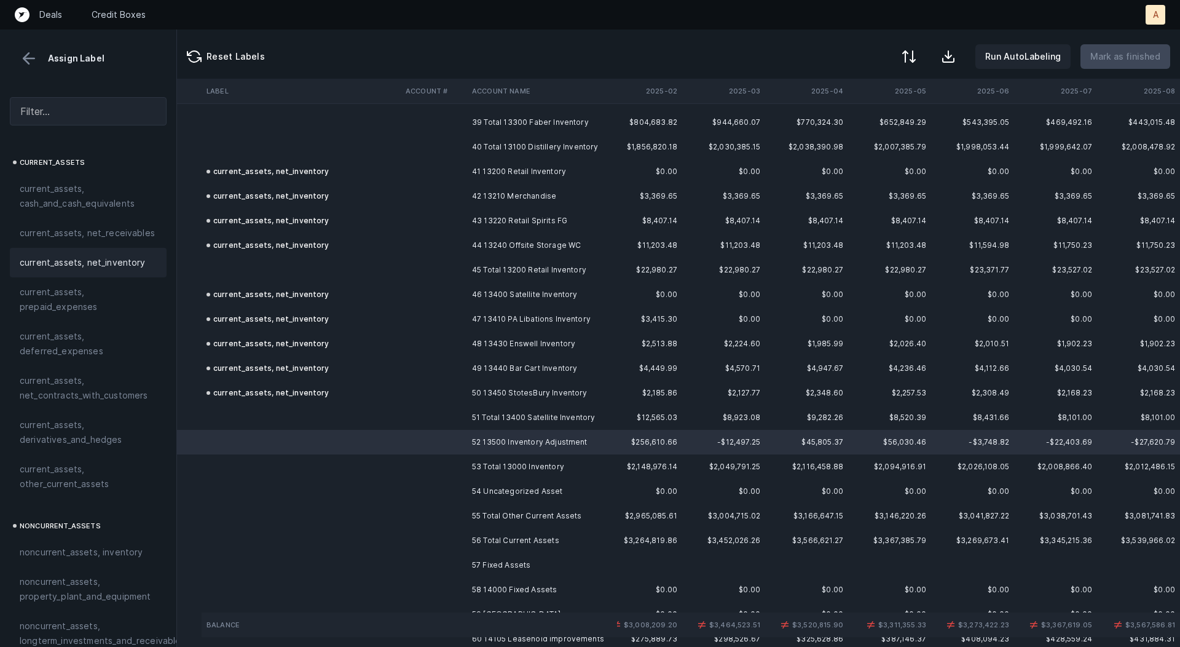
click at [134, 267] on span "current_assets, net_inventory" at bounding box center [83, 262] width 126 height 15
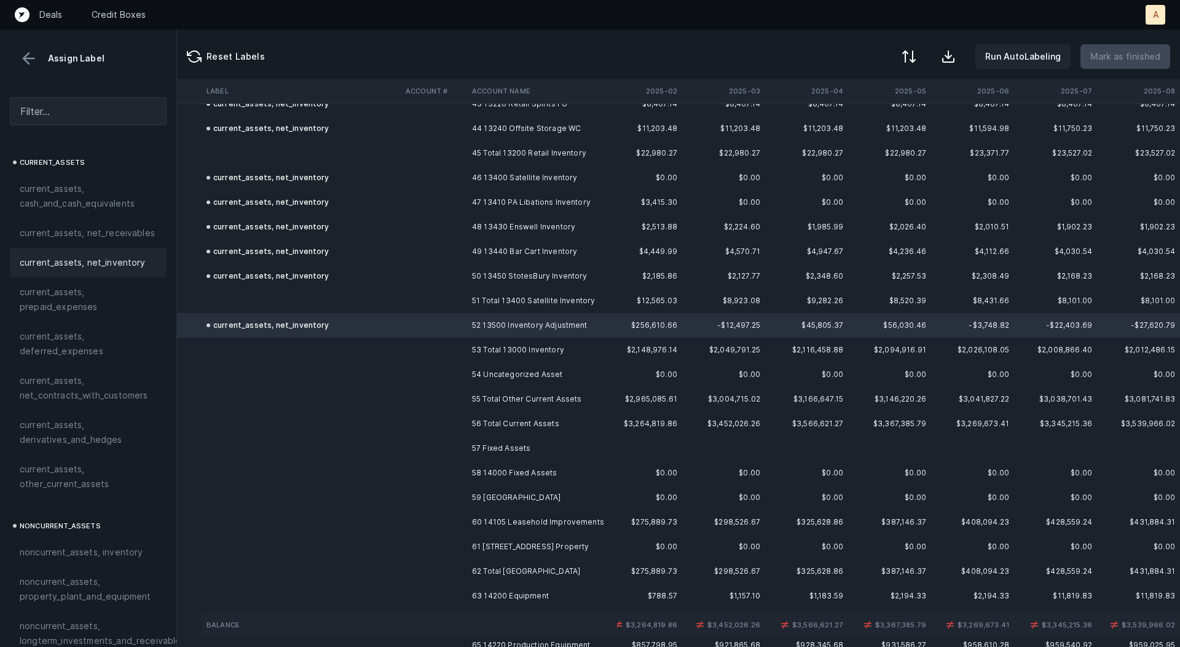
scroll to position [1083, 105]
click at [518, 372] on td "54 Uncategorized Asset" at bounding box center [542, 371] width 150 height 25
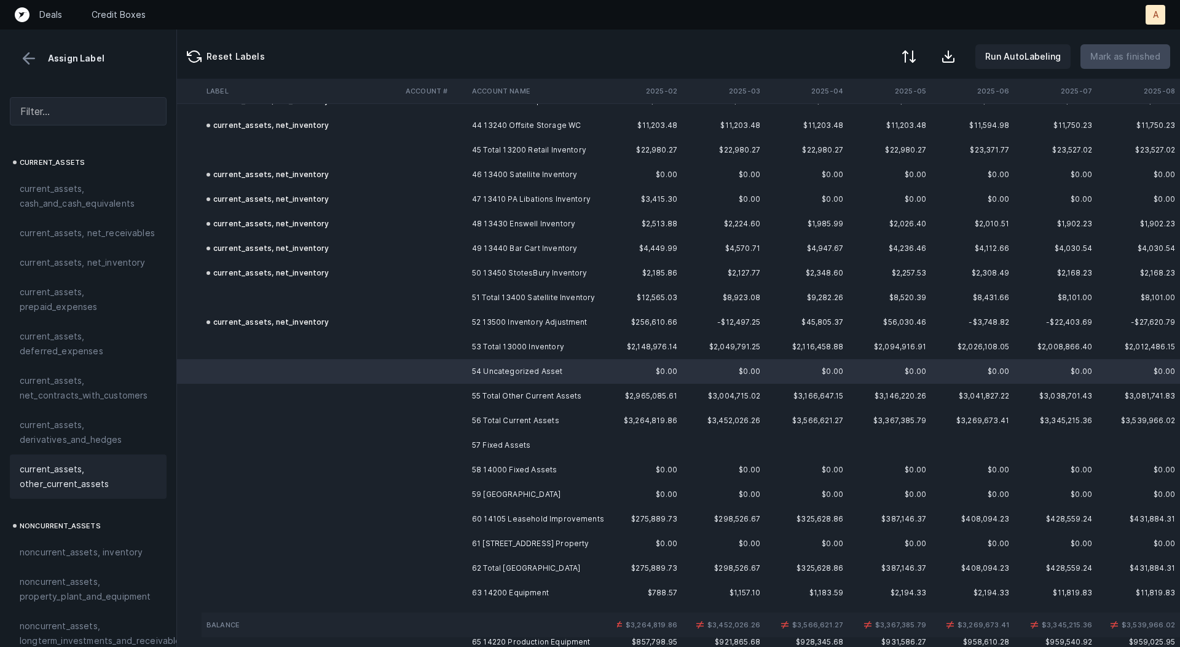
click at [68, 469] on span "current_assets, other_current_assets" at bounding box center [88, 477] width 137 height 30
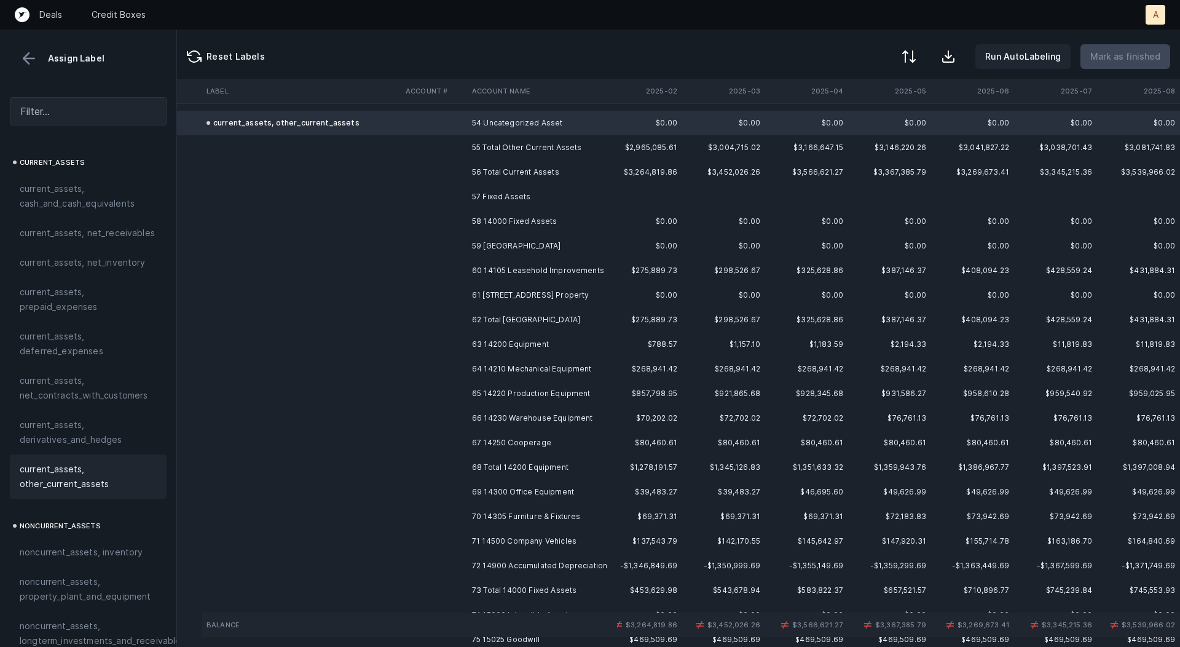
scroll to position [1337, 105]
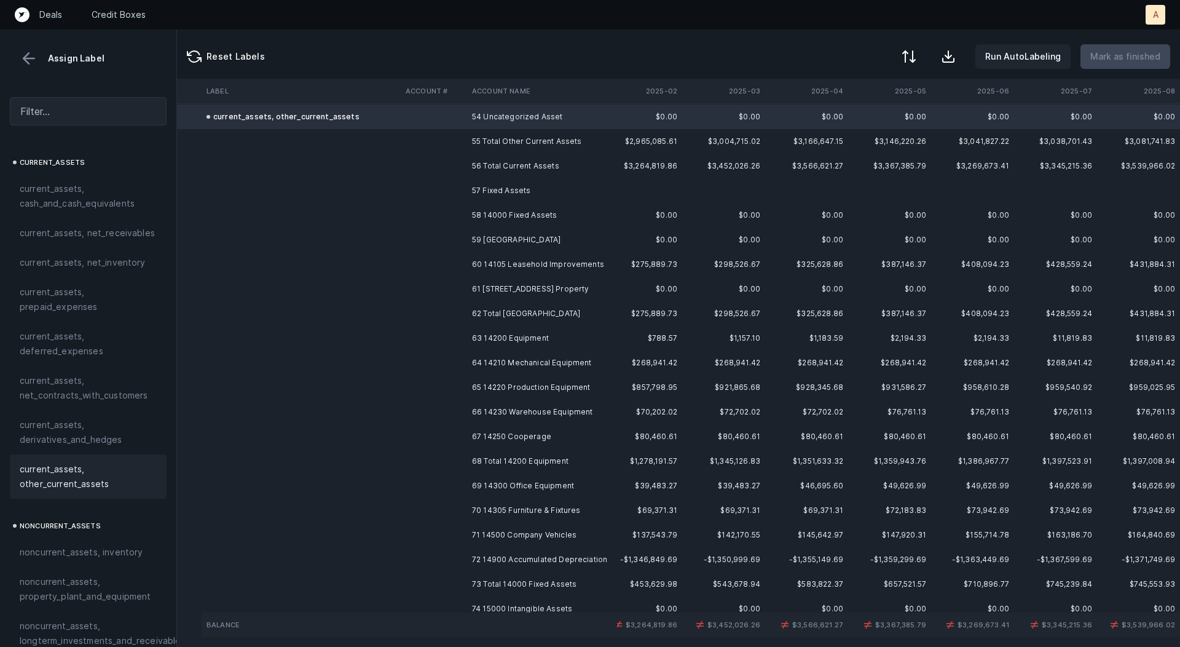
click at [536, 212] on td "58 14000 Fixed Assets" at bounding box center [542, 215] width 150 height 25
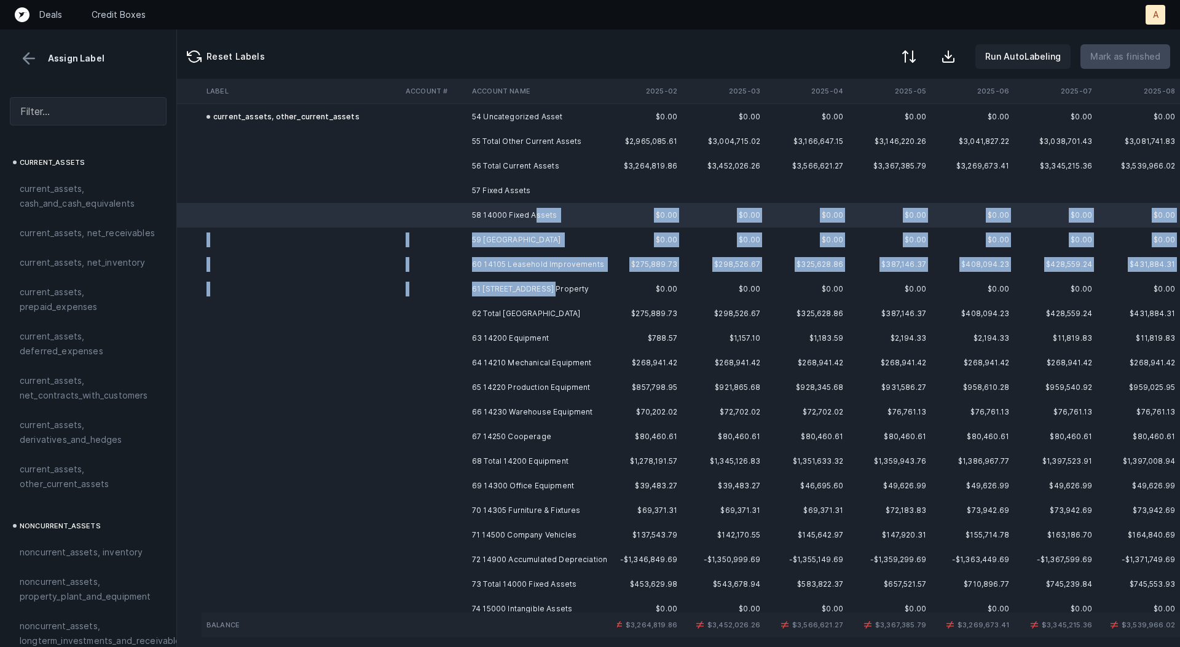
click at [546, 283] on td "61 [STREET_ADDRESS] Property" at bounding box center [542, 289] width 150 height 25
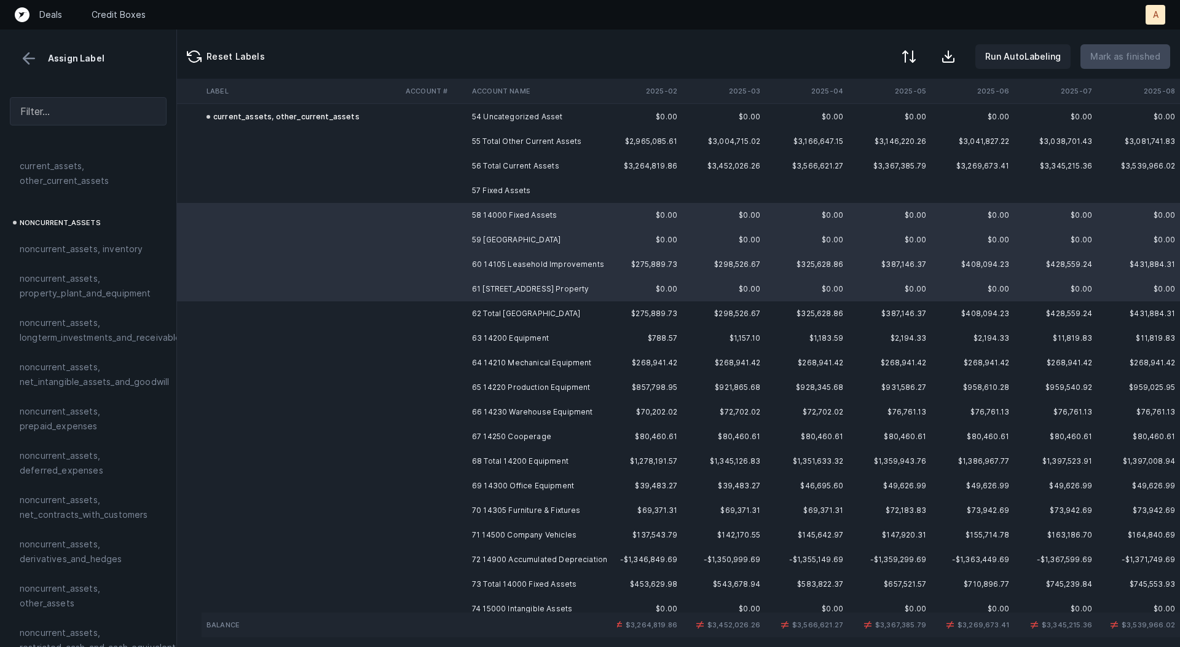
scroll to position [308, 0]
click at [56, 286] on span "noncurrent_assets, property_plant_and_equipment" at bounding box center [88, 281] width 137 height 30
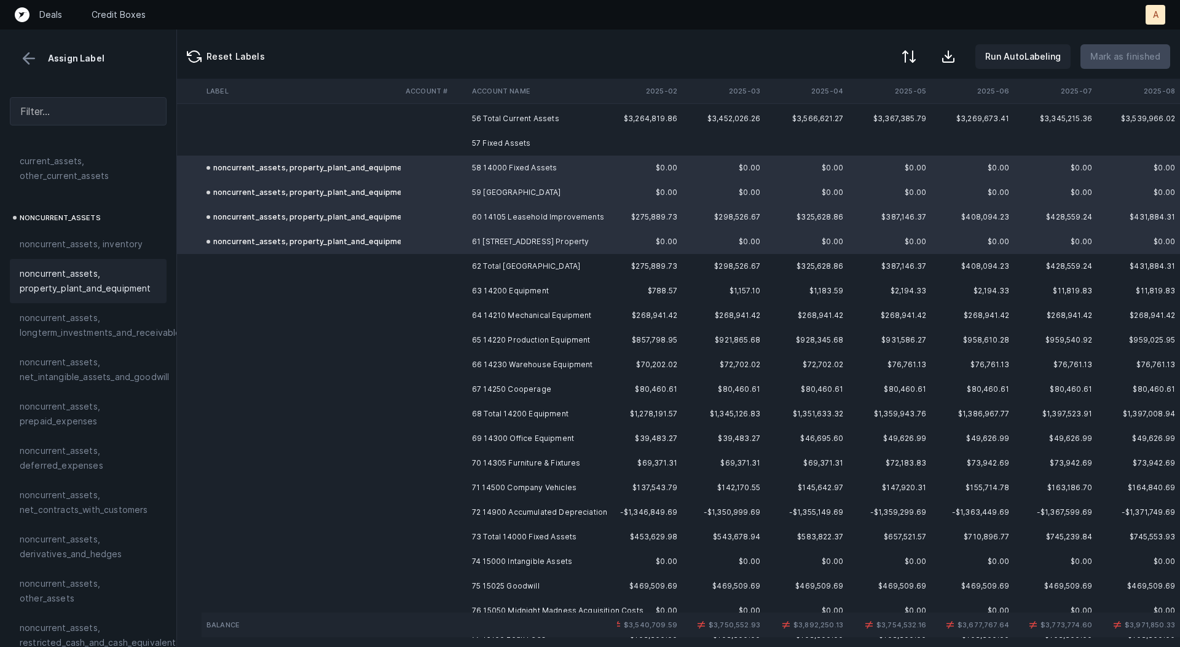
scroll to position [1387, 105]
click at [479, 288] on td "63 14200 Equipment" at bounding box center [542, 288] width 150 height 25
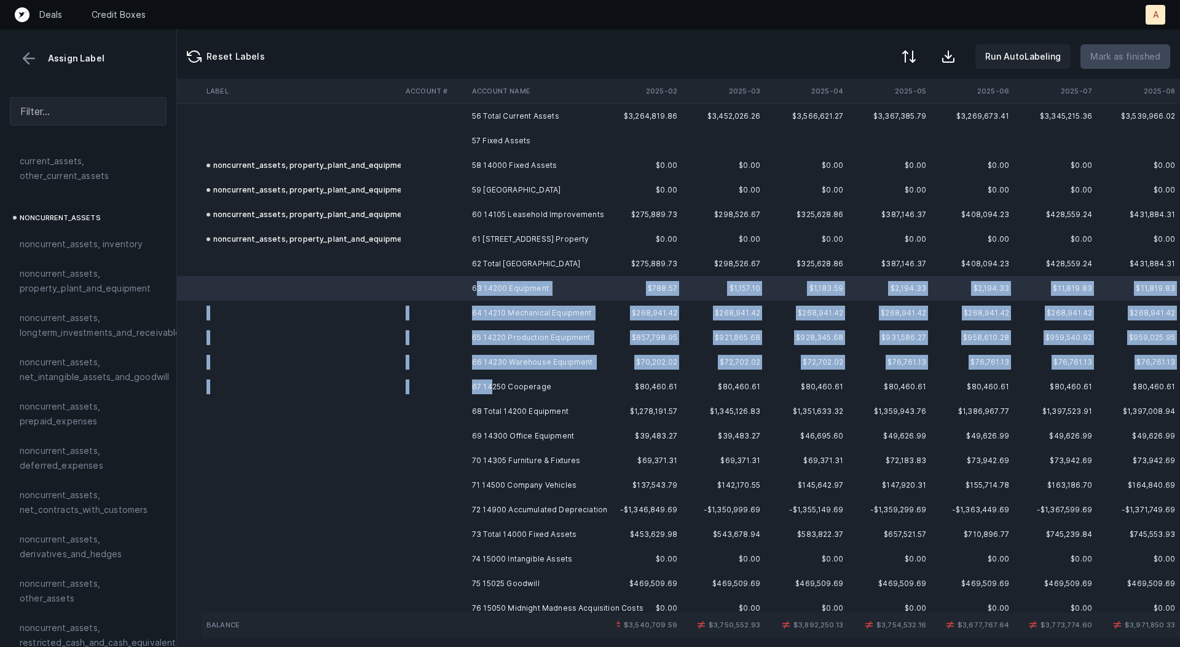
click at [494, 381] on td "67 14250 Cooperage" at bounding box center [542, 386] width 150 height 25
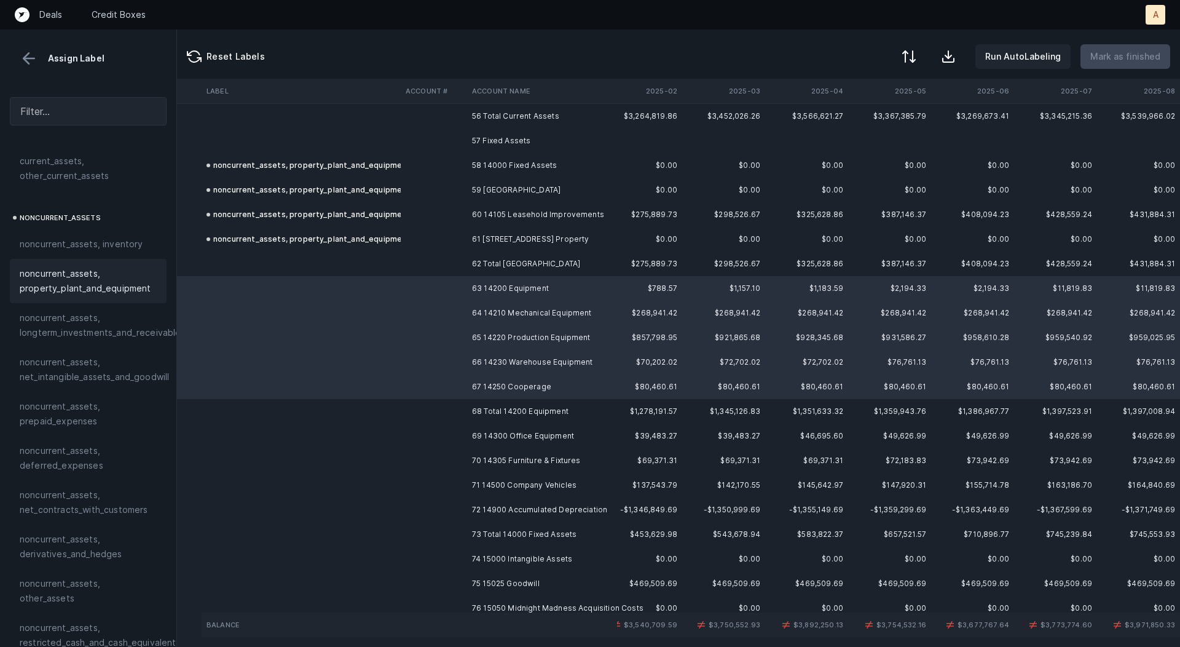
click at [93, 284] on span "noncurrent_assets, property_plant_and_equipment" at bounding box center [88, 281] width 137 height 30
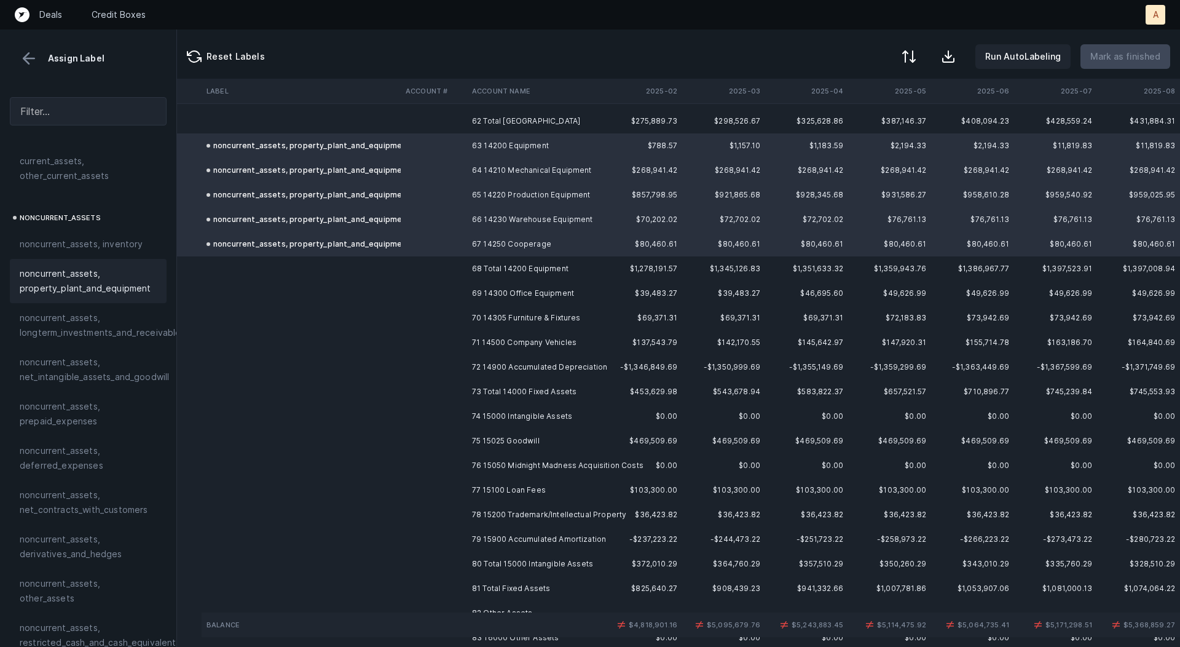
scroll to position [1539, 105]
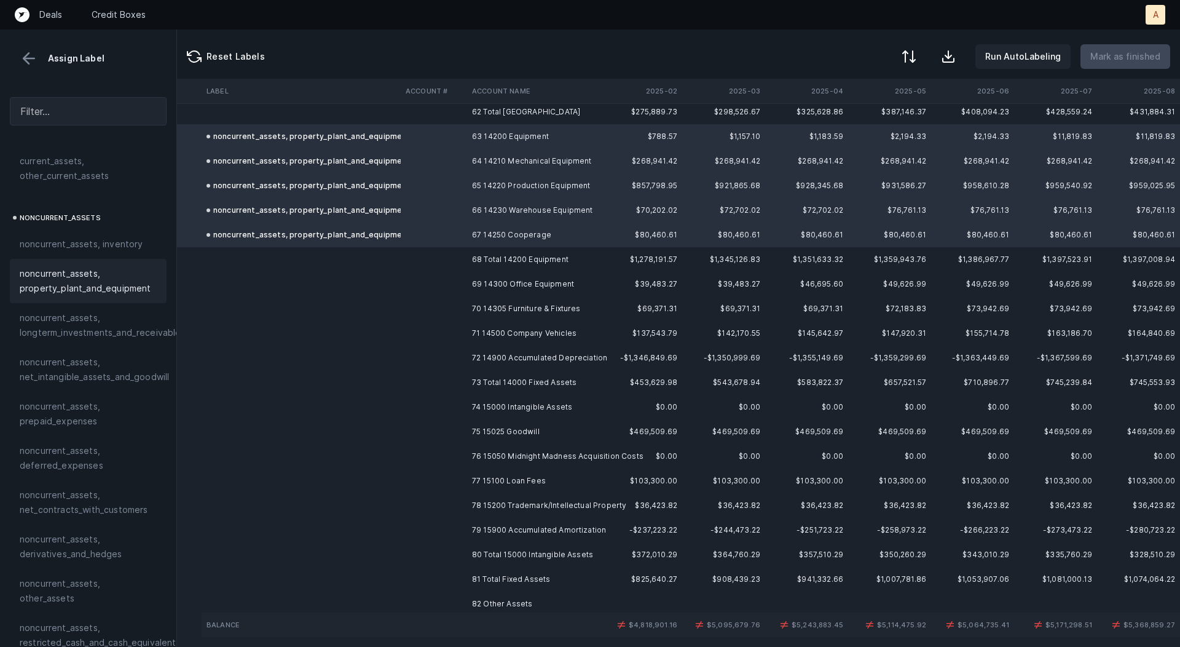
click at [553, 287] on td "69 14300 Office Equipment" at bounding box center [542, 284] width 150 height 25
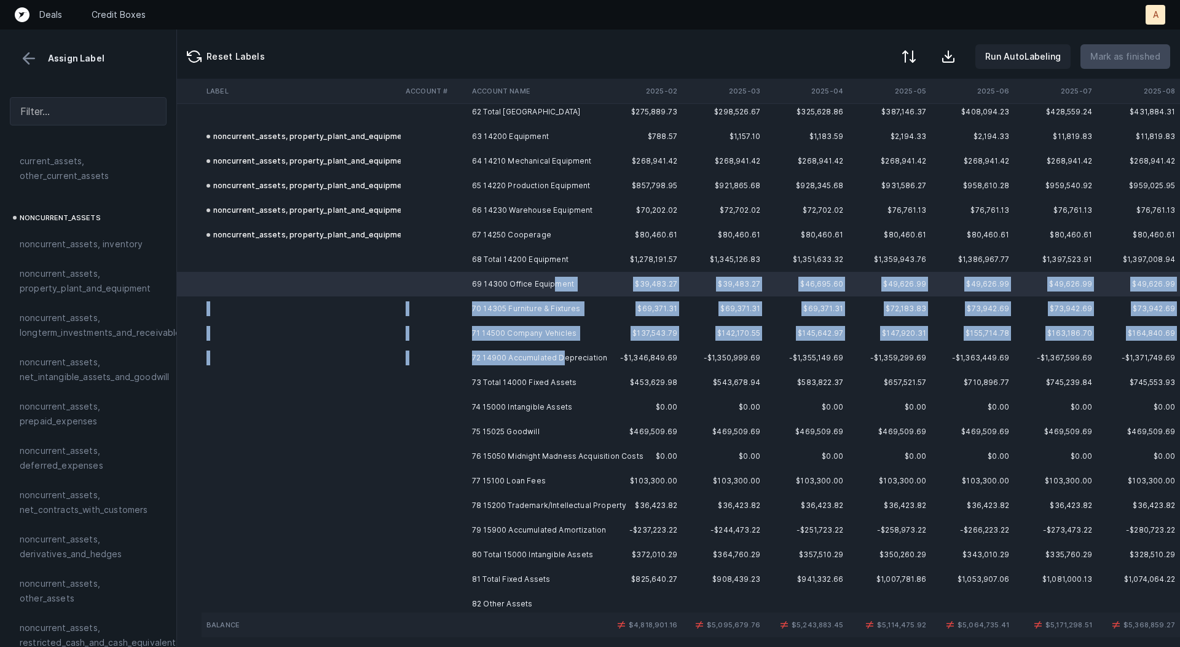
click at [562, 351] on td "72 14900 Accumulated Depreciation" at bounding box center [542, 358] width 150 height 25
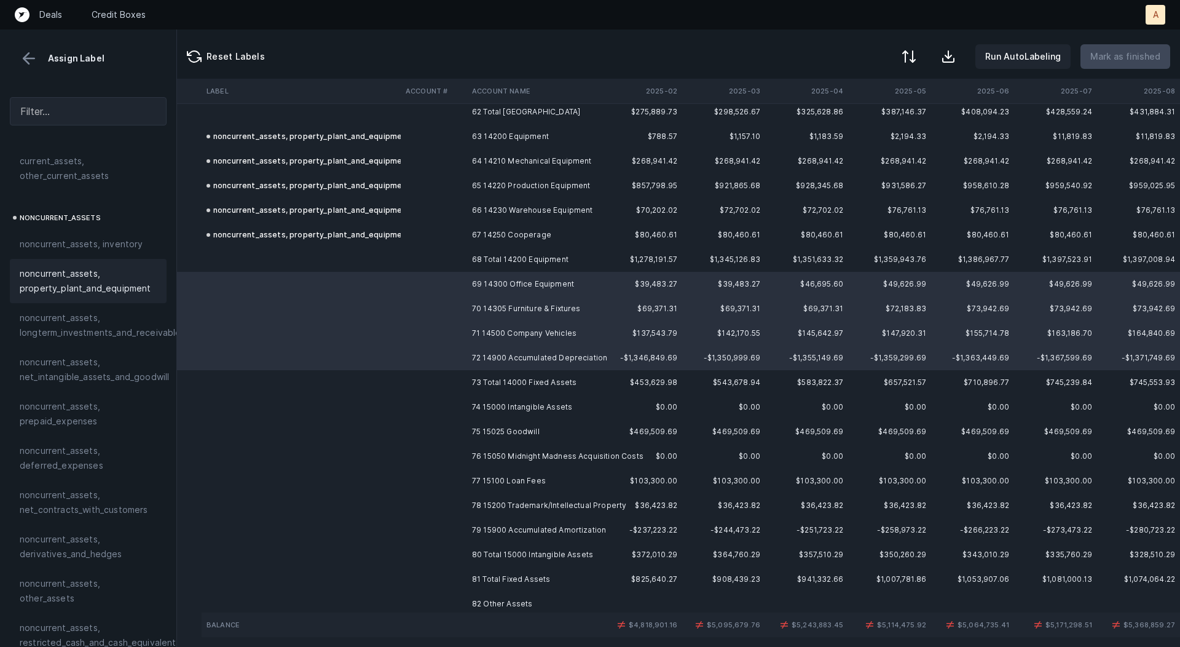
click at [91, 286] on span "noncurrent_assets, property_plant_and_equipment" at bounding box center [88, 281] width 137 height 30
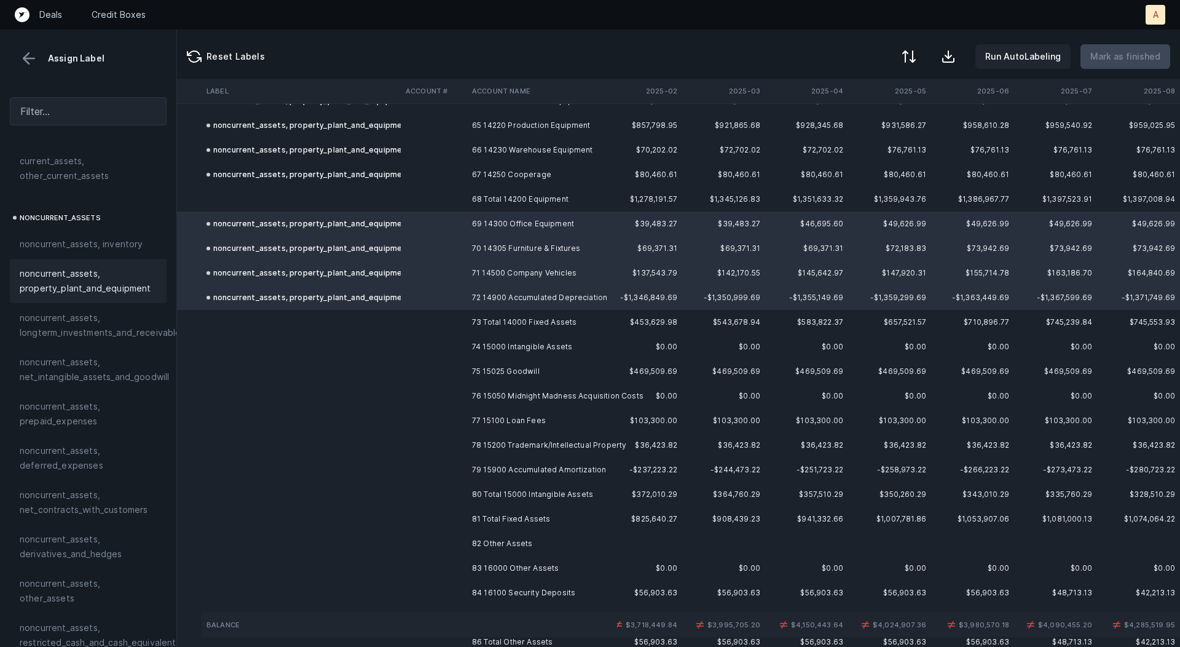
scroll to position [1661, 105]
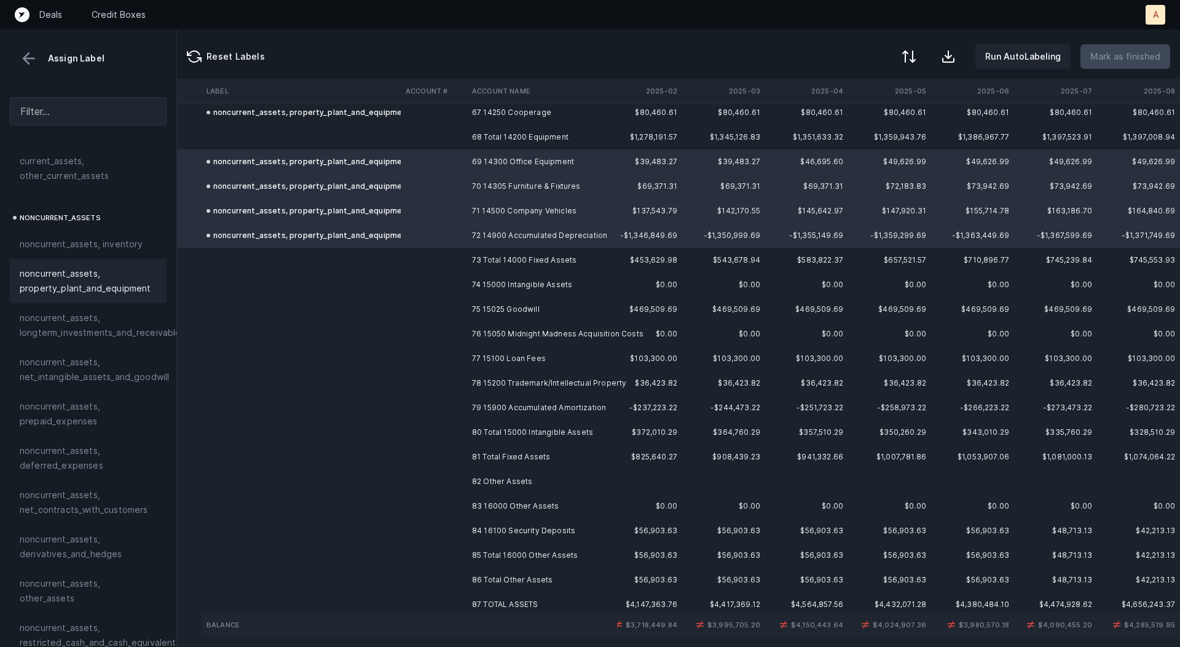
click at [484, 279] on td "74 15000 Intangible Assets" at bounding box center [542, 284] width 150 height 25
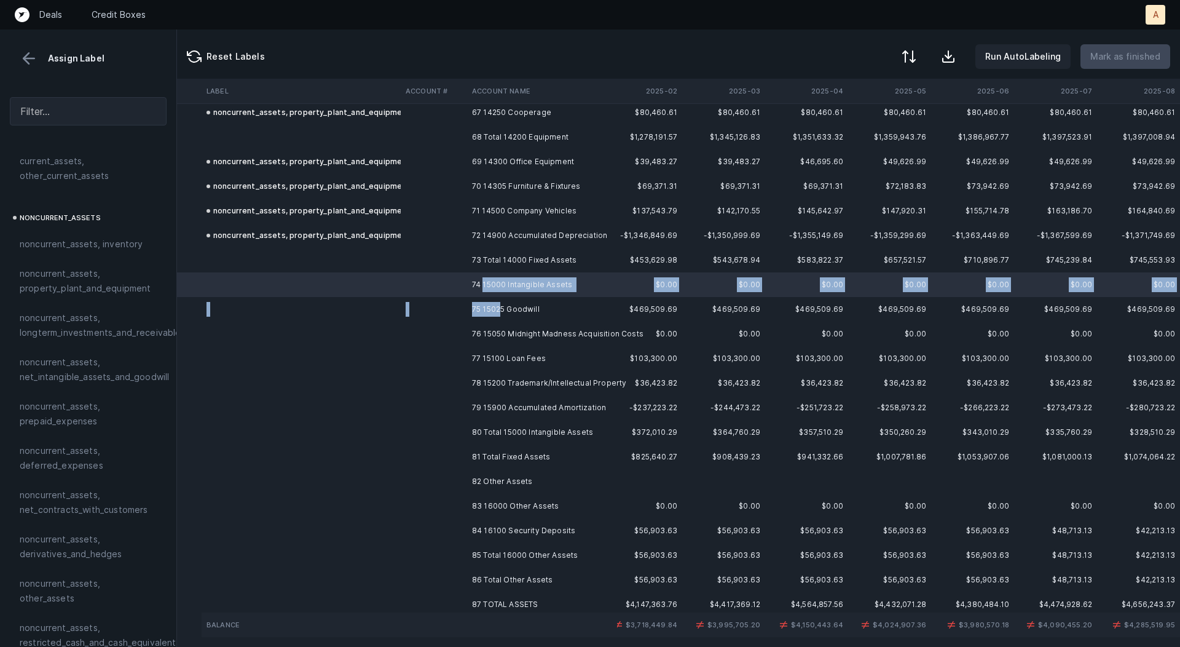
click at [500, 312] on td "75 15025 Goodwill" at bounding box center [542, 309] width 150 height 25
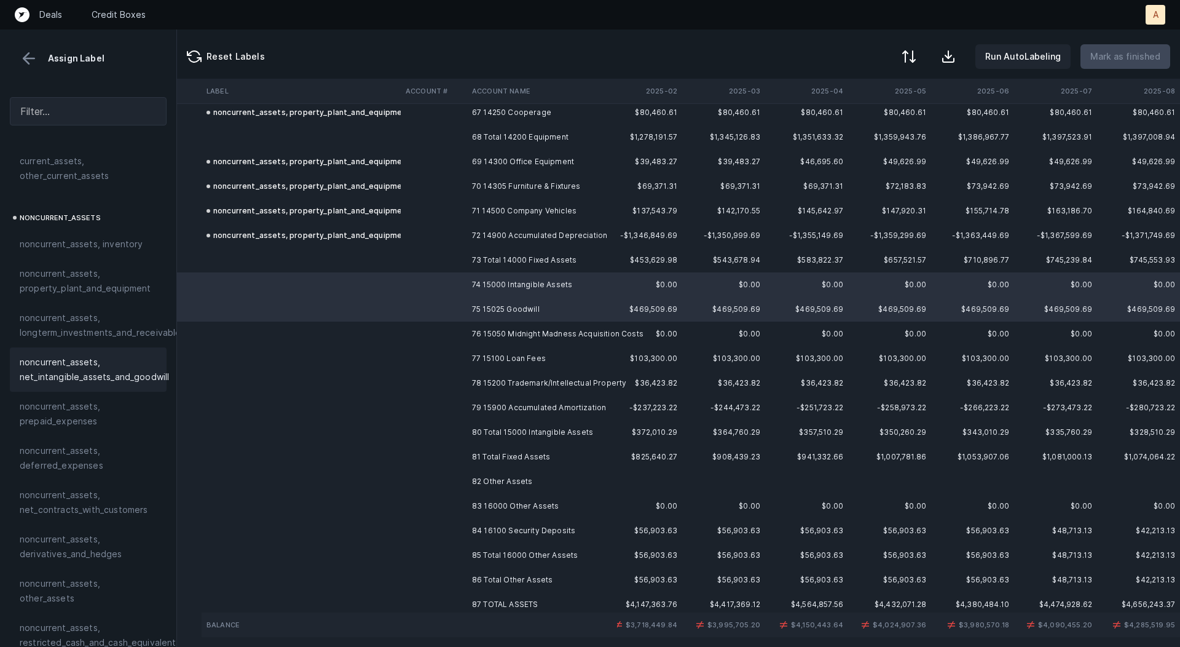
click at [114, 385] on div "noncurrent_assets, net_intangible_assets_and_goodwill" at bounding box center [88, 369] width 157 height 44
click at [458, 330] on td at bounding box center [434, 334] width 66 height 25
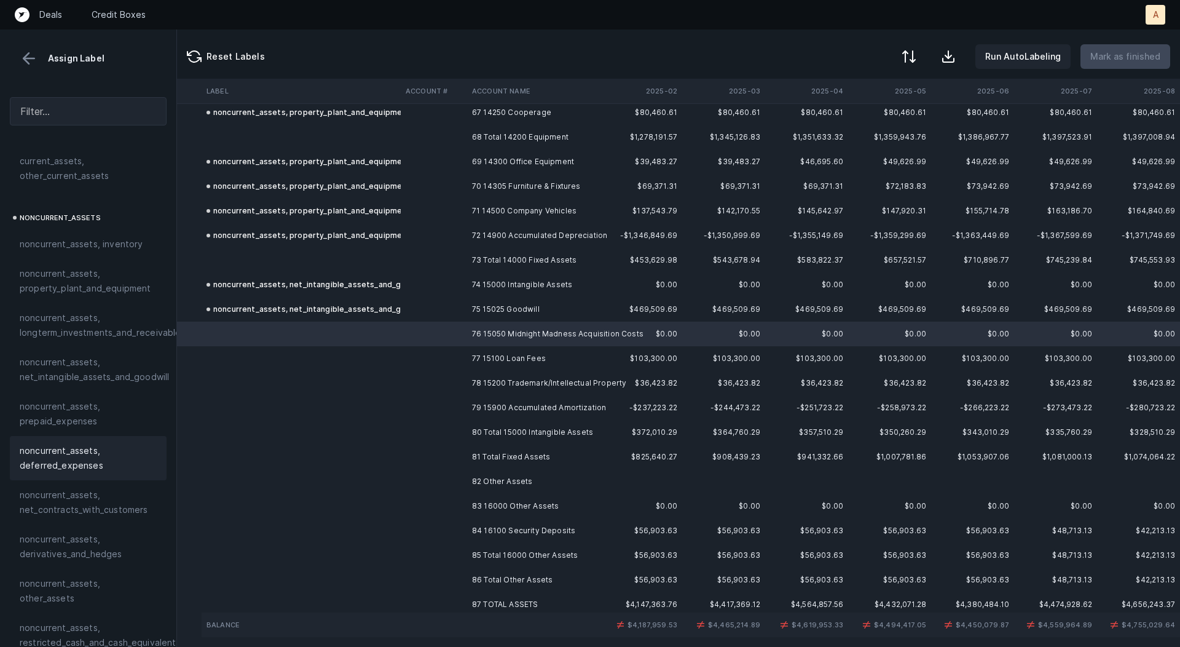
click at [103, 445] on span "noncurrent_assets, deferred_expenses" at bounding box center [88, 458] width 137 height 30
click at [426, 354] on td at bounding box center [434, 358] width 66 height 25
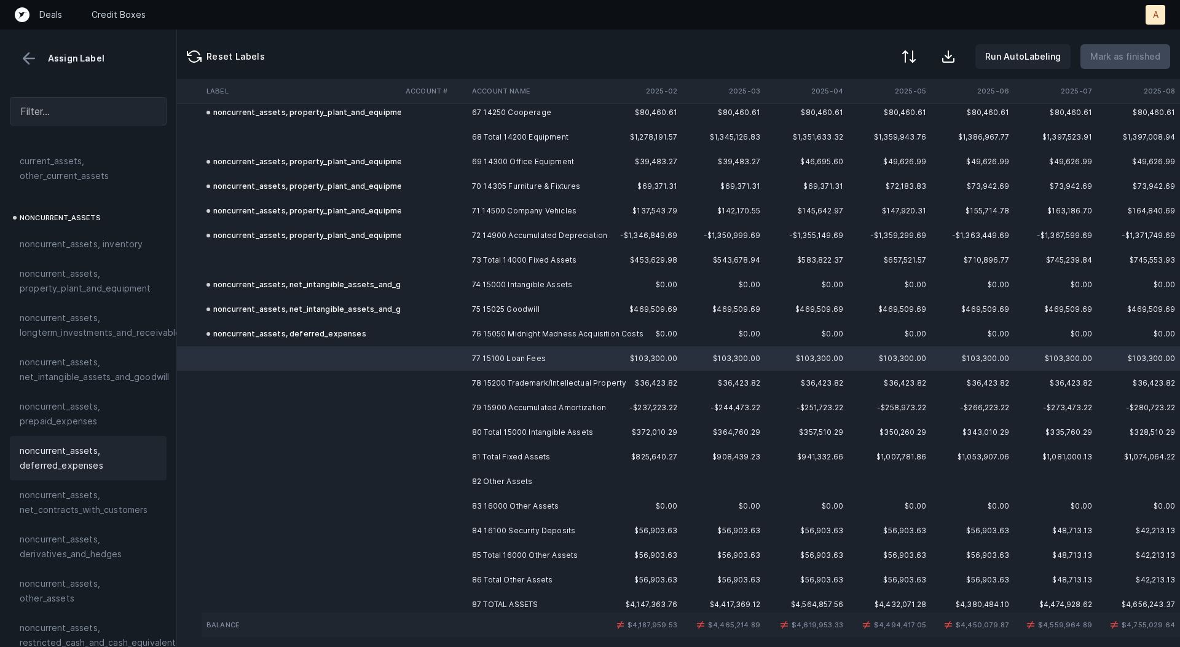
click at [58, 464] on span "noncurrent_assets, deferred_expenses" at bounding box center [88, 458] width 137 height 30
click at [431, 381] on td at bounding box center [434, 383] width 66 height 25
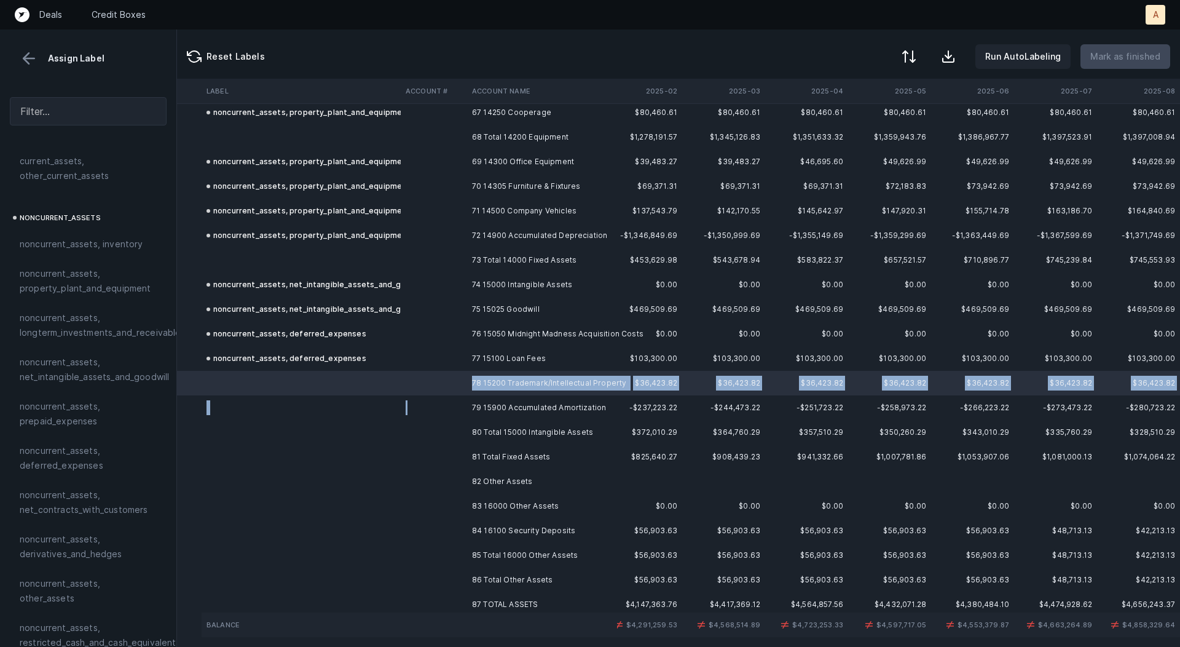
click at [433, 402] on td at bounding box center [434, 407] width 66 height 25
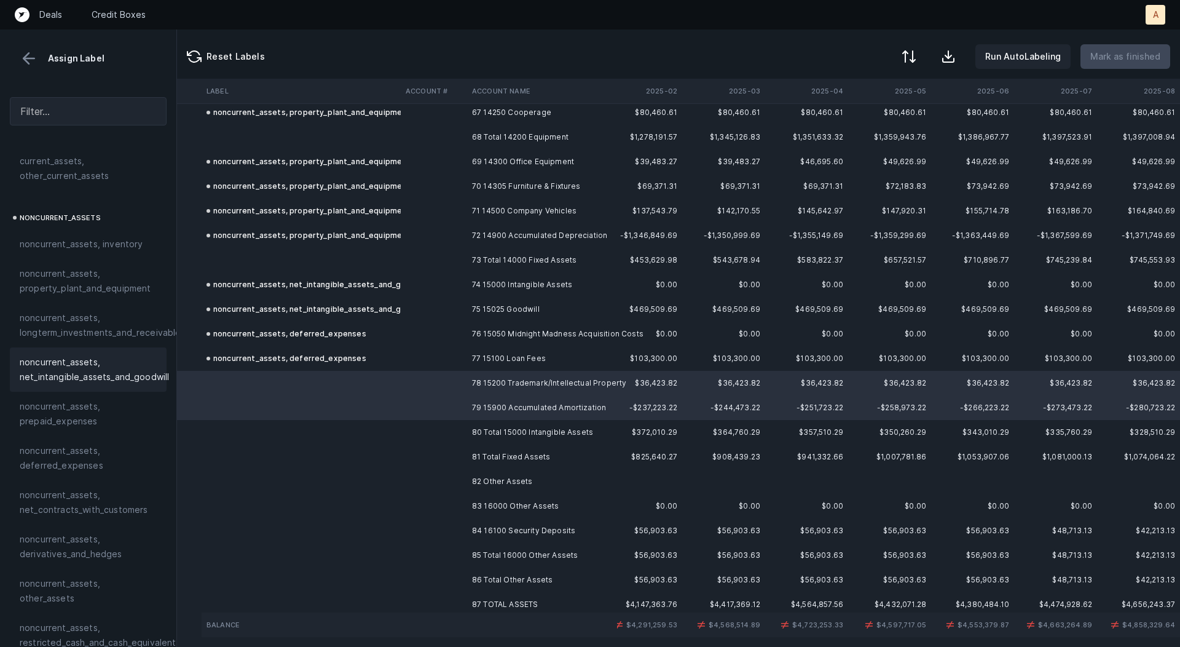
click at [130, 370] on span "noncurrent_assets, net_intangible_assets_and_goodwill" at bounding box center [94, 370] width 149 height 30
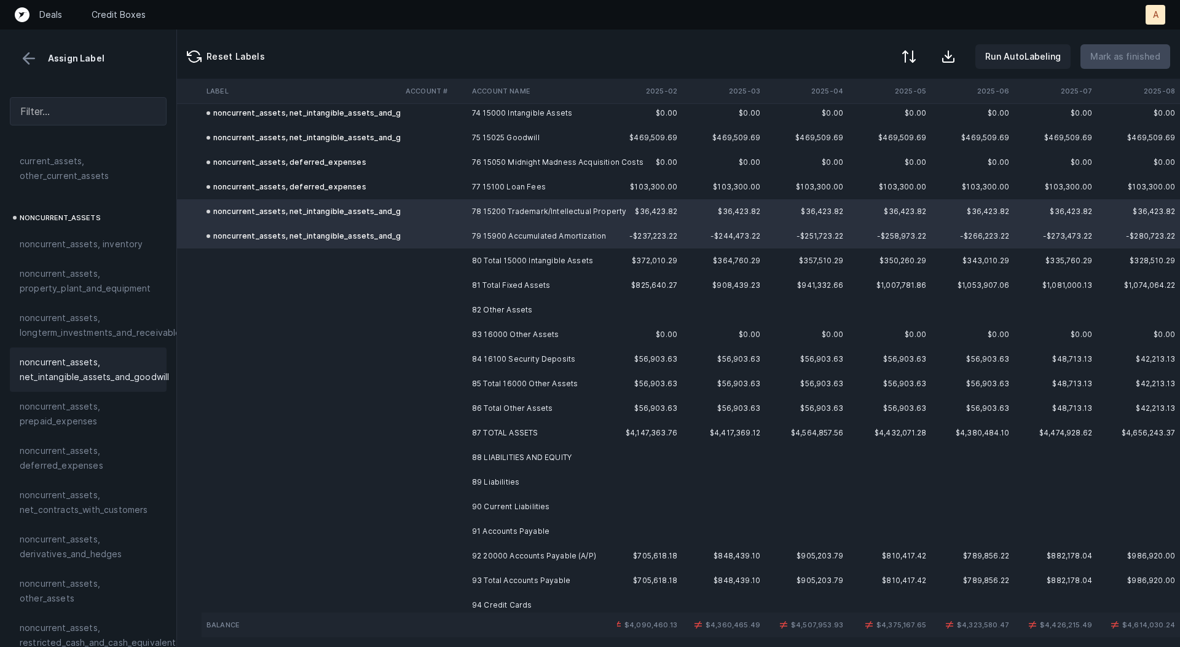
scroll to position [1849, 105]
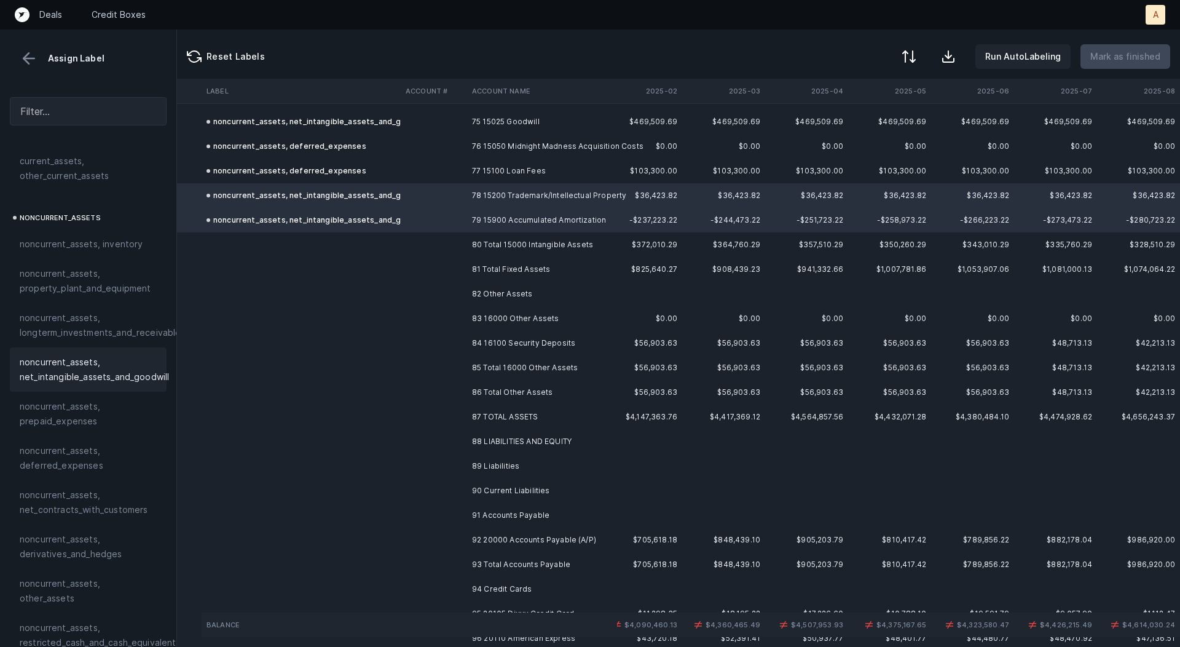
click at [417, 315] on td at bounding box center [434, 318] width 66 height 25
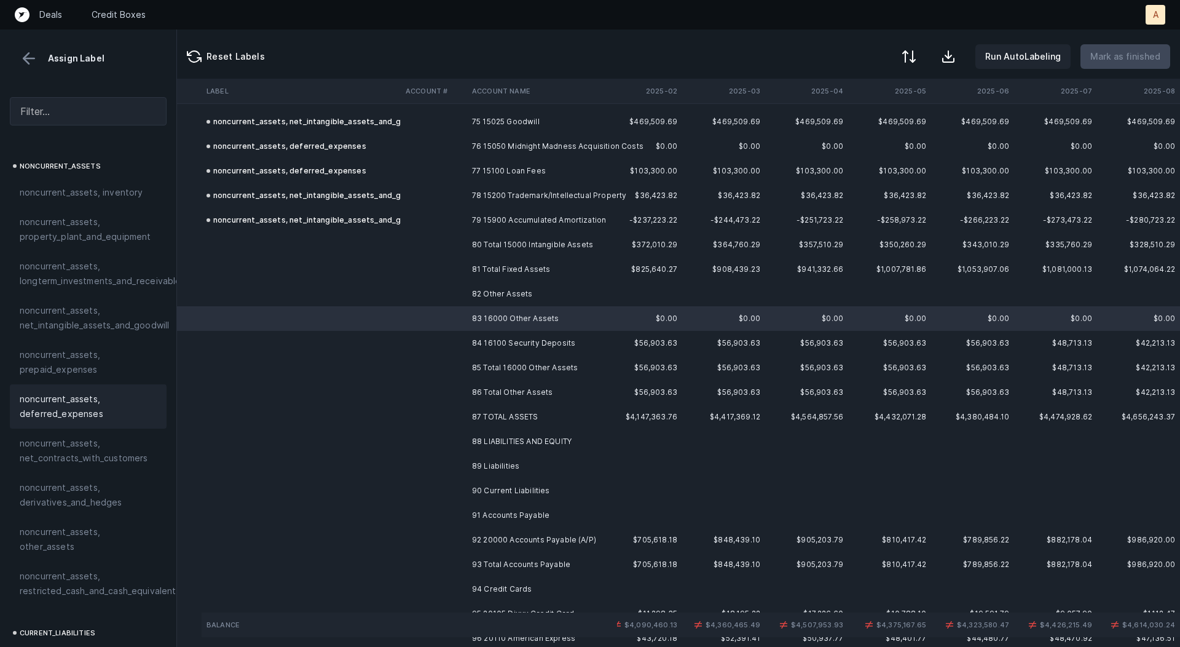
scroll to position [372, 0]
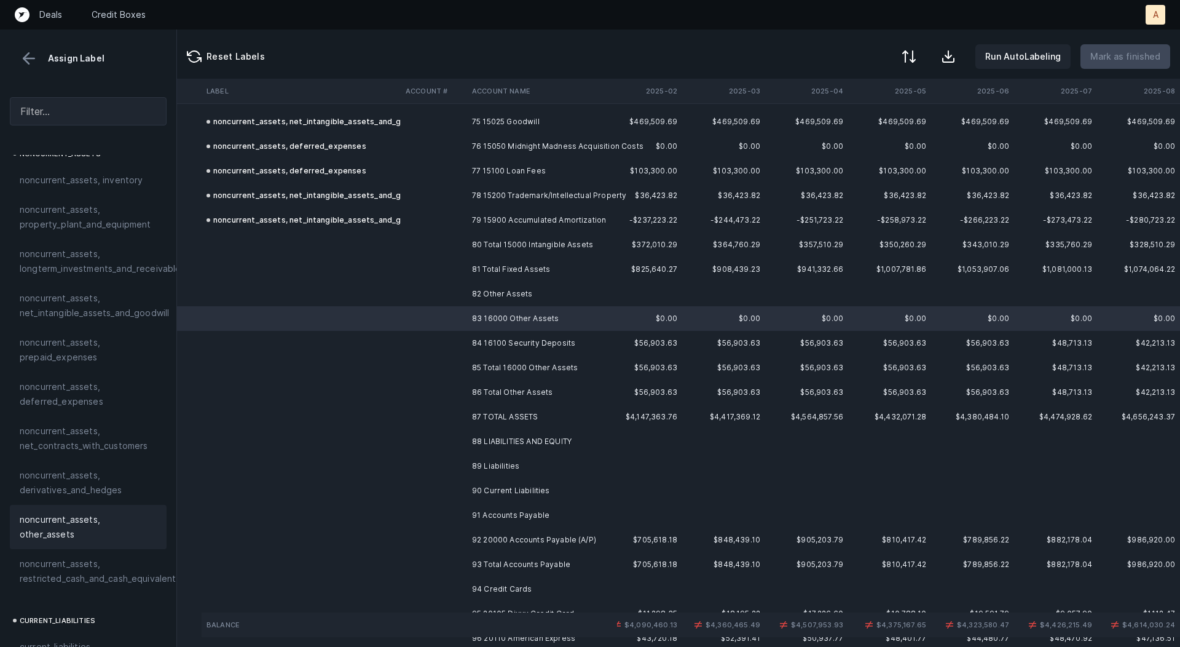
click at [102, 524] on span "noncurrent_assets, other_assets" at bounding box center [88, 527] width 137 height 30
click at [459, 341] on td at bounding box center [434, 343] width 66 height 25
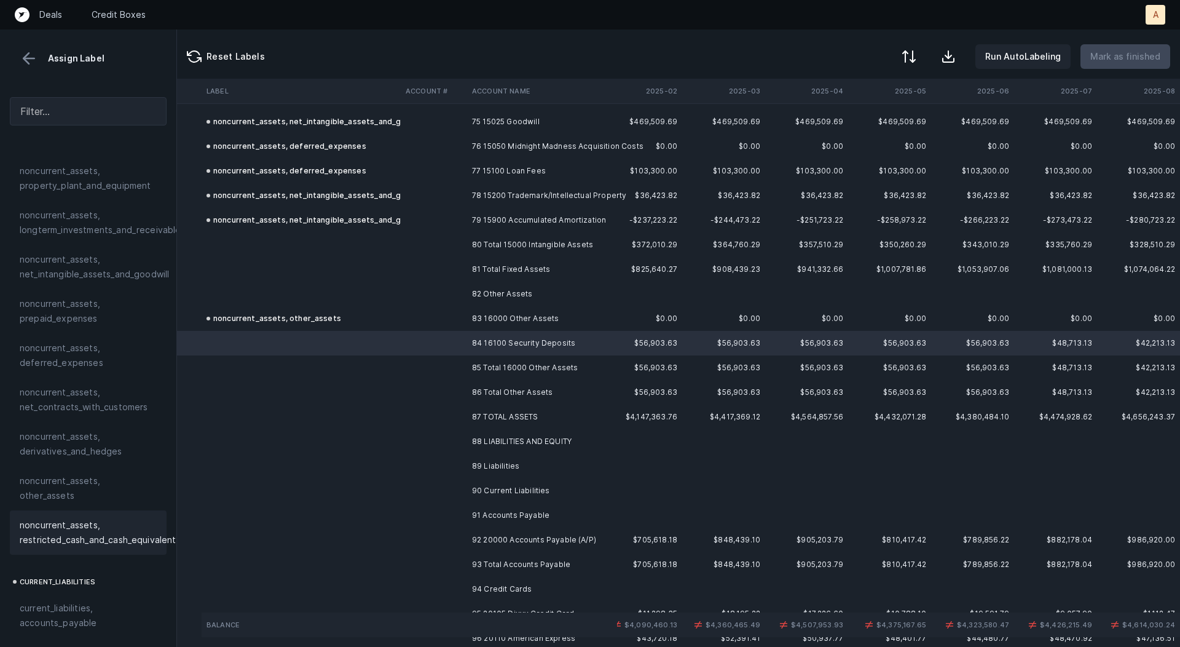
scroll to position [419, 0]
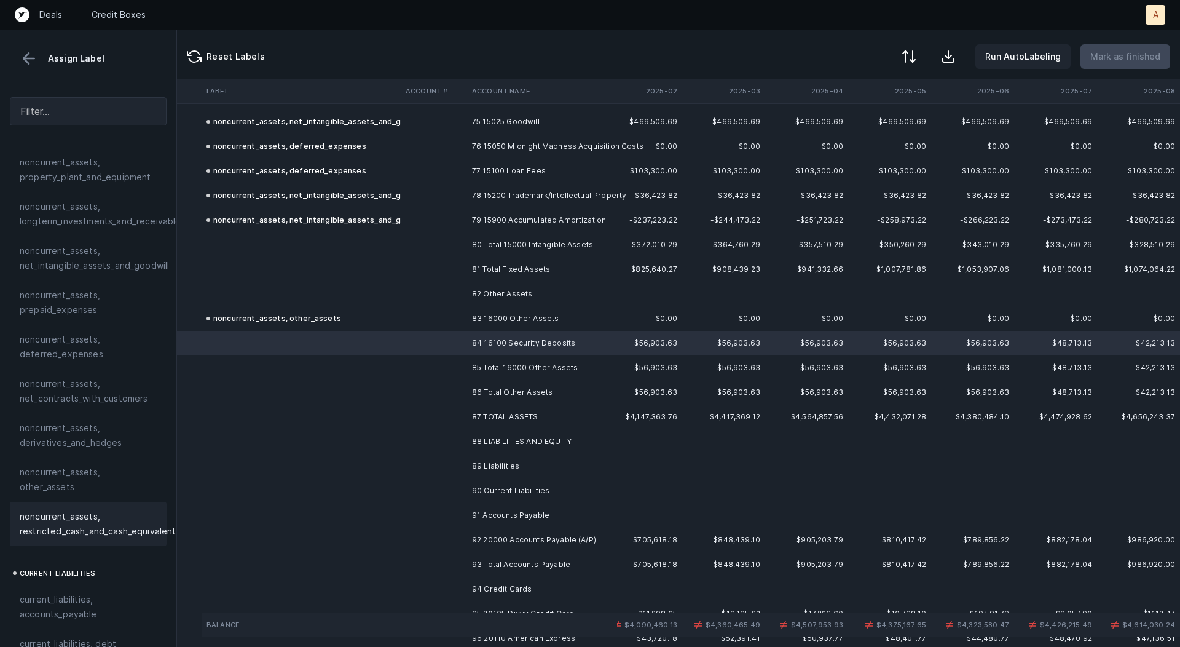
click at [75, 517] on span "noncurrent_assets, restricted_cash_and_cash_equivalents" at bounding box center [100, 524] width 161 height 30
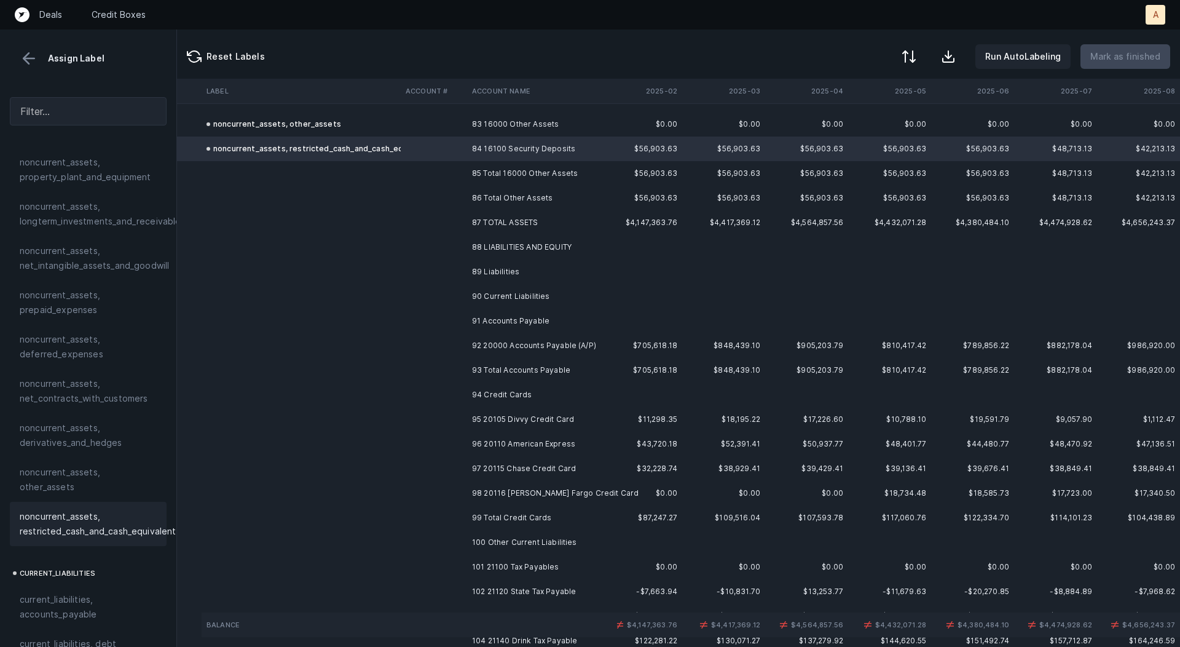
scroll to position [2072, 105]
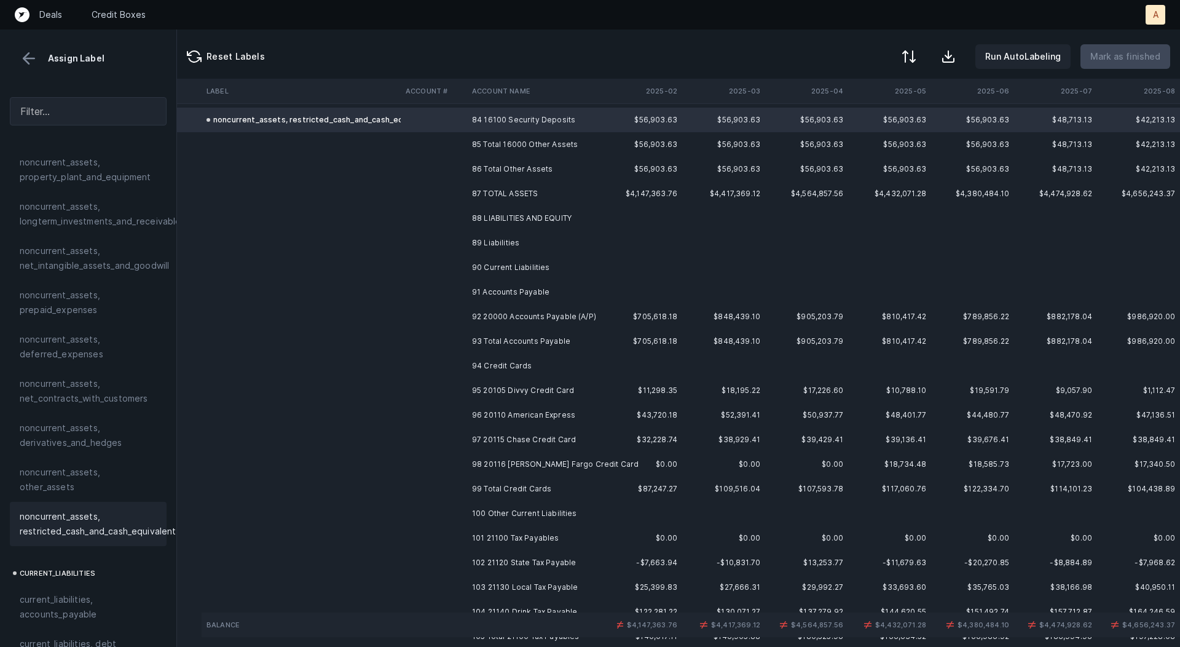
click at [503, 311] on td "92 20000 Accounts Payable (A/P)" at bounding box center [542, 316] width 150 height 25
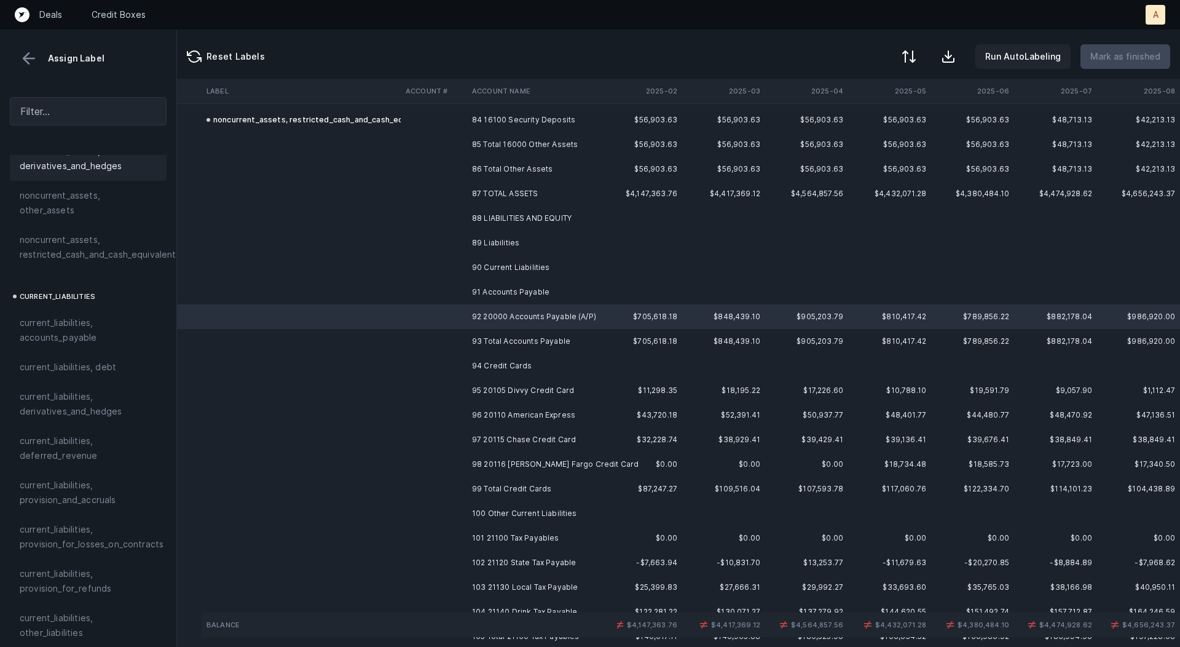
scroll to position [714, 0]
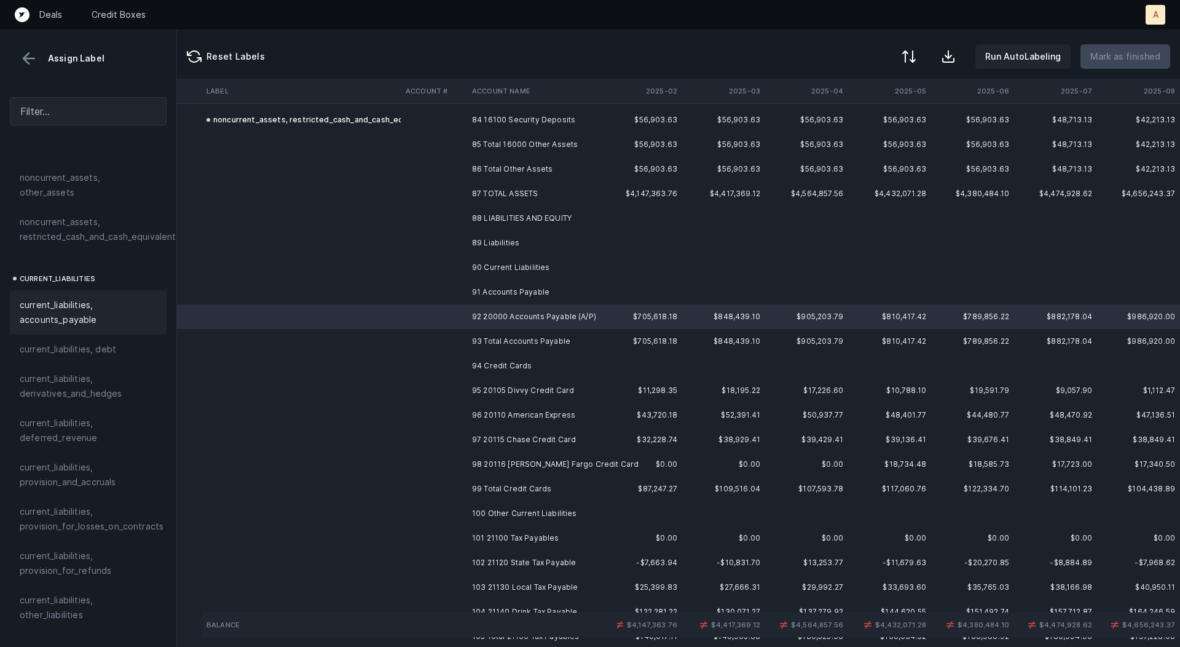
click at [51, 311] on span "current_liabilities, accounts_payable" at bounding box center [88, 313] width 137 height 30
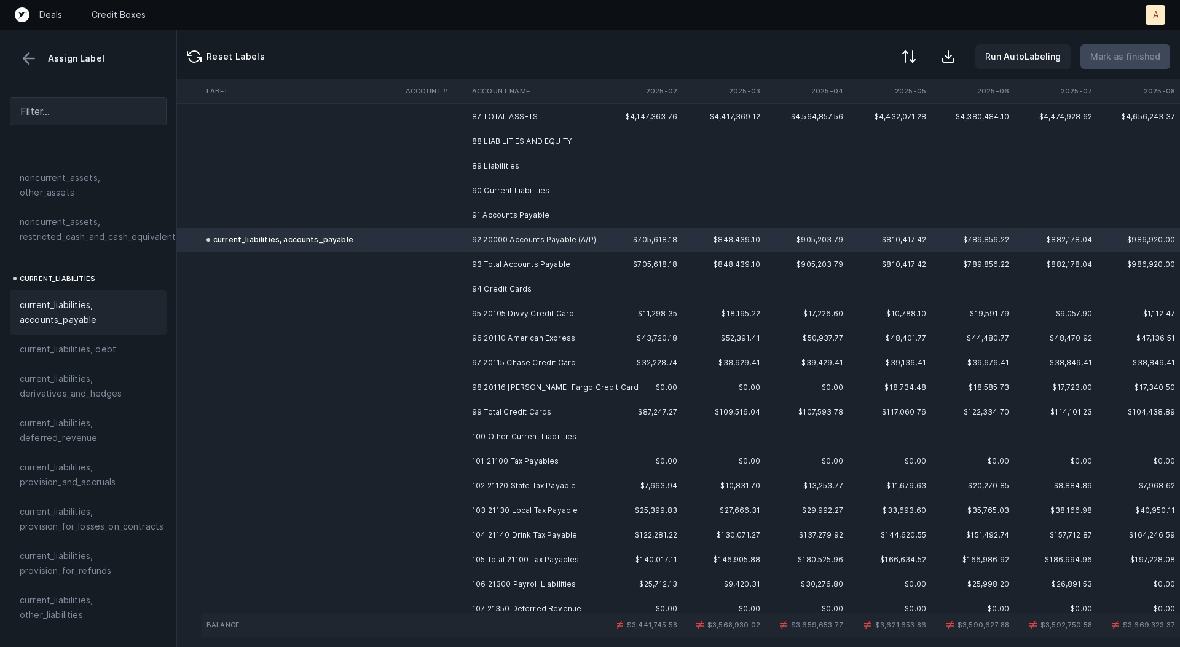
scroll to position [2162, 105]
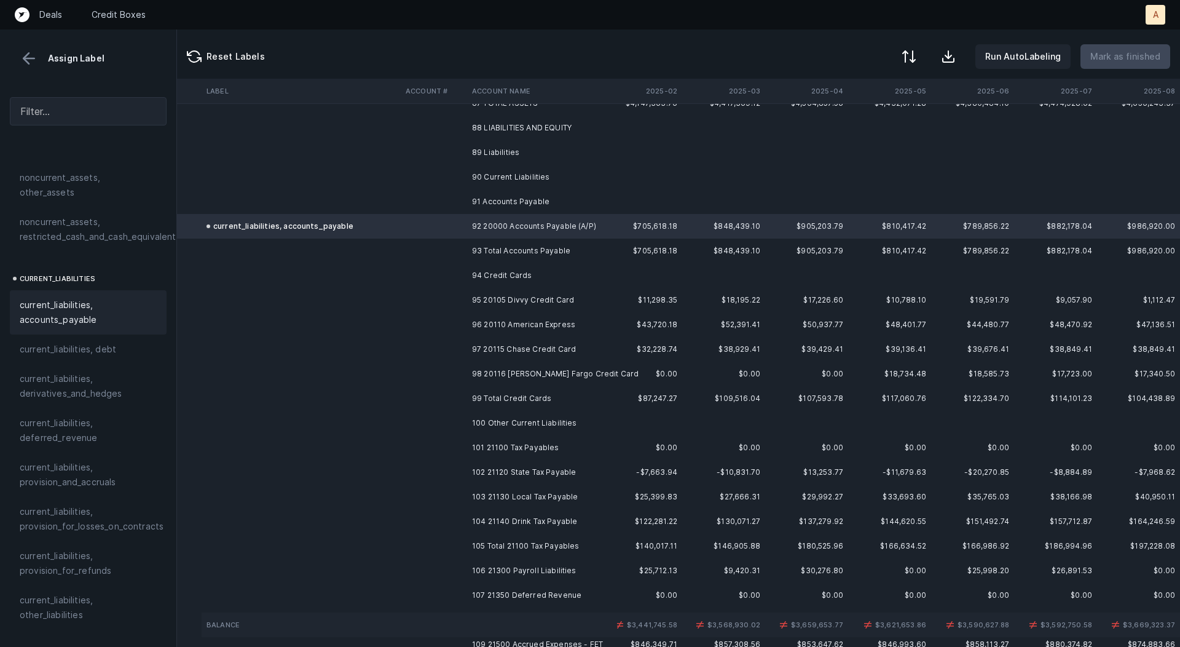
click at [524, 296] on td "95 20105 Divvy Credit Card" at bounding box center [542, 300] width 150 height 25
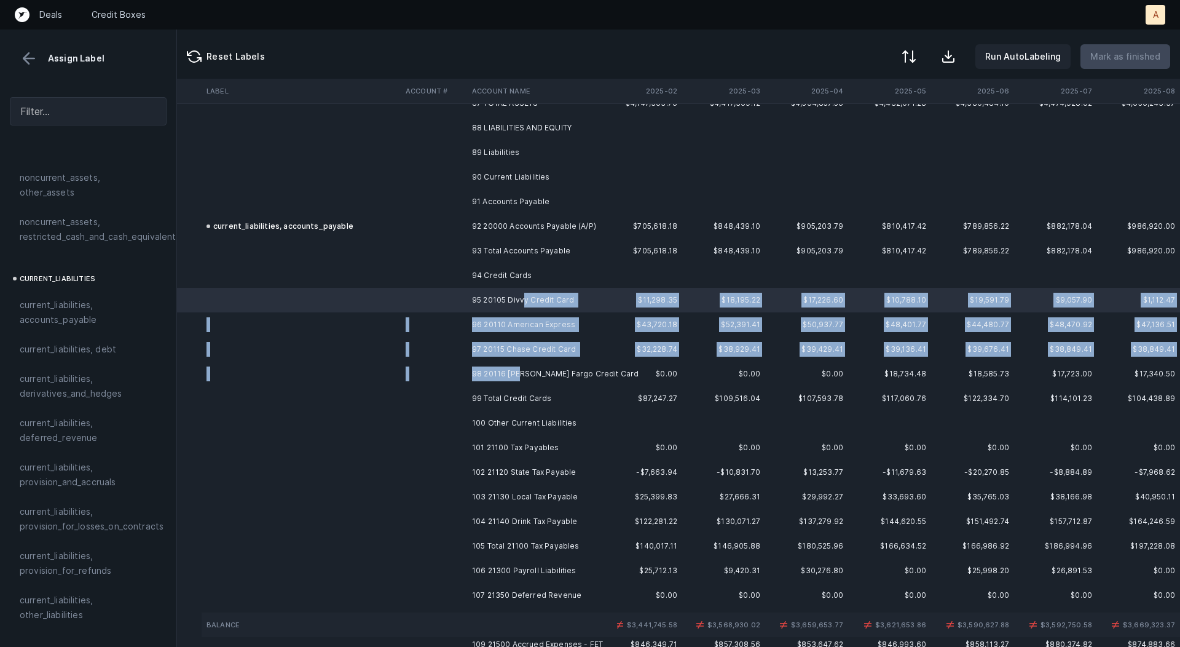
click at [519, 371] on td "98 20116 [PERSON_NAME] Fargo Credit Card" at bounding box center [542, 374] width 150 height 25
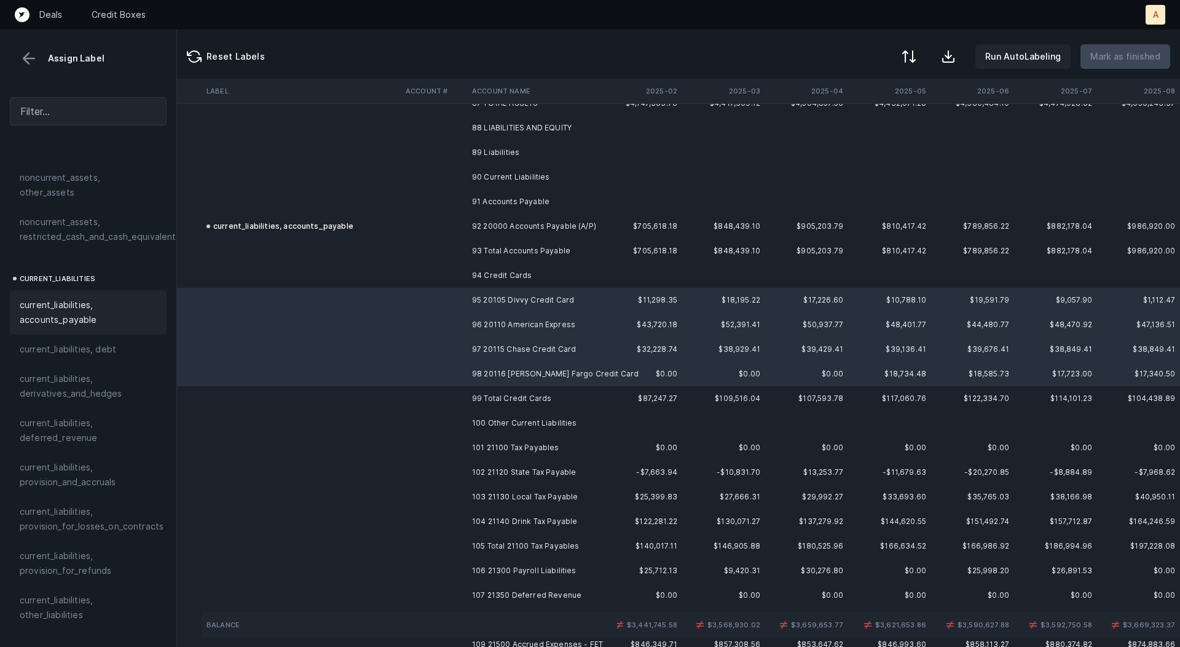
click at [105, 311] on div "current_liabilities, accounts_payable" at bounding box center [88, 312] width 157 height 44
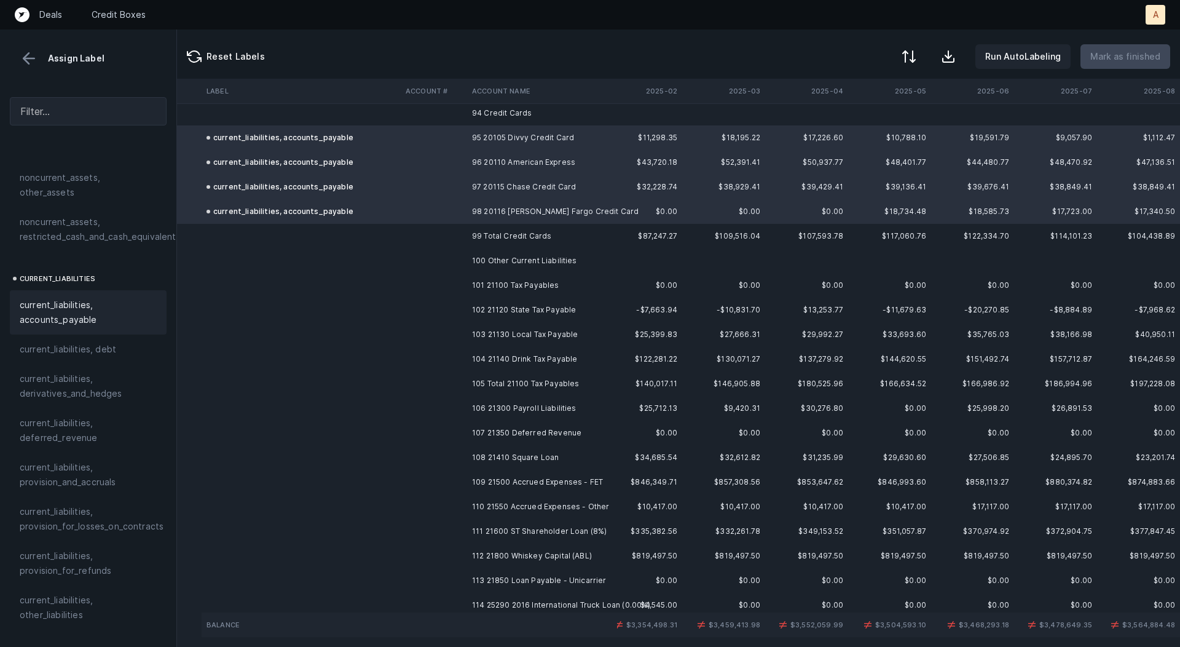
scroll to position [2327, 105]
click at [529, 283] on td "101 21100 Tax Payables" at bounding box center [542, 283] width 150 height 25
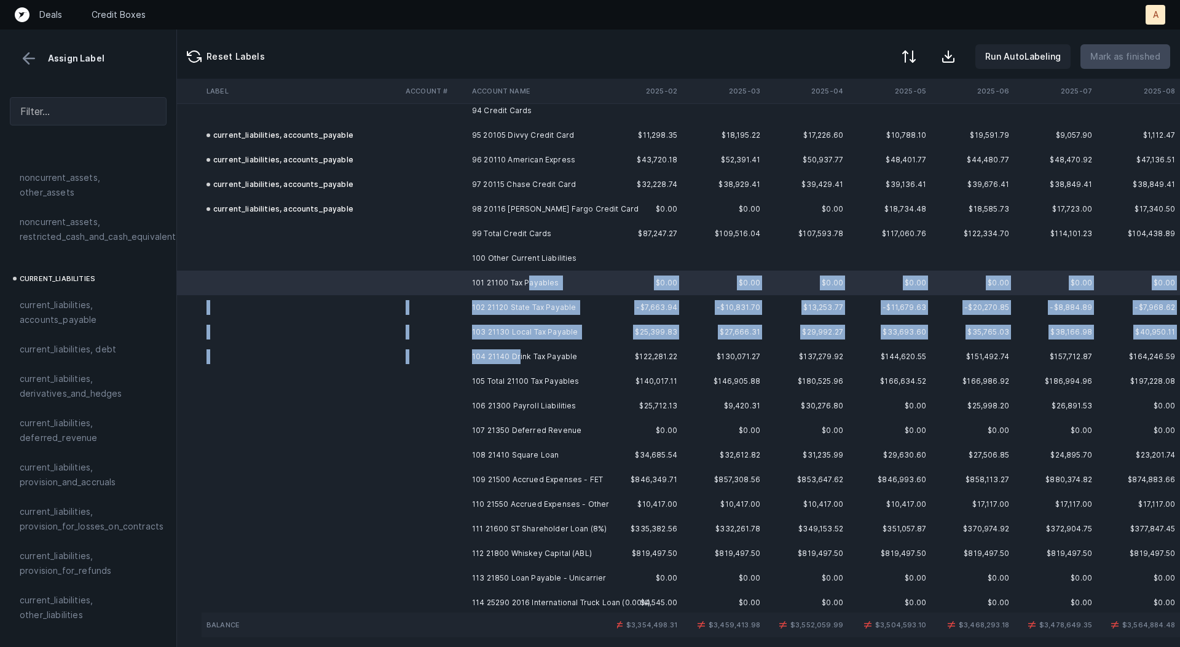
click at [519, 352] on td "104 21140 Drink Tax Payable" at bounding box center [542, 356] width 150 height 25
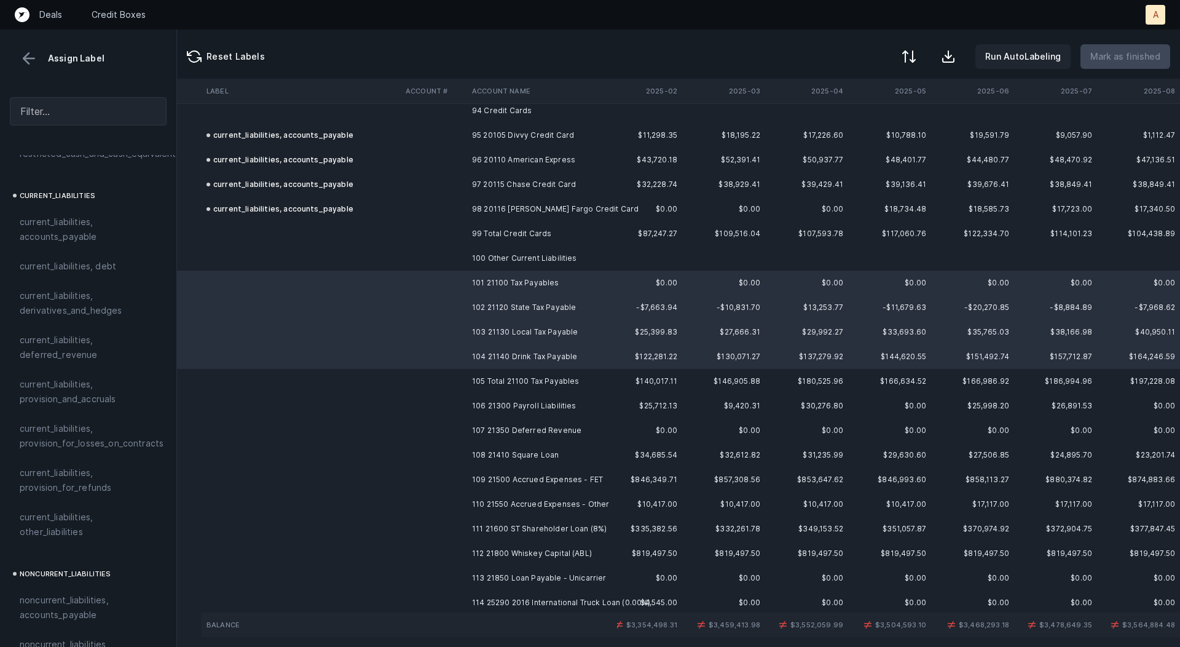
scroll to position [837, 0]
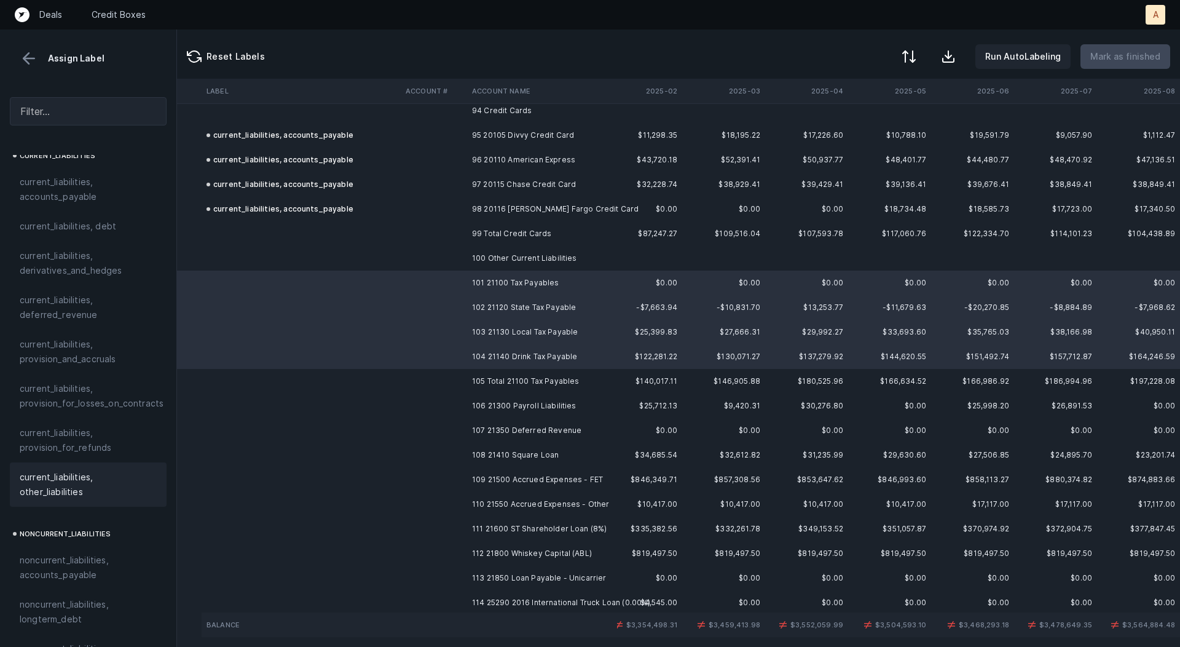
click at [50, 470] on span "current_liabilities, other_liabilities" at bounding box center [88, 485] width 137 height 30
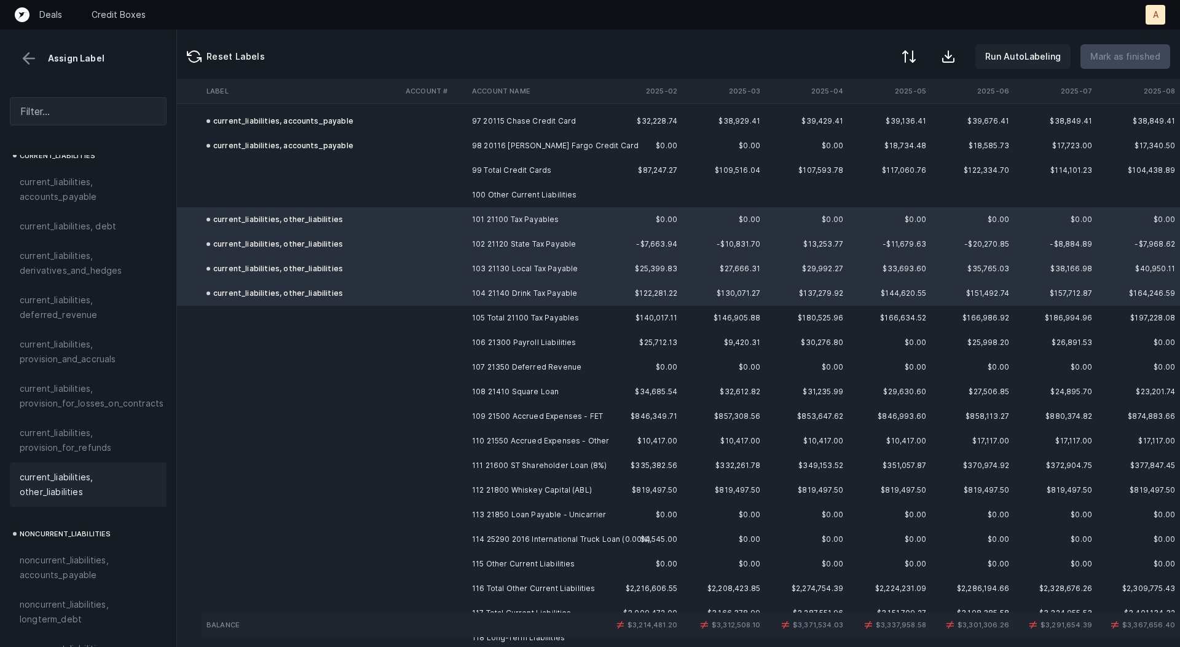
scroll to position [2481, 105]
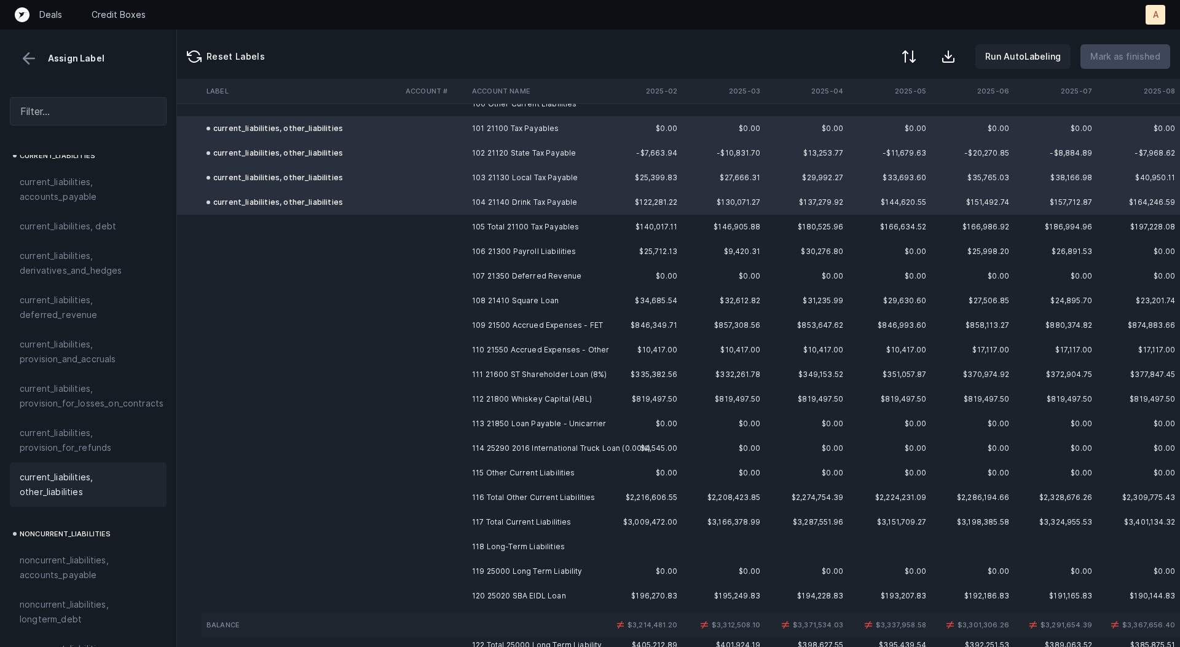
click at [539, 251] on td "106 21300 Payroll Liabilities" at bounding box center [542, 251] width 150 height 25
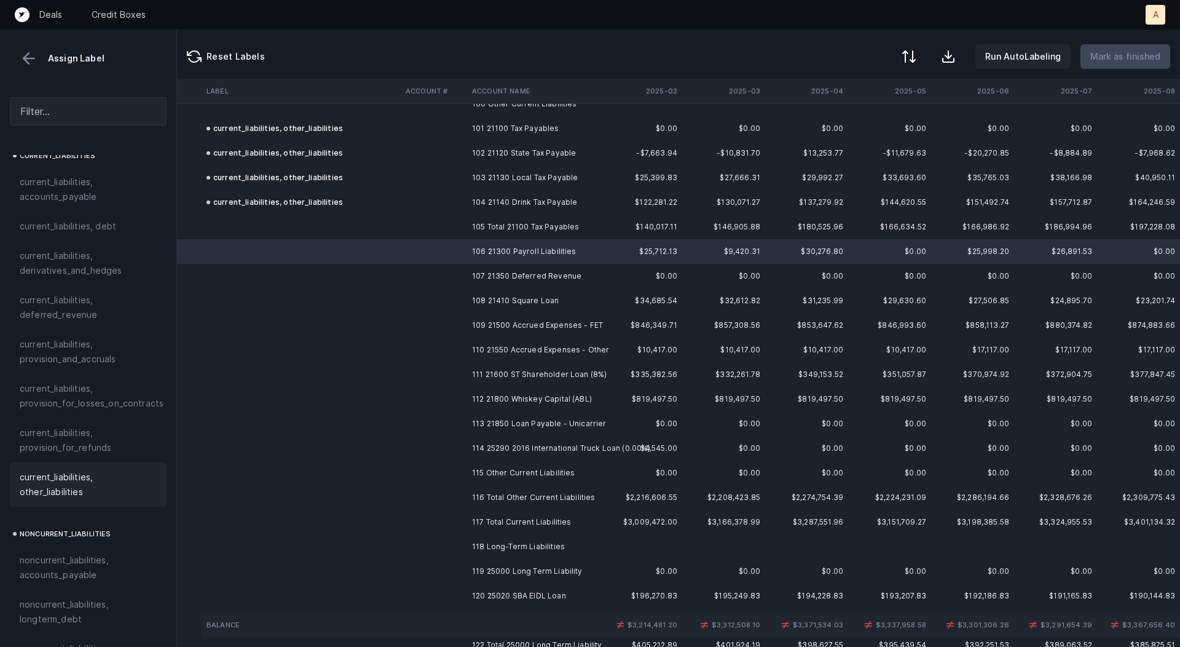
click at [115, 470] on span "current_liabilities, other_liabilities" at bounding box center [88, 485] width 137 height 30
click at [500, 279] on td "107 21350 Deferred Revenue" at bounding box center [542, 276] width 150 height 25
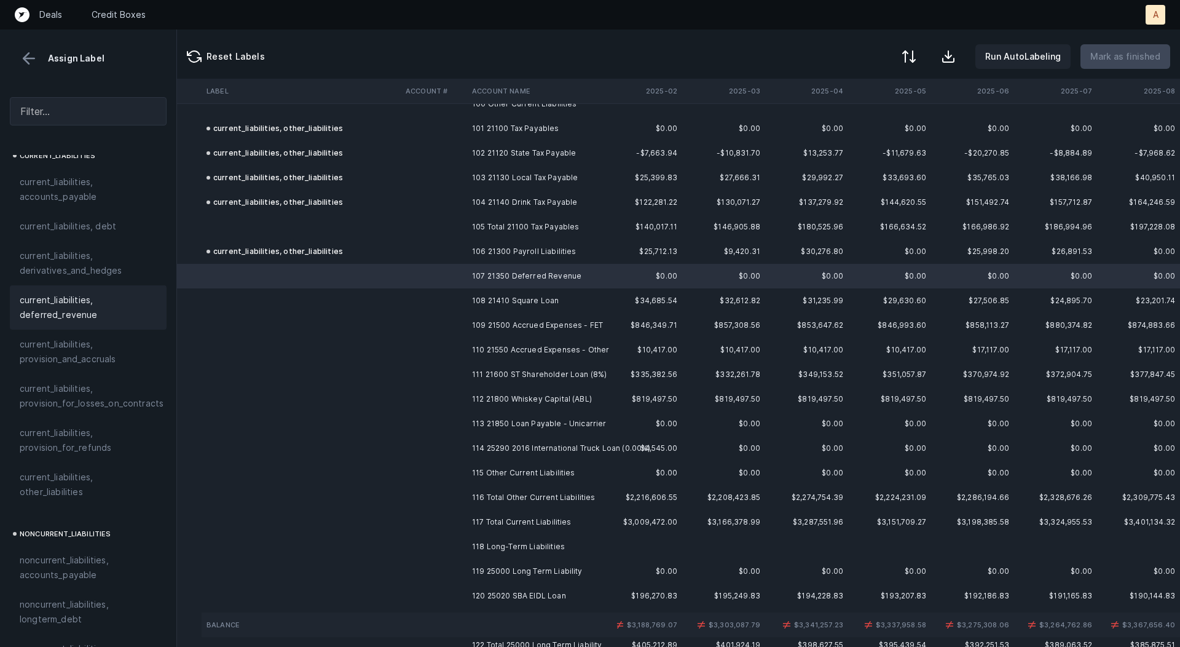
click at [112, 304] on span "current_liabilities, deferred_revenue" at bounding box center [88, 308] width 137 height 30
click at [455, 295] on td at bounding box center [434, 300] width 66 height 25
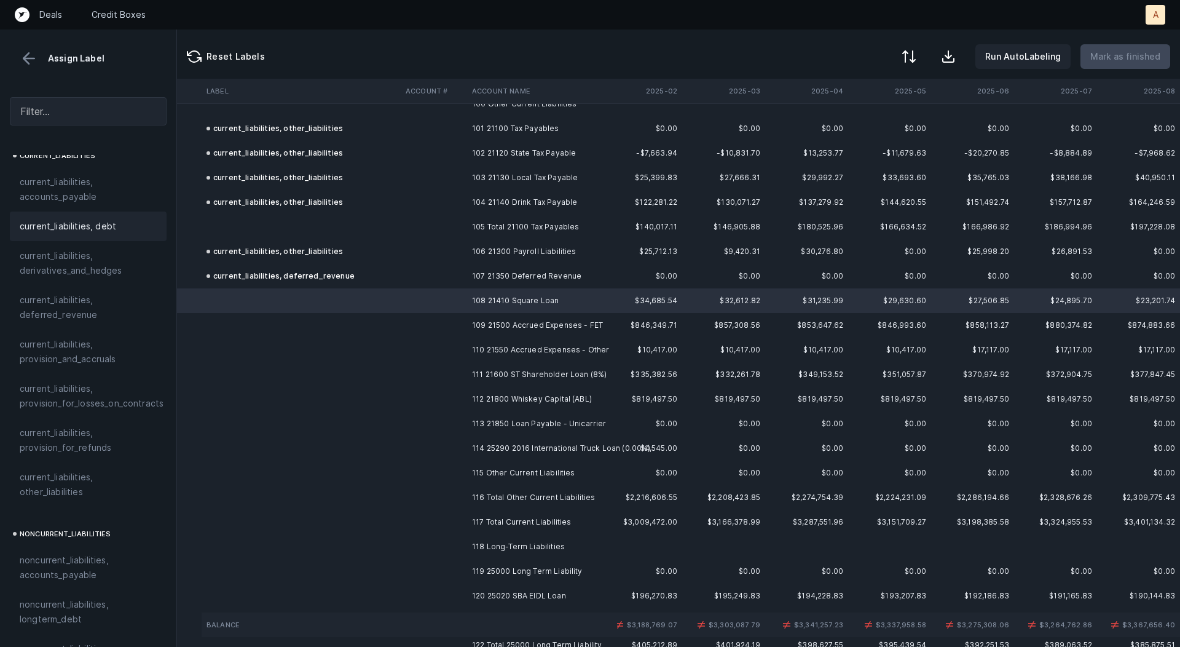
click at [118, 212] on div "current_liabilities, debt" at bounding box center [88, 227] width 157 height 30
click at [525, 318] on td "109 21500 Accrued Expenses - FET" at bounding box center [542, 325] width 150 height 25
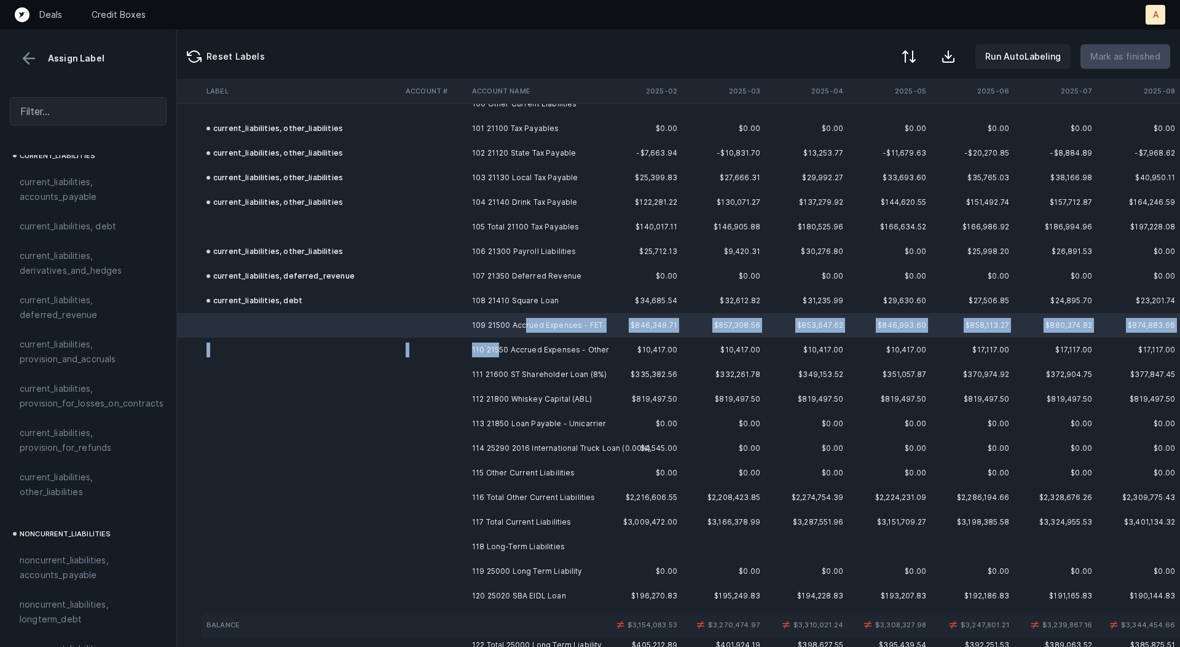
click at [497, 351] on td "110 21550 Accrued Expenses - Other" at bounding box center [542, 350] width 150 height 25
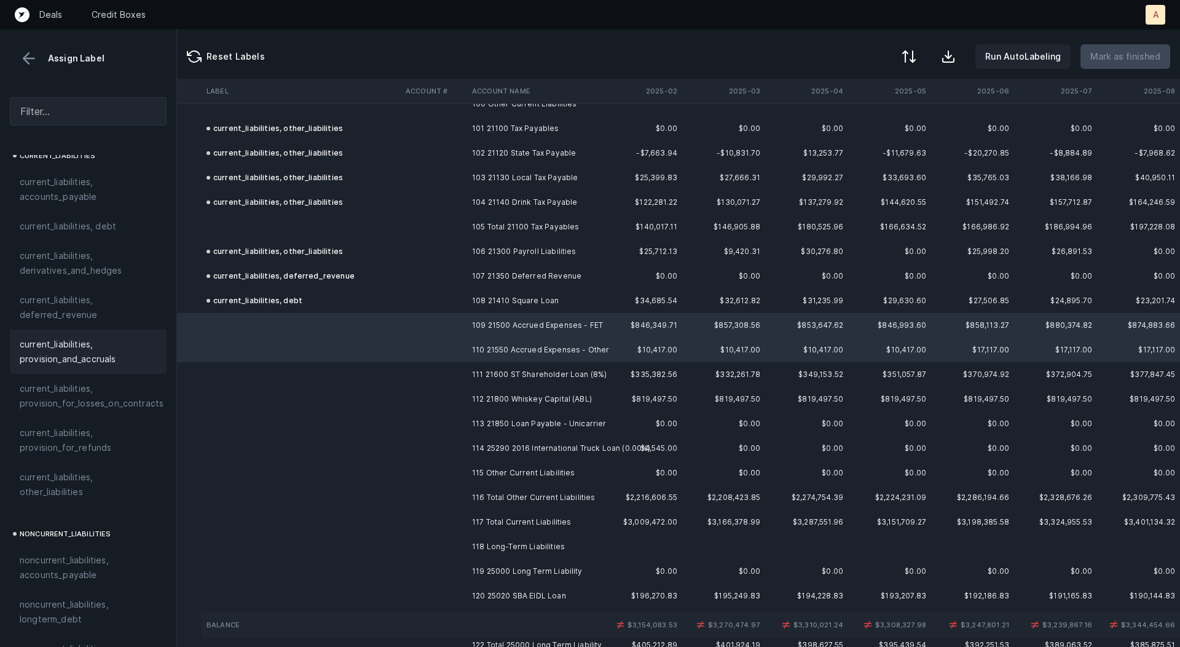
click at [104, 338] on span "current_liabilities, provision_and_accruals" at bounding box center [88, 352] width 137 height 30
click at [466, 381] on td at bounding box center [434, 374] width 66 height 25
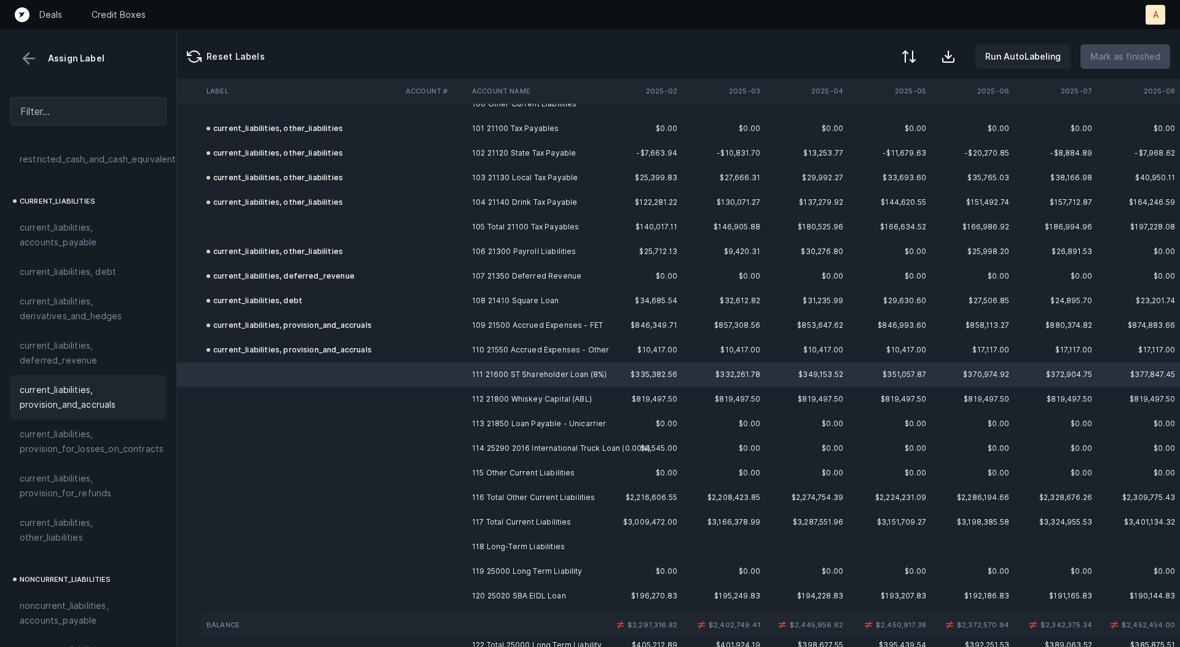
scroll to position [781, 0]
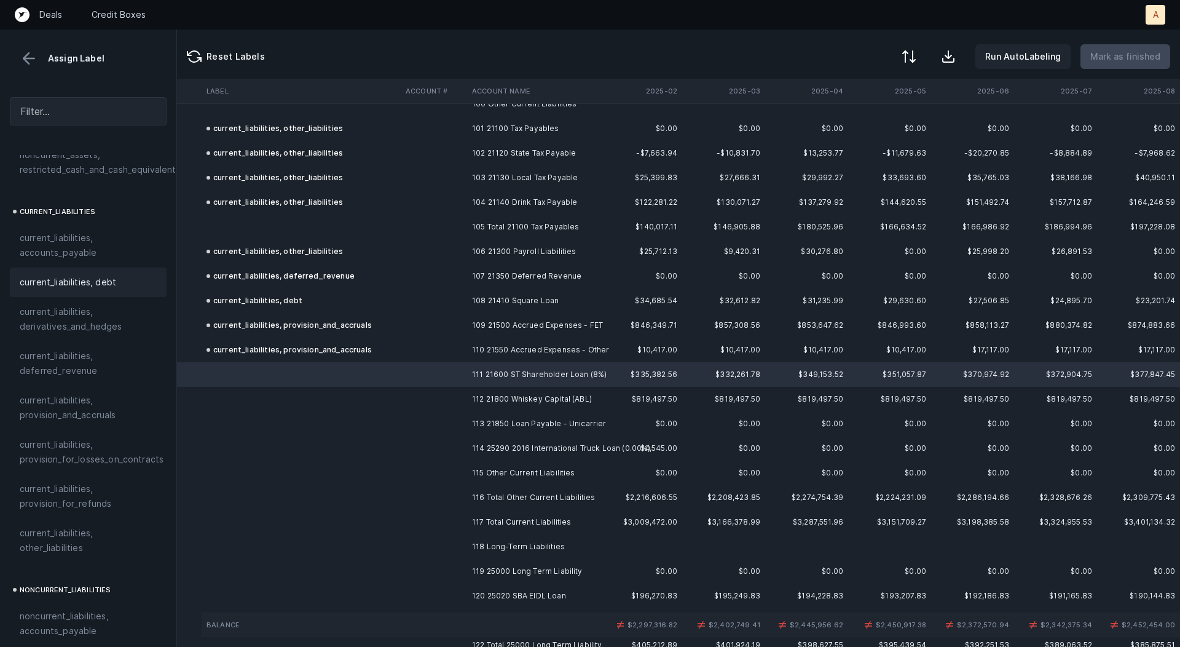
click at [108, 275] on span "current_liabilities, debt" at bounding box center [68, 282] width 97 height 15
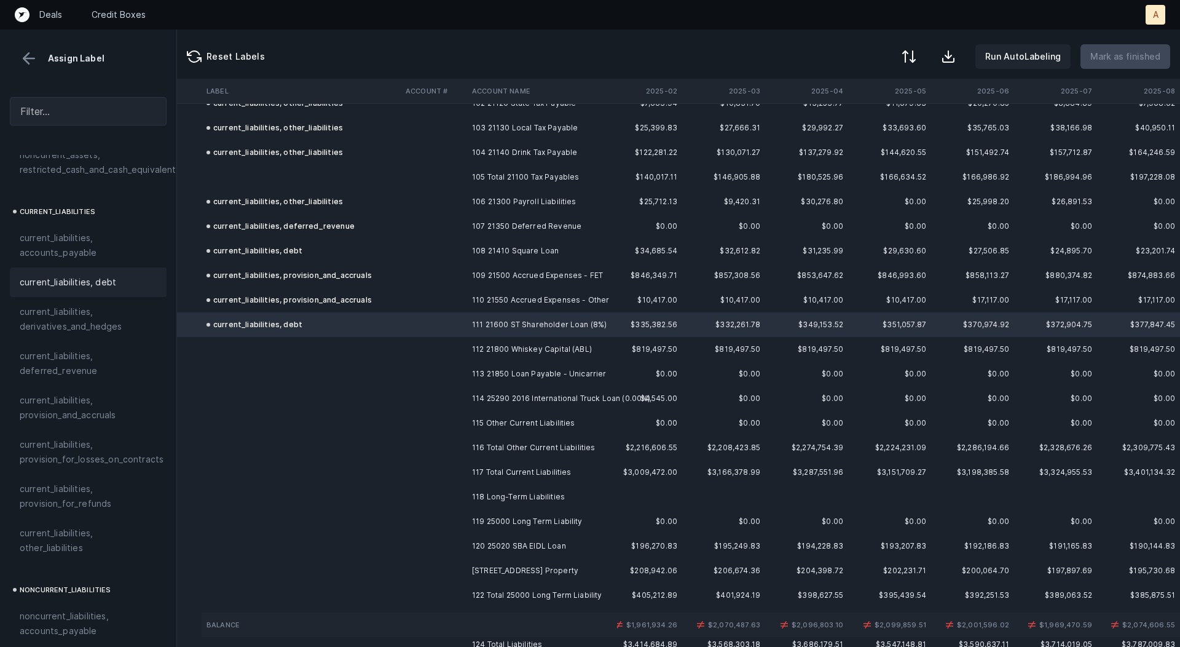
scroll to position [2544, 105]
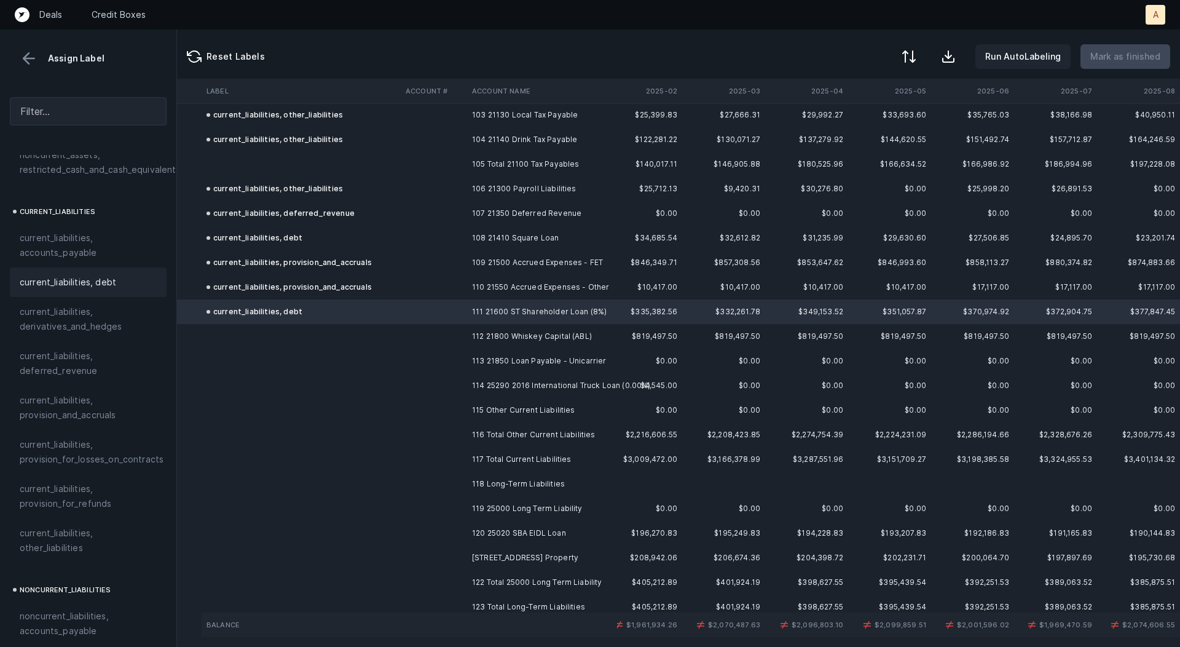
click at [460, 331] on td at bounding box center [434, 336] width 66 height 25
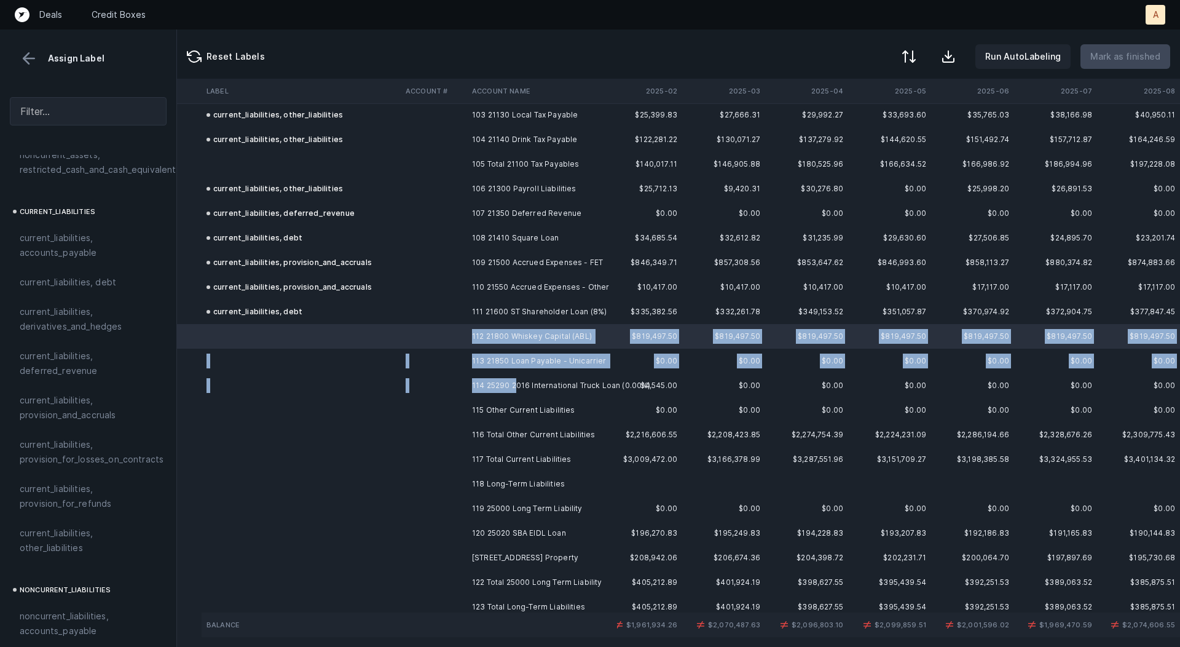
click at [515, 381] on td "114 25290 2016 International Truck Loan (0.00%)" at bounding box center [542, 385] width 150 height 25
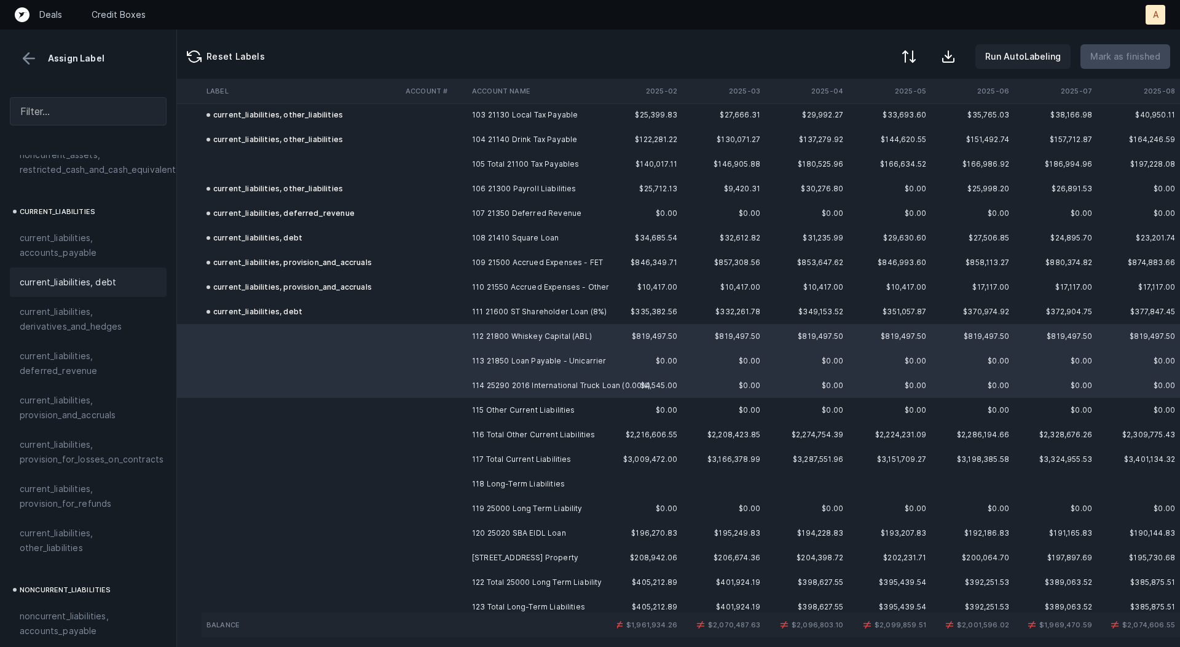
click at [108, 275] on span "current_liabilities, debt" at bounding box center [68, 282] width 97 height 15
click at [519, 403] on td "115 Other Current Liabilities" at bounding box center [542, 410] width 150 height 25
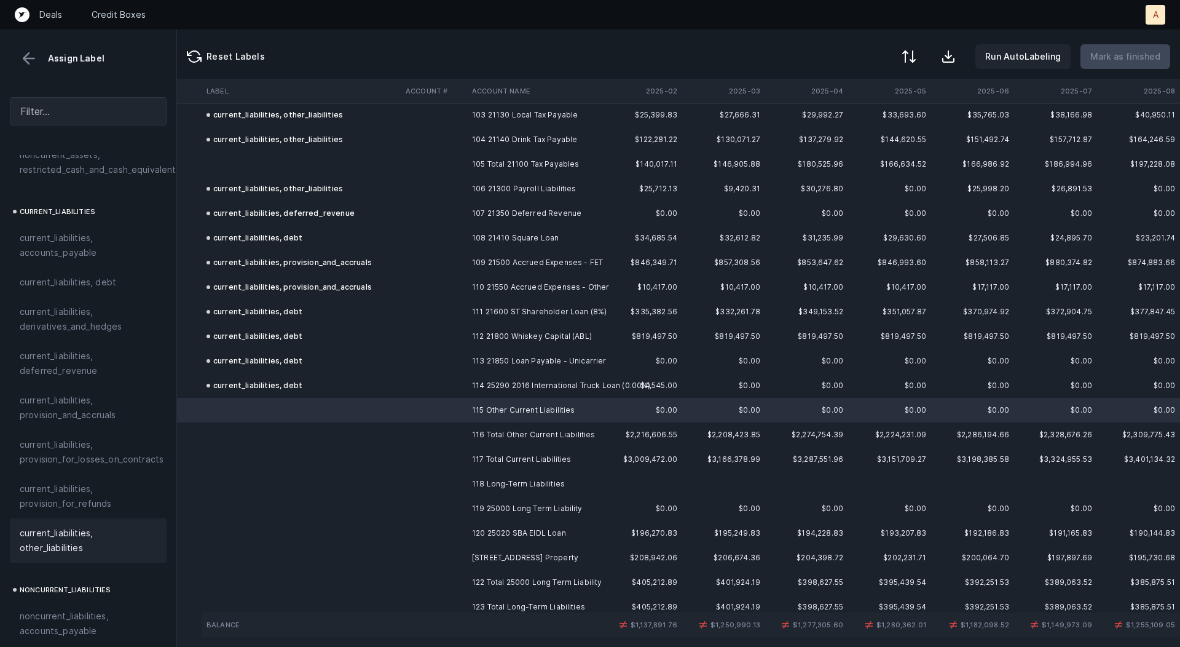
click at [100, 526] on span "current_liabilities, other_liabilities" at bounding box center [88, 541] width 137 height 30
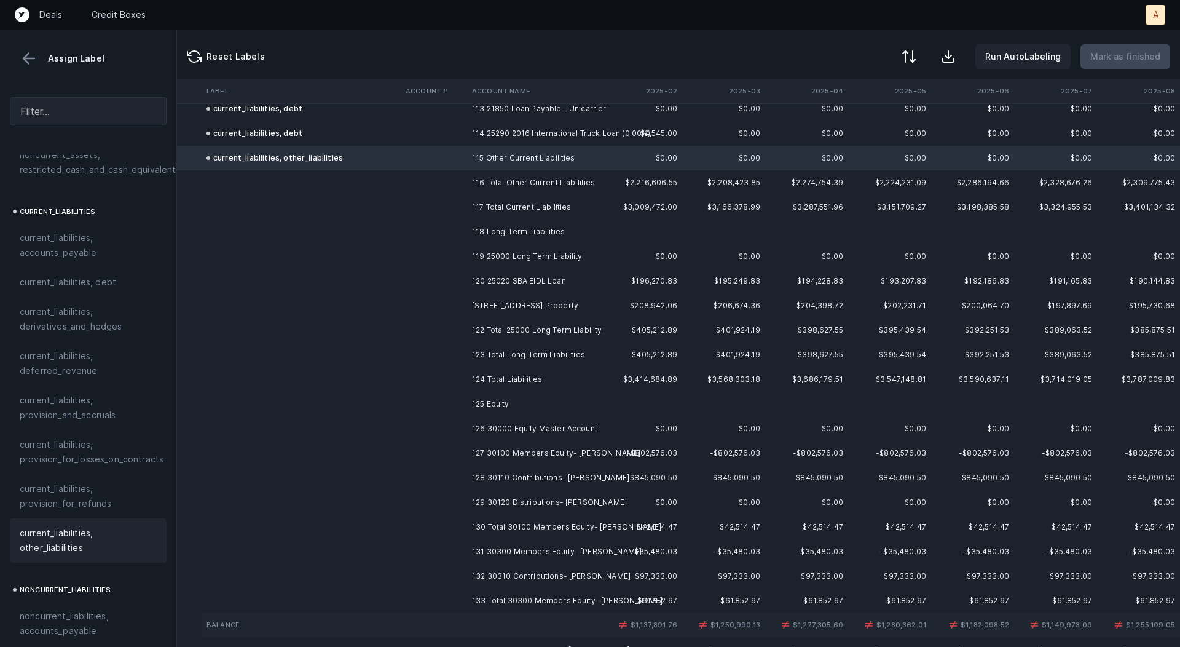
scroll to position [2798, 105]
click at [502, 253] on td "119 25000 Long Term Liability" at bounding box center [542, 254] width 150 height 25
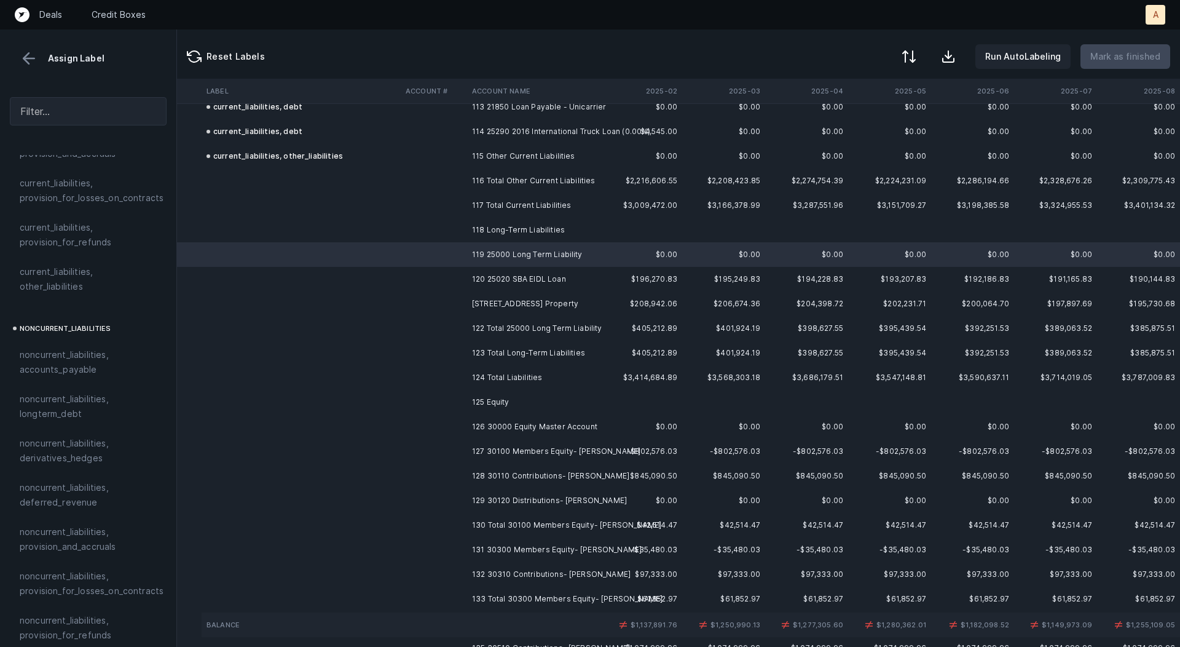
scroll to position [1144, 0]
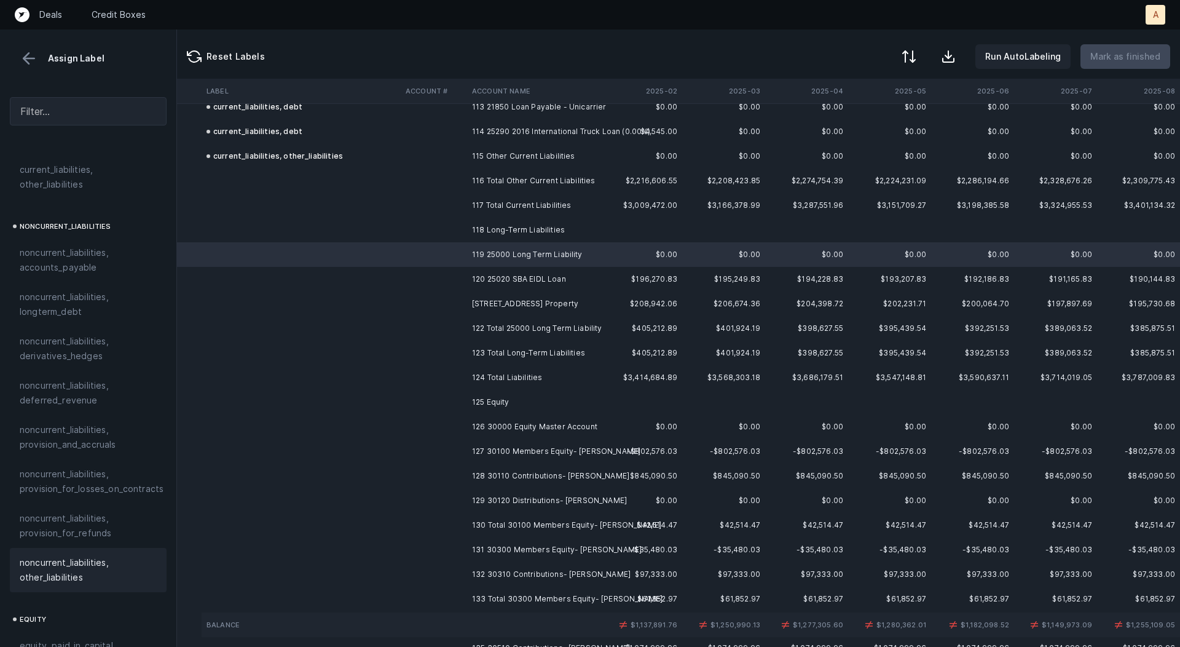
click at [89, 559] on span "noncurrent_liabilities, other_liabilities" at bounding box center [88, 570] width 137 height 30
click at [514, 275] on td "120 25020 SBA EIDL Loan" at bounding box center [542, 279] width 150 height 25
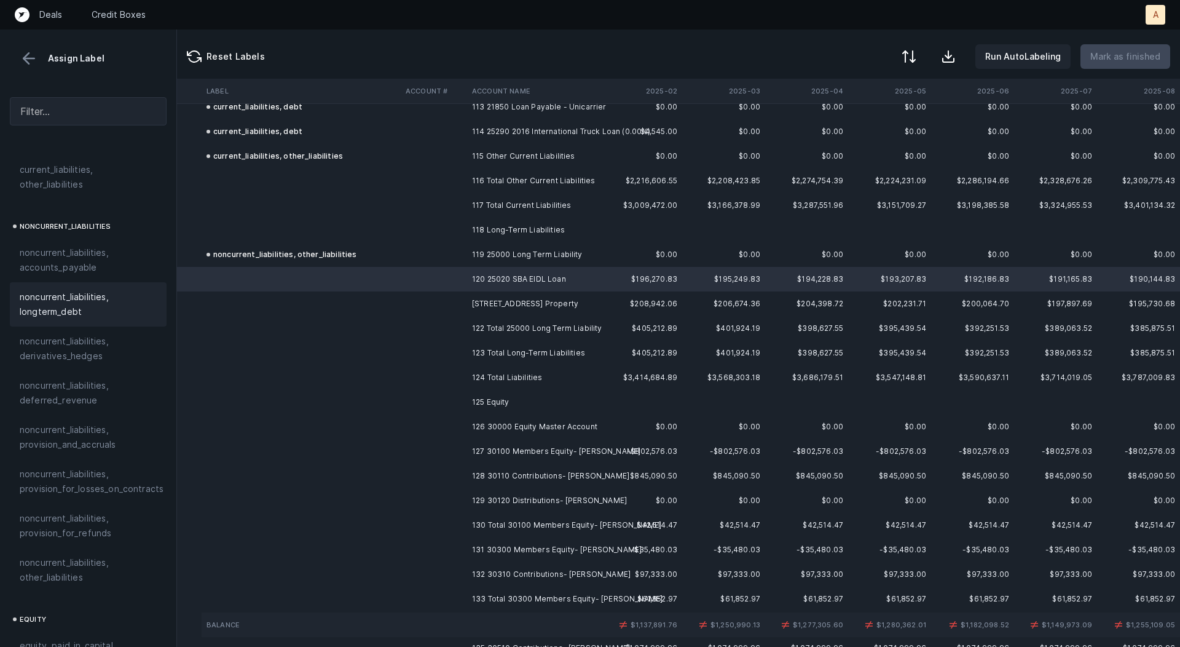
click at [84, 296] on span "noncurrent_liabilities, longterm_debt" at bounding box center [88, 305] width 137 height 30
click at [476, 302] on td "[STREET_ADDRESS] Property" at bounding box center [542, 303] width 150 height 25
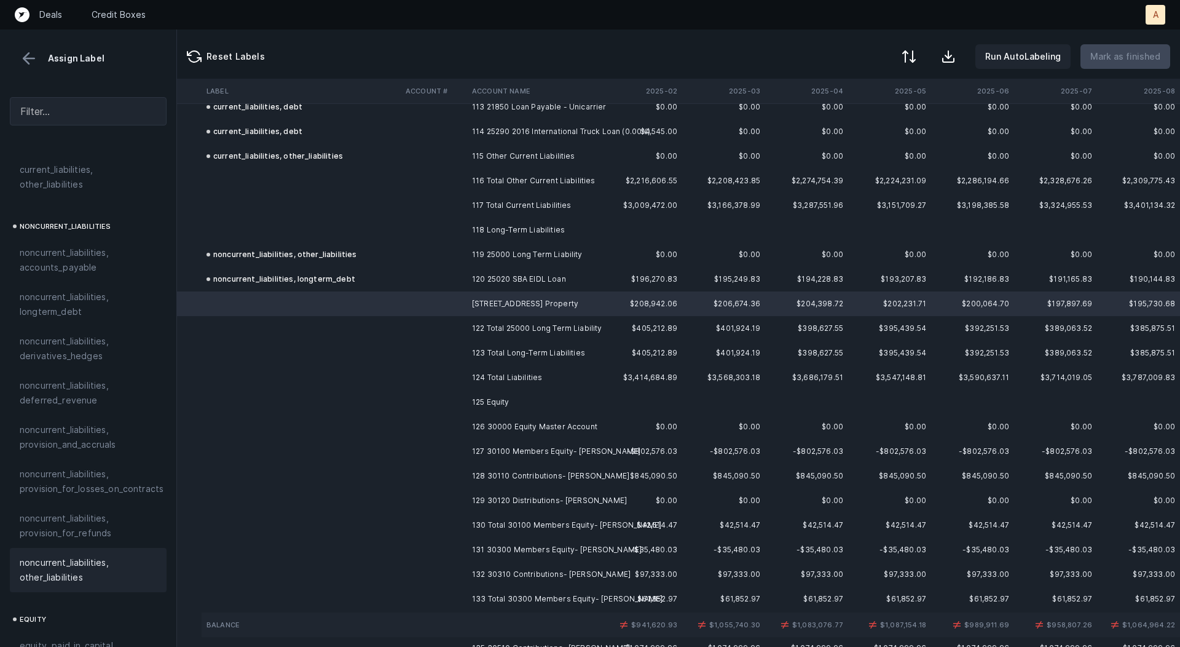
click at [65, 555] on span "noncurrent_liabilities, other_liabilities" at bounding box center [88, 570] width 137 height 30
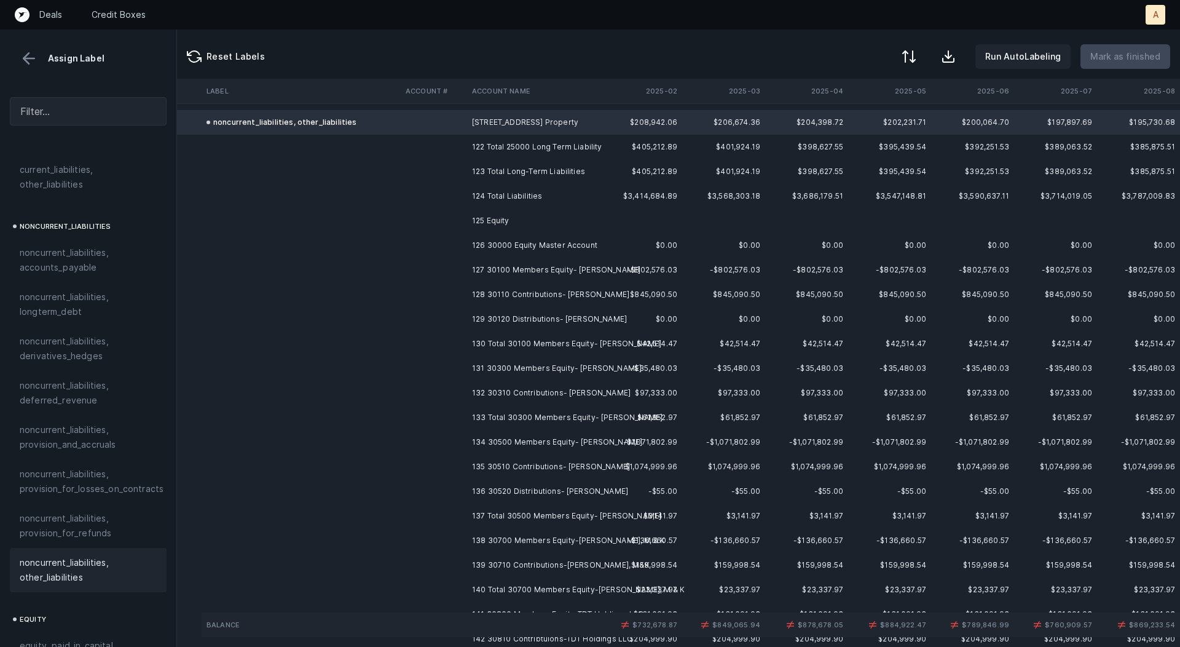
scroll to position [2992, 105]
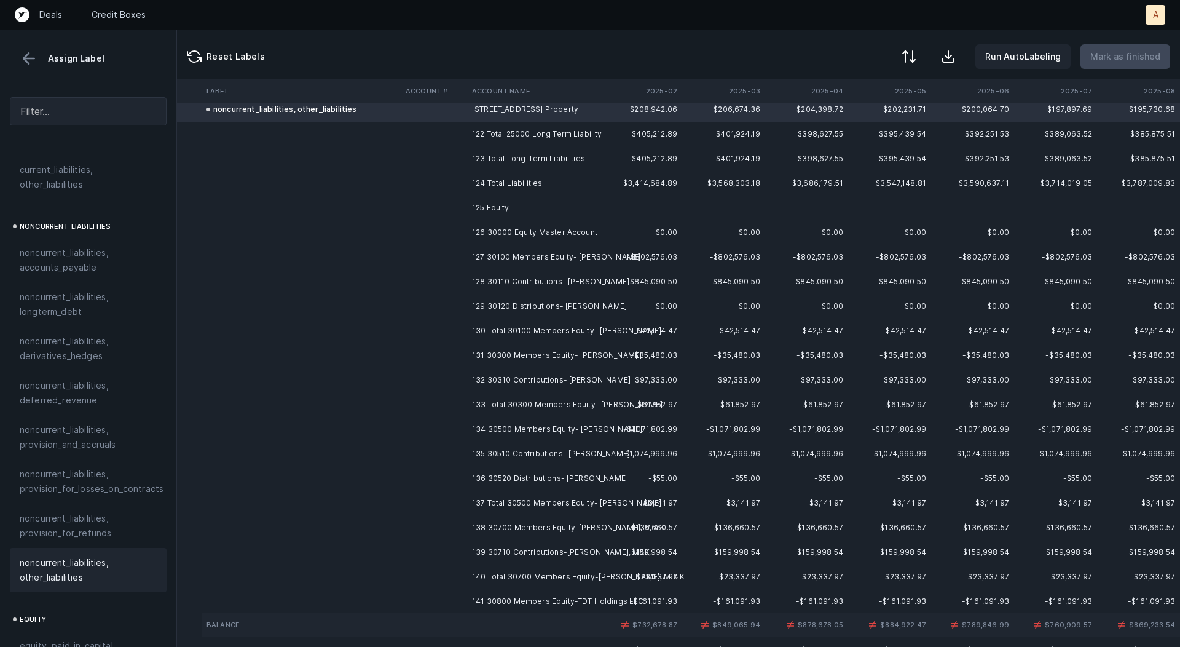
click at [524, 229] on td "126 30000 Equity Master Account" at bounding box center [542, 232] width 150 height 25
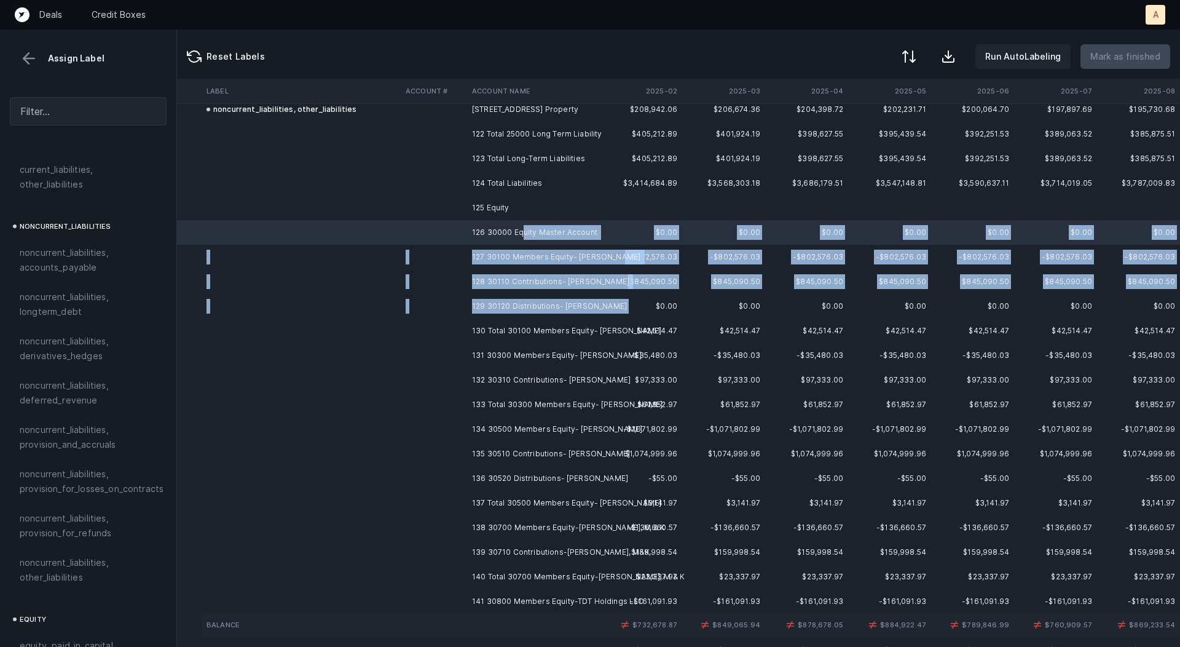
click at [548, 314] on td "129 30120 Distributions- [PERSON_NAME]" at bounding box center [542, 306] width 150 height 25
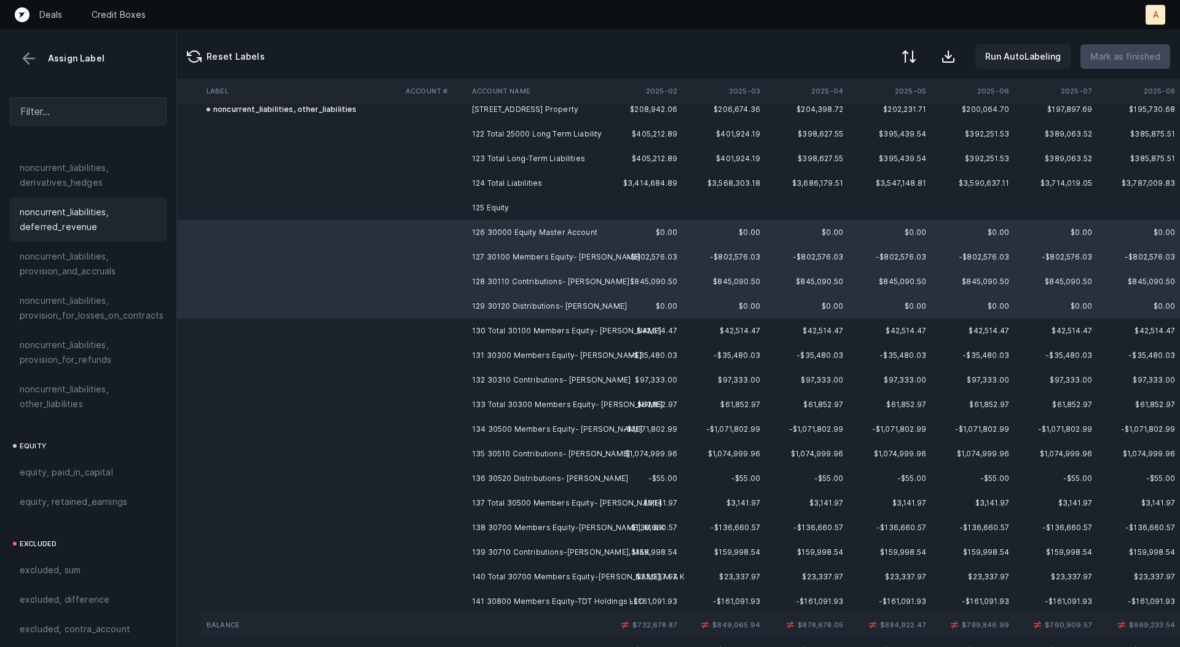
scroll to position [1326, 0]
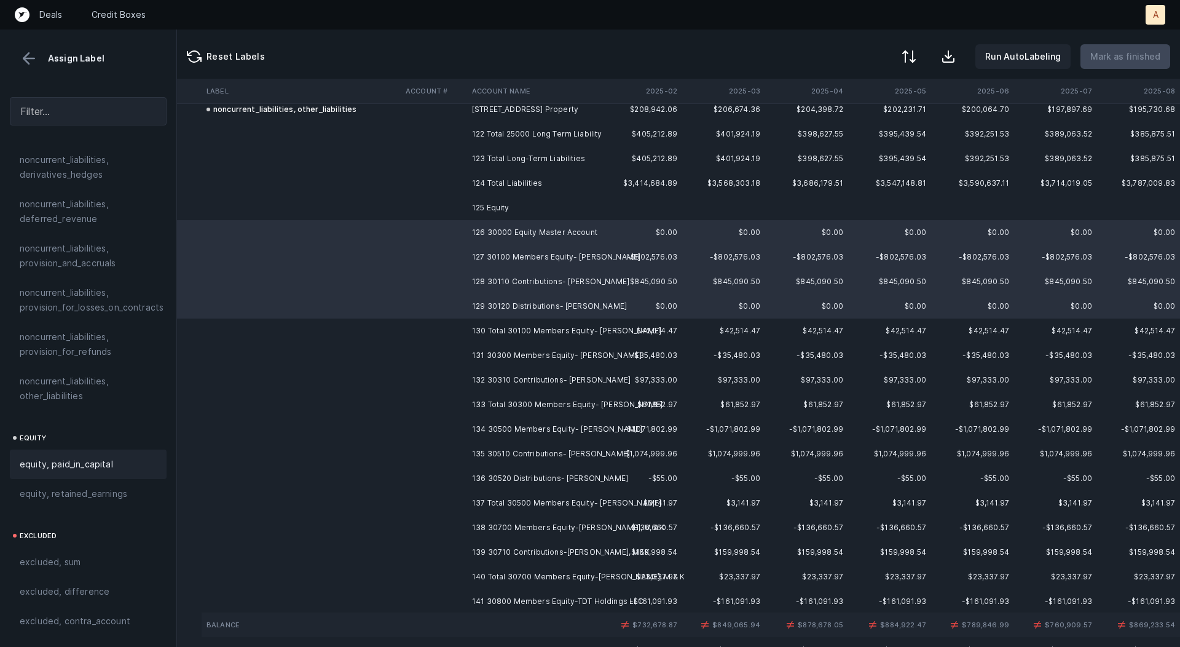
click at [90, 449] on div "equity, paid_in_capital" at bounding box center [88, 464] width 157 height 30
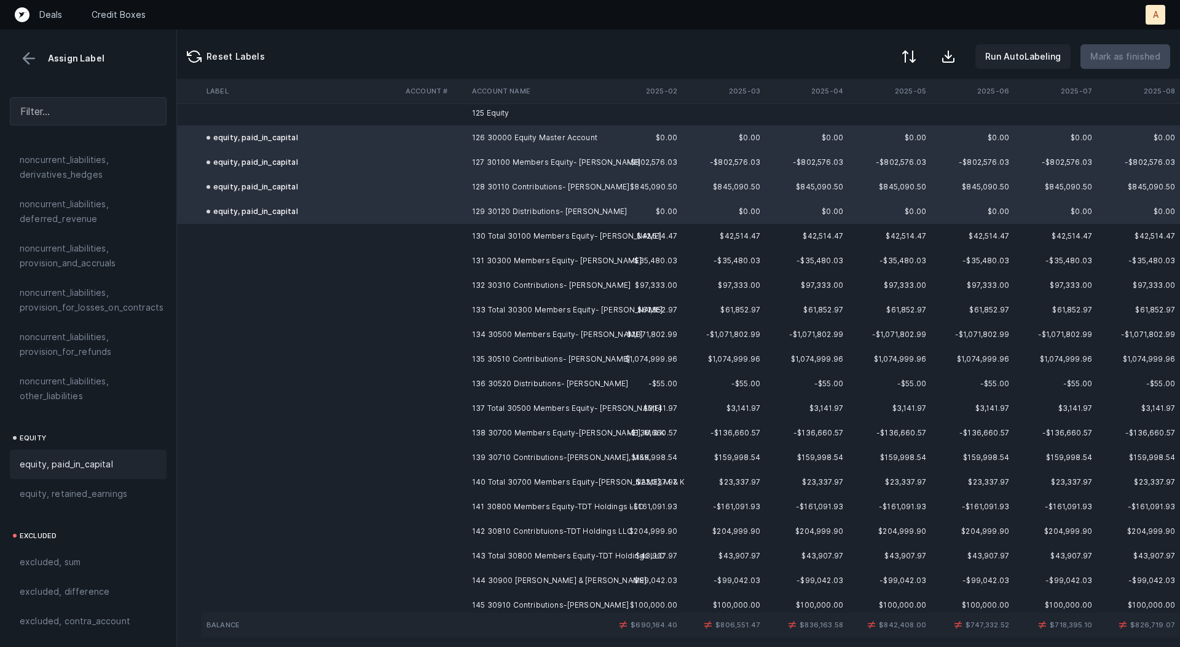
scroll to position [3093, 105]
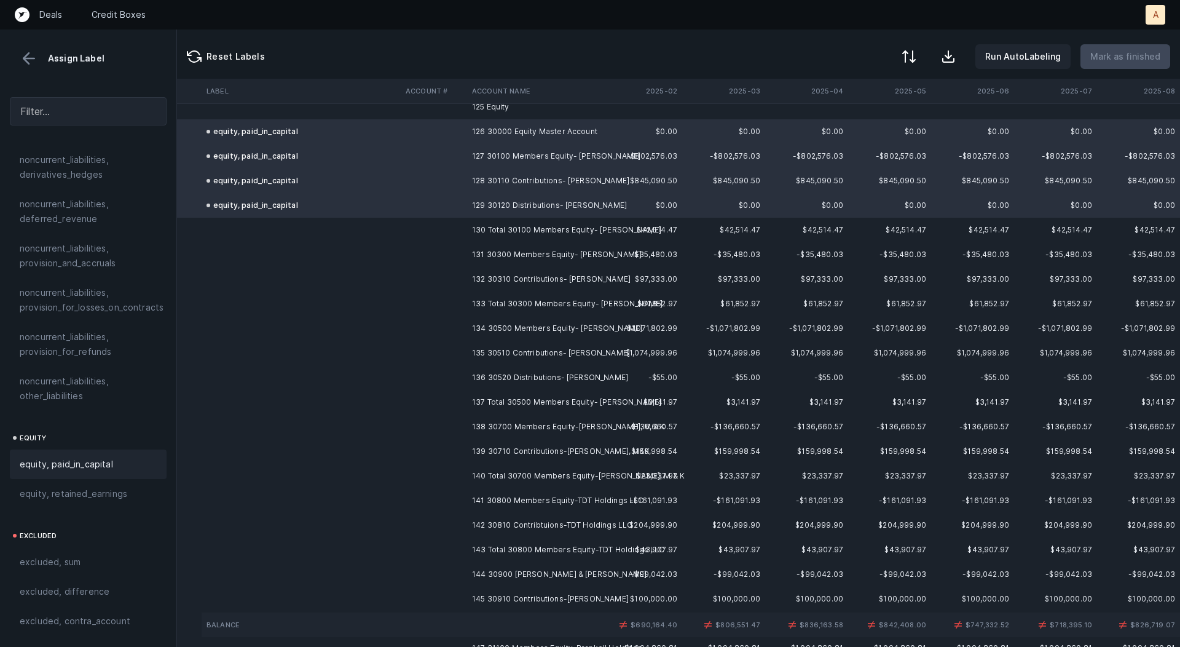
click at [483, 252] on td "131 30300 Members Equity- [PERSON_NAME]" at bounding box center [542, 254] width 150 height 25
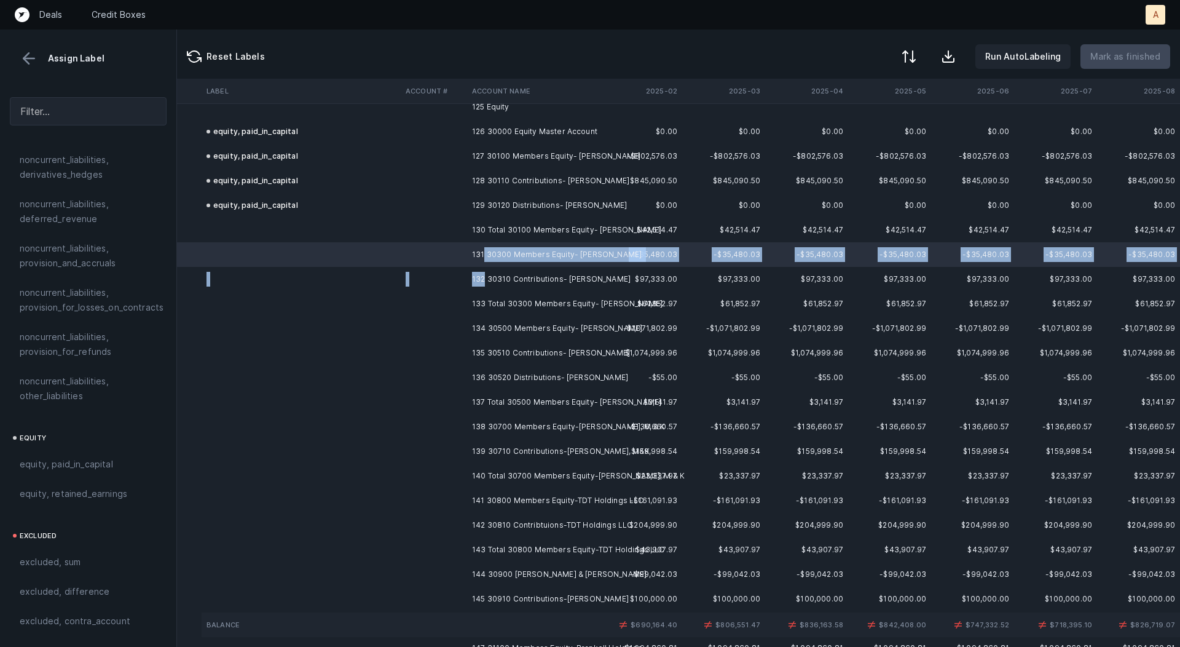
click at [483, 276] on td "132 30310 Contributions- [PERSON_NAME]" at bounding box center [542, 279] width 150 height 25
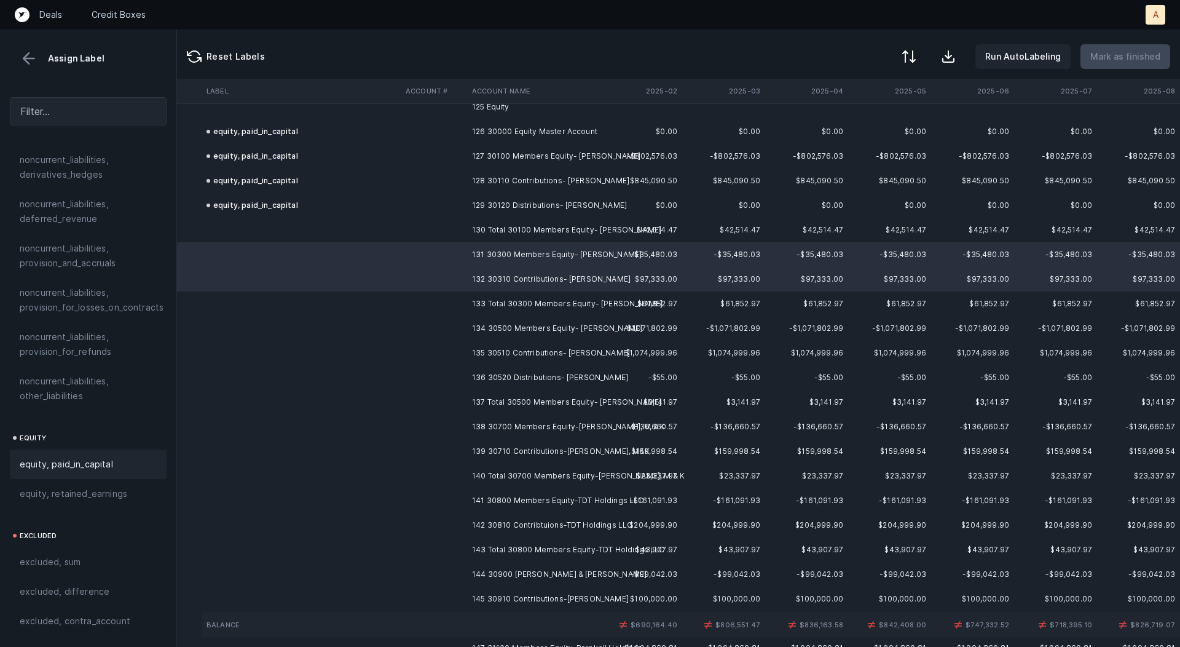
click at [116, 457] on div "equity, paid_in_capital" at bounding box center [88, 464] width 137 height 15
click at [496, 328] on td "134 30500 Members Equity- [PERSON_NAME]" at bounding box center [542, 328] width 150 height 25
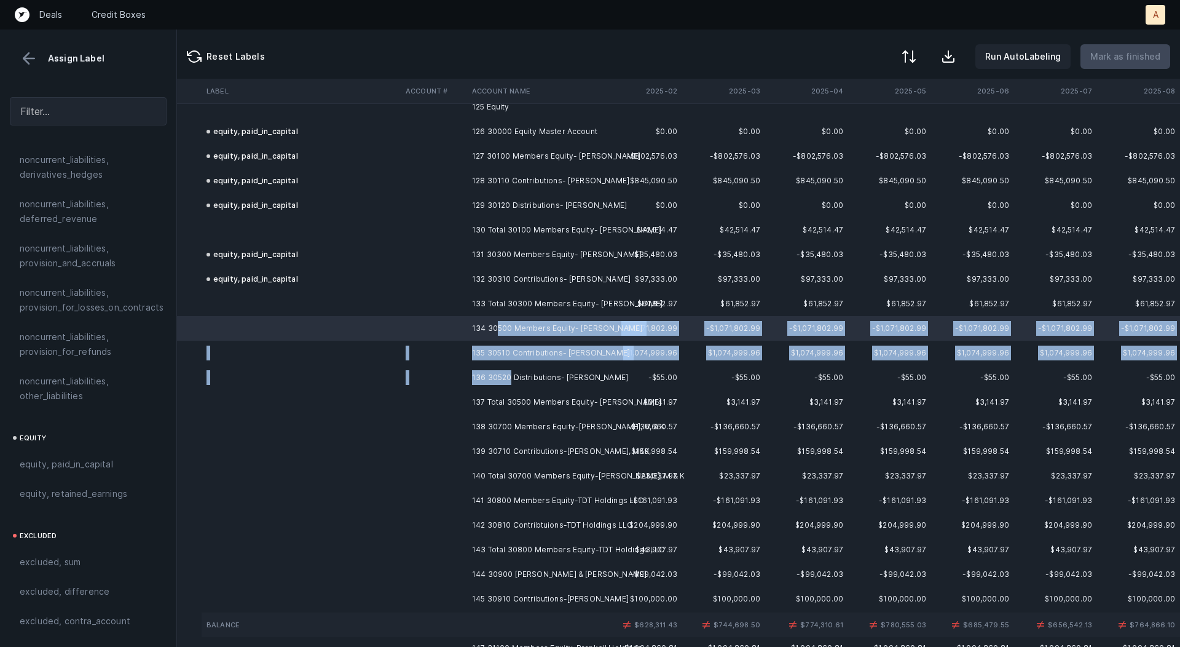
click at [508, 371] on td "136 30520 Distributions- [PERSON_NAME]" at bounding box center [542, 377] width 150 height 25
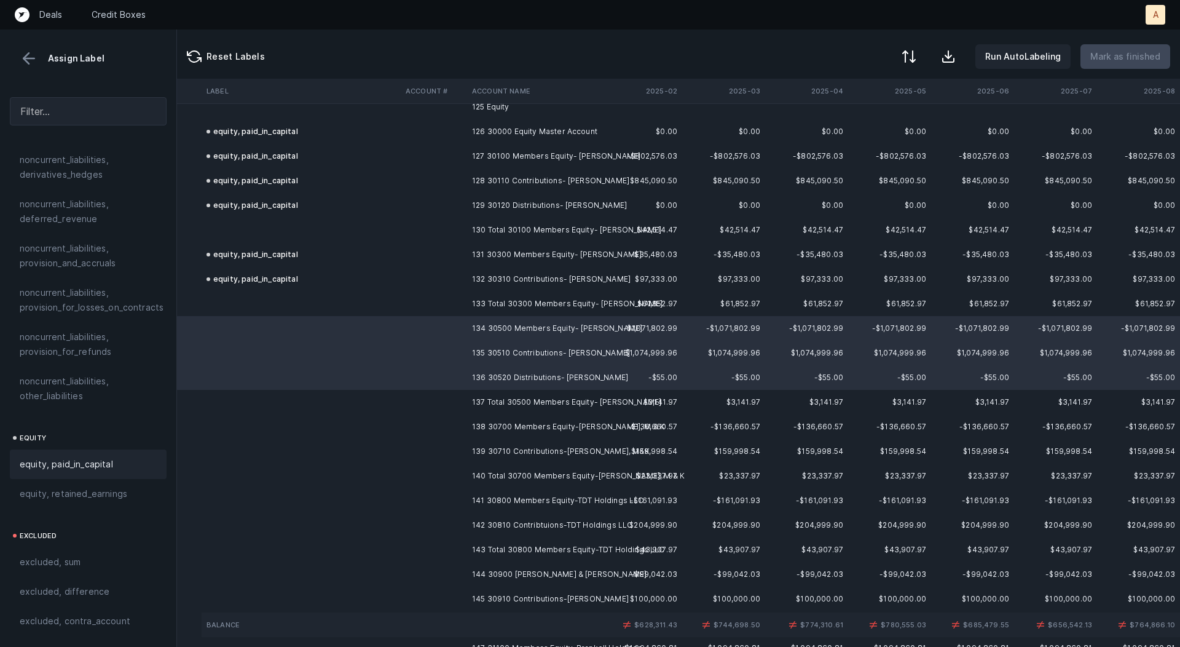
click at [68, 457] on span "equity, paid_in_capital" at bounding box center [66, 464] width 93 height 15
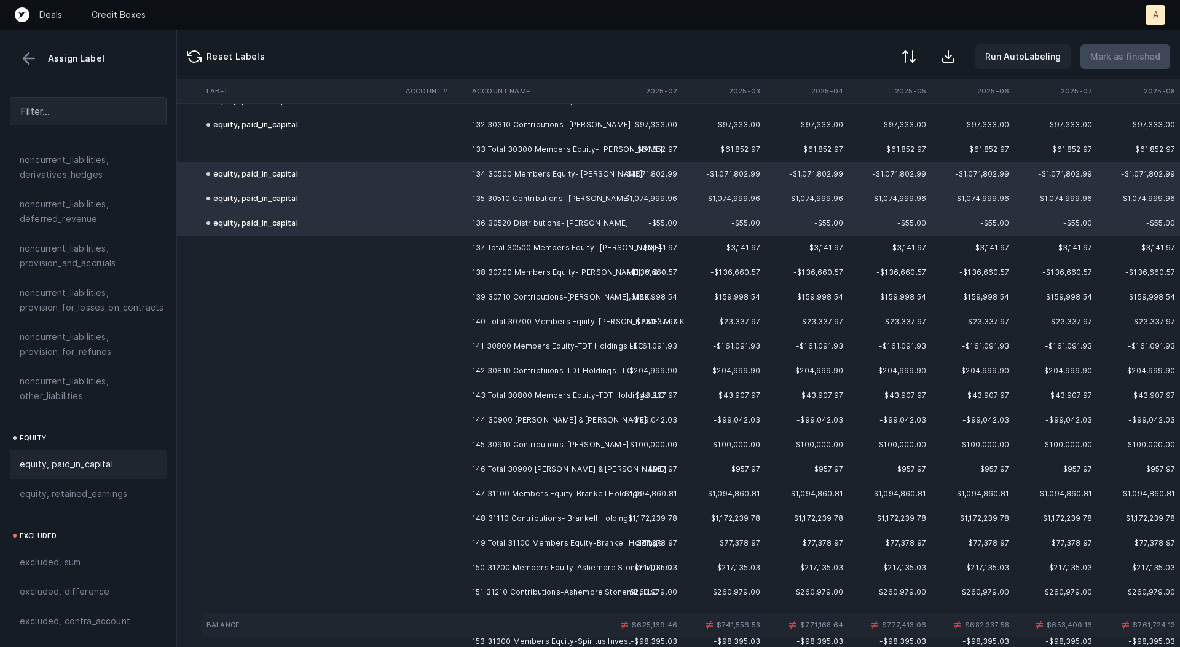
scroll to position [3248, 105]
click at [504, 272] on td "138 30700 Members Equity-[PERSON_NAME], M & K" at bounding box center [542, 271] width 150 height 25
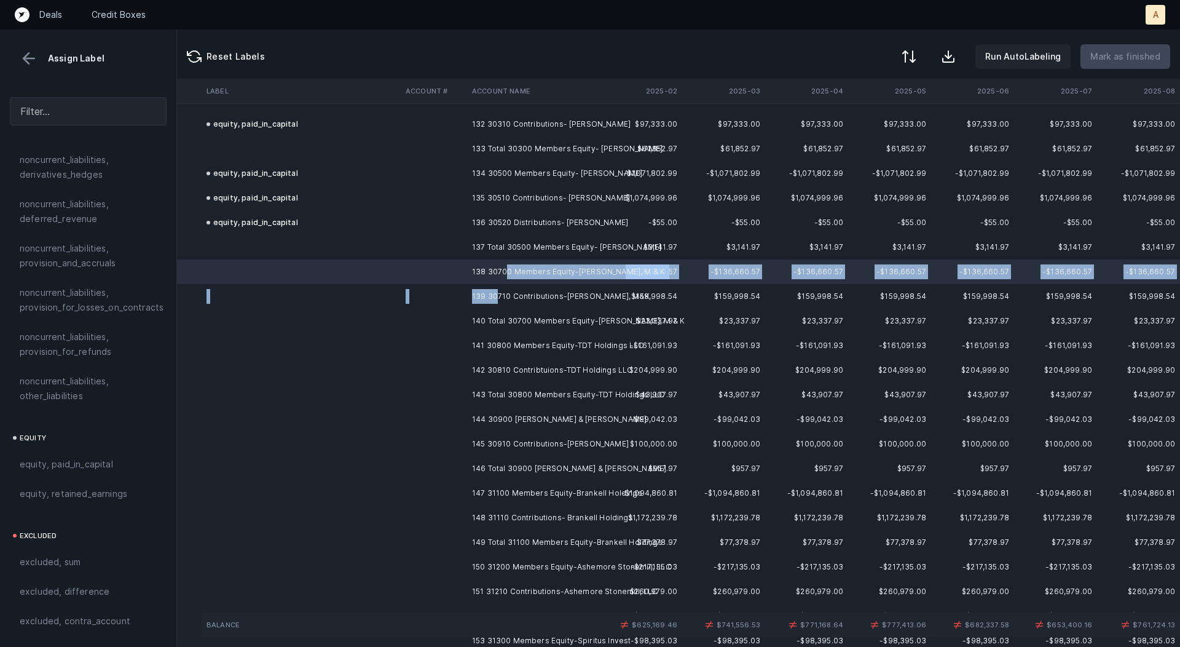
click at [499, 297] on td "139 30710 Contributions-[PERSON_NAME], M&K" at bounding box center [542, 296] width 150 height 25
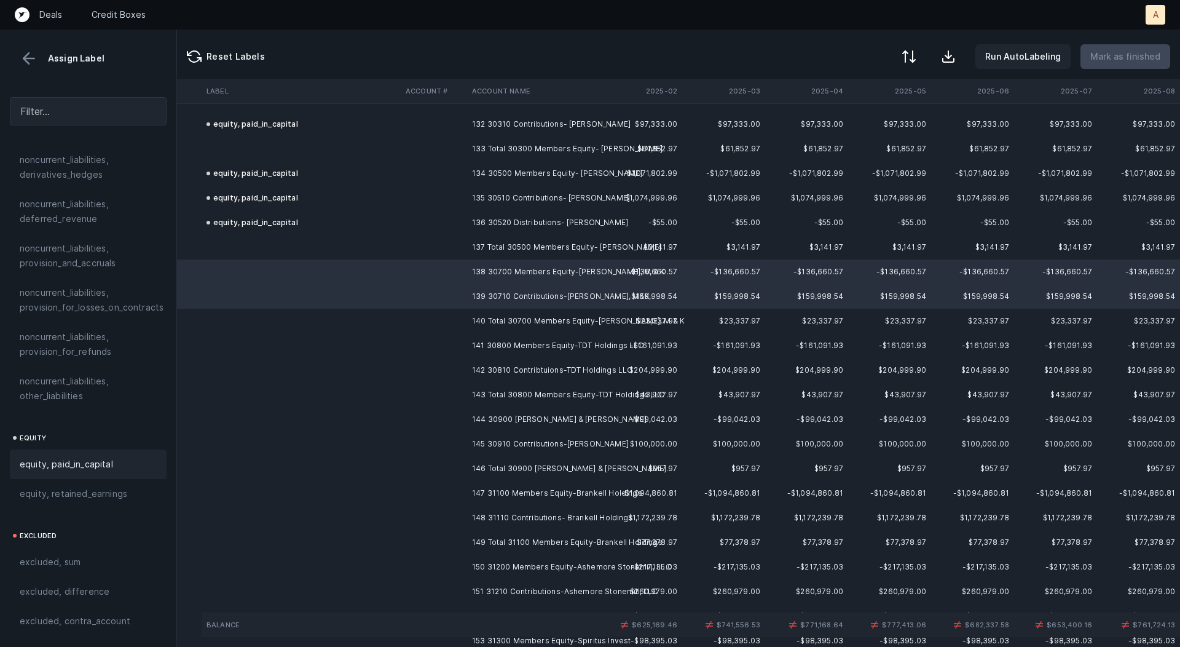
click at [106, 457] on span "equity, paid_in_capital" at bounding box center [66, 464] width 93 height 15
click at [481, 339] on td "141 30800 Members Equity-TDT Holdings LLC" at bounding box center [542, 345] width 150 height 25
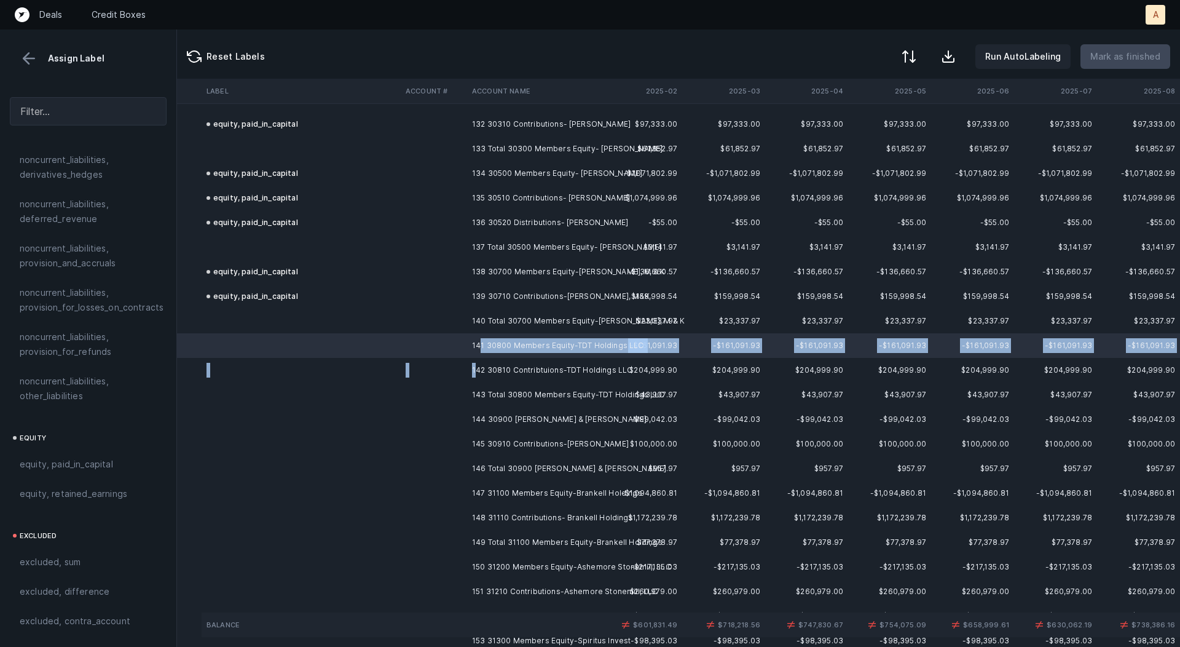
click at [478, 367] on td "142 30810 Contribtuions-TDT Holdings LLC" at bounding box center [542, 370] width 150 height 25
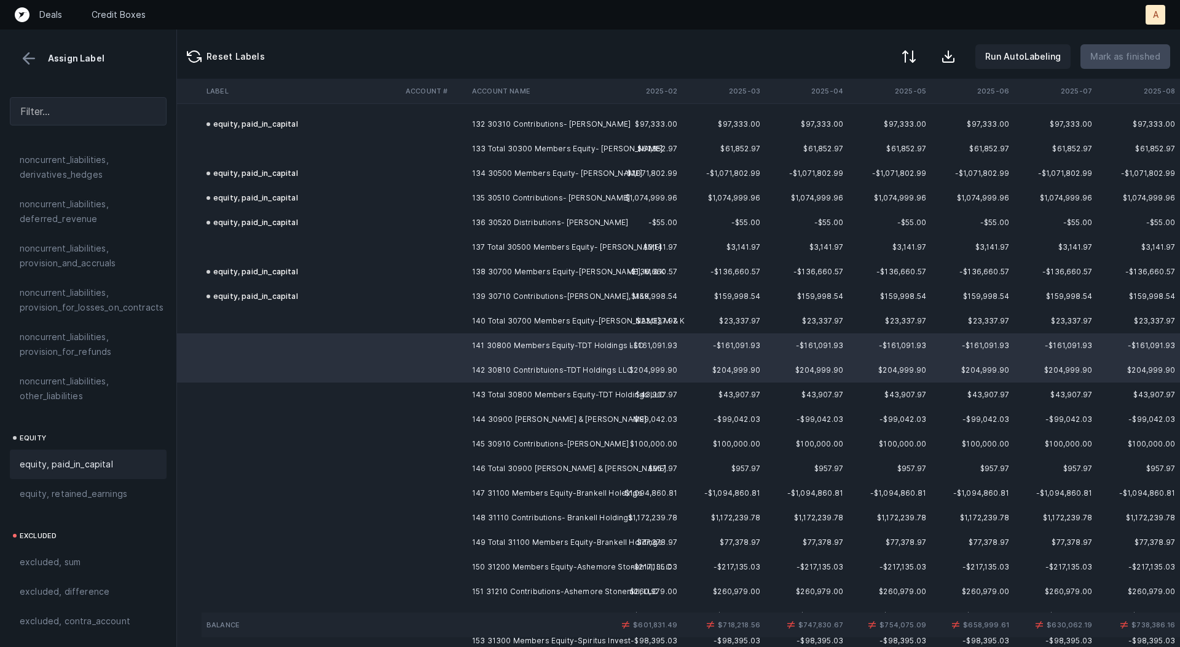
click at [105, 457] on div "equity, paid_in_capital" at bounding box center [88, 464] width 157 height 30
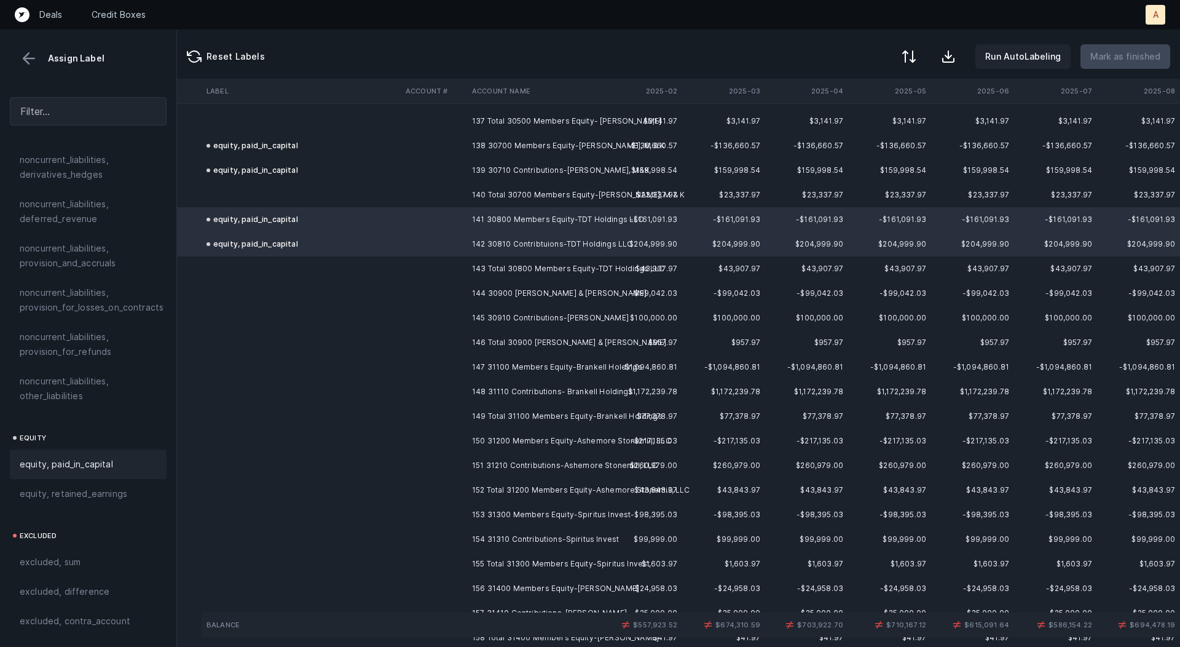
scroll to position [3420, 105]
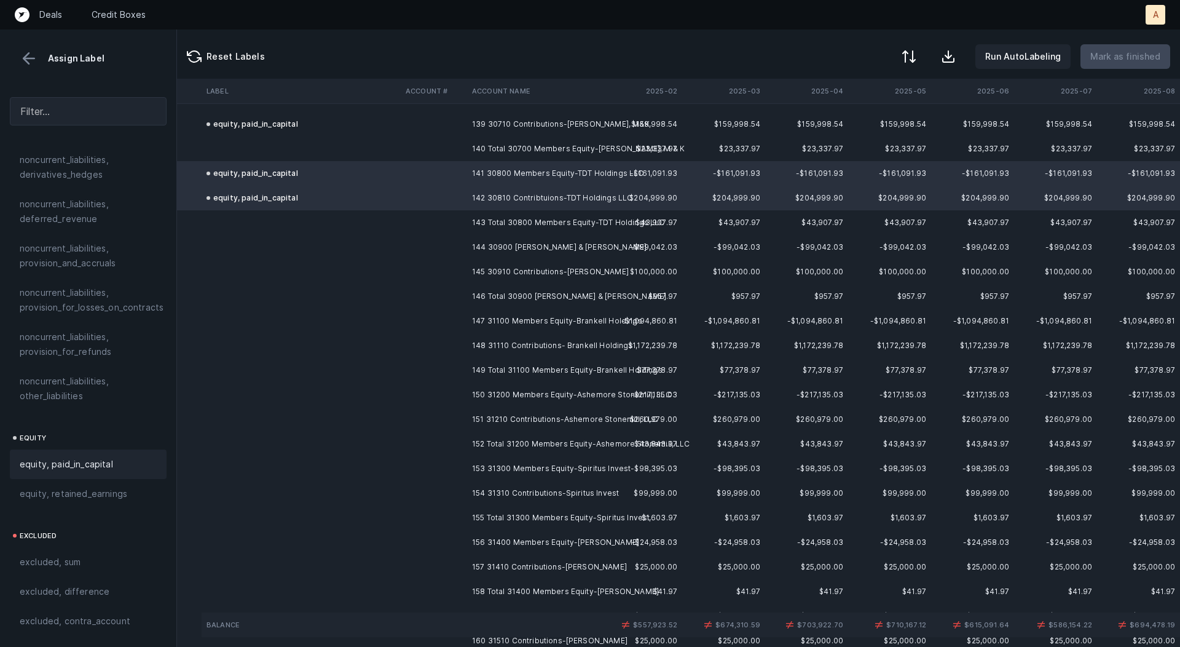
click at [508, 235] on td "144 30900 [PERSON_NAME] & [PERSON_NAME]" at bounding box center [542, 247] width 150 height 25
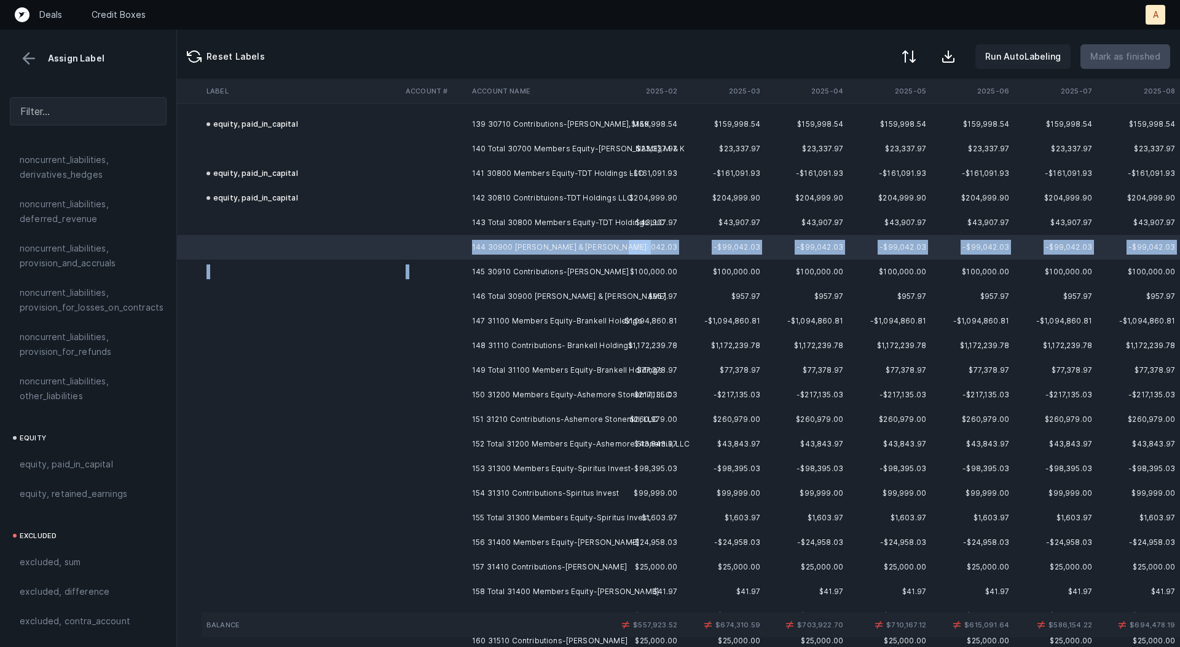
click at [504, 261] on td "145 30910 Contributions-[PERSON_NAME]" at bounding box center [542, 271] width 150 height 25
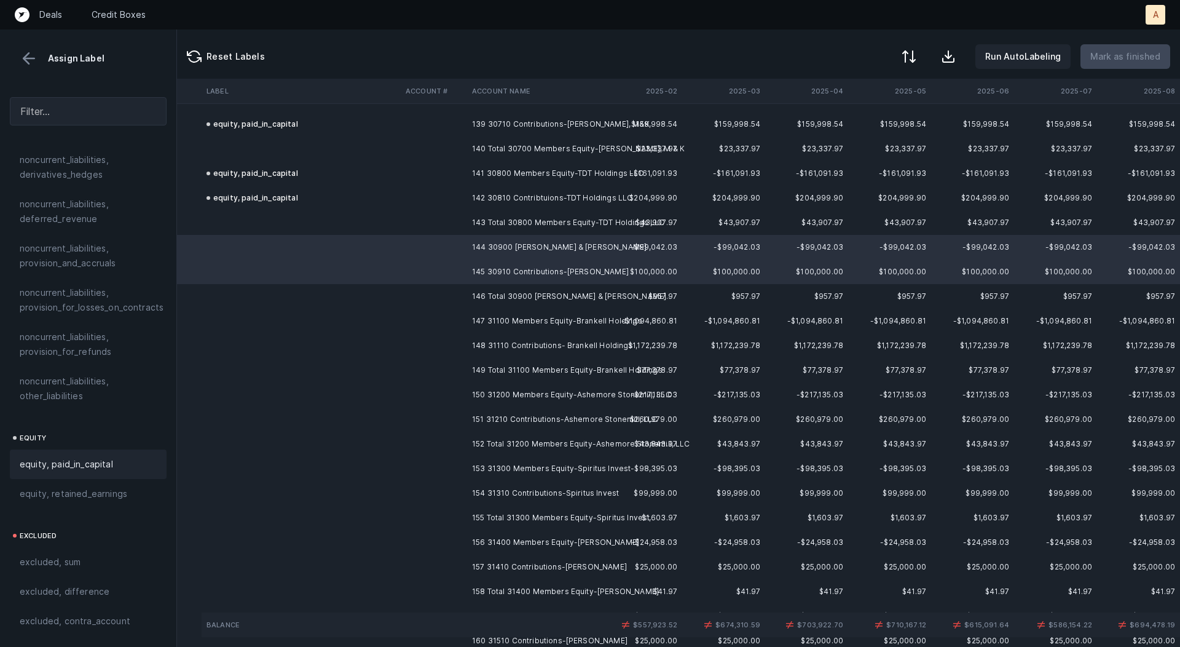
click at [69, 457] on span "equity, paid_in_capital" at bounding box center [66, 464] width 93 height 15
click at [510, 322] on td "147 31100 Members Equity-Brankell Holdings" at bounding box center [542, 321] width 150 height 25
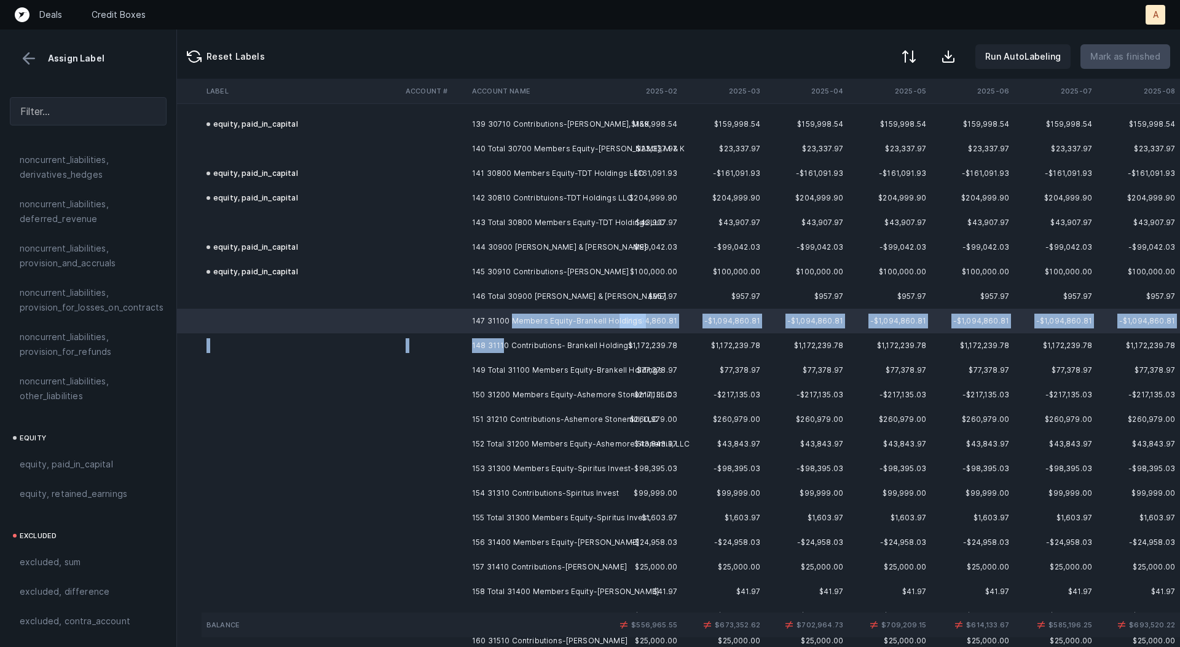
click at [504, 348] on td "148 31110 Contributions- Brankell Holdings" at bounding box center [542, 345] width 150 height 25
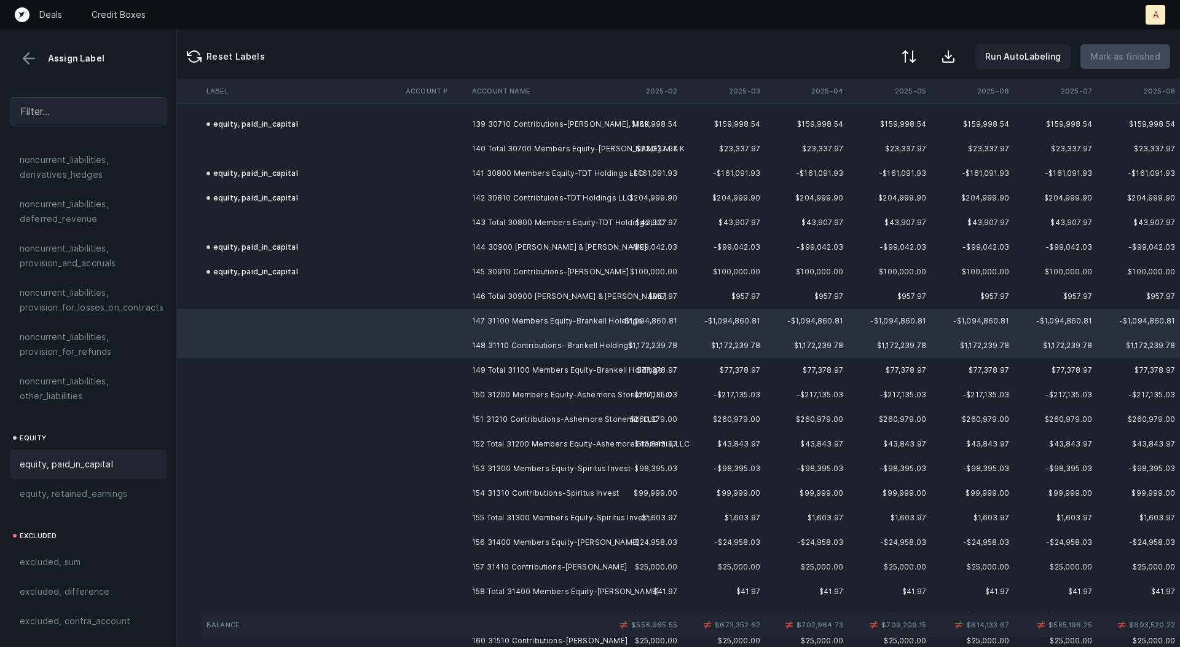
click at [118, 457] on div "equity, paid_in_capital" at bounding box center [88, 464] width 137 height 15
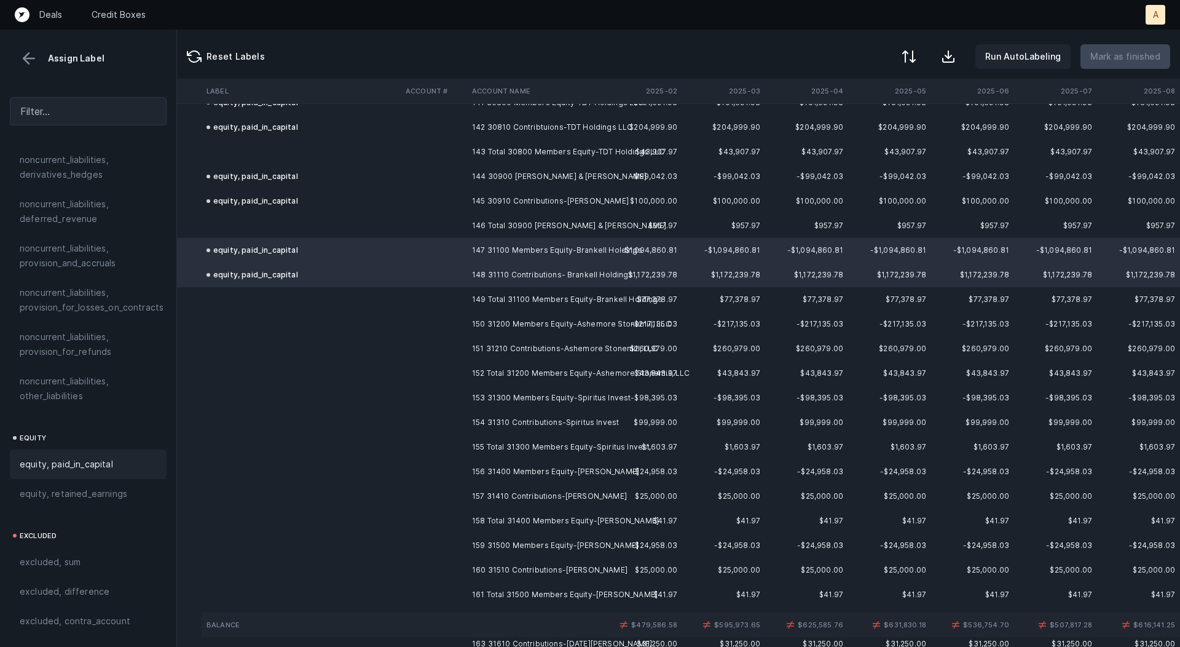
scroll to position [3528, 105]
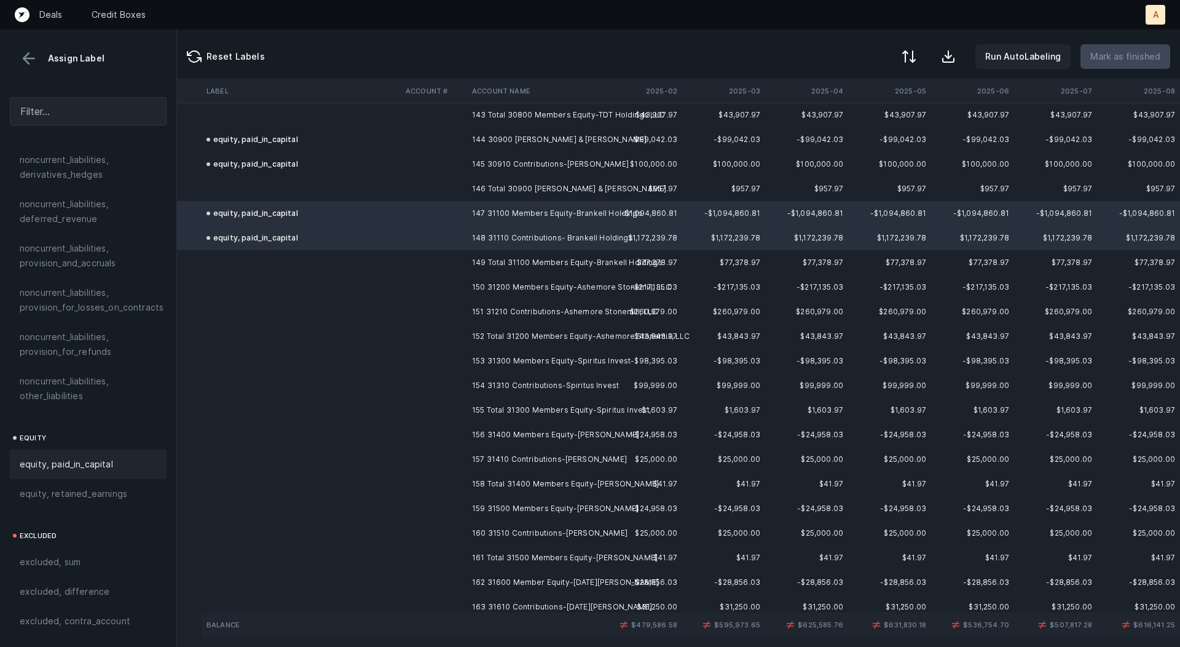
click at [457, 291] on td at bounding box center [434, 287] width 66 height 25
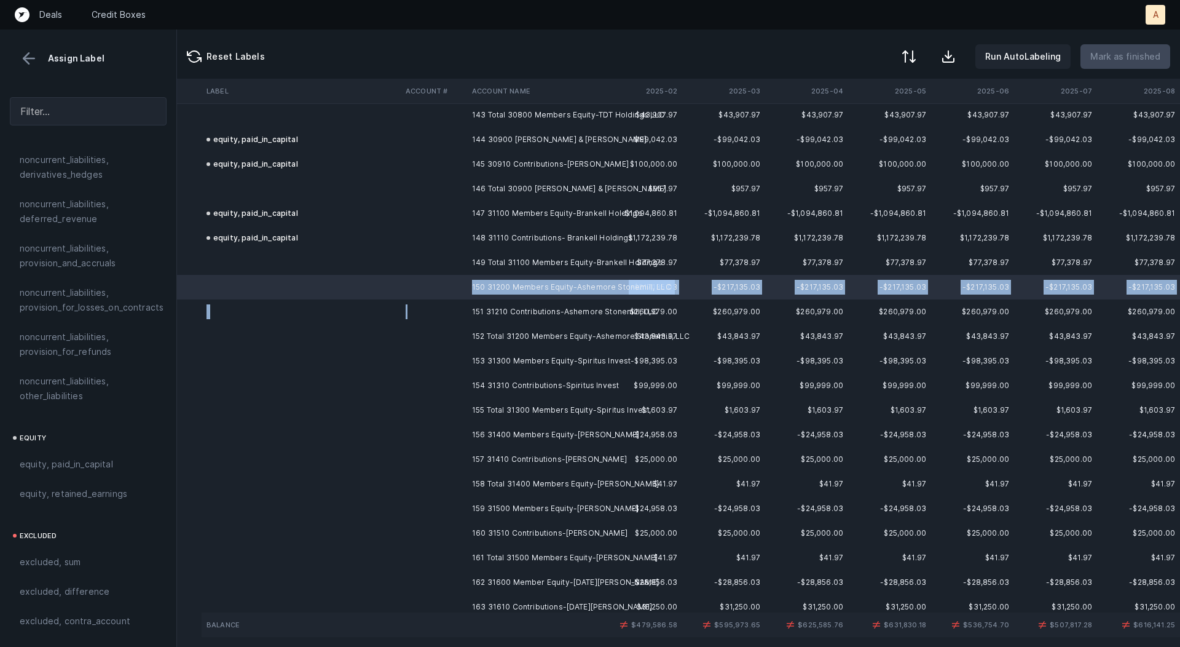
click at [457, 307] on td at bounding box center [434, 311] width 66 height 25
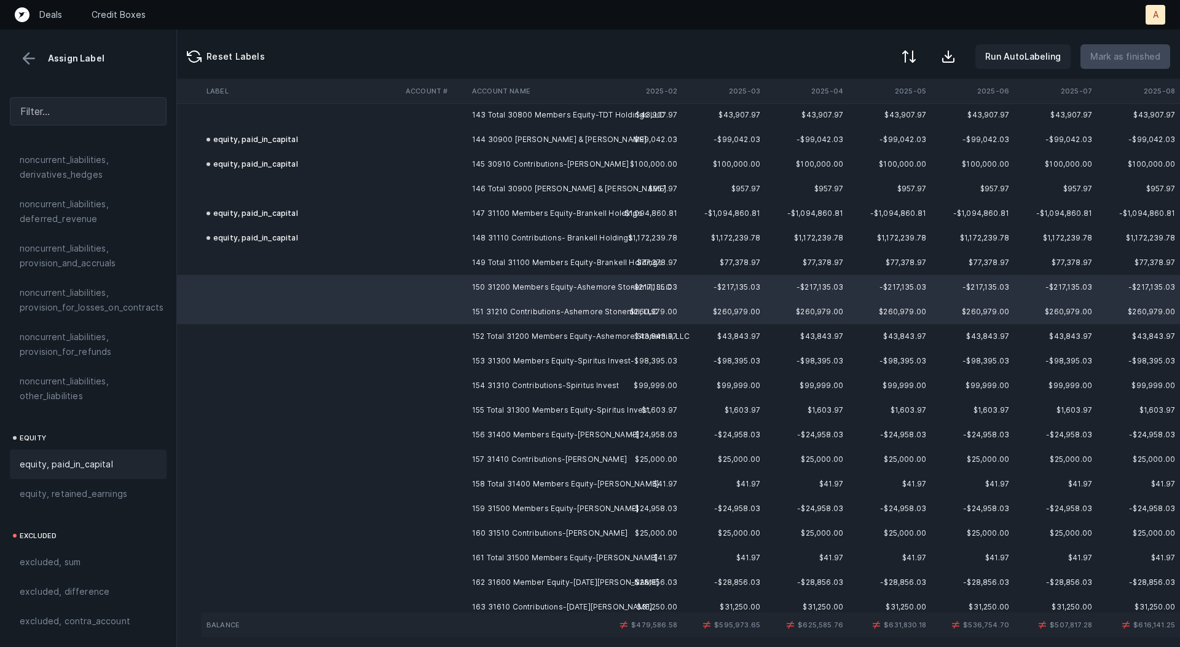
click at [92, 449] on div "equity, paid_in_capital" at bounding box center [88, 464] width 157 height 30
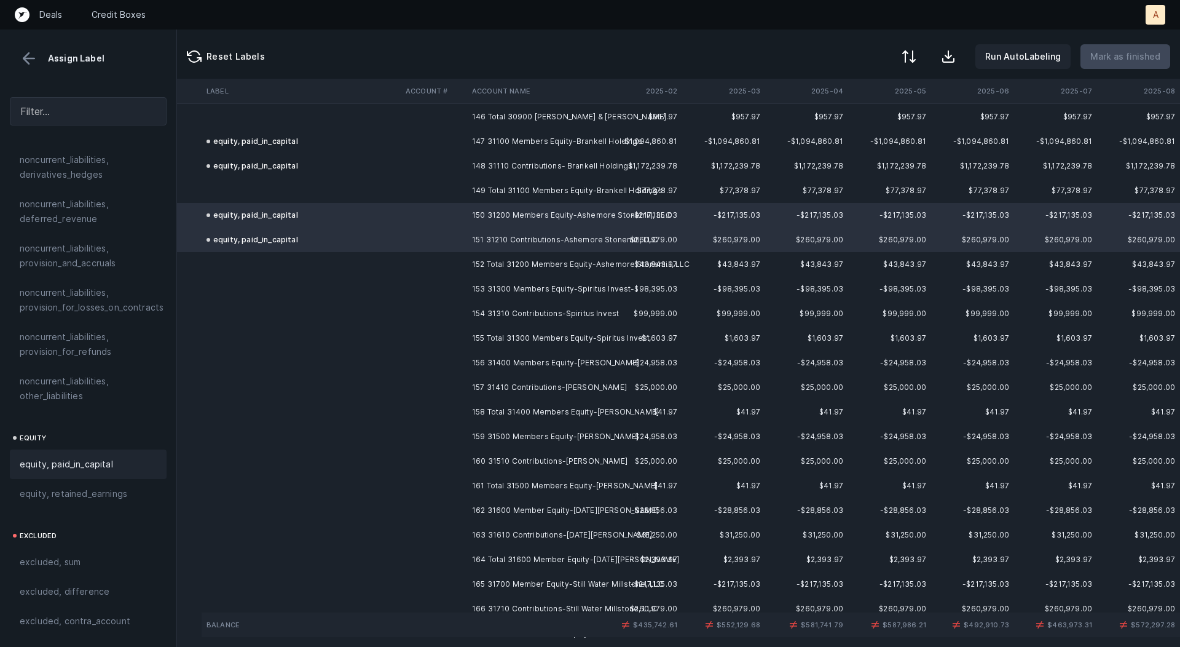
scroll to position [3614, 105]
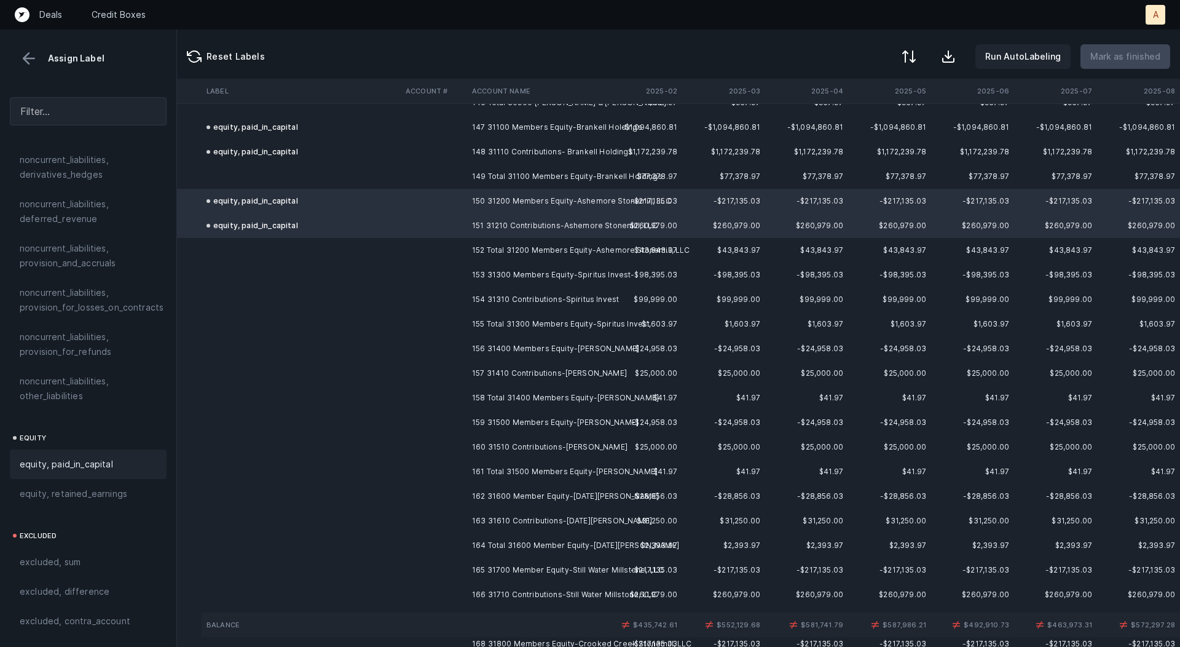
click at [481, 273] on td "153 31300 Members Equity-Spiritus Invest" at bounding box center [542, 275] width 150 height 25
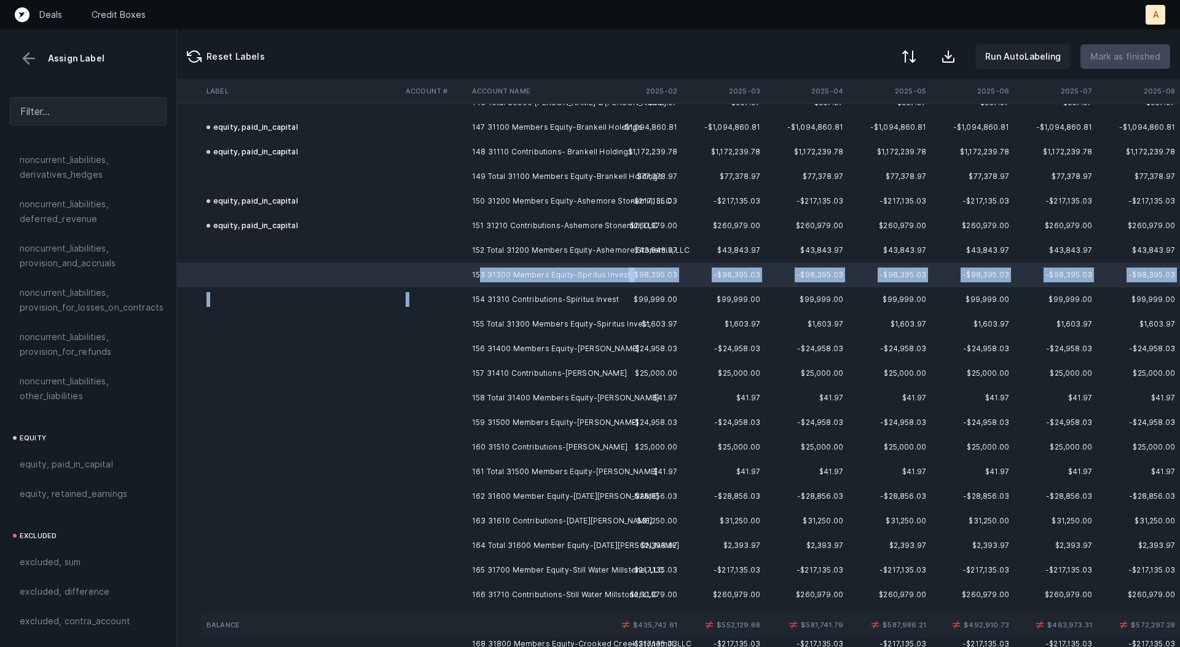
click at [471, 296] on td "154 31310 Contributions-Spiritus Invest" at bounding box center [542, 299] width 150 height 25
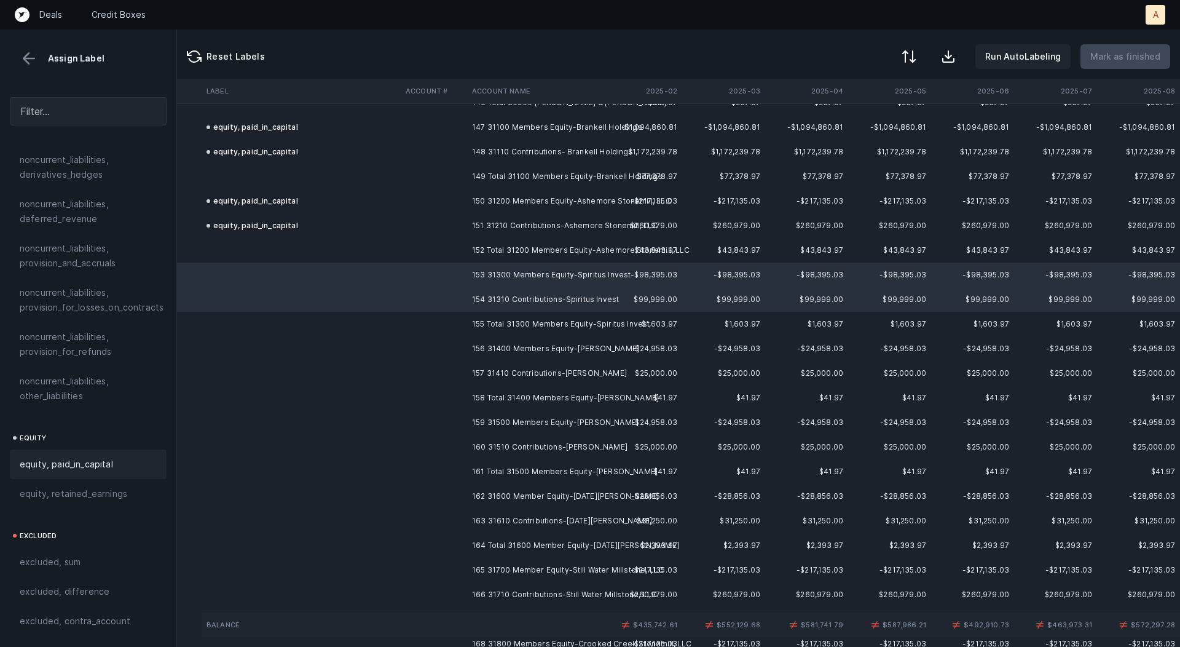
click at [99, 449] on div "equity, paid_in_capital" at bounding box center [88, 464] width 157 height 30
click at [439, 347] on td at bounding box center [434, 348] width 66 height 25
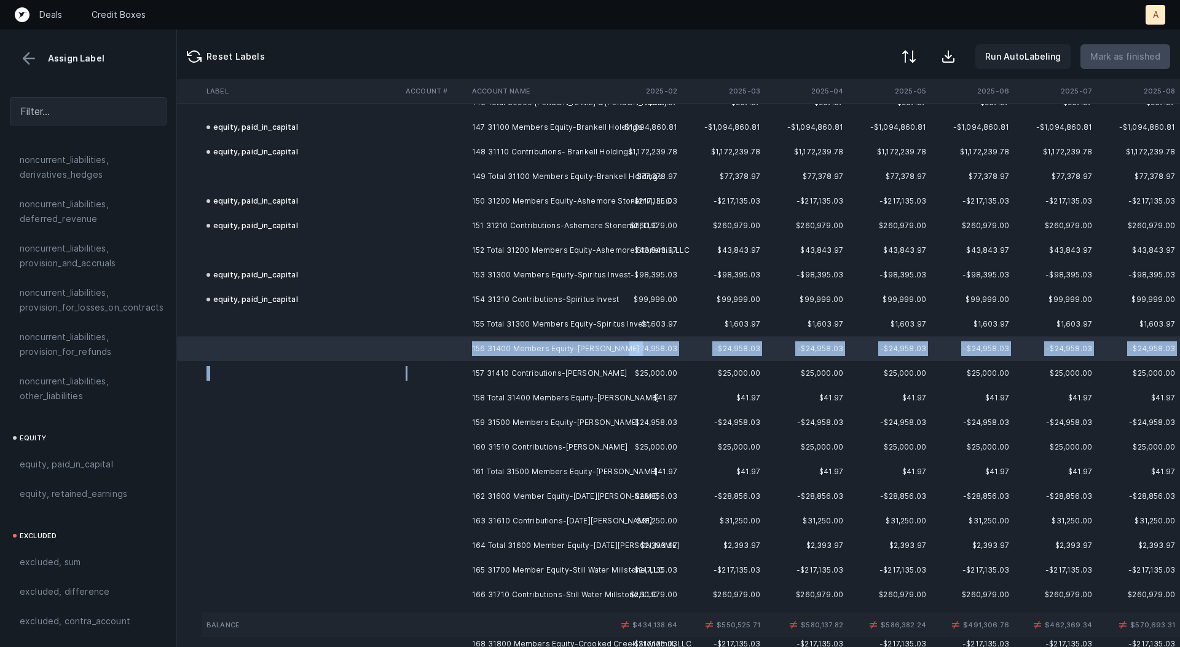
click at [446, 367] on td at bounding box center [434, 373] width 66 height 25
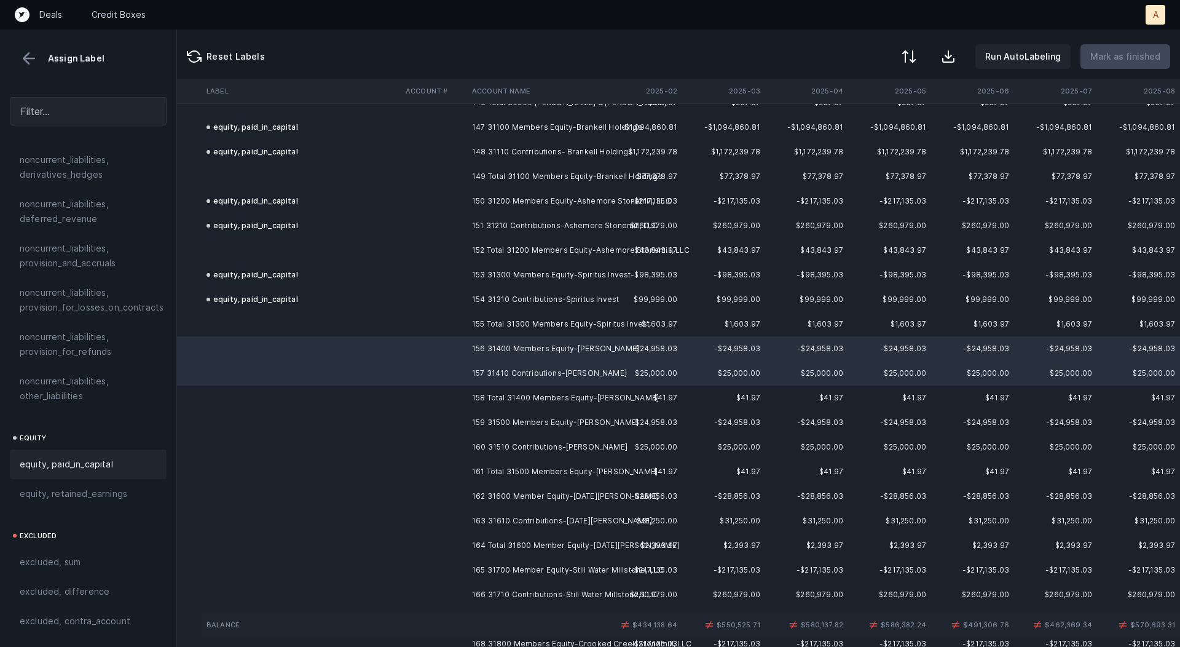
click at [130, 457] on div "equity, paid_in_capital" at bounding box center [88, 464] width 137 height 15
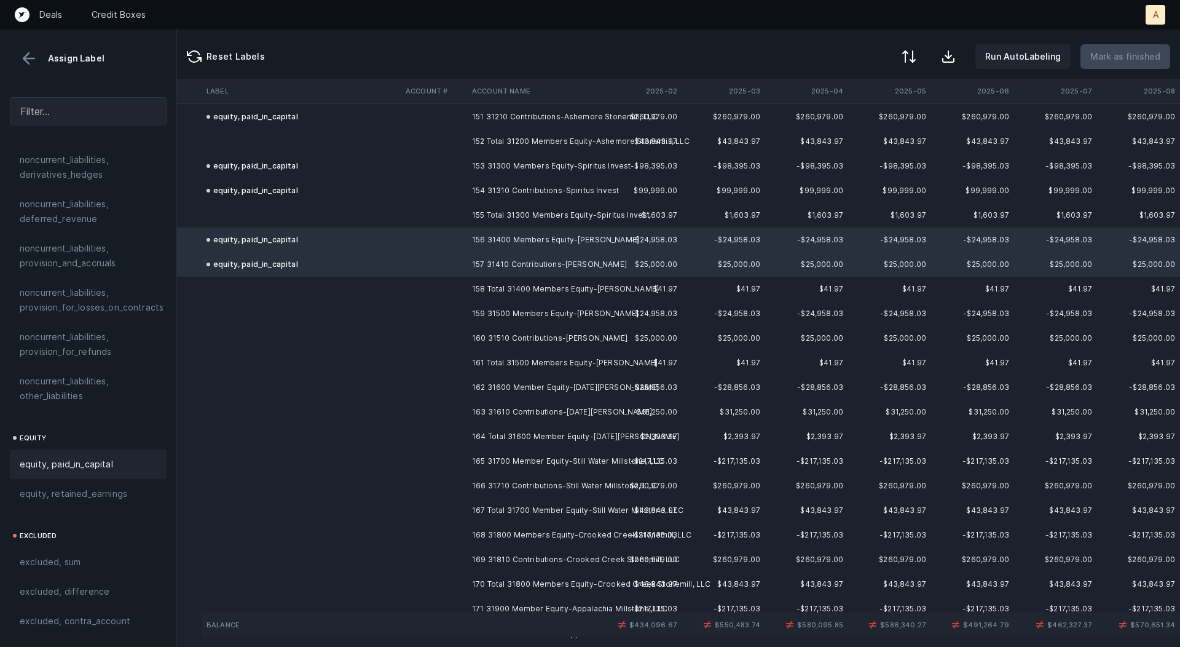
scroll to position [3764, 105]
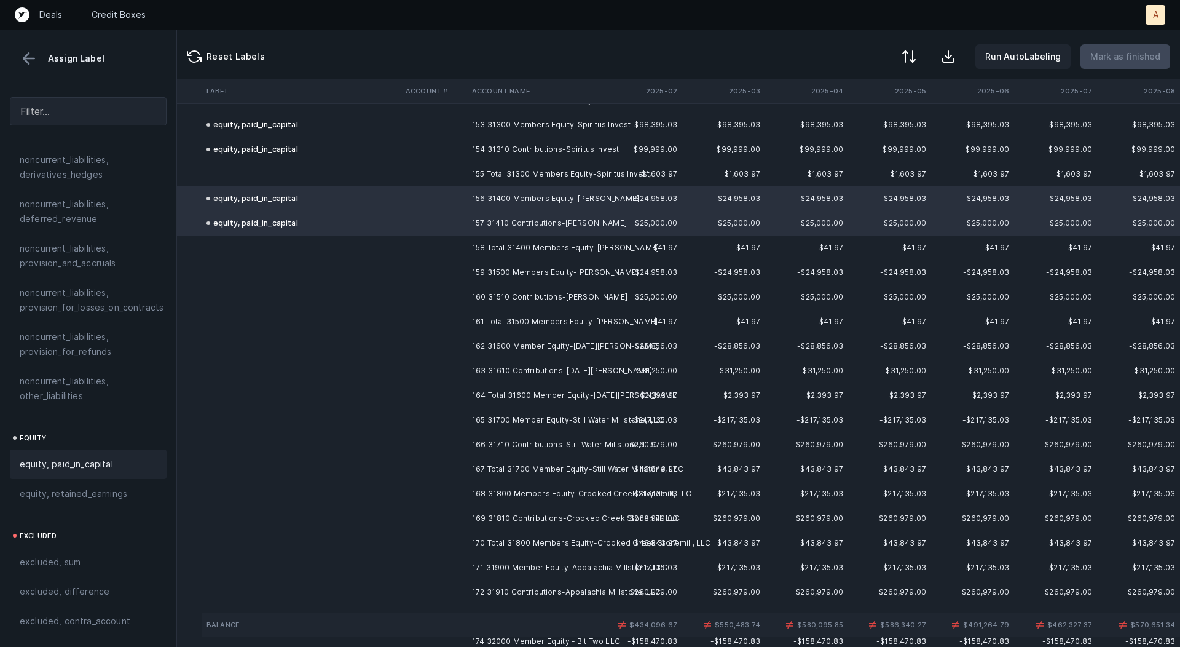
click at [457, 276] on td at bounding box center [434, 272] width 66 height 25
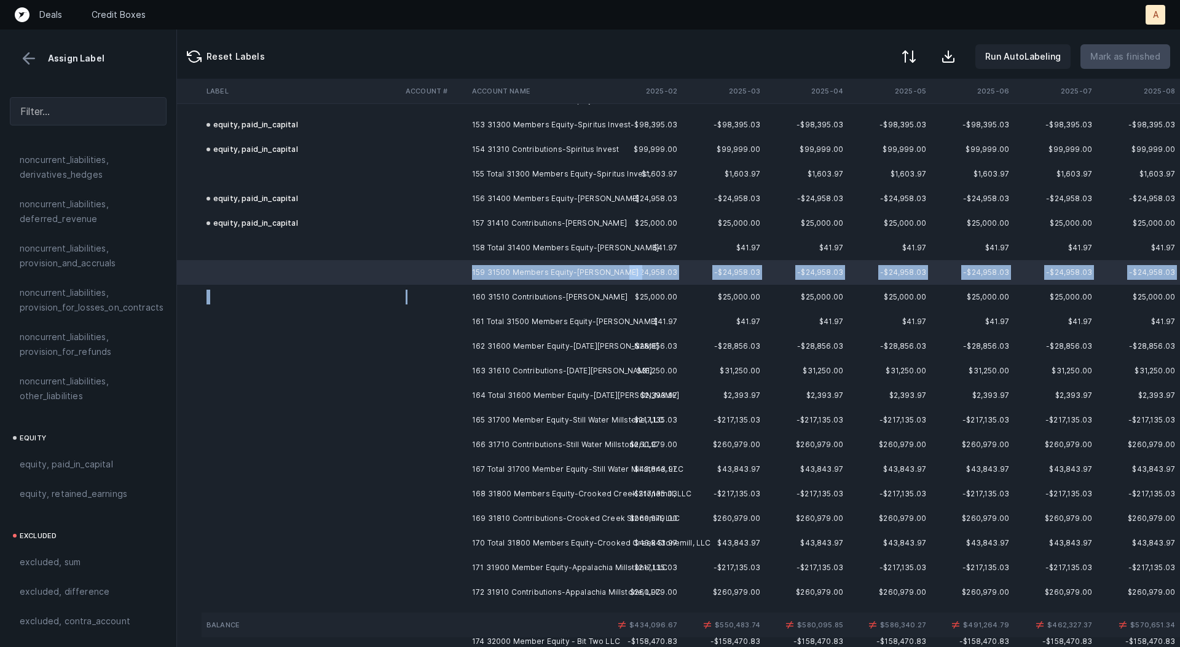
click at [455, 295] on td at bounding box center [434, 297] width 66 height 25
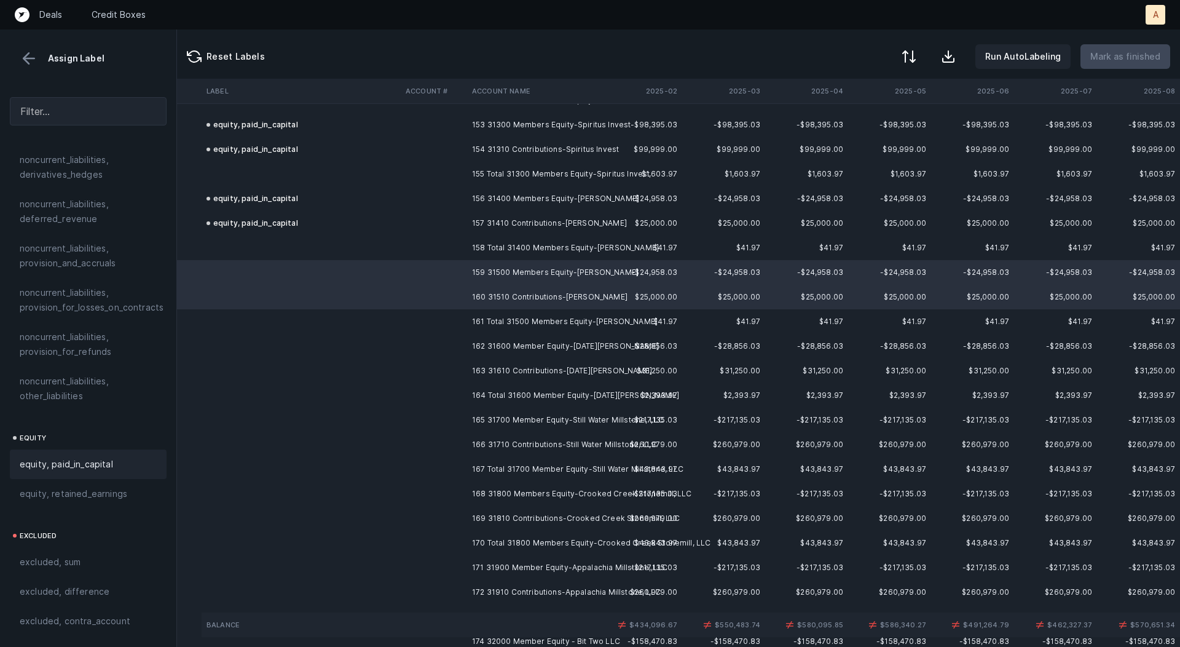
click at [123, 457] on div "equity, paid_in_capital" at bounding box center [88, 464] width 137 height 15
click at [484, 342] on td "162 31600 Member Equity-[DATE][PERSON_NAME]" at bounding box center [542, 346] width 150 height 25
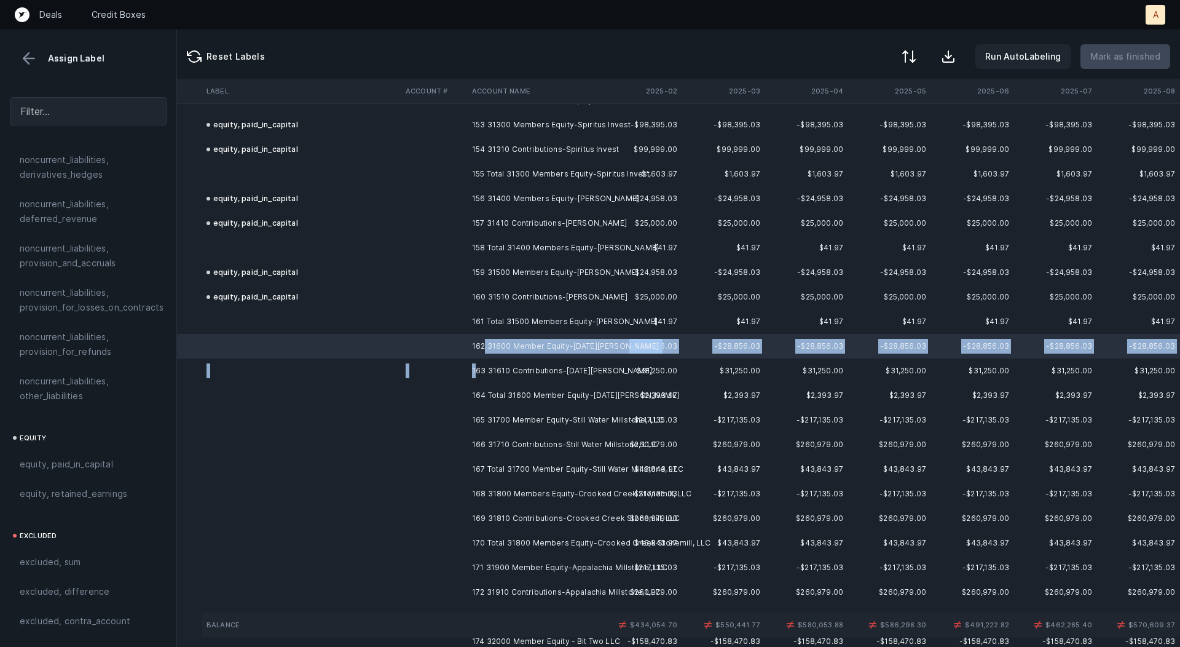
click at [478, 363] on td "163 31610 Contributions-[DATE][PERSON_NAME]" at bounding box center [542, 370] width 150 height 25
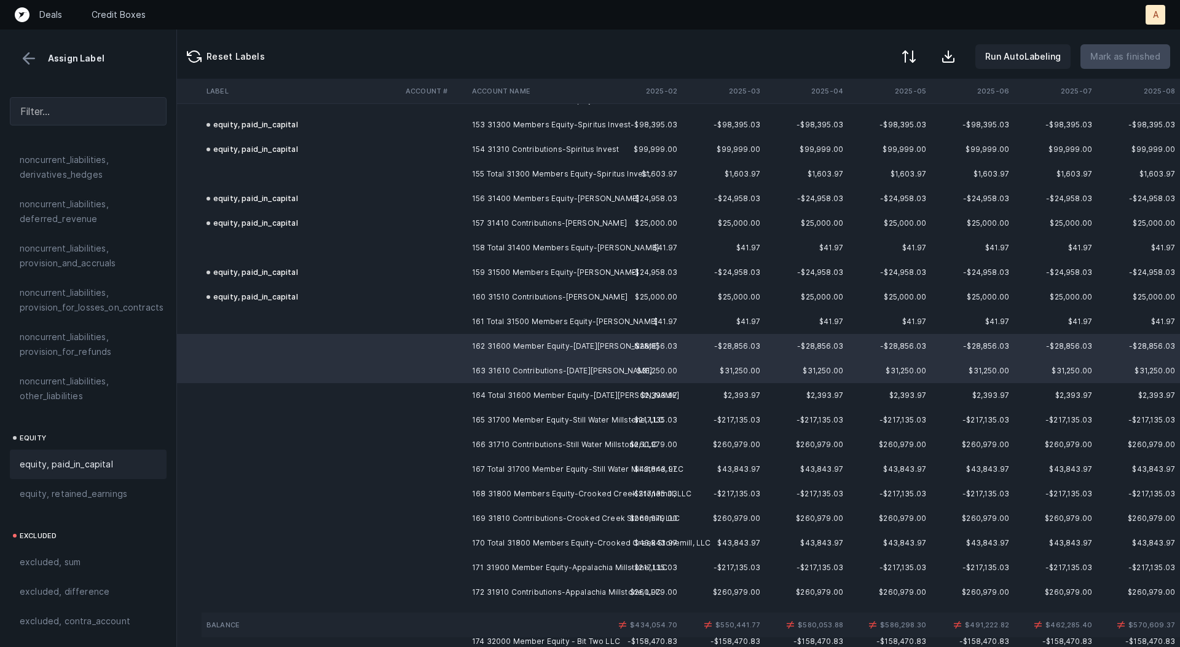
click at [71, 457] on span "equity, paid_in_capital" at bounding box center [66, 464] width 93 height 15
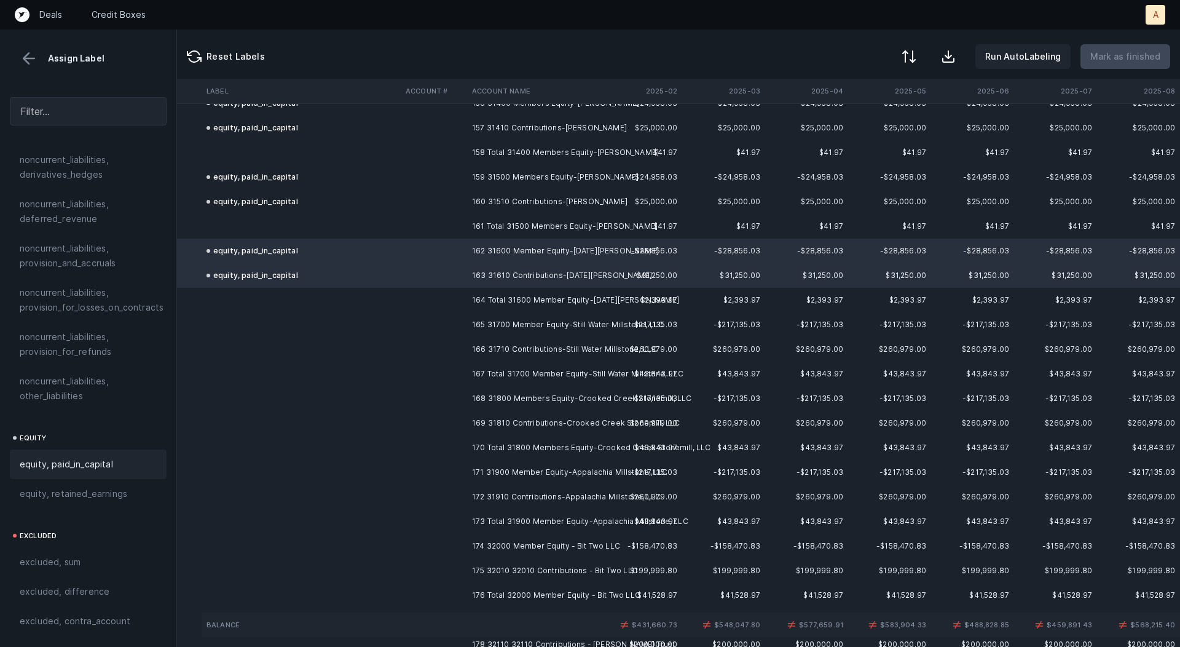
scroll to position [3912, 105]
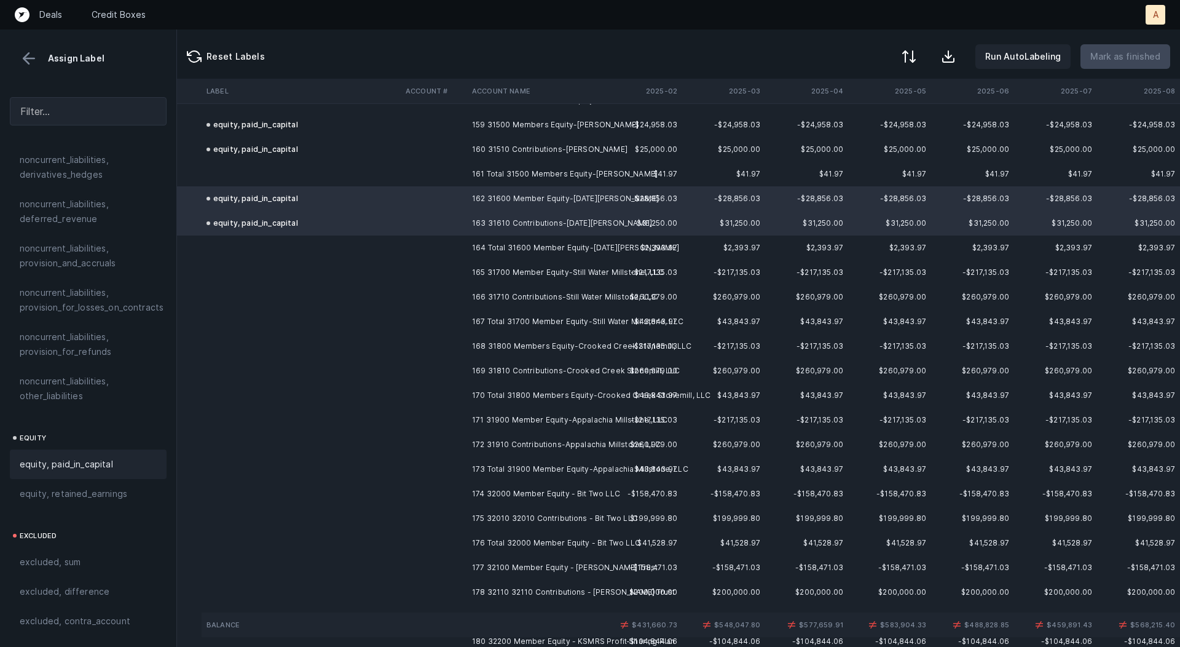
click at [474, 263] on td "165 31700 Member Equity-Still Water Millstone, LLC" at bounding box center [542, 272] width 150 height 25
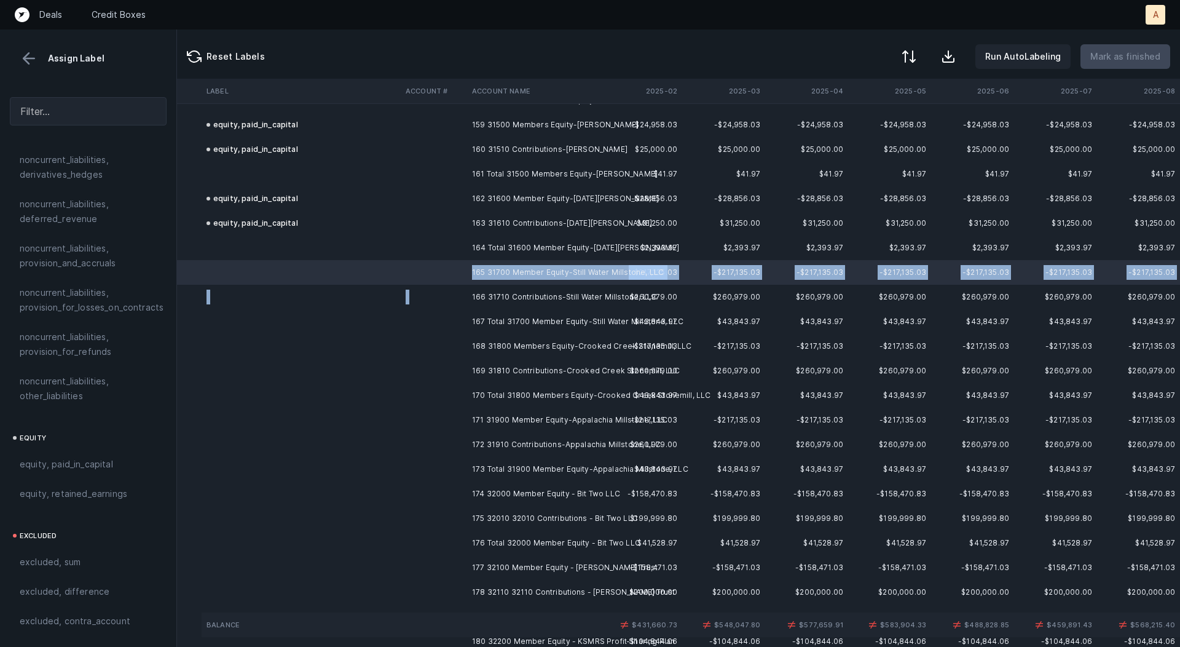
click at [469, 288] on td "166 31710 Contributions-Still Water Millstone, LLC" at bounding box center [542, 297] width 150 height 25
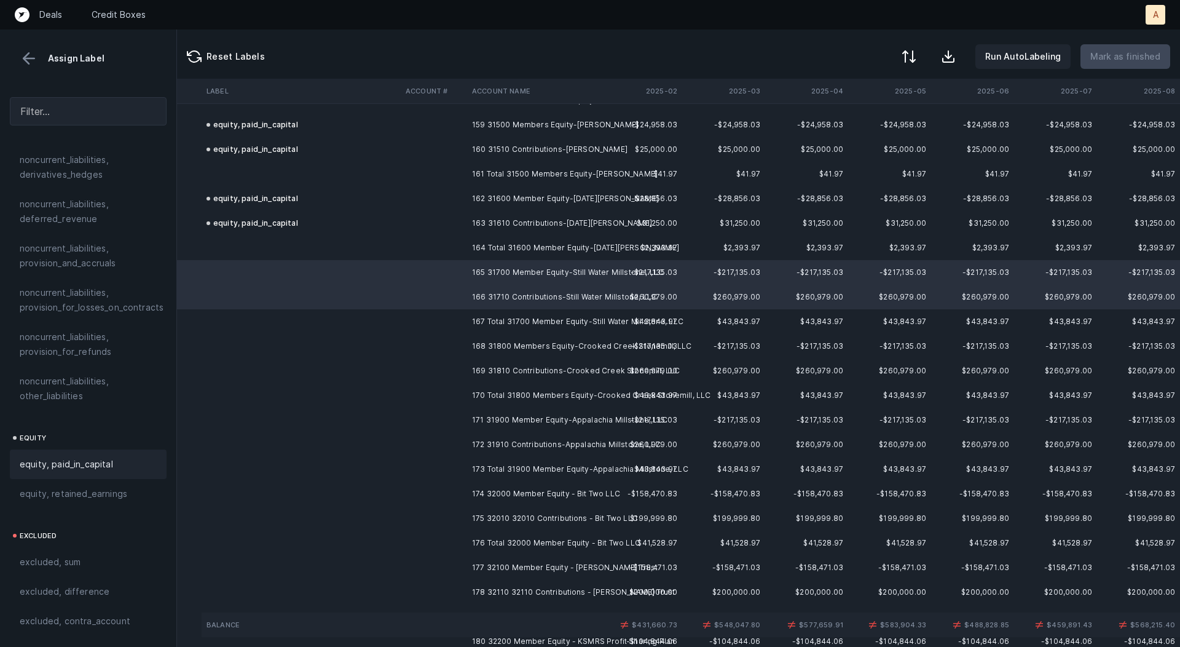
click at [67, 457] on span "equity, paid_in_capital" at bounding box center [66, 464] width 93 height 15
click at [462, 346] on td at bounding box center [434, 346] width 66 height 25
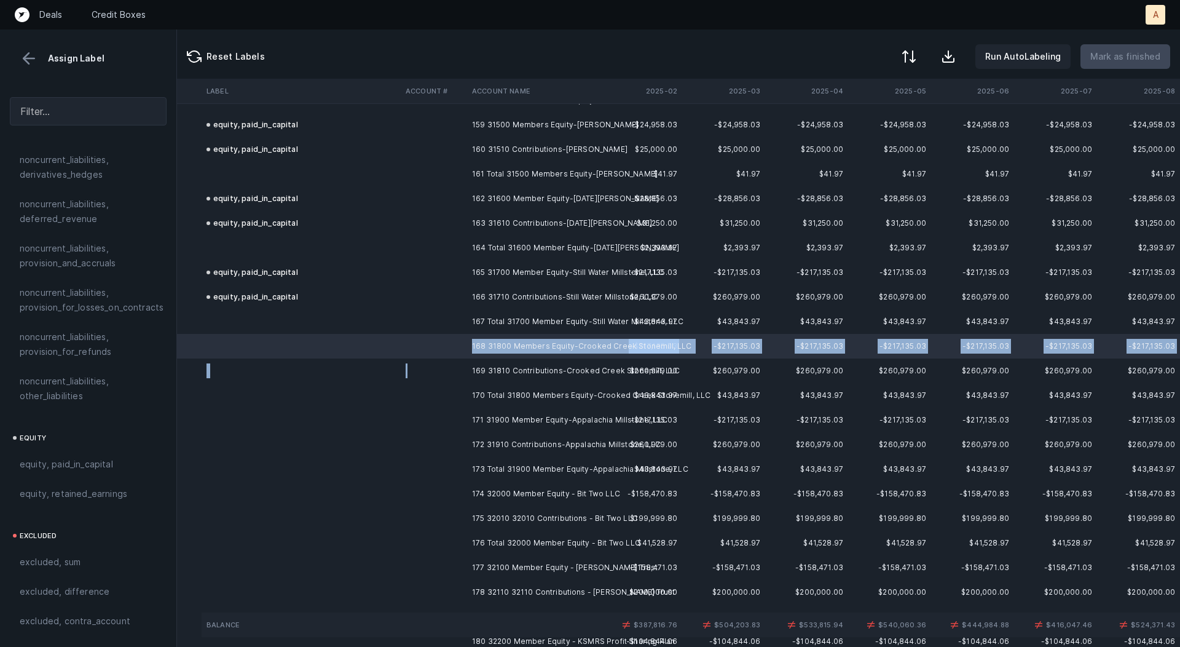
click at [456, 370] on td at bounding box center [434, 370] width 66 height 25
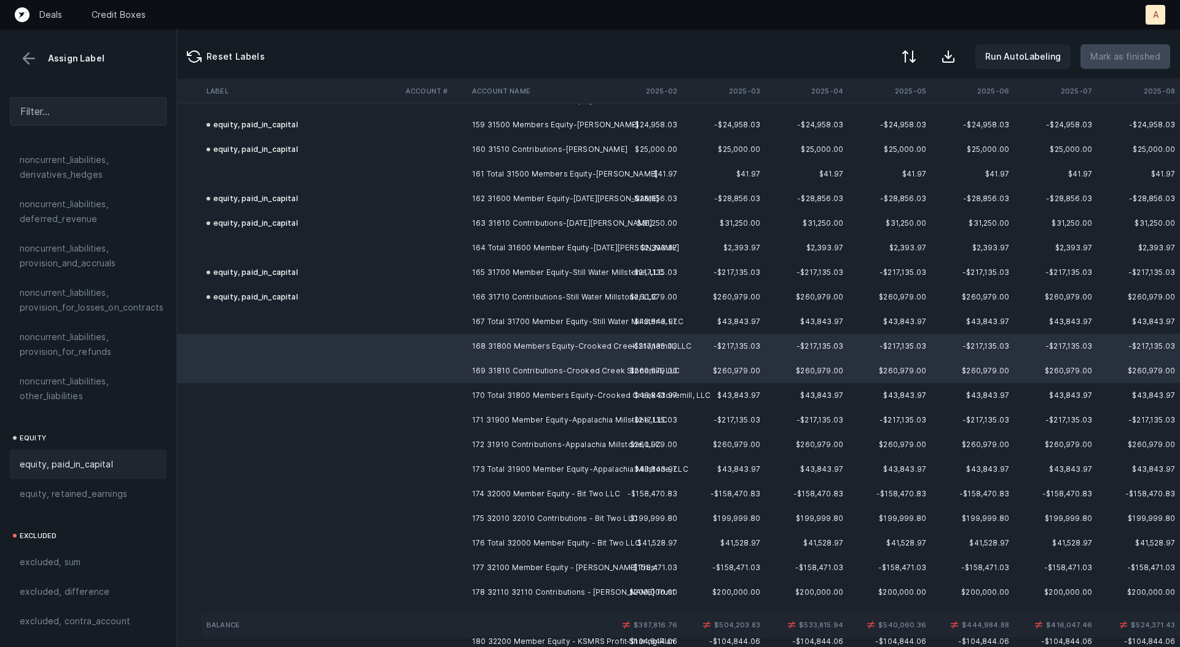
click at [100, 457] on span "equity, paid_in_capital" at bounding box center [66, 464] width 93 height 15
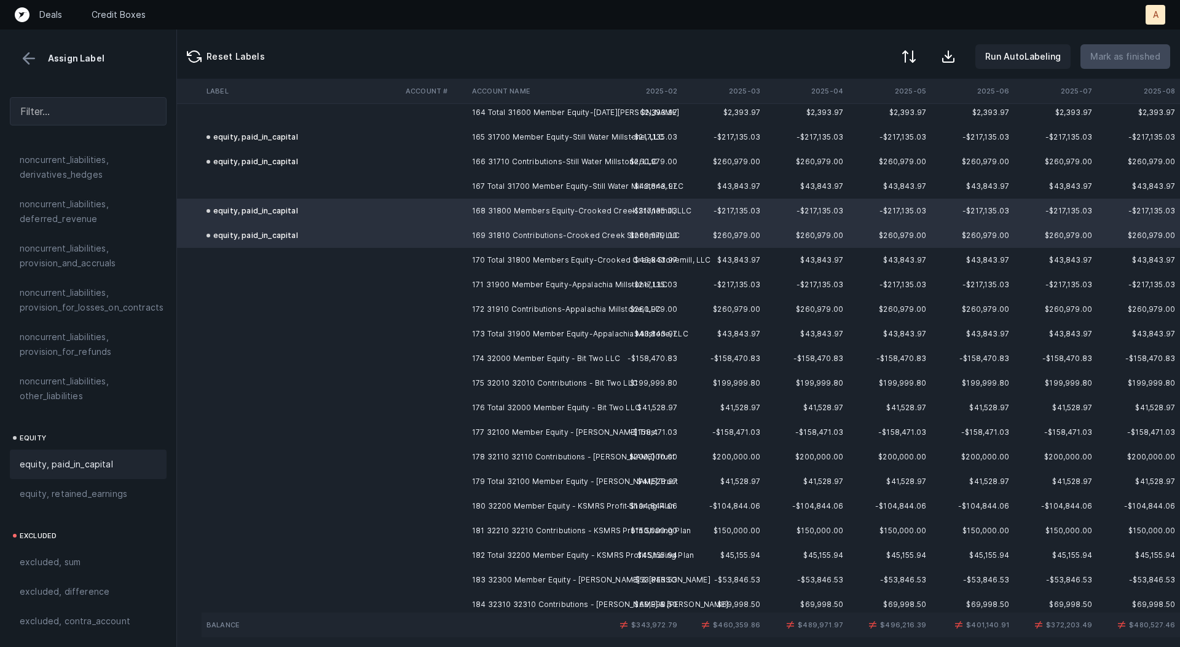
scroll to position [4098, 105]
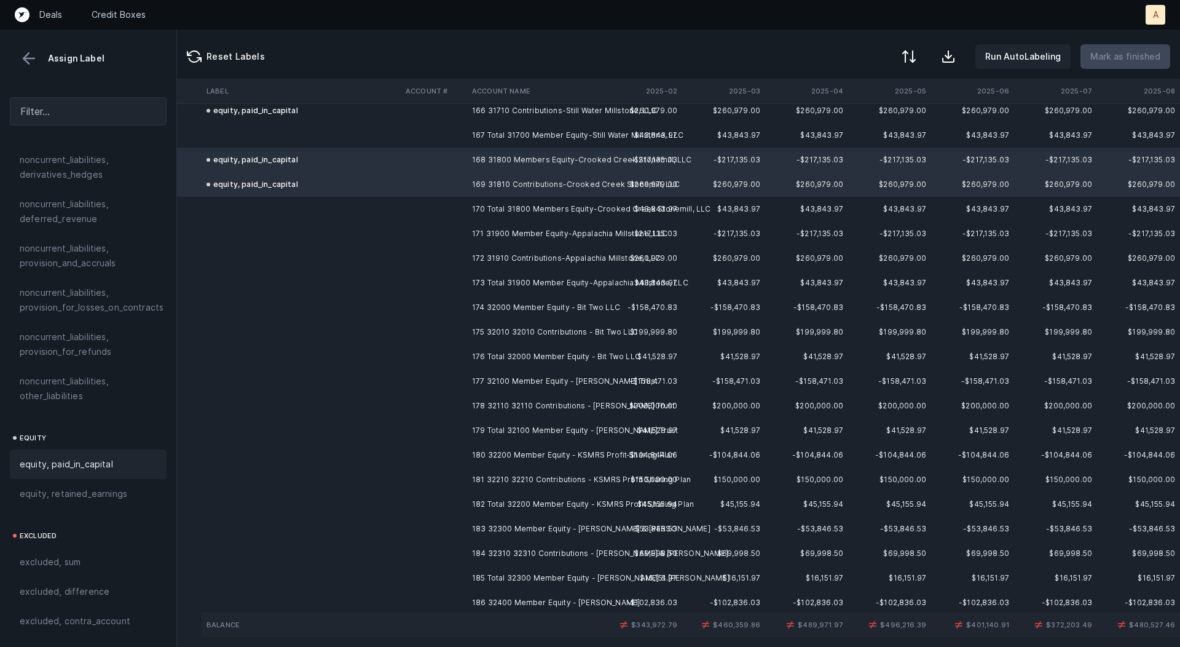
click at [479, 235] on td "171 31900 Member Equity-Appalachia Millstone, LLC" at bounding box center [542, 233] width 150 height 25
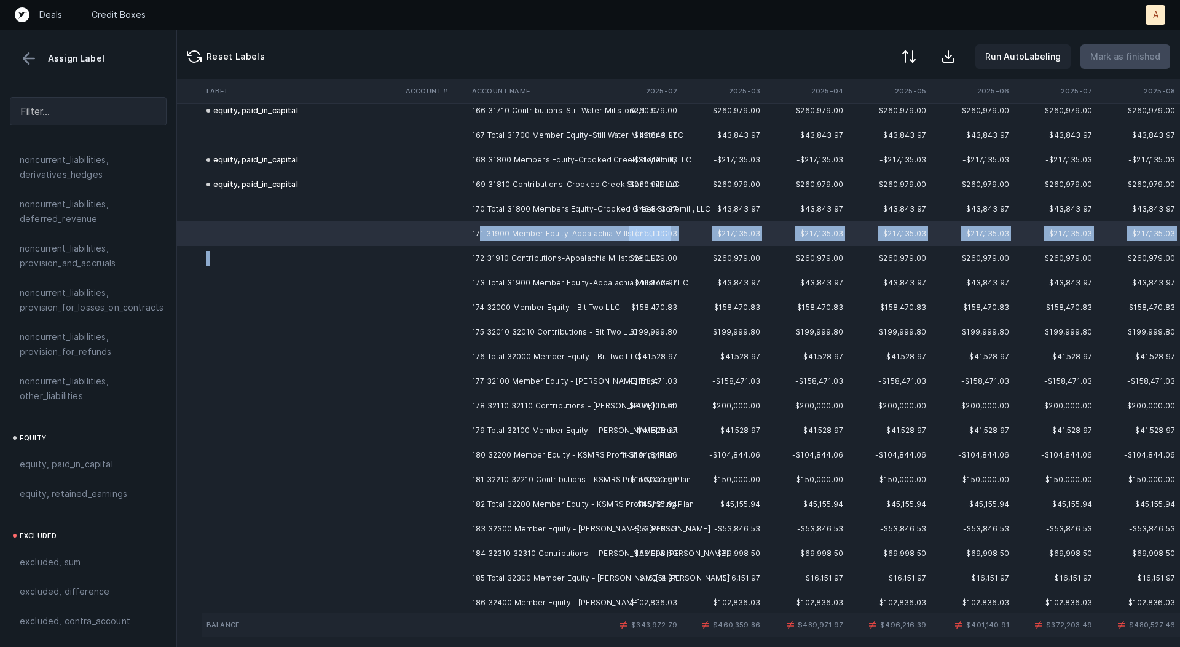
click at [465, 248] on td at bounding box center [434, 258] width 66 height 25
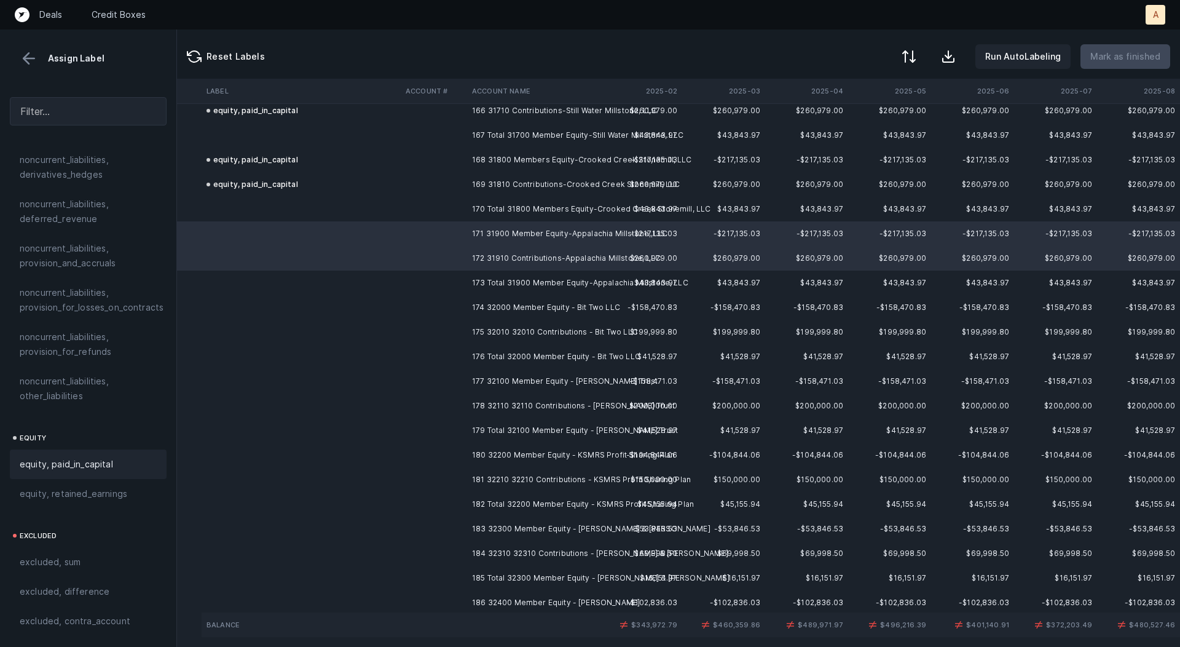
click at [95, 449] on div "equity, paid_in_capital" at bounding box center [88, 464] width 157 height 30
click at [453, 306] on td at bounding box center [434, 307] width 66 height 25
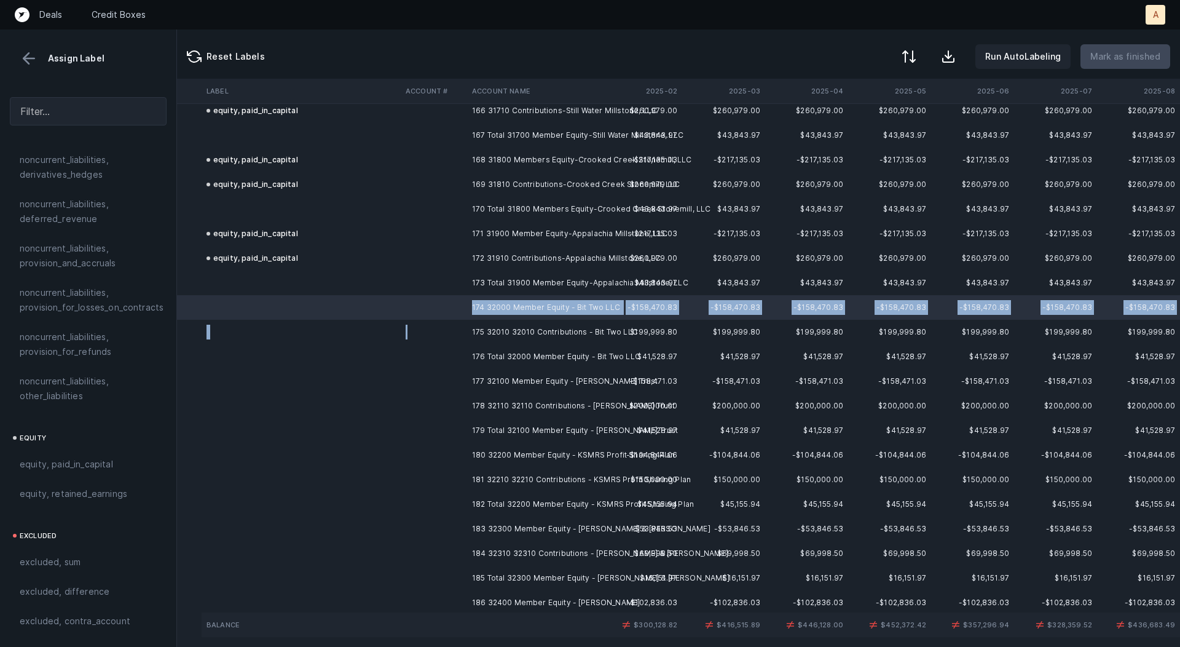
click at [445, 333] on td at bounding box center [434, 332] width 66 height 25
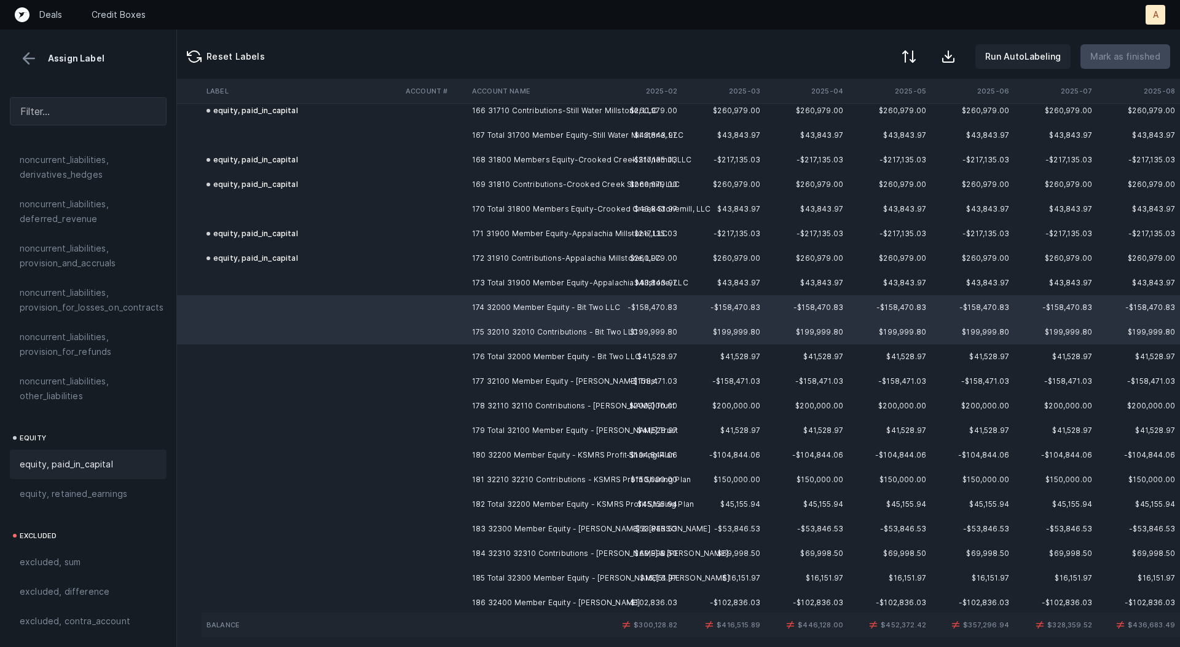
click at [133, 449] on div "equity, paid_in_capital" at bounding box center [88, 464] width 157 height 30
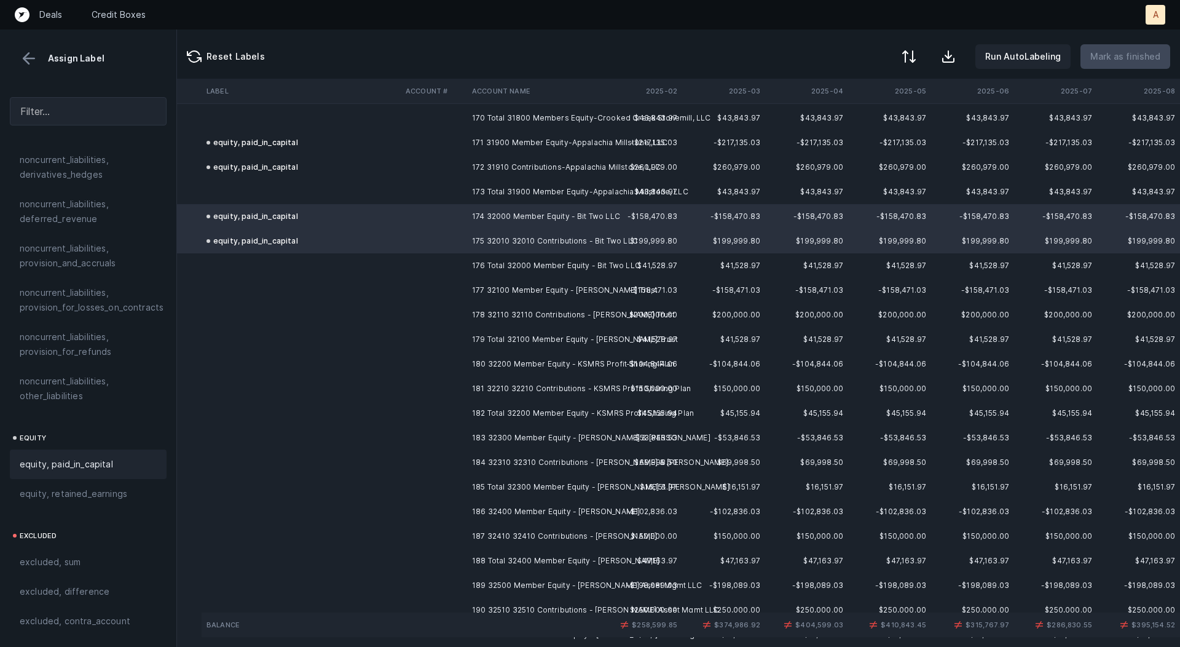
scroll to position [4204, 105]
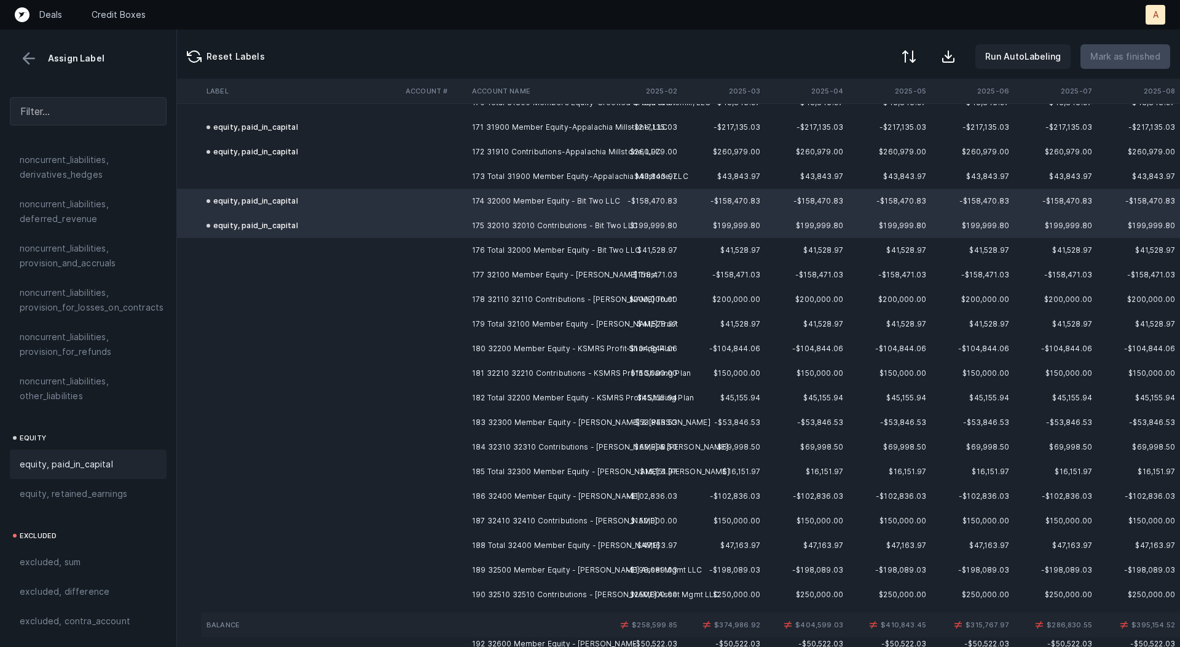
click at [448, 270] on td at bounding box center [434, 275] width 66 height 25
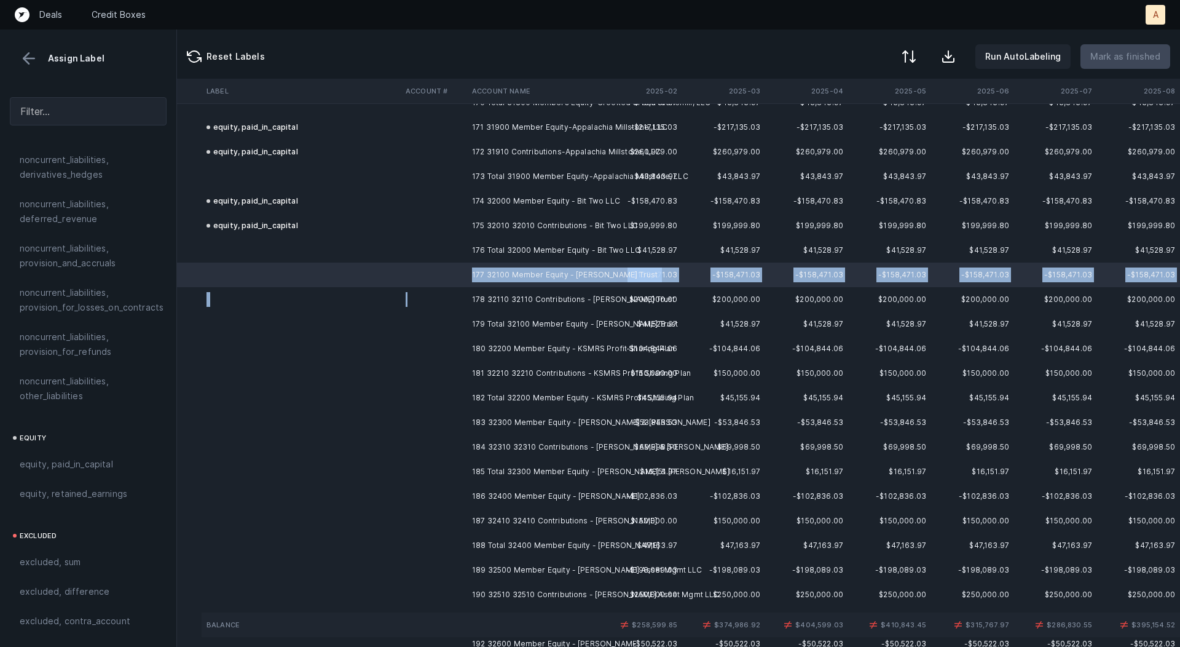
click at [434, 296] on td at bounding box center [434, 299] width 66 height 25
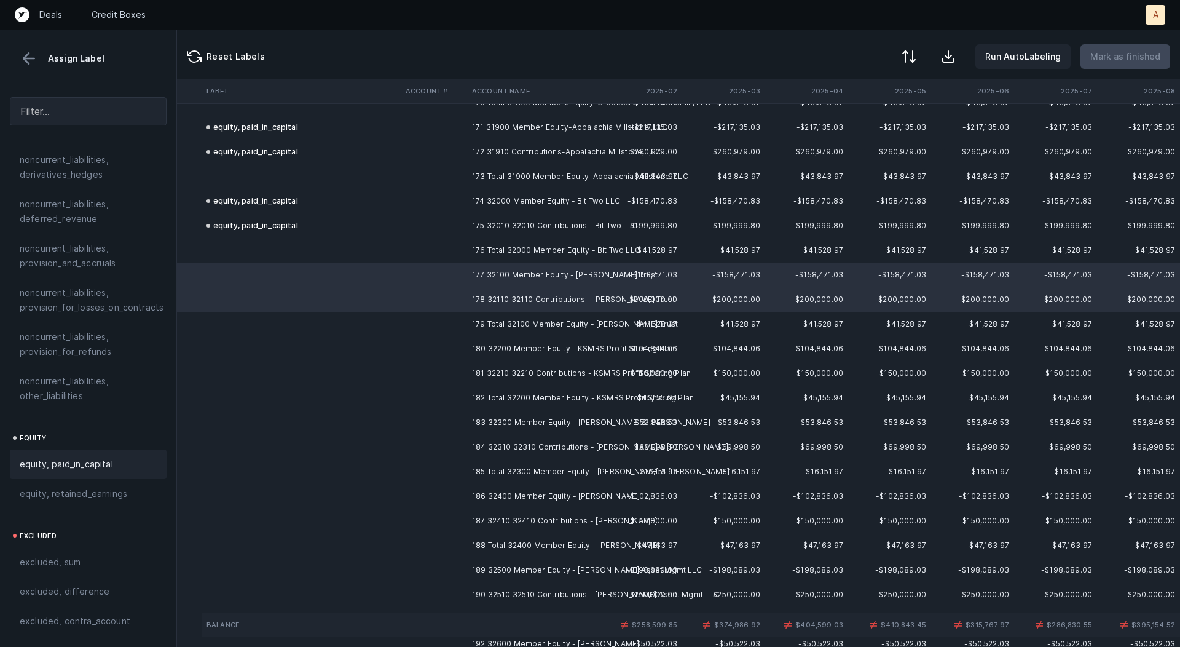
click at [103, 457] on span "equity, paid_in_capital" at bounding box center [66, 464] width 93 height 15
click at [449, 342] on td at bounding box center [434, 348] width 66 height 25
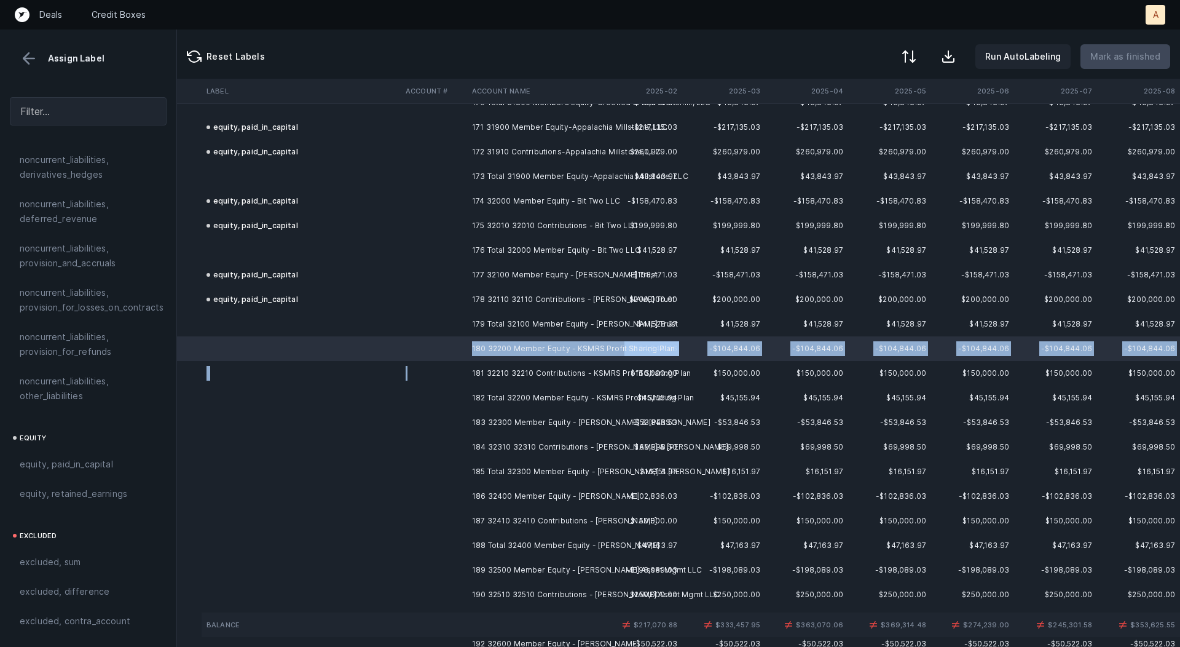
click at [446, 367] on td at bounding box center [434, 373] width 66 height 25
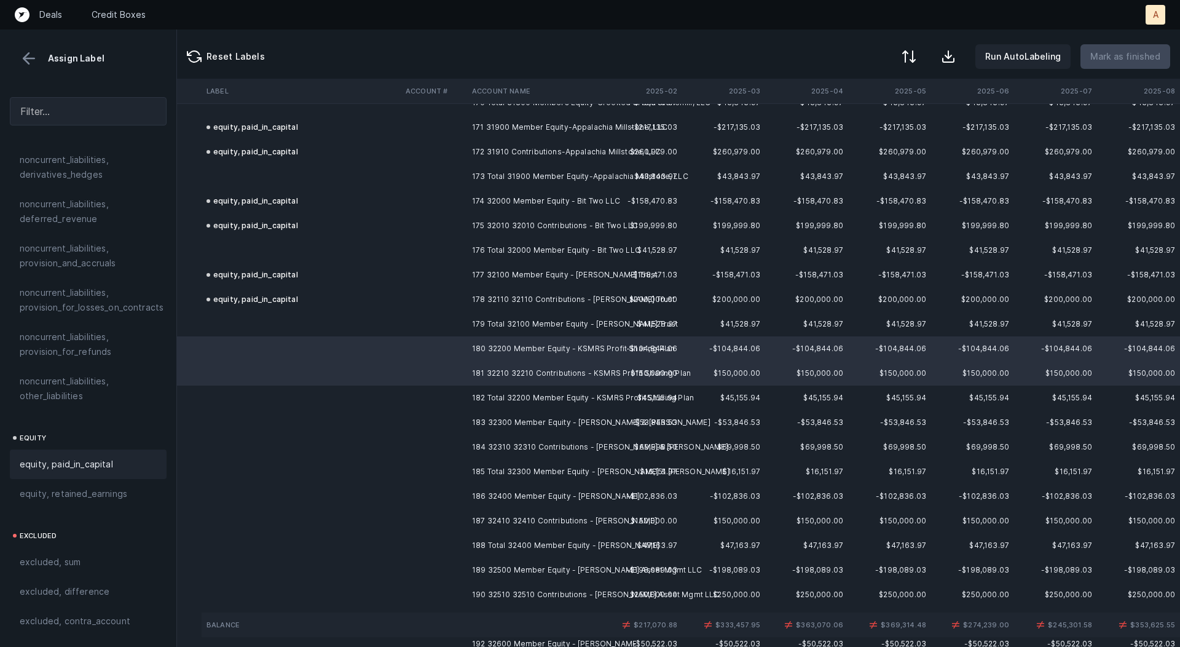
click at [128, 457] on div "equity, paid_in_capital" at bounding box center [88, 464] width 137 height 15
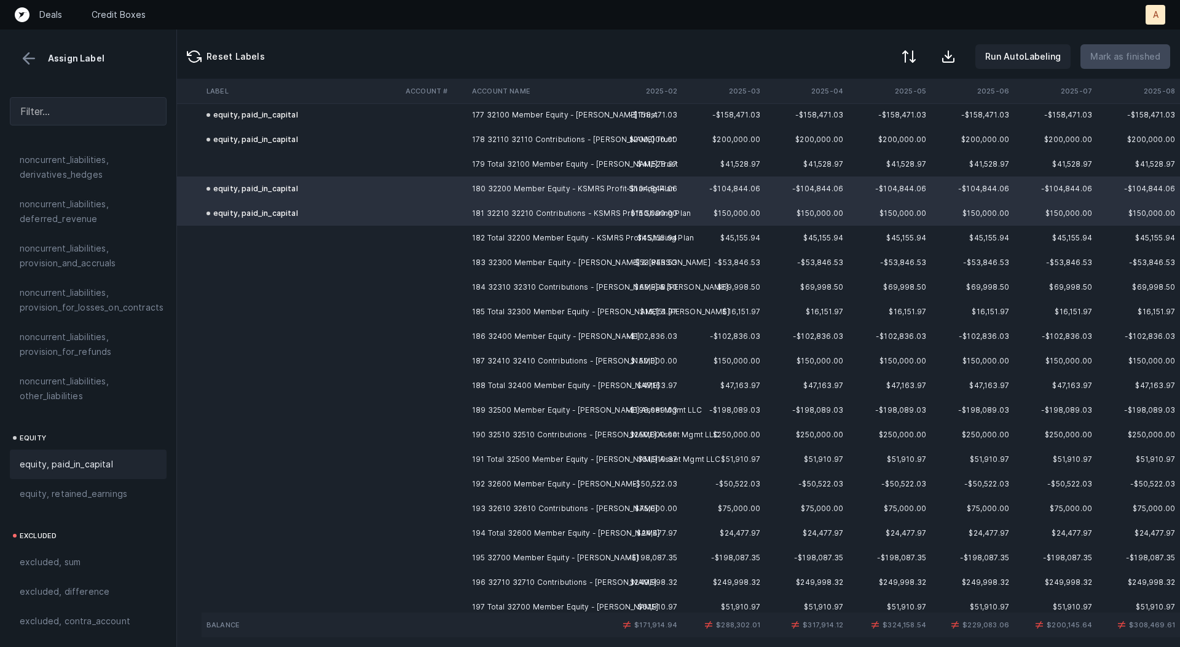
scroll to position [4368, 105]
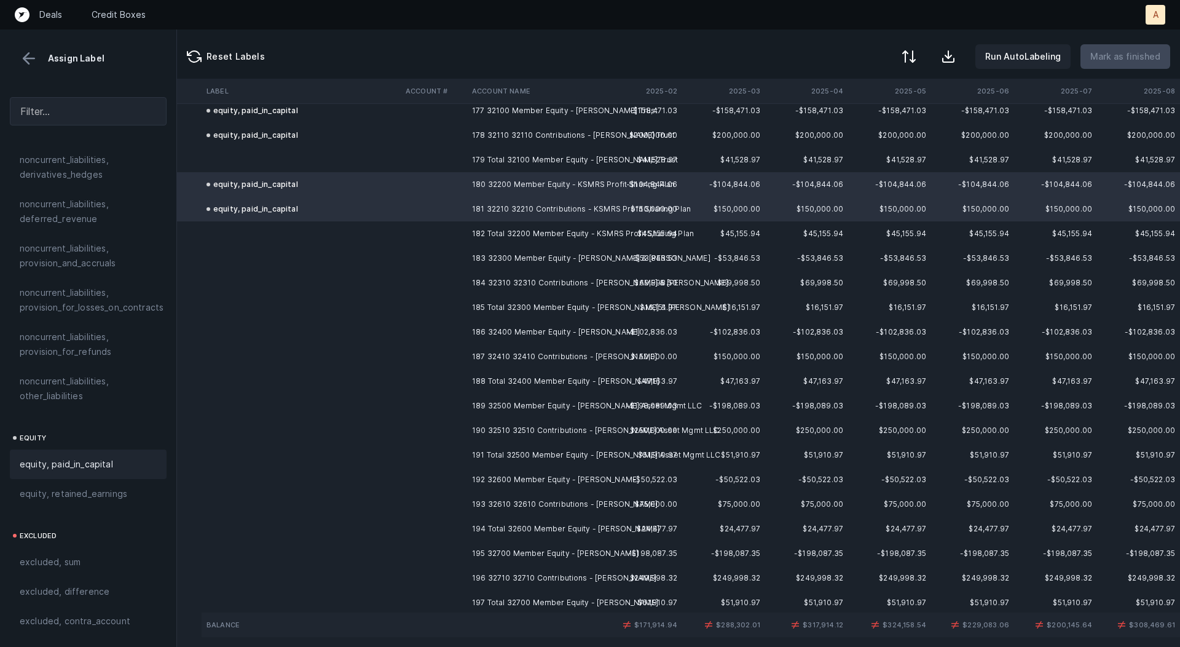
click at [486, 258] on td "183 32300 Member Equity - [PERSON_NAME] & [PERSON_NAME]" at bounding box center [542, 258] width 150 height 25
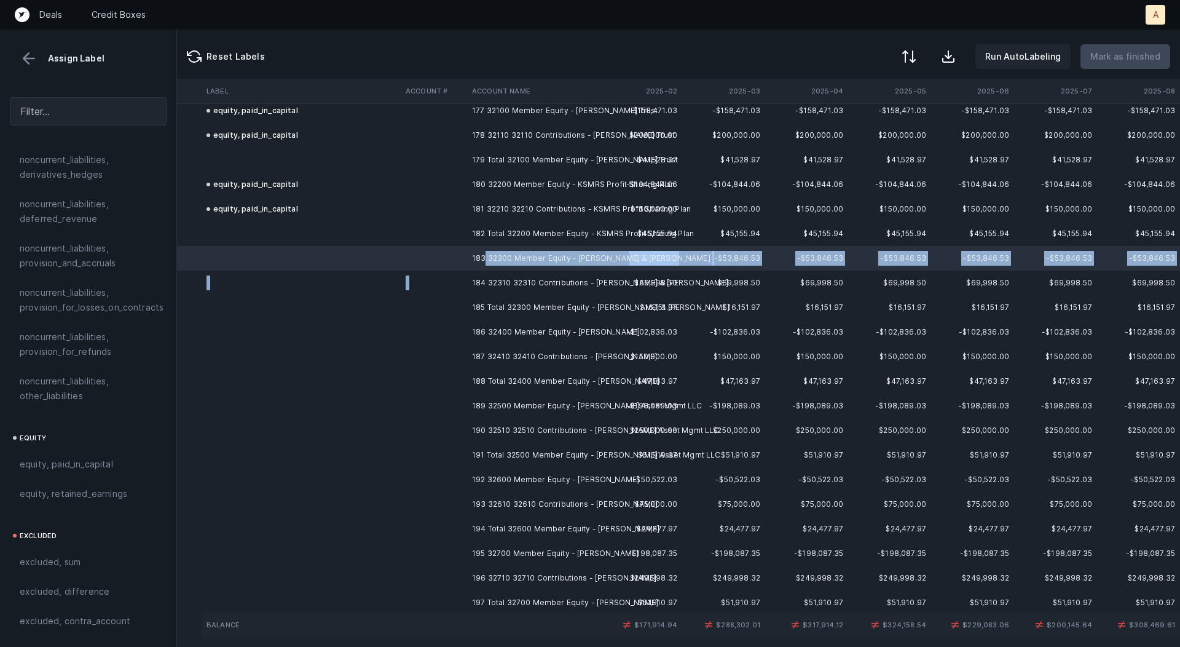
click at [469, 280] on td "184 32310 32310 Contributions - [PERSON_NAME] & [PERSON_NAME]" at bounding box center [542, 283] width 150 height 25
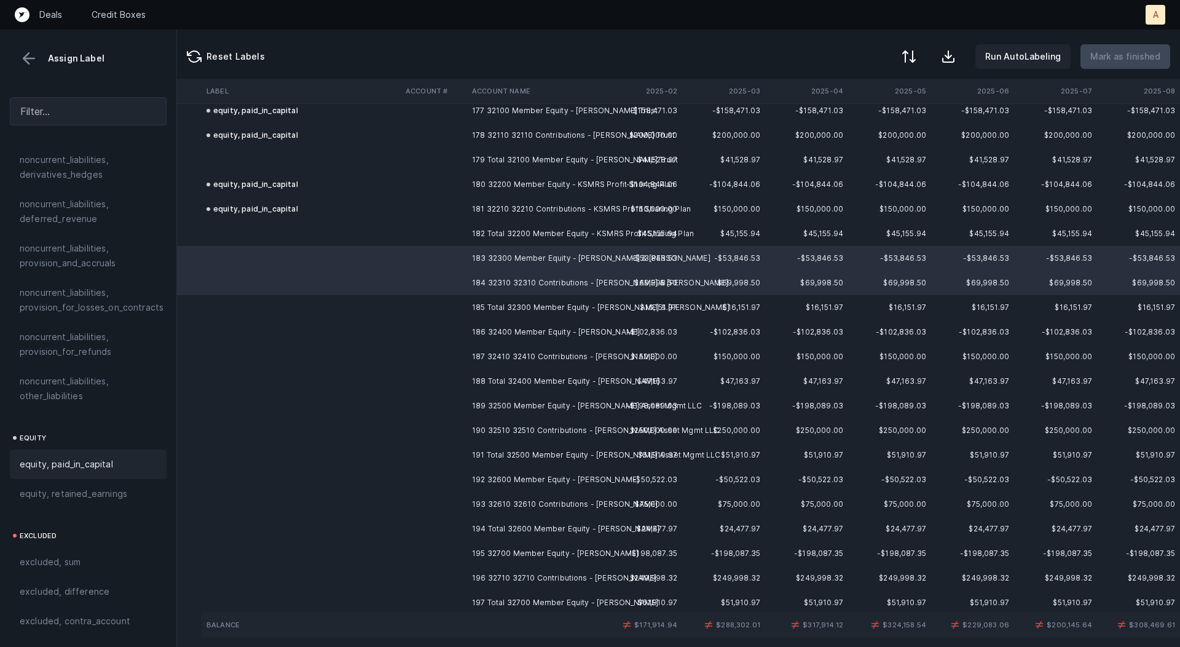
click at [128, 456] on div "equity, paid_in_capital" at bounding box center [88, 464] width 157 height 30
click at [453, 328] on td at bounding box center [434, 332] width 66 height 25
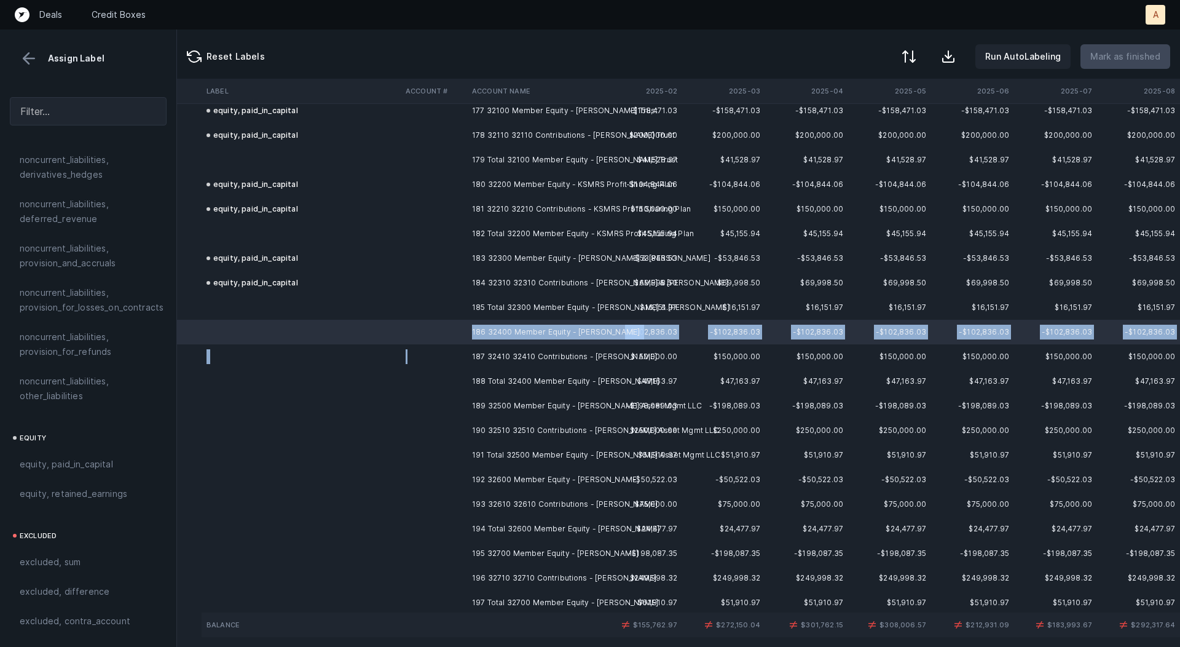
click at [432, 357] on td at bounding box center [434, 356] width 66 height 25
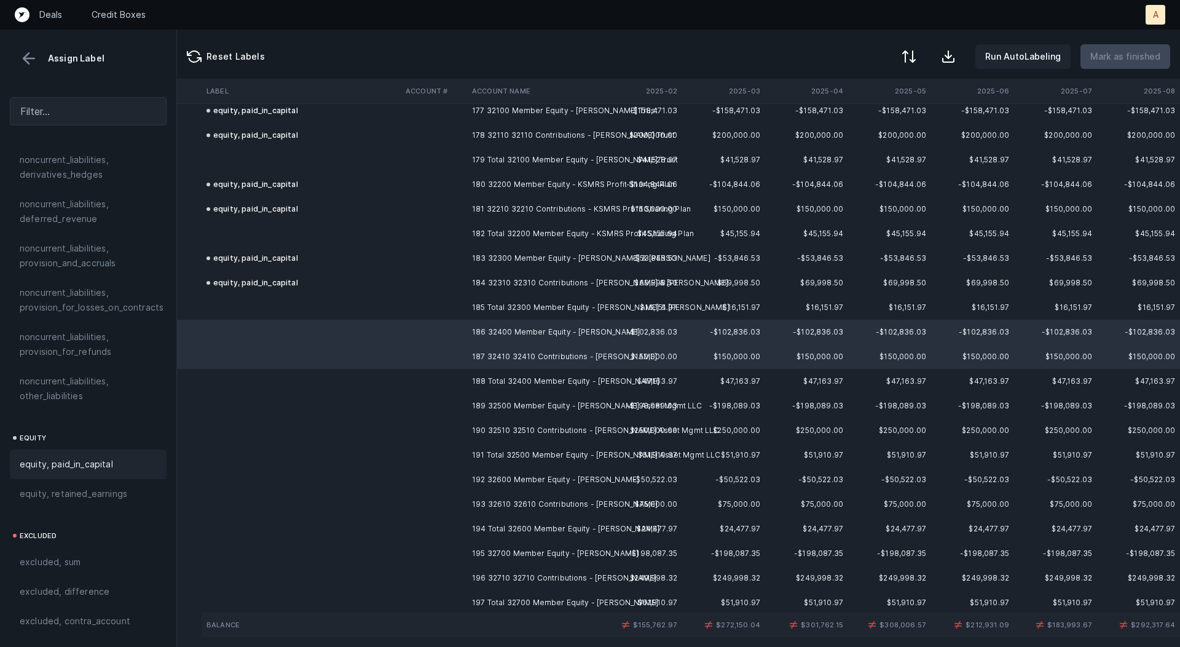
click at [89, 457] on span "equity, paid_in_capital" at bounding box center [66, 464] width 93 height 15
click at [447, 400] on td at bounding box center [434, 405] width 66 height 25
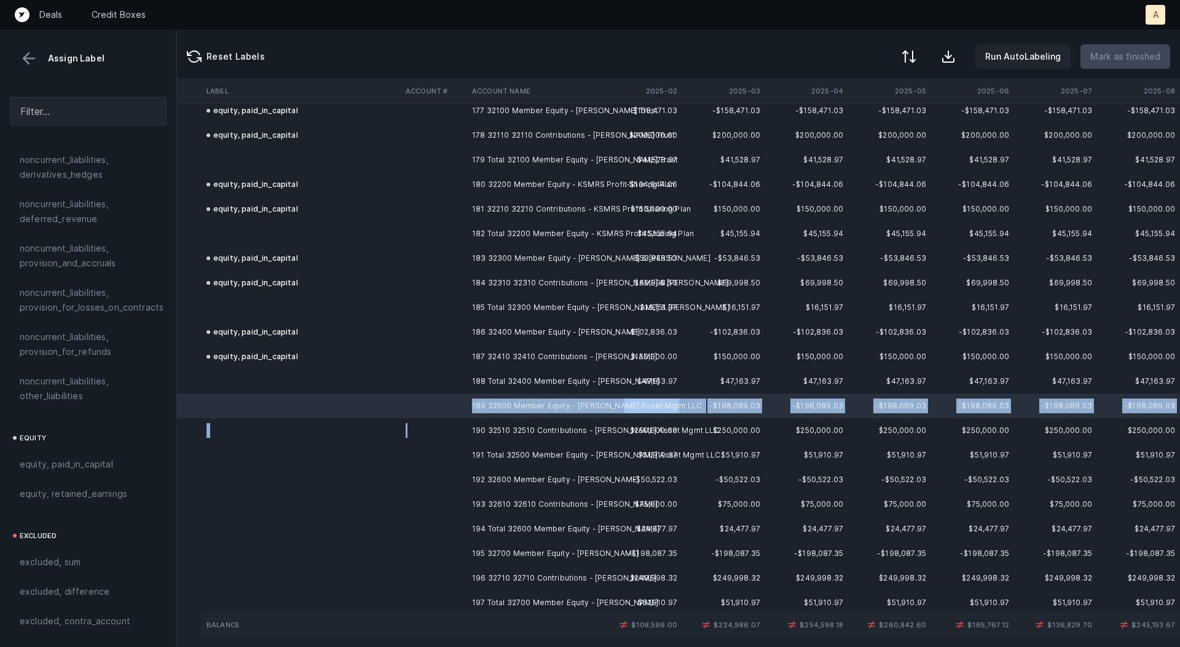
click at [449, 427] on td at bounding box center [434, 430] width 66 height 25
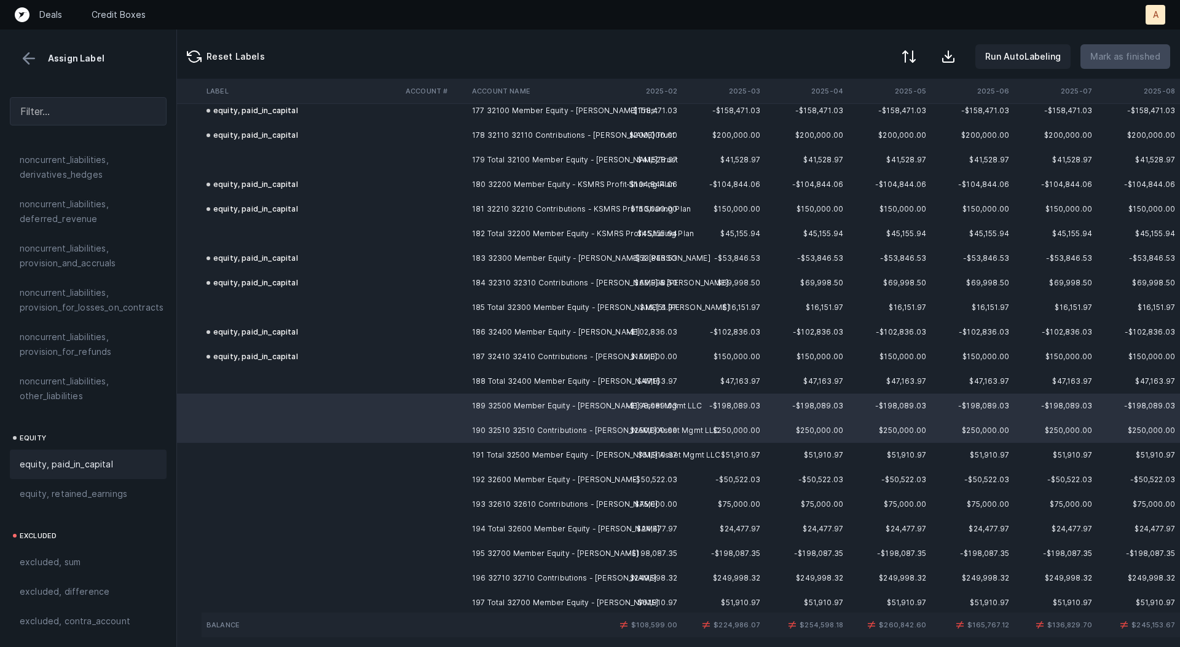
click at [113, 457] on div "equity, paid_in_capital" at bounding box center [88, 464] width 137 height 15
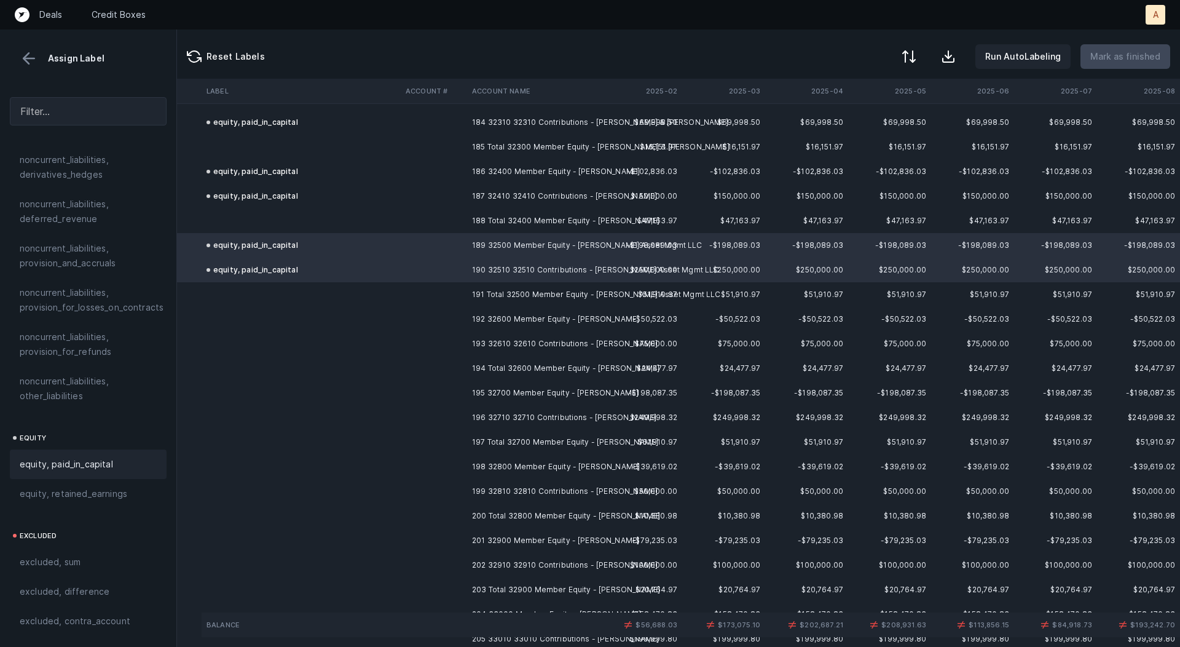
scroll to position [4548, 105]
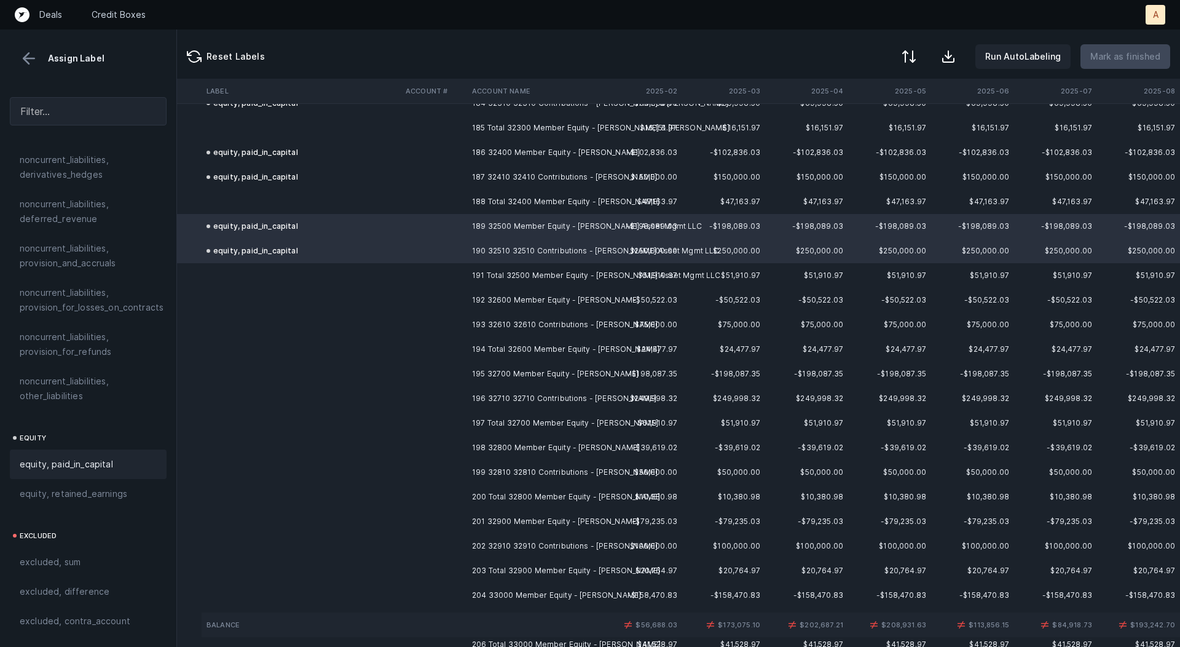
click at [470, 306] on td "192 32600 Member Equity - [PERSON_NAME]" at bounding box center [542, 300] width 150 height 25
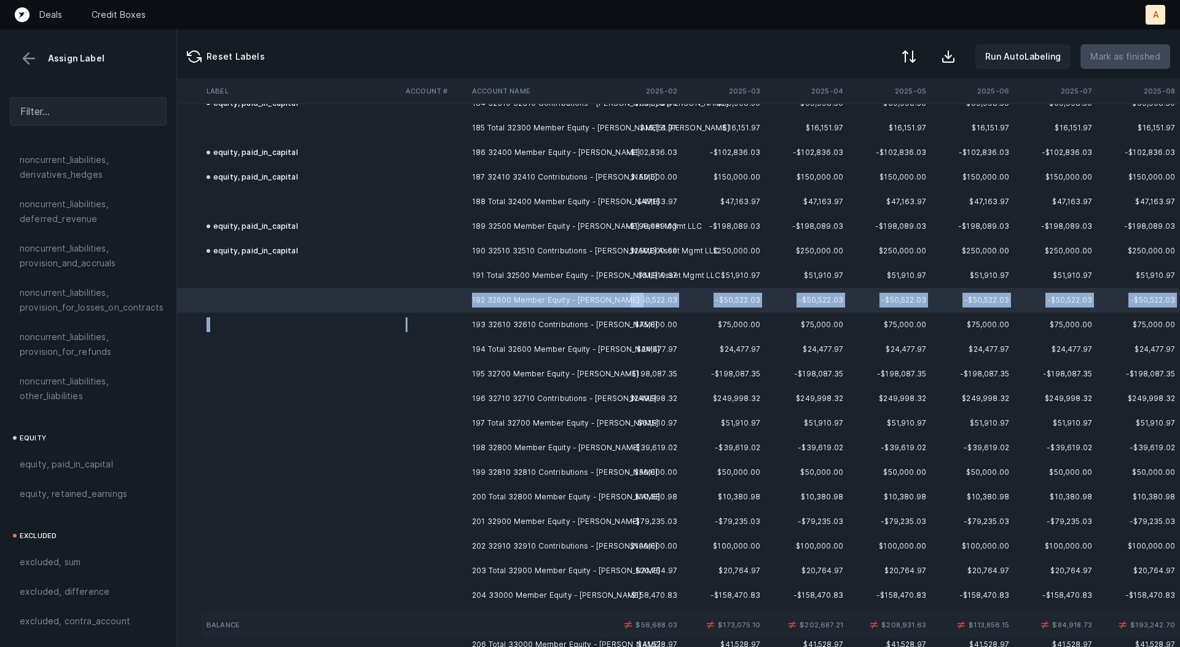
click at [464, 326] on td at bounding box center [434, 324] width 66 height 25
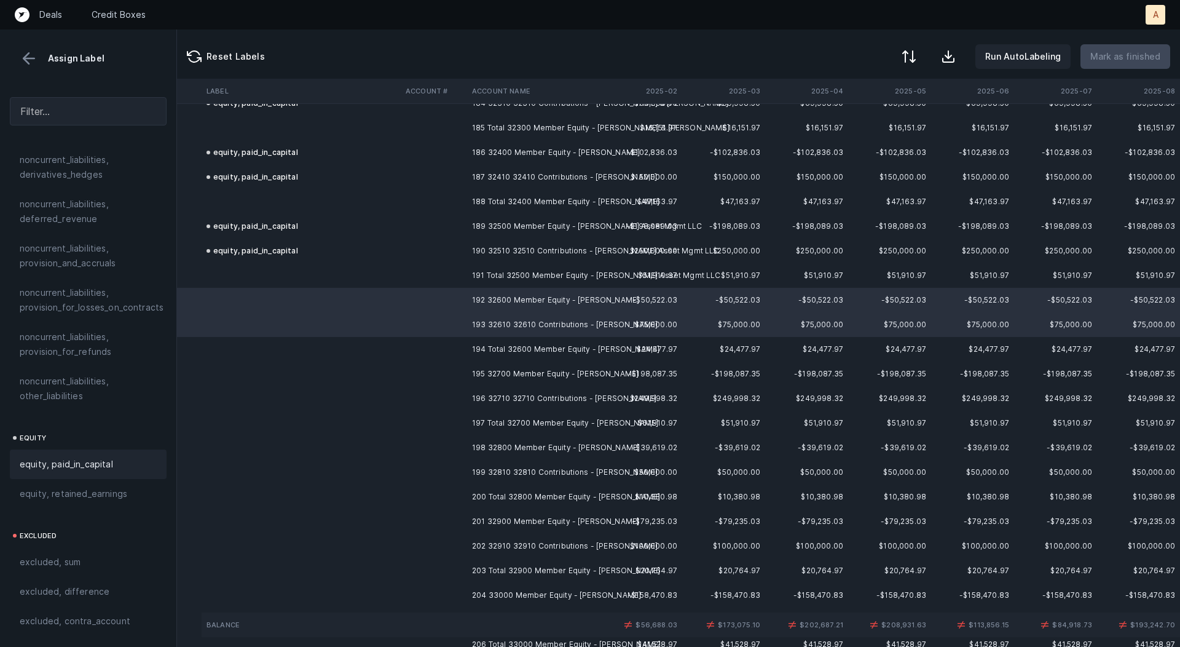
click at [121, 457] on div "equity, paid_in_capital" at bounding box center [88, 464] width 137 height 15
click at [472, 373] on td "195 32700 Member Equity - [PERSON_NAME]" at bounding box center [542, 374] width 150 height 25
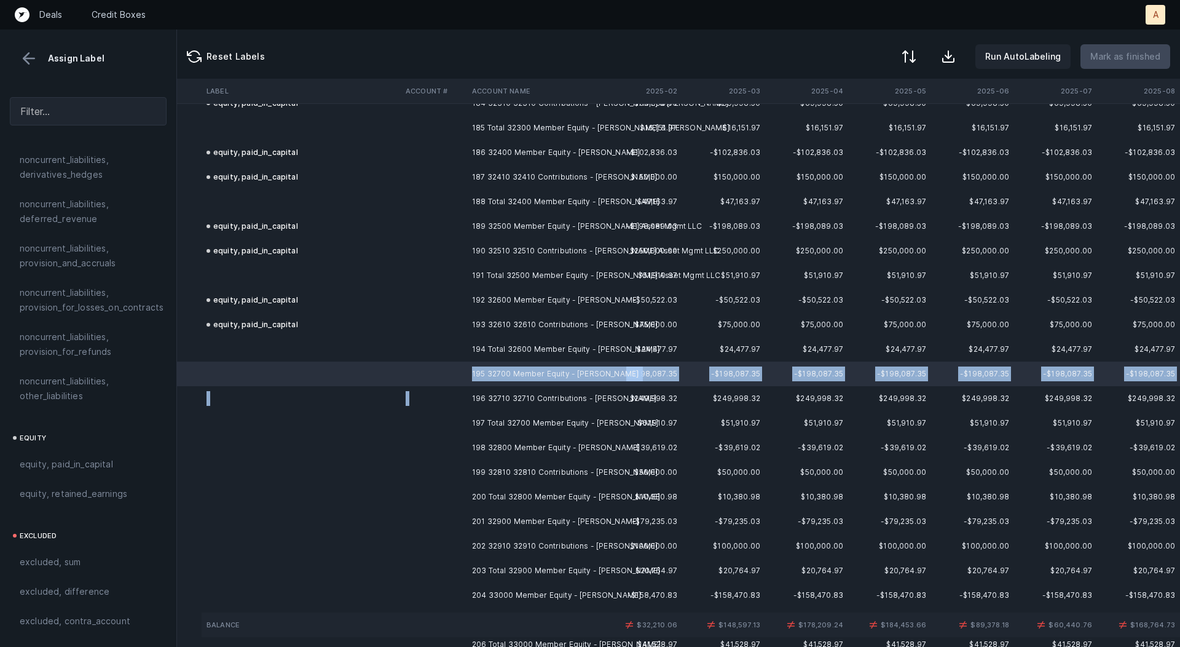
click at [471, 395] on td "196 32710 32710 Contributions - [PERSON_NAME]" at bounding box center [542, 398] width 150 height 25
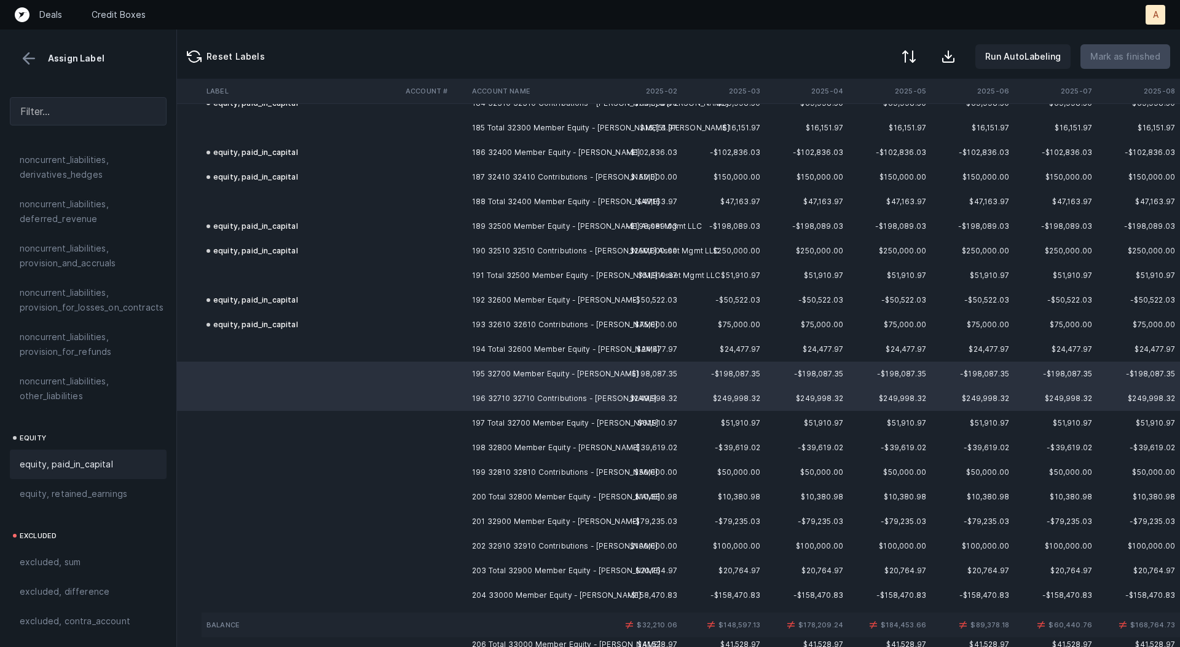
click at [100, 457] on span "equity, paid_in_capital" at bounding box center [66, 464] width 93 height 15
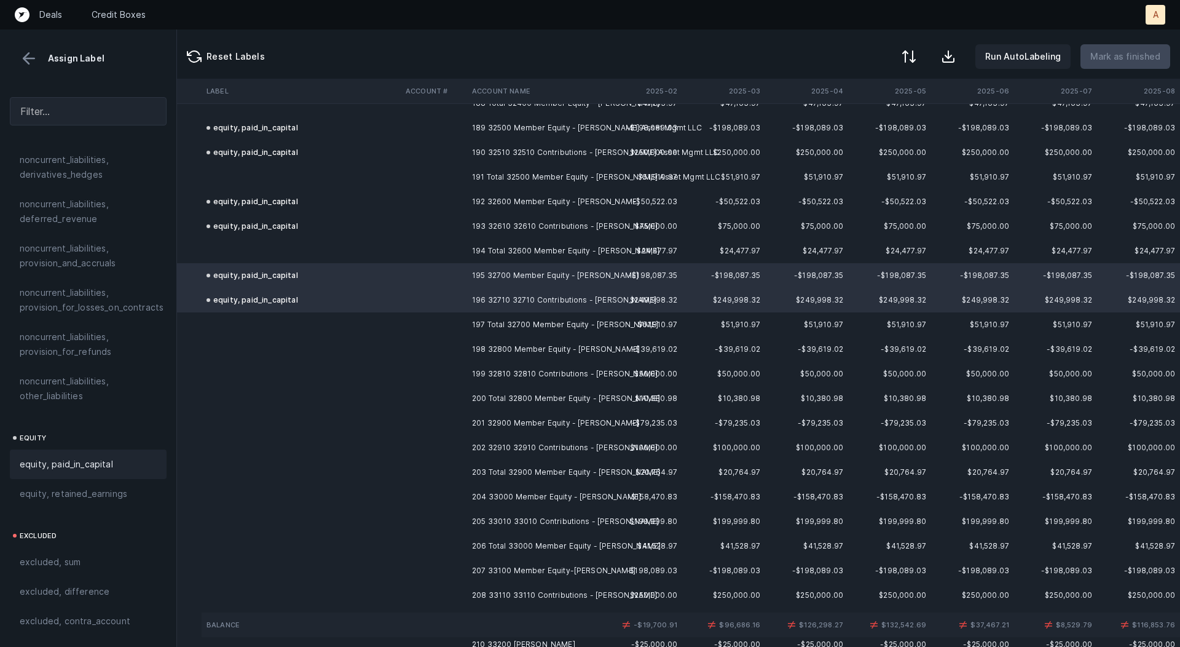
scroll to position [4678, 105]
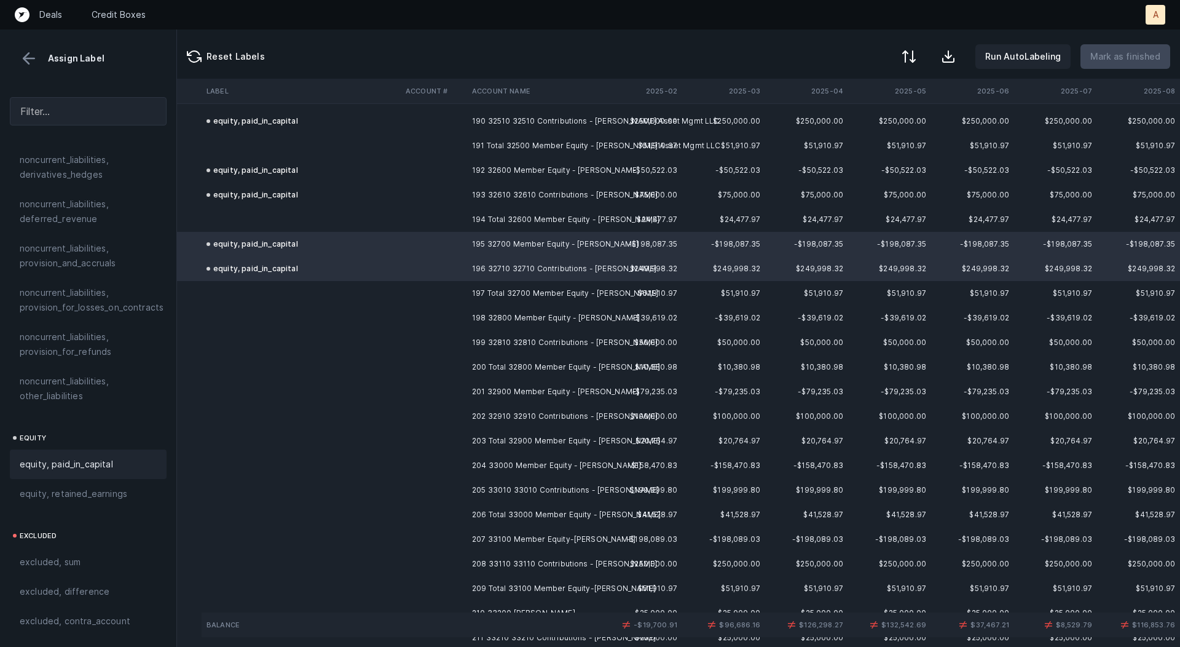
click at [491, 318] on td "198 32800 Member Equity - [PERSON_NAME]" at bounding box center [542, 318] width 150 height 25
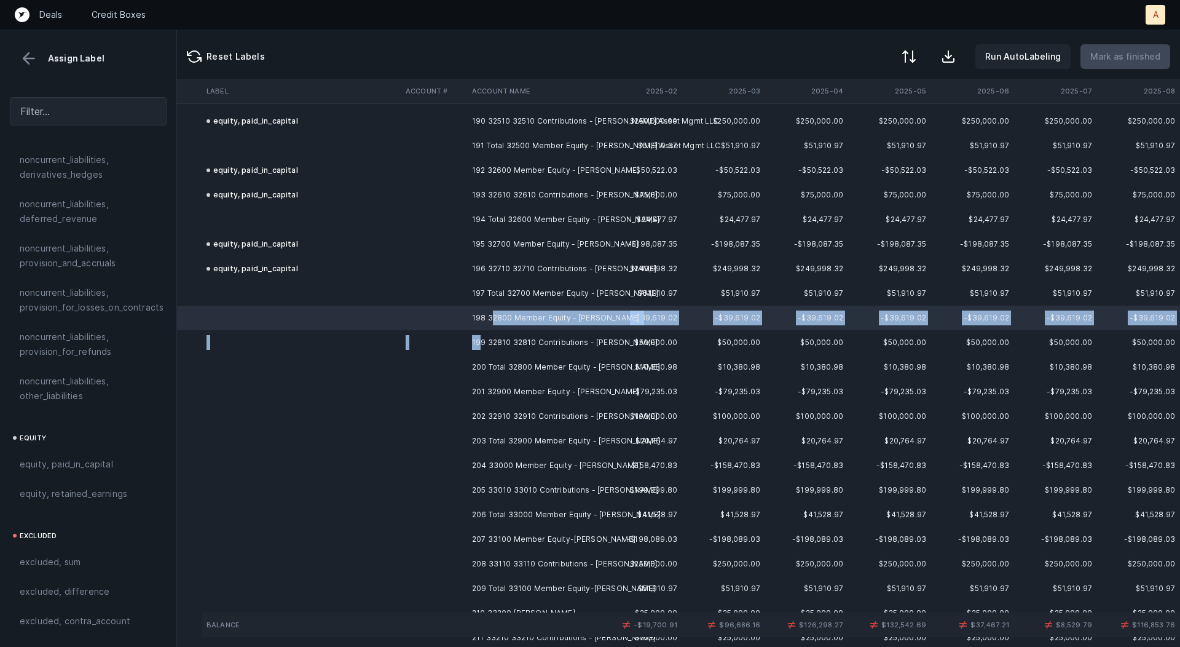
click at [478, 335] on td "199 32810 32810 Contributions - [PERSON_NAME]" at bounding box center [542, 342] width 150 height 25
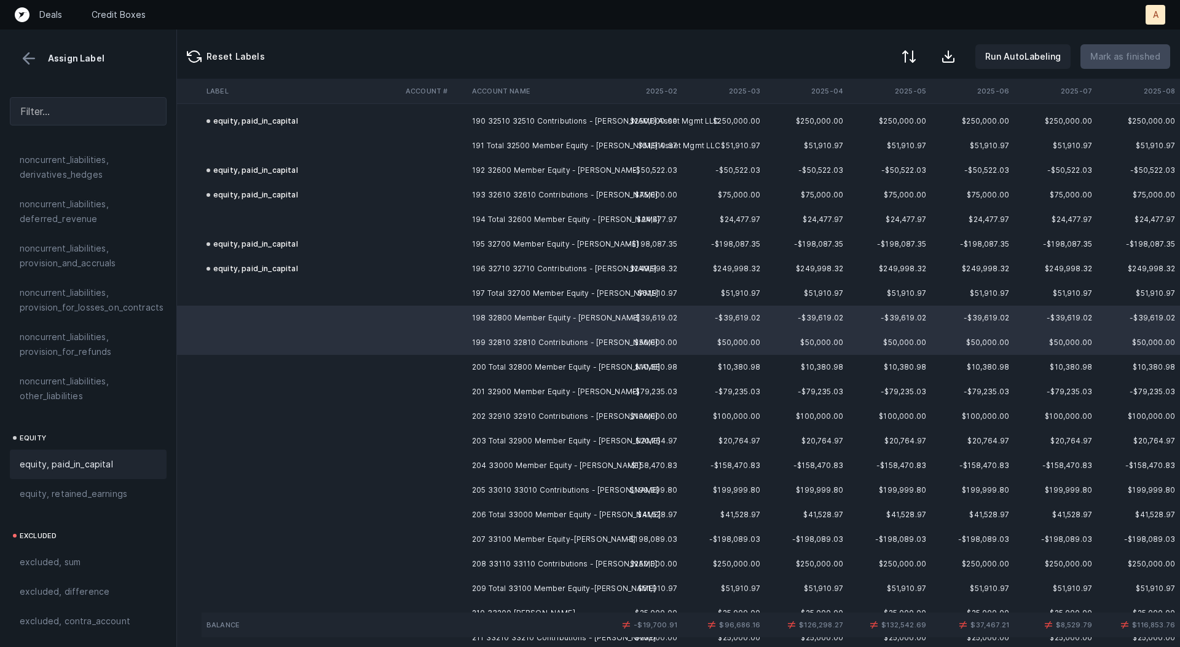
click at [117, 457] on div "equity, paid_in_capital" at bounding box center [88, 464] width 137 height 15
click at [491, 398] on td "201 32900 Member Equity - [PERSON_NAME]" at bounding box center [542, 391] width 150 height 25
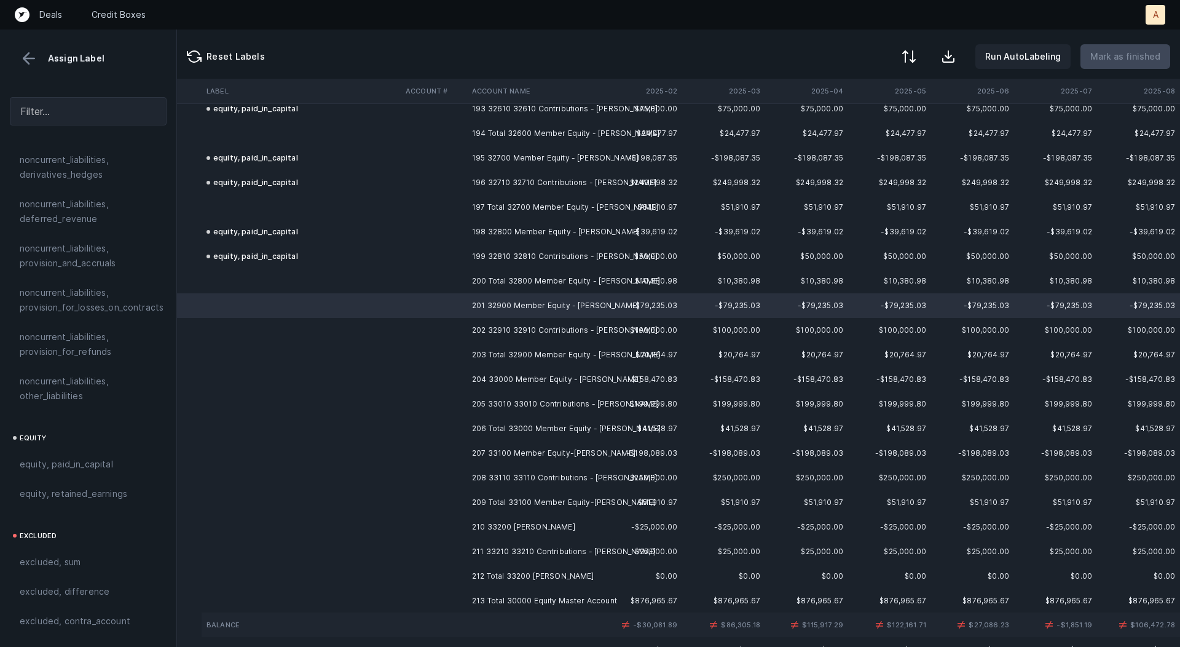
scroll to position [4809, 105]
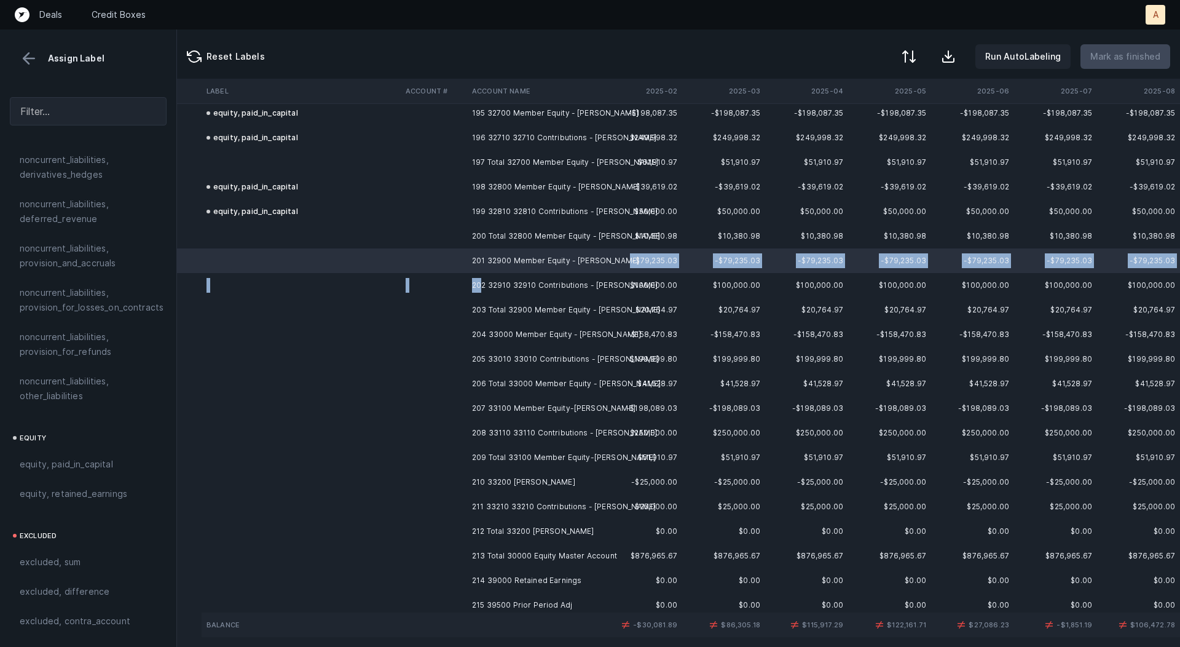
click at [482, 285] on td "202 32910 32910 Contributions - [PERSON_NAME]" at bounding box center [542, 285] width 150 height 25
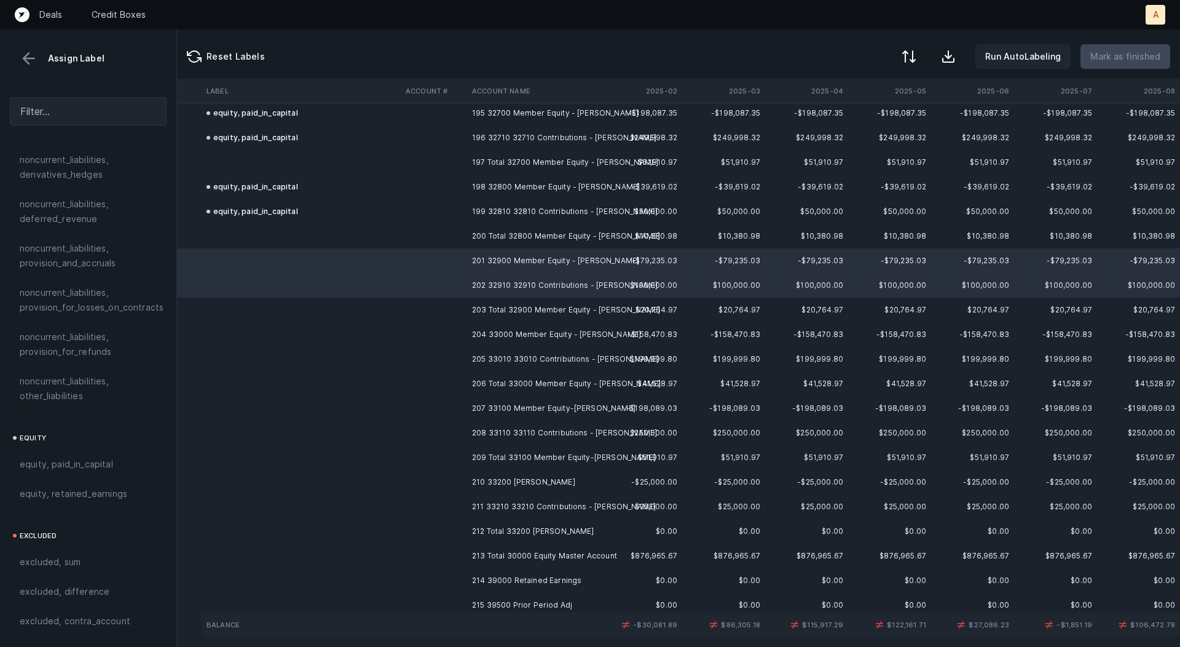
click at [496, 339] on td "204 33000 Member Equity - [PERSON_NAME]" at bounding box center [542, 334] width 150 height 25
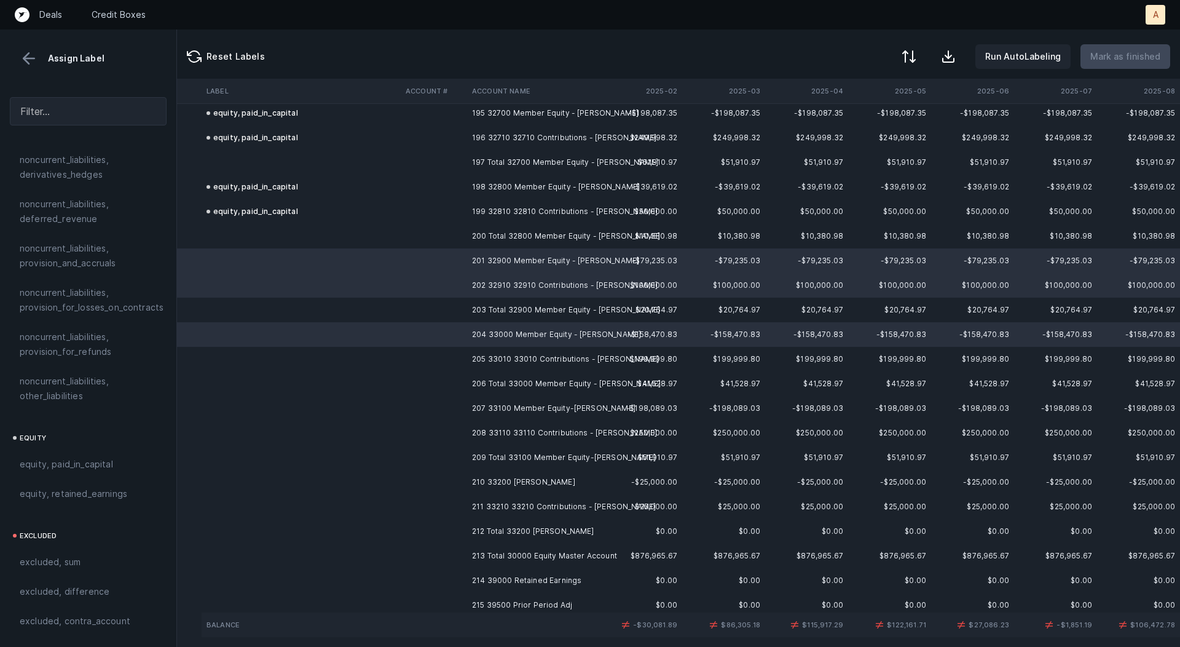
click at [491, 358] on td "205 33010 33010 Contributions - [PERSON_NAME]" at bounding box center [542, 359] width 150 height 25
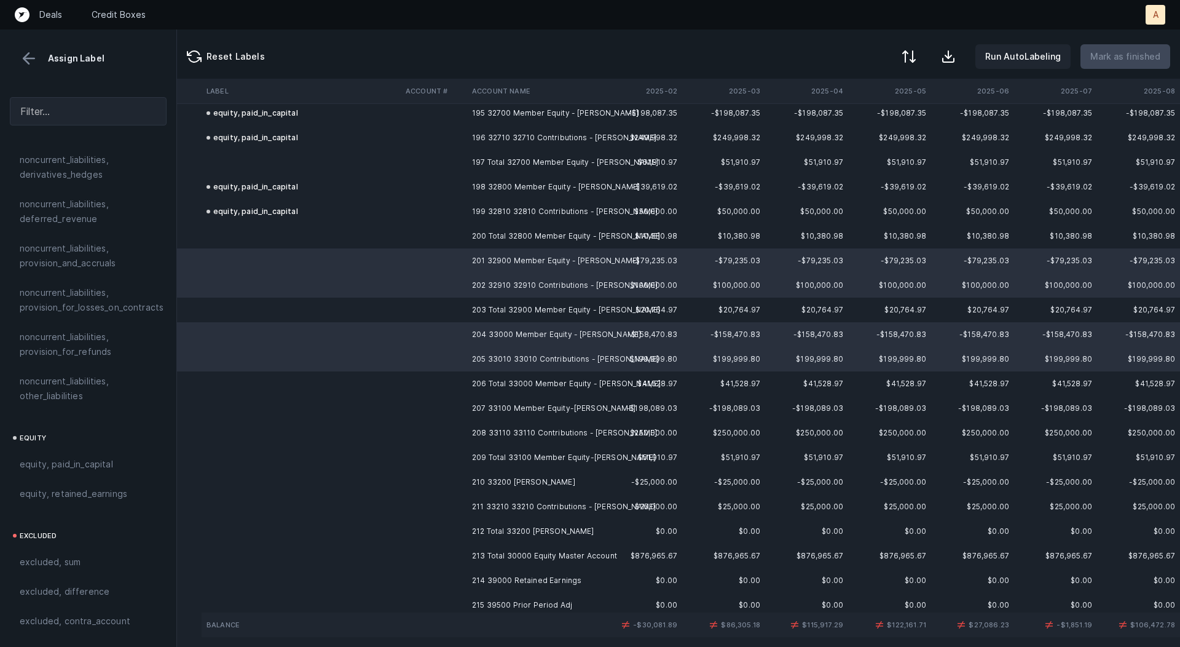
click at [492, 403] on td "207 33100 Member Equity-[PERSON_NAME]" at bounding box center [542, 408] width 150 height 25
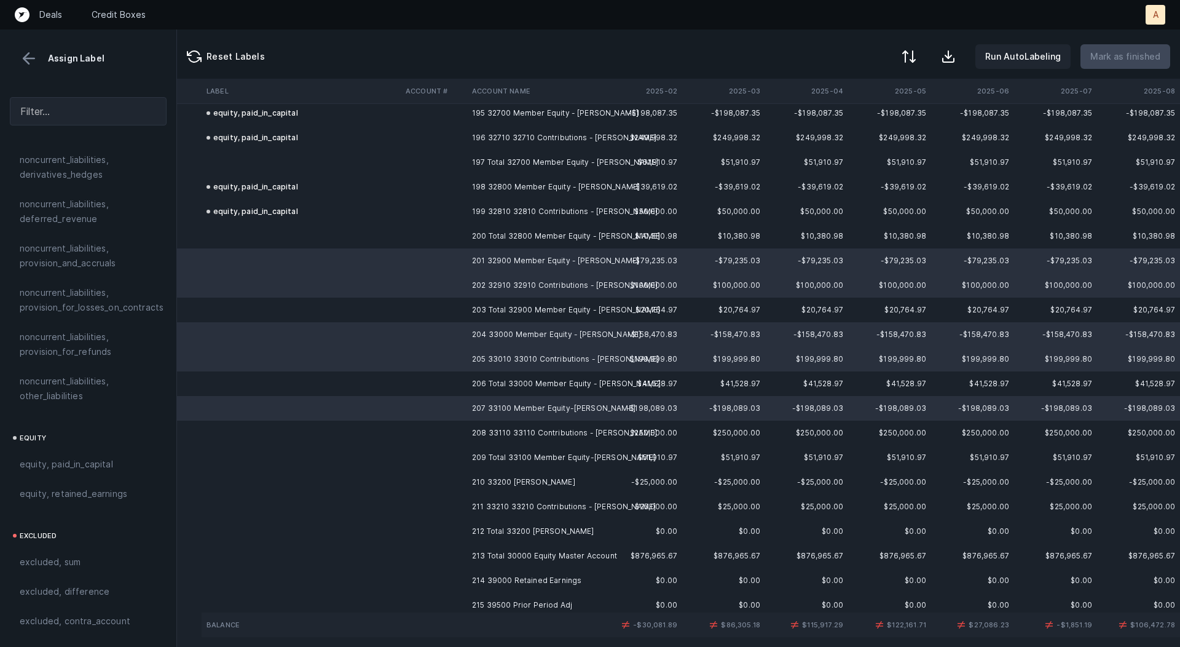
click at [494, 433] on td "208 33110 33110 Contributions - [PERSON_NAME]" at bounding box center [542, 433] width 150 height 25
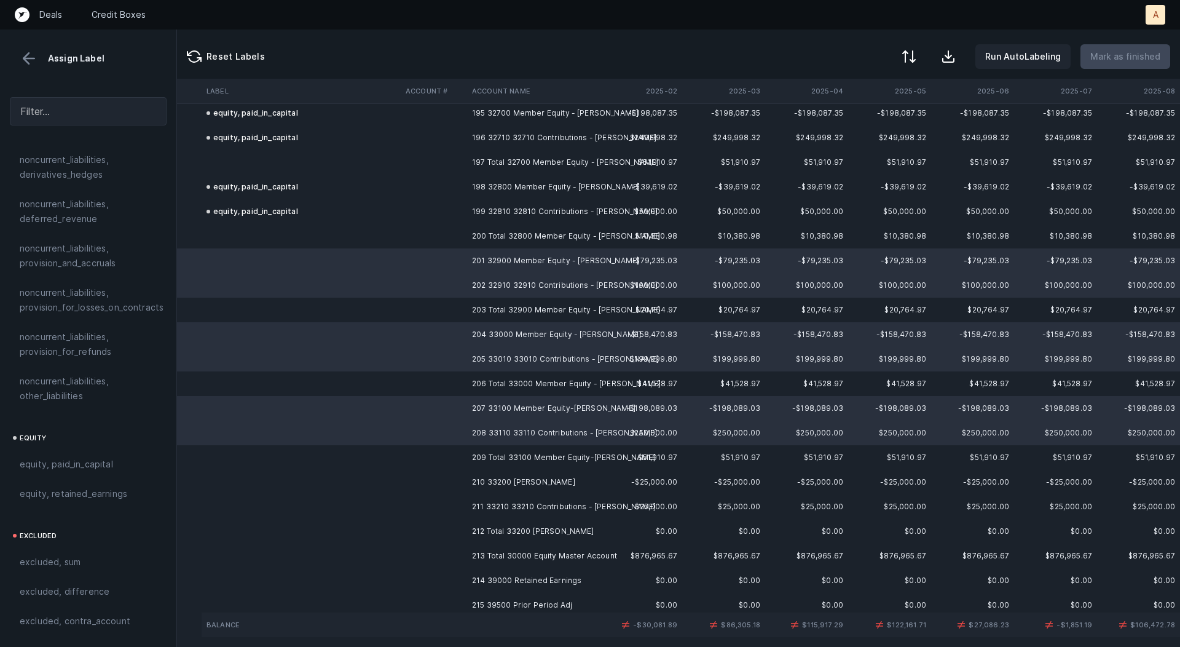
click at [488, 481] on td "210 33200 [PERSON_NAME]" at bounding box center [542, 482] width 150 height 25
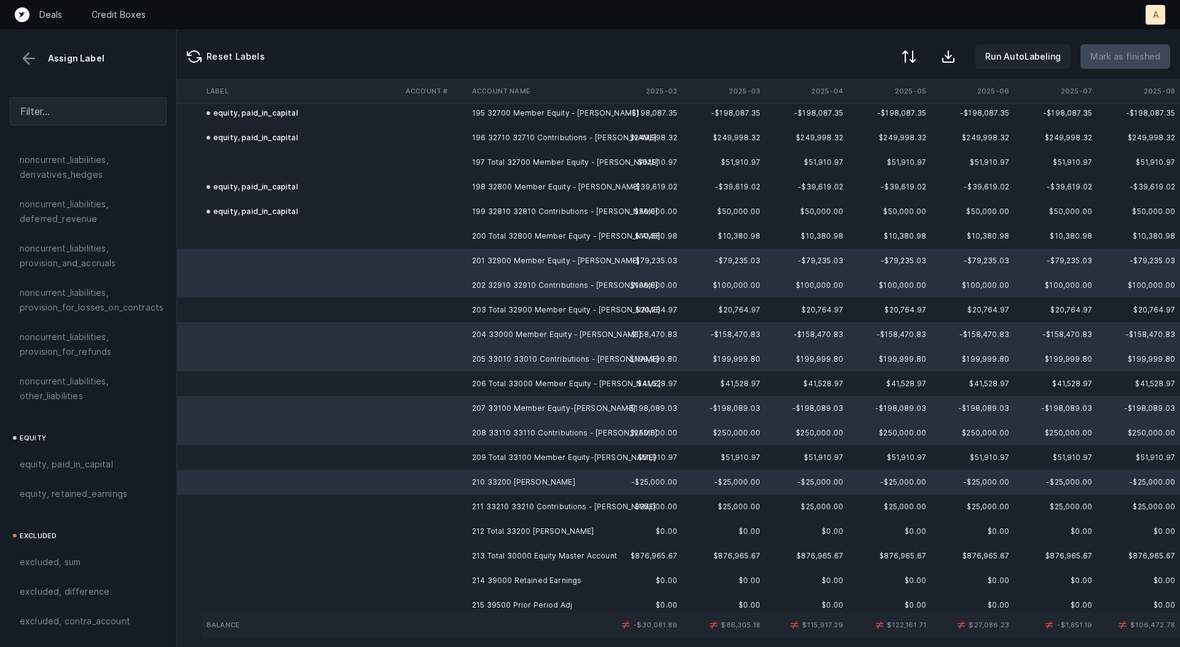
click at [485, 504] on td "211 33210 33210 Contributions - [PERSON_NAME]" at bounding box center [542, 506] width 150 height 25
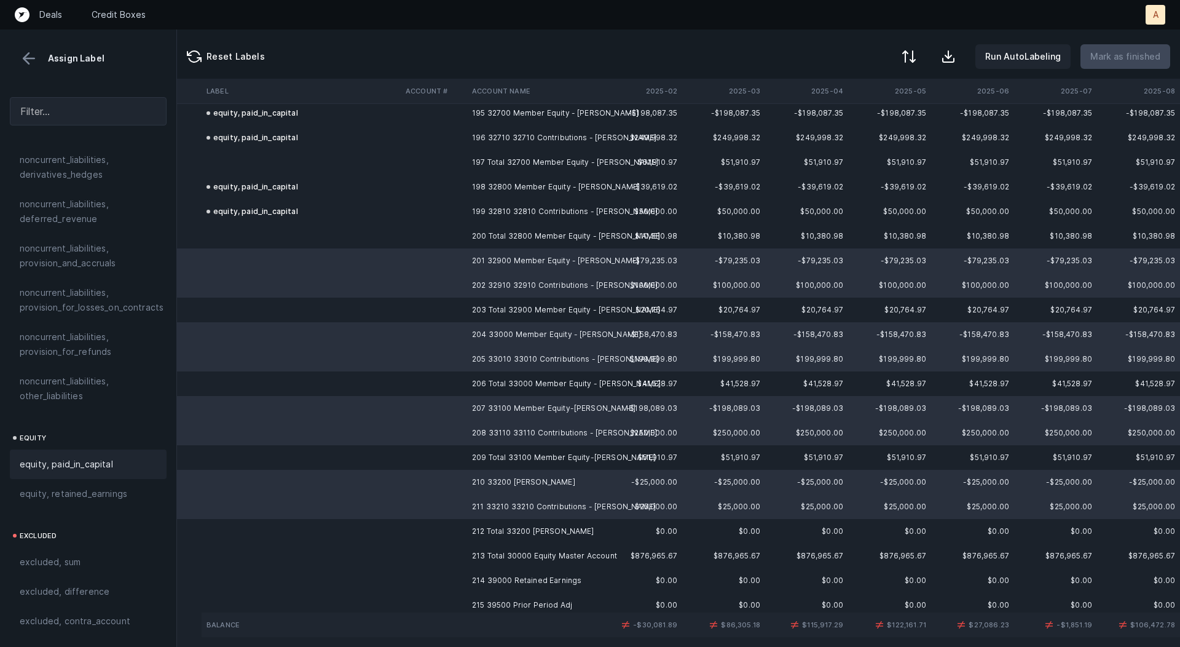
click at [76, 457] on span "equity, paid_in_capital" at bounding box center [66, 464] width 93 height 15
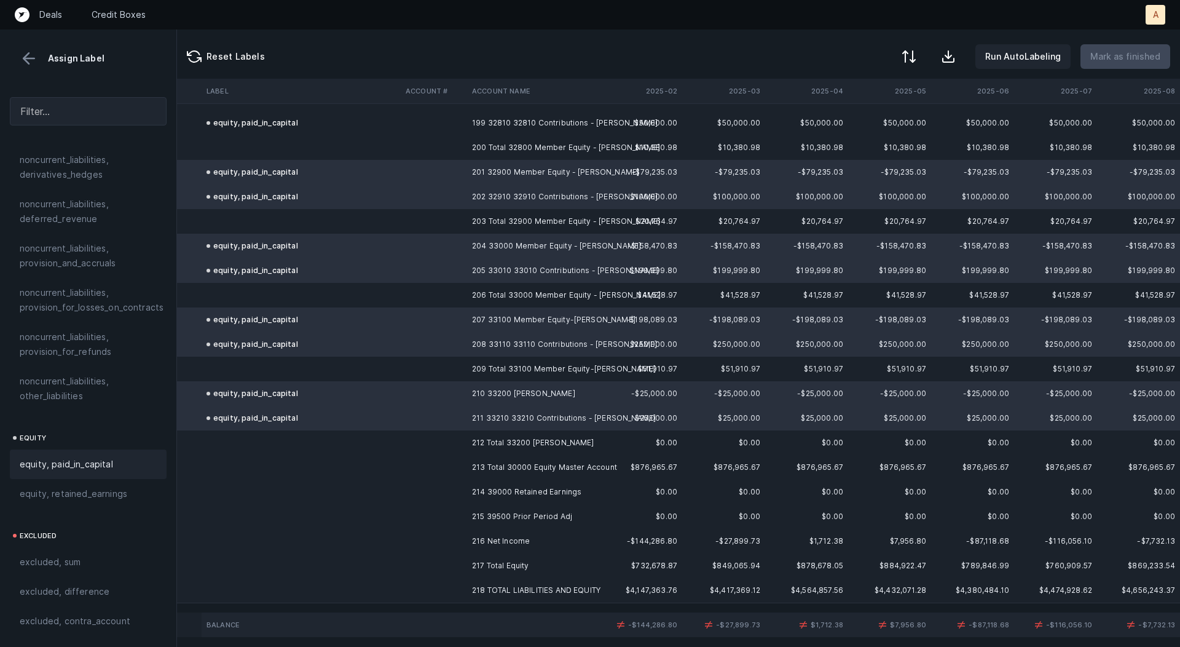
click at [484, 495] on td "214 39000 Retained Earnings" at bounding box center [542, 492] width 150 height 25
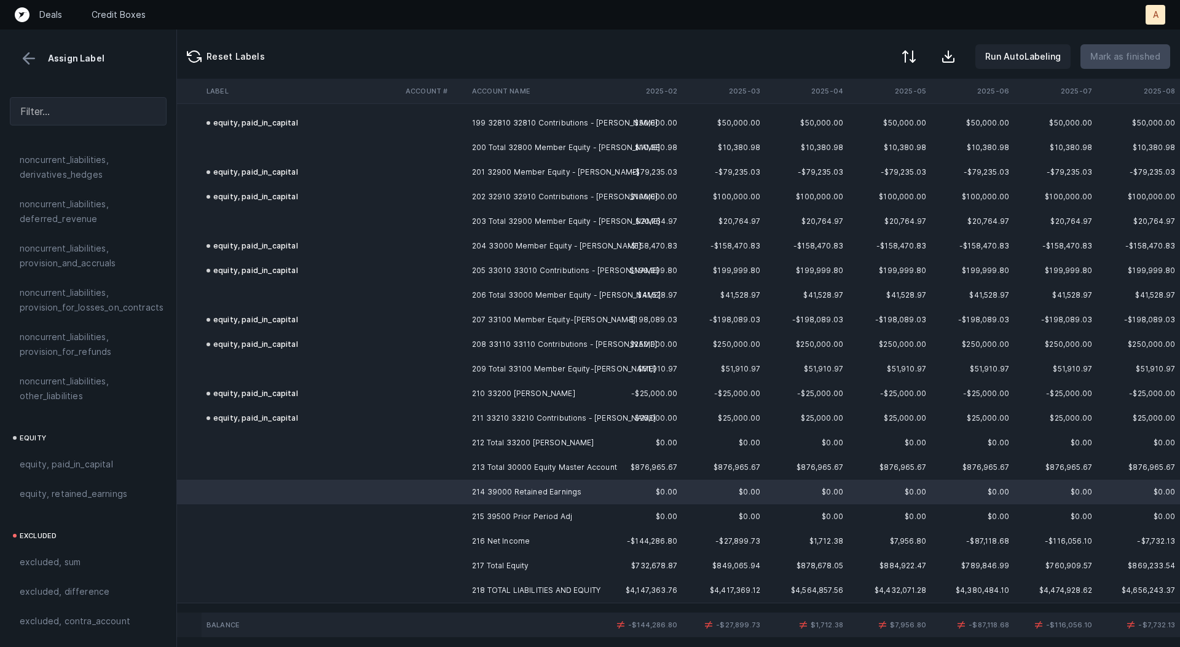
click at [488, 519] on td "215 39500 Prior Period Adj" at bounding box center [542, 516] width 150 height 25
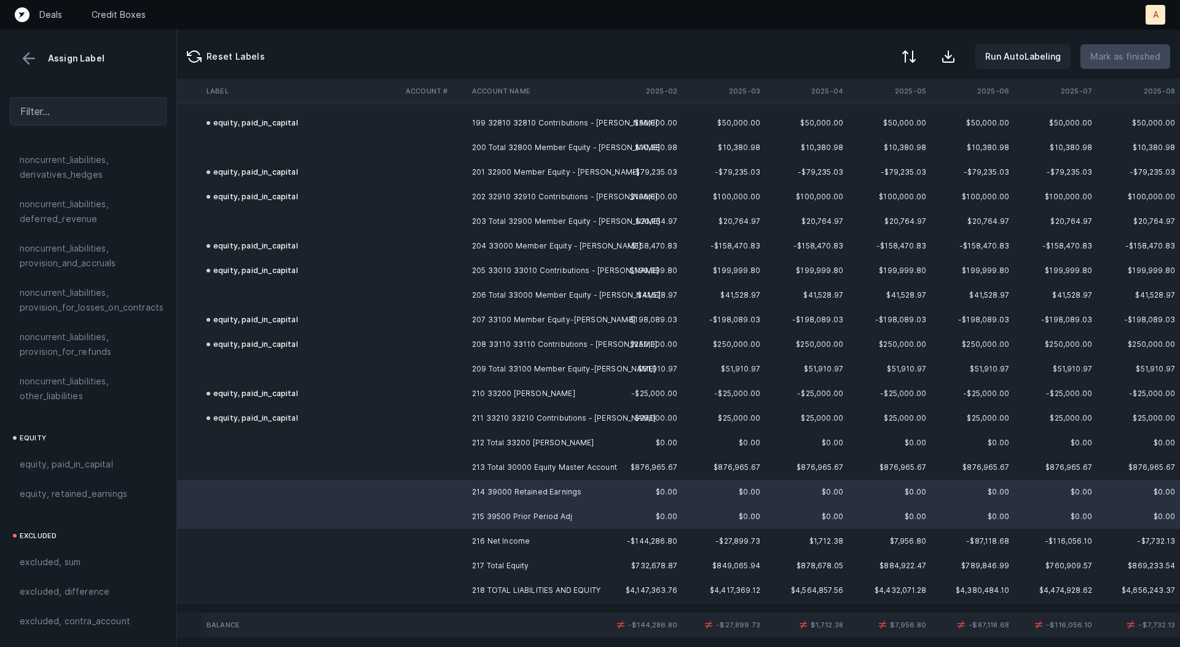
click at [486, 534] on td "216 Net Income" at bounding box center [542, 541] width 150 height 25
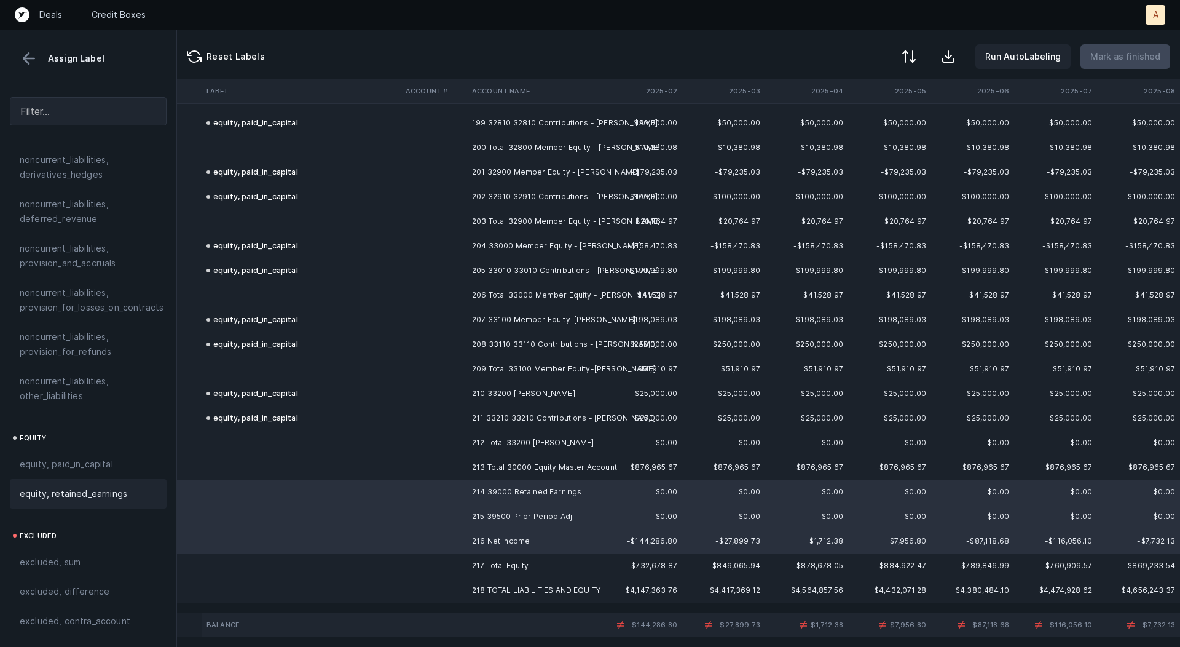
click at [89, 486] on span "equity, retained_earnings" at bounding box center [74, 493] width 108 height 15
click at [915, 50] on div at bounding box center [908, 57] width 15 height 15
click at [871, 125] on div "By Hum label" at bounding box center [854, 130] width 123 height 25
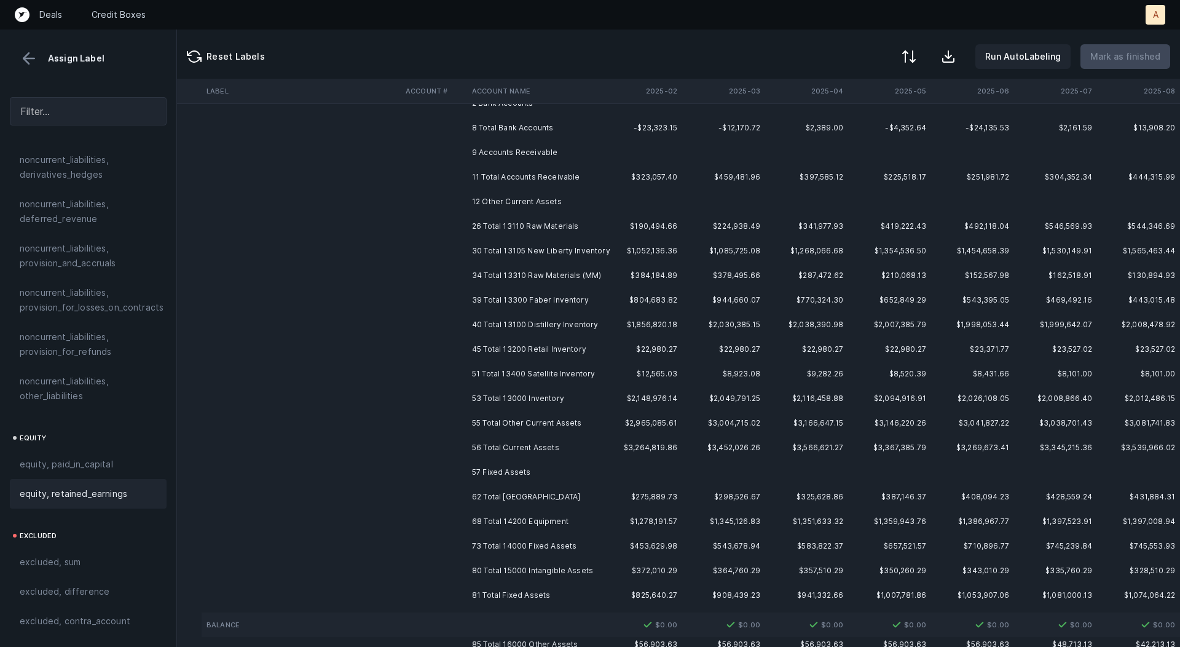
scroll to position [0, 105]
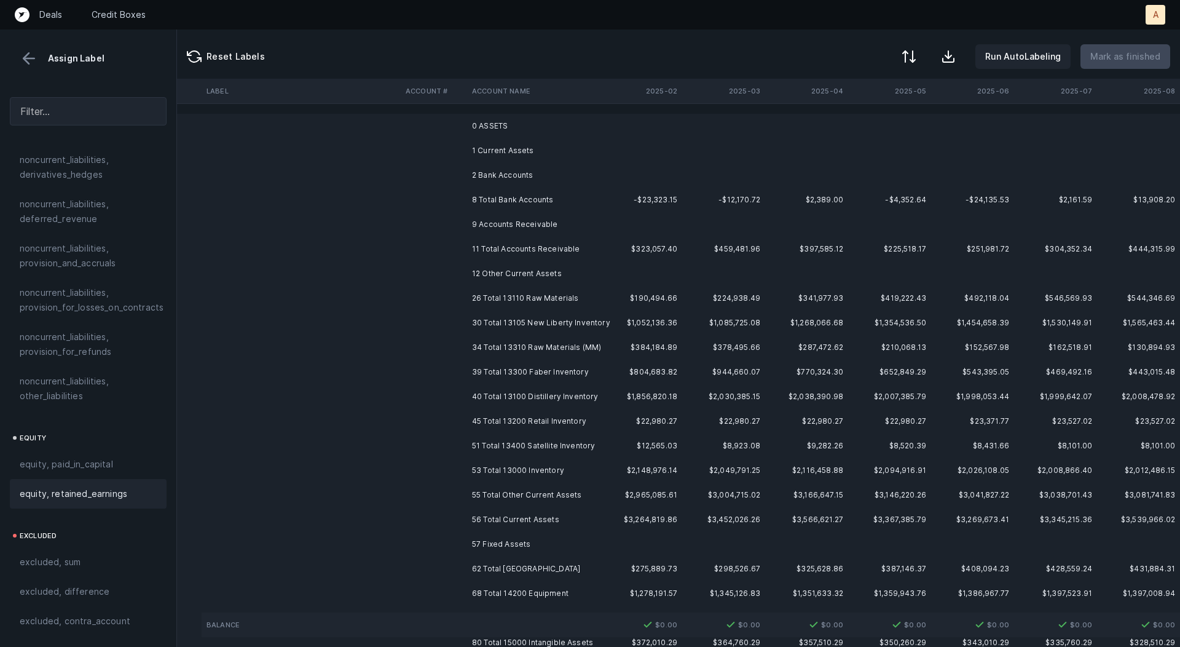
click at [601, 132] on td "0 ASSETS" at bounding box center [542, 126] width 150 height 25
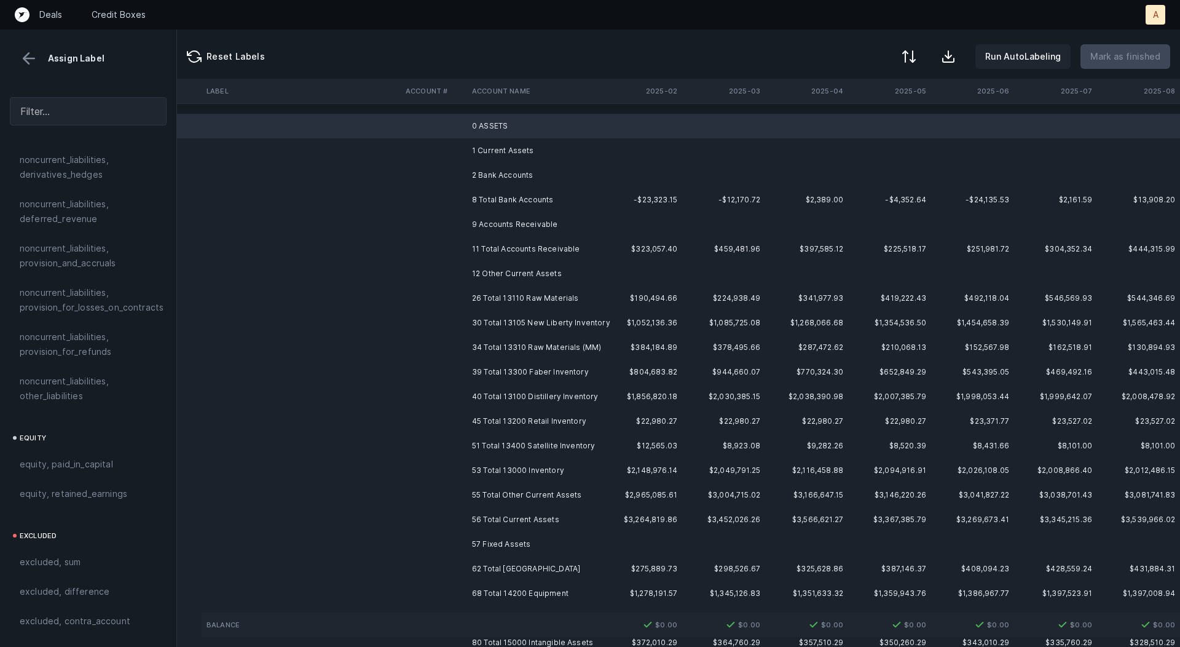
click at [548, 148] on td "1 Current Assets" at bounding box center [542, 150] width 150 height 25
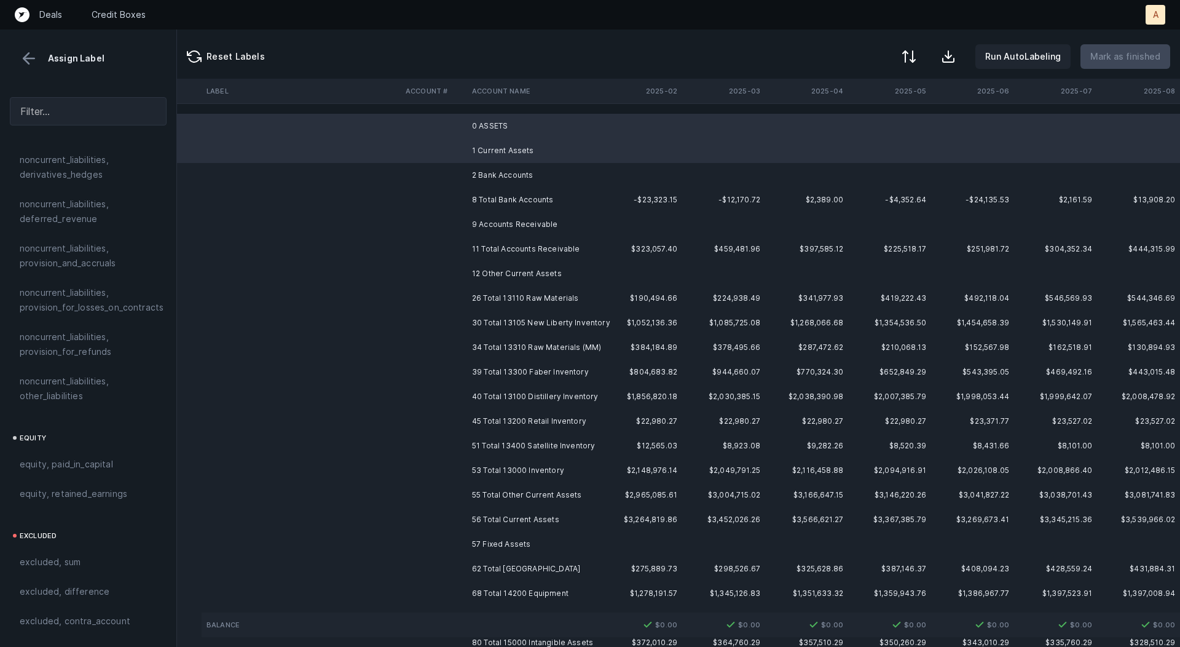
click at [523, 165] on td "2 Bank Accounts" at bounding box center [542, 175] width 150 height 25
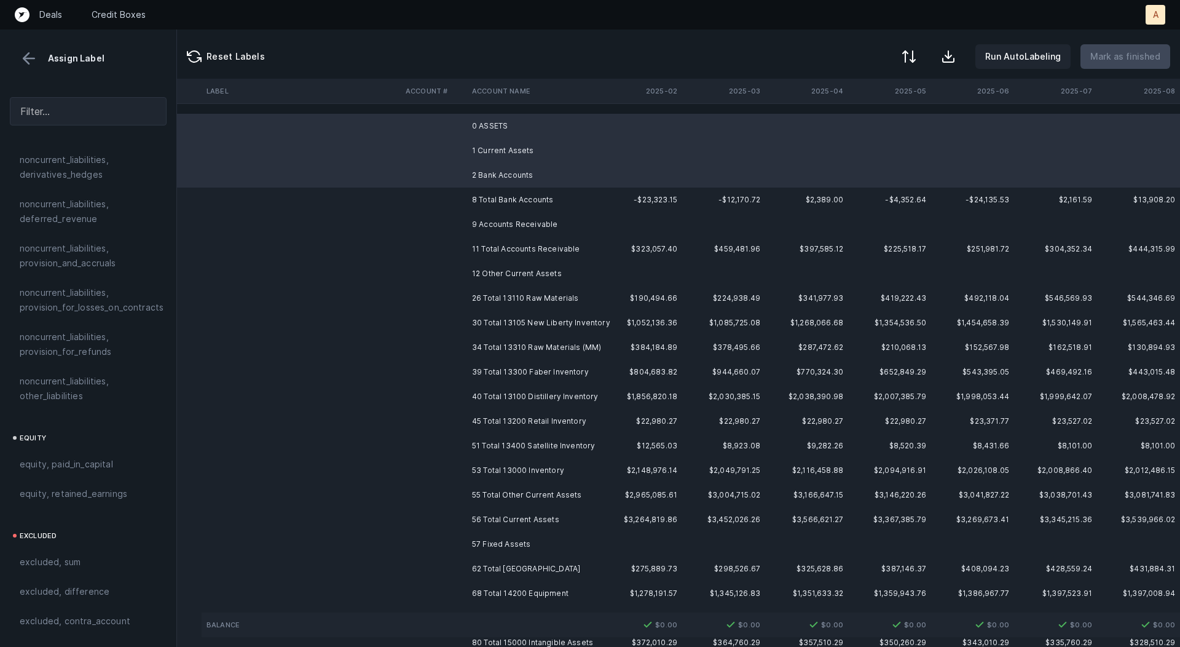
click at [489, 224] on td "9 Accounts Receivable" at bounding box center [542, 224] width 150 height 25
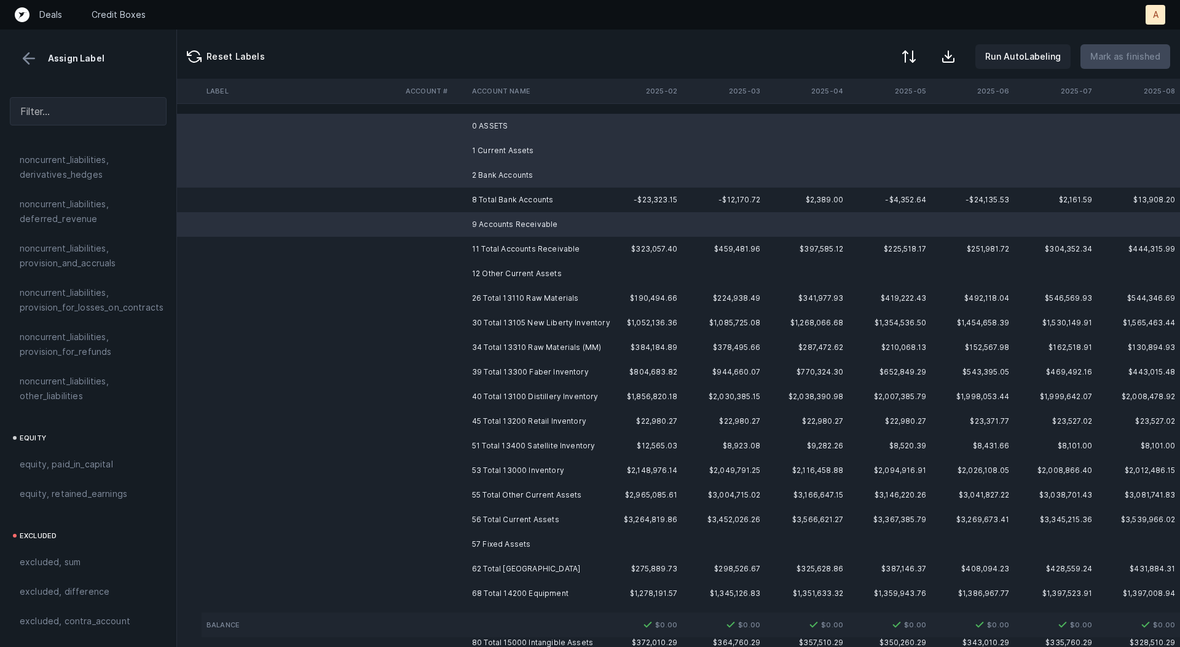
click at [483, 265] on td "12 Other Current Assets" at bounding box center [542, 273] width 150 height 25
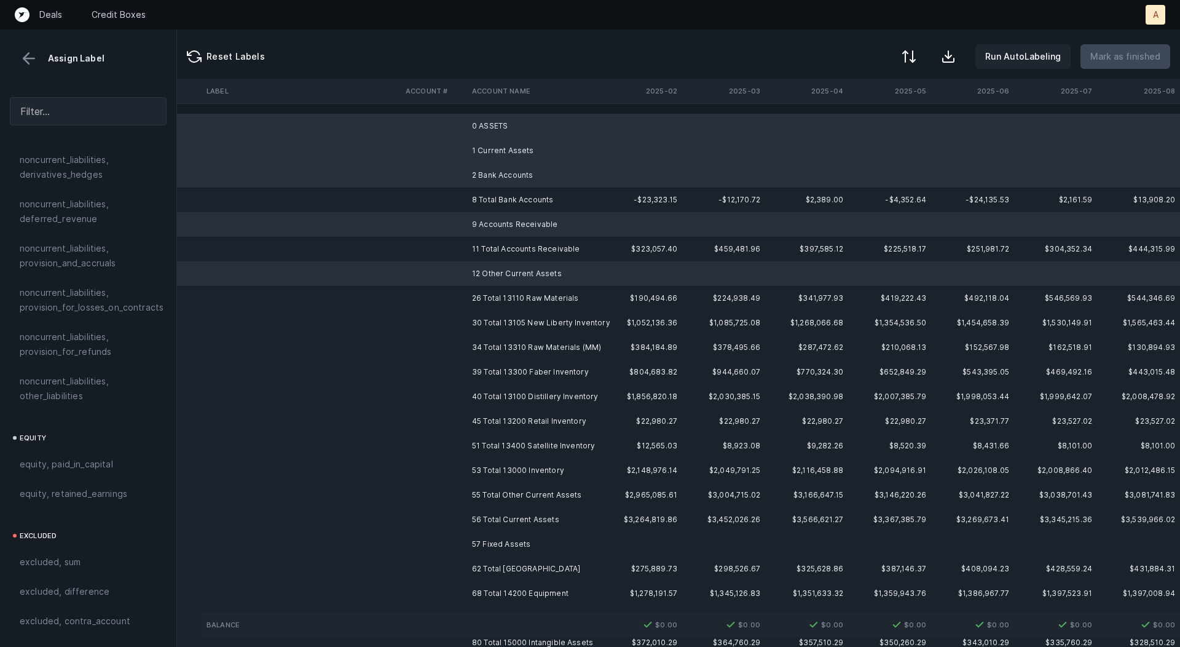
click at [540, 538] on td "57 Fixed Assets" at bounding box center [542, 544] width 150 height 25
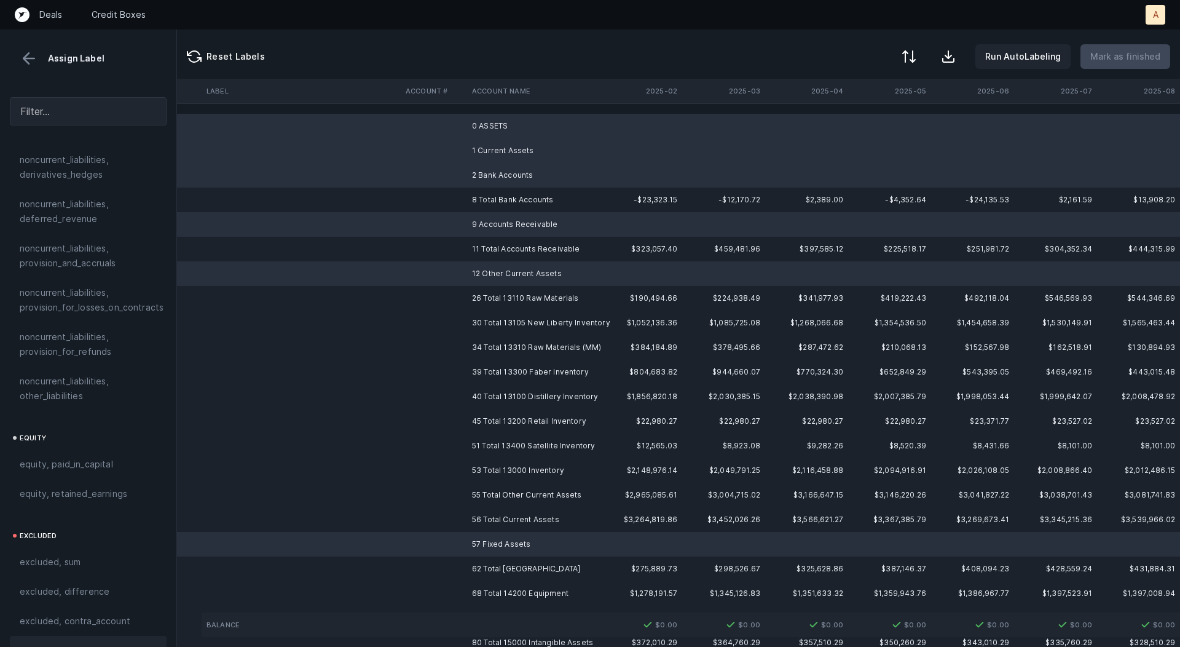
click at [70, 643] on span "excluded, blank" at bounding box center [53, 650] width 66 height 15
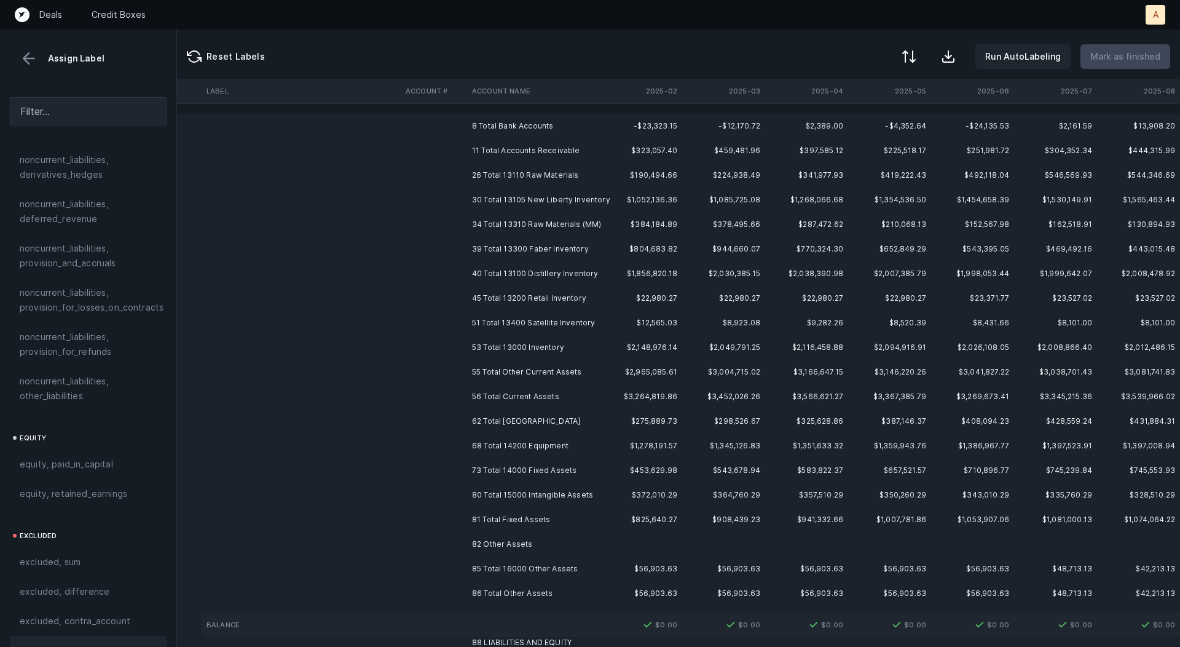
click at [481, 524] on td "81 Total Fixed Assets" at bounding box center [542, 519] width 150 height 25
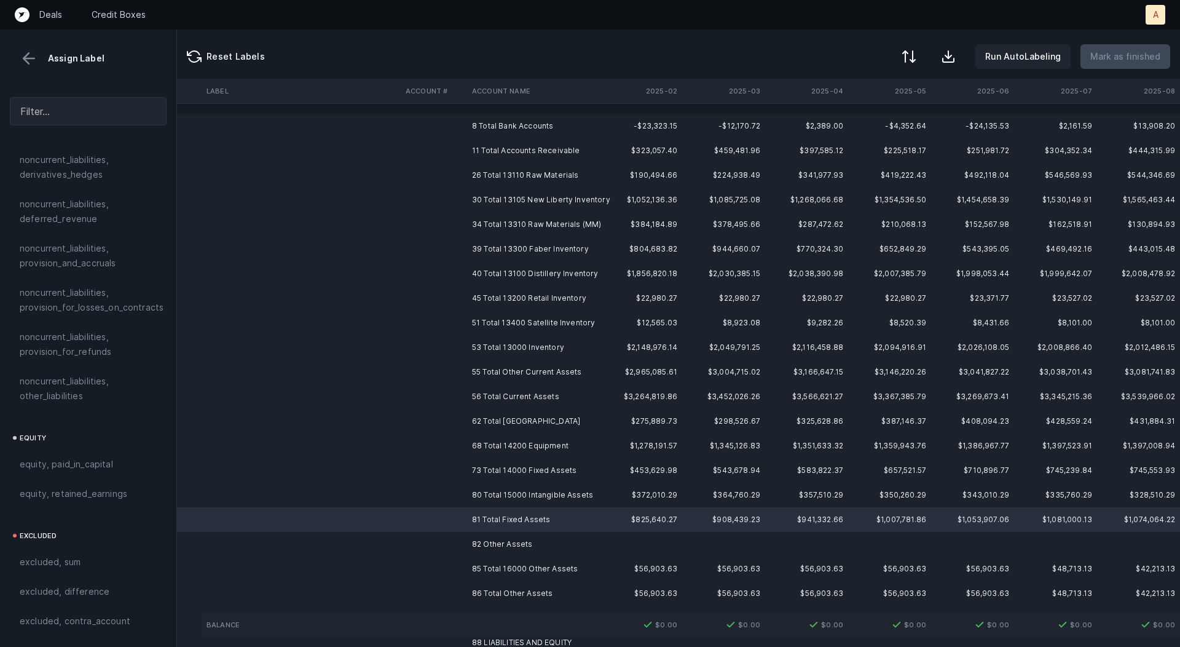
click at [469, 538] on td "82 Other Assets" at bounding box center [542, 544] width 150 height 25
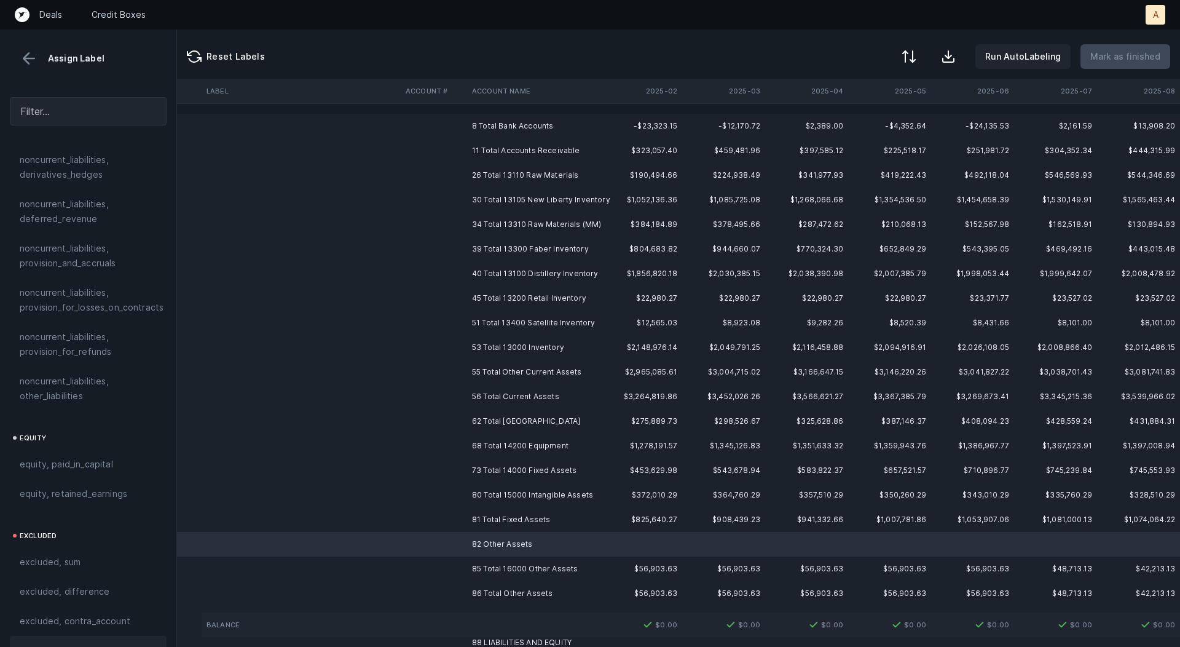
click at [70, 643] on span "excluded, blank" at bounding box center [53, 650] width 66 height 15
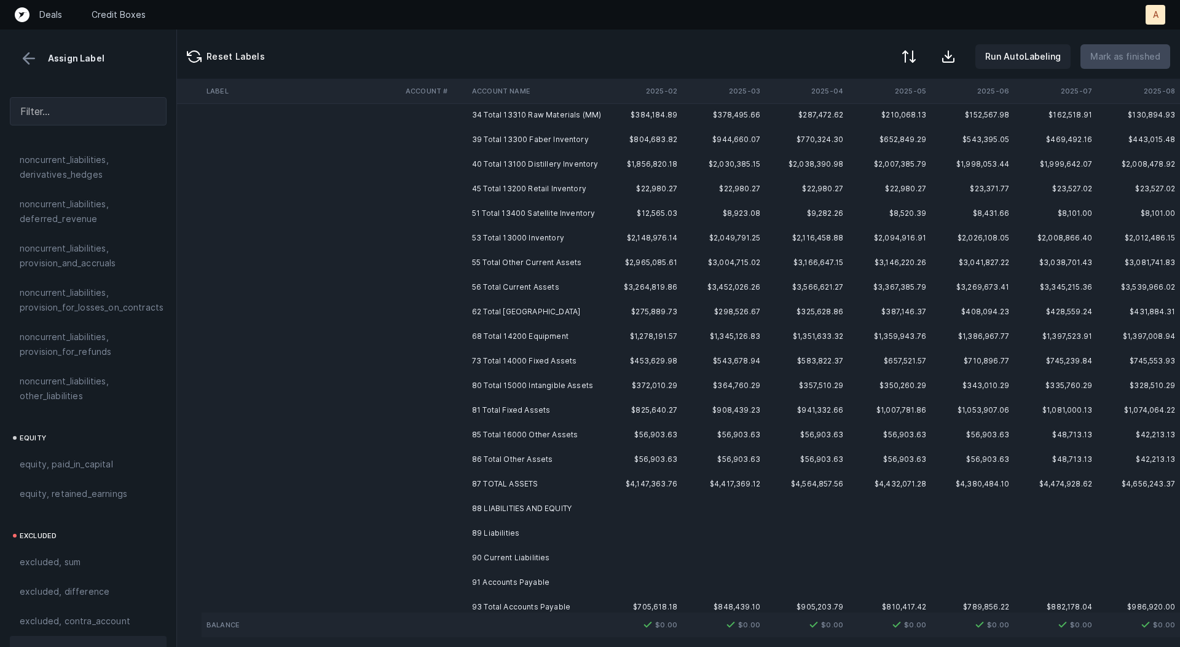
scroll to position [191, 105]
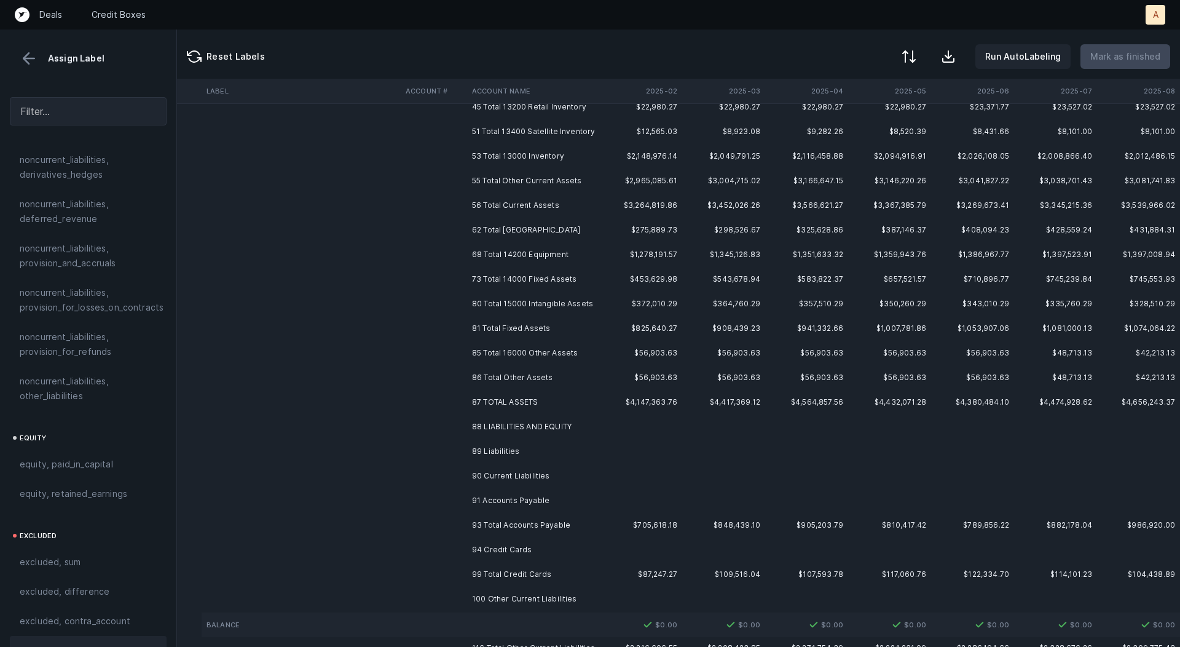
click at [513, 428] on td "88 LIABILITIES AND EQUITY" at bounding box center [542, 426] width 150 height 25
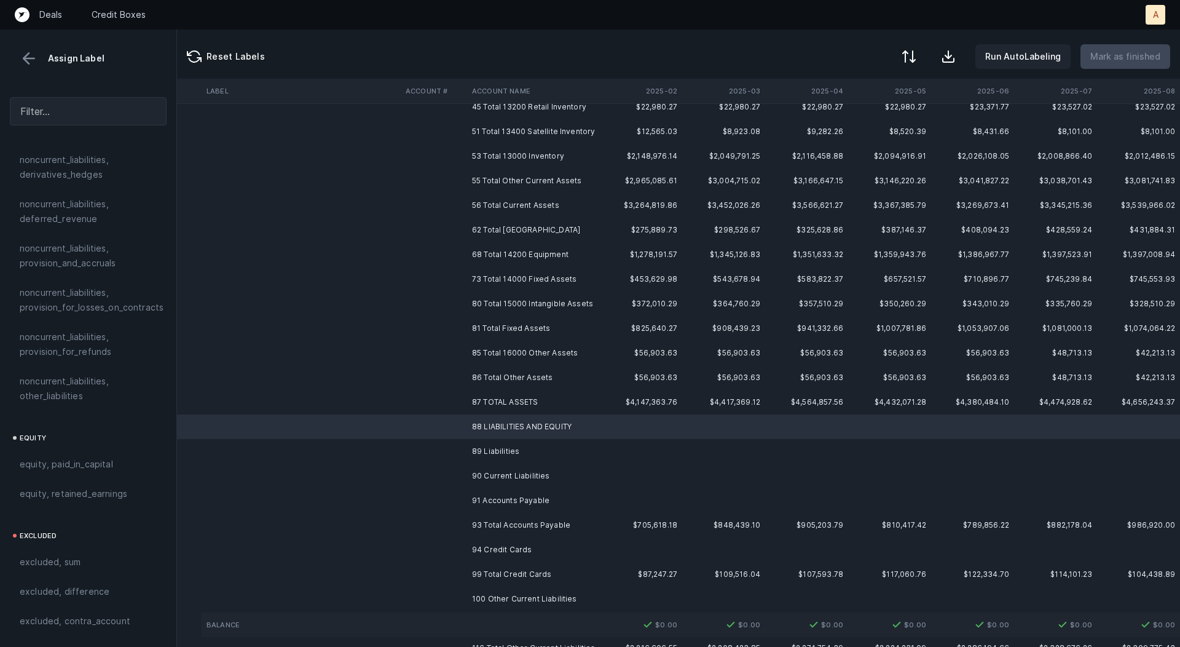
click at [502, 444] on td "89 Liabilities" at bounding box center [542, 451] width 150 height 25
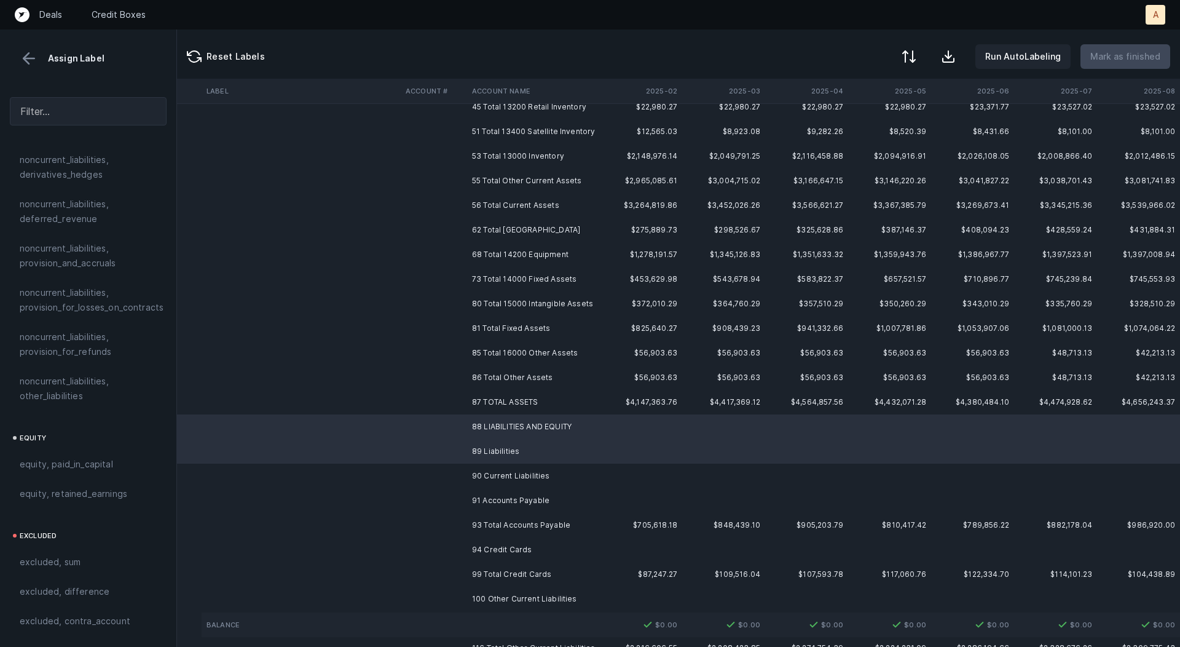
click at [498, 480] on td "90 Current Liabilities" at bounding box center [542, 476] width 150 height 25
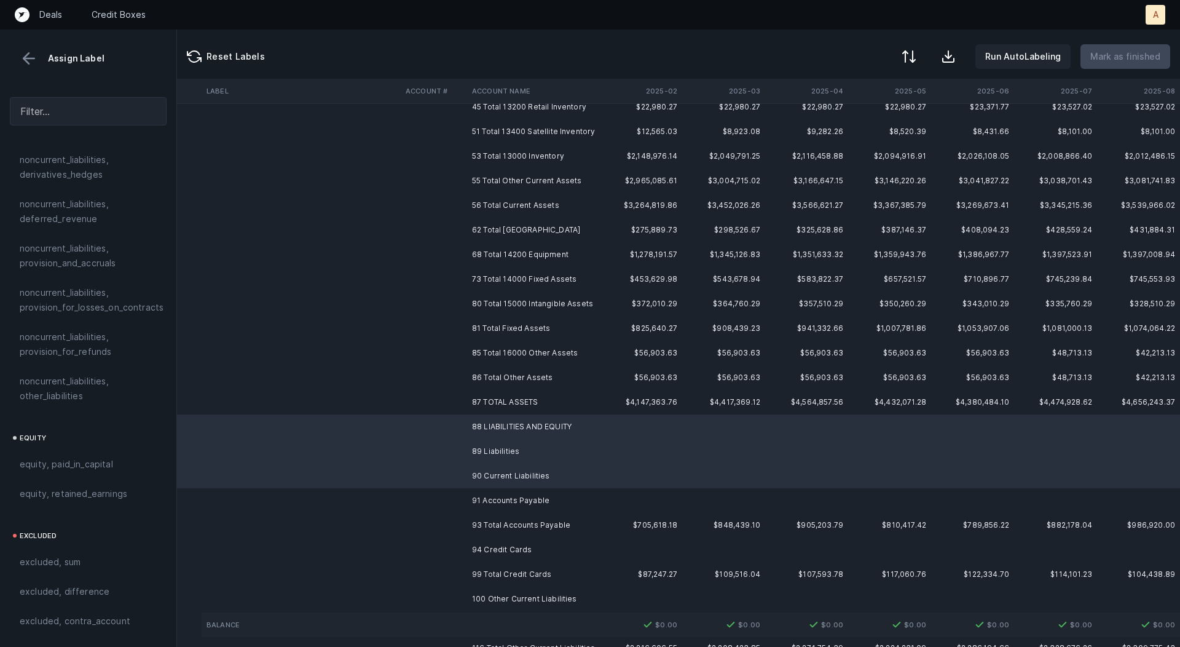
click at [498, 498] on td "91 Accounts Payable" at bounding box center [542, 500] width 150 height 25
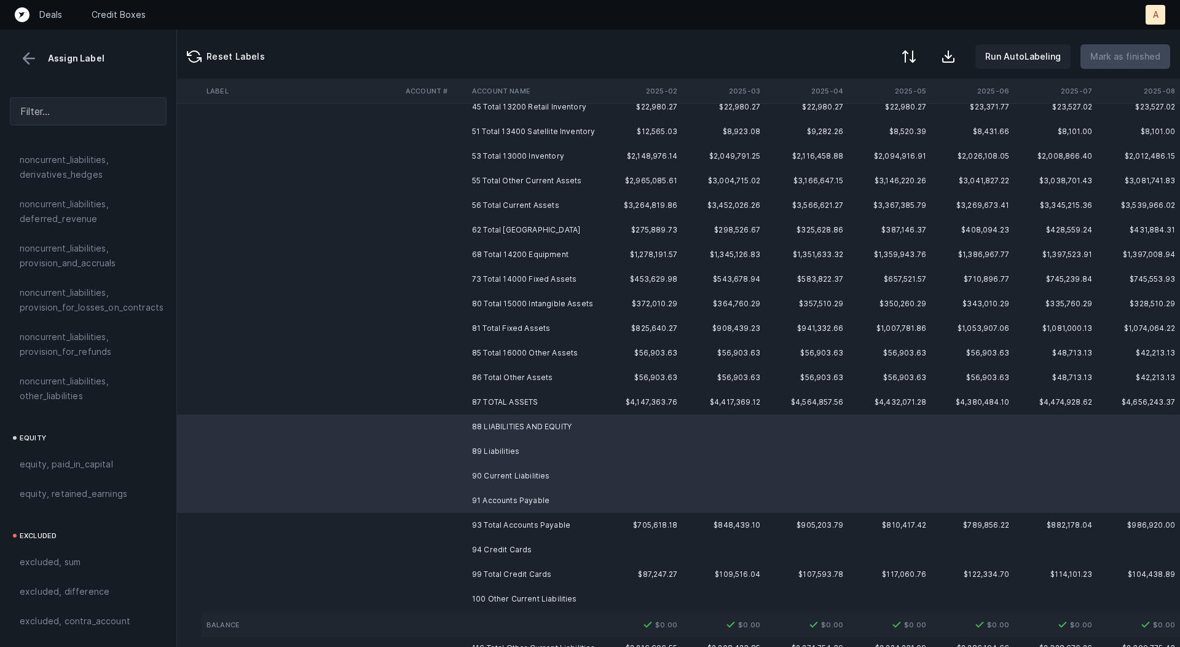
click at [496, 549] on td "94 Credit Cards" at bounding box center [542, 549] width 150 height 25
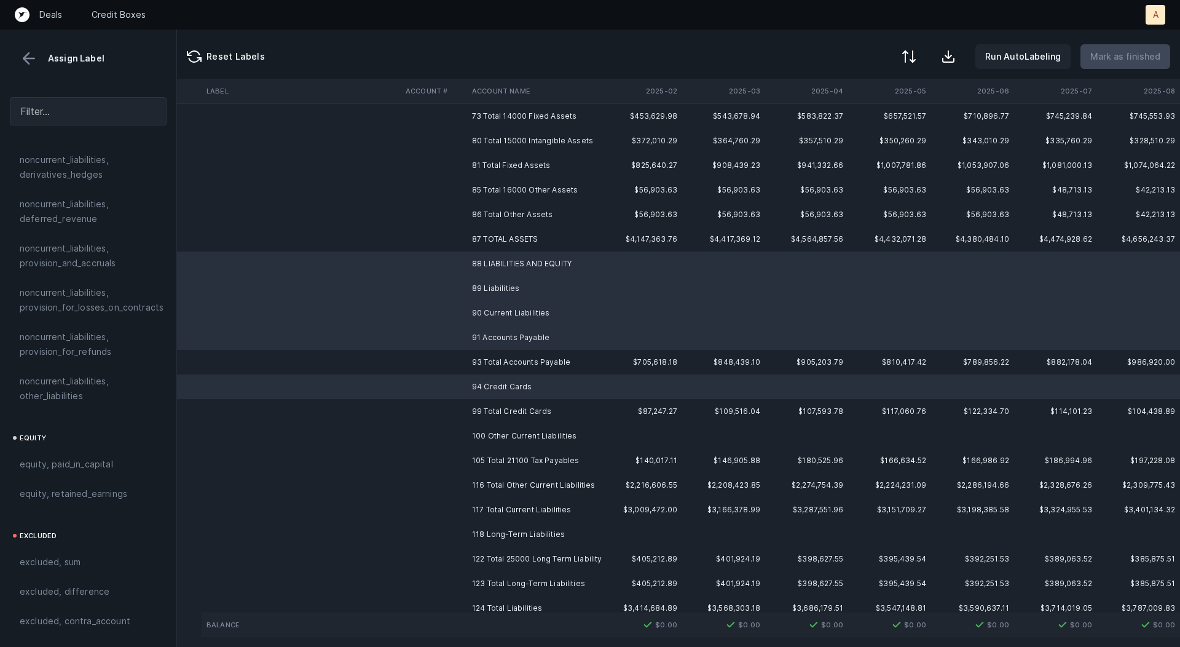
scroll to position [375, 105]
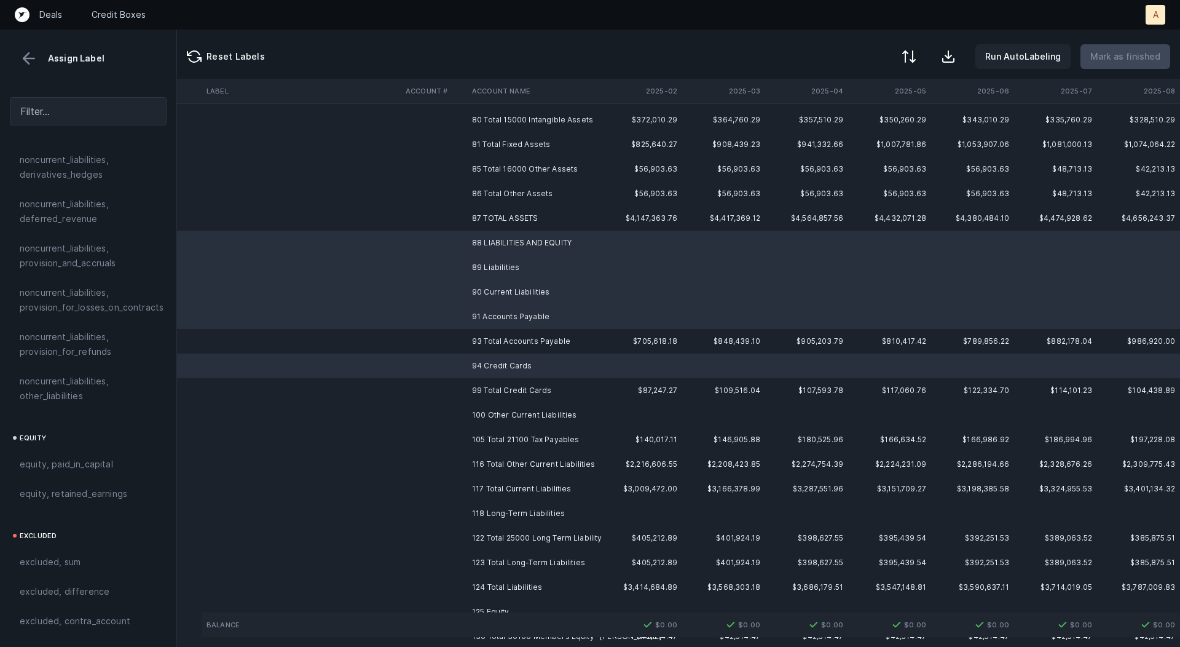
click at [539, 411] on td "100 Other Current Liabilities" at bounding box center [542, 415] width 150 height 25
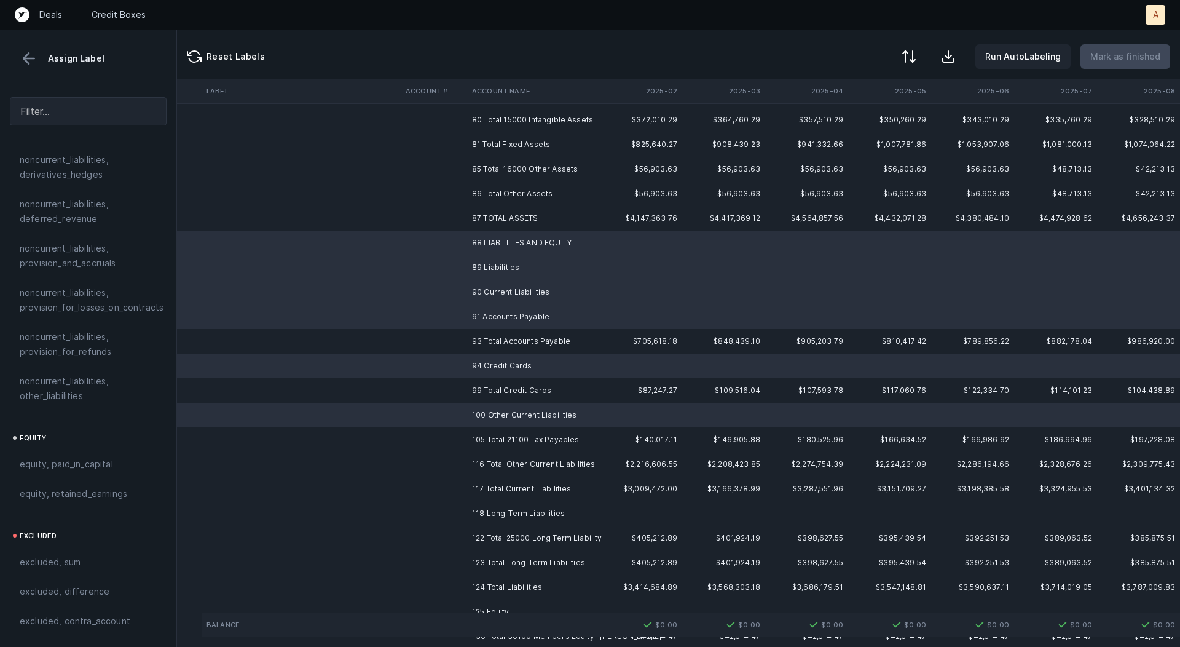
click at [553, 513] on td "118 Long-Term Liabilities" at bounding box center [542, 513] width 150 height 25
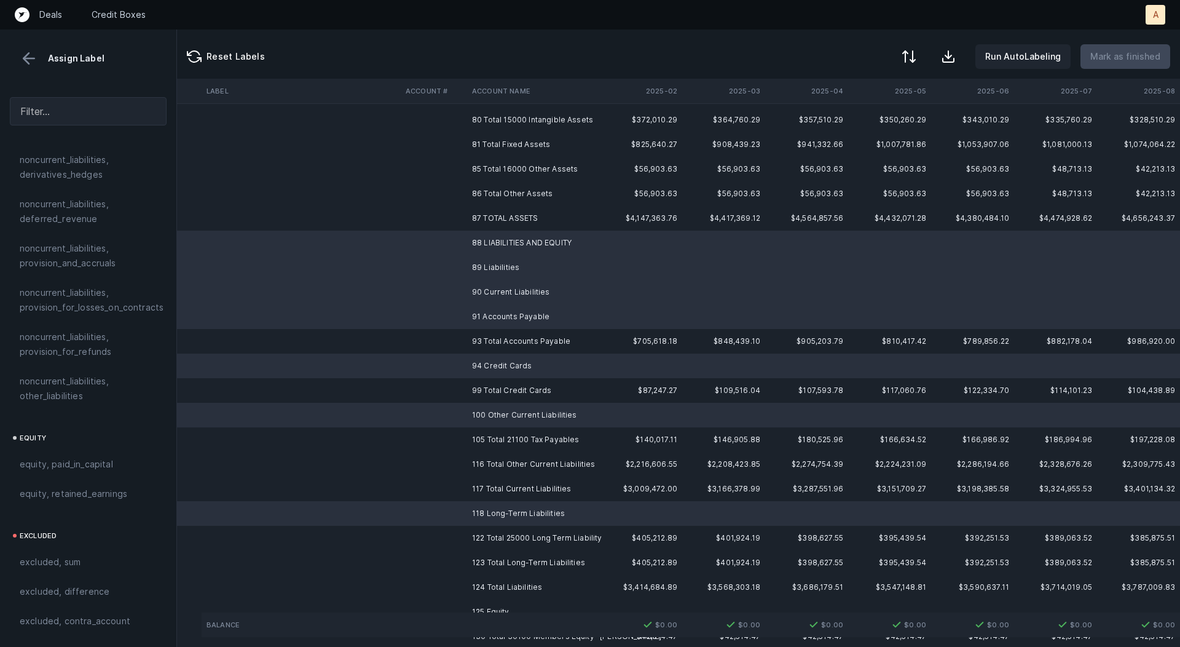
click at [501, 604] on td "125 Equity" at bounding box center [542, 611] width 150 height 25
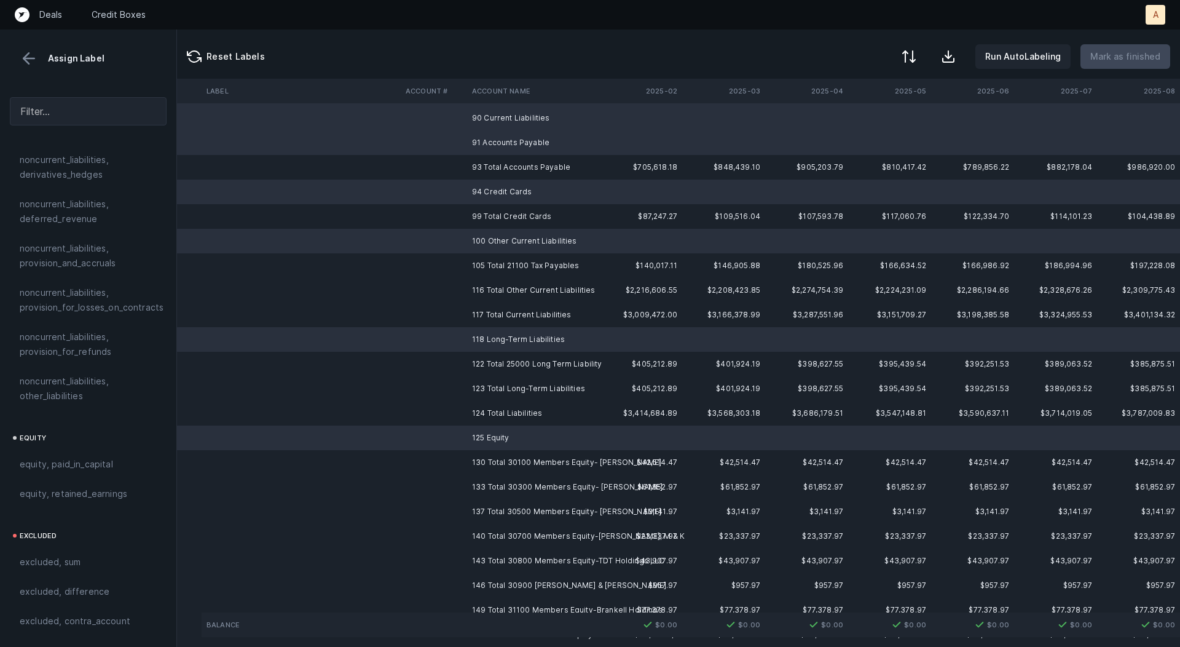
scroll to position [638, 105]
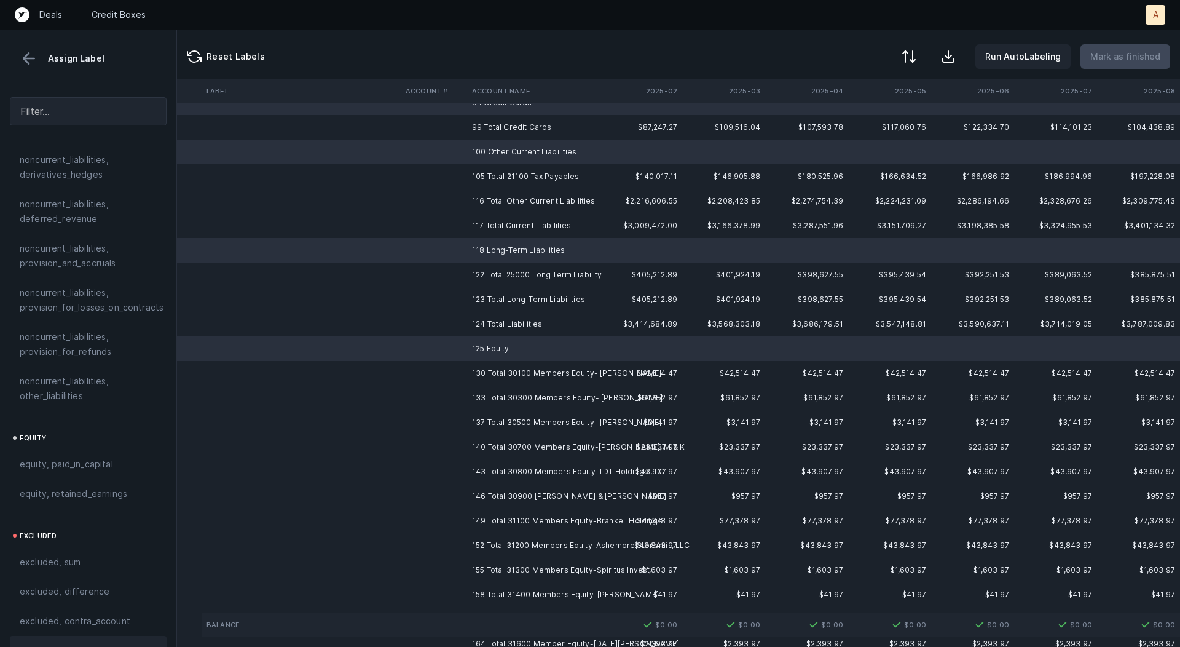
click at [74, 636] on div "excluded, blank" at bounding box center [88, 651] width 157 height 30
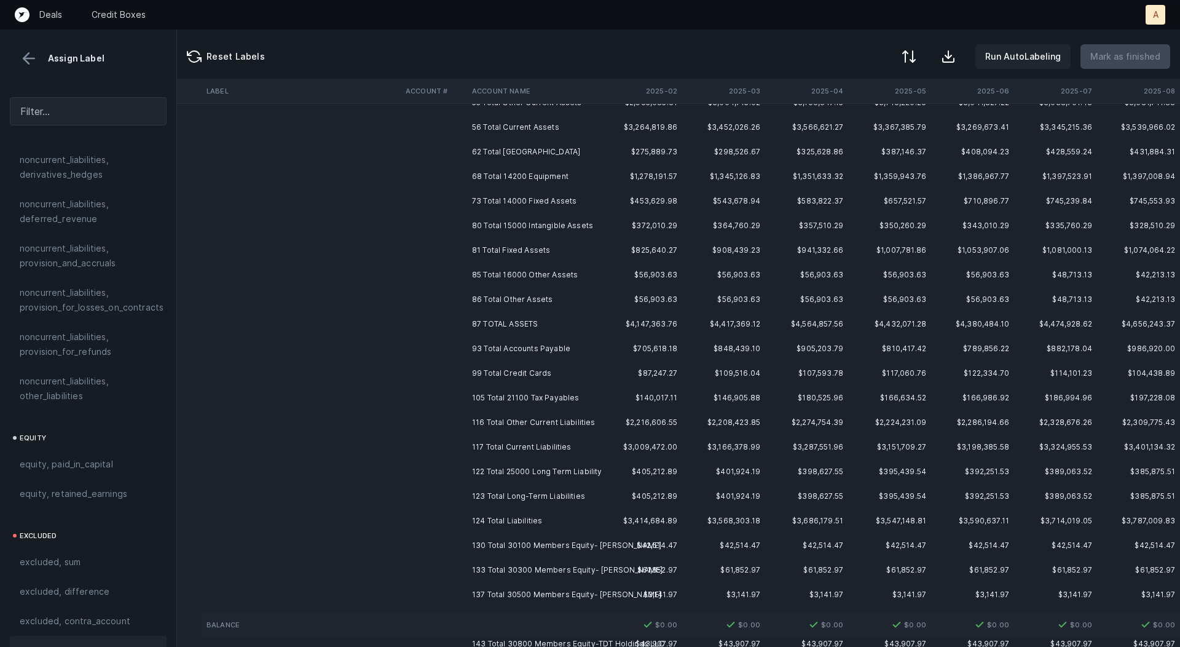
scroll to position [0, 105]
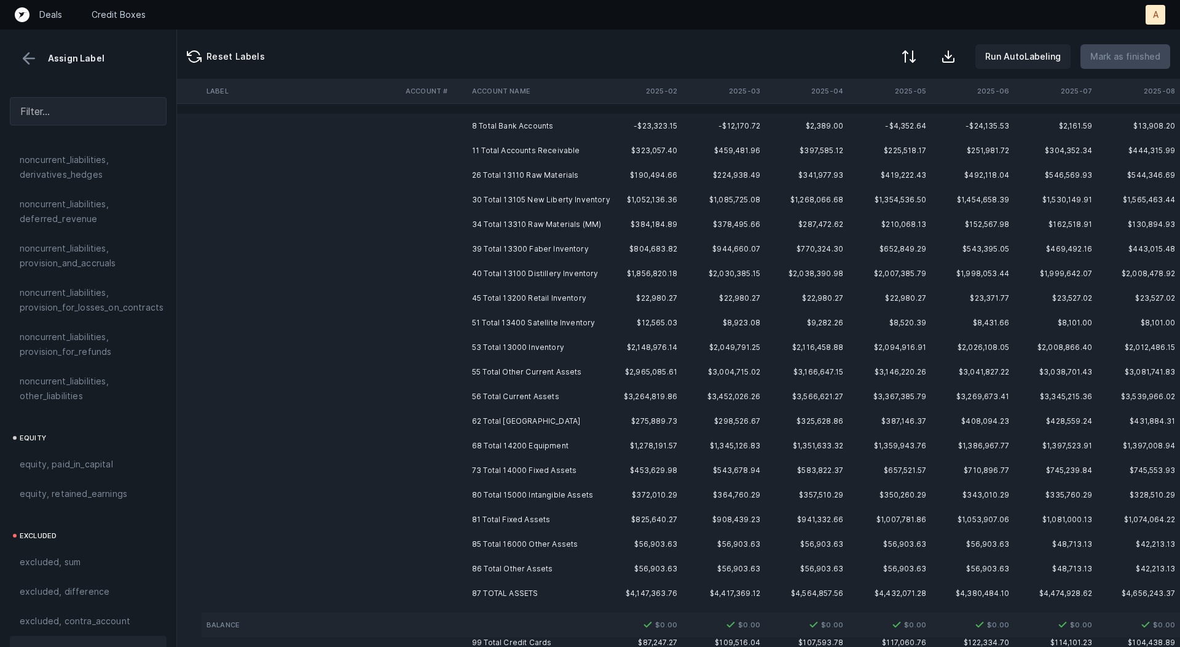
click at [543, 123] on td "8 Total Bank Accounts" at bounding box center [542, 126] width 150 height 25
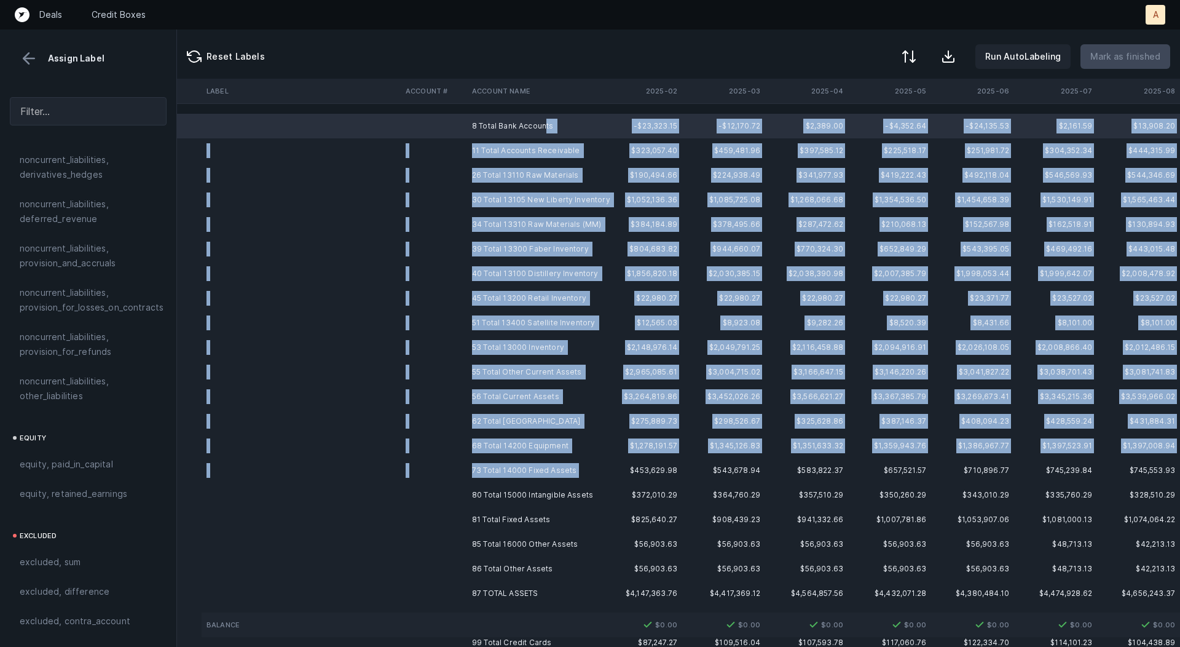
click at [562, 480] on td "73 Total 14000 Fixed Assets" at bounding box center [542, 470] width 150 height 25
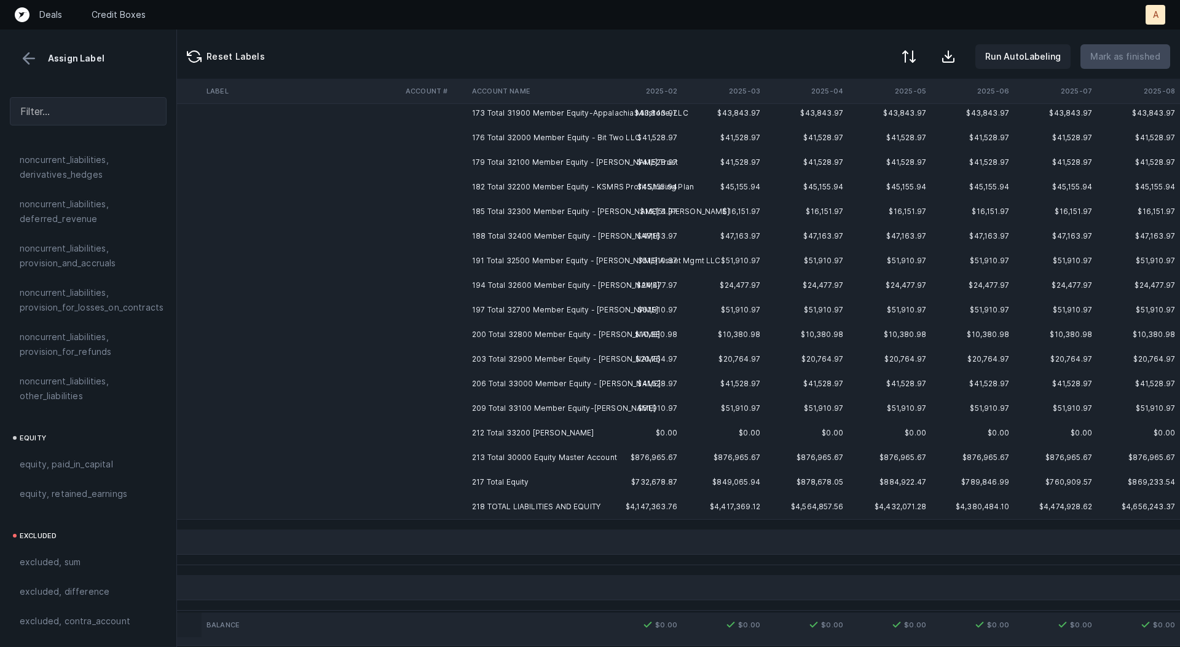
scroll to position [1053, 105]
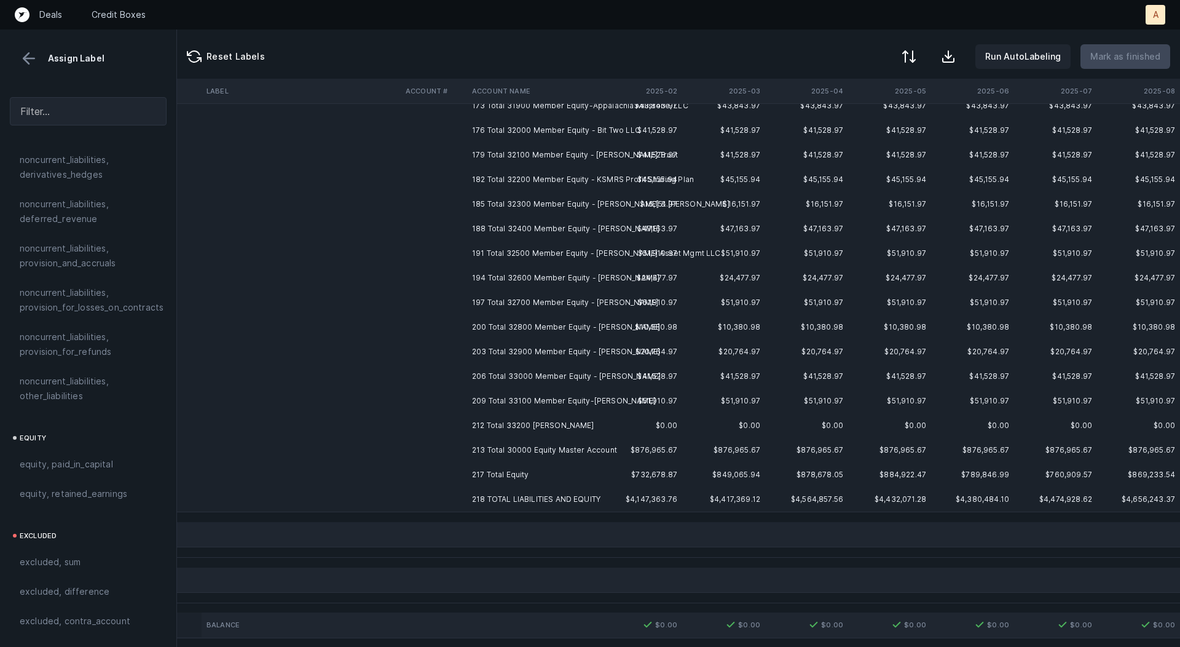
click at [546, 498] on td "218 TOTAL LIABILITIES AND EQUITY" at bounding box center [542, 499] width 150 height 25
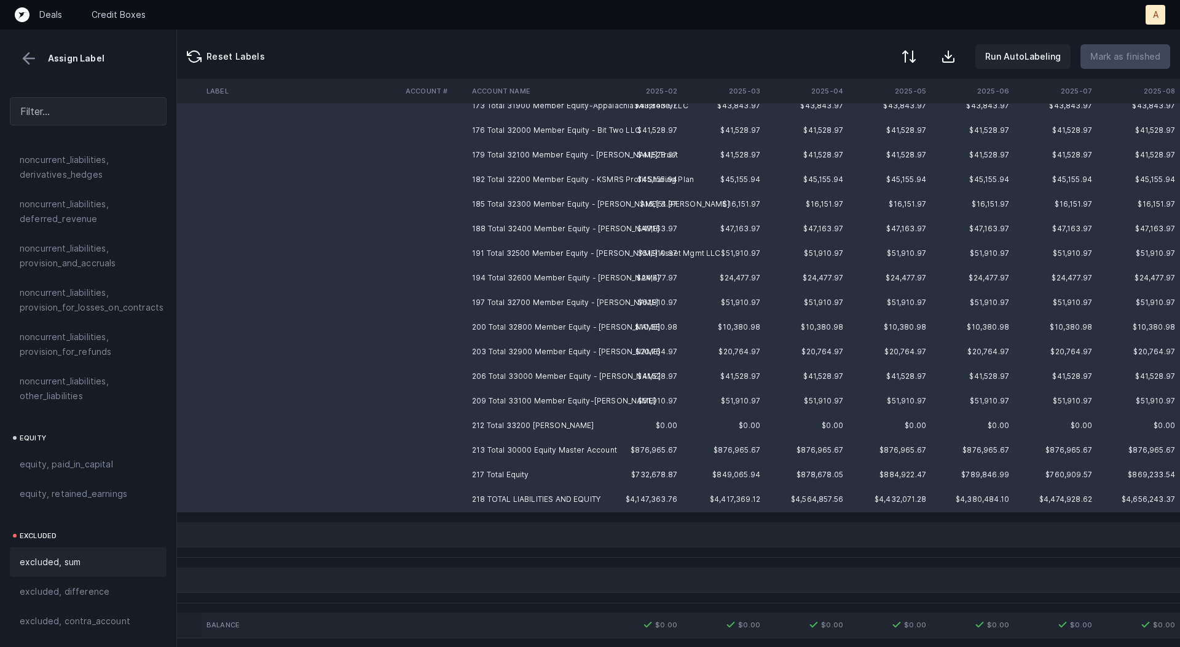
click at [58, 555] on span "excluded, sum" at bounding box center [50, 562] width 61 height 15
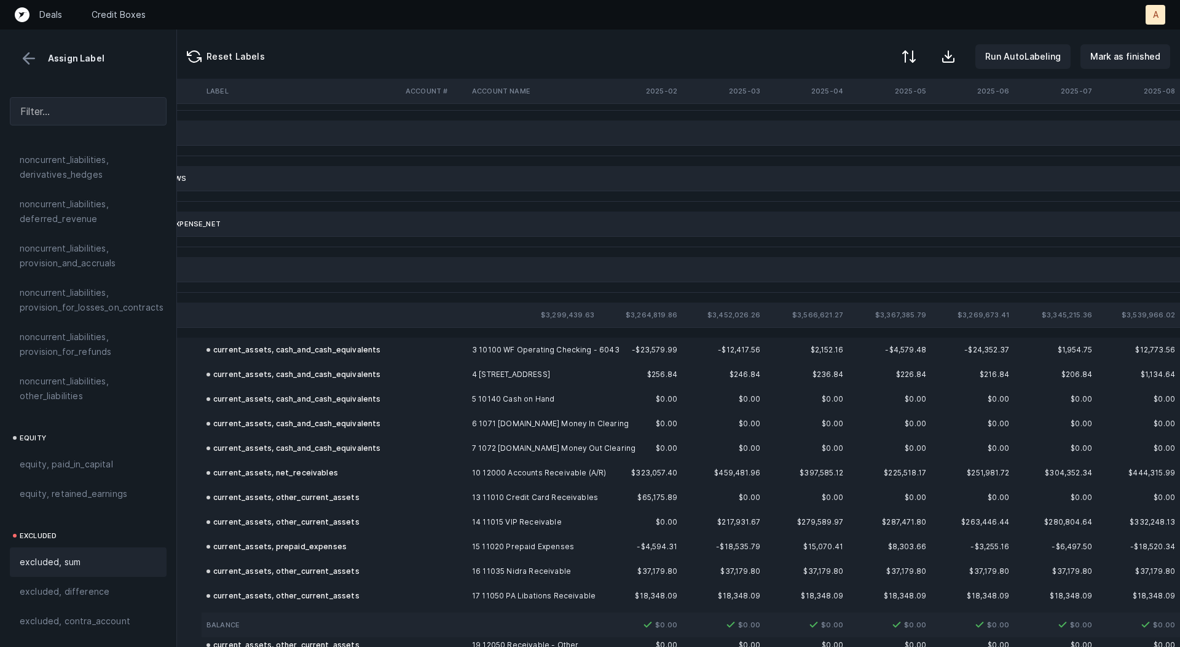
scroll to position [0, 105]
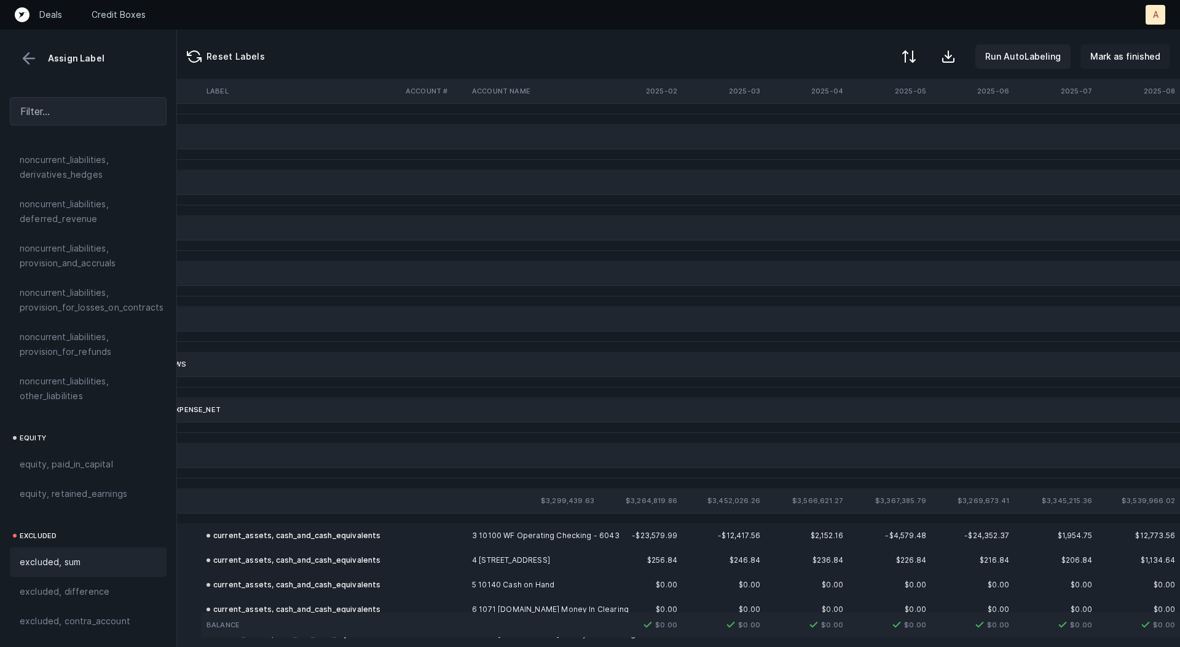
click at [1117, 49] on p "Mark as finished" at bounding box center [1126, 56] width 70 height 15
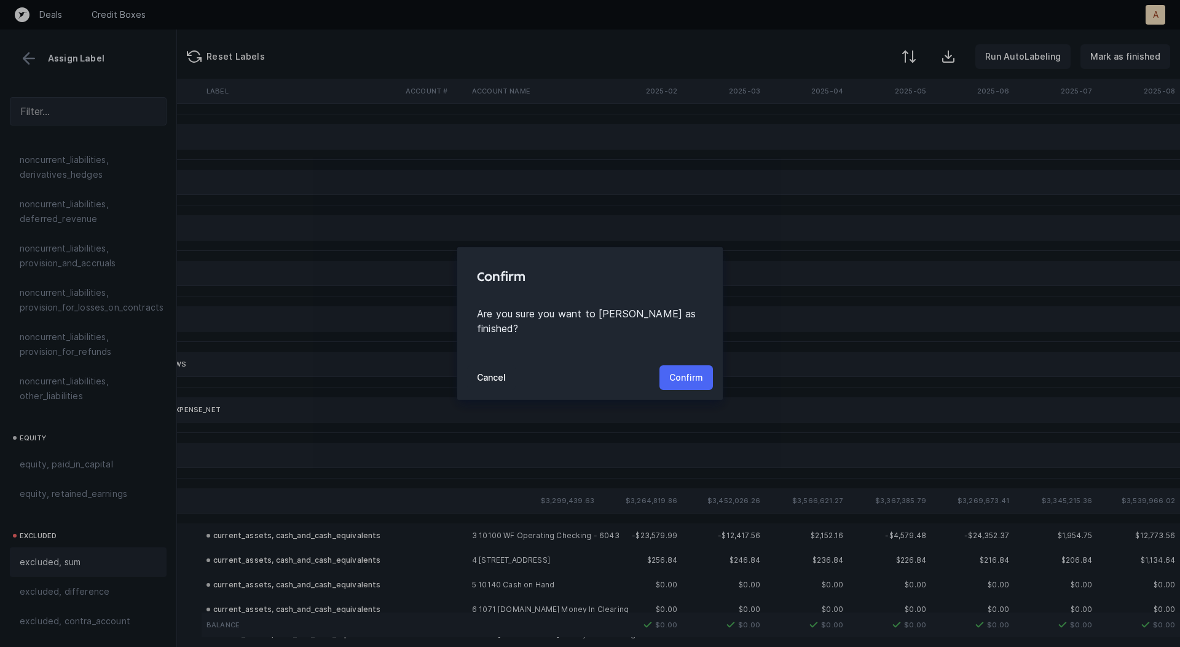
click at [680, 370] on p "Confirm" at bounding box center [687, 377] width 34 height 15
click at [686, 376] on p "Confirm" at bounding box center [687, 377] width 34 height 15
